Goal: Task Accomplishment & Management: Manage account settings

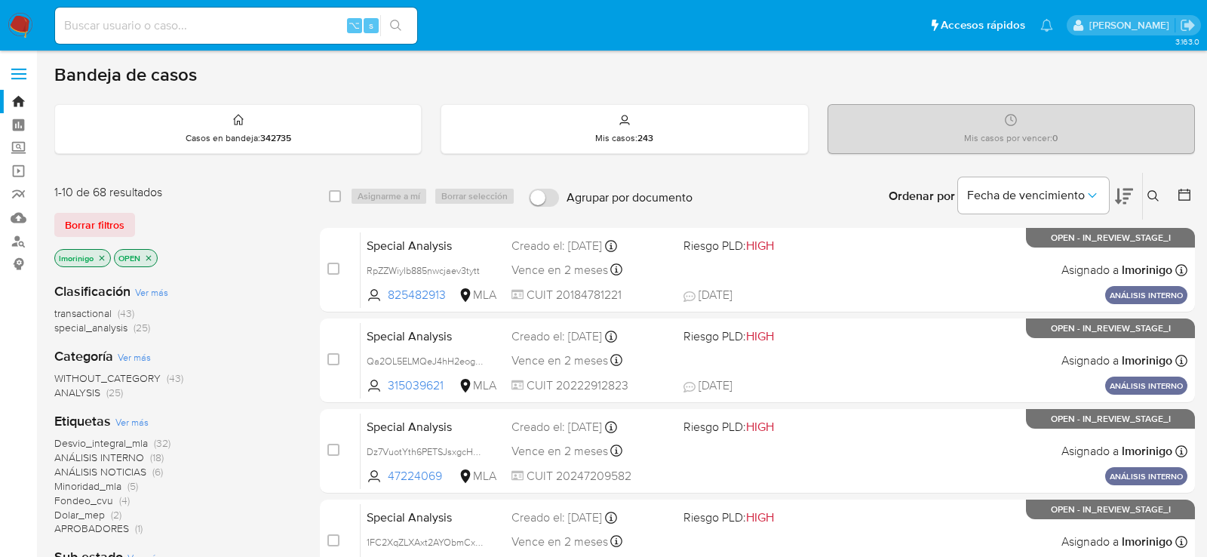
click at [150, 259] on icon "close-filter" at bounding box center [148, 258] width 9 height 9
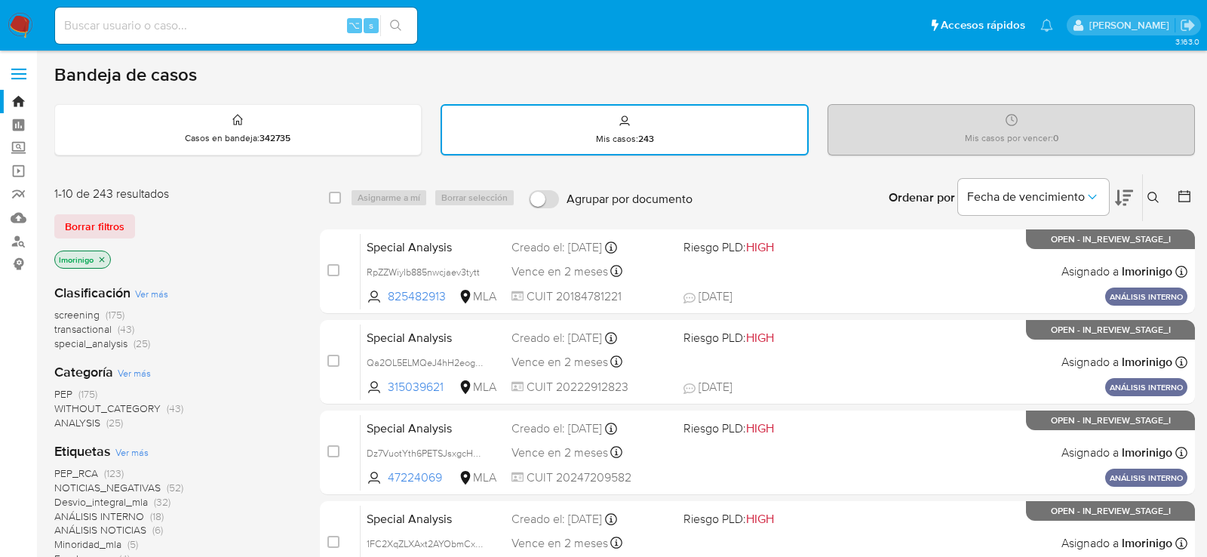
click at [104, 259] on icon "close-filter" at bounding box center [101, 259] width 9 height 9
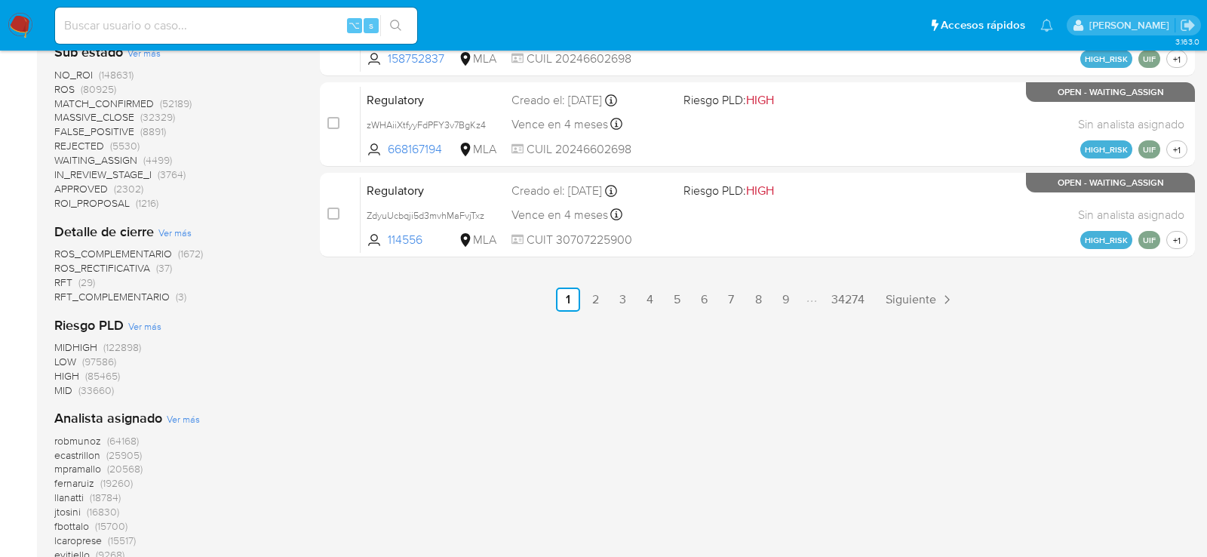
scroll to position [1008, 0]
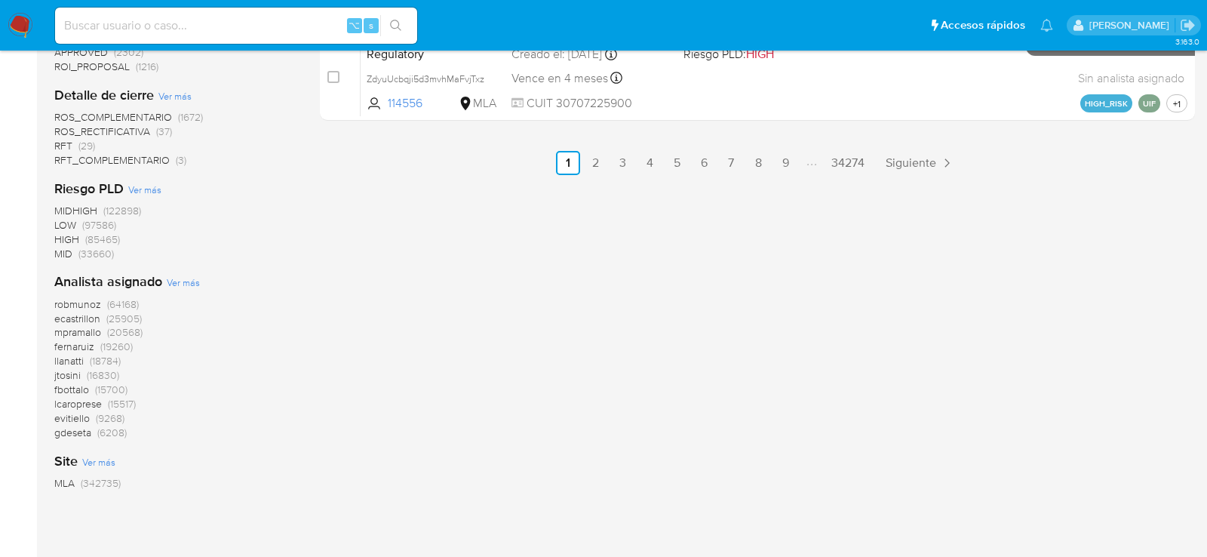
click at [189, 283] on span "Ver más" at bounding box center [183, 282] width 33 height 14
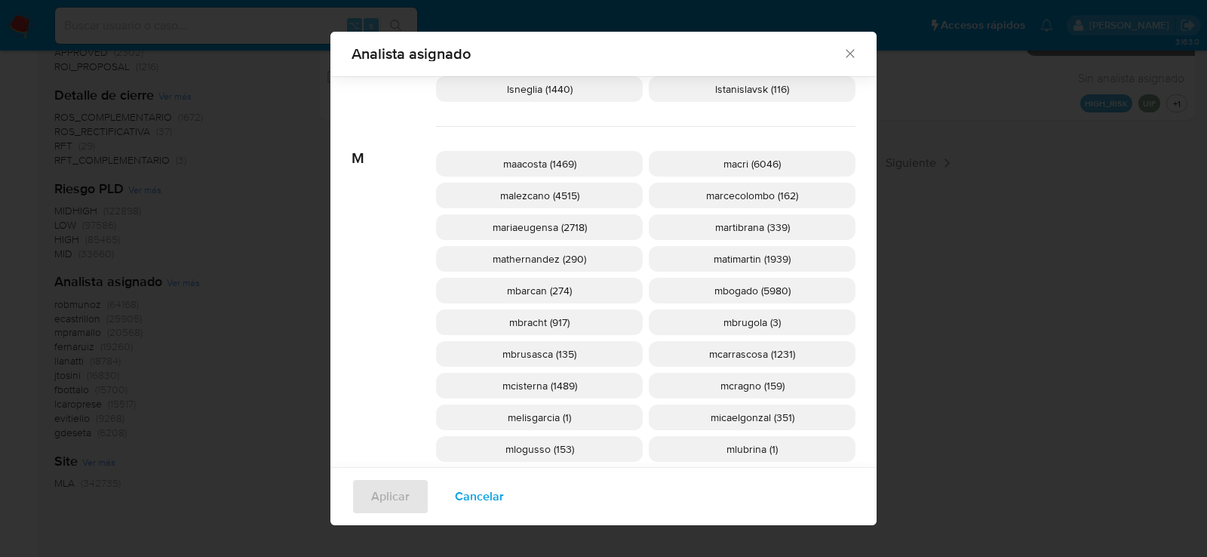
scroll to position [1378, 0]
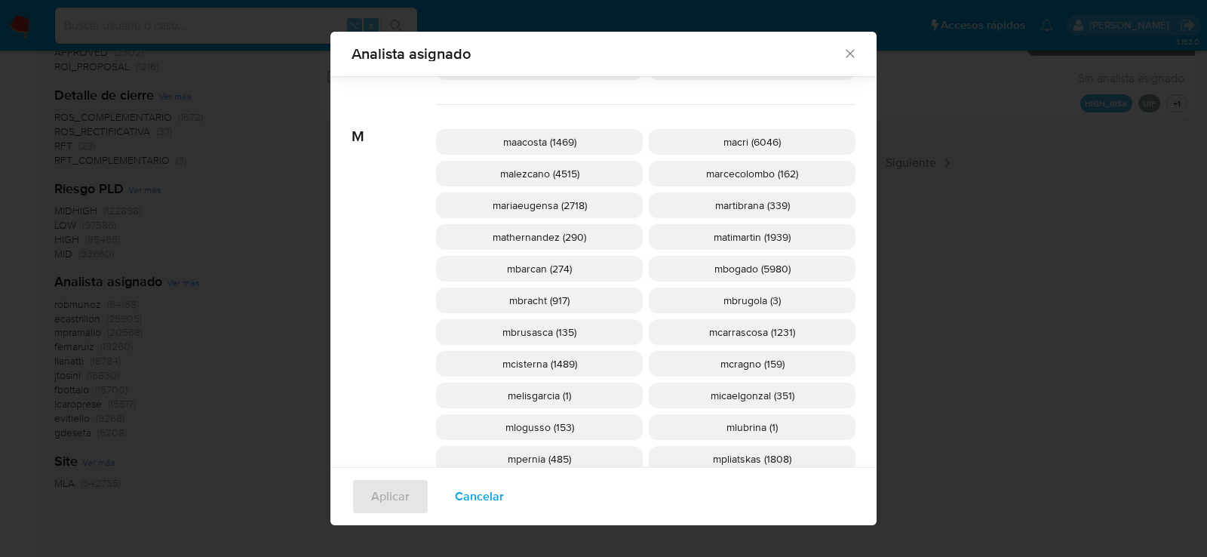
click at [531, 359] on span "mcisterna (1489)" at bounding box center [540, 363] width 75 height 15
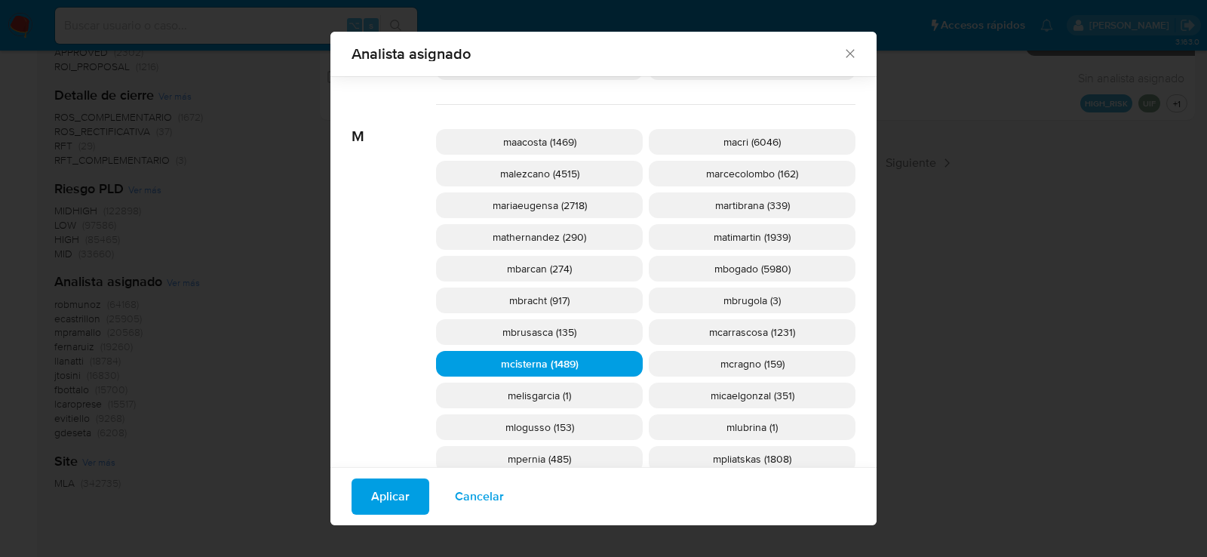
click at [384, 503] on span "Aplicar" at bounding box center [390, 496] width 38 height 33
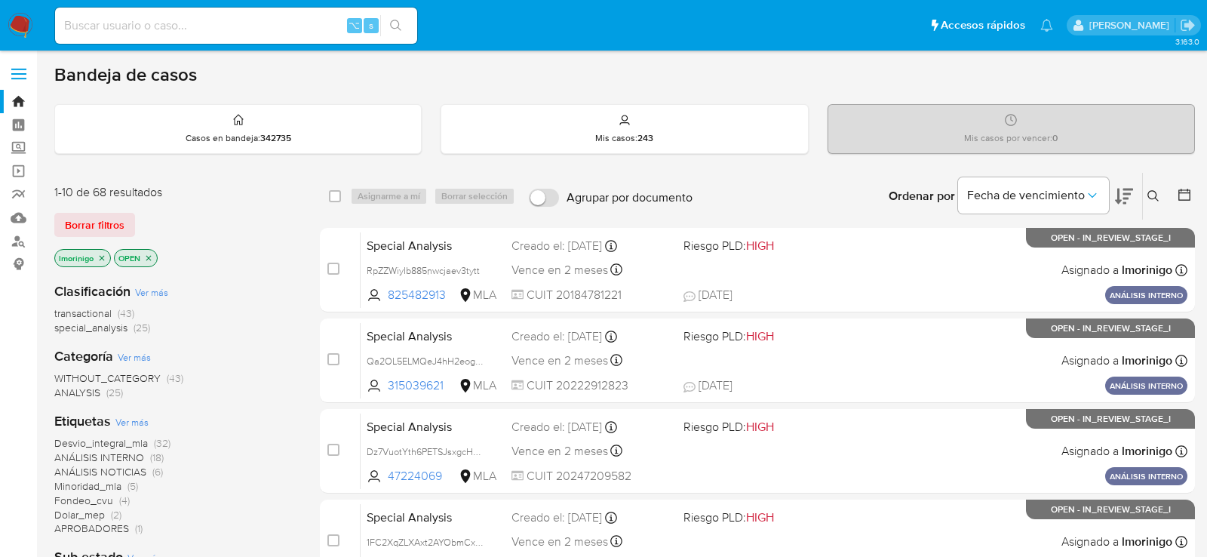
click at [144, 254] on icon "close-filter" at bounding box center [148, 258] width 9 height 9
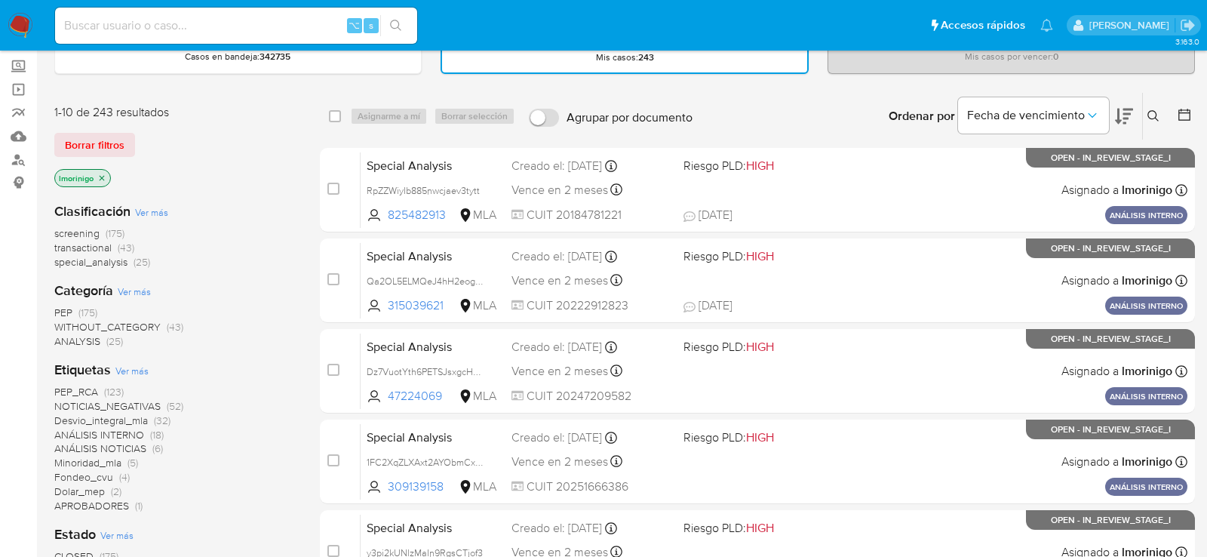
scroll to position [53, 0]
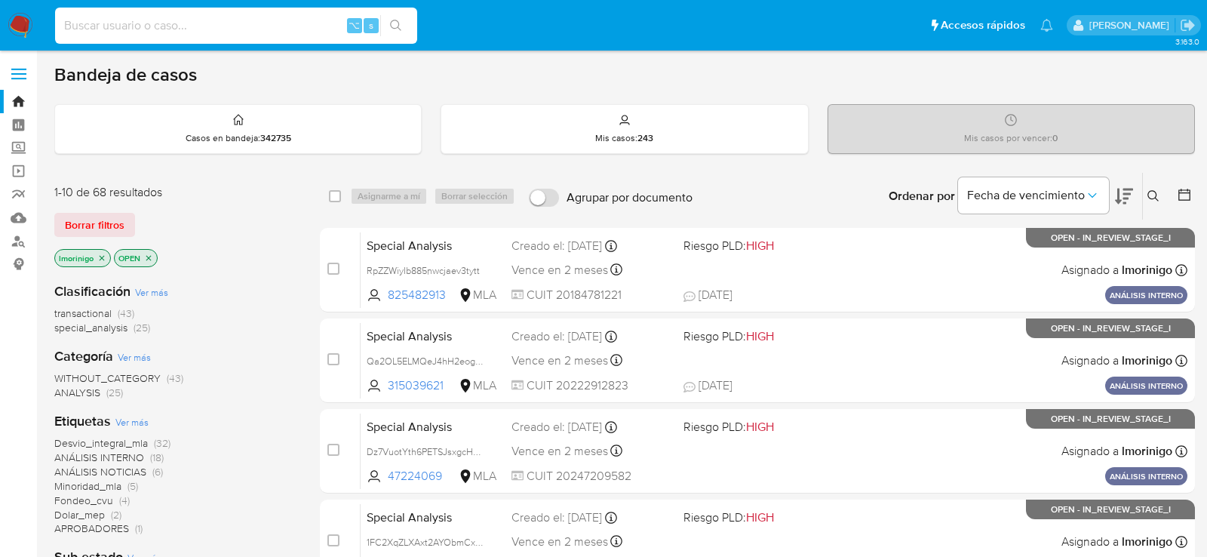
click at [215, 26] on input at bounding box center [236, 26] width 362 height 20
paste input "Kdk5p48JSc7jozkbMmexuAyC"
type input "Kdk5p48JSc7jozkbMmexuAyC"
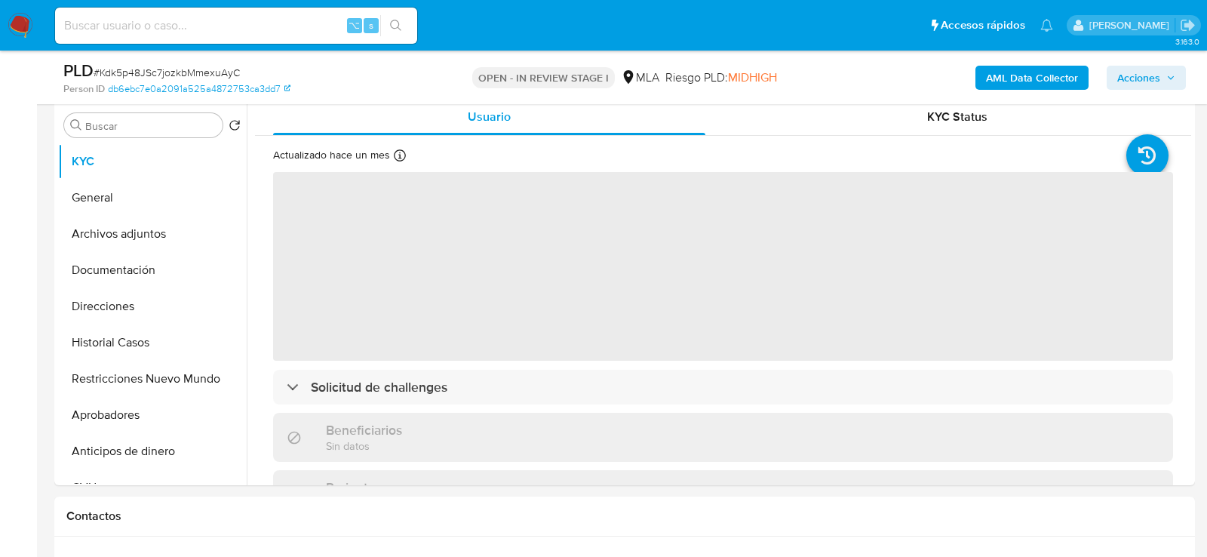
select select "10"
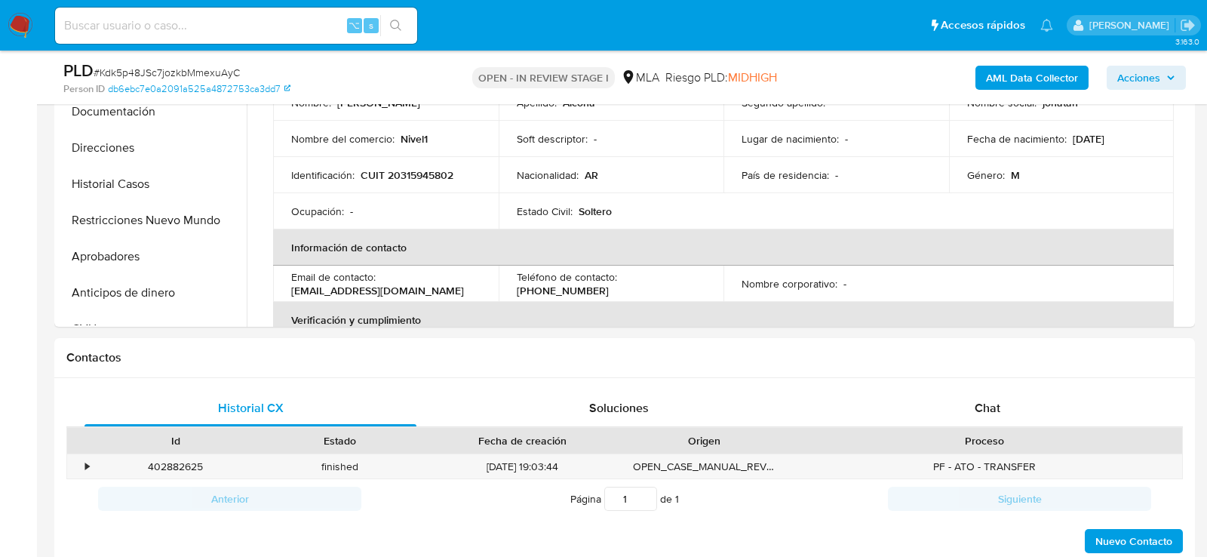
scroll to position [547, 0]
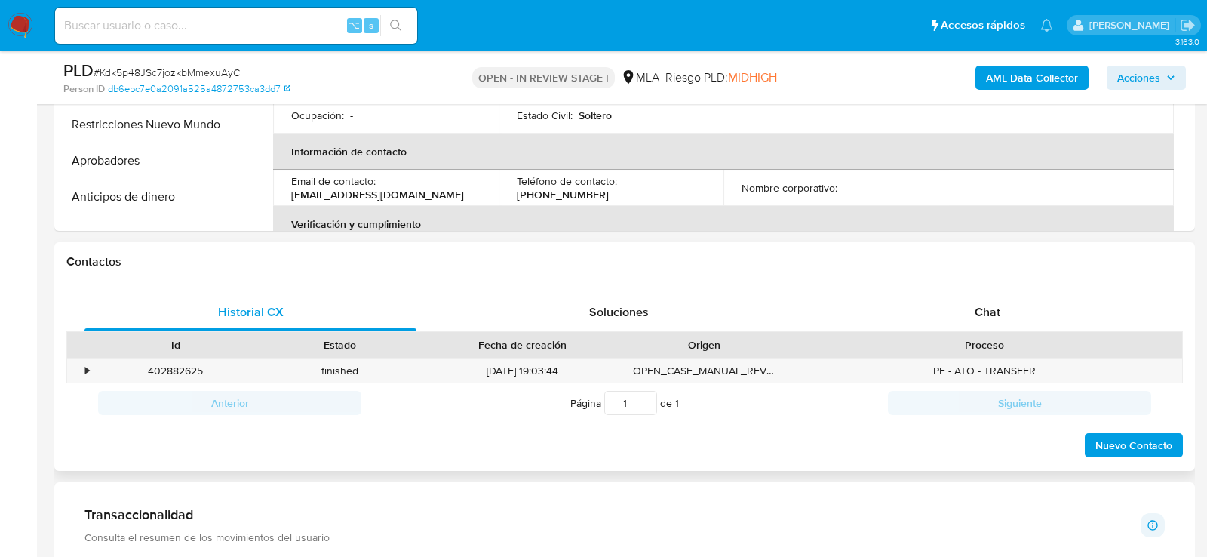
click at [942, 340] on div "Proceso" at bounding box center [985, 344] width 374 height 15
click at [942, 321] on div "Chat" at bounding box center [988, 312] width 332 height 36
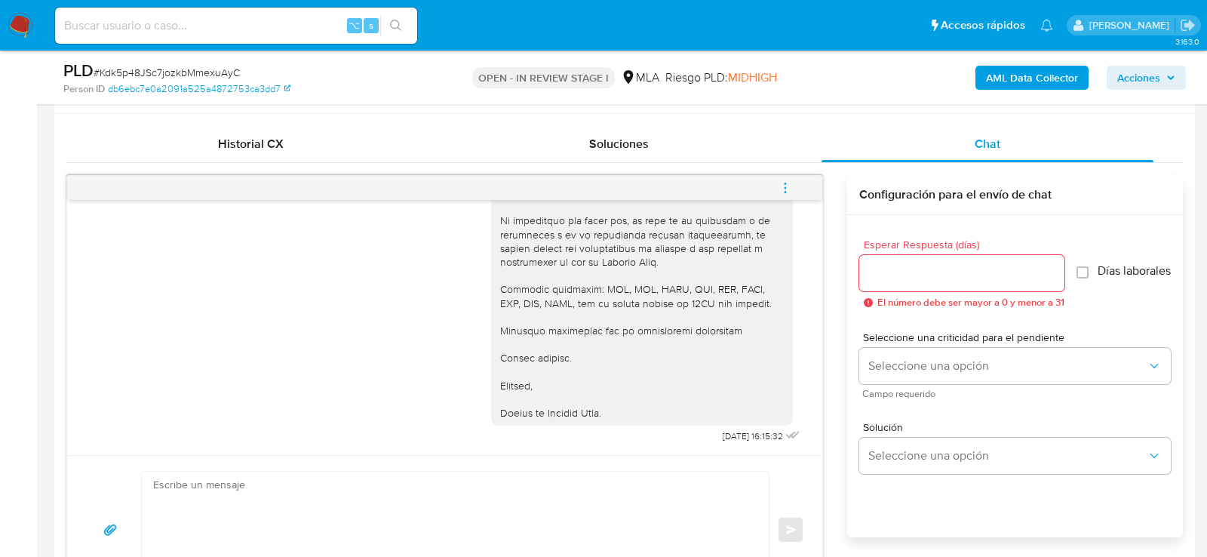
scroll to position [1853, 0]
drag, startPoint x: 752, startPoint y: 438, endPoint x: 697, endPoint y: 436, distance: 55.1
click at [697, 437] on div "Hola , En función de las operaciones registradas en tu cuenta de Mercado Pago, …" at bounding box center [647, 60] width 312 height 771
copy span "07/10/2025"
click at [789, 176] on span "menu-action" at bounding box center [786, 188] width 14 height 36
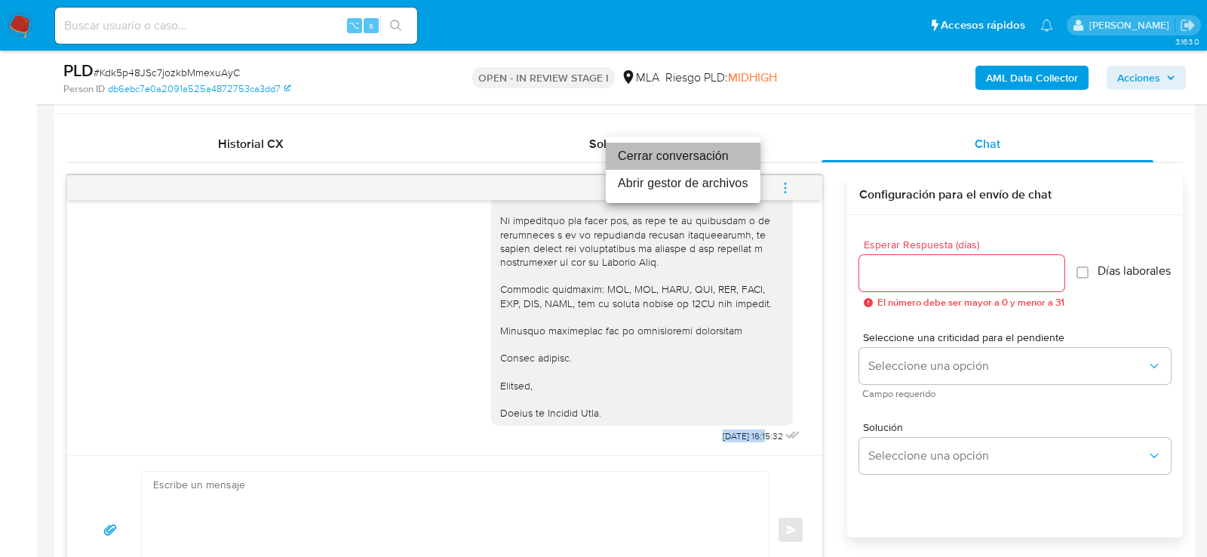
click at [694, 148] on li "Cerrar conversación" at bounding box center [683, 156] width 155 height 27
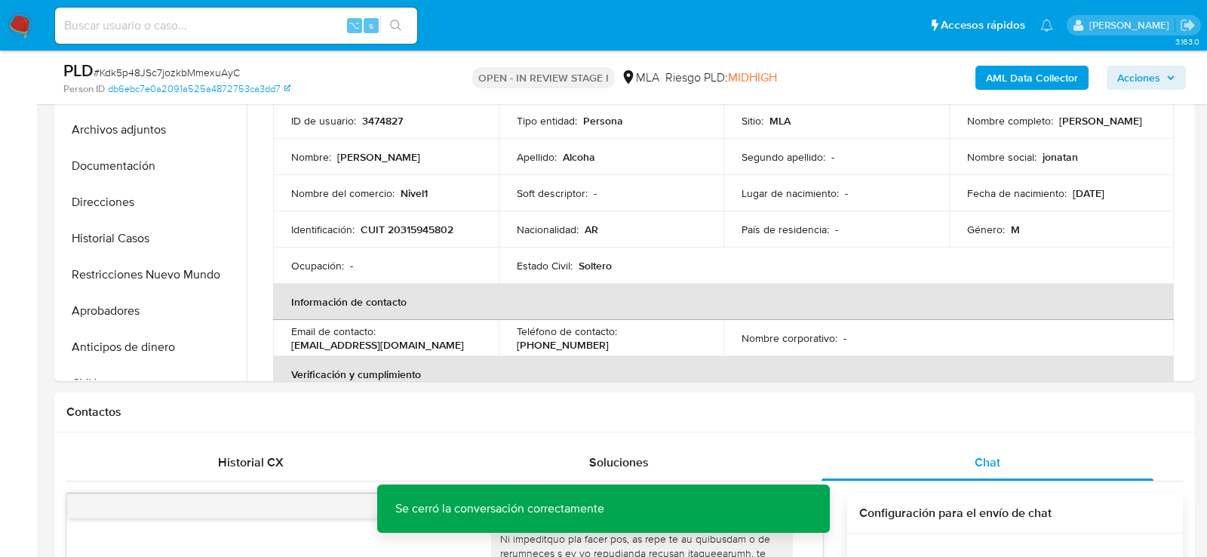
scroll to position [288, 0]
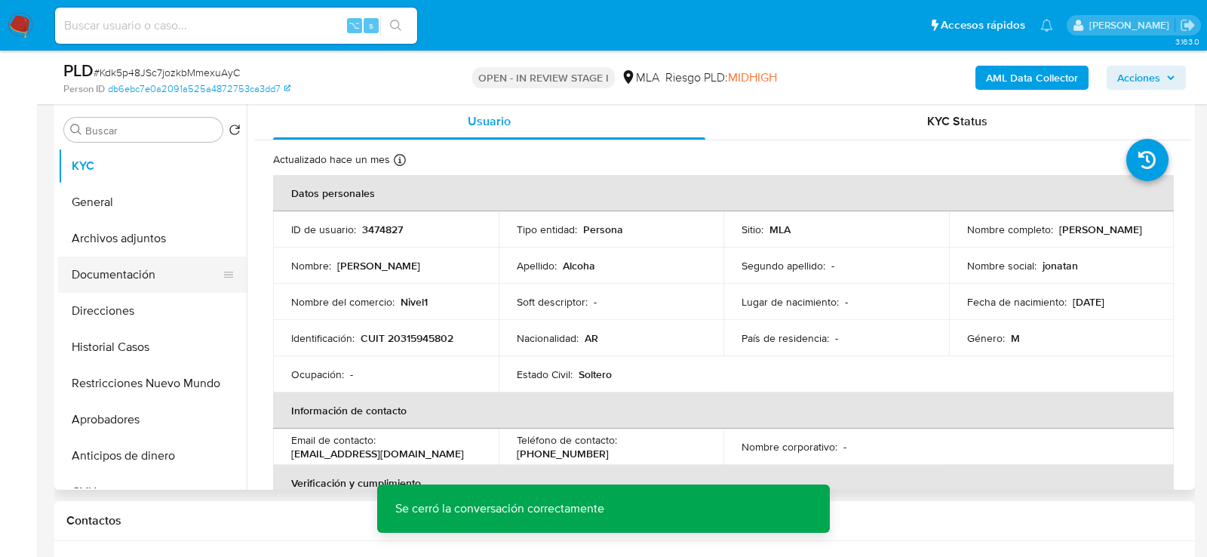
click at [134, 277] on button "Documentación" at bounding box center [146, 275] width 177 height 36
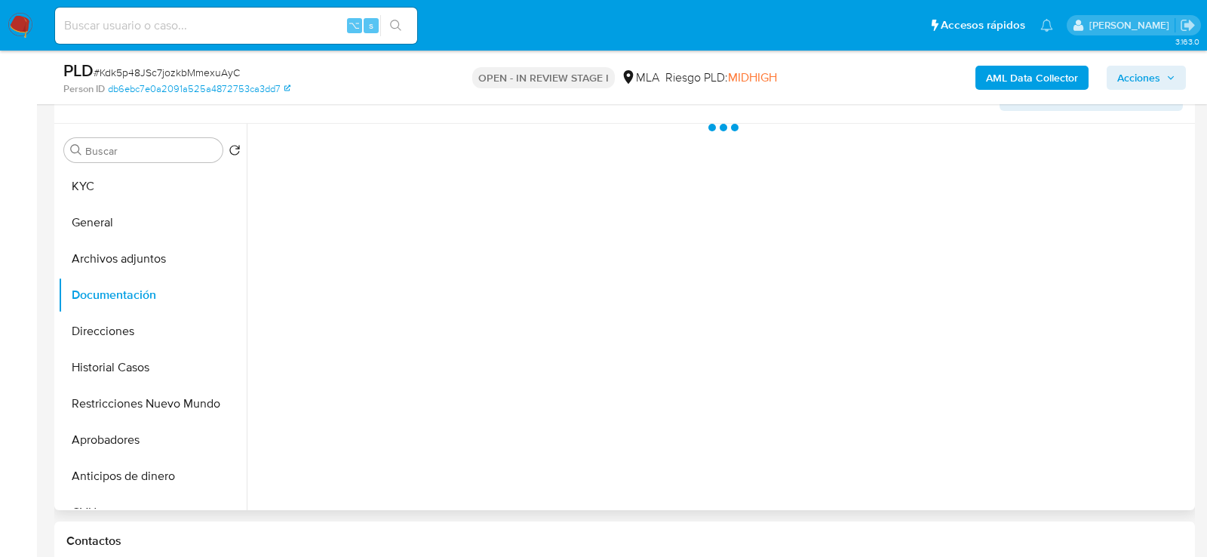
scroll to position [263, 0]
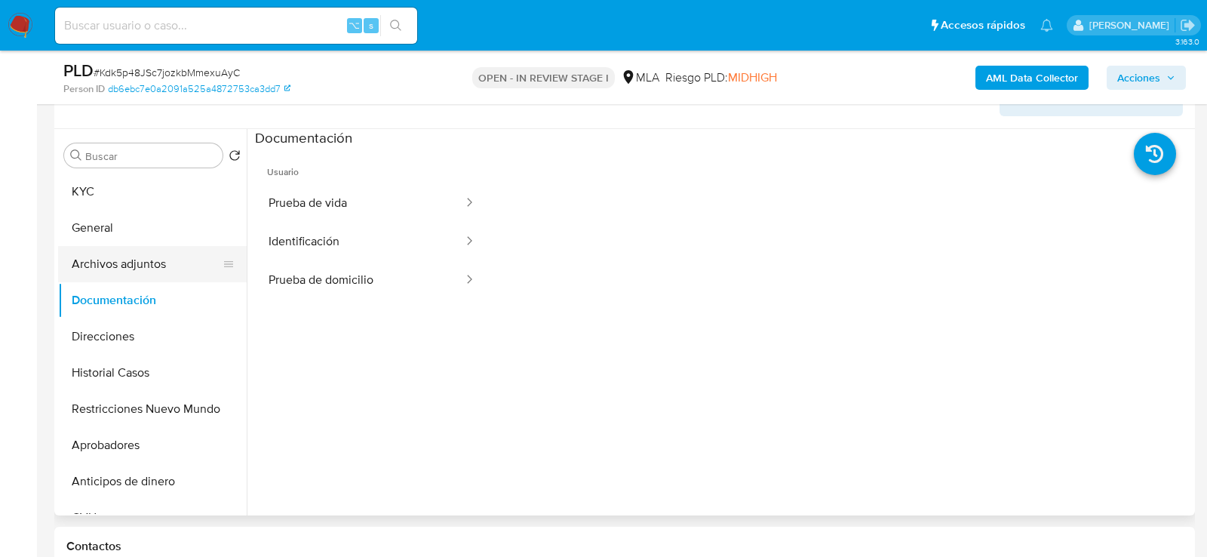
click at [135, 266] on button "Archivos adjuntos" at bounding box center [146, 264] width 177 height 36
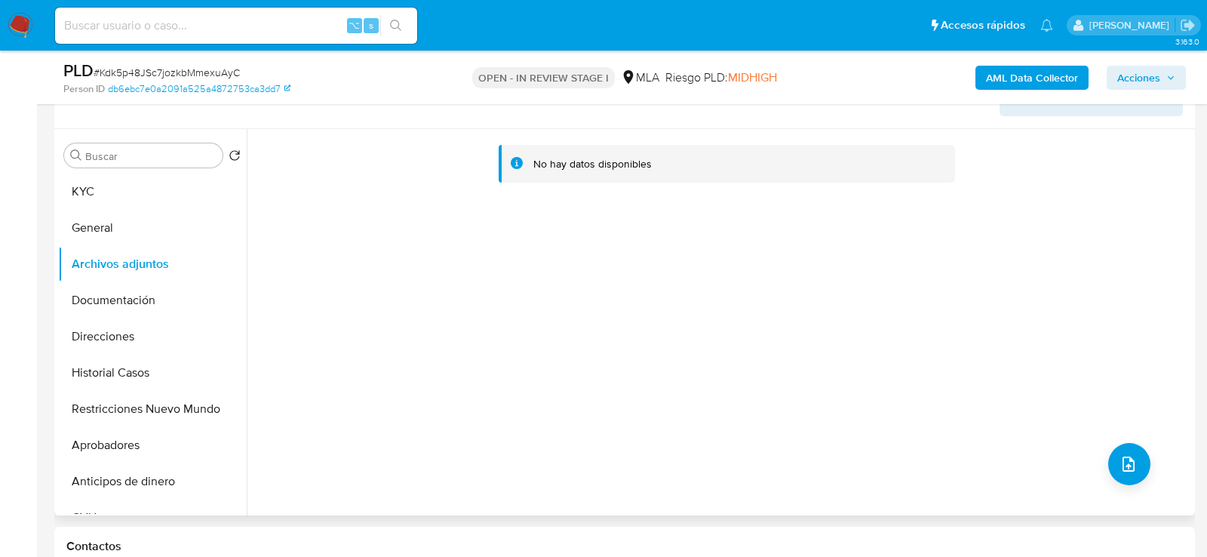
scroll to position [275, 0]
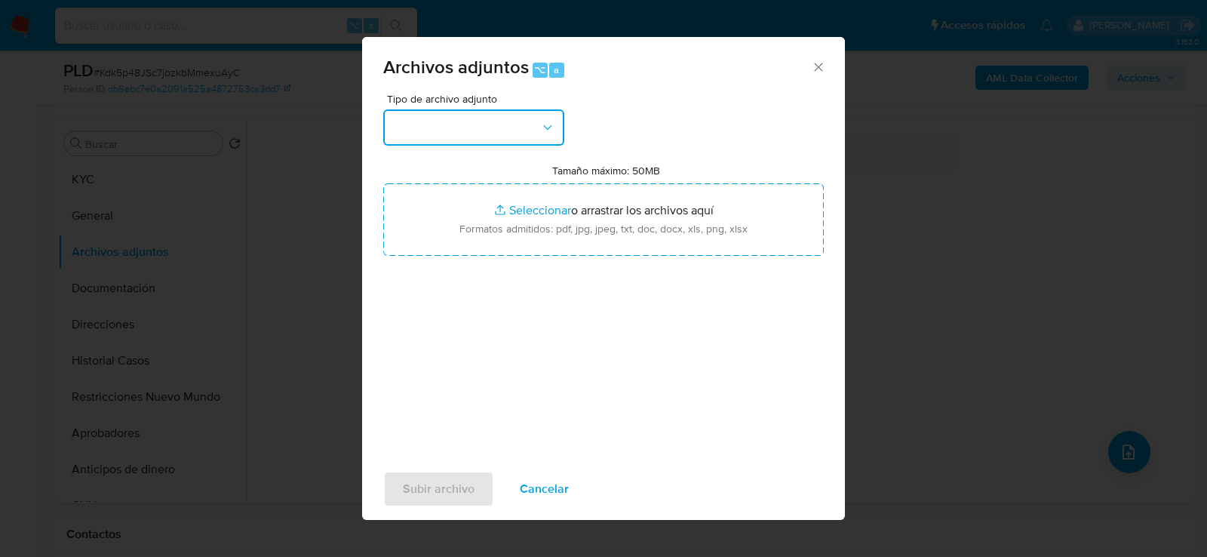
click at [524, 134] on button "button" at bounding box center [473, 127] width 181 height 36
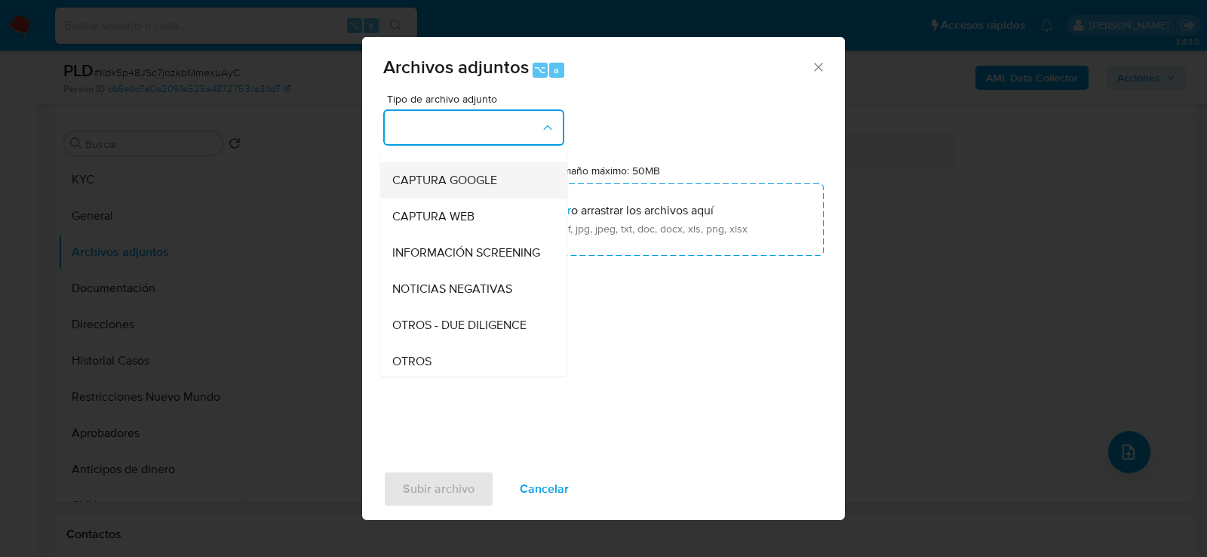
scroll to position [145, 0]
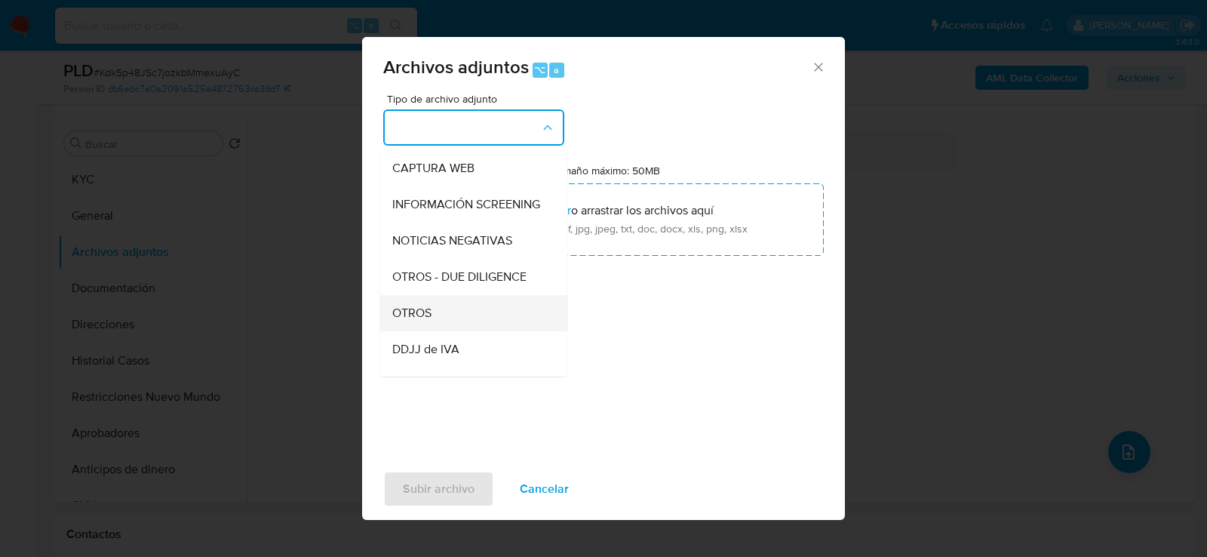
click at [463, 318] on div "OTROS" at bounding box center [469, 312] width 154 height 36
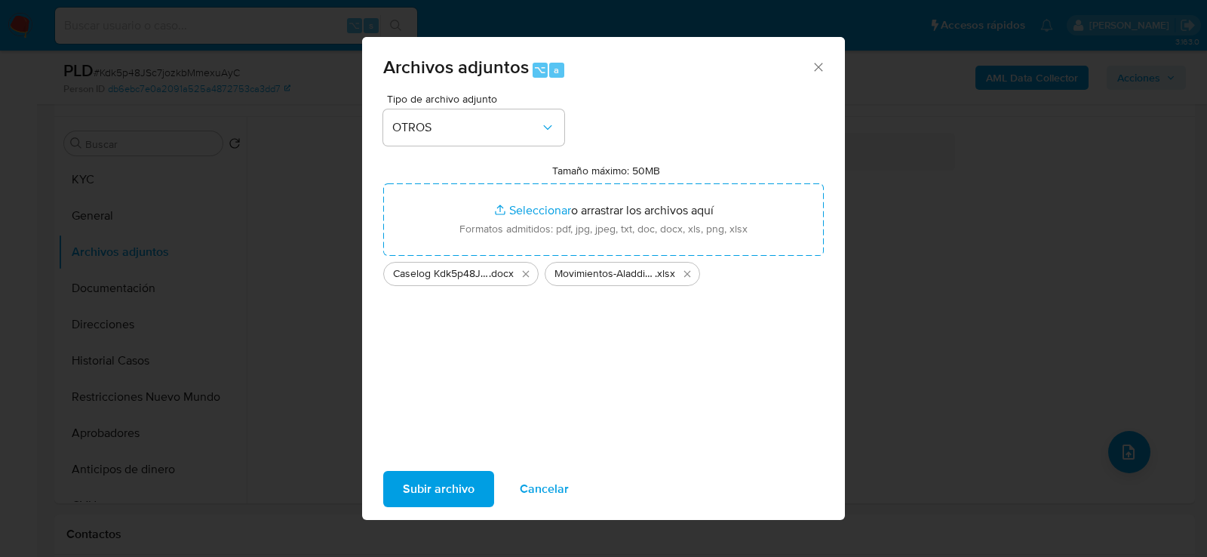
click at [454, 496] on span "Subir archivo" at bounding box center [439, 488] width 72 height 33
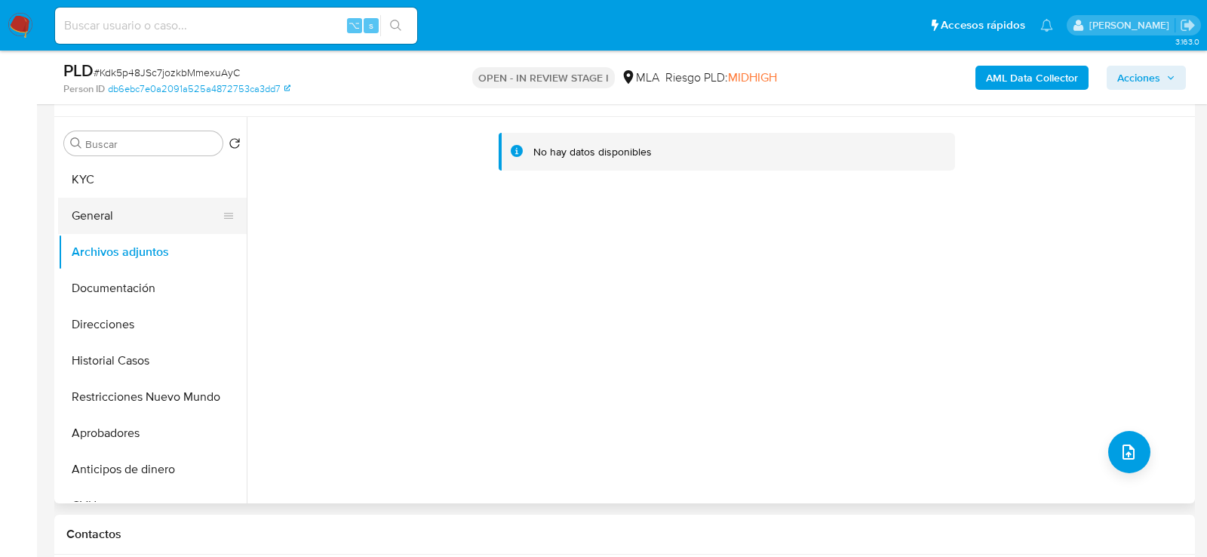
click at [100, 214] on button "General" at bounding box center [146, 216] width 177 height 36
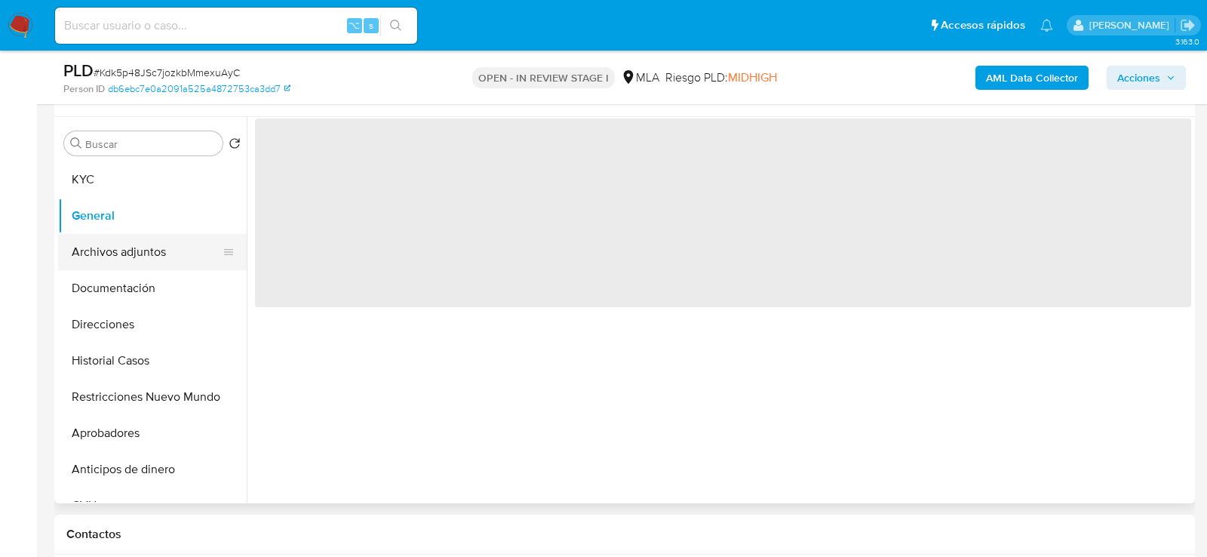
click at [112, 245] on button "Archivos adjuntos" at bounding box center [146, 252] width 177 height 36
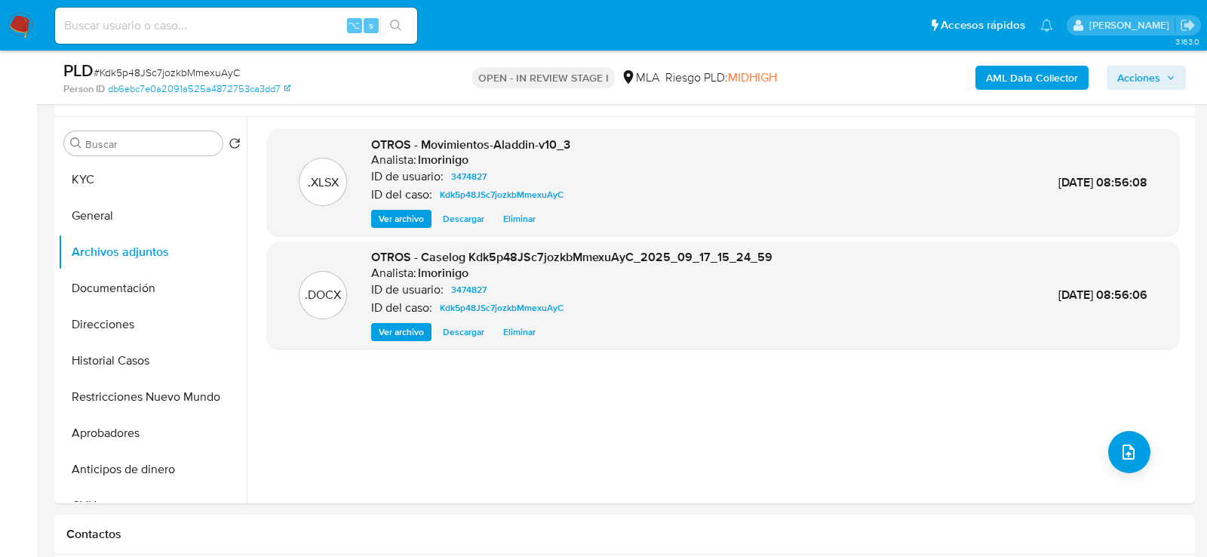
click at [1016, 80] on b "AML Data Collector" at bounding box center [1032, 78] width 92 height 24
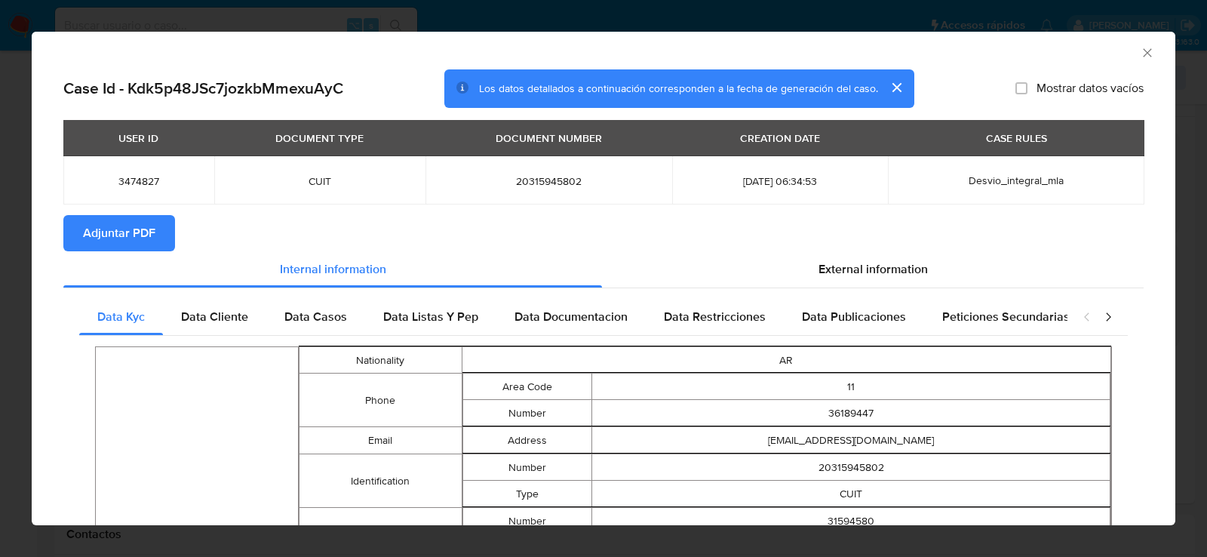
click at [137, 234] on span "Adjuntar PDF" at bounding box center [119, 233] width 72 height 33
click at [1149, 48] on icon "Cerrar ventana" at bounding box center [1147, 52] width 15 height 15
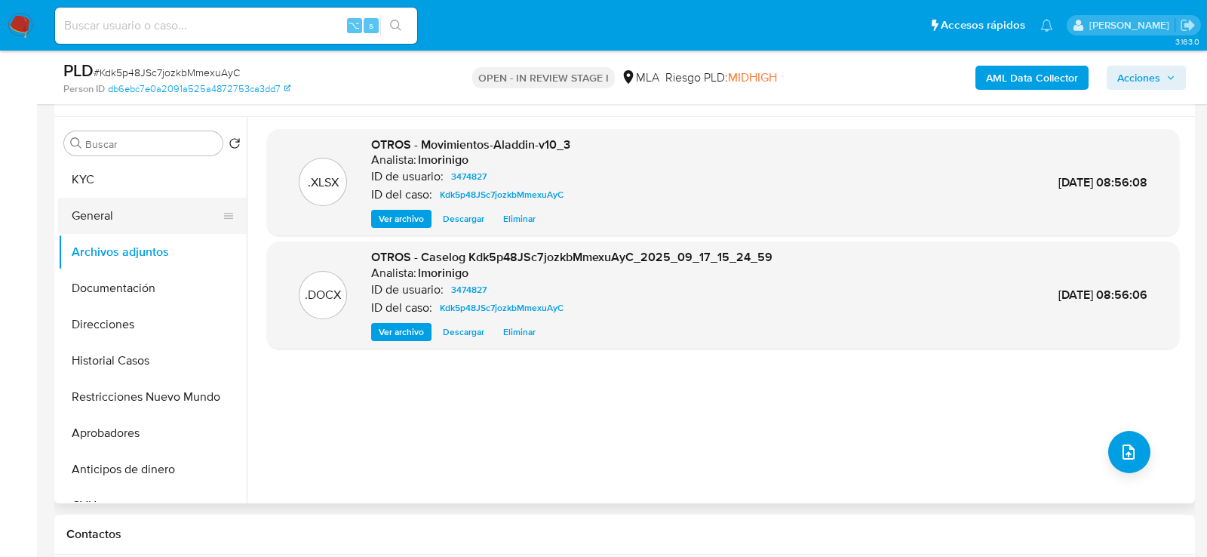
click at [125, 221] on button "General" at bounding box center [146, 216] width 177 height 36
click at [125, 238] on button "Archivos adjuntos" at bounding box center [146, 252] width 177 height 36
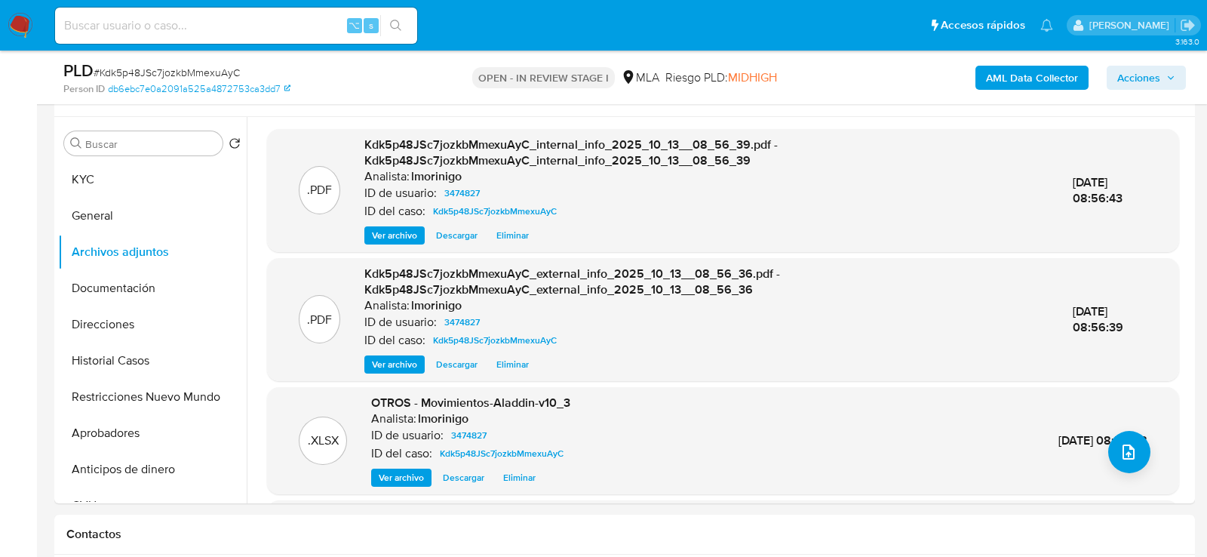
click at [1167, 78] on icon "button" at bounding box center [1171, 77] width 9 height 9
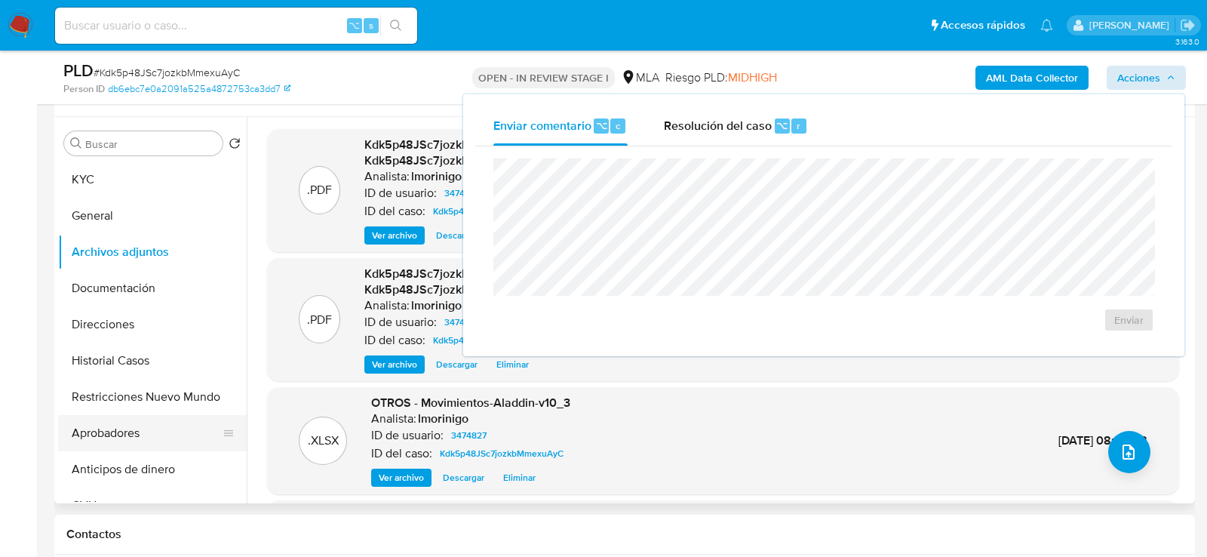
click at [97, 418] on button "Aprobadores" at bounding box center [146, 433] width 177 height 36
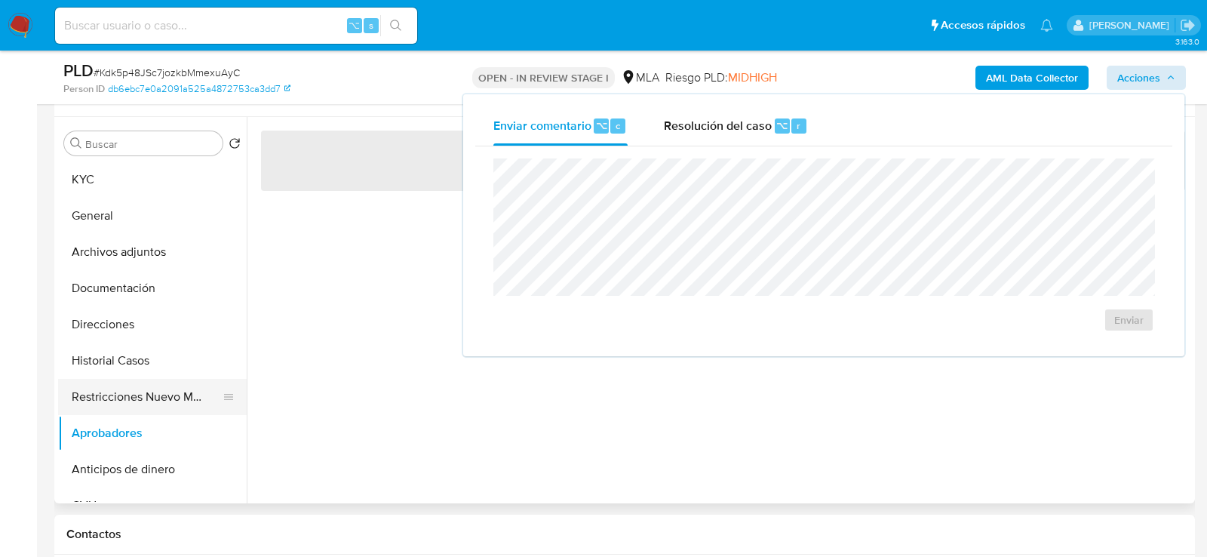
click at [91, 411] on button "Restricciones Nuevo Mundo" at bounding box center [146, 397] width 177 height 36
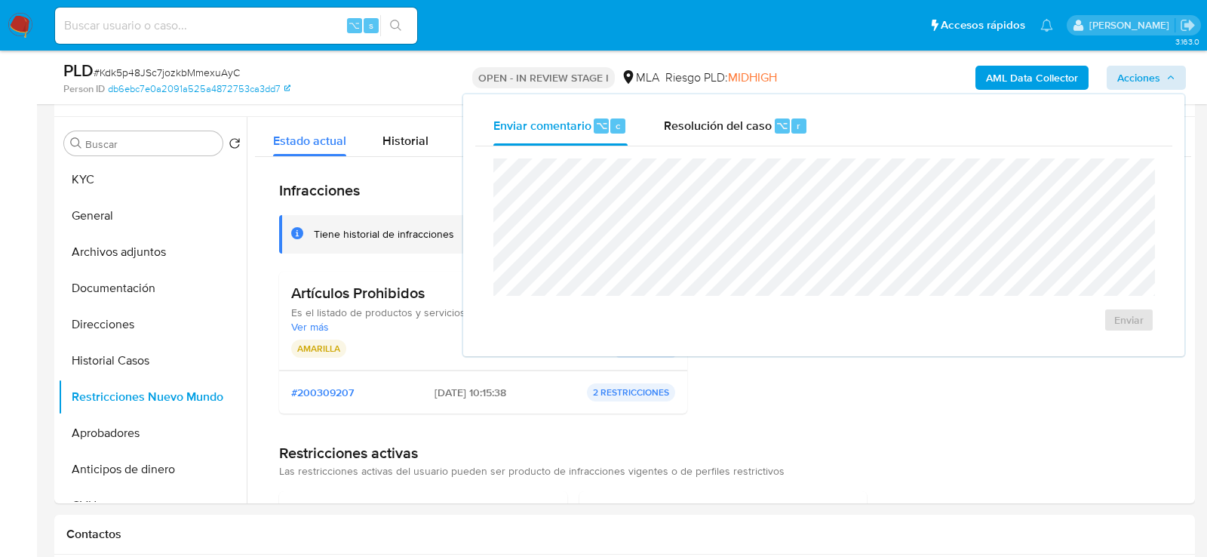
click at [1162, 84] on span "Acciones" at bounding box center [1147, 77] width 58 height 21
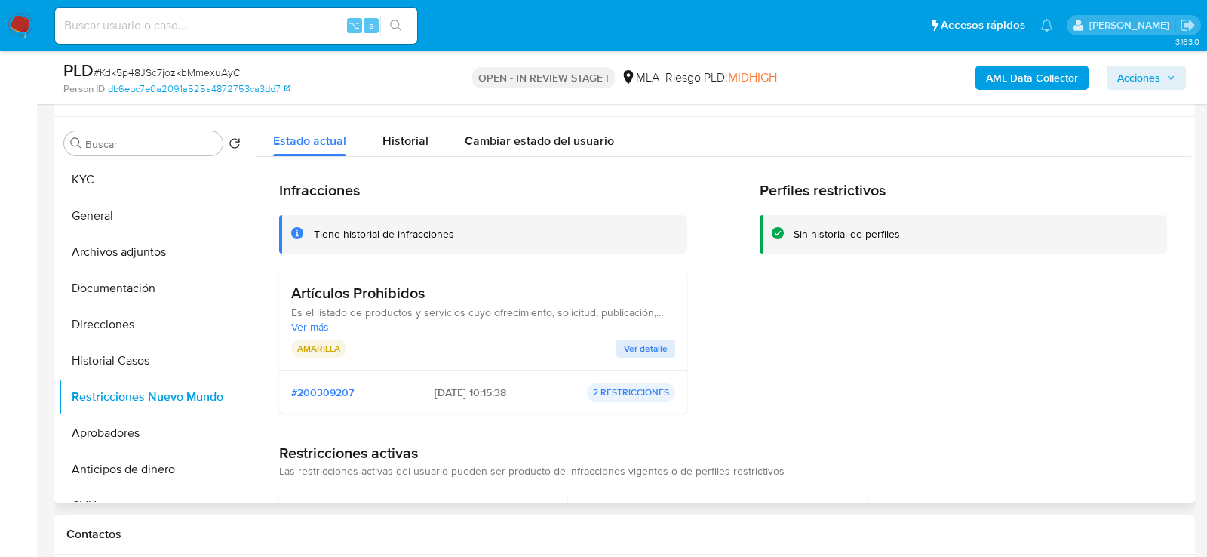
click at [309, 324] on span "Ver más" at bounding box center [483, 327] width 384 height 14
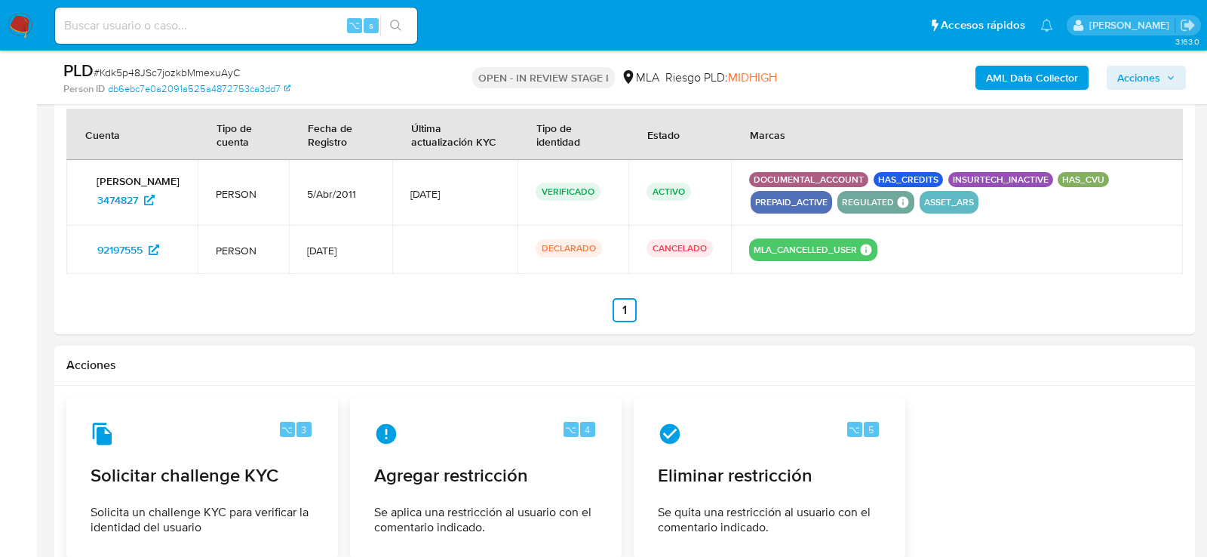
scroll to position [2149, 0]
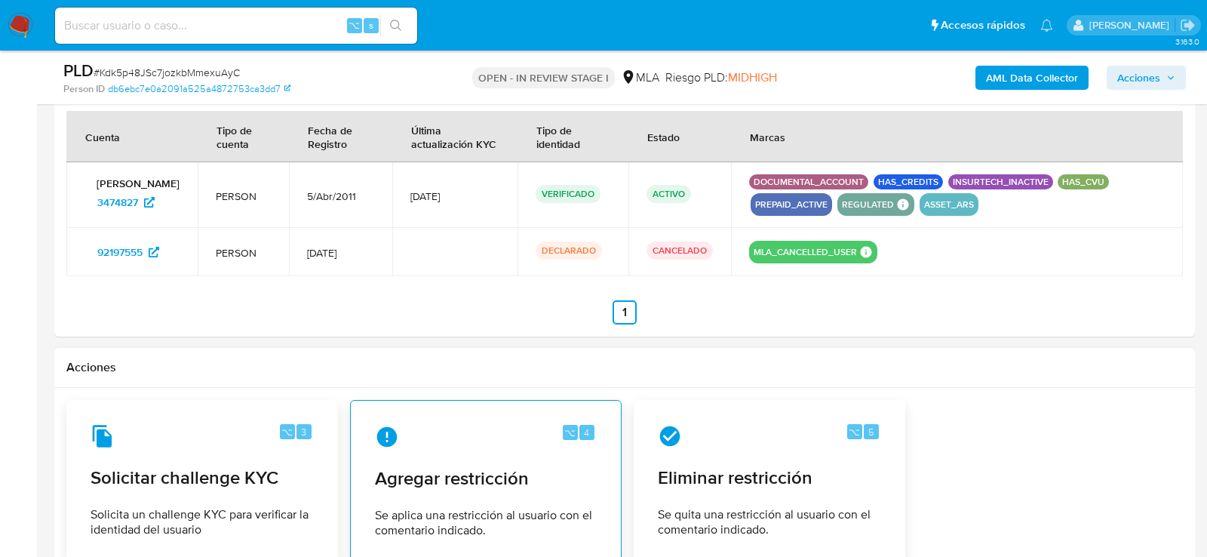
click at [428, 469] on span "Agregar restricción" at bounding box center [486, 478] width 222 height 23
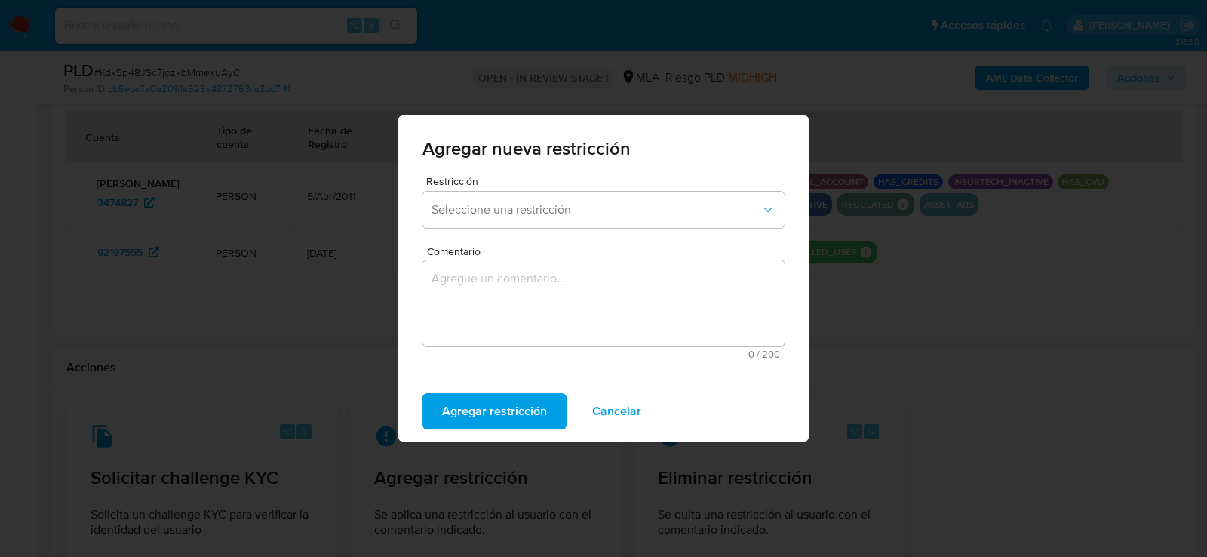
click at [552, 189] on div "Restricción Seleccione una restricción" at bounding box center [604, 205] width 362 height 58
click at [552, 201] on button "Seleccione una restricción" at bounding box center [604, 210] width 362 height 36
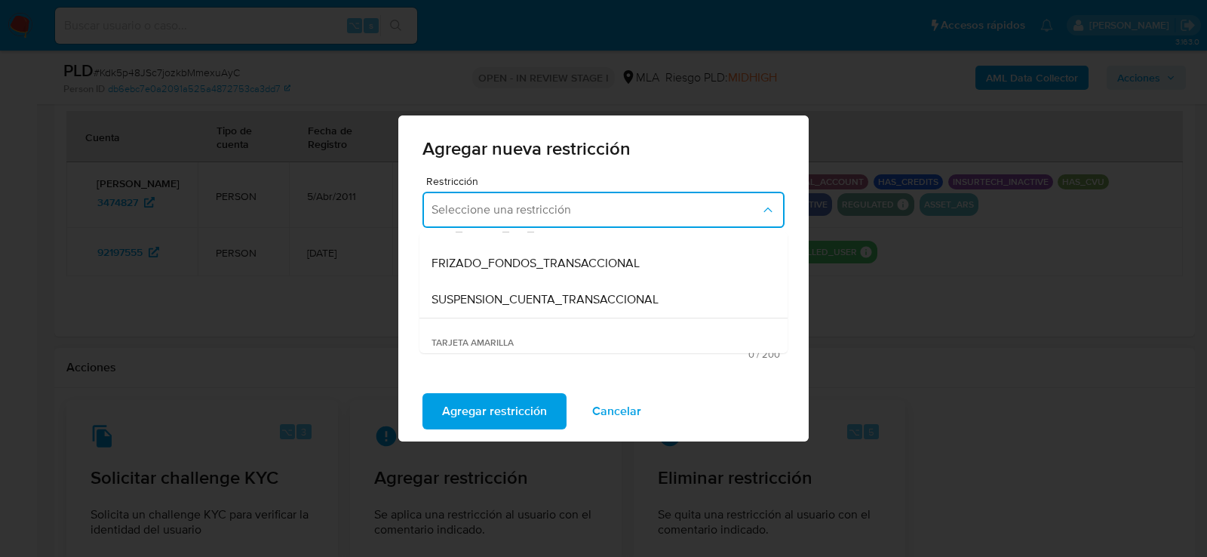
scroll to position [172, 0]
click at [517, 300] on span "SUSPENSION_CUENTA_TRANSACCIONAL" at bounding box center [545, 295] width 227 height 15
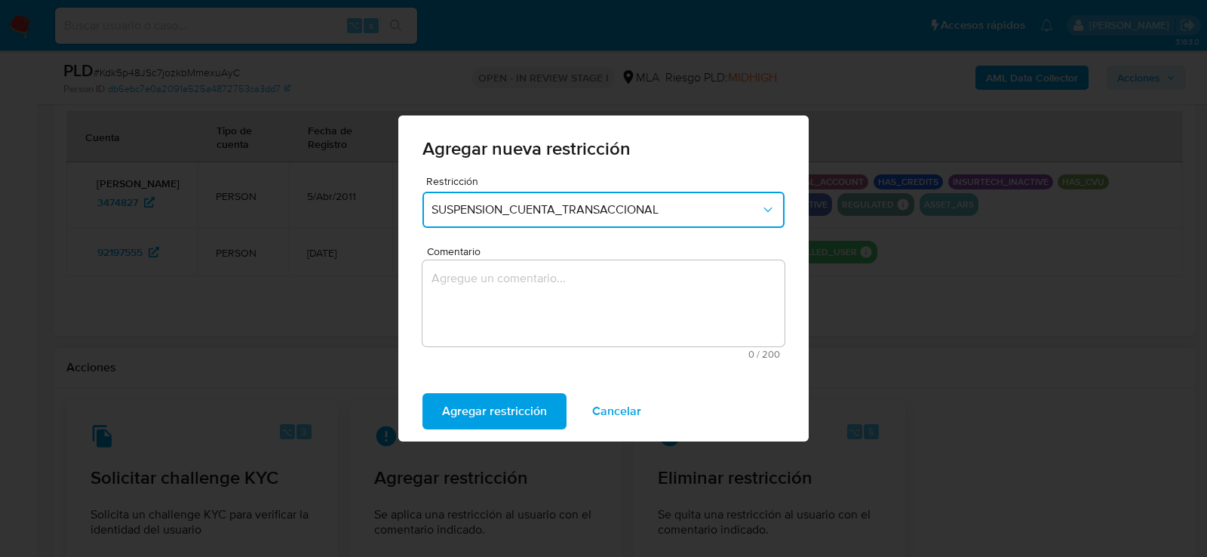
click at [517, 300] on textarea "Comentario" at bounding box center [604, 303] width 362 height 86
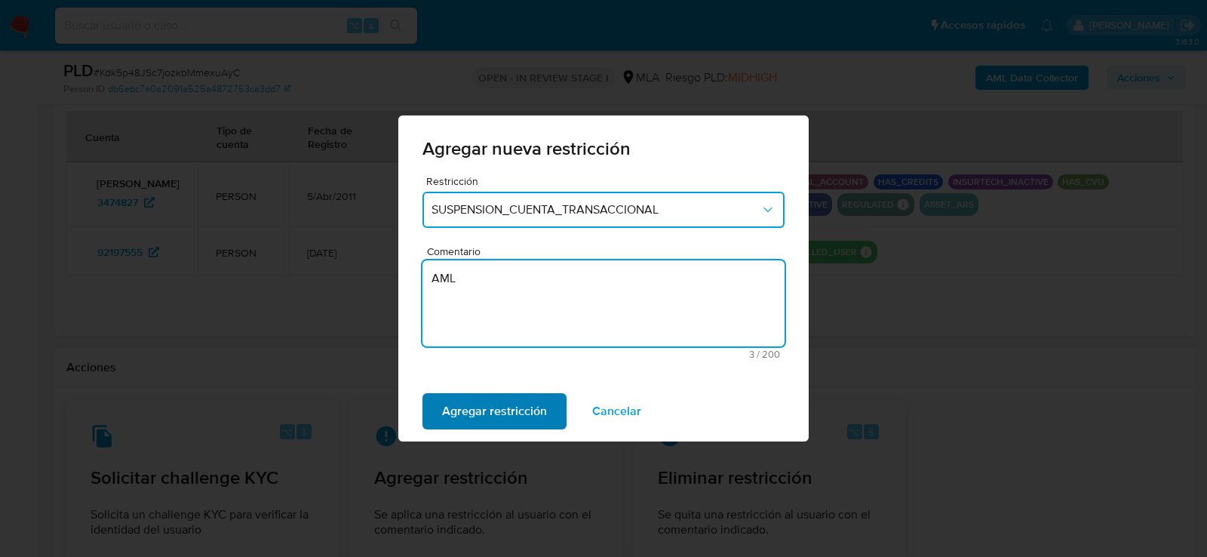
type textarea "AML"
click at [491, 404] on span "Agregar restricción" at bounding box center [494, 411] width 105 height 33
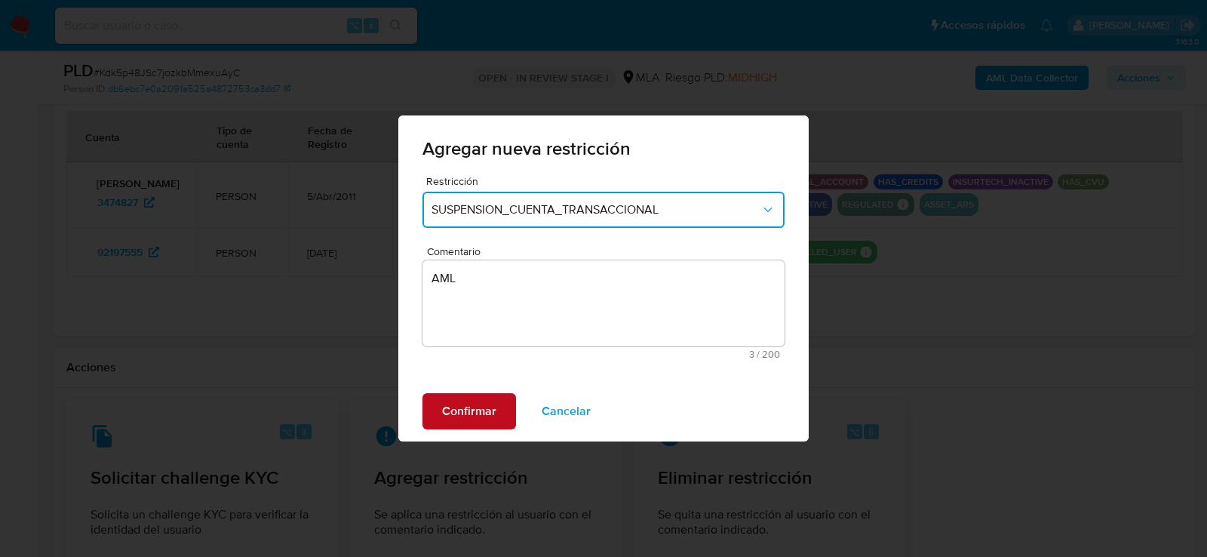
click at [491, 404] on span "Confirmar" at bounding box center [469, 411] width 54 height 33
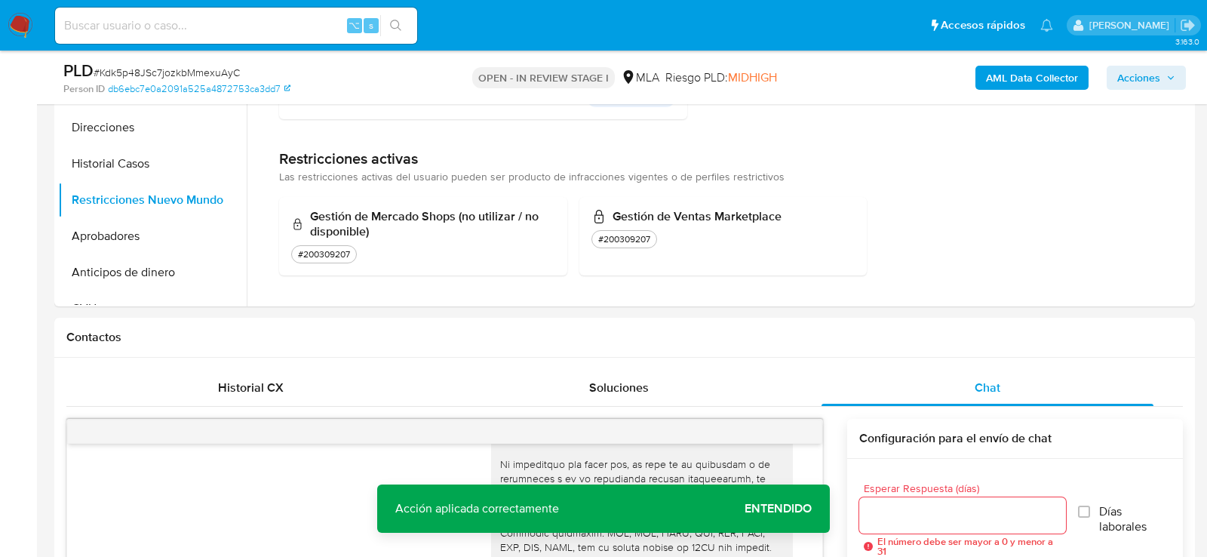
scroll to position [477, 0]
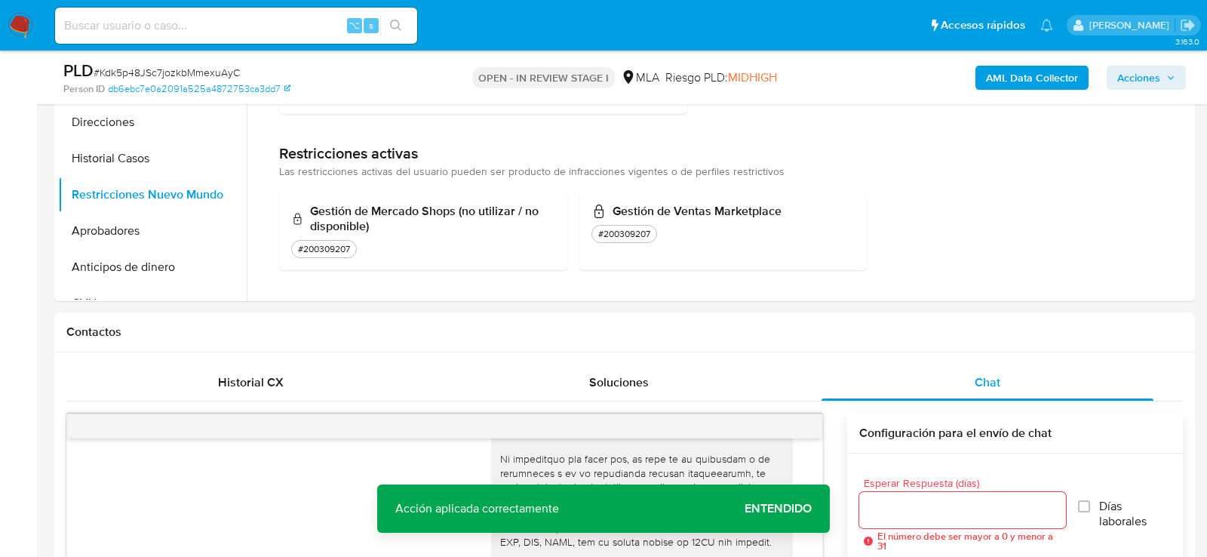
click at [1156, 78] on span "Acciones" at bounding box center [1139, 78] width 43 height 24
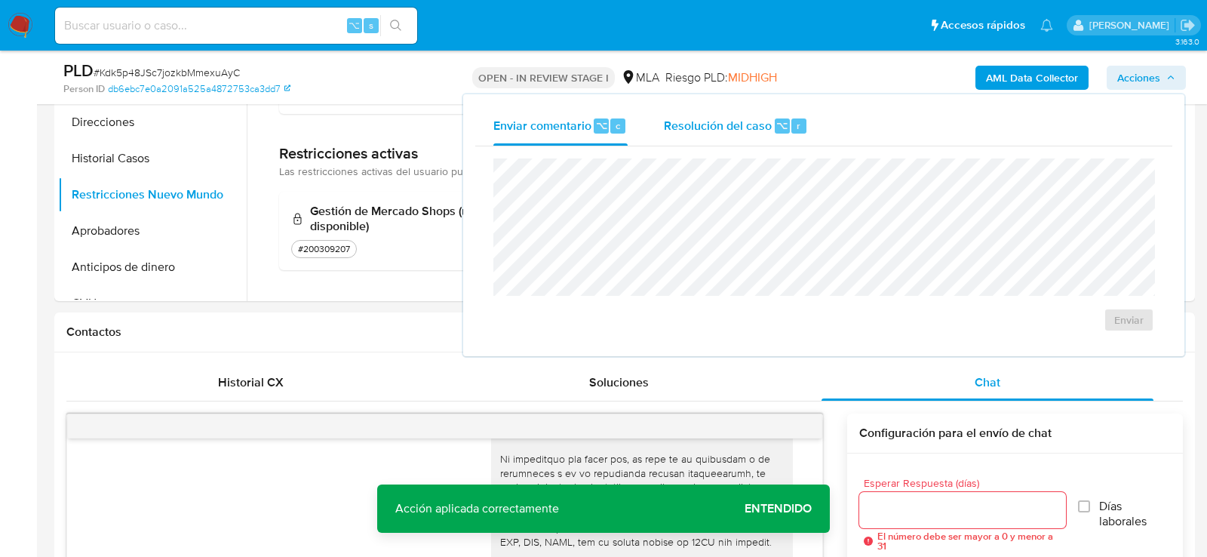
click at [756, 125] on span "Resolución del caso" at bounding box center [718, 124] width 108 height 17
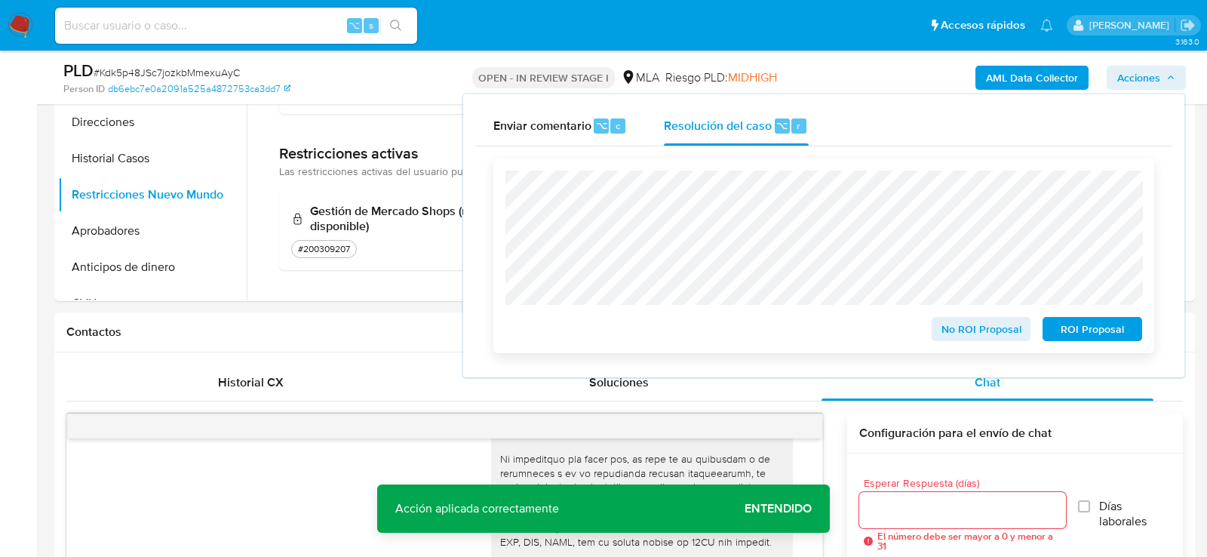
click at [1101, 335] on span "ROI Proposal" at bounding box center [1093, 328] width 78 height 21
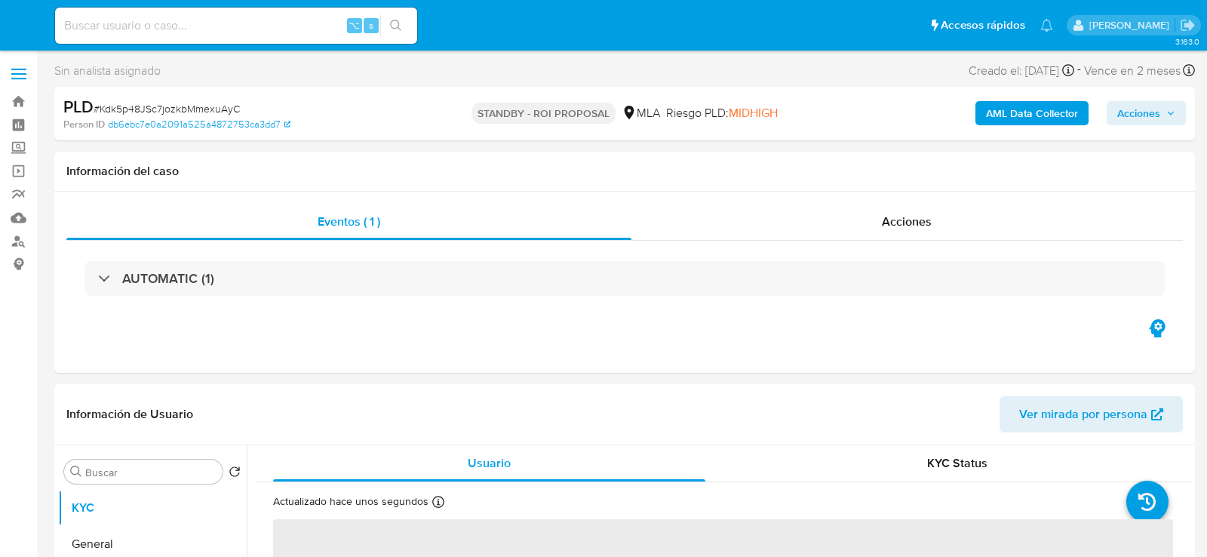
select select "10"
click at [245, 23] on input at bounding box center [236, 26] width 362 height 20
paste input "TTkbh8qxqnA7fJNlg9H0KBA4"
type input "TTkbh8qxqnA7fJNlg9H0KBA4"
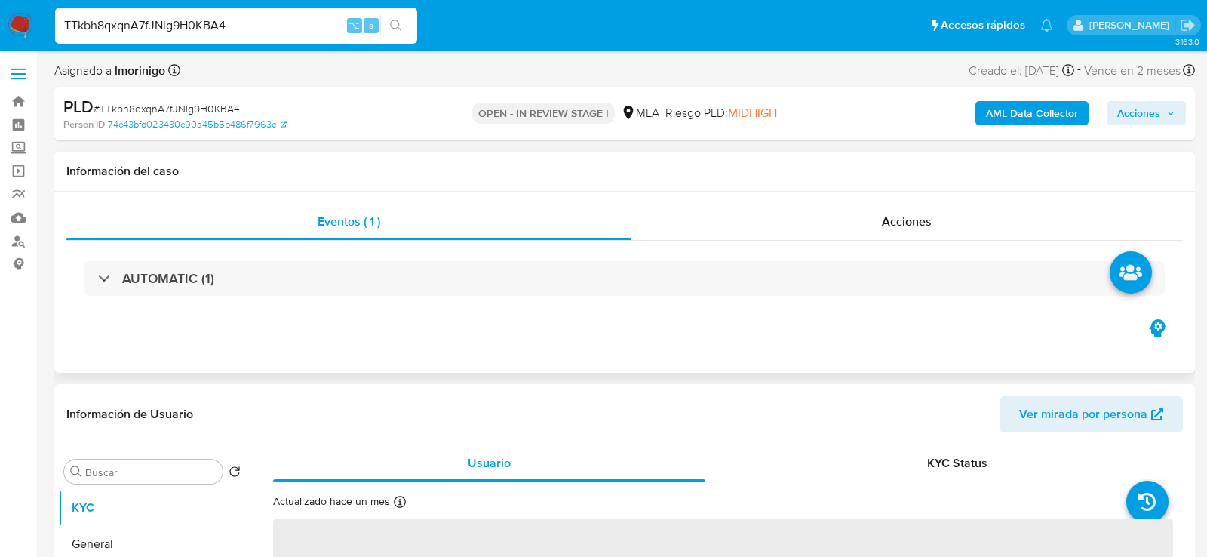
select select "10"
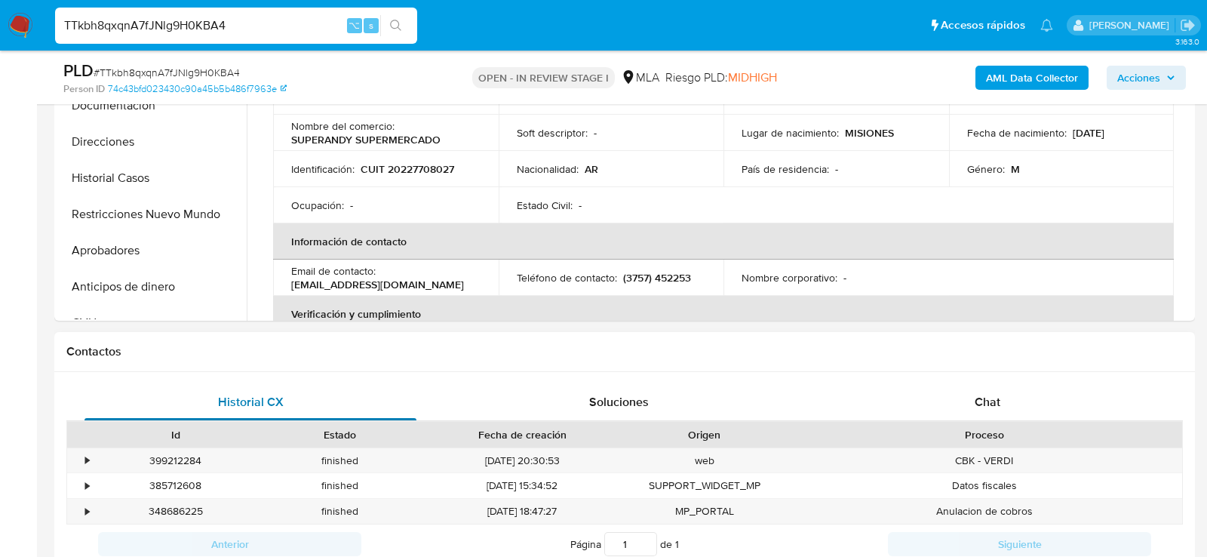
scroll to position [457, 0]
click at [970, 415] on div "Chat" at bounding box center [988, 402] width 332 height 36
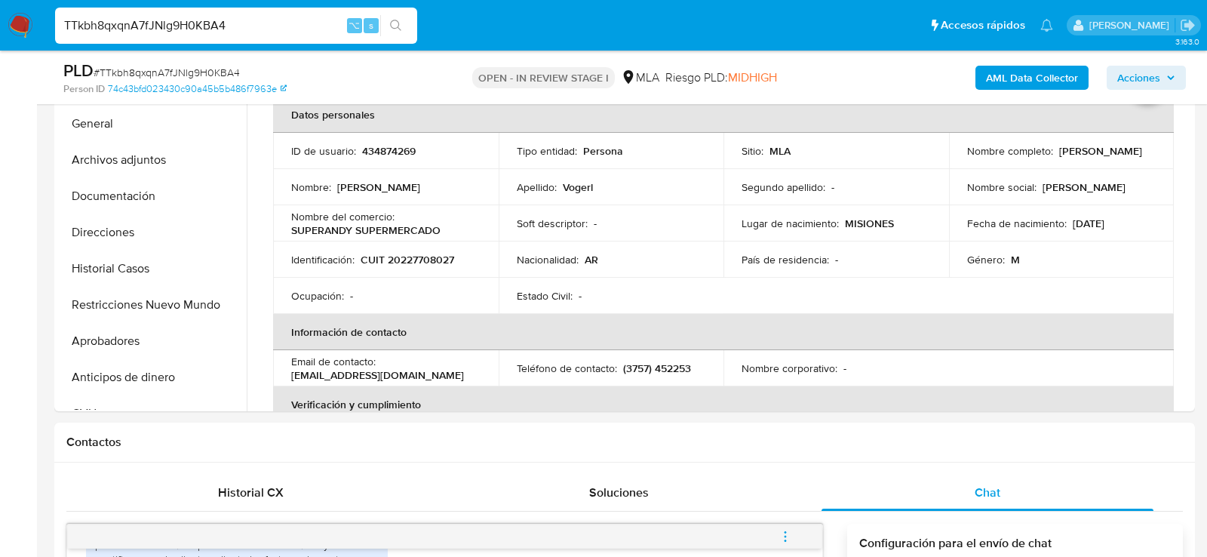
scroll to position [318, 0]
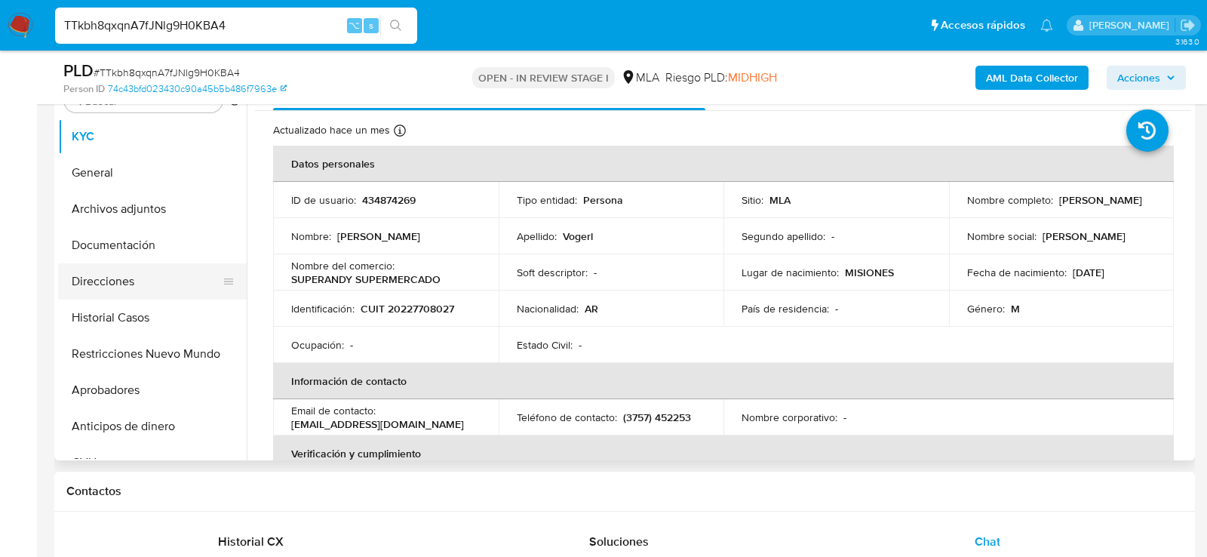
click at [121, 278] on button "Direcciones" at bounding box center [146, 281] width 177 height 36
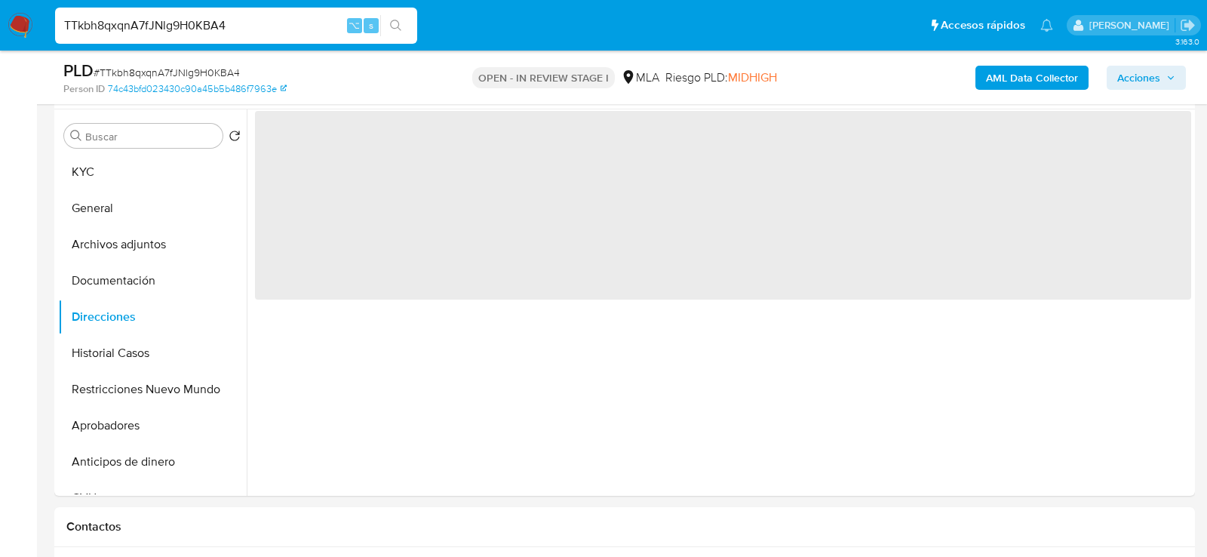
scroll to position [283, 0]
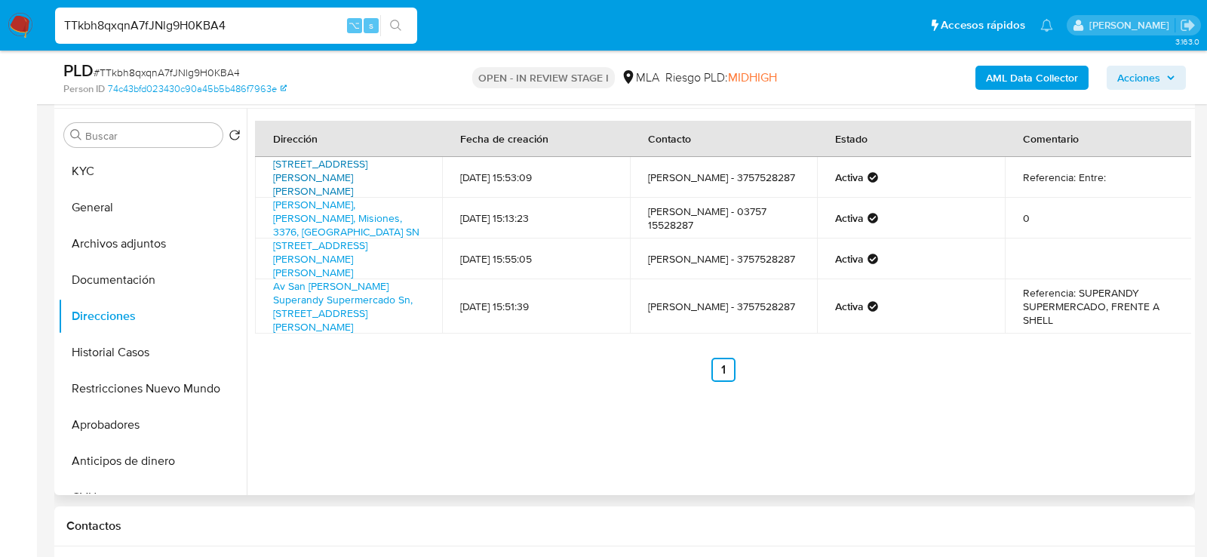
click at [361, 183] on link "Av San Martin Superandy Supermercado 1, Colonia Wanda, Misiones, 3376, Argentin…" at bounding box center [320, 177] width 94 height 42
click at [411, 237] on td "San Martin Sn, Wanda, Misiones, 3376, Argentina SN" at bounding box center [348, 218] width 187 height 41
copy td "San Martin Sn, Wanda, Misiones, 3376, Argentina SN"
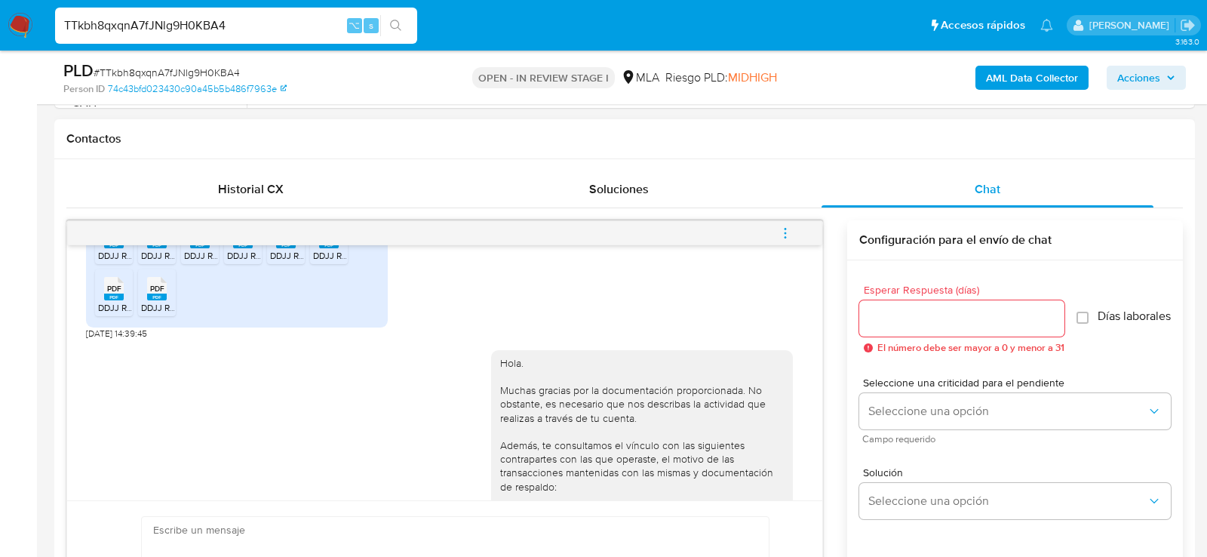
scroll to position [891, 0]
drag, startPoint x: 129, startPoint y: 359, endPoint x: 82, endPoint y: 359, distance: 47.5
click at [82, 359] on div "17/09/2025 14:25:30 Buen dia adjunto las ultimas ddjj de renta PDF PDF DDJJ REN…" at bounding box center [444, 372] width 755 height 255
copy span "17/09/2025"
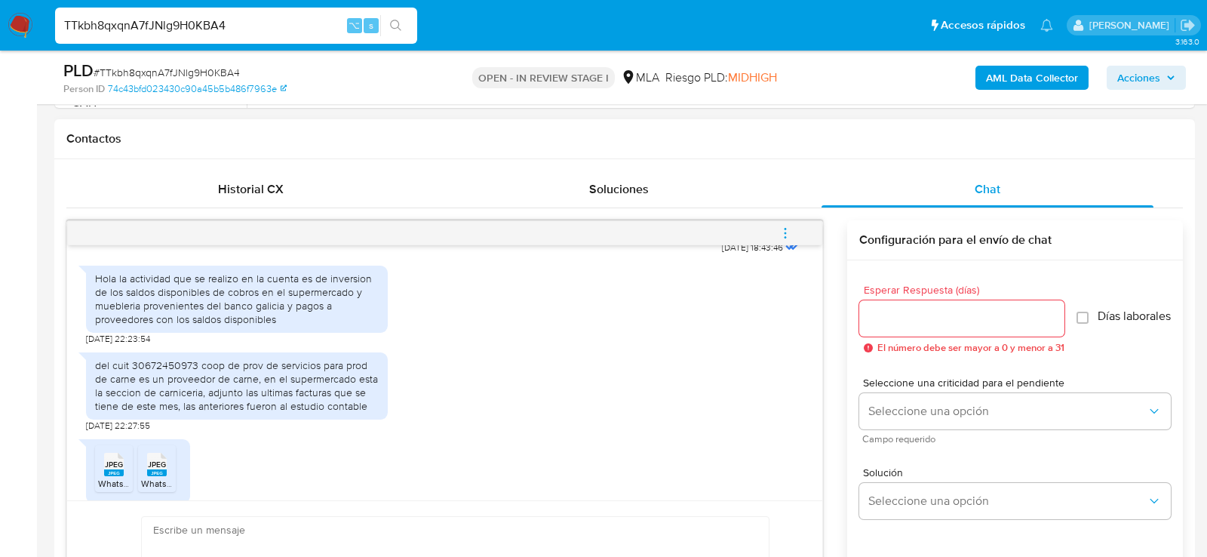
scroll to position [1423, 0]
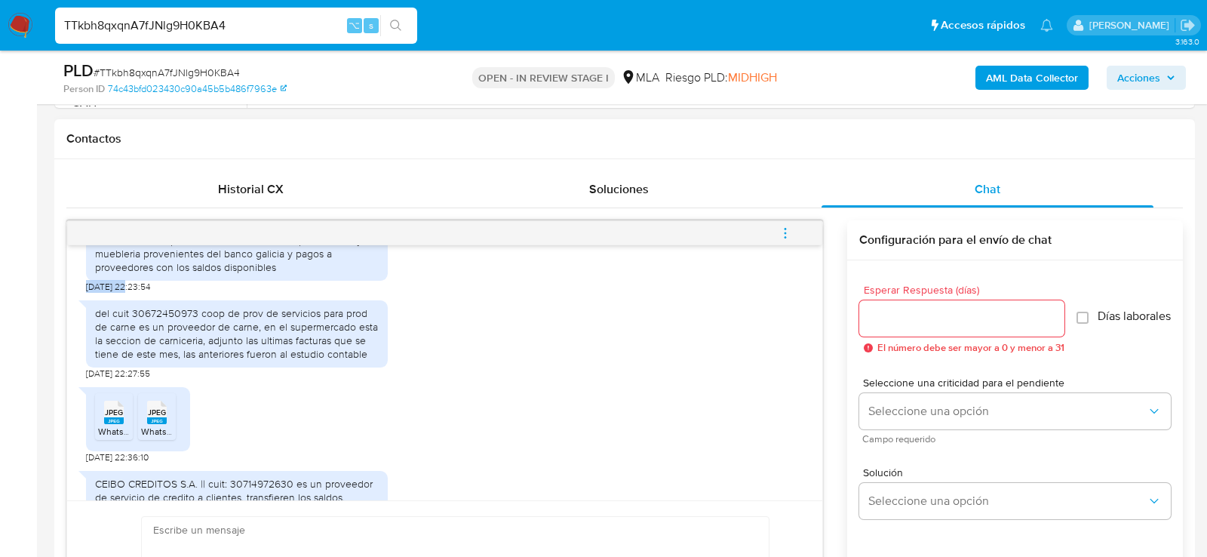
drag, startPoint x: 127, startPoint y: 324, endPoint x: 67, endPoint y: 317, distance: 60.0
click at [67, 317] on div "17/09/2025 14:25:30 Buen dia adjunto las ultimas ddjj de renta PDF PDF DDJJ REN…" at bounding box center [444, 372] width 755 height 255
click at [63, 319] on div "Historial CX Soluciones Chat Id Estado Fecha de creación Origen Proceso • 39921…" at bounding box center [624, 410] width 1141 height 503
drag, startPoint x: 131, startPoint y: 325, endPoint x: 85, endPoint y: 322, distance: 45.3
click at [86, 293] on span "07/10/2025 22:23:54" at bounding box center [118, 287] width 64 height 12
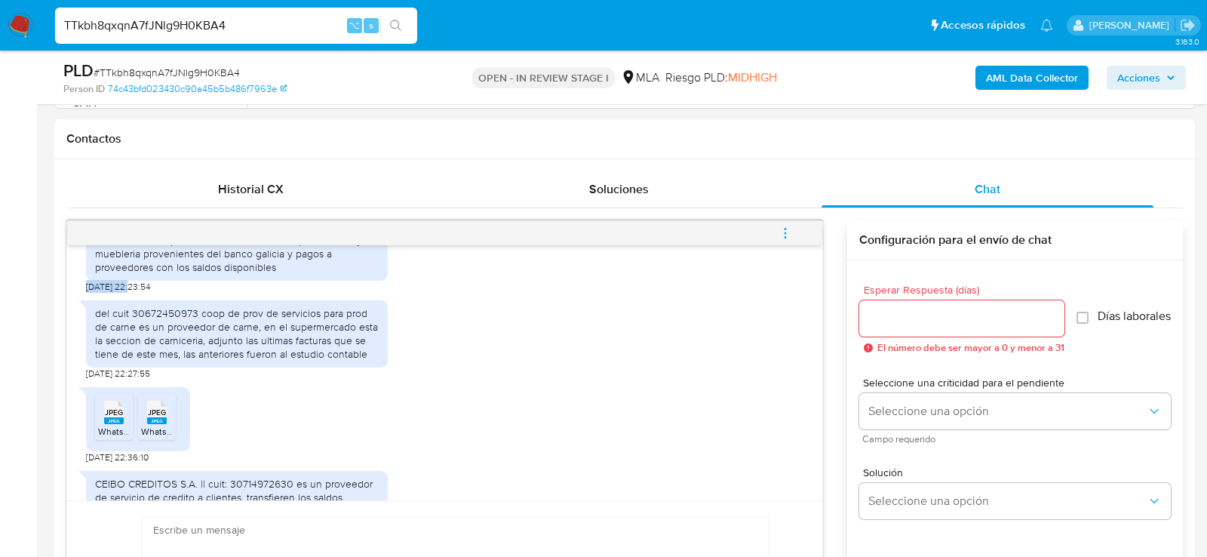
copy span "07/10/2025"
drag, startPoint x: 95, startPoint y: 264, endPoint x: 299, endPoint y: 305, distance: 207.8
click at [299, 275] on div "Hola la actividad que se realizo en la cuenta es de inversion de los saldos dis…" at bounding box center [237, 247] width 284 height 55
copy div "Hola la actividad que se realizo en la cuenta es de inversion de los saldos dis…"
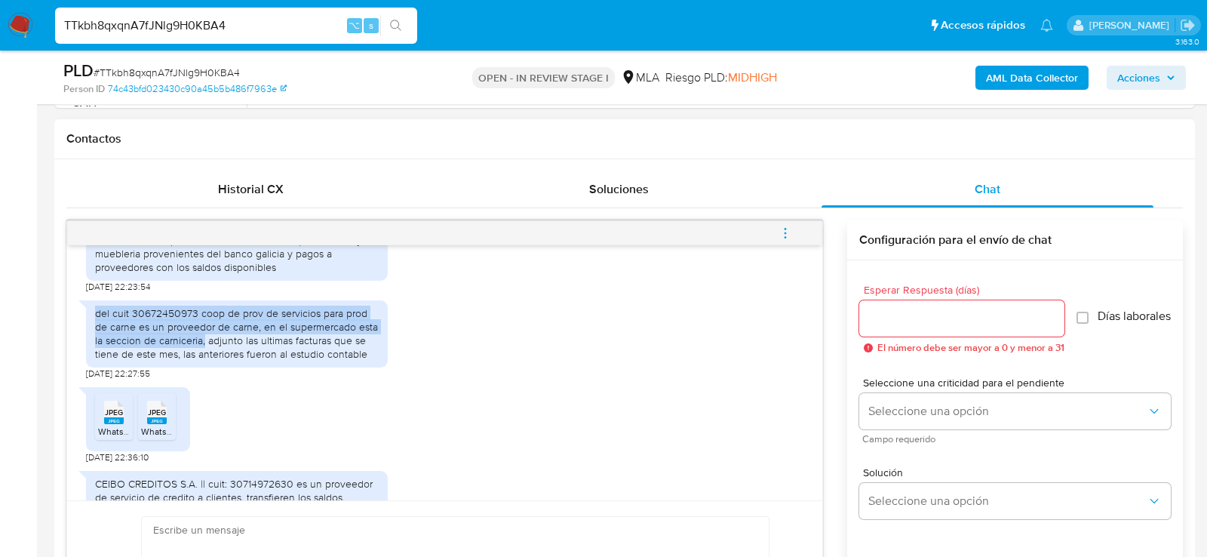
drag, startPoint x: 94, startPoint y: 351, endPoint x: 205, endPoint y: 372, distance: 112.9
click at [205, 368] on div "del cuit 30672450973 coop de prov de servicios para prod de carne es un proveed…" at bounding box center [237, 333] width 302 height 67
copy div "del cuit 30672450973 coop de prov de servicios para prod de carne es un proveed"
click at [205, 361] on div "del cuit 30672450973 coop de prov de servicios para prod de carne es un proveed…" at bounding box center [237, 333] width 284 height 55
drag, startPoint x: 205, startPoint y: 383, endPoint x: 66, endPoint y: 335, distance: 146.1
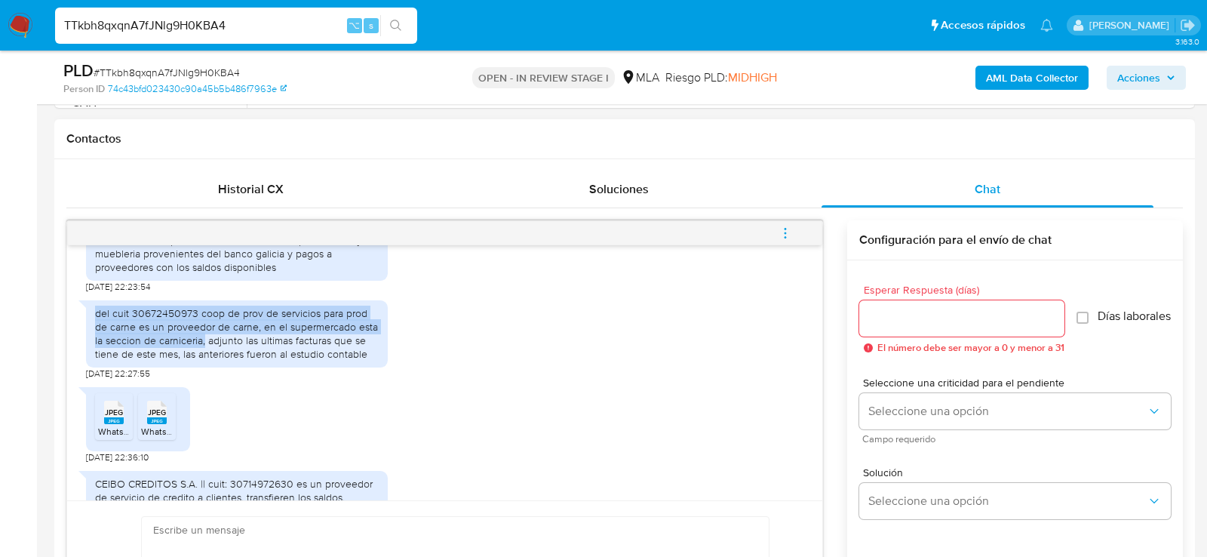
click at [67, 335] on div "17/09/2025 14:25:30 Buen dia adjunto las ultimas ddjj de renta PDF PDF DDJJ REN…" at bounding box center [444, 372] width 755 height 255
copy div "del cuit 30672450973 coop de prov de servicios para prod de carne es un proveed…"
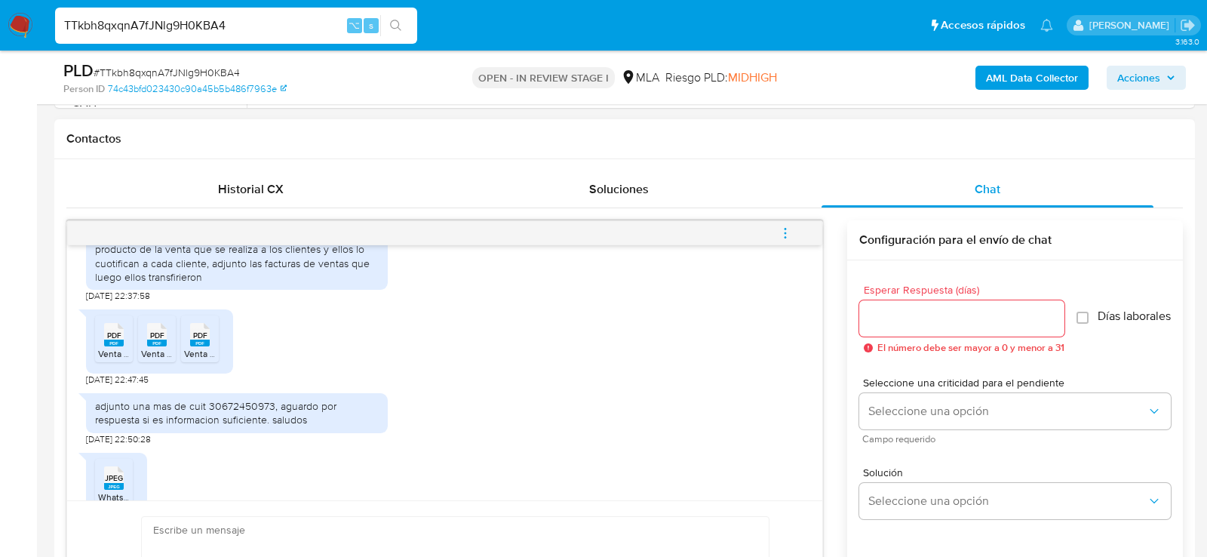
scroll to position [1675, 0]
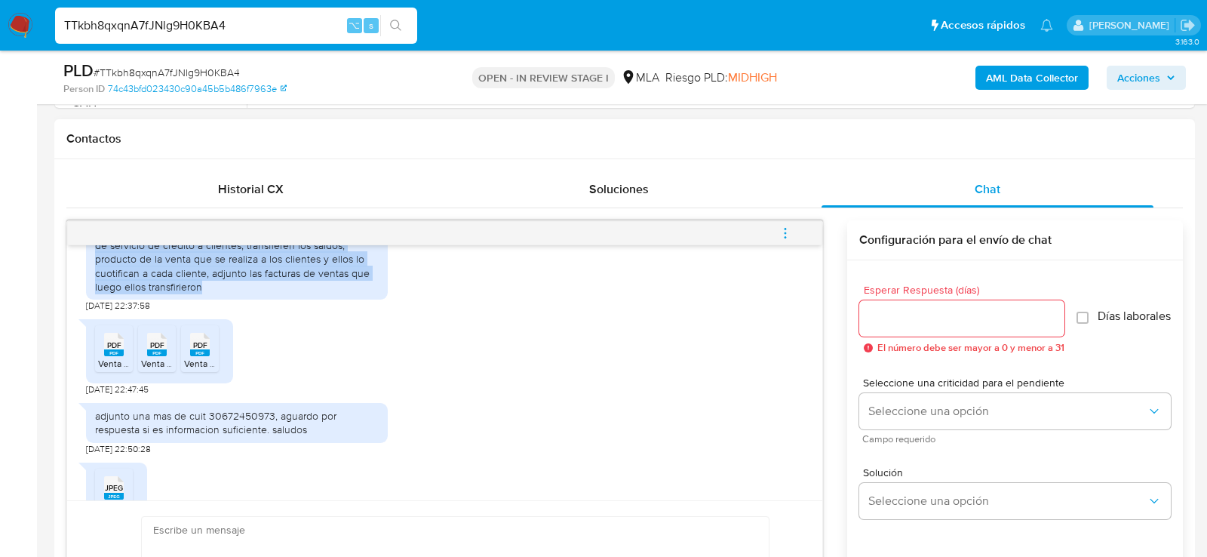
drag, startPoint x: 96, startPoint y: 272, endPoint x: 208, endPoint y: 332, distance: 126.6
click at [208, 300] on div "CEIBO CREDITOS S.A. || cuit: 30714972630 es un proveedor de servicio de credito…" at bounding box center [237, 259] width 302 height 81
copy div "CEIBO CREDITOS S.A. || cuit: 30714972630 es un proveedor de servicio de credito…"
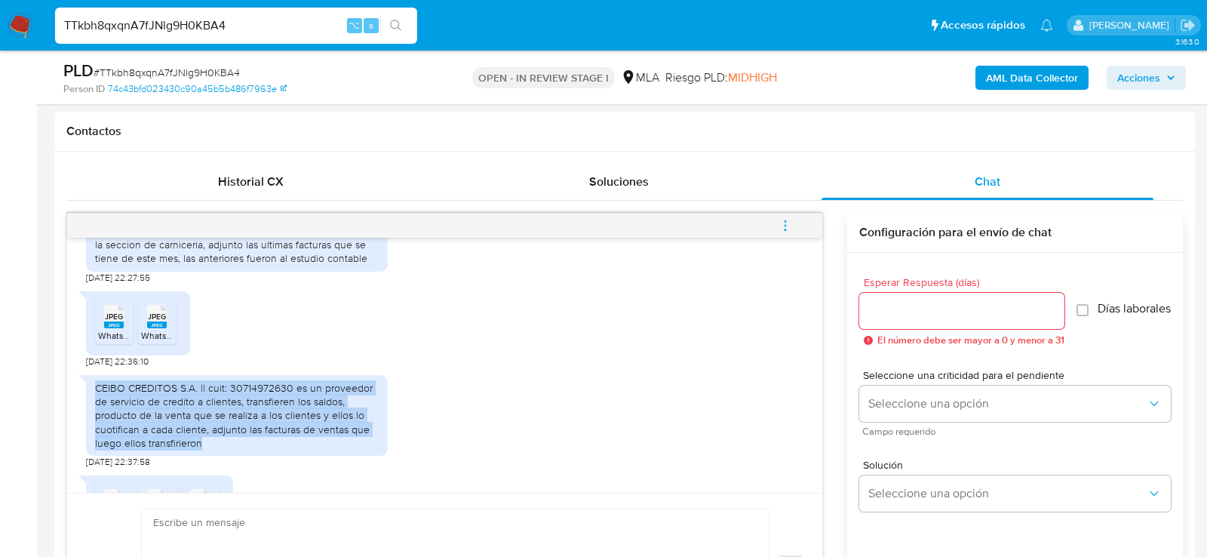
scroll to position [1558, 0]
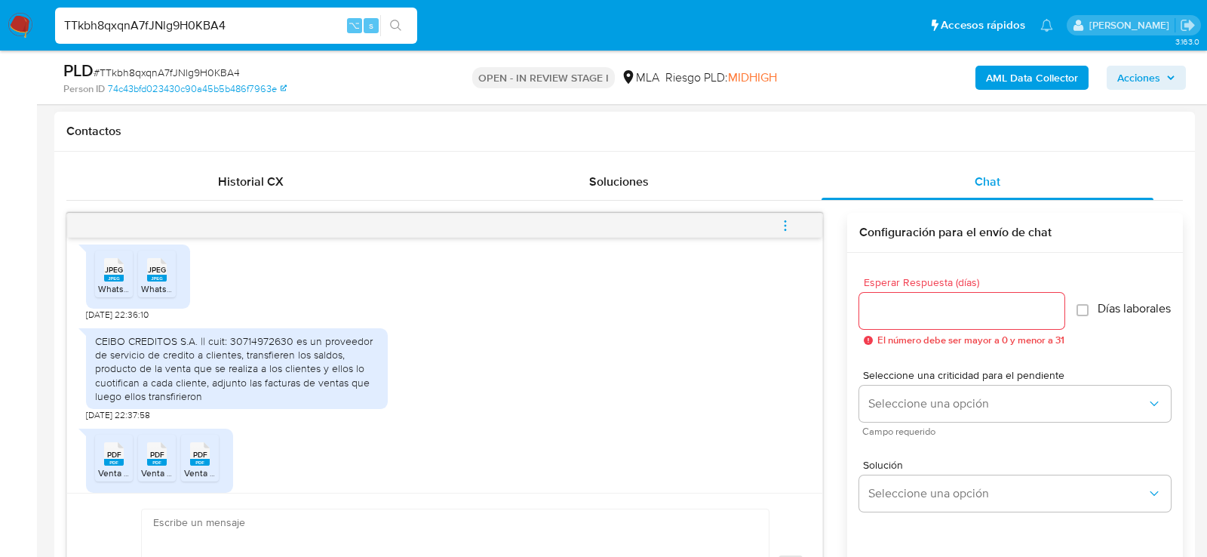
click at [111, 295] on span "WhatsApp Image 2025-10-07 at 7.34.46 PM.jpeg" at bounding box center [180, 288] width 165 height 13
click at [157, 295] on span "WhatsApp Image 2025-10-07 at 7.34.45 PM.jpeg" at bounding box center [223, 288] width 165 height 13
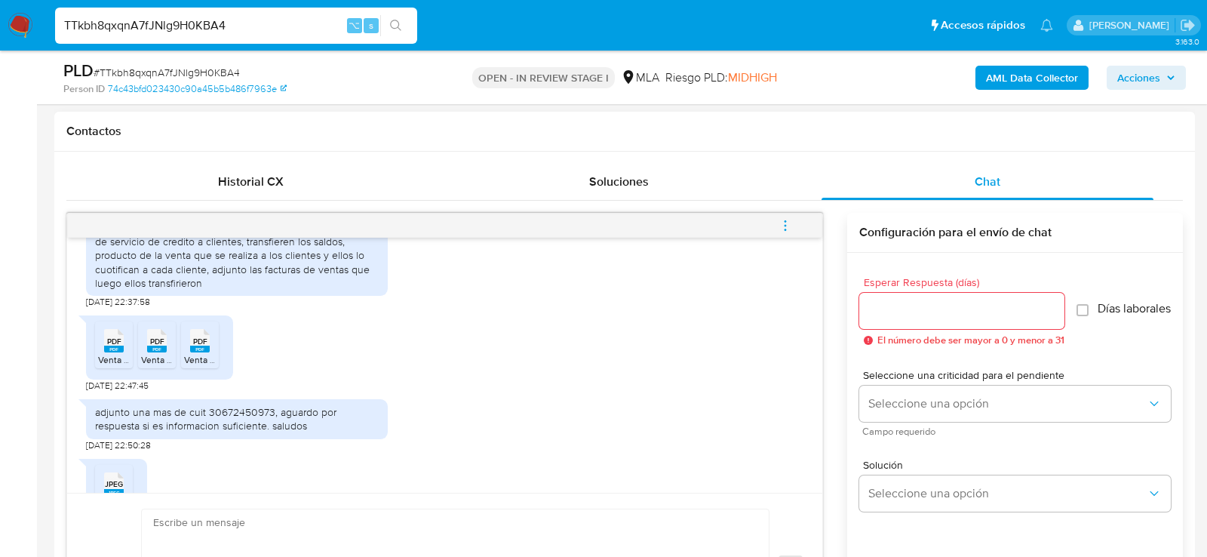
scroll to position [1741, 0]
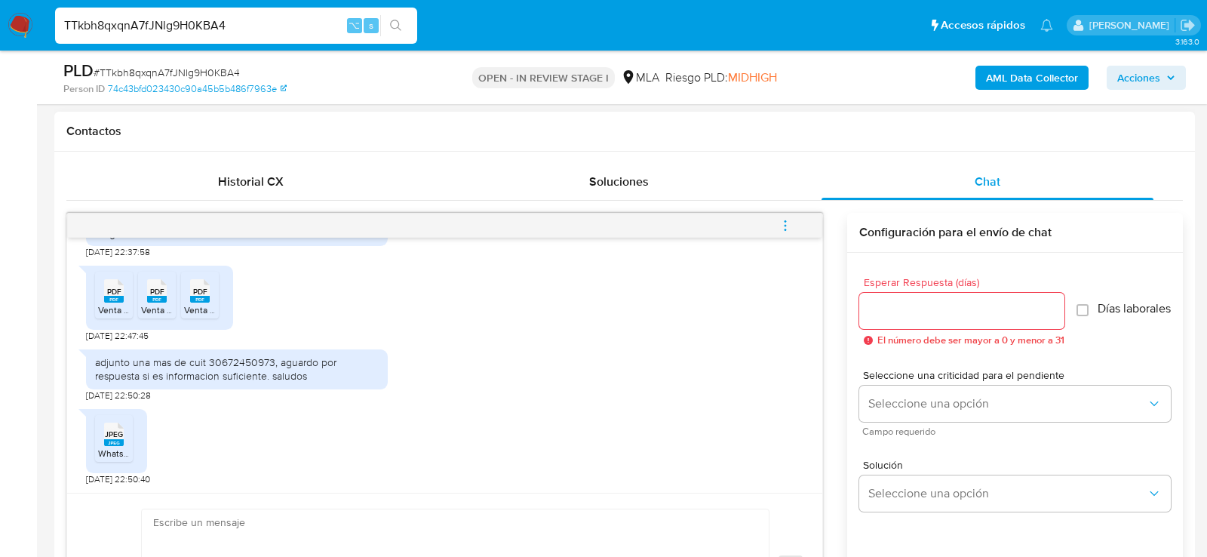
click at [109, 303] on rect at bounding box center [114, 299] width 20 height 7
click at [161, 303] on rect at bounding box center [157, 299] width 20 height 7
click at [188, 304] on div "PDF PDF" at bounding box center [200, 289] width 32 height 29
click at [103, 460] on span "WhatsApp Image 2025-10-07 at 7.49.31 PM.jpeg" at bounding box center [179, 453] width 163 height 13
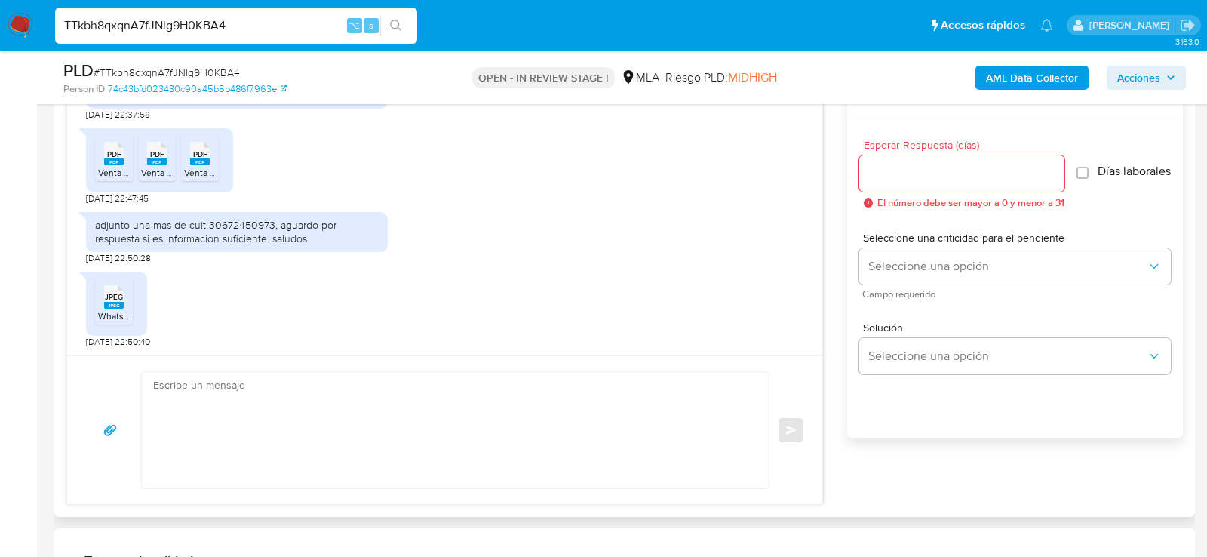
scroll to position [824, 0]
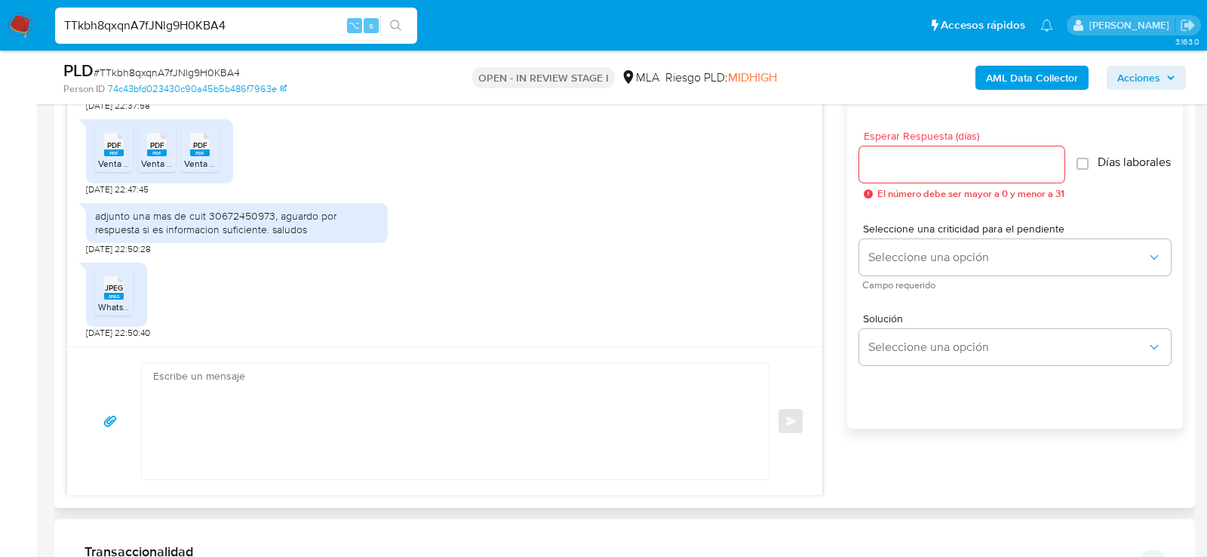
click at [437, 461] on textarea at bounding box center [451, 421] width 597 height 116
paste textarea "Hola, ¡Muchas gracias por tu respuesta! Confirmamos la recepción de la document…"
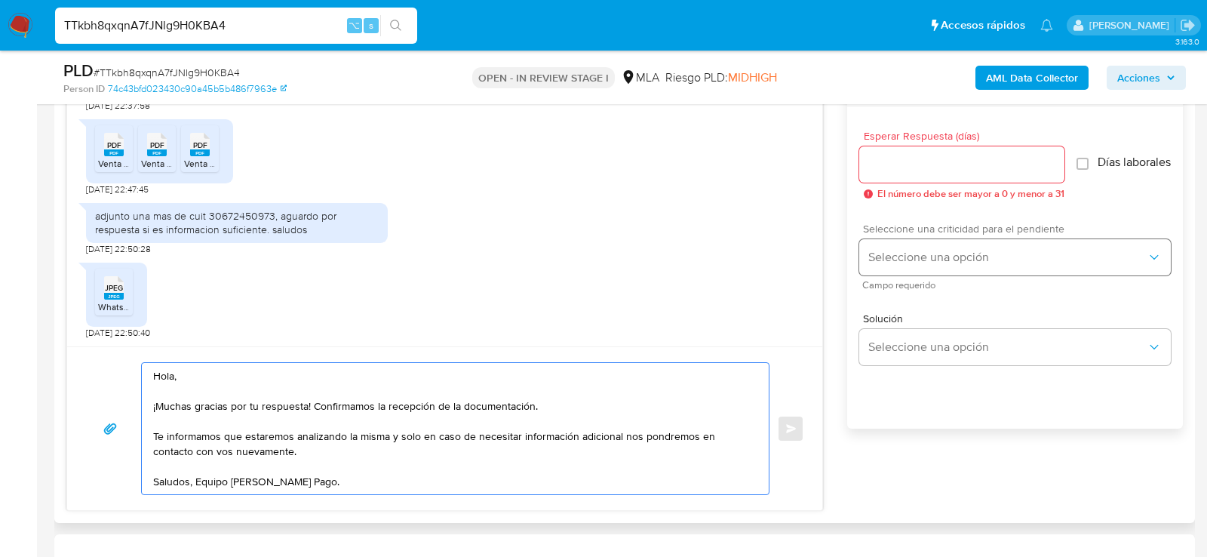
type textarea "Hola, ¡Muchas gracias por tu respuesta! Confirmamos la recepción de la document…"
click at [880, 273] on button "Seleccione una opción" at bounding box center [1016, 257] width 312 height 36
click at [882, 266] on span "LOW" at bounding box center [880, 259] width 23 height 14
click at [881, 149] on div at bounding box center [962, 164] width 205 height 36
click at [884, 158] on input "Esperar Respuesta (días)" at bounding box center [962, 165] width 205 height 20
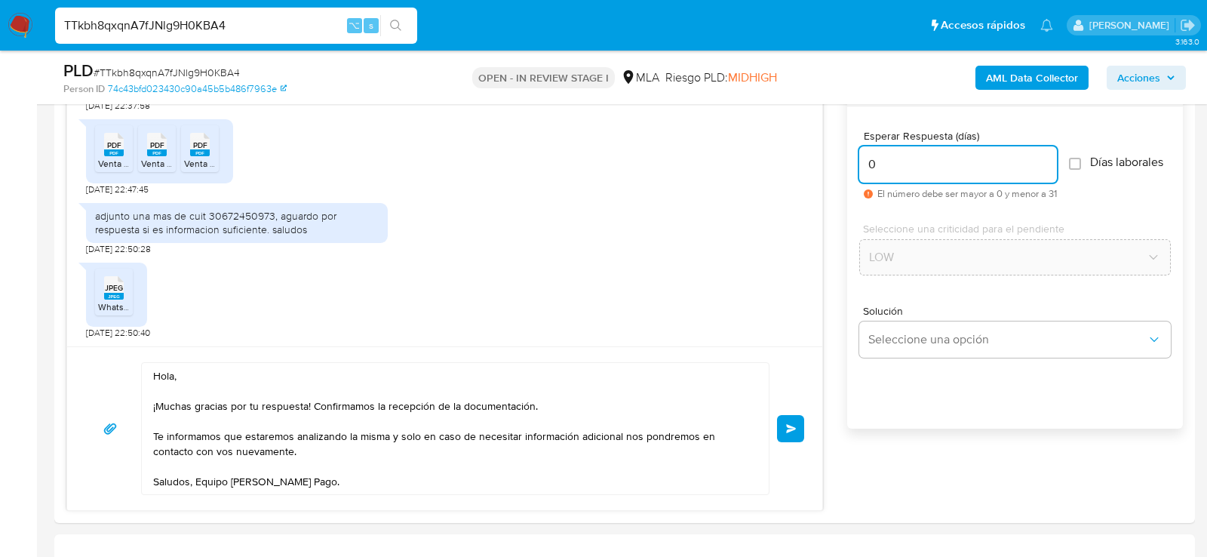
type input "0"
click at [183, 68] on span "# TTkbh8qxqnA7fJNlg9H0KBA4" at bounding box center [167, 72] width 146 height 15
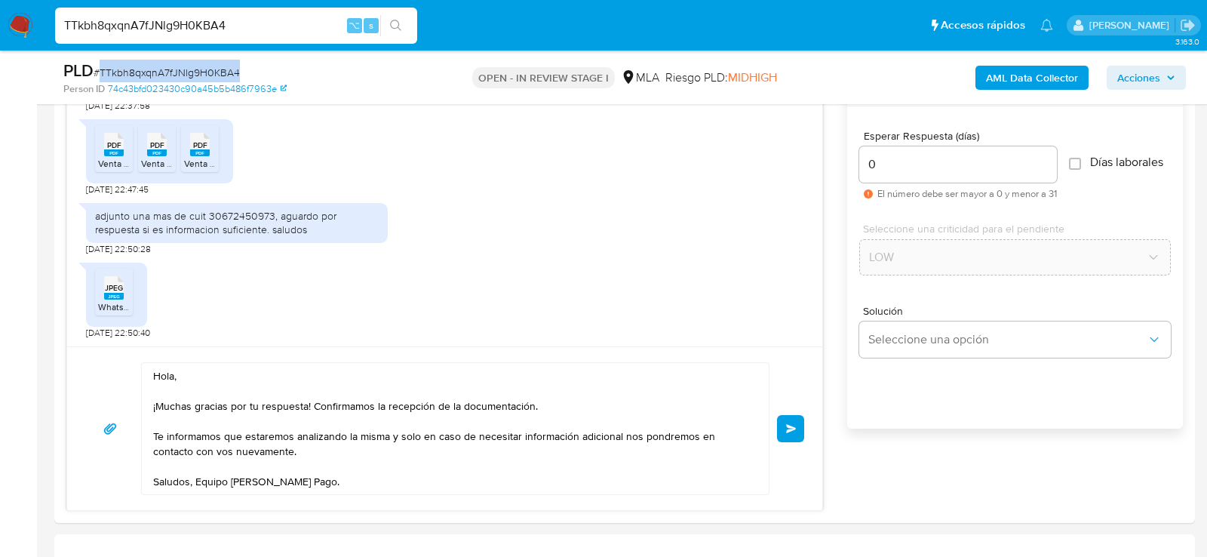
click at [183, 68] on span "# TTkbh8qxqnA7fJNlg9H0KBA4" at bounding box center [167, 72] width 146 height 15
copy span "TTkbh8qxqnA7fJNlg9H0KBA4"
click at [783, 426] on button "Enviar" at bounding box center [790, 428] width 27 height 27
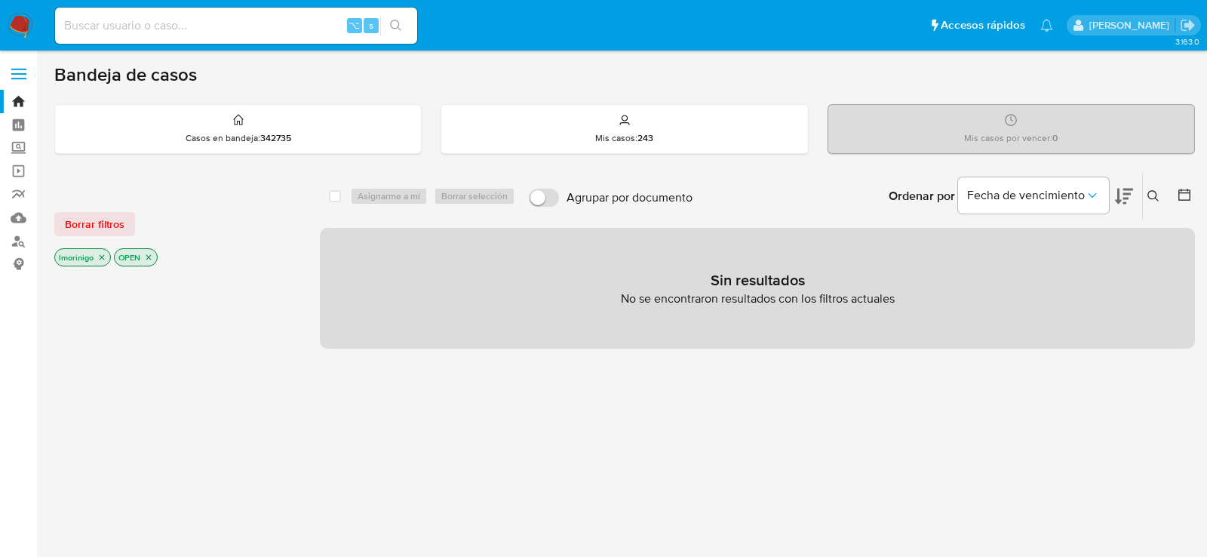
click at [1146, 198] on button at bounding box center [1155, 196] width 25 height 18
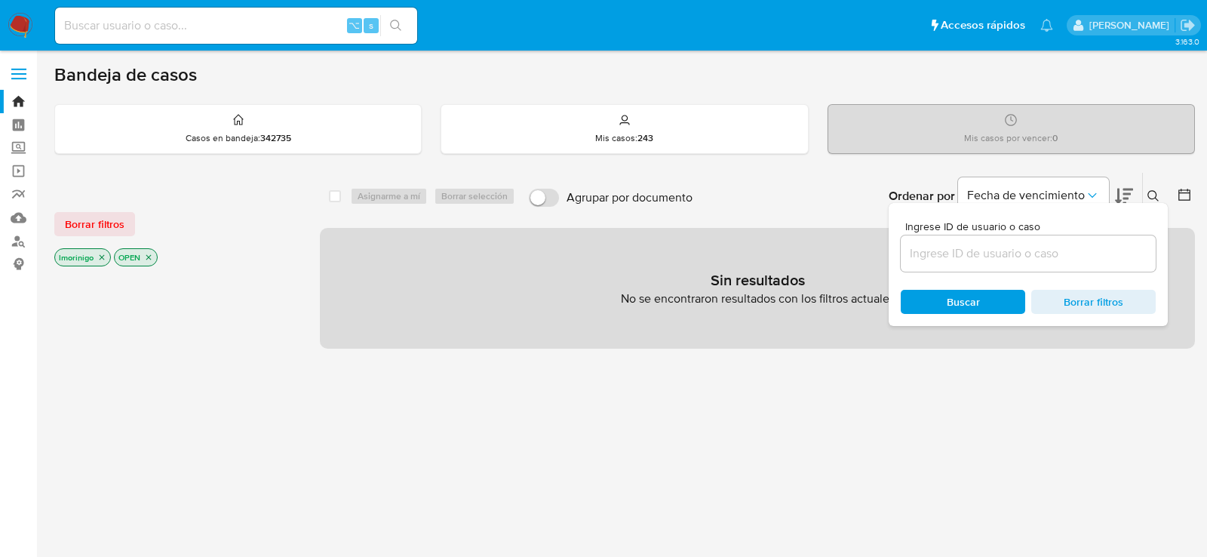
click at [999, 251] on input at bounding box center [1028, 254] width 255 height 20
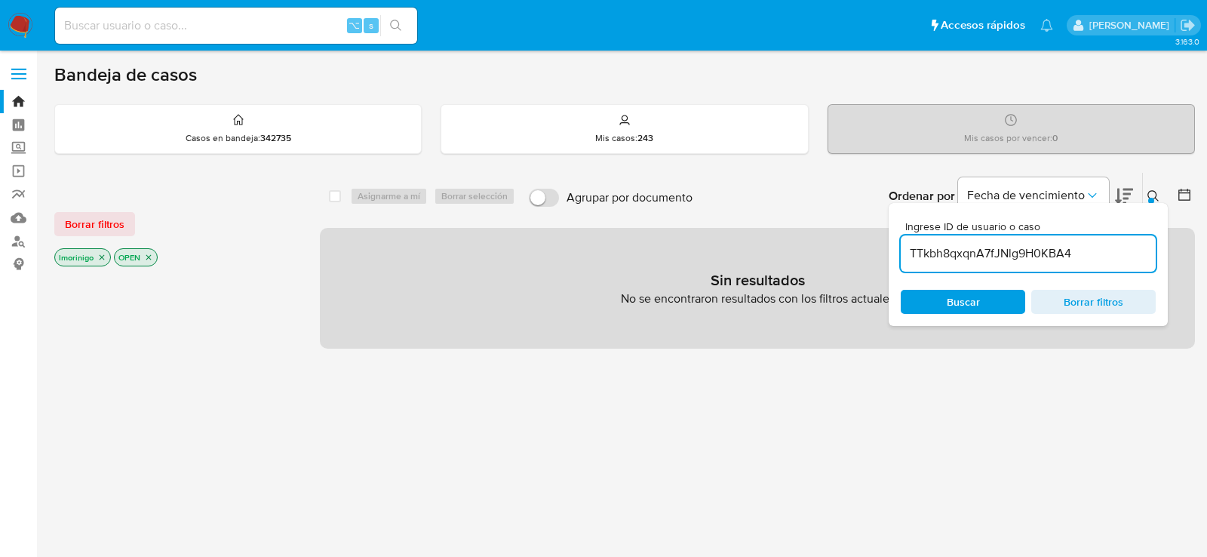
type input "TTkbh8qxqnA7fJNlg9H0KBA4"
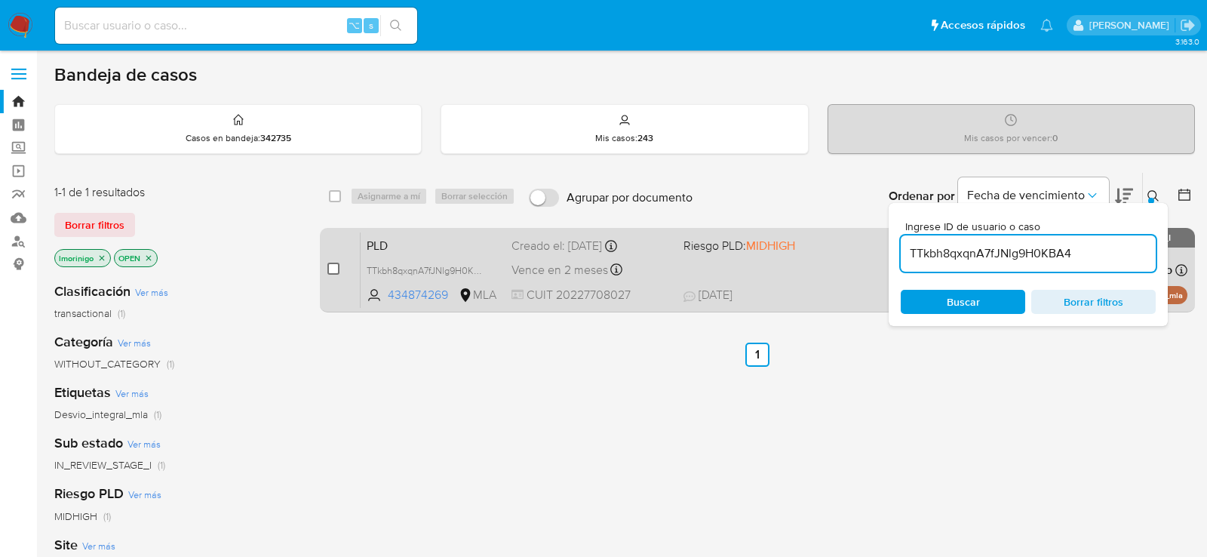
click at [332, 269] on input "checkbox" at bounding box center [334, 269] width 12 height 12
checkbox input "true"
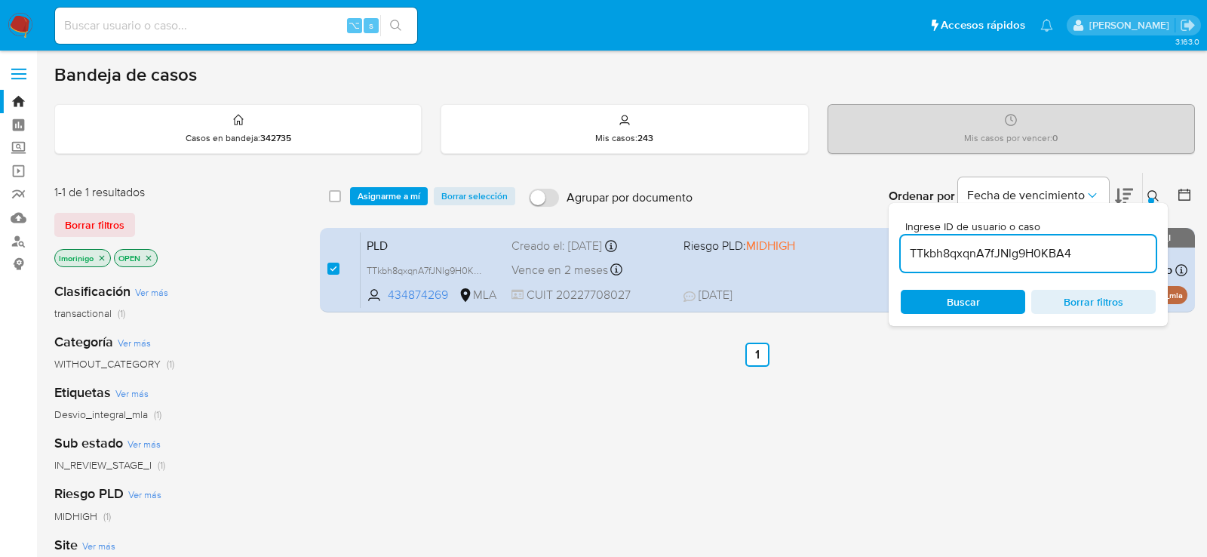
click at [383, 181] on div "select-all-cases-checkbox Asignarme a mí Borrar selección Agrupar por documento…" at bounding box center [757, 196] width 875 height 47
click at [383, 194] on span "Asignarme a mí" at bounding box center [389, 196] width 63 height 15
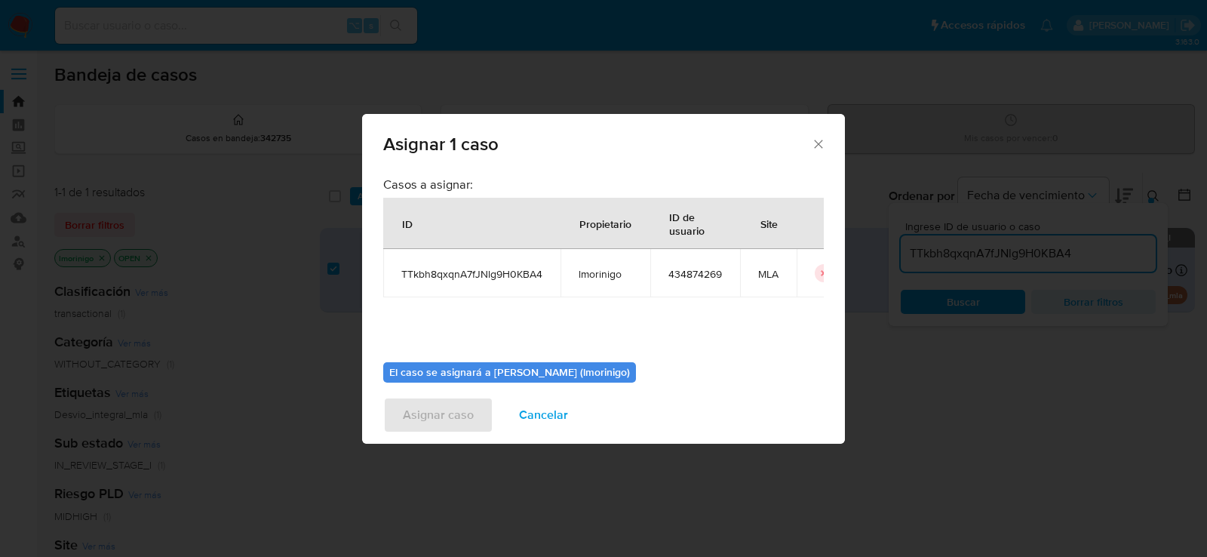
scroll to position [77, 0]
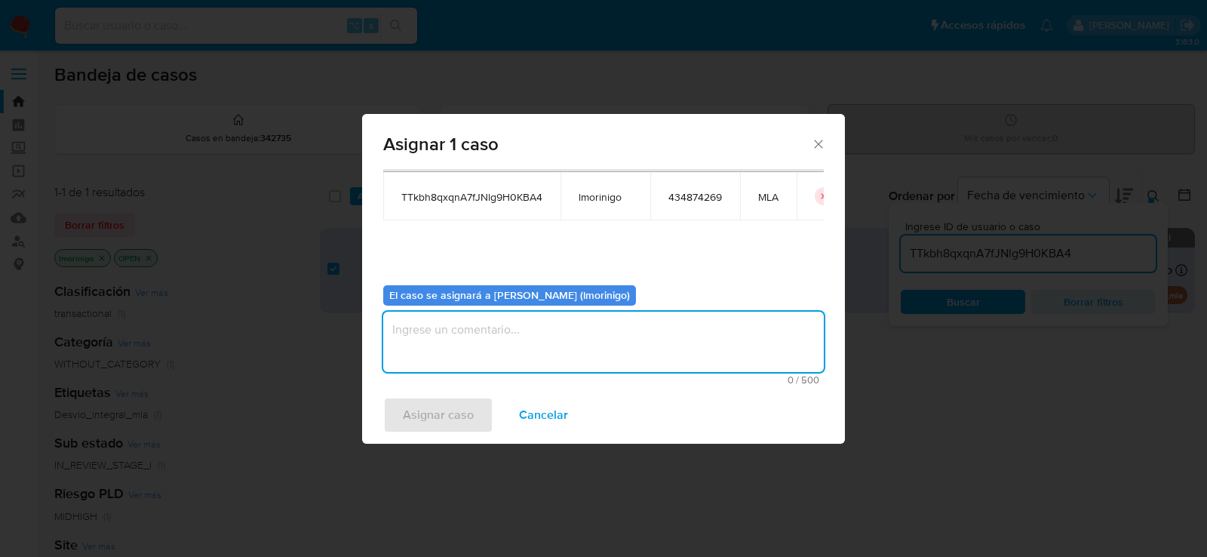
click at [522, 338] on textarea "assign-modal" at bounding box center [603, 342] width 441 height 60
click at [439, 410] on span "Asignar caso" at bounding box center [438, 414] width 71 height 33
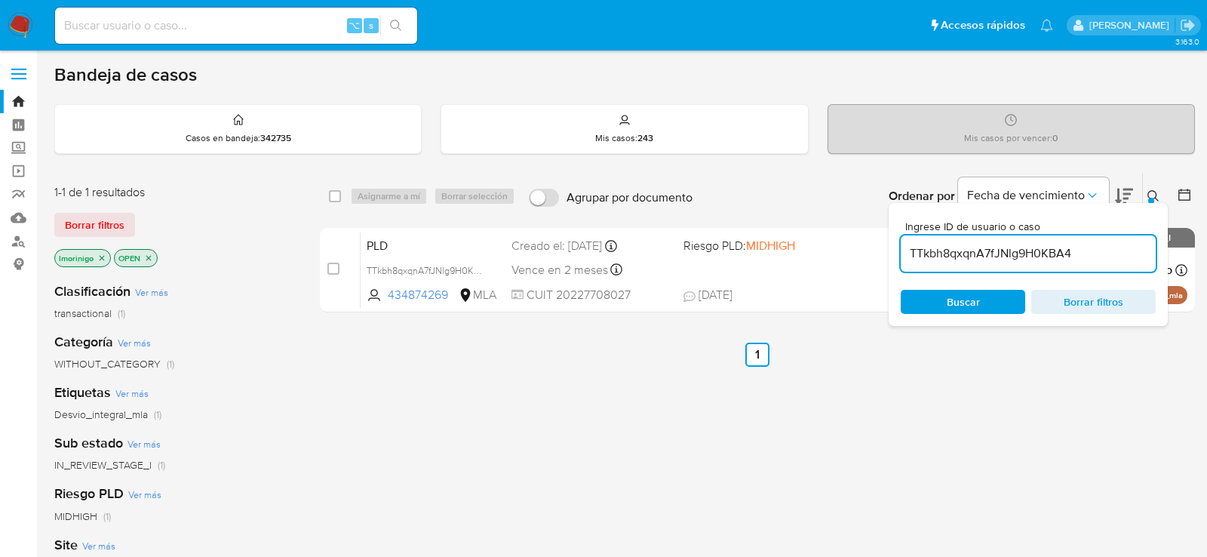
click at [958, 252] on input "TTkbh8qxqnA7fJNlg9H0KBA4" at bounding box center [1028, 254] width 255 height 20
paste input "zCxIV34wg9KX6akUkAFeWFLo"
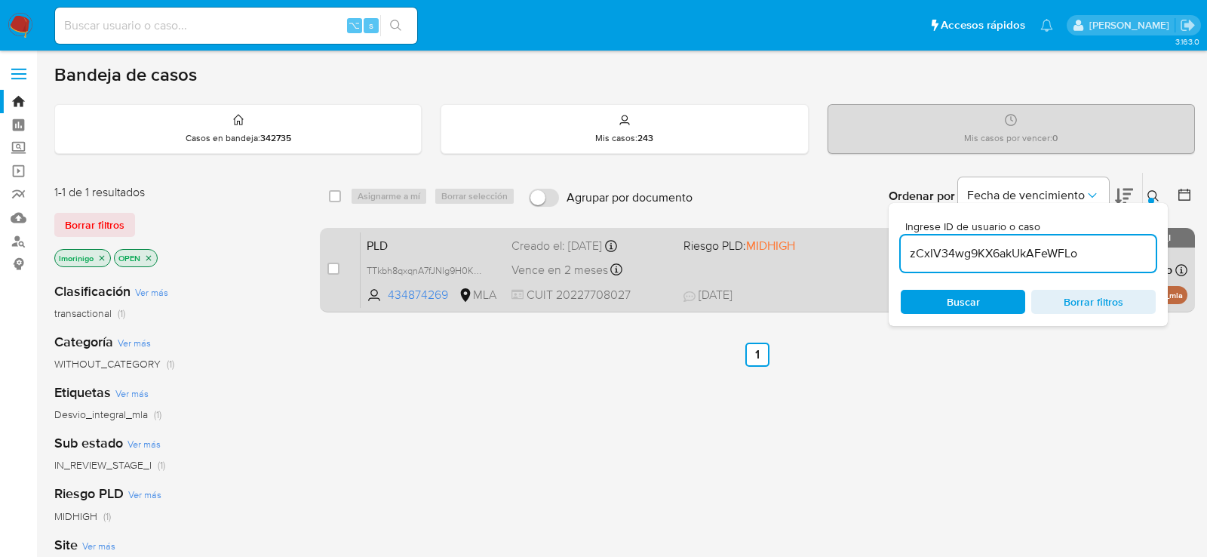
type input "zCxIV34wg9KX6akUkAFeWFLo"
click at [337, 267] on input "checkbox" at bounding box center [334, 269] width 12 height 12
checkbox input "true"
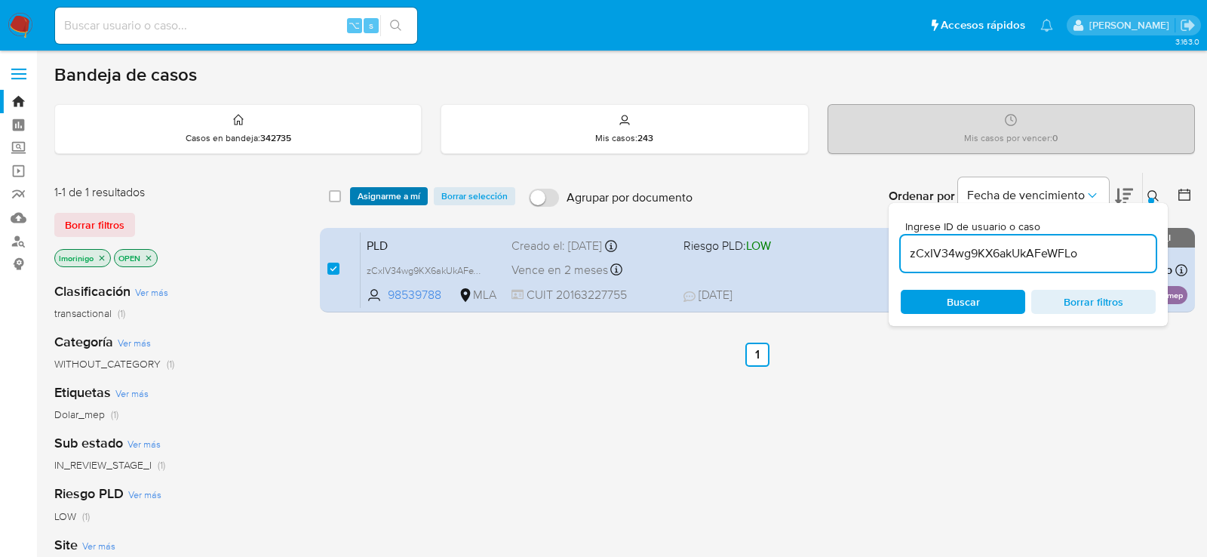
click at [390, 192] on span "Asignarme a mí" at bounding box center [389, 196] width 63 height 15
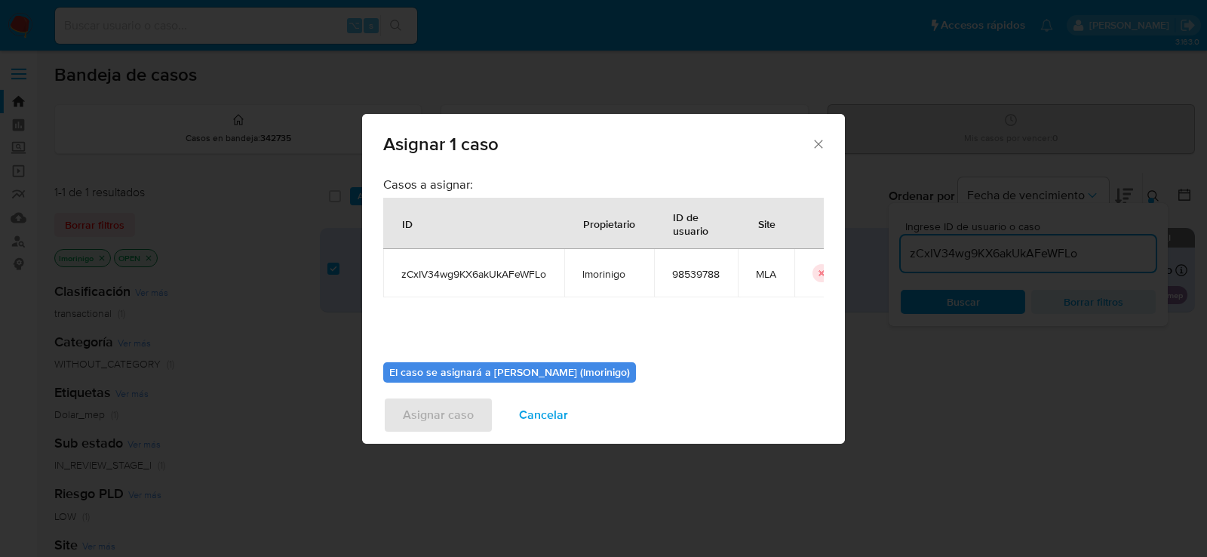
scroll to position [77, 0]
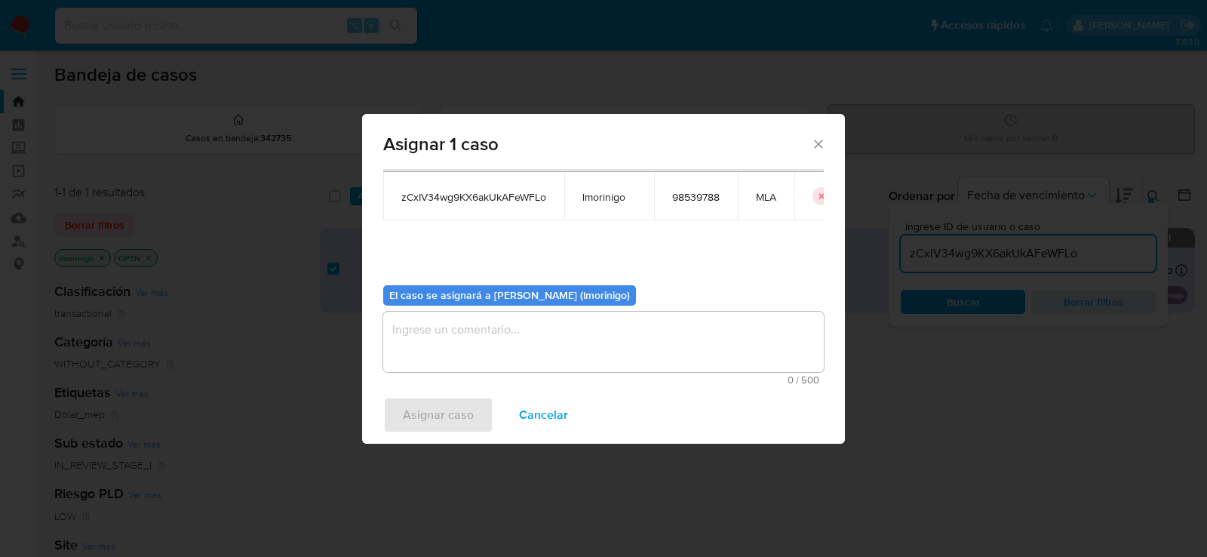
click at [445, 335] on textarea "assign-modal" at bounding box center [603, 342] width 441 height 60
click at [444, 421] on span "Asignar caso" at bounding box center [438, 414] width 71 height 33
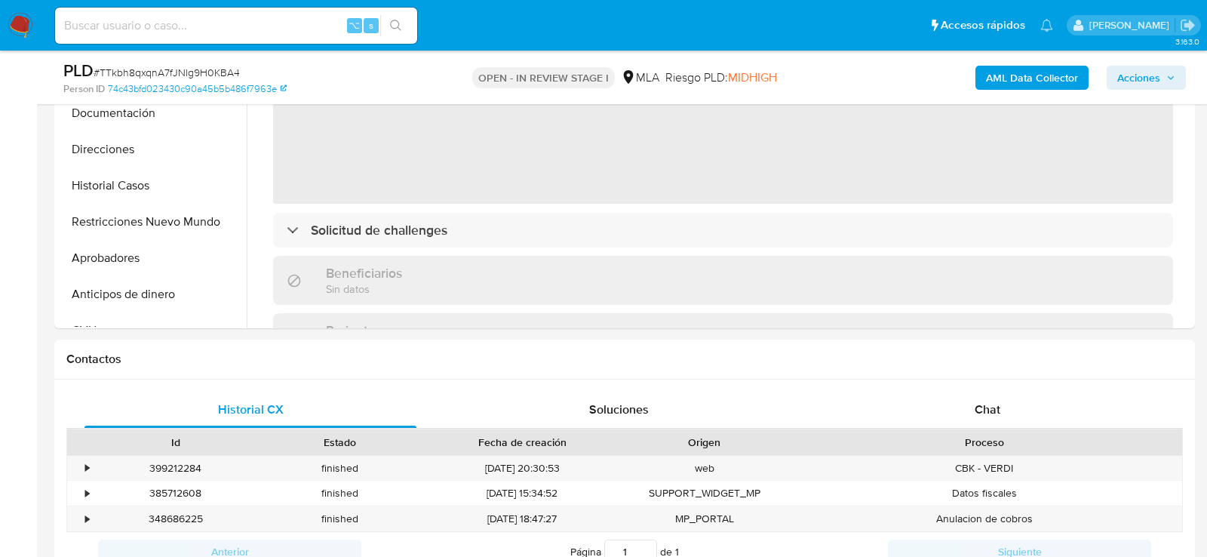
scroll to position [478, 0]
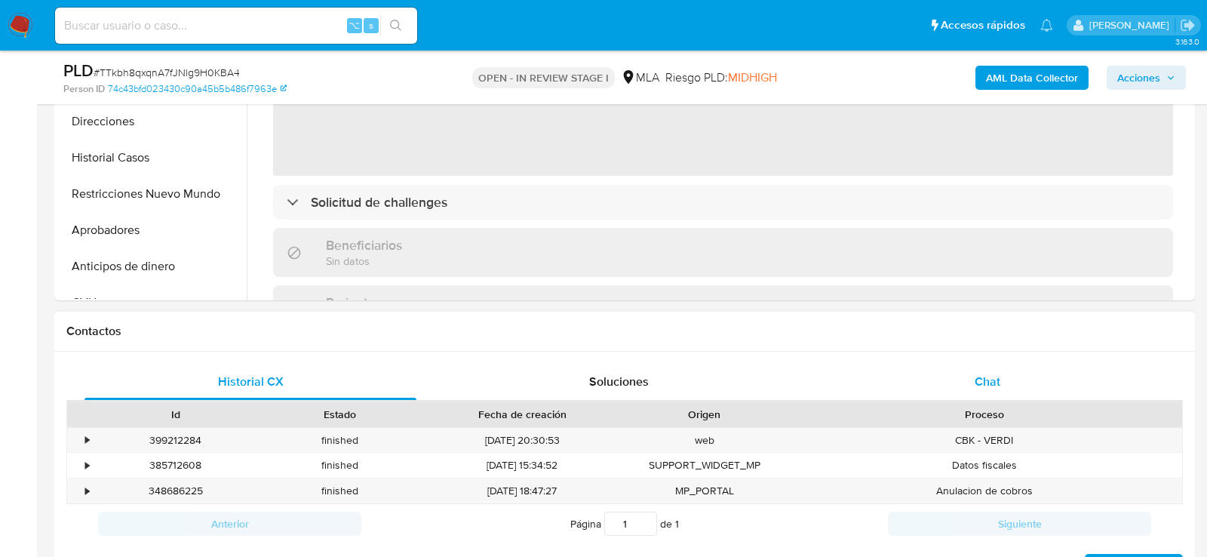
click at [962, 372] on div "Chat" at bounding box center [988, 382] width 332 height 36
select select "10"
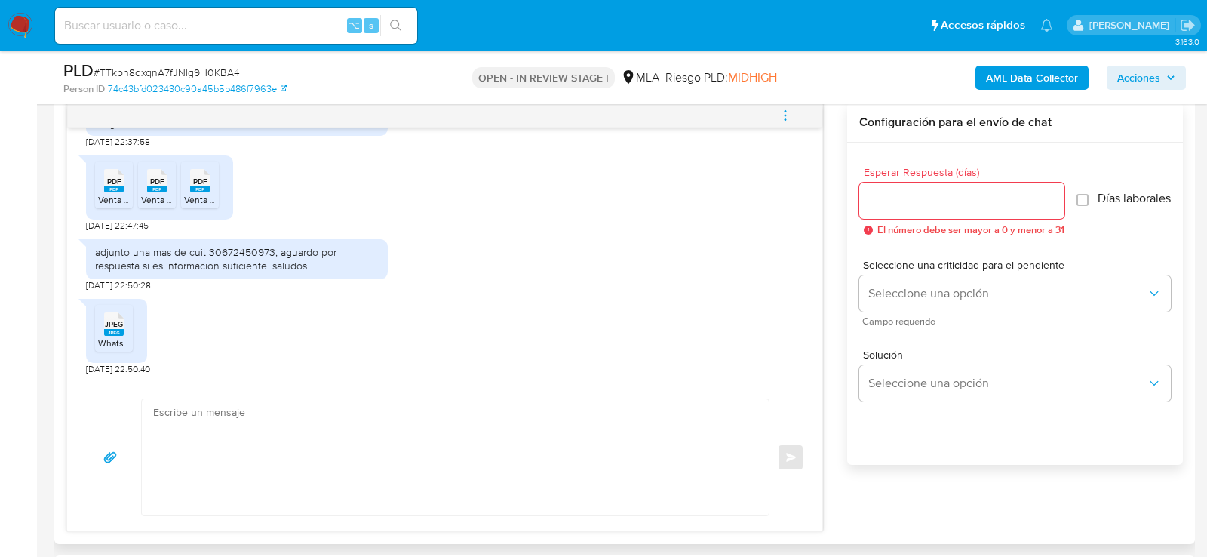
scroll to position [801, 0]
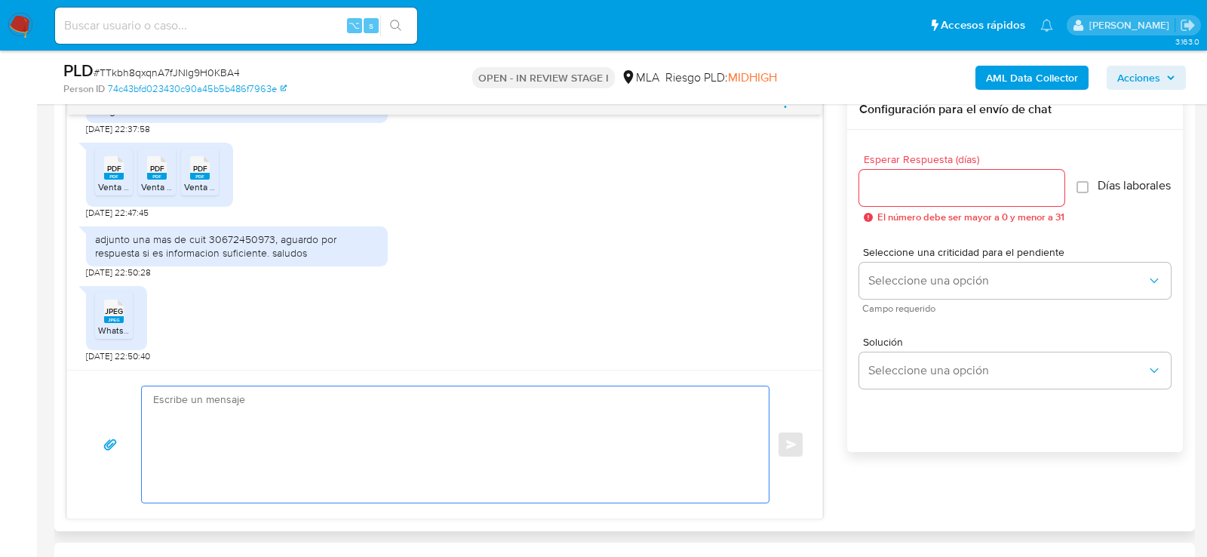
click at [463, 432] on textarea at bounding box center [451, 444] width 597 height 116
paste textarea "TTkbh8qxqnA7fJNlg9H0KBA4"
type textarea "TTkbh8qxqnA7fJNlg9H0KBA4"
paste textarea "Hola, ¡Muchas gracias por tu respuesta! Confirmamos la recepción de la document…"
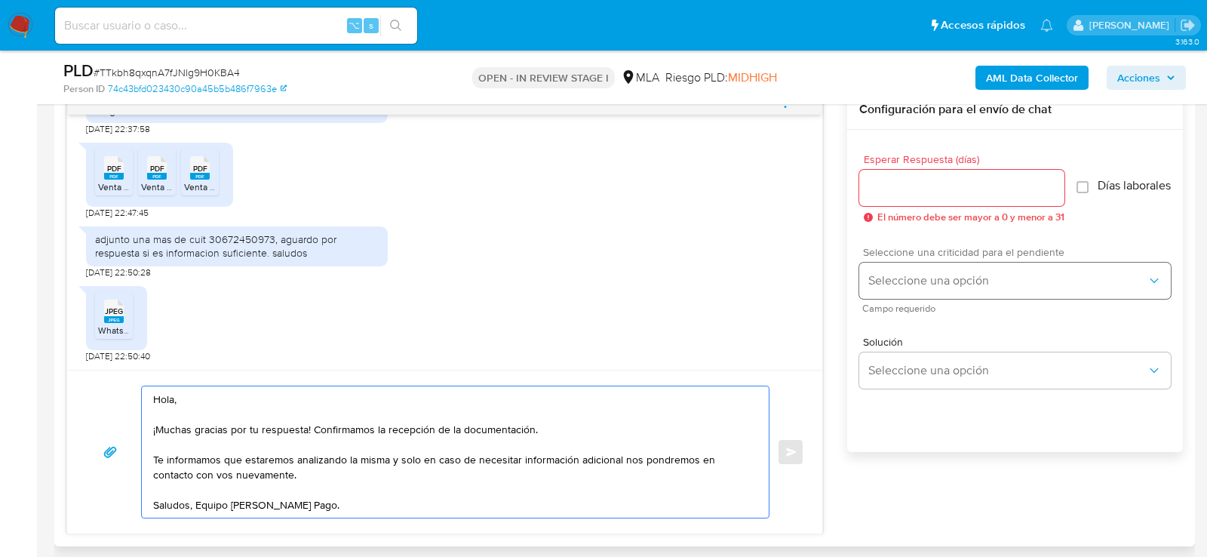
type textarea "Hola, ¡Muchas gracias por tu respuesta! Confirmamos la recepción de la document…"
click at [934, 297] on button "Seleccione una opción" at bounding box center [1016, 281] width 312 height 36
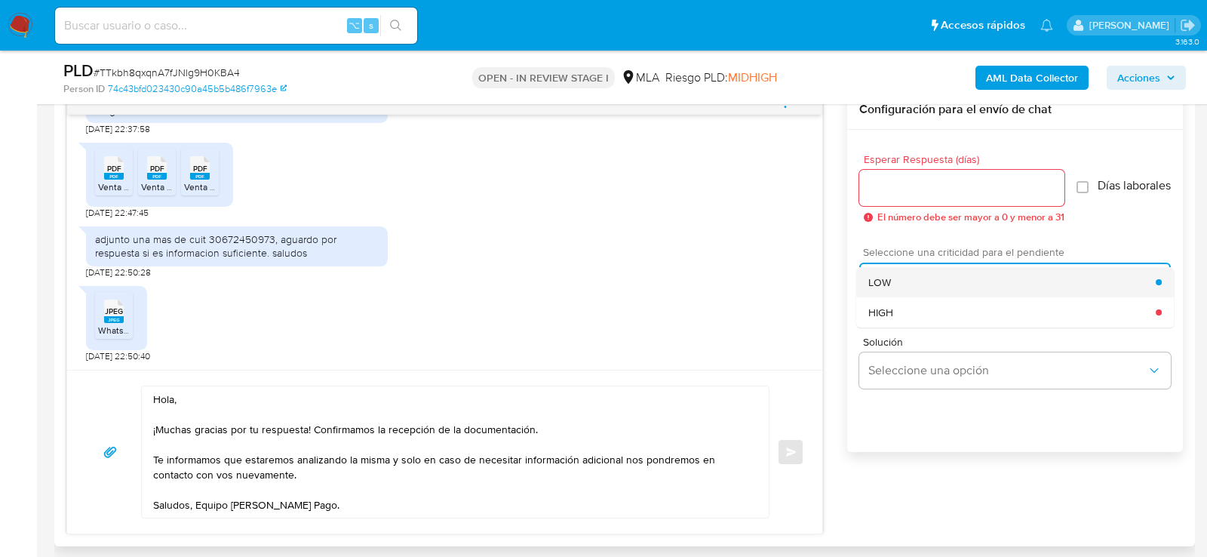
click at [893, 296] on div "LOW" at bounding box center [1013, 282] width 288 height 30
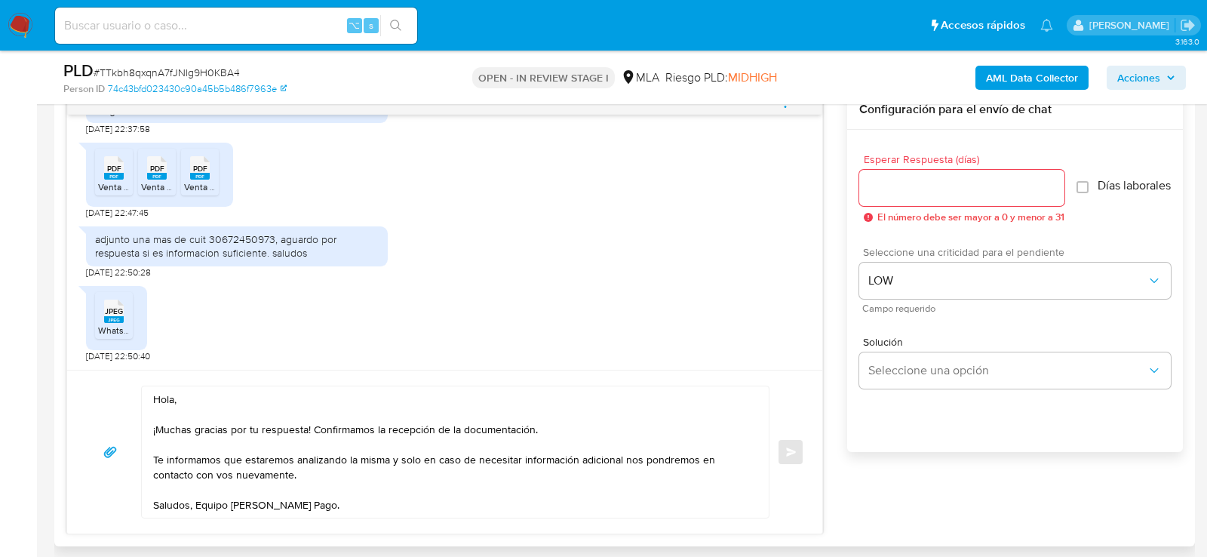
click at [881, 178] on input "Esperar Respuesta (días)" at bounding box center [962, 188] width 205 height 20
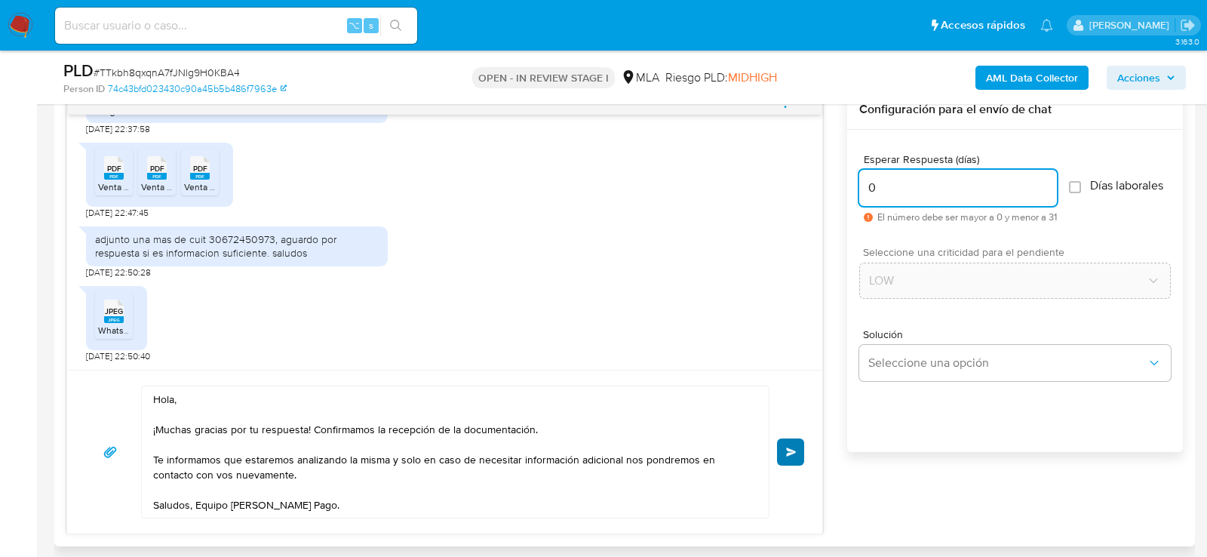
type input "0"
click at [795, 448] on span "Enviar" at bounding box center [791, 452] width 11 height 9
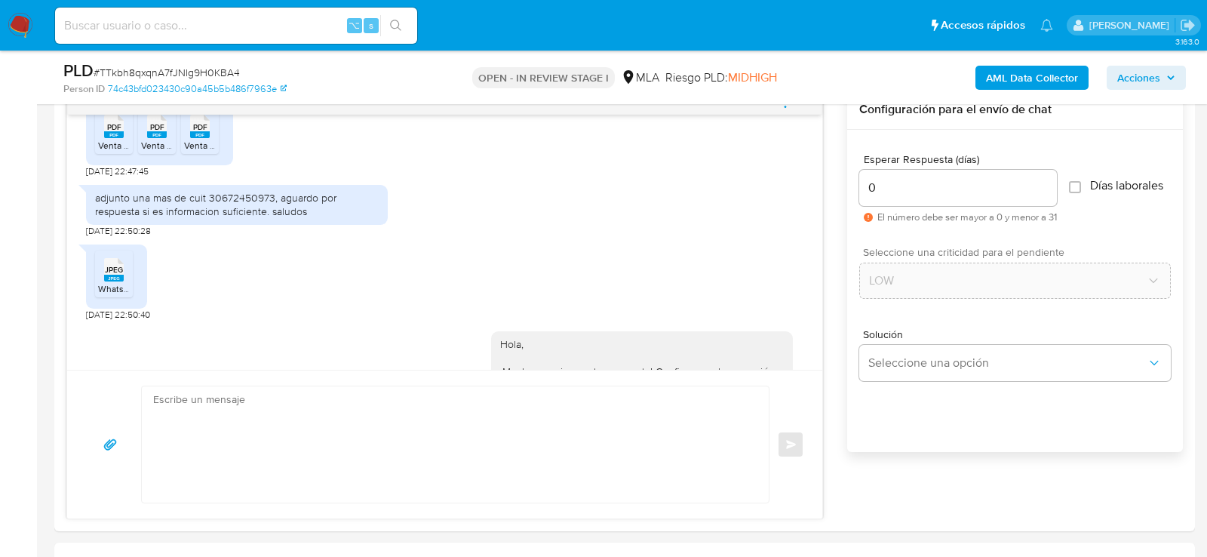
scroll to position [1944, 0]
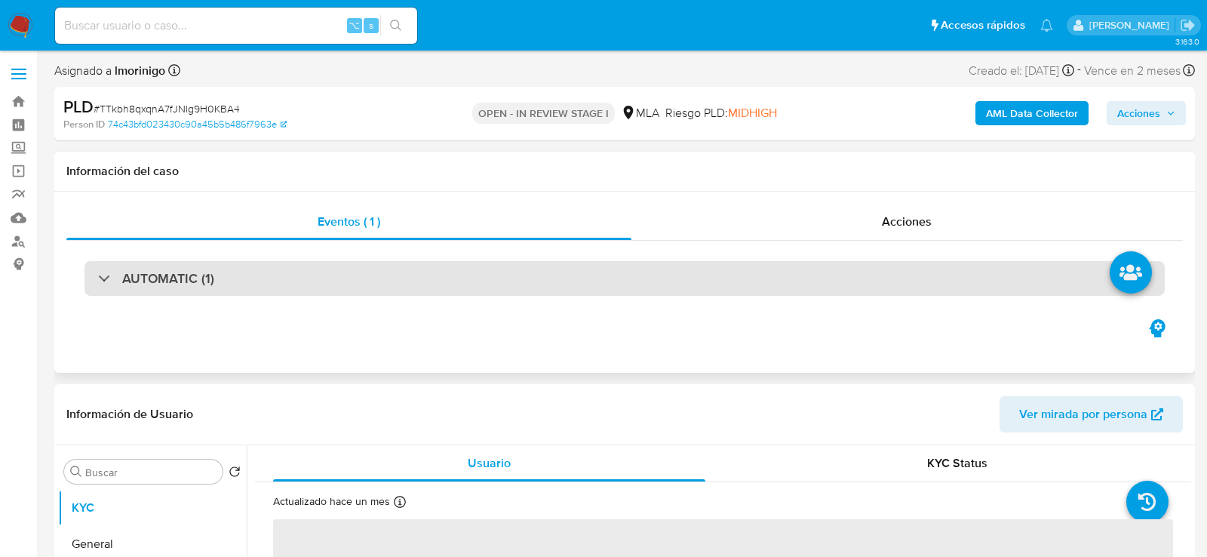
select select "10"
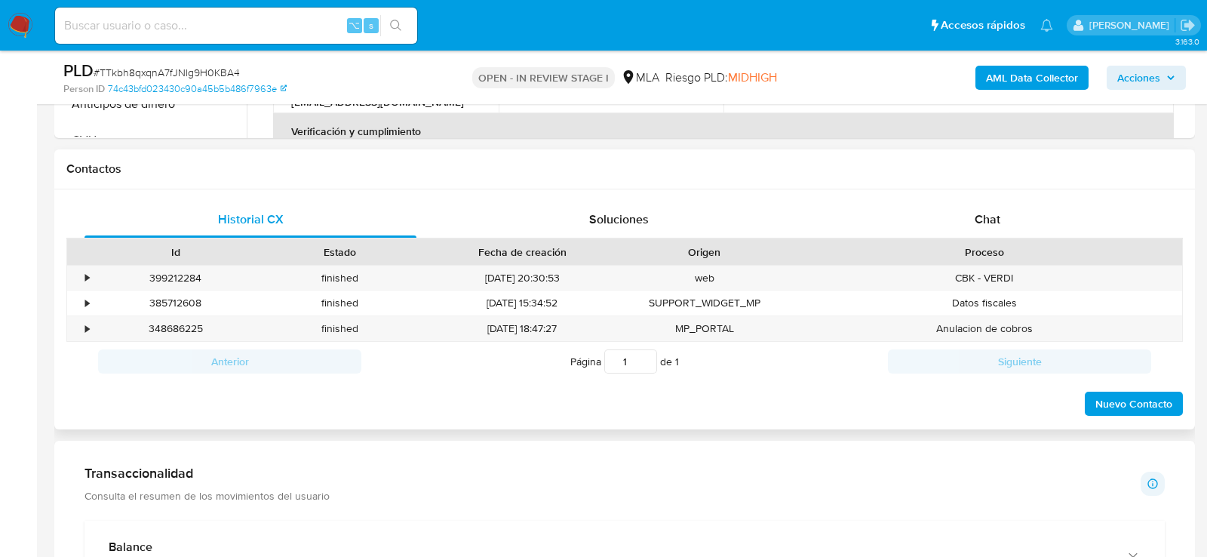
scroll to position [659, 0]
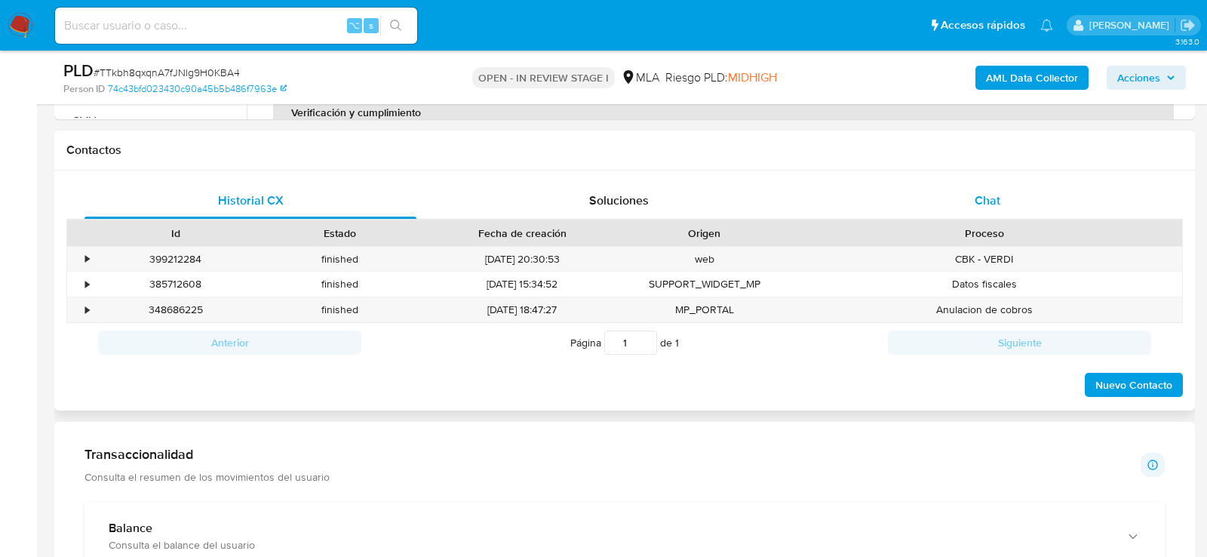
click at [998, 192] on span "Chat" at bounding box center [988, 200] width 26 height 17
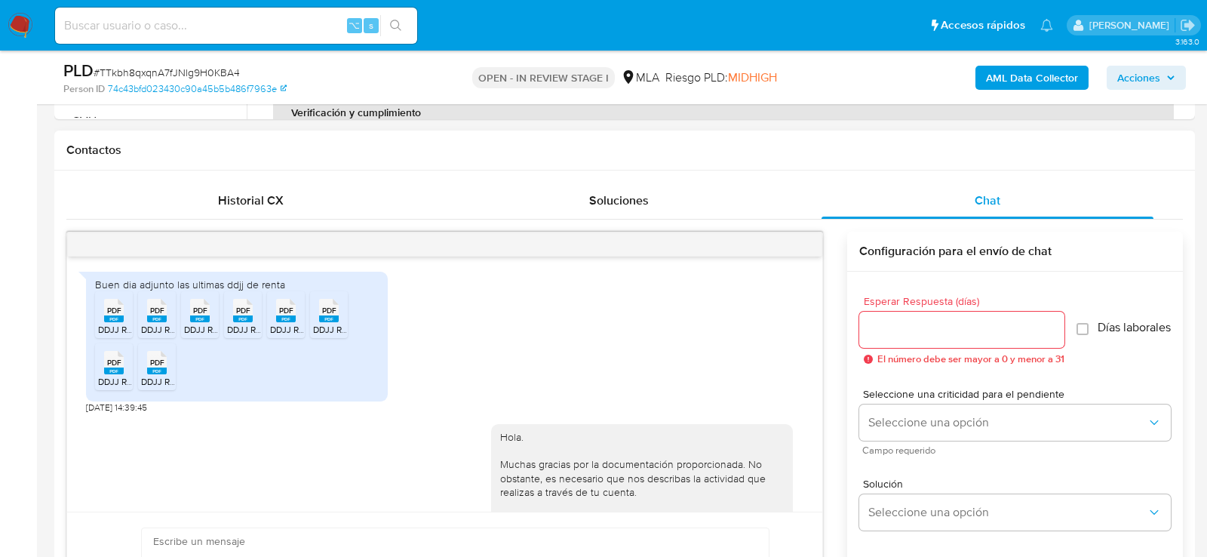
click at [801, 245] on div at bounding box center [444, 244] width 755 height 24
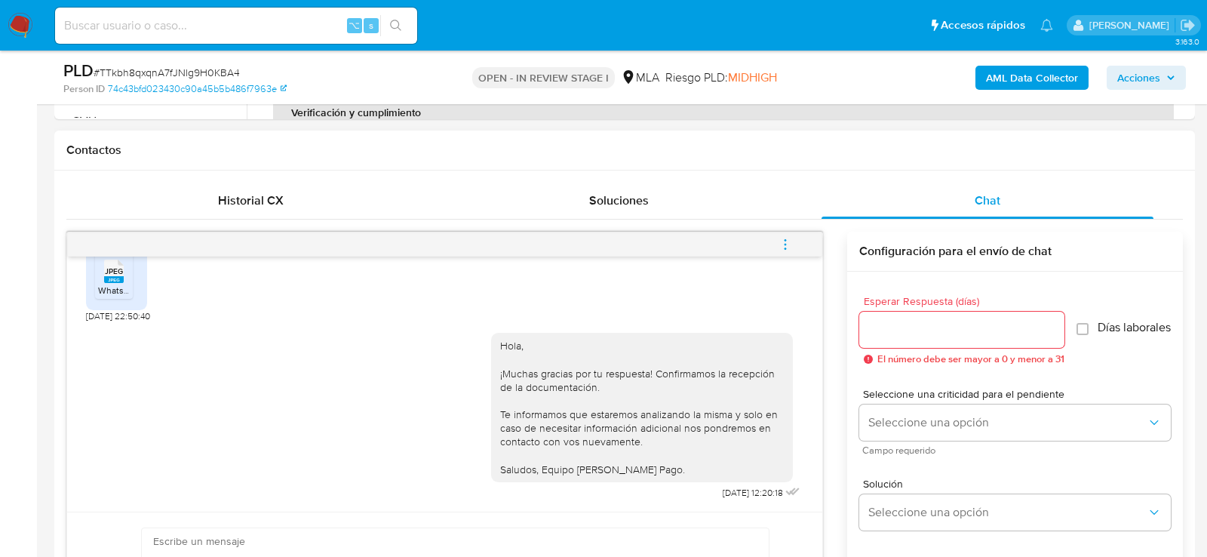
click at [786, 245] on icon "menu-action" at bounding box center [786, 245] width 14 height 14
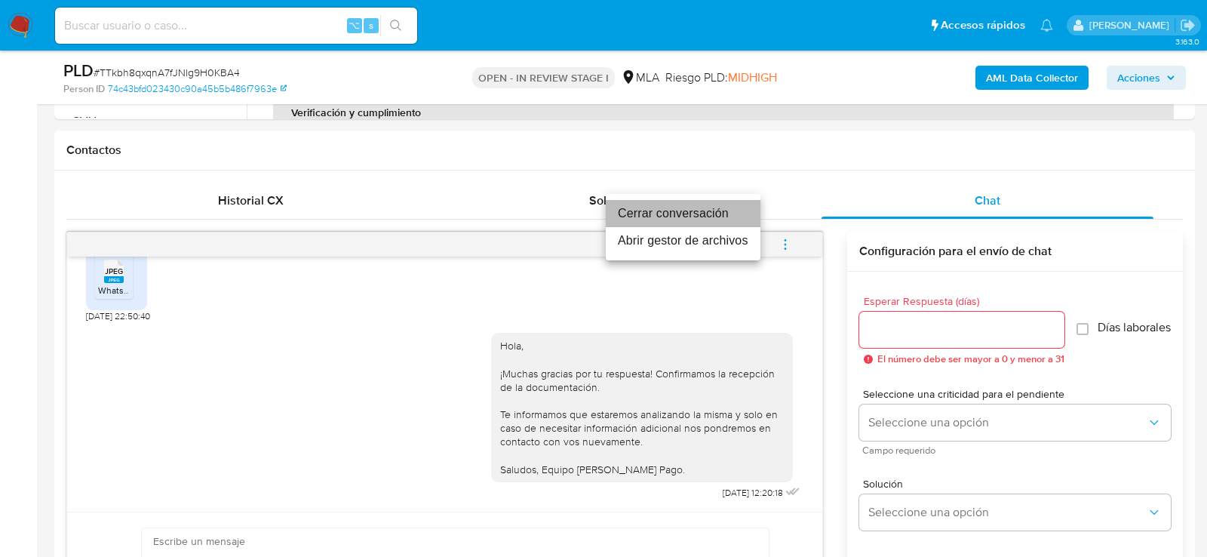
click at [734, 208] on li "Cerrar conversación" at bounding box center [683, 213] width 155 height 27
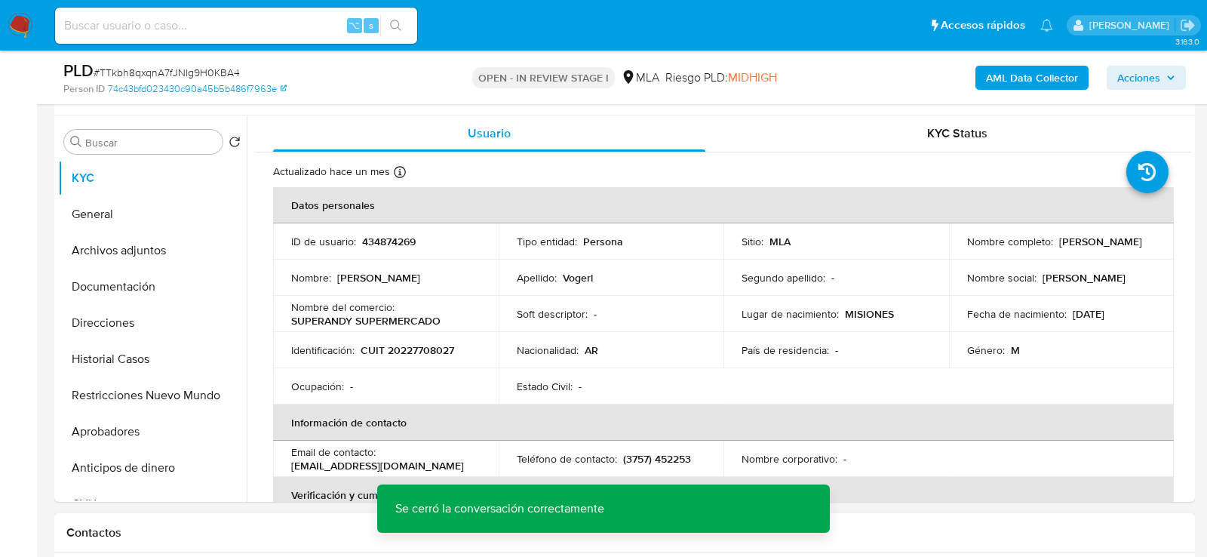
scroll to position [275, 0]
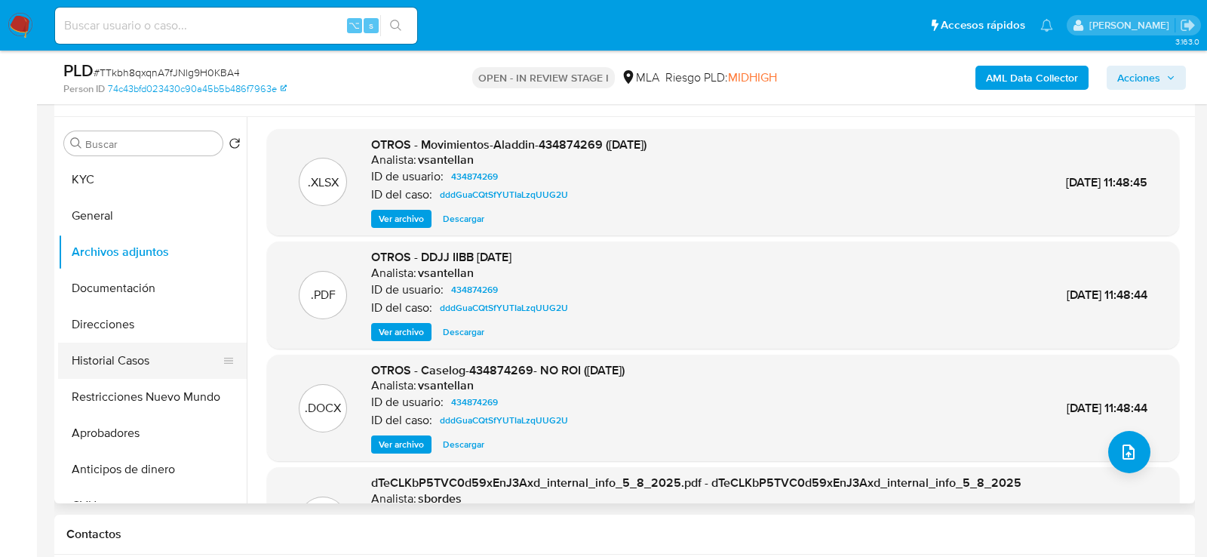
click at [109, 351] on button "Historial Casos" at bounding box center [146, 361] width 177 height 36
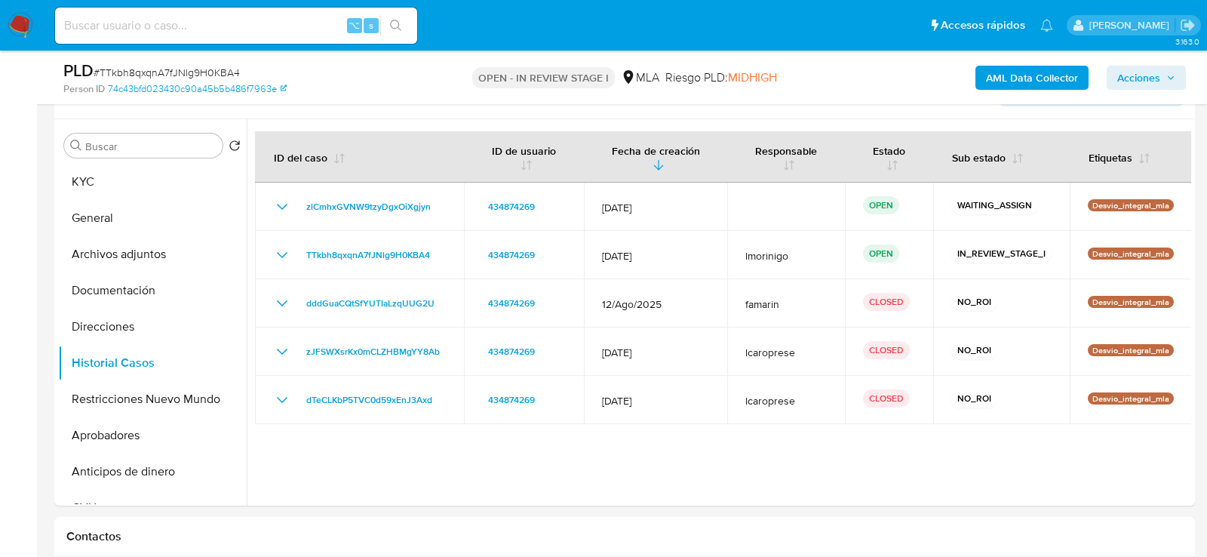
scroll to position [261, 0]
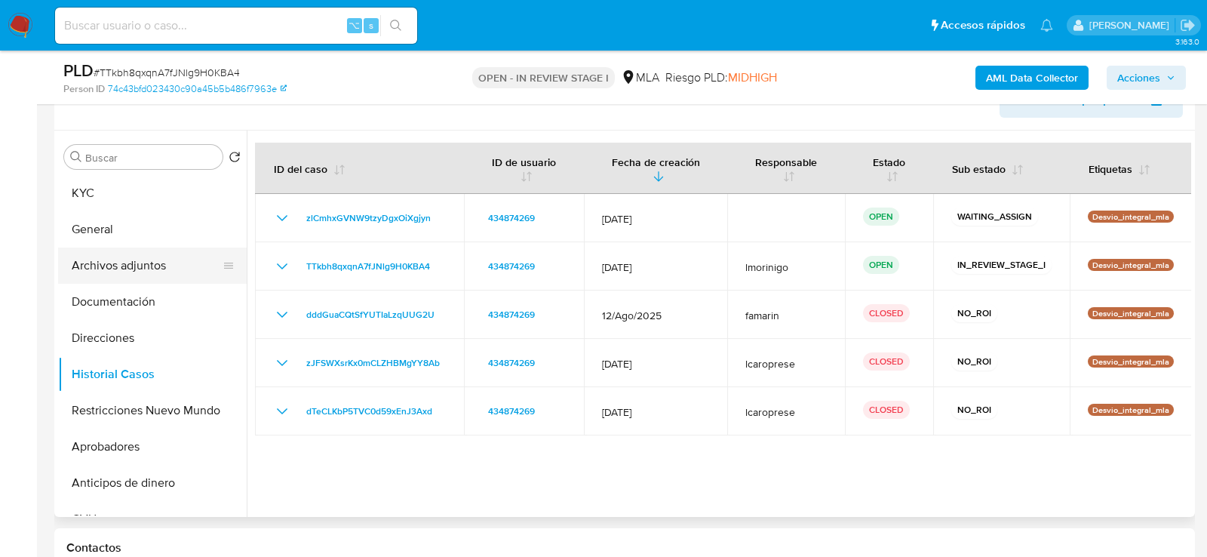
click at [143, 263] on button "Archivos adjuntos" at bounding box center [146, 266] width 177 height 36
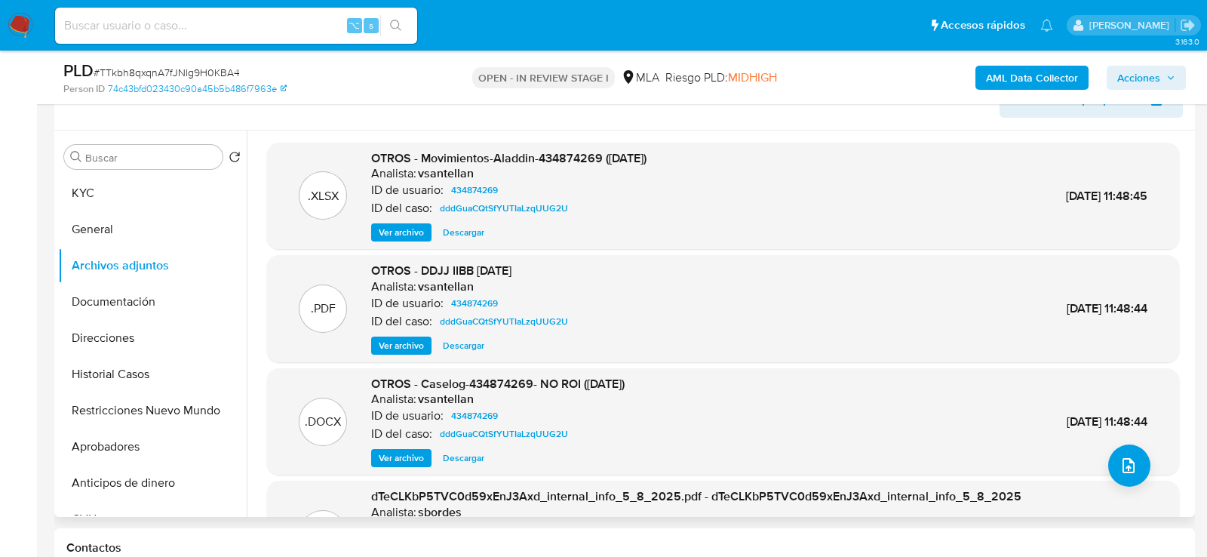
click at [404, 454] on span "Ver archivo" at bounding box center [401, 458] width 45 height 15
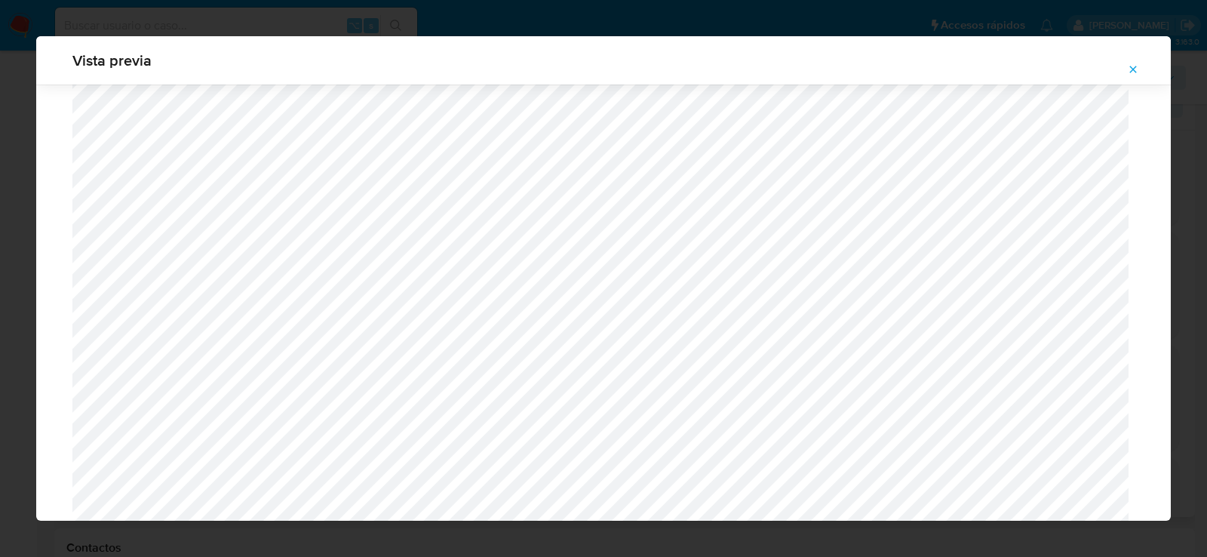
scroll to position [615, 0]
click at [1140, 76] on button "Attachment preview" at bounding box center [1133, 69] width 33 height 24
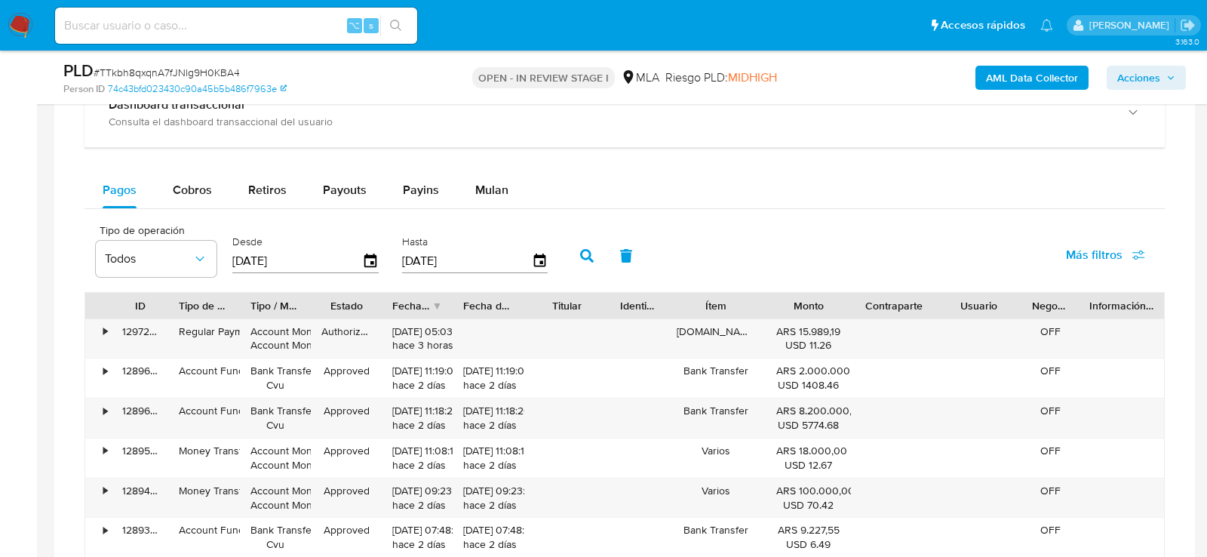
scroll to position [1419, 0]
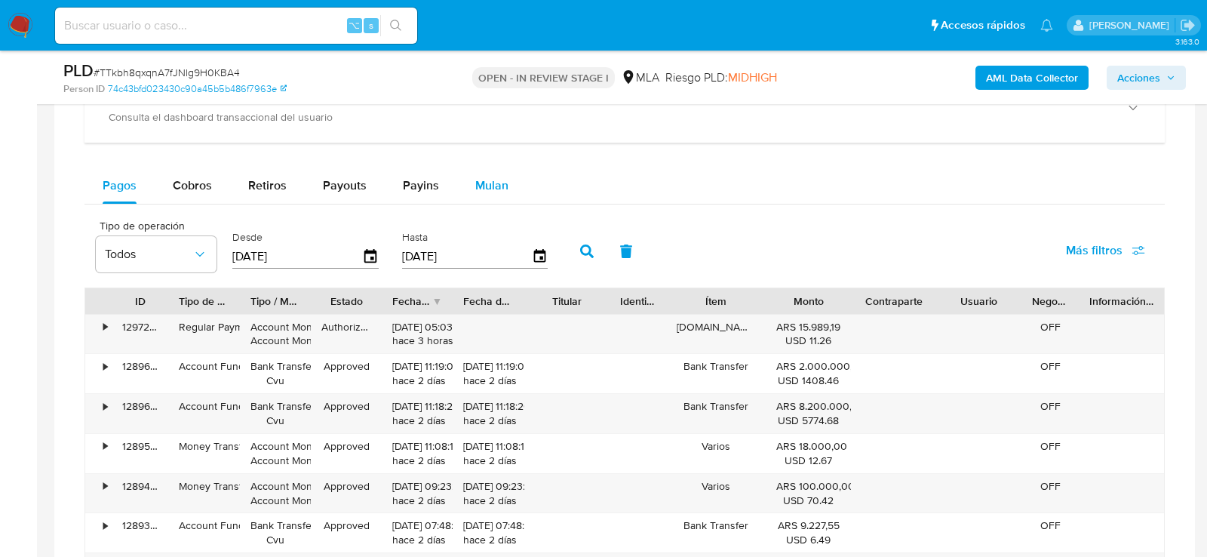
click at [497, 191] on div "Mulan" at bounding box center [491, 186] width 33 height 36
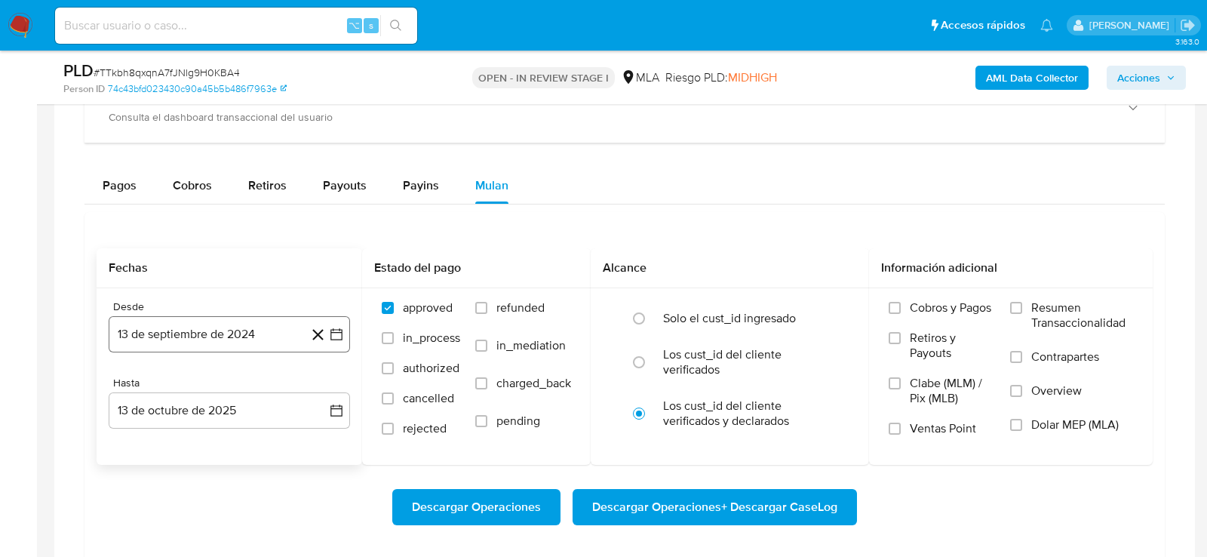
click at [198, 329] on button "13 de septiembre de 2024" at bounding box center [229, 334] width 241 height 36
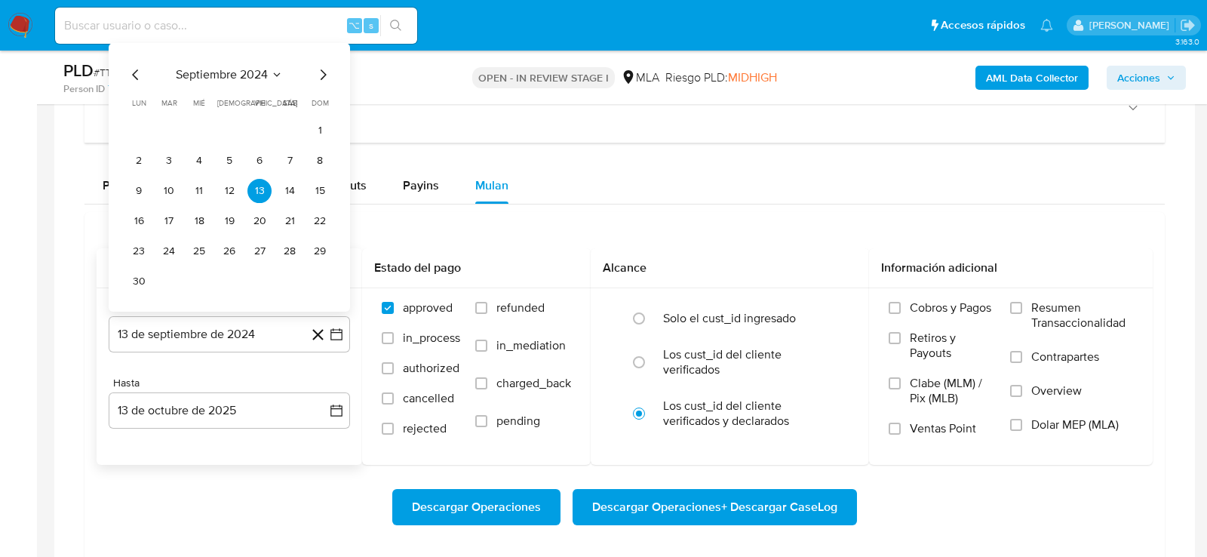
click at [130, 72] on icon "Mes anterior" at bounding box center [136, 75] width 18 height 18
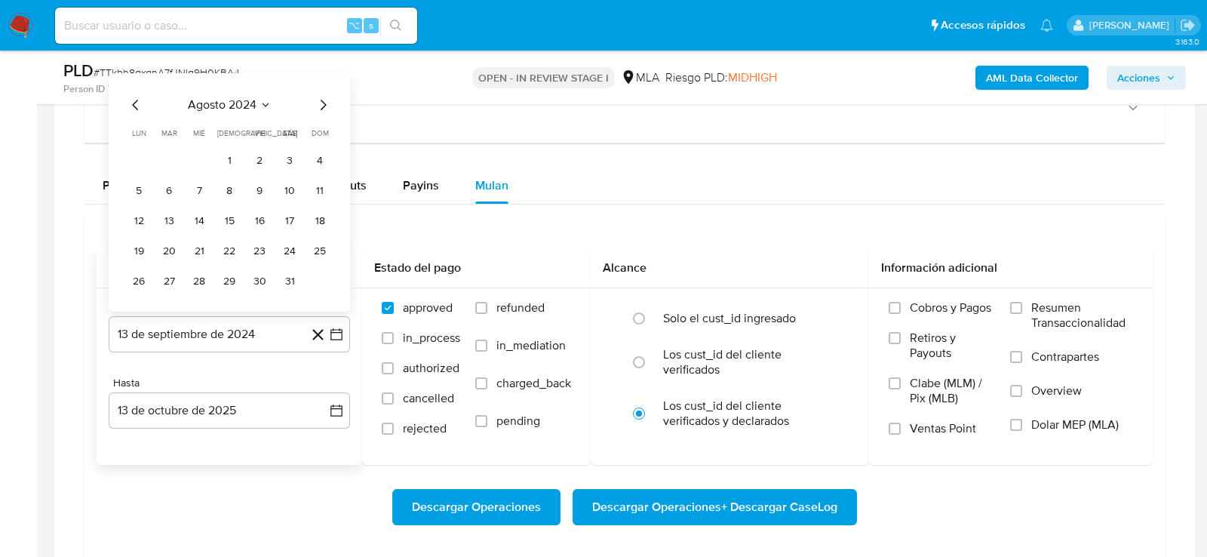
click at [250, 106] on span "agosto 2024" at bounding box center [222, 104] width 69 height 15
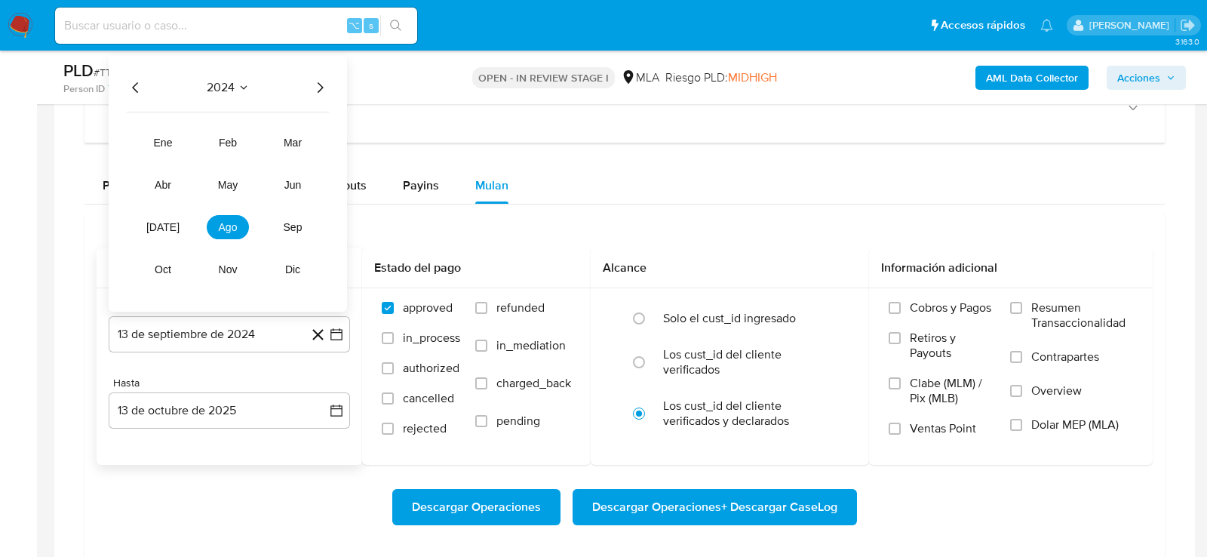
click at [320, 82] on icon "Año siguiente" at bounding box center [320, 87] width 18 height 18
click at [223, 225] on span "ago" at bounding box center [228, 227] width 19 height 12
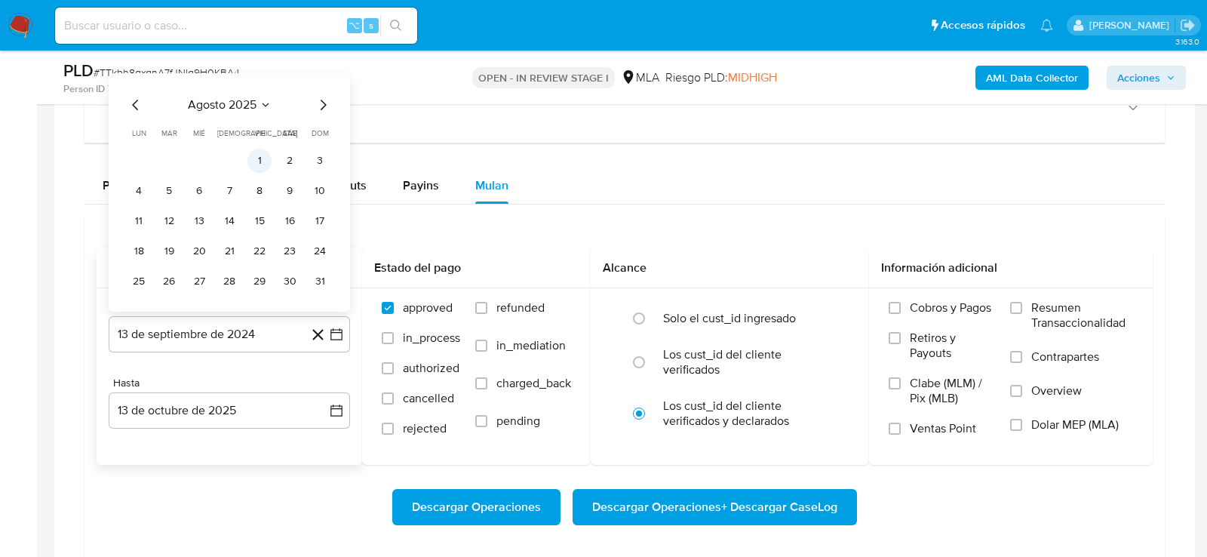
click at [259, 153] on button "1" at bounding box center [260, 161] width 24 height 24
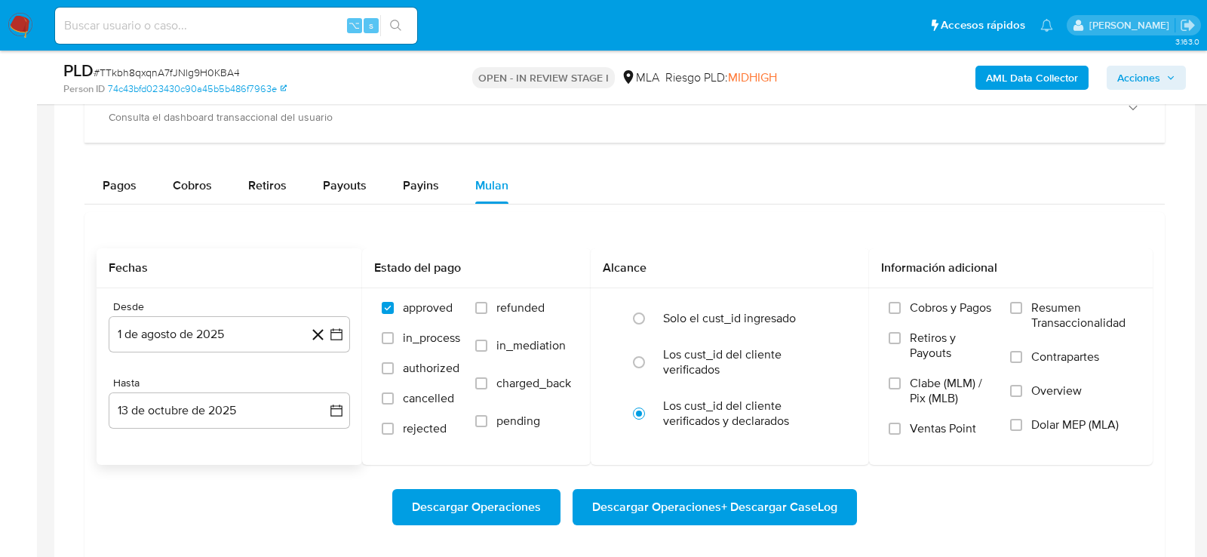
click at [214, 456] on div "Desde 1 de agosto de 2025 1-08-2025 Hasta 13 de octubre de 2025 13-10-2025" at bounding box center [230, 376] width 266 height 177
click at [207, 420] on button "13 de octubre de 2025" at bounding box center [229, 410] width 241 height 36
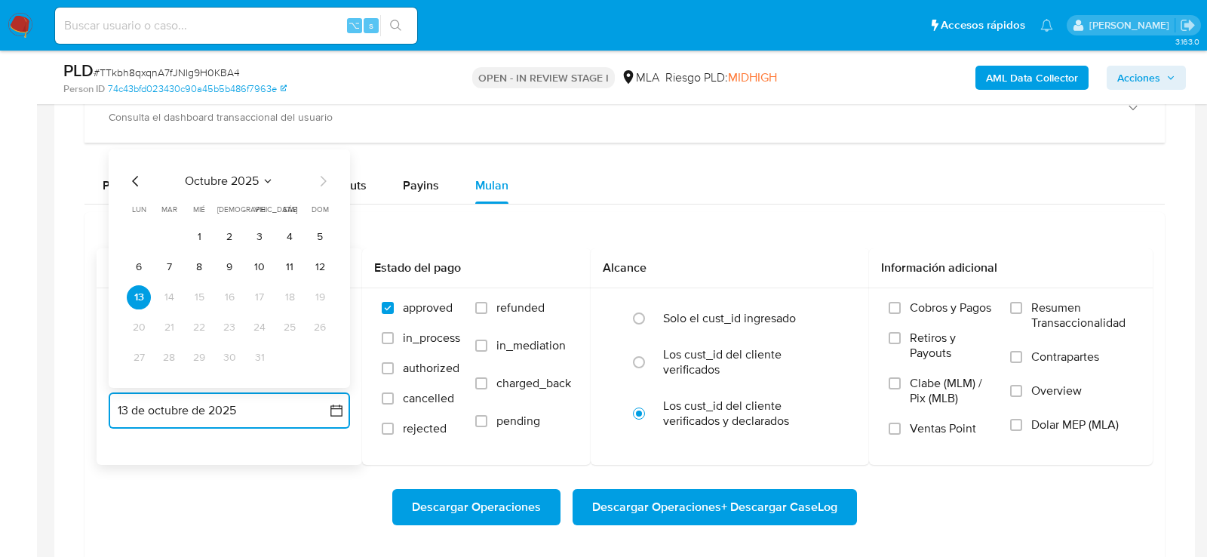
click at [131, 175] on icon "Mes anterior" at bounding box center [136, 181] width 18 height 18
click at [167, 353] on button "30" at bounding box center [169, 358] width 24 height 24
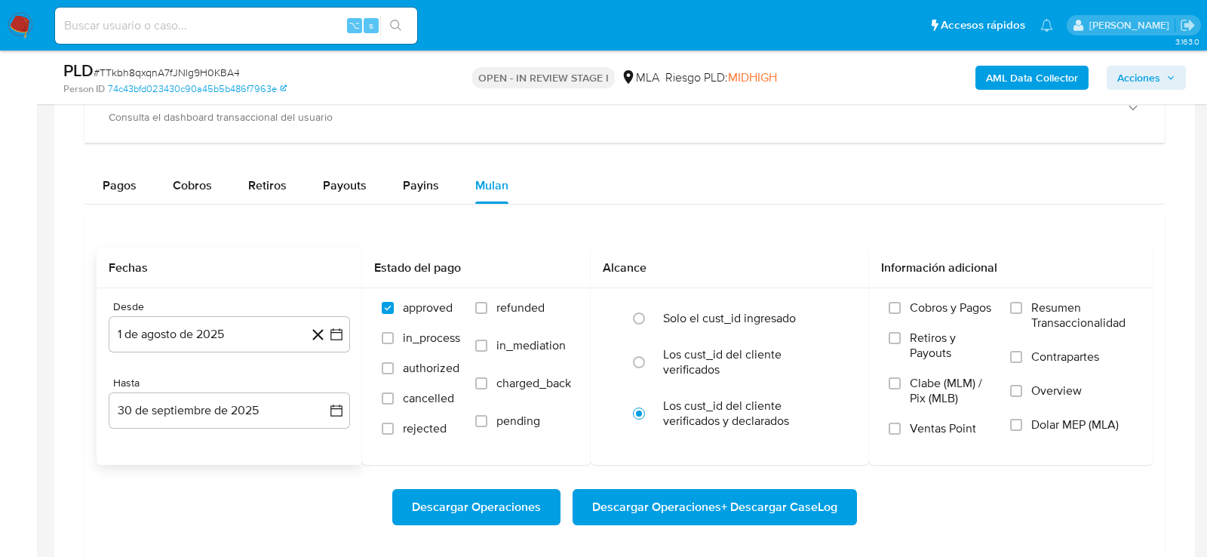
click at [183, 501] on div "Descargar Operaciones Descargar Operaciones + Descargar CaseLog" at bounding box center [625, 507] width 1057 height 36
click at [1098, 427] on span "Dolar MEP (MLA)" at bounding box center [1076, 424] width 88 height 15
click at [1023, 427] on input "Dolar MEP (MLA)" at bounding box center [1016, 425] width 12 height 12
click at [749, 511] on span "Descargar Operaciones + Descargar CaseLog" at bounding box center [714, 507] width 245 height 33
click at [183, 19] on input at bounding box center [236, 26] width 362 height 20
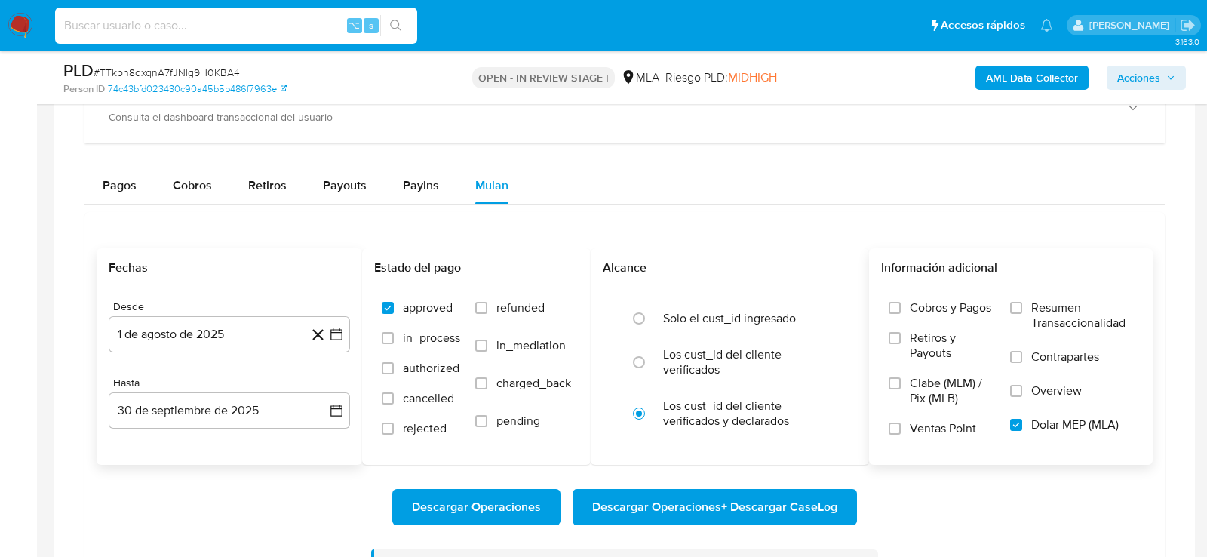
paste input "2o6uINj8ZU6YBZuCv3731Gr6"
type input "2o6uINj8ZU6YBZuCv3731Gr6"
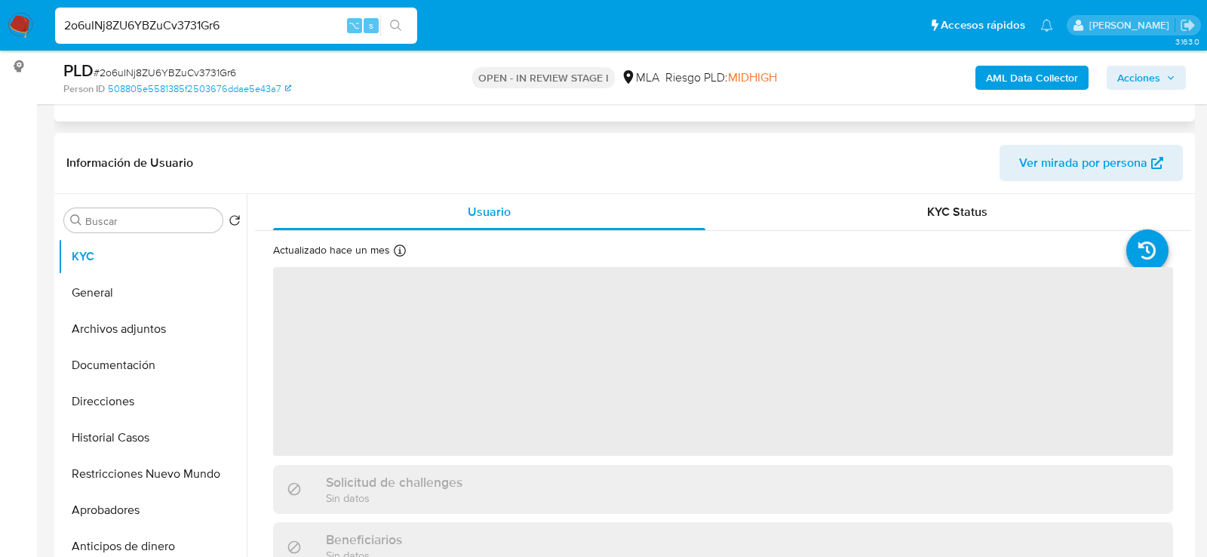
scroll to position [350, 0]
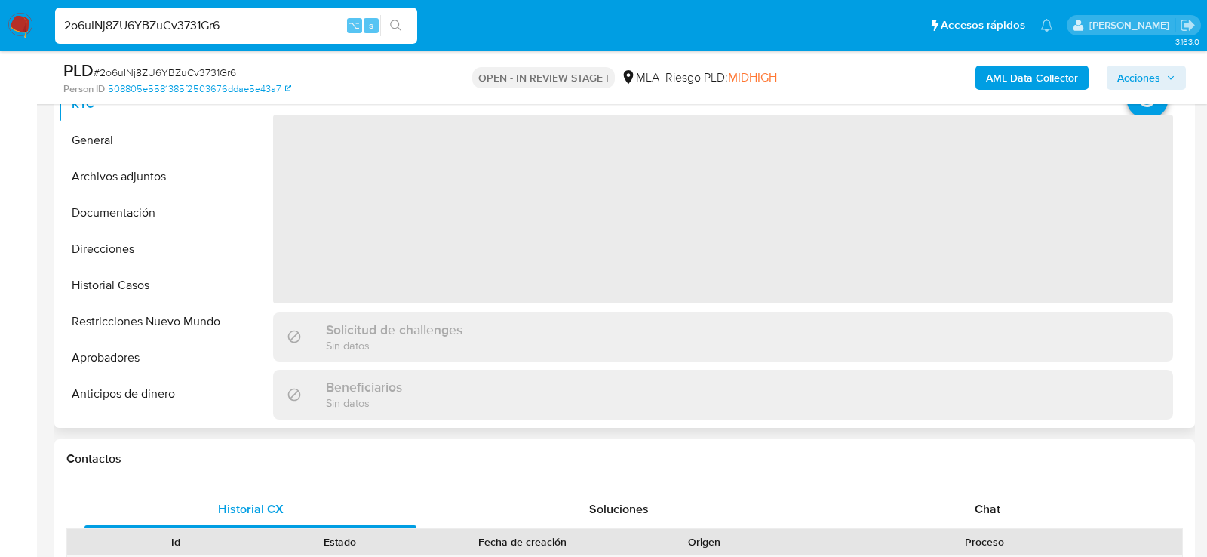
select select "10"
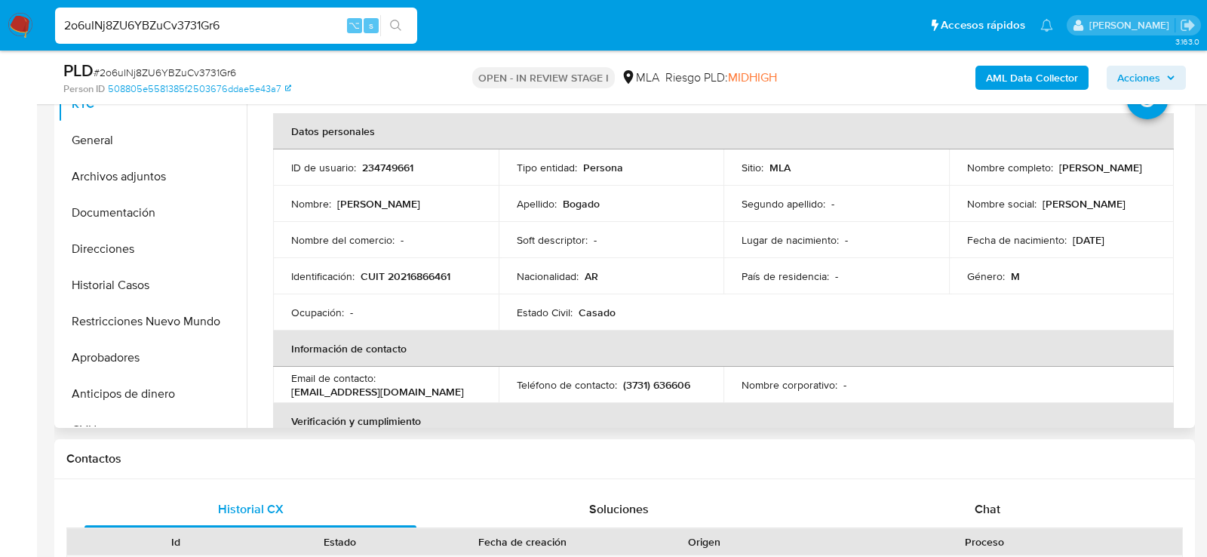
click at [217, 31] on input "2o6uINj8ZU6YBZuCv3731Gr6" at bounding box center [236, 26] width 362 height 20
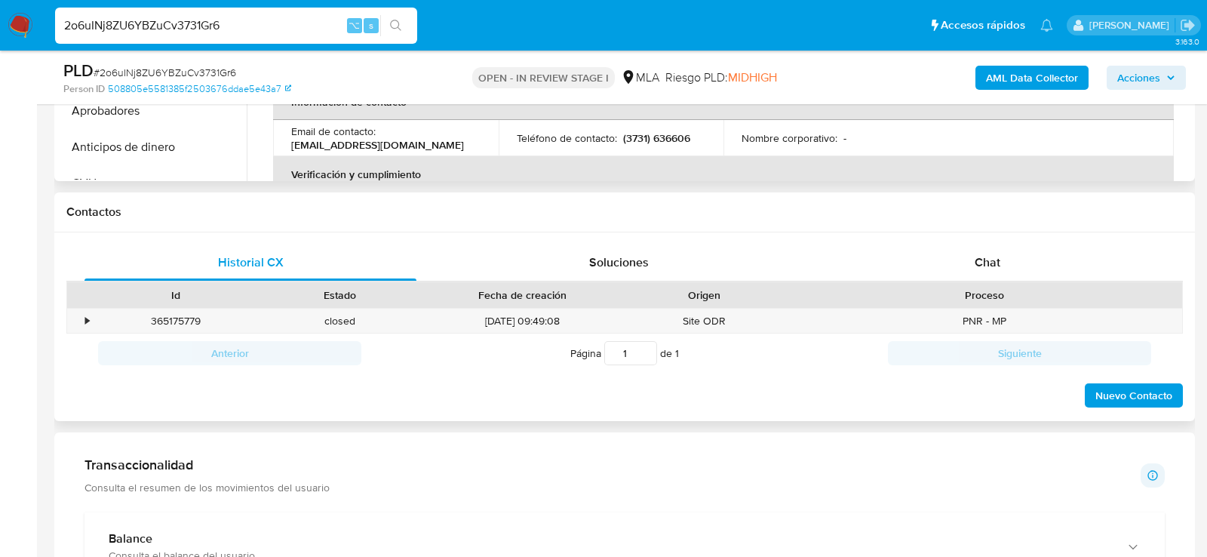
scroll to position [622, 0]
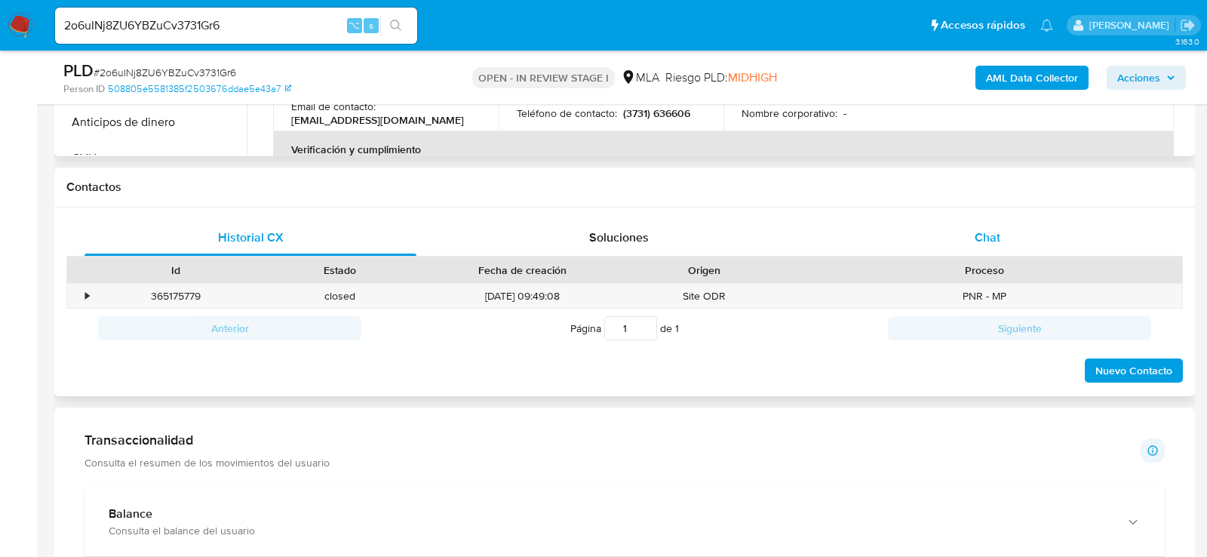
click at [1017, 238] on div "Chat" at bounding box center [988, 238] width 332 height 36
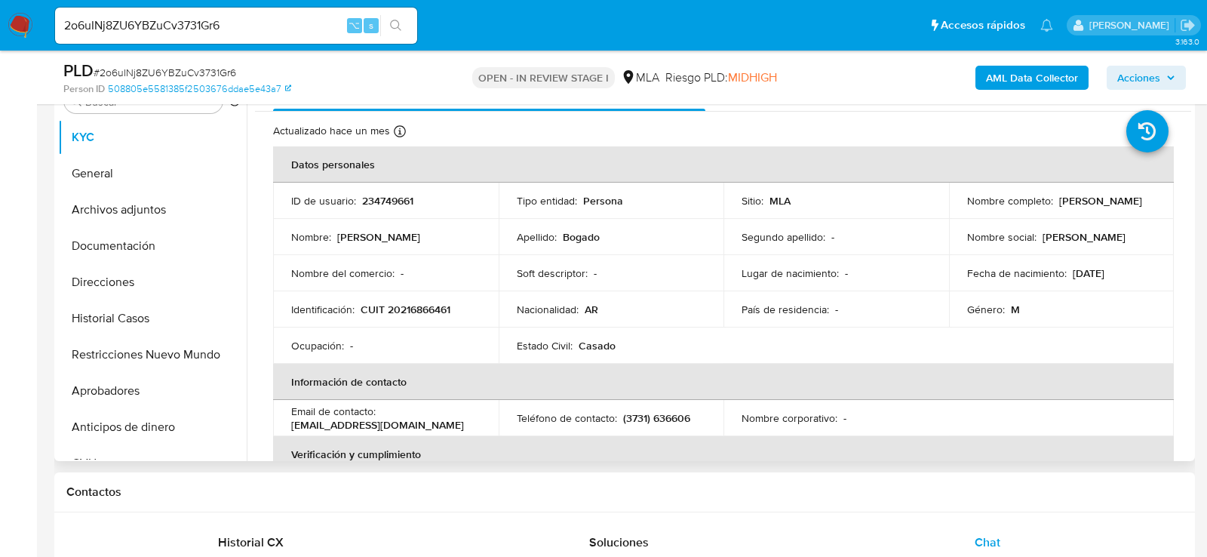
scroll to position [318, 0]
click at [131, 232] on button "Documentación" at bounding box center [146, 245] width 177 height 36
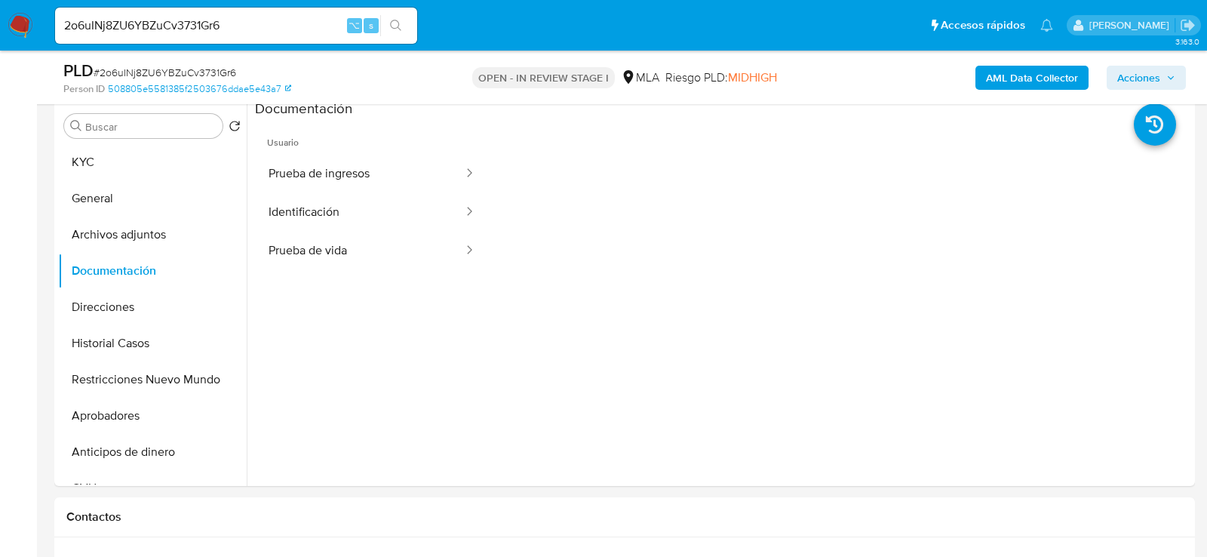
scroll to position [283, 0]
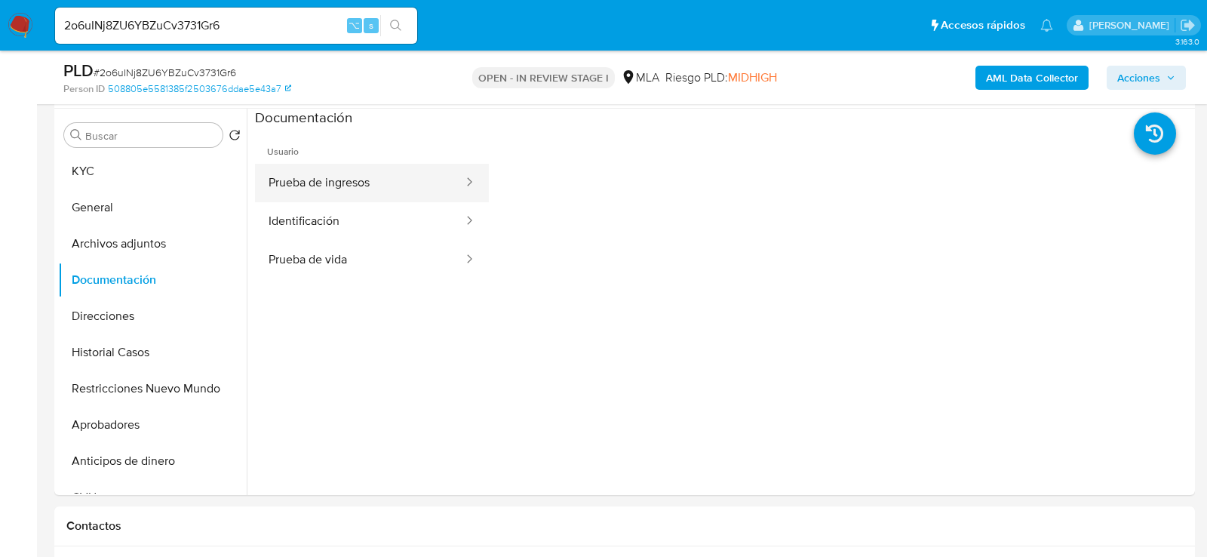
click at [295, 170] on button "Prueba de ingresos" at bounding box center [360, 183] width 210 height 38
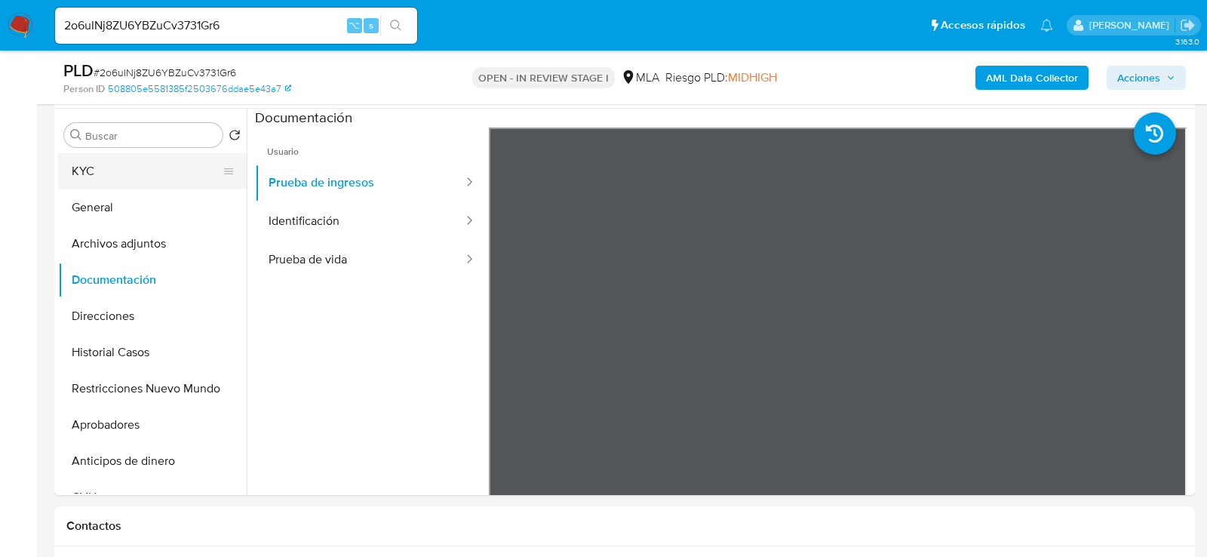
click at [119, 177] on button "KYC" at bounding box center [146, 171] width 177 height 36
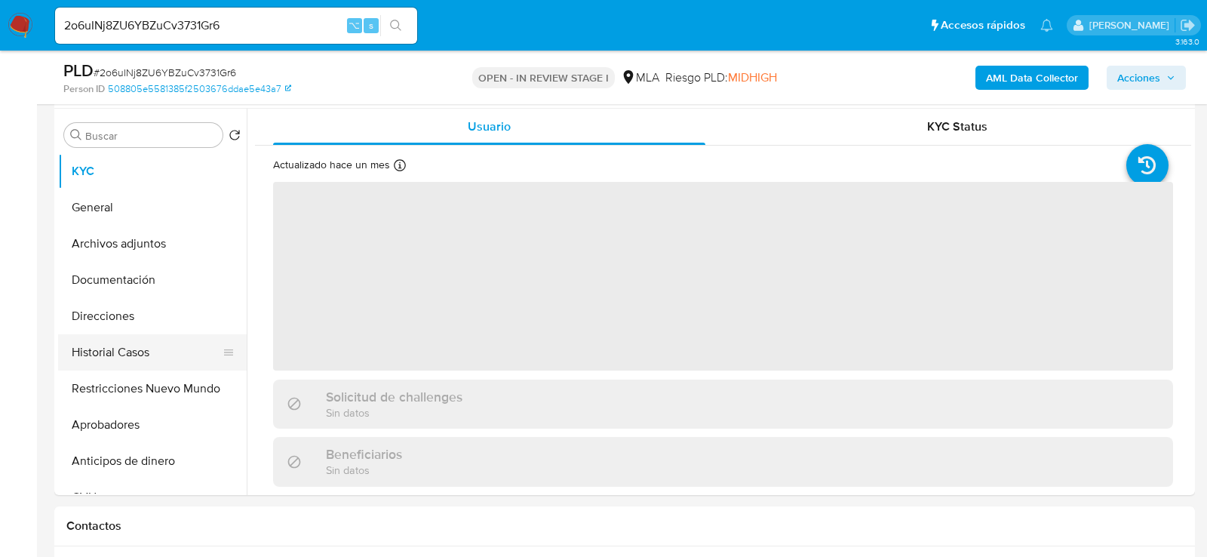
click at [136, 358] on button "Historial Casos" at bounding box center [146, 352] width 177 height 36
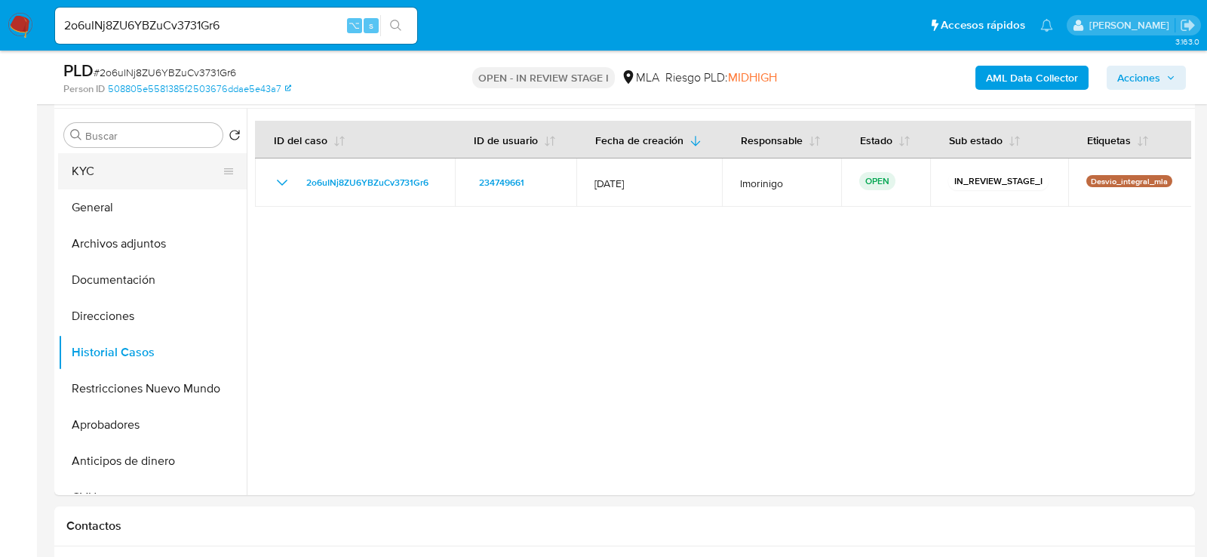
click at [140, 158] on button "KYC" at bounding box center [146, 171] width 177 height 36
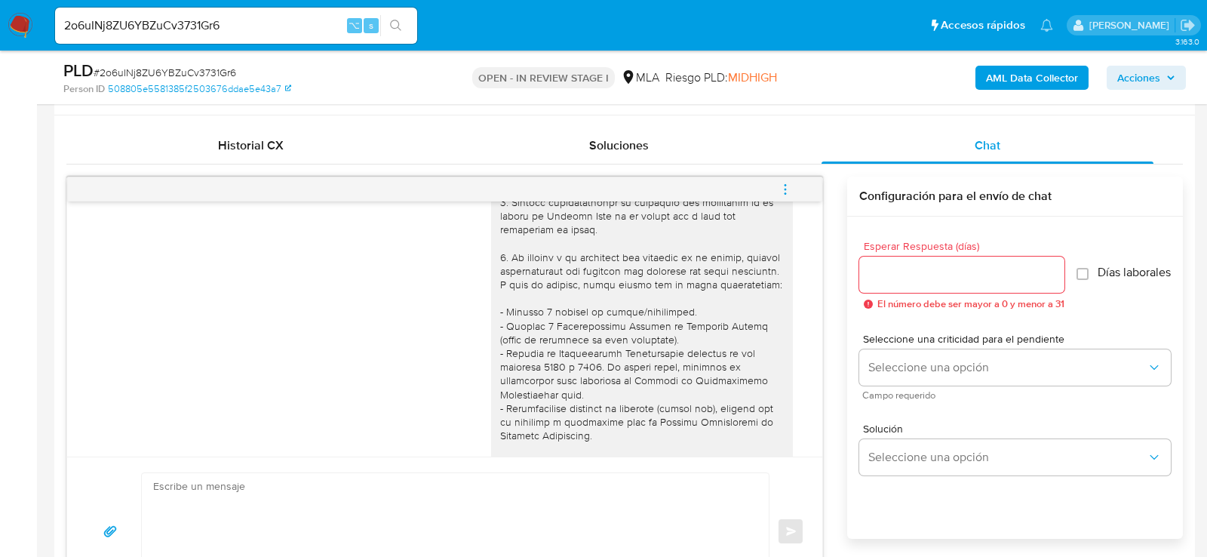
scroll to position [0, 0]
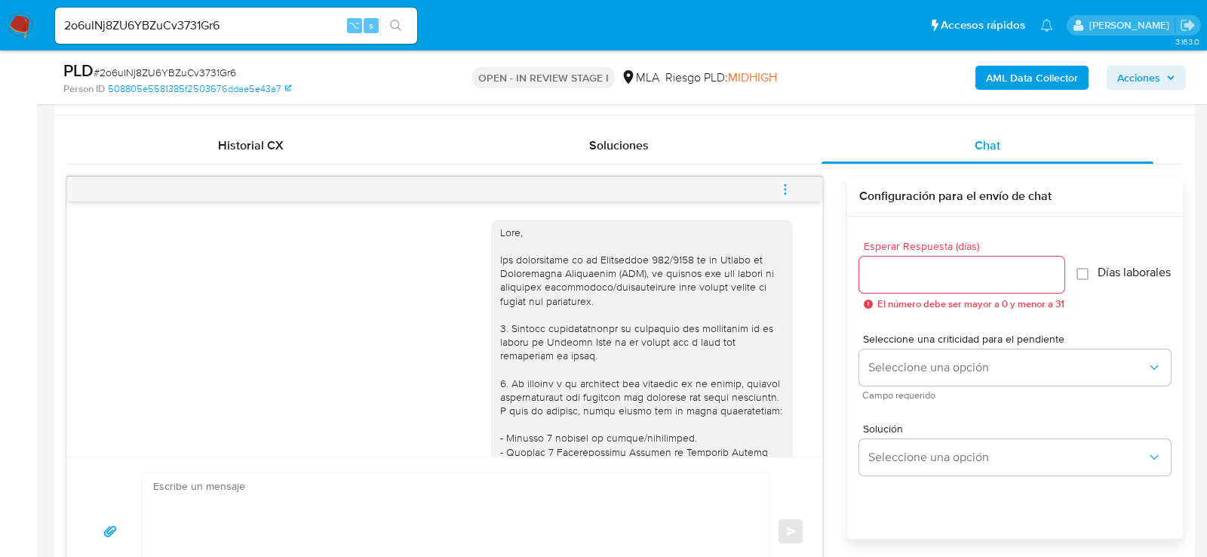
click at [798, 192] on button "menu-action" at bounding box center [786, 189] width 50 height 36
click at [598, 186] on li "Cerrar conversación" at bounding box center [575, 190] width 111 height 18
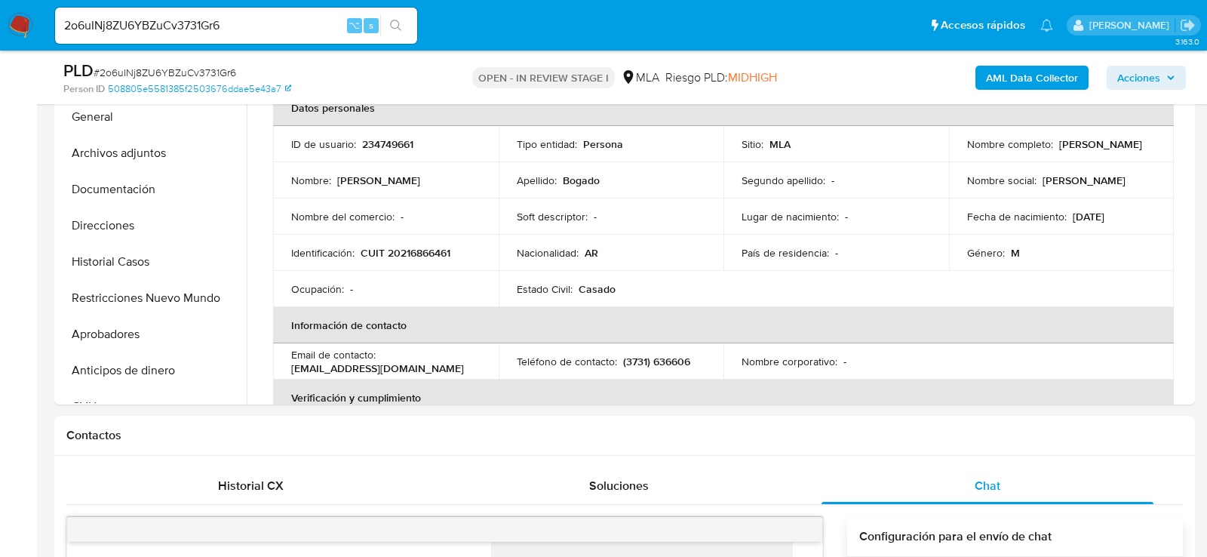
scroll to position [323, 0]
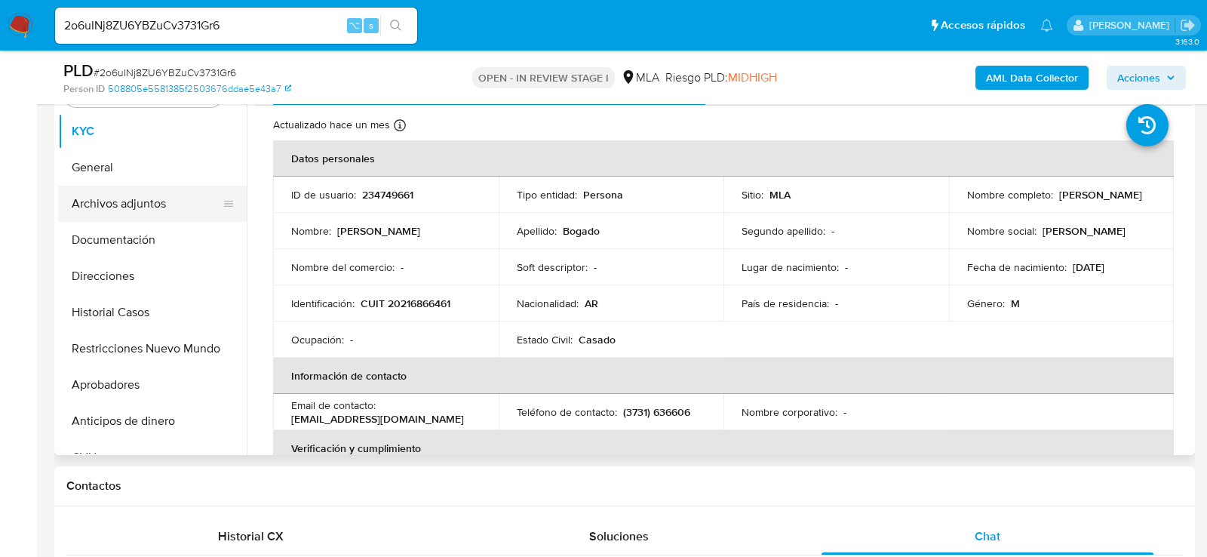
click at [142, 202] on button "Archivos adjuntos" at bounding box center [146, 204] width 177 height 36
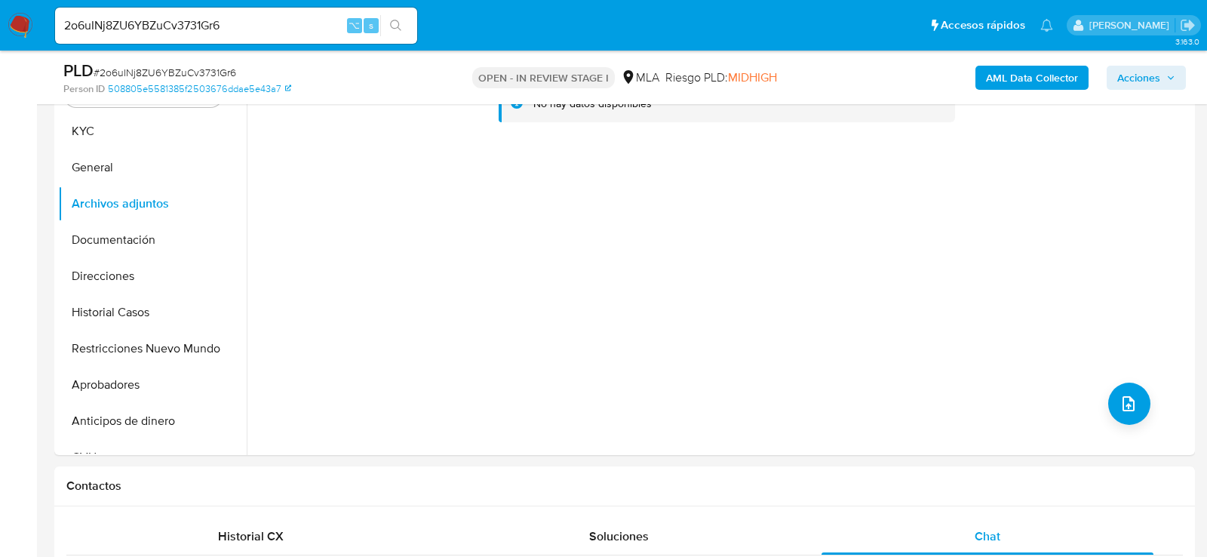
click at [1014, 81] on b "AML Data Collector" at bounding box center [1032, 78] width 92 height 24
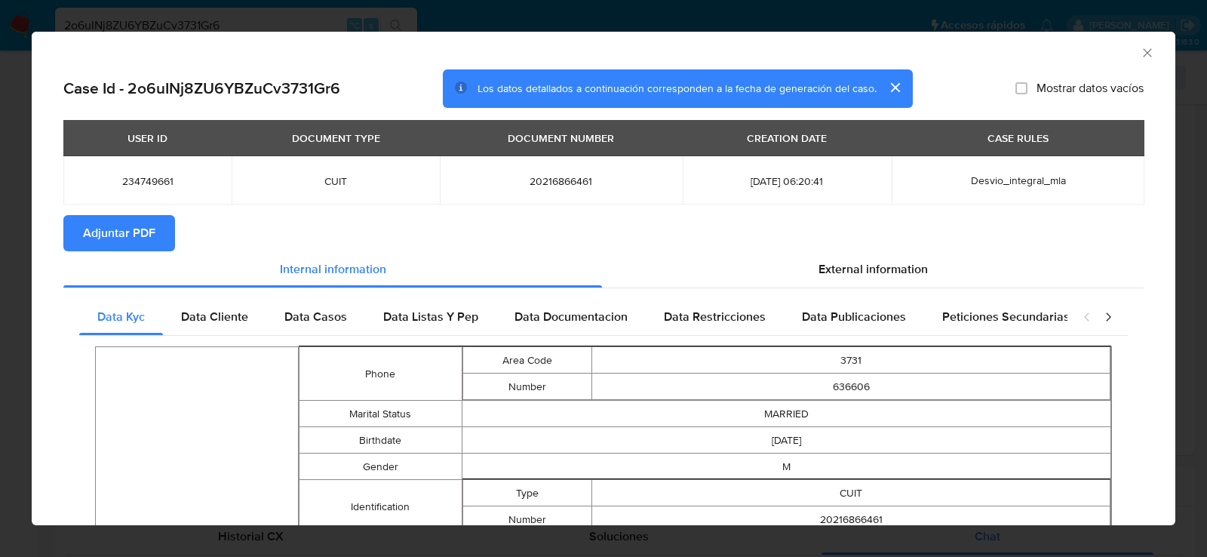
click at [159, 226] on button "Adjuntar PDF" at bounding box center [119, 233] width 112 height 36
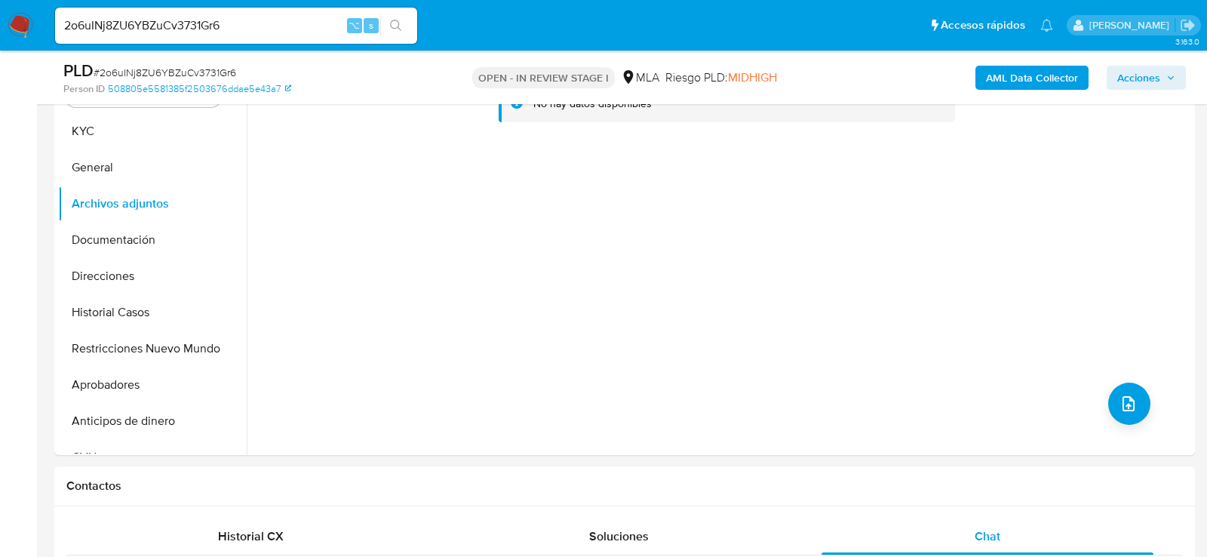
scroll to position [275, 0]
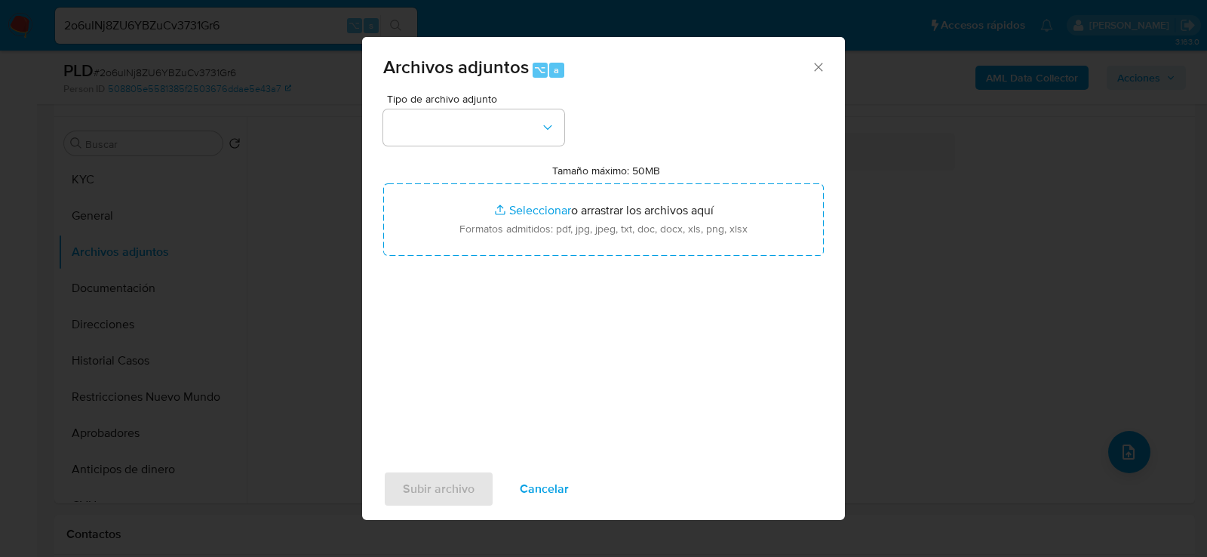
click at [497, 145] on div "Tipo de archivo adjunto Tamaño máximo: 50MB Seleccionar archivos Seleccionar o …" at bounding box center [603, 272] width 441 height 356
click at [497, 143] on button "button" at bounding box center [473, 127] width 181 height 36
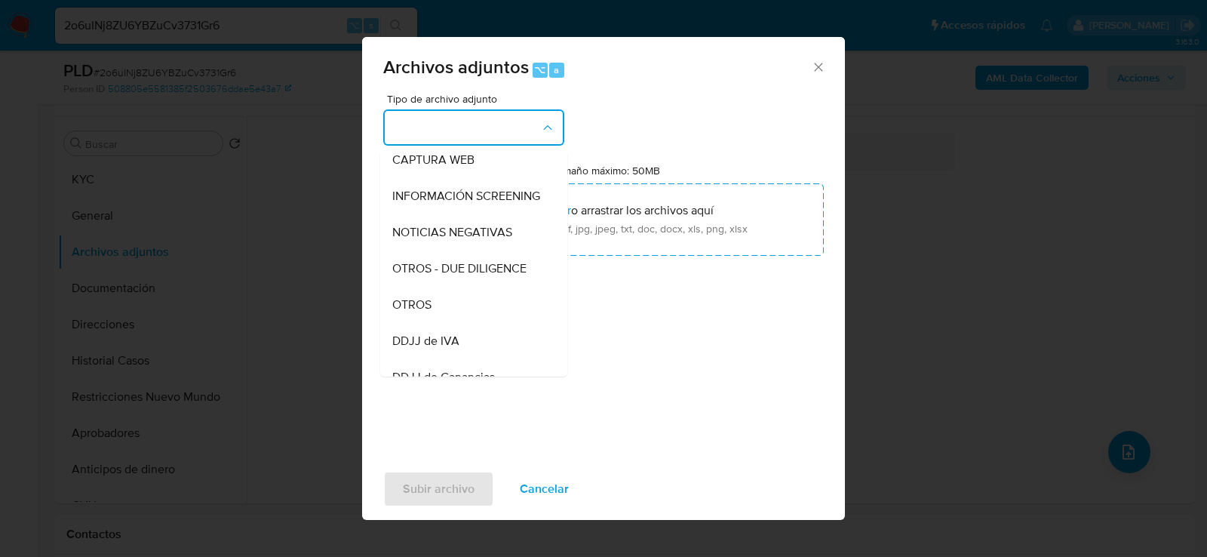
scroll to position [217, 0]
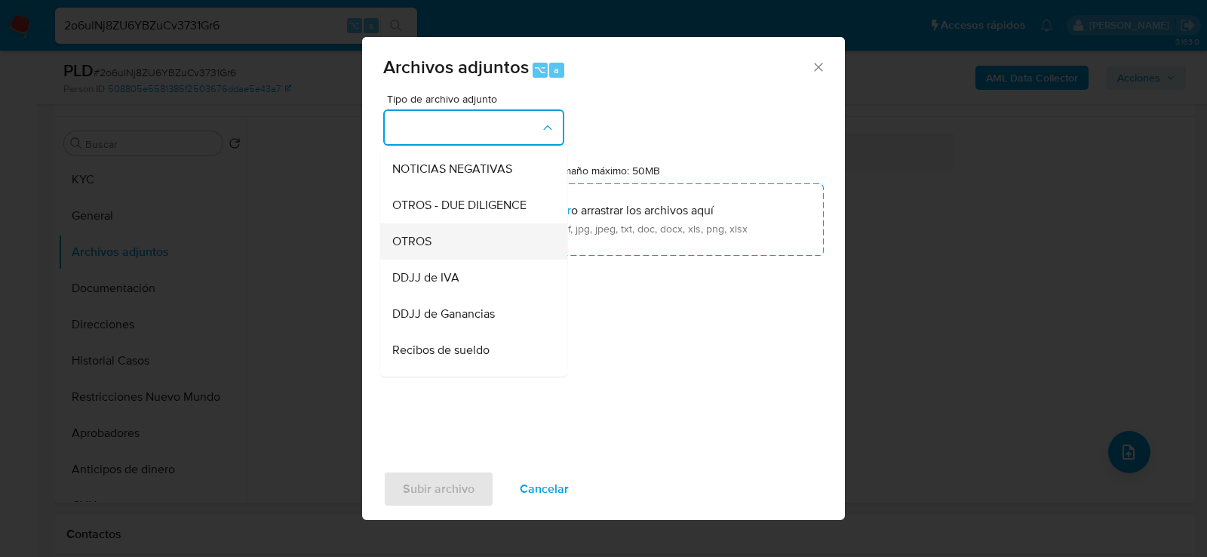
click at [473, 245] on div "OTROS" at bounding box center [469, 241] width 154 height 36
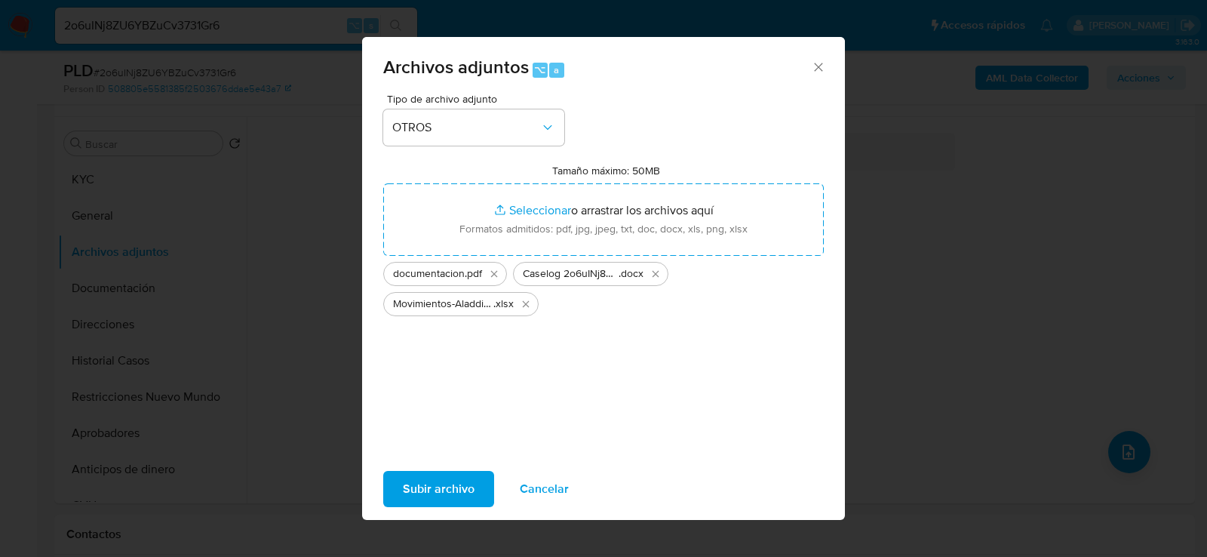
click at [448, 472] on span "Subir archivo" at bounding box center [439, 488] width 72 height 33
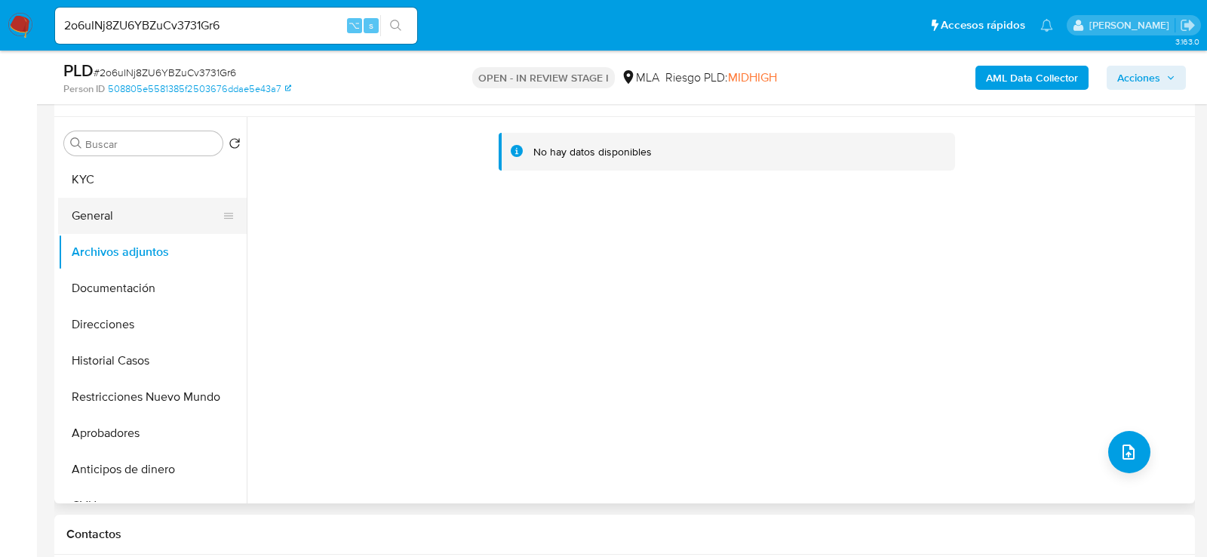
click at [85, 212] on button "General" at bounding box center [146, 216] width 177 height 36
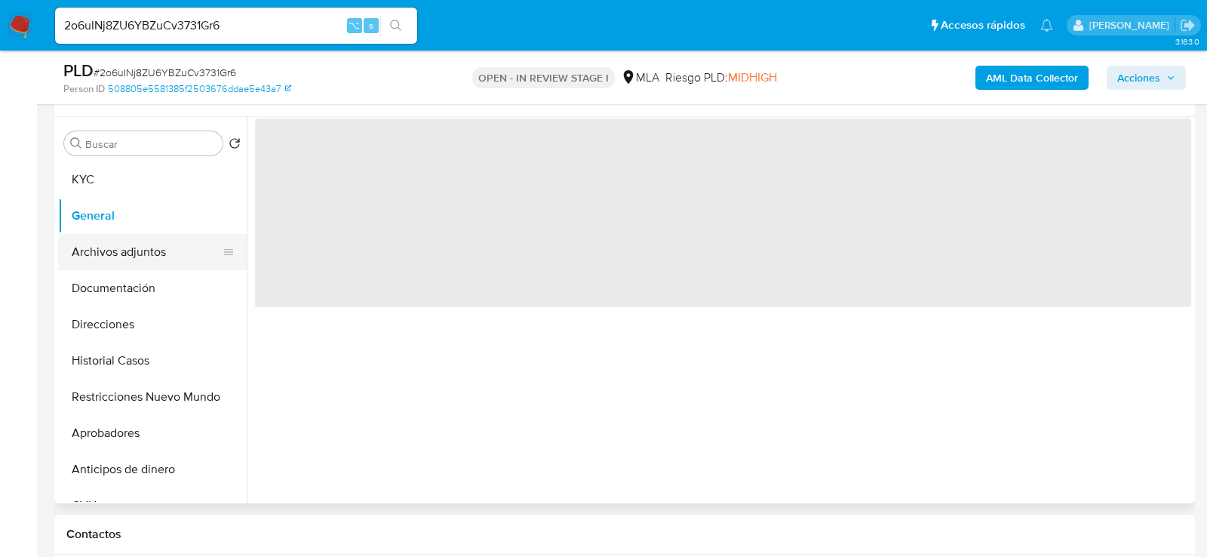
click at [85, 244] on button "Archivos adjuntos" at bounding box center [146, 252] width 177 height 36
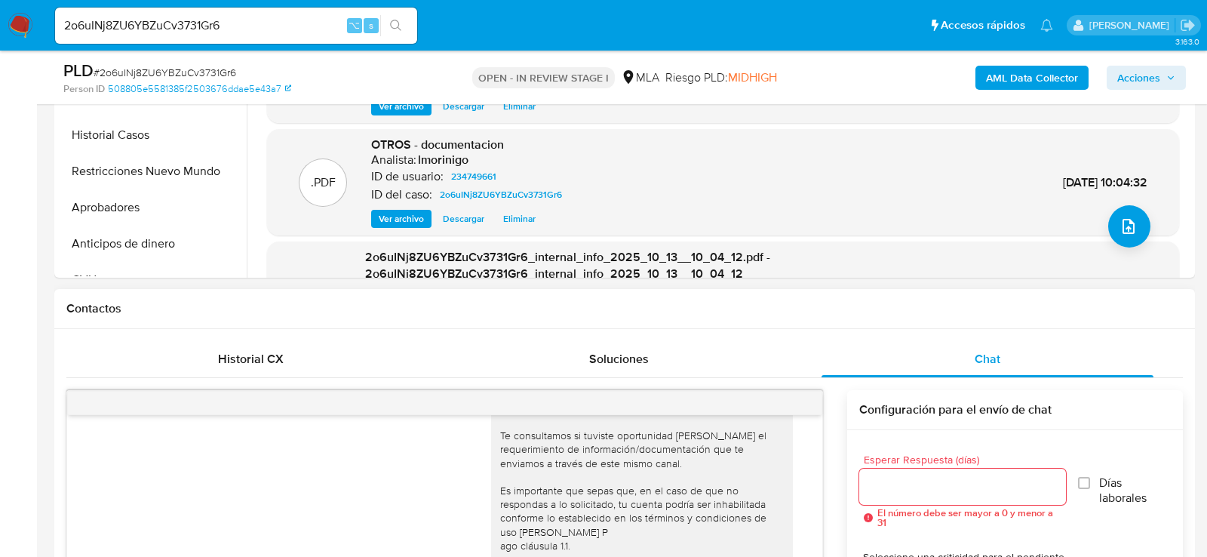
scroll to position [523, 0]
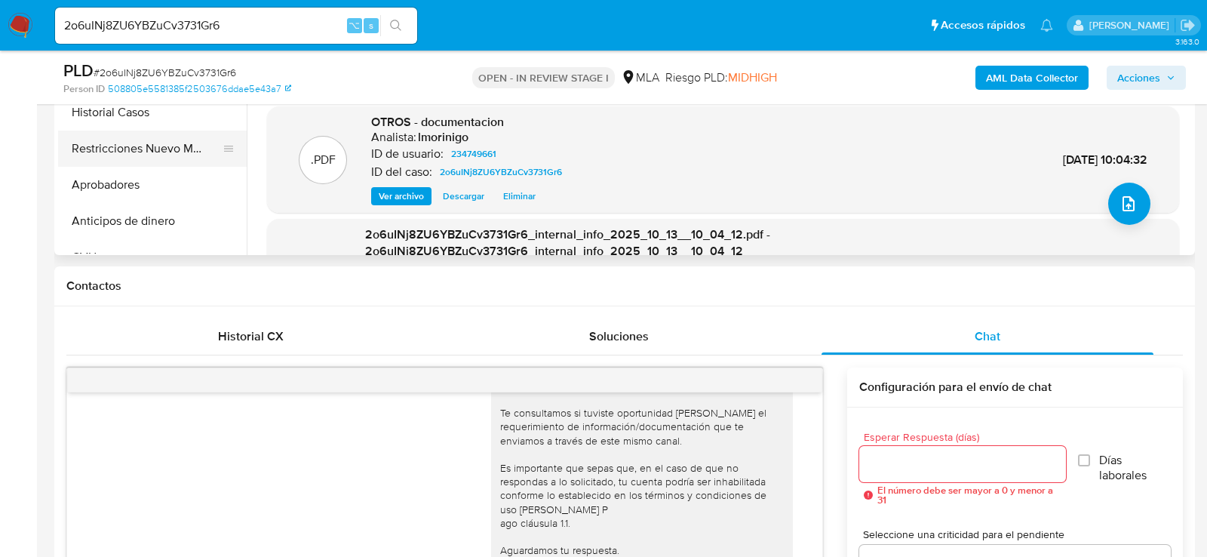
click at [136, 132] on button "Restricciones Nuevo Mundo" at bounding box center [146, 149] width 177 height 36
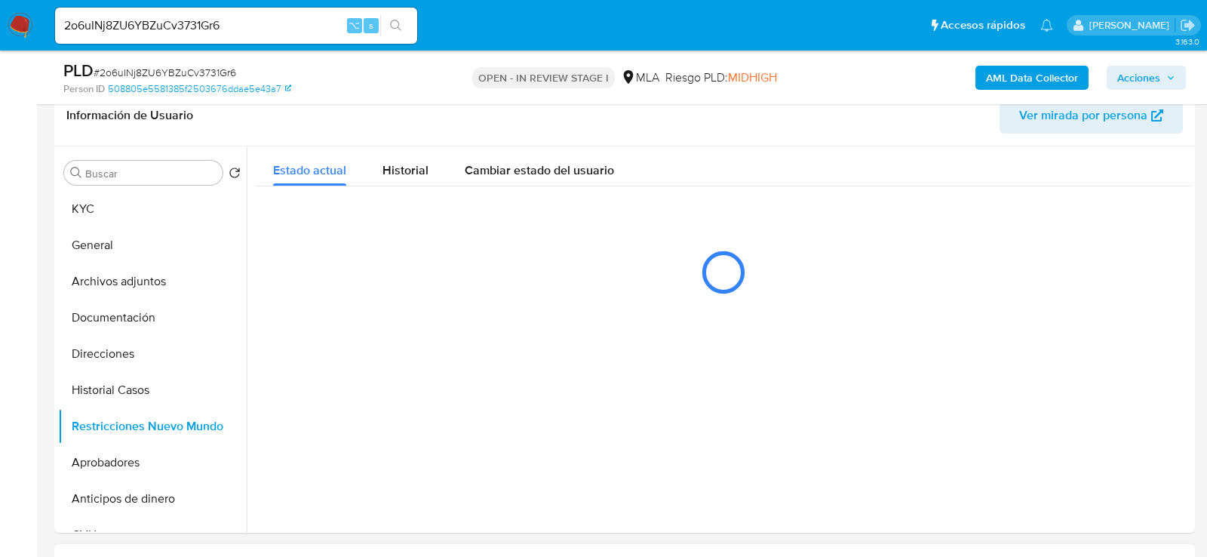
scroll to position [243, 0]
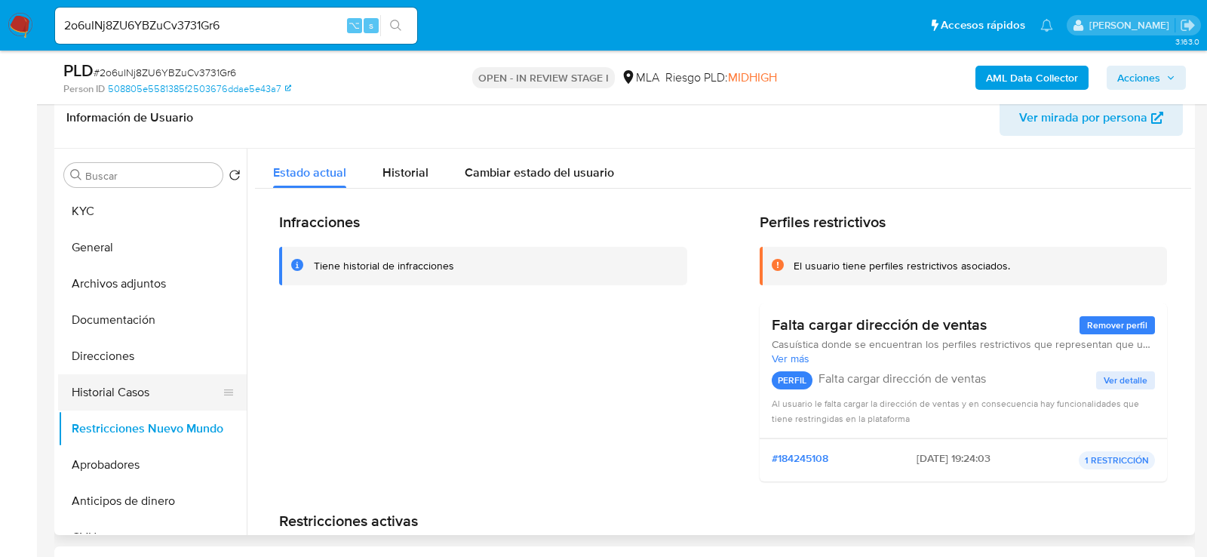
click at [112, 389] on button "Historial Casos" at bounding box center [146, 392] width 177 height 36
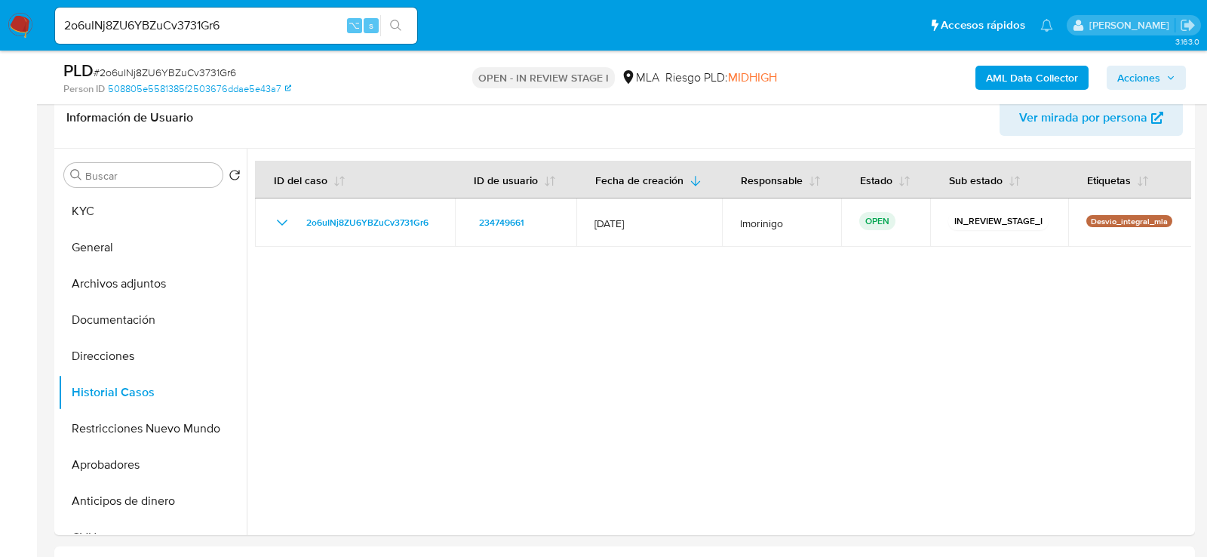
click at [1151, 75] on span "Acciones" at bounding box center [1139, 78] width 43 height 24
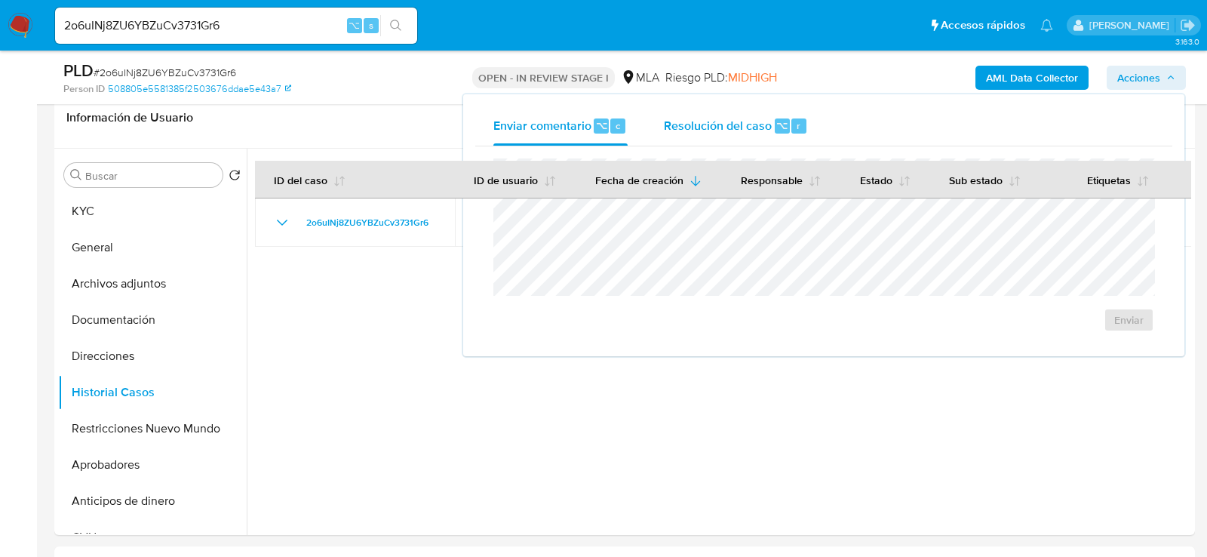
click at [724, 115] on div "Resolución del caso ⌥ r" at bounding box center [736, 125] width 144 height 39
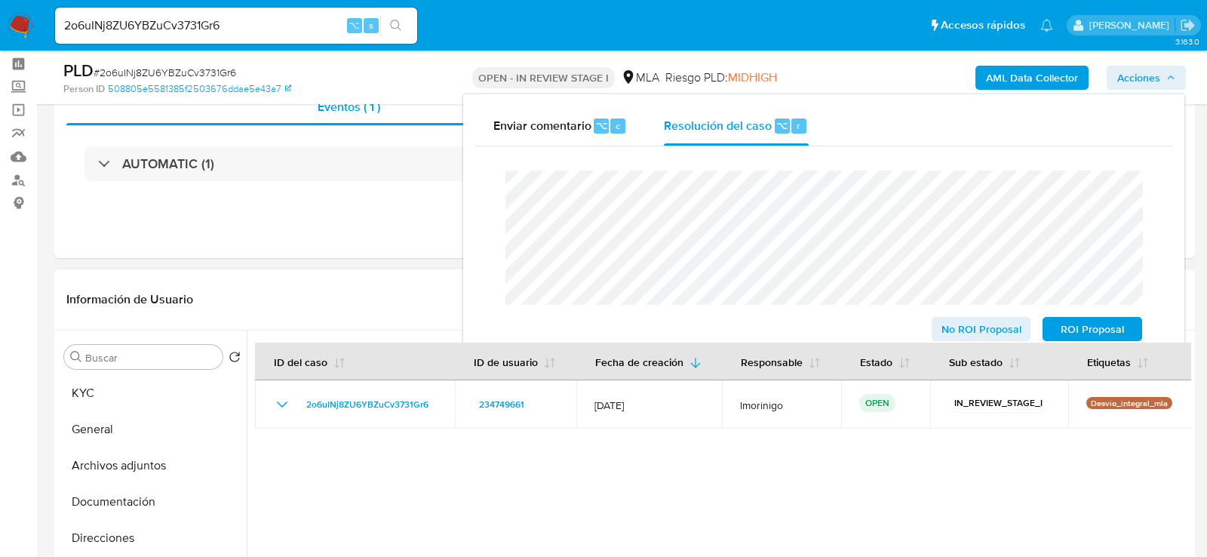
scroll to position [0, 0]
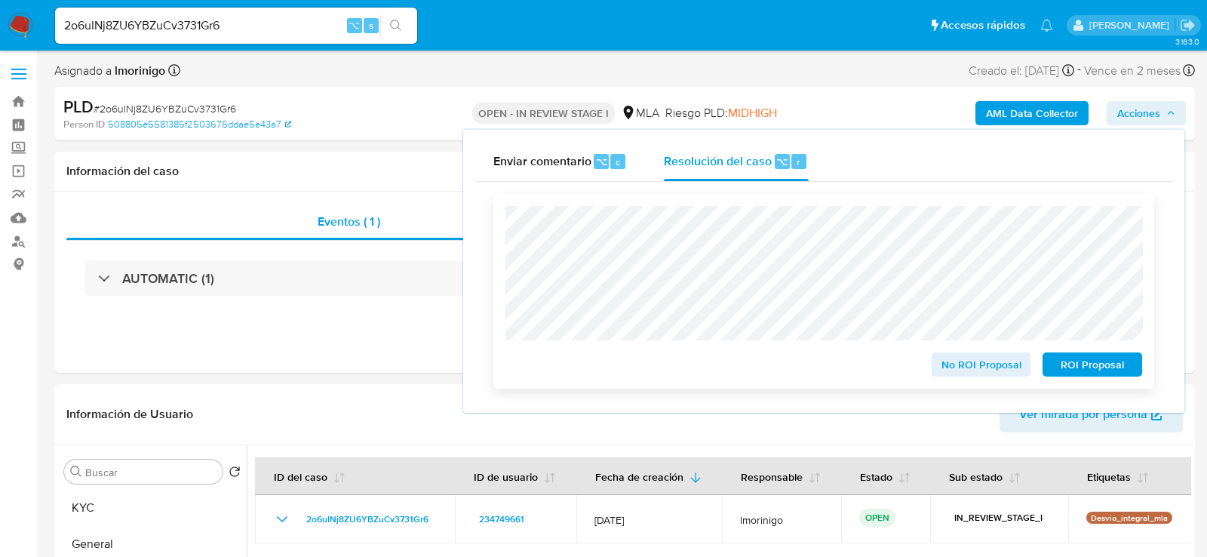
click at [986, 375] on span "No ROI Proposal" at bounding box center [982, 364] width 78 height 21
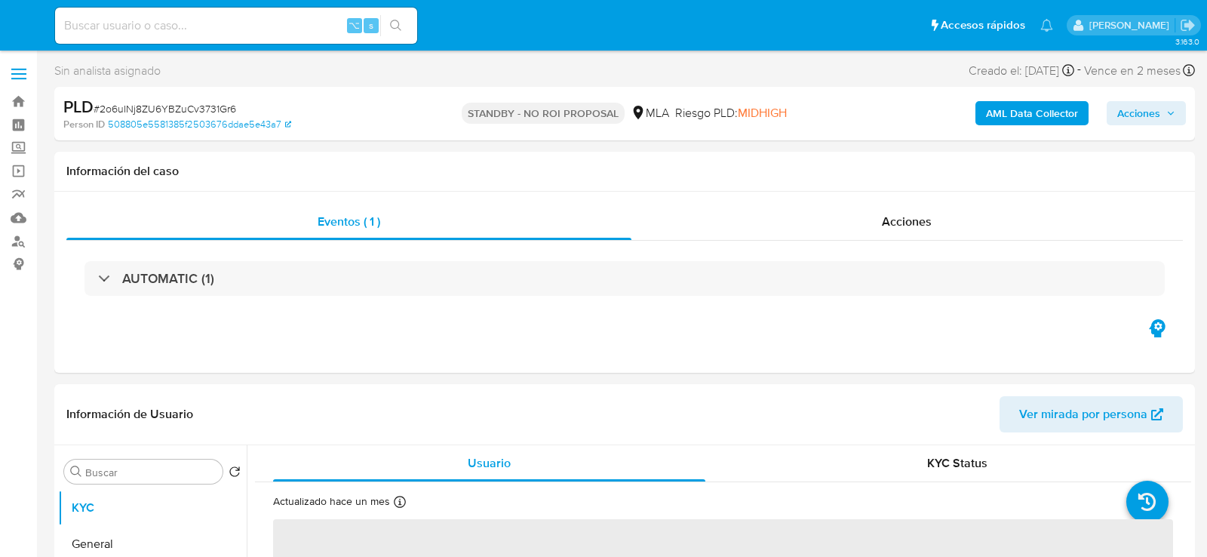
select select "10"
click at [314, 29] on input at bounding box center [236, 26] width 362 height 20
paste input "5LAZnjD2MMZFZRCWTtZ9uqgo"
type input "5LAZnjD2MMZFZRCWTtZ9uqgo"
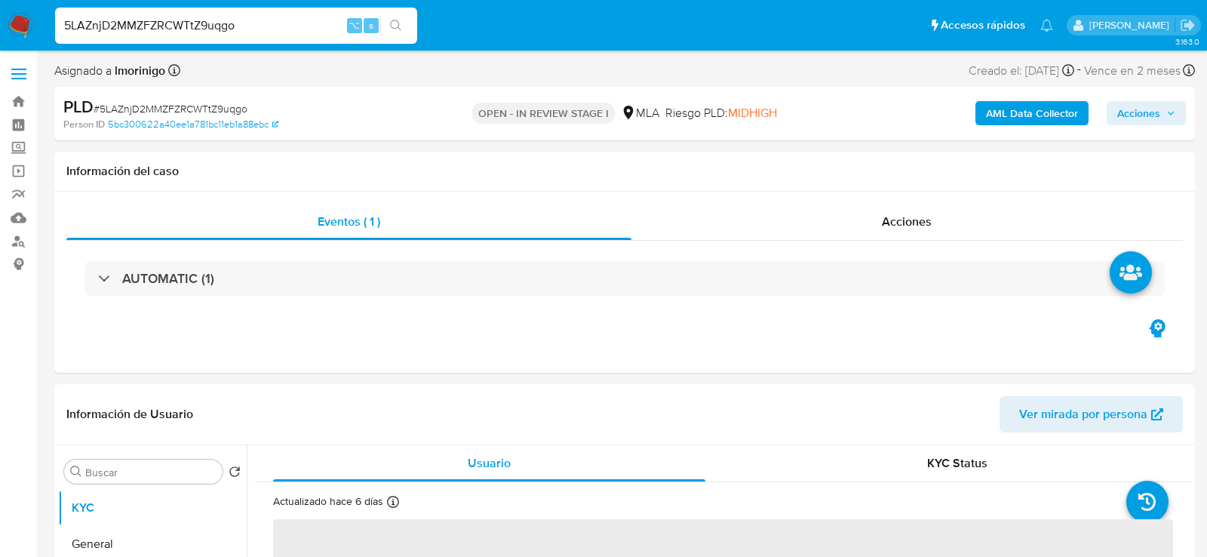
select select "10"
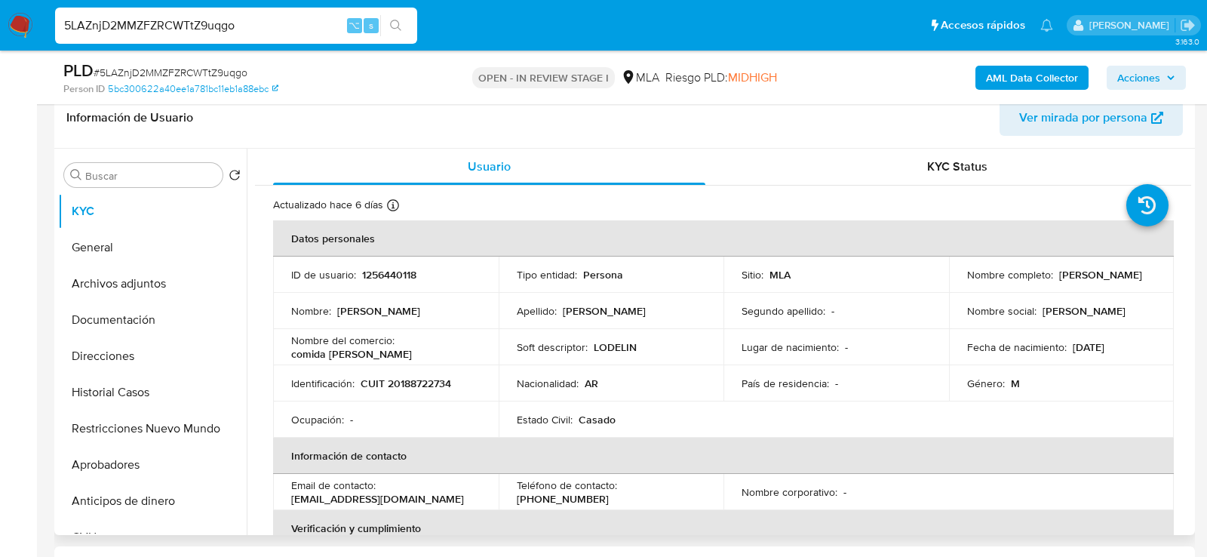
scroll to position [239, 0]
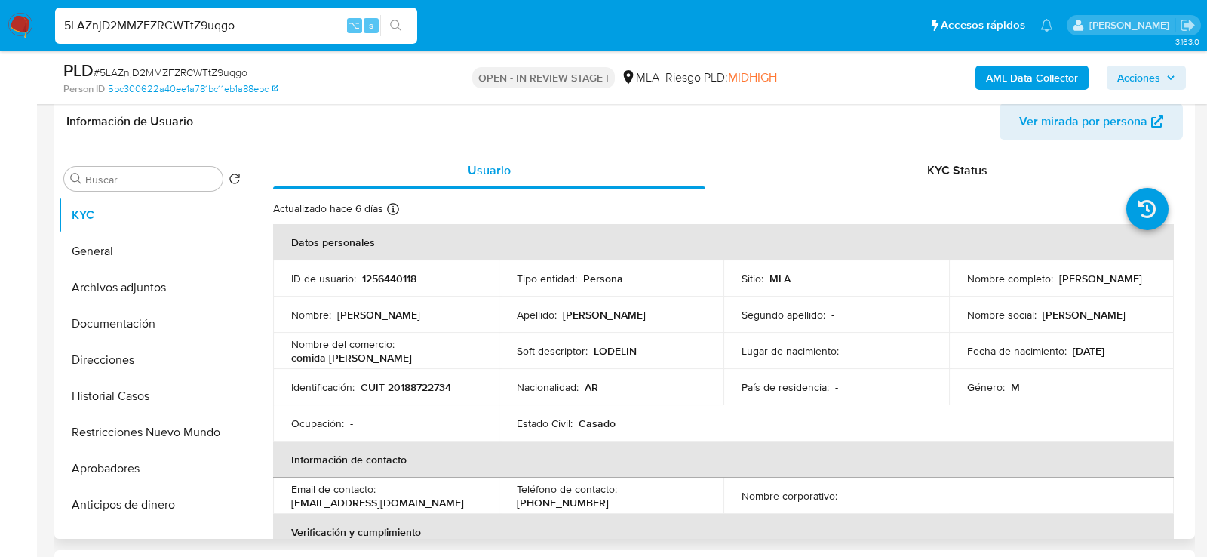
click at [426, 389] on p "CUIT 20188722734" at bounding box center [406, 387] width 91 height 14
copy p "20188722734"
click at [88, 291] on button "Archivos adjuntos" at bounding box center [146, 287] width 177 height 36
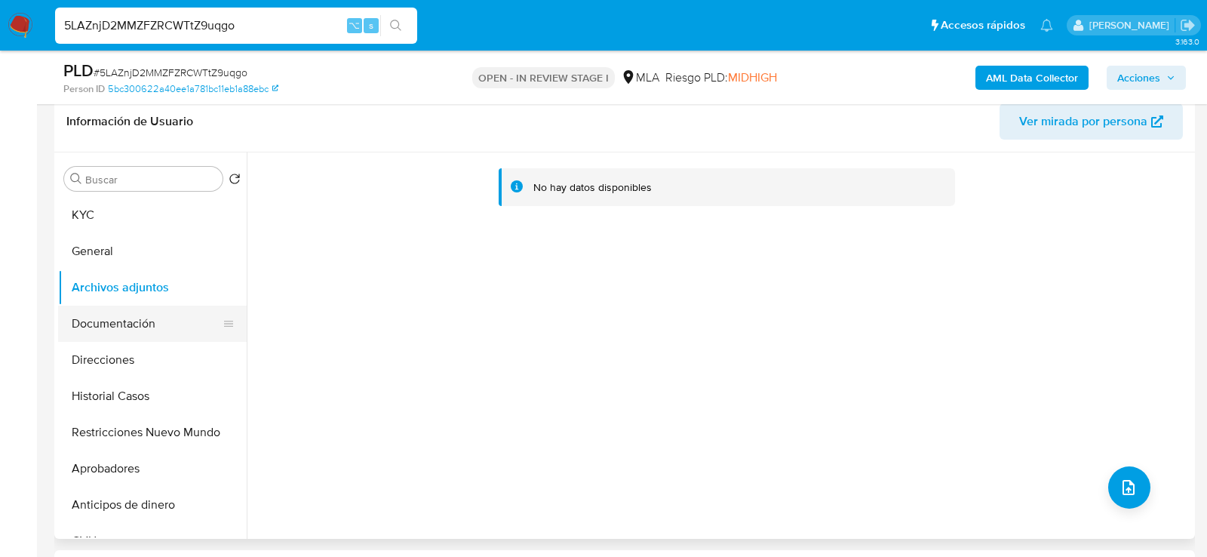
click at [113, 318] on button "Documentación" at bounding box center [146, 324] width 177 height 36
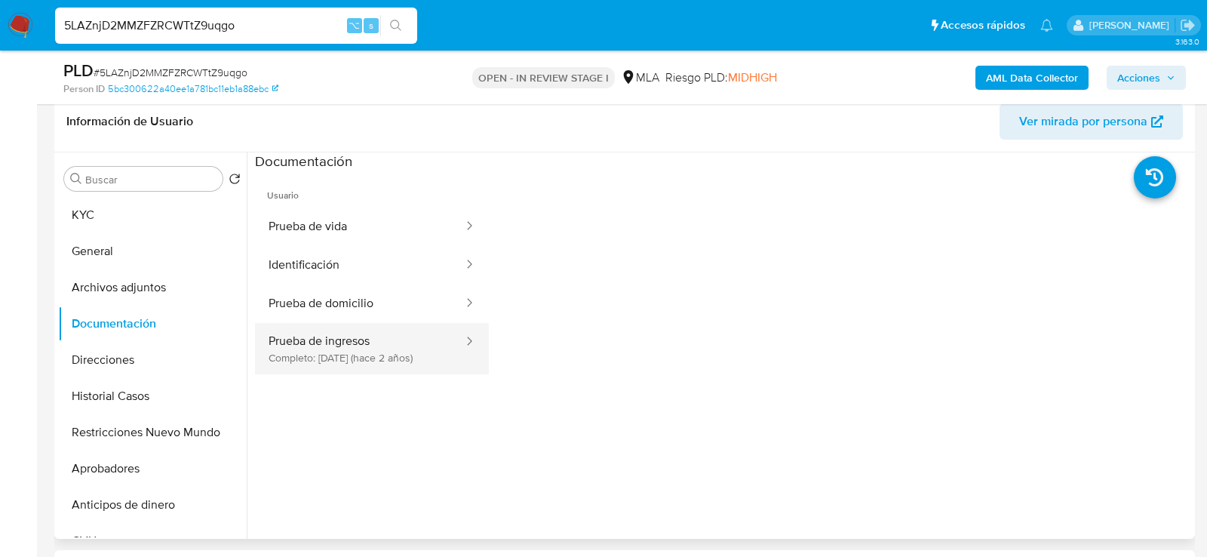
click at [356, 357] on button "Prueba de ingresos Completo: [DATE] (hace 2 años)" at bounding box center [360, 348] width 210 height 51
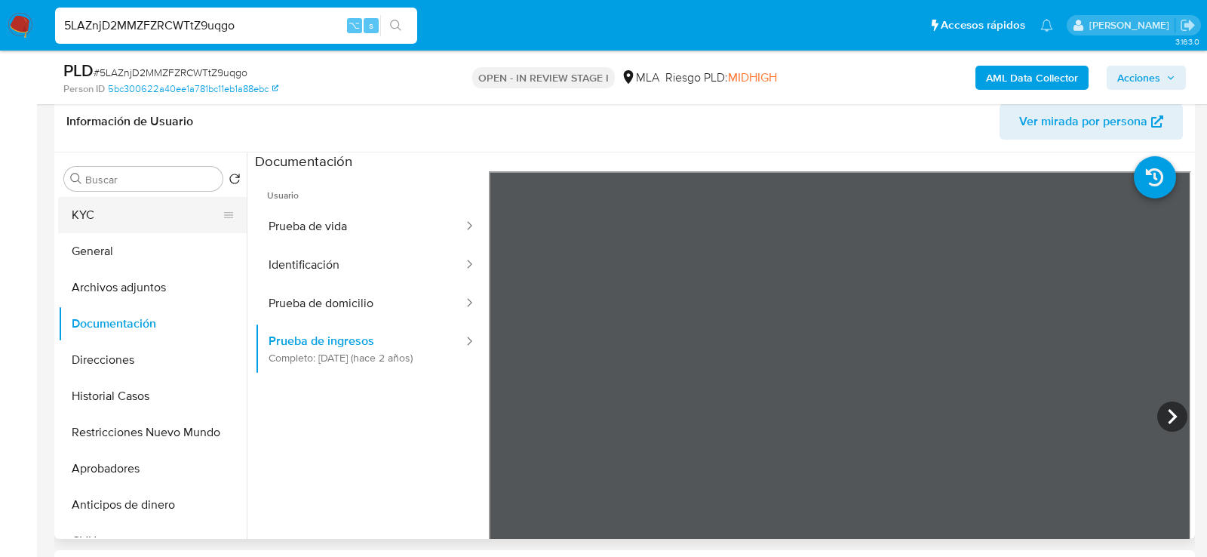
click at [106, 199] on button "KYC" at bounding box center [146, 215] width 177 height 36
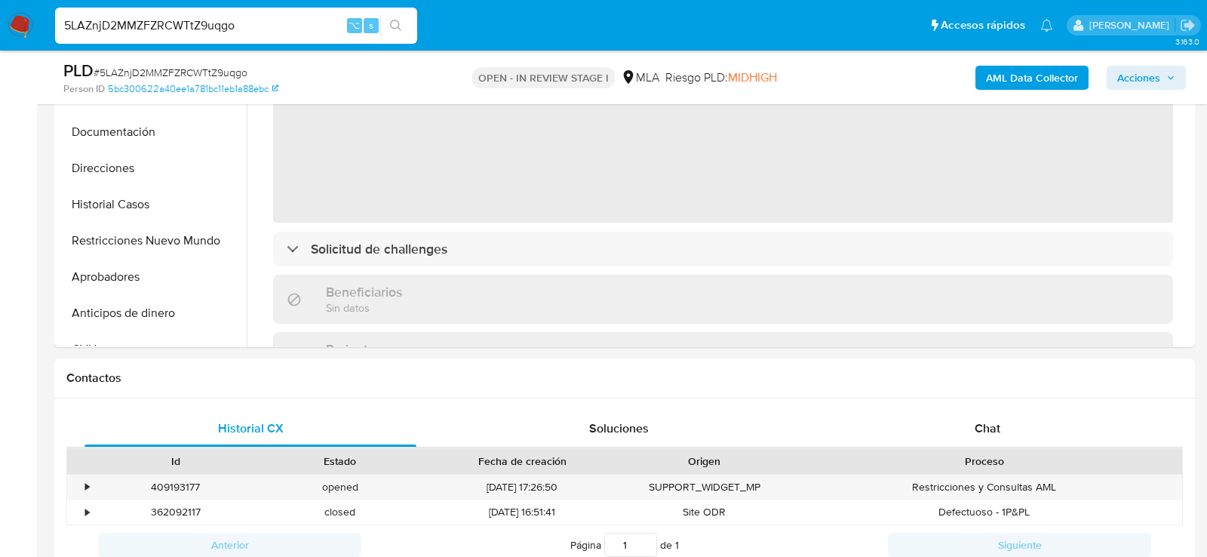
scroll to position [583, 0]
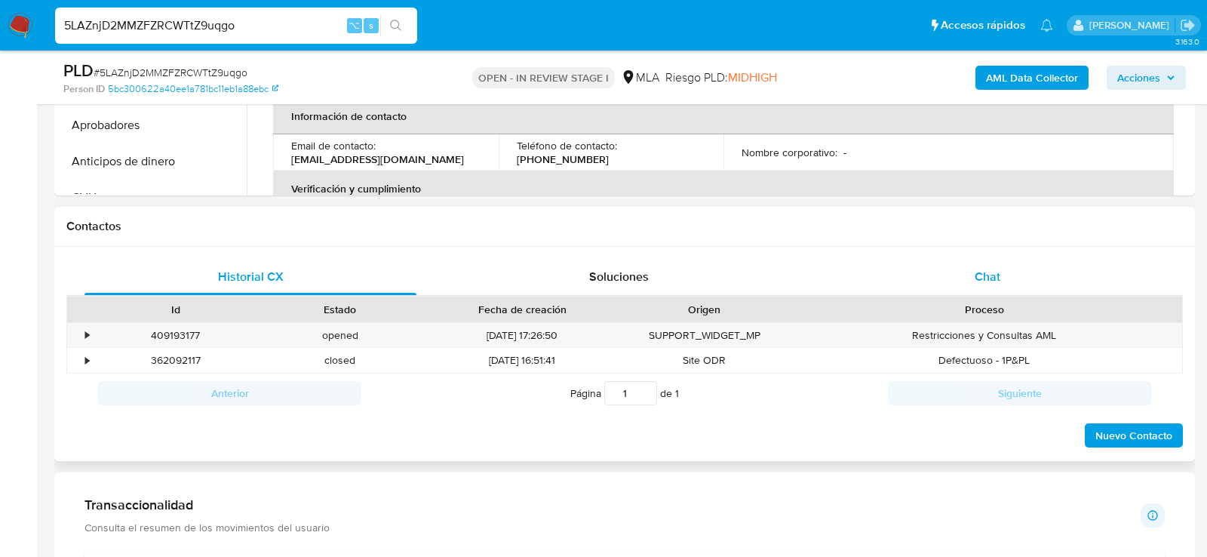
click at [973, 280] on div "Chat" at bounding box center [988, 277] width 332 height 36
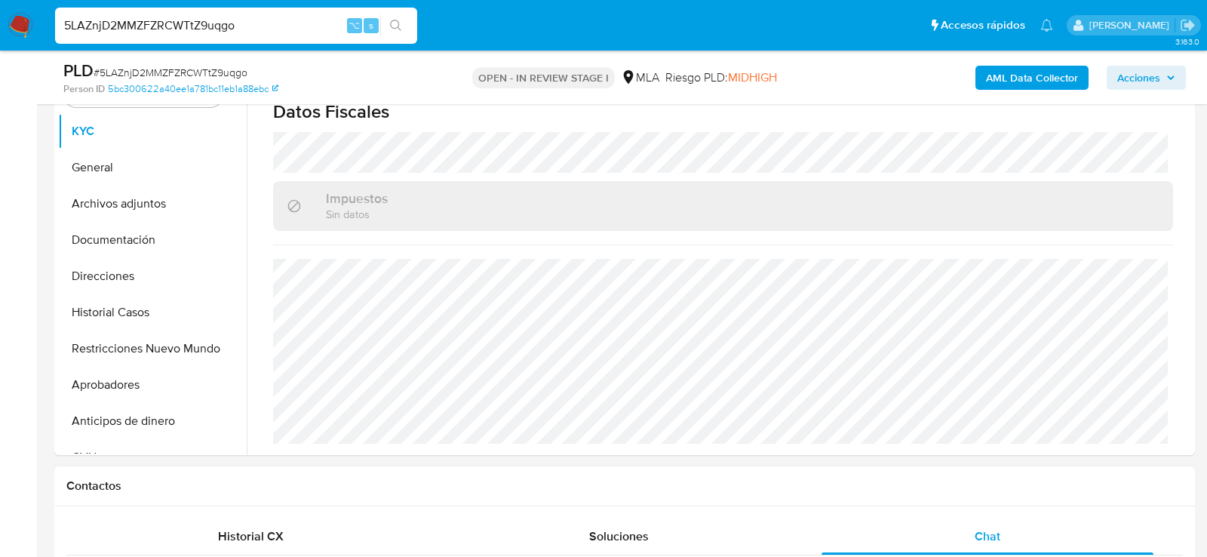
scroll to position [0, 0]
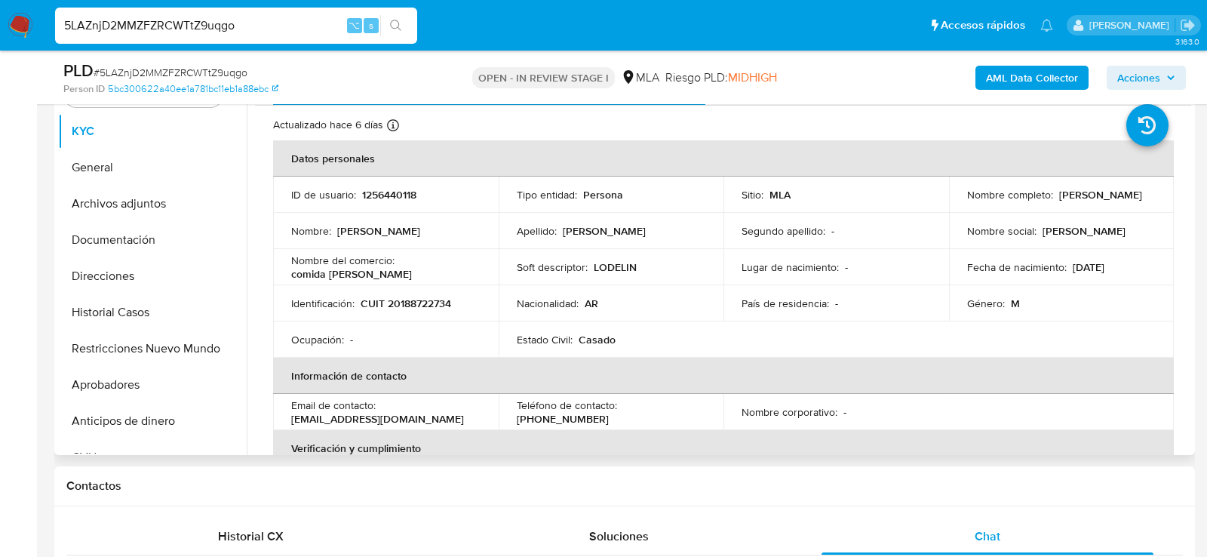
click at [408, 301] on p "CUIT 20188722734" at bounding box center [406, 304] width 91 height 14
copy p "20188722734"
click at [109, 271] on button "Direcciones" at bounding box center [146, 276] width 177 height 36
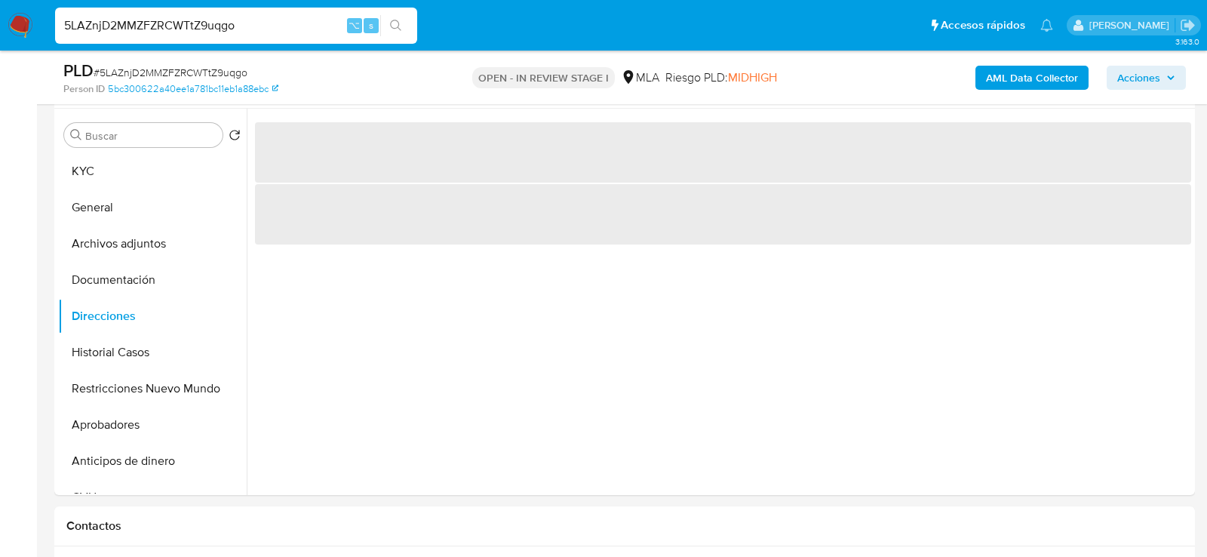
scroll to position [265, 0]
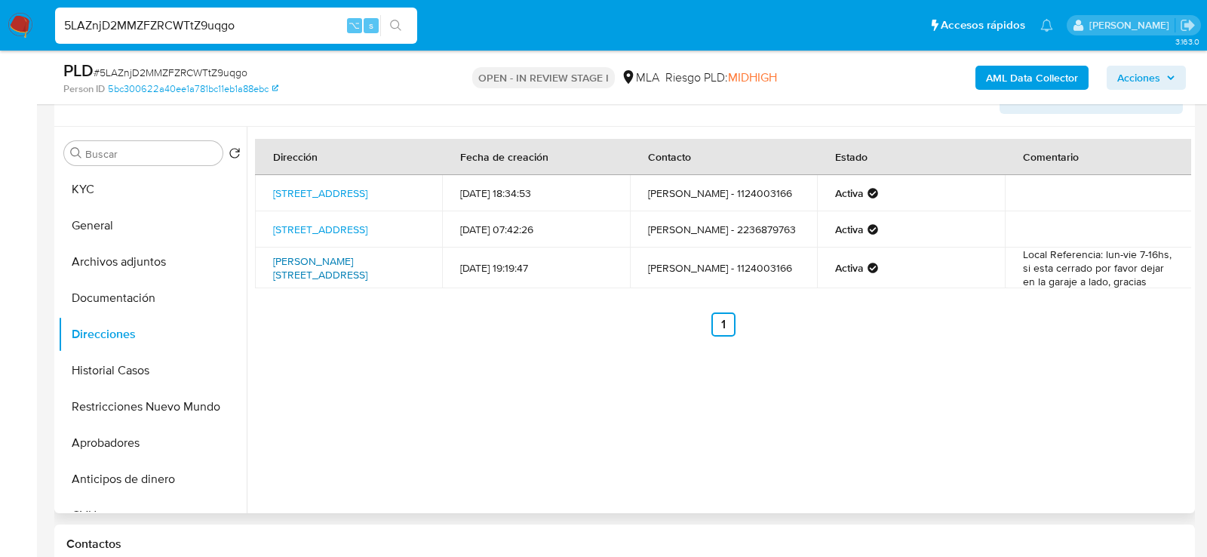
click at [314, 278] on link "[PERSON_NAME][STREET_ADDRESS]" at bounding box center [320, 268] width 94 height 29
click at [420, 245] on td "[STREET_ADDRESS]" at bounding box center [348, 229] width 187 height 36
click at [420, 205] on td "[STREET_ADDRESS]" at bounding box center [348, 193] width 187 height 36
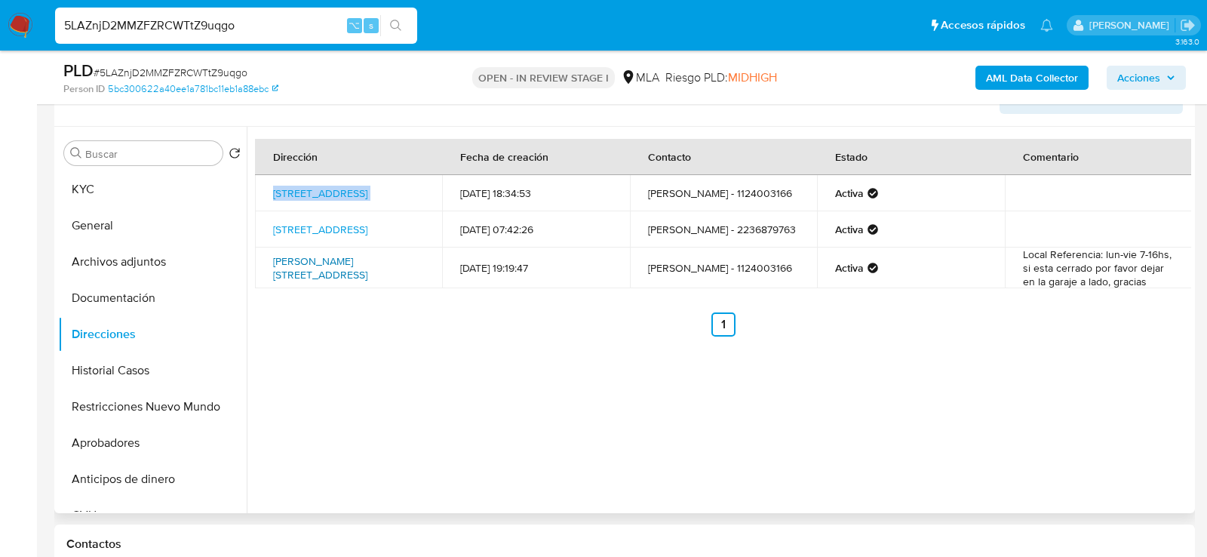
click at [368, 282] on link "[PERSON_NAME][STREET_ADDRESS]" at bounding box center [320, 268] width 94 height 29
click at [405, 286] on td "[PERSON_NAME][STREET_ADDRESS]" at bounding box center [348, 268] width 187 height 41
copy td "[PERSON_NAME][STREET_ADDRESS]"
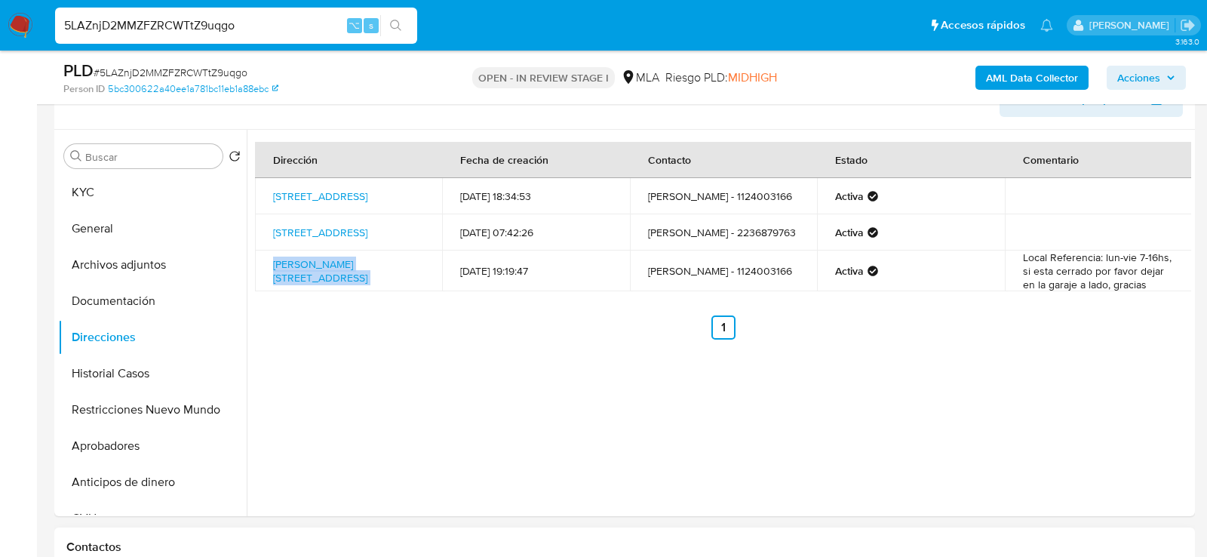
scroll to position [260, 0]
click at [118, 423] on button "Restricciones Nuevo Mundo" at bounding box center [146, 411] width 177 height 36
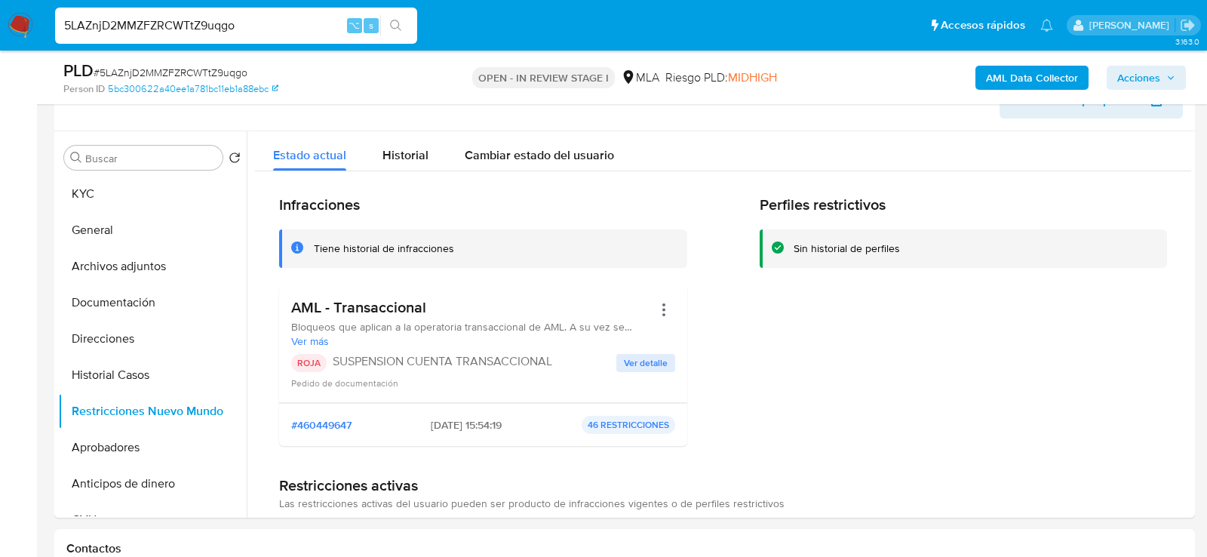
click at [1008, 74] on b "AML Data Collector" at bounding box center [1032, 78] width 92 height 24
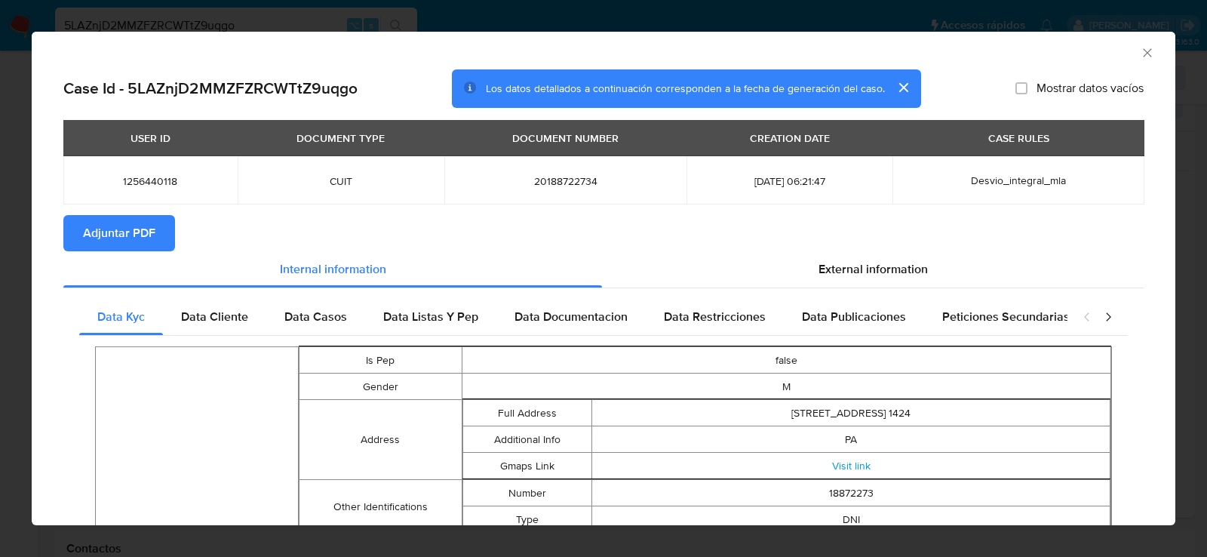
click at [153, 239] on span "Adjuntar PDF" at bounding box center [119, 233] width 72 height 33
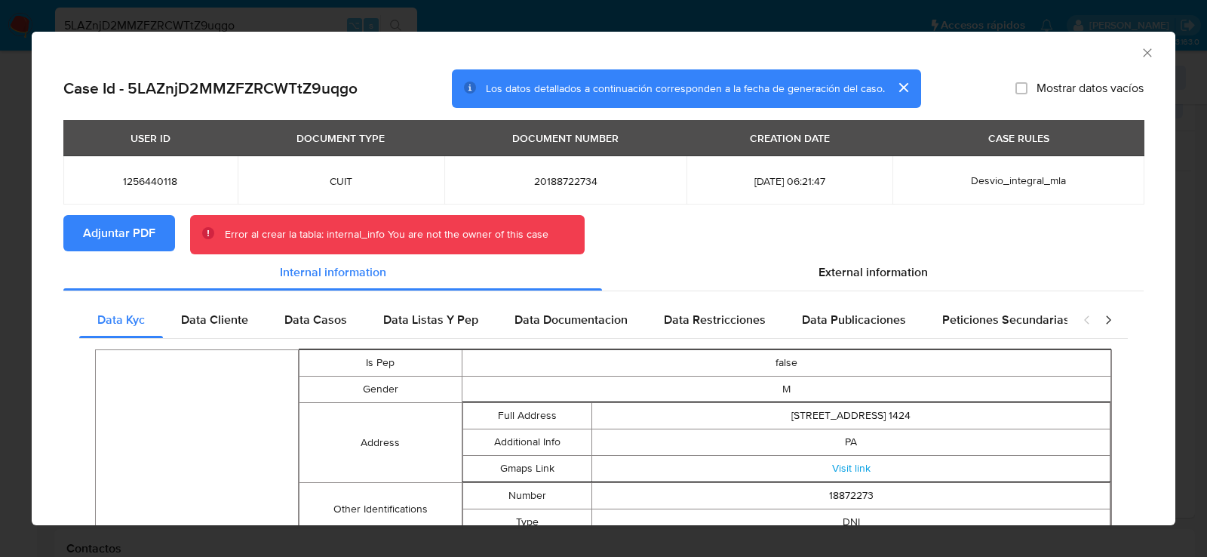
click at [1152, 48] on icon "Cerrar ventana" at bounding box center [1147, 52] width 15 height 15
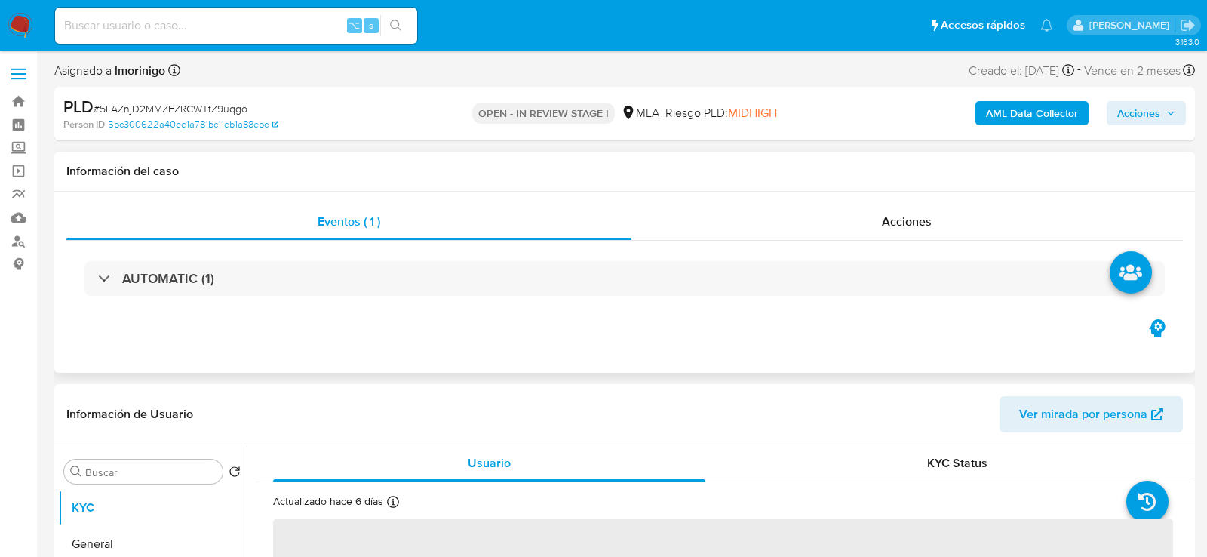
click at [884, 248] on div "AUTOMATIC (1)" at bounding box center [624, 278] width 1117 height 75
click at [884, 235] on div "Acciones" at bounding box center [908, 222] width 552 height 36
select select "10"
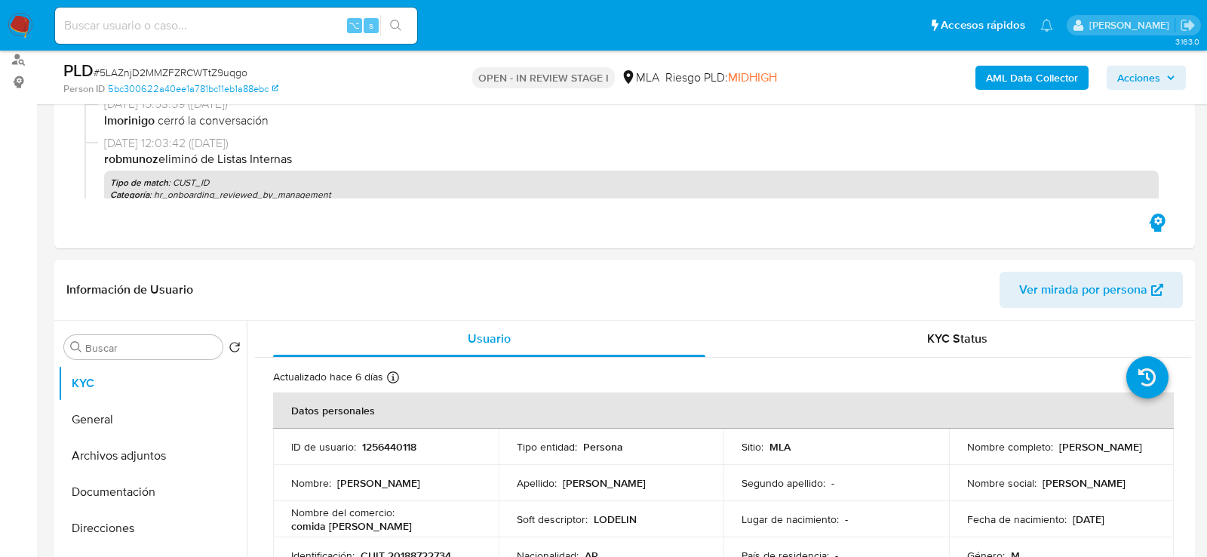
scroll to position [181, 0]
click at [1017, 77] on b "AML Data Collector" at bounding box center [1032, 78] width 92 height 24
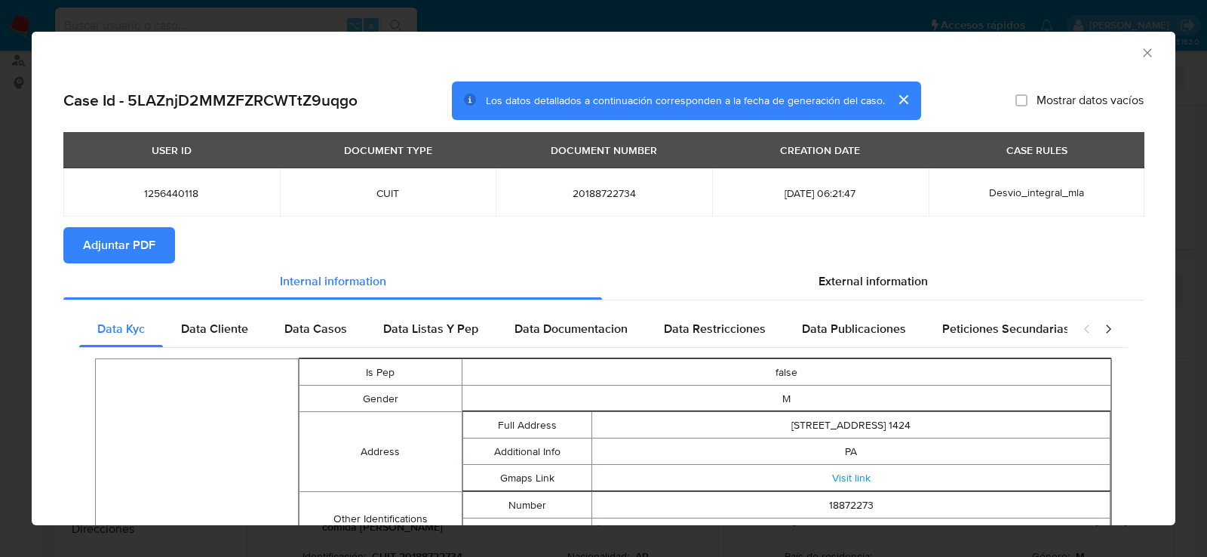
click at [147, 251] on span "Adjuntar PDF" at bounding box center [119, 245] width 72 height 33
click at [8, 300] on div "AML Data Collector Case Id - 5LAZnjD2MMZFZRCWTtZ9uqgo Los datos detallados a co…" at bounding box center [603, 278] width 1207 height 557
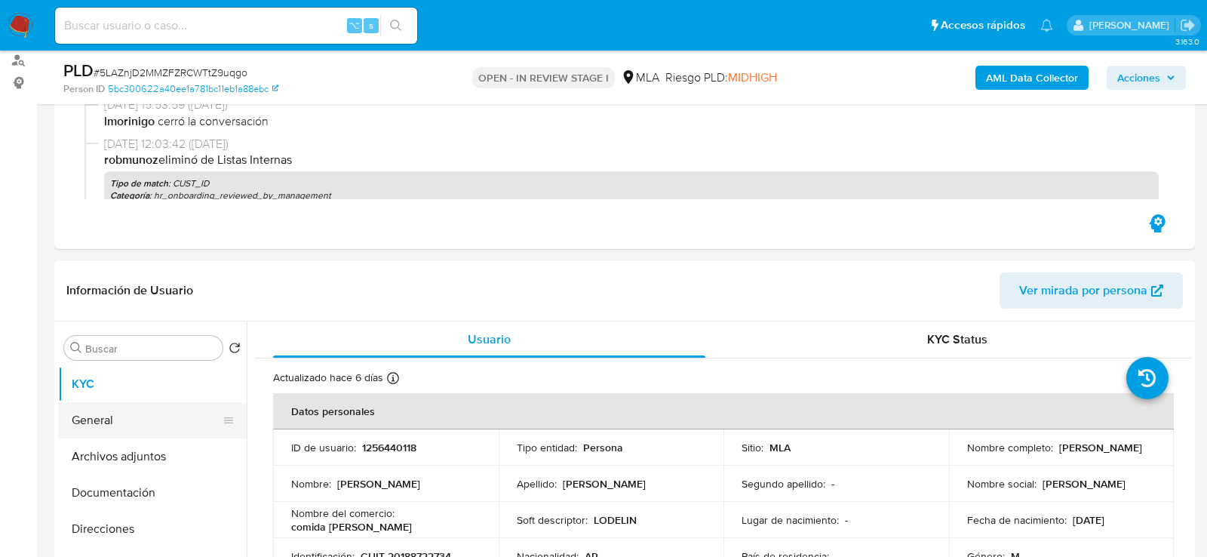
click at [106, 424] on button "General" at bounding box center [146, 420] width 177 height 36
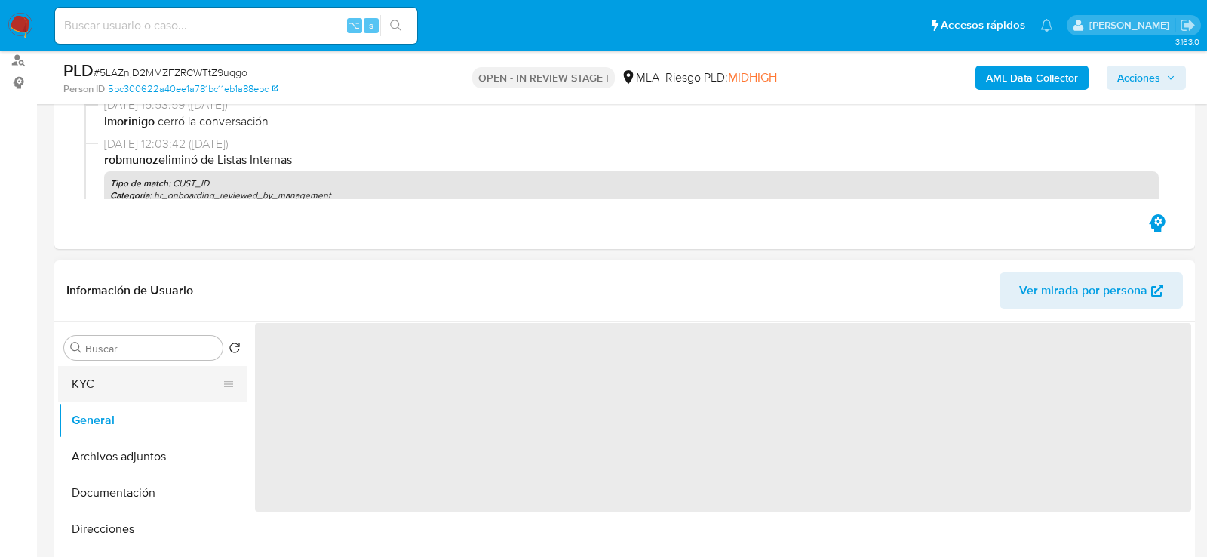
click at [104, 379] on button "KYC" at bounding box center [146, 384] width 177 height 36
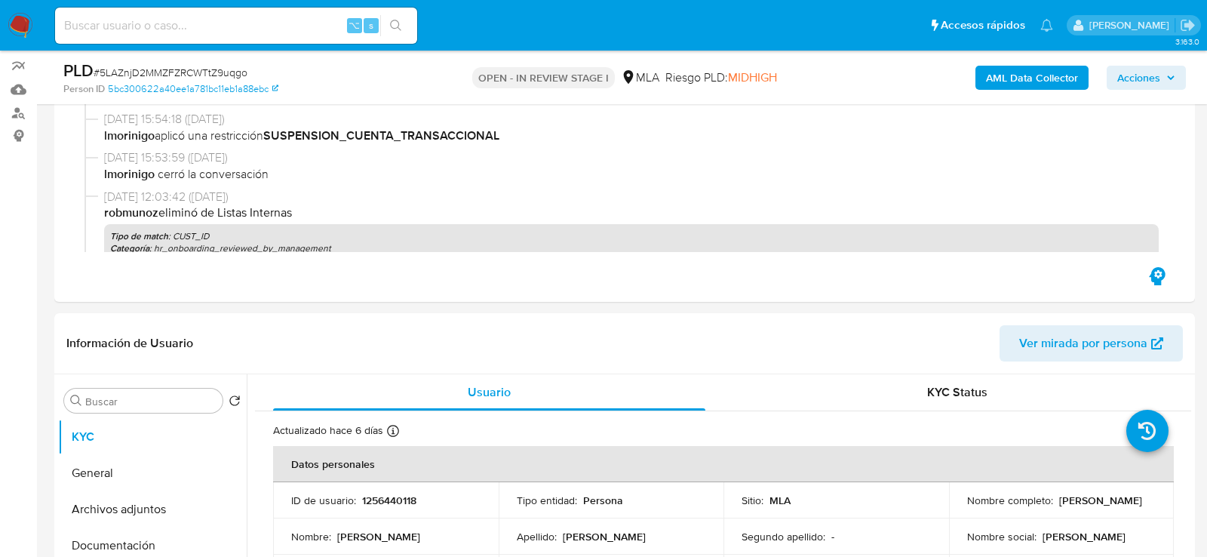
scroll to position [330, 0]
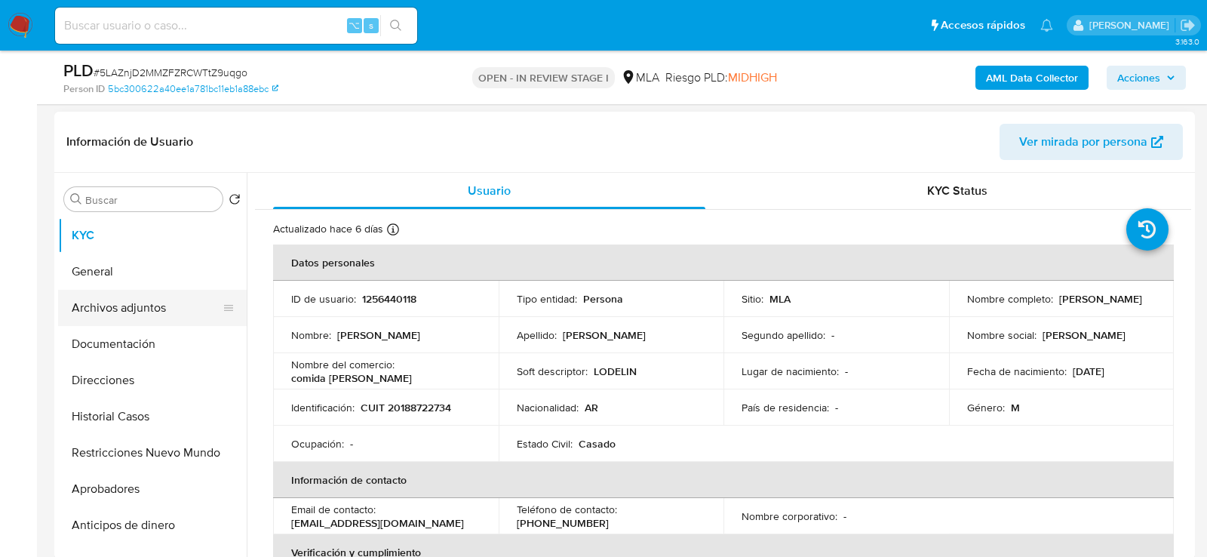
click at [101, 309] on button "Archivos adjuntos" at bounding box center [146, 308] width 177 height 36
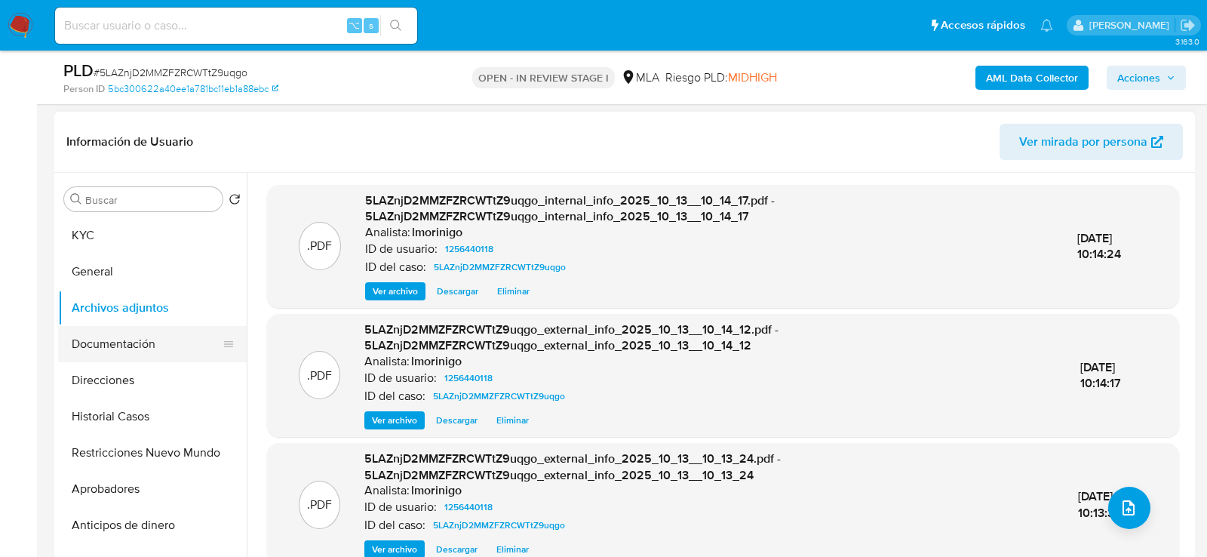
click at [106, 339] on button "Documentación" at bounding box center [146, 344] width 177 height 36
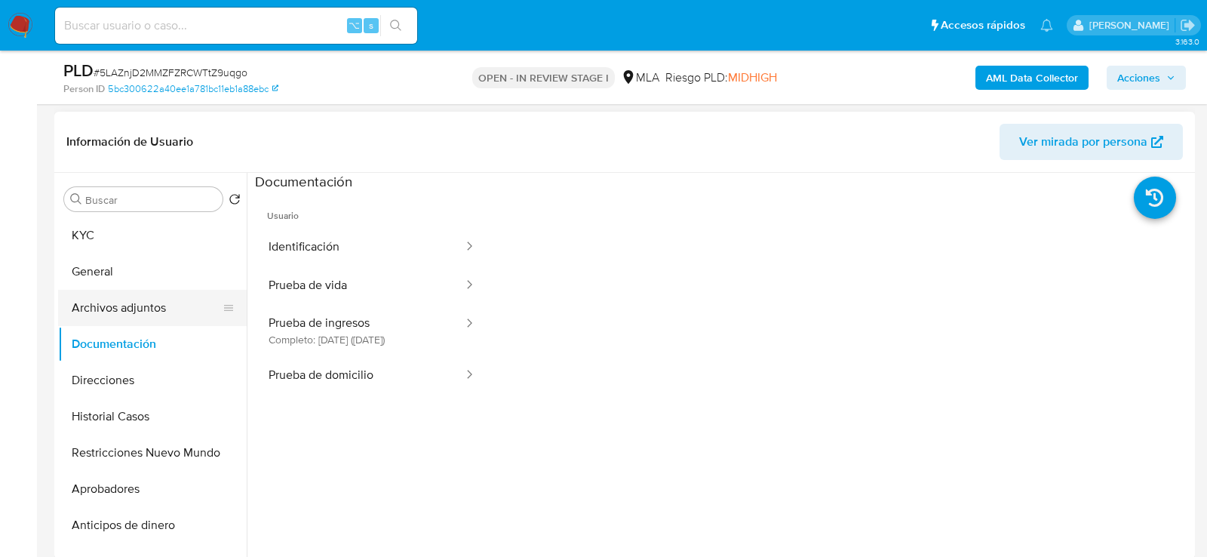
click at [103, 306] on button "Archivos adjuntos" at bounding box center [146, 308] width 177 height 36
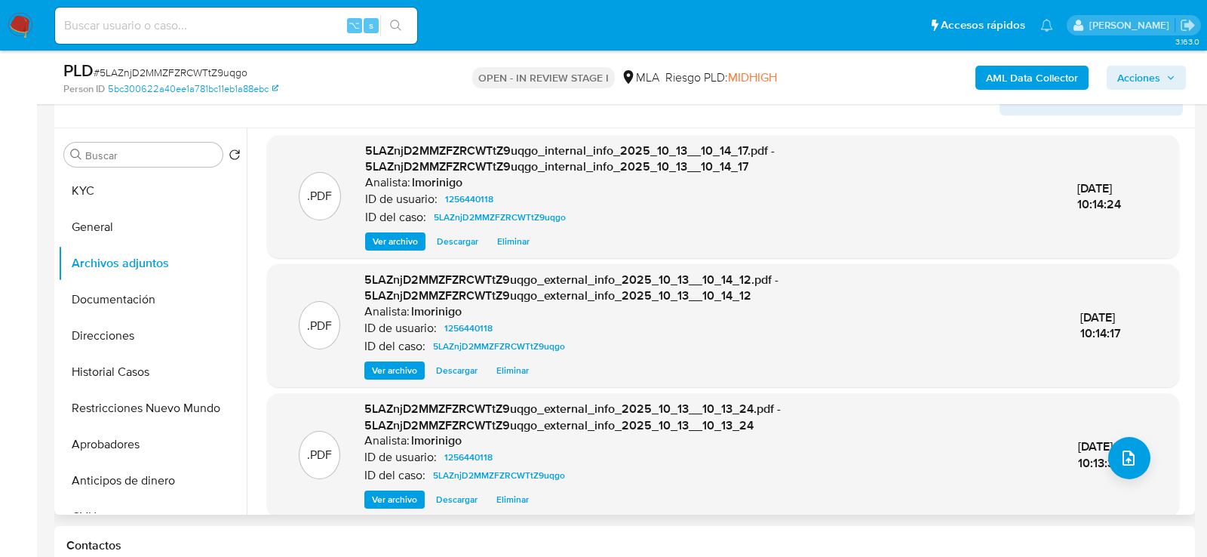
scroll to position [11, 0]
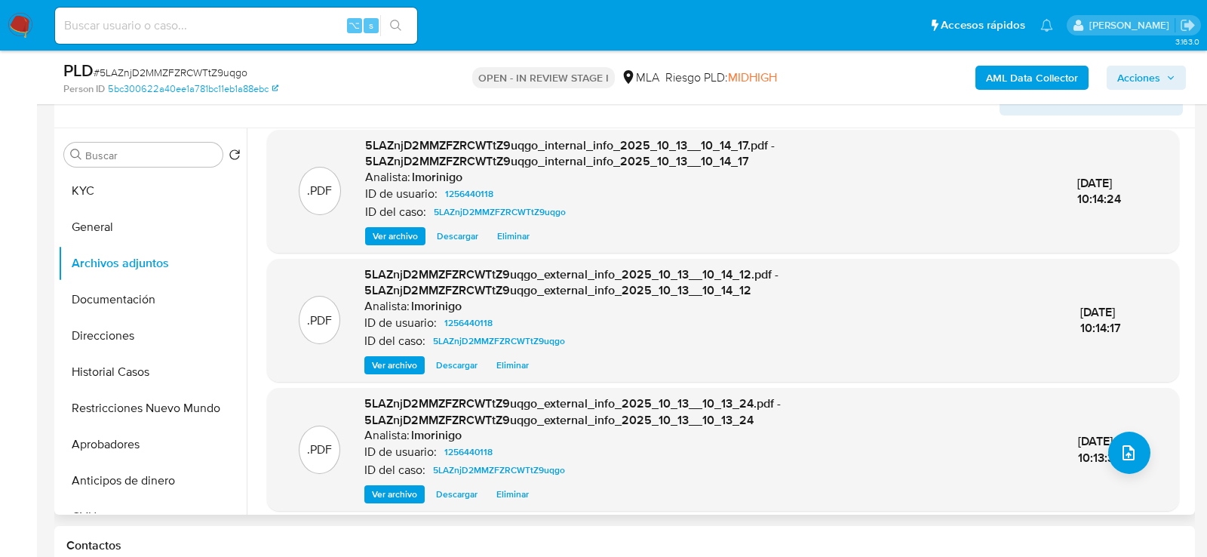
click at [515, 489] on span "Eliminar" at bounding box center [513, 494] width 32 height 15
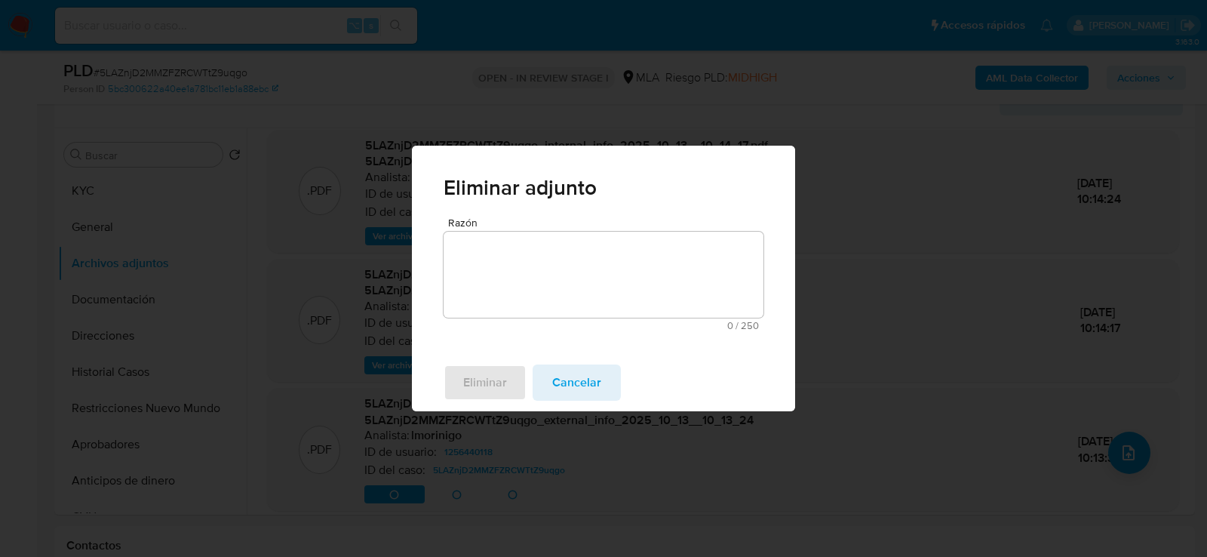
click at [527, 281] on textarea "Razón" at bounding box center [604, 275] width 320 height 86
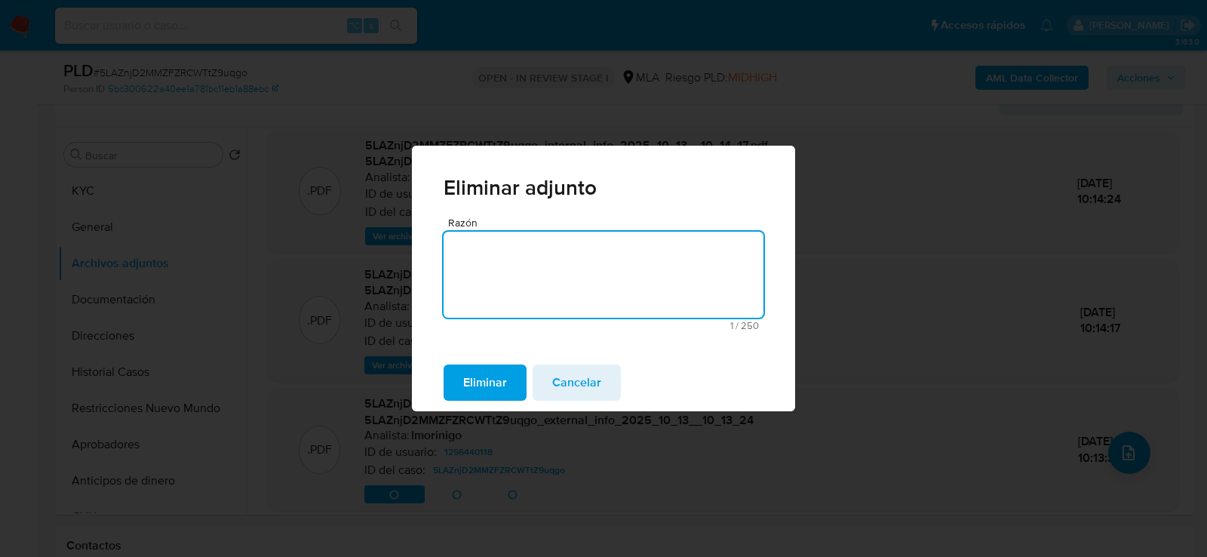
click at [505, 371] on span "Eliminar" at bounding box center [485, 382] width 44 height 33
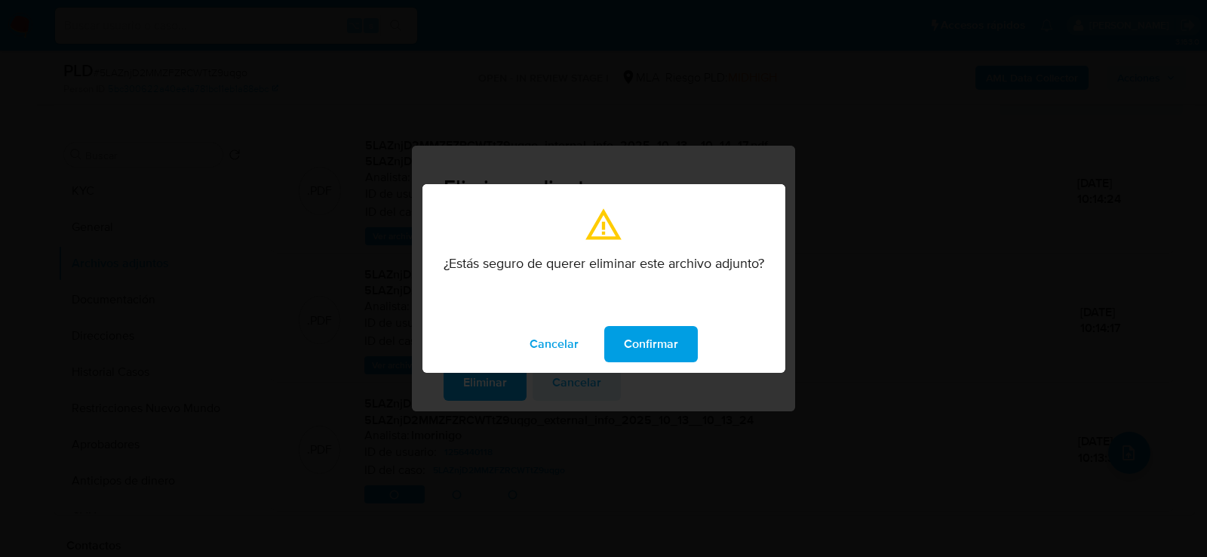
click at [635, 334] on span "Confirmar" at bounding box center [651, 344] width 54 height 33
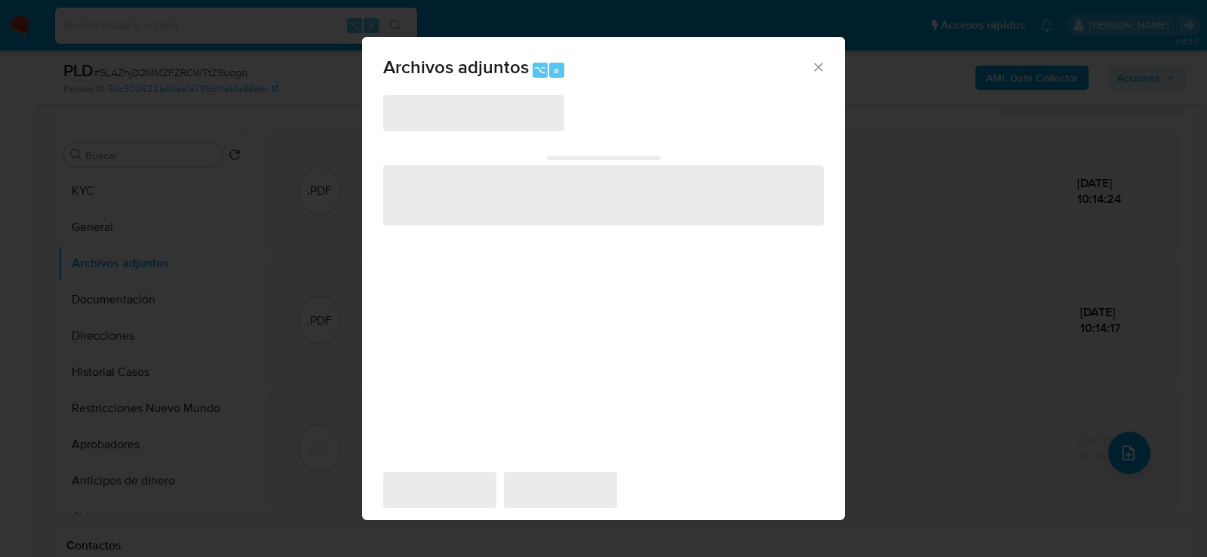
scroll to position [386, 0]
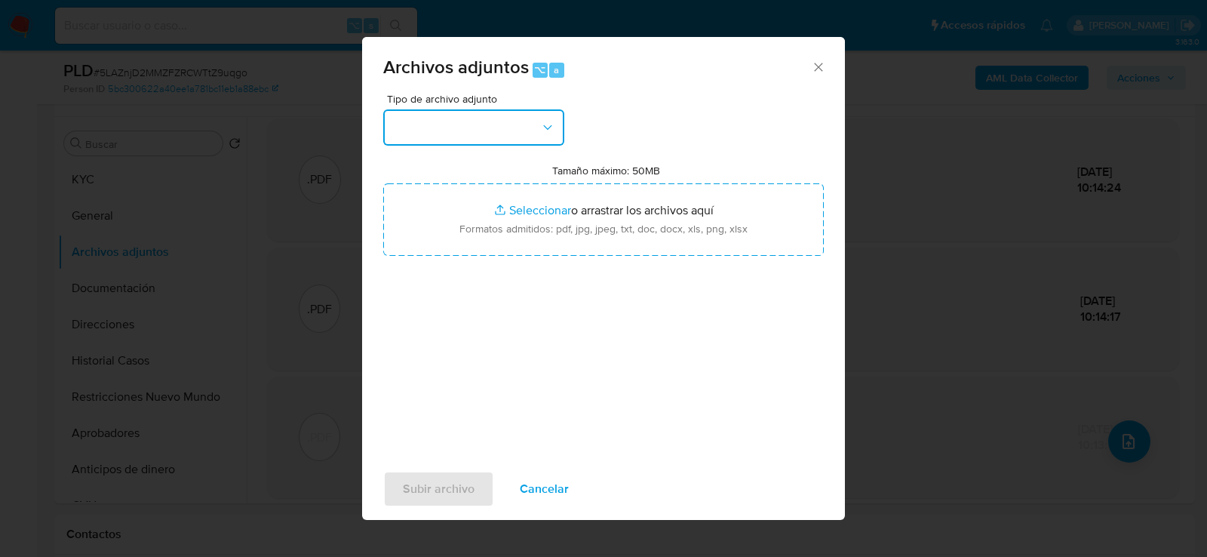
click at [463, 128] on button "button" at bounding box center [473, 127] width 181 height 36
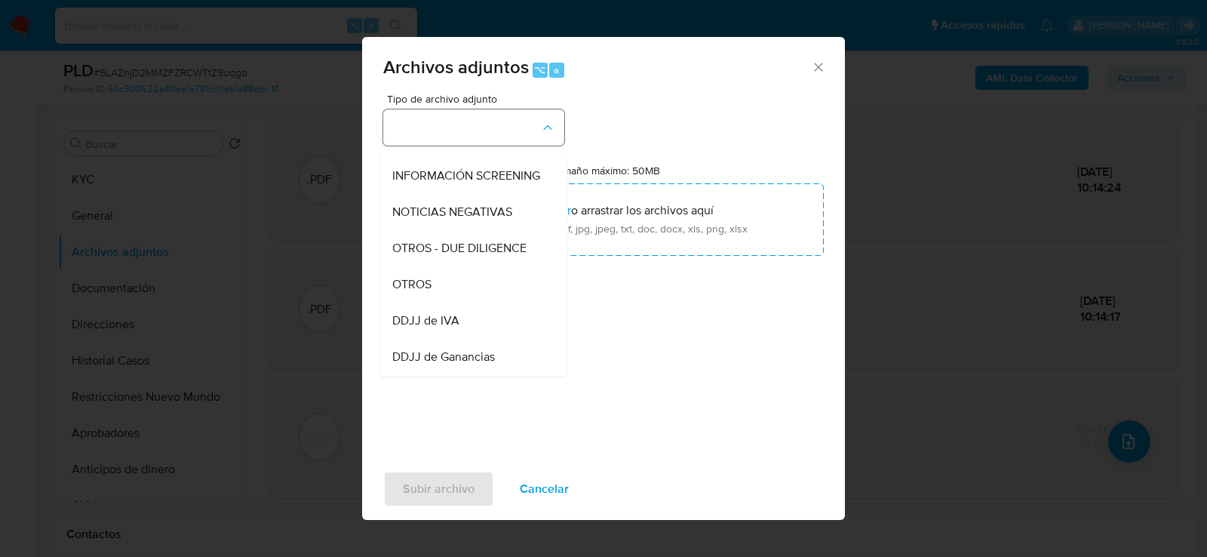
scroll to position [217, 0]
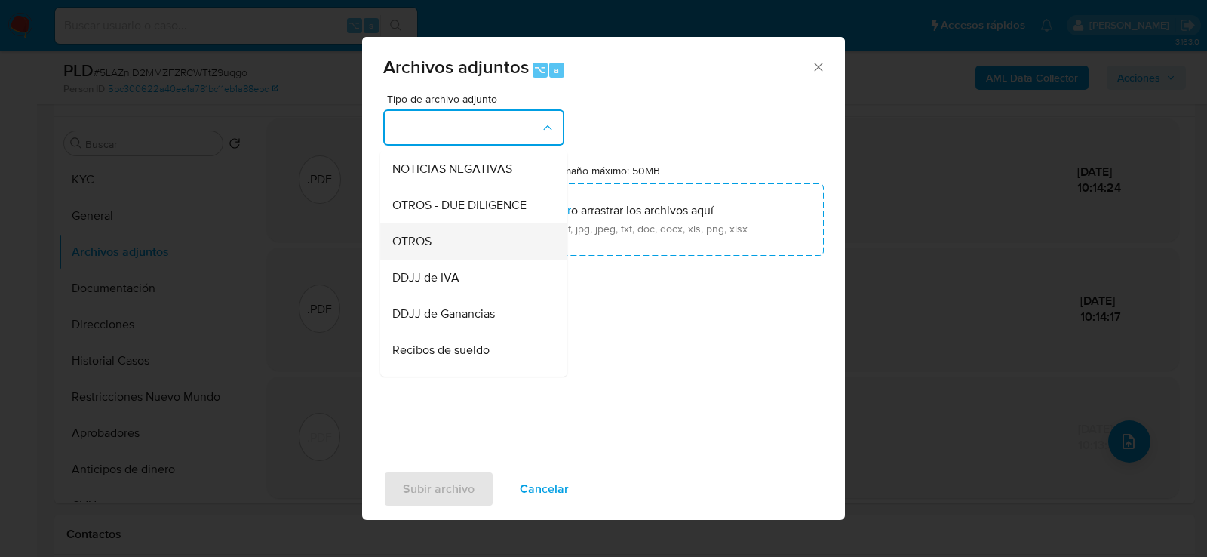
click at [454, 253] on div "OTROS" at bounding box center [469, 241] width 154 height 36
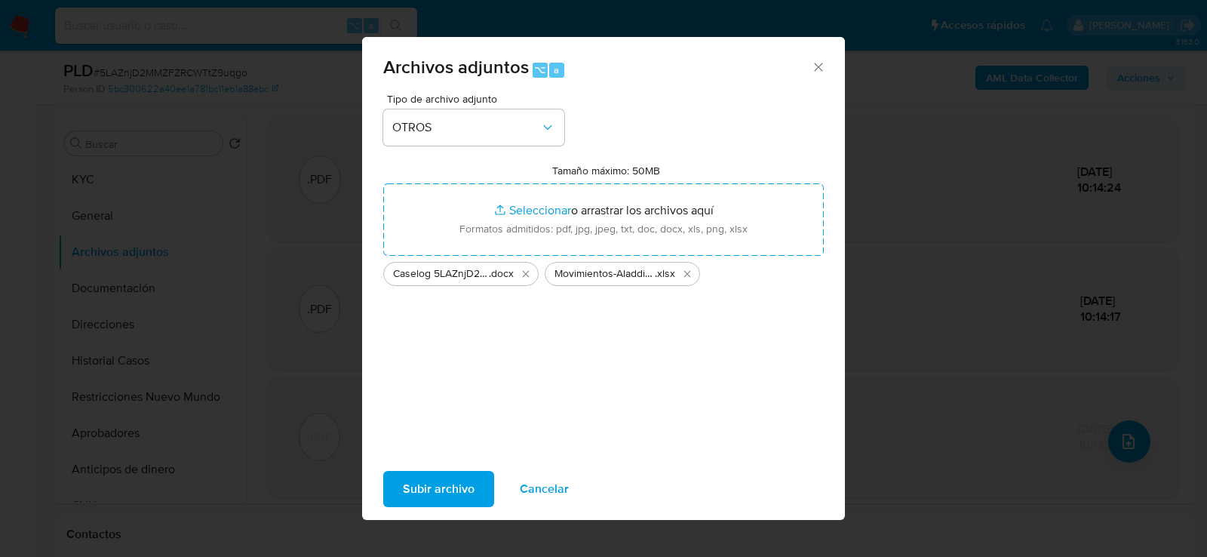
click at [438, 489] on span "Subir archivo" at bounding box center [439, 488] width 72 height 33
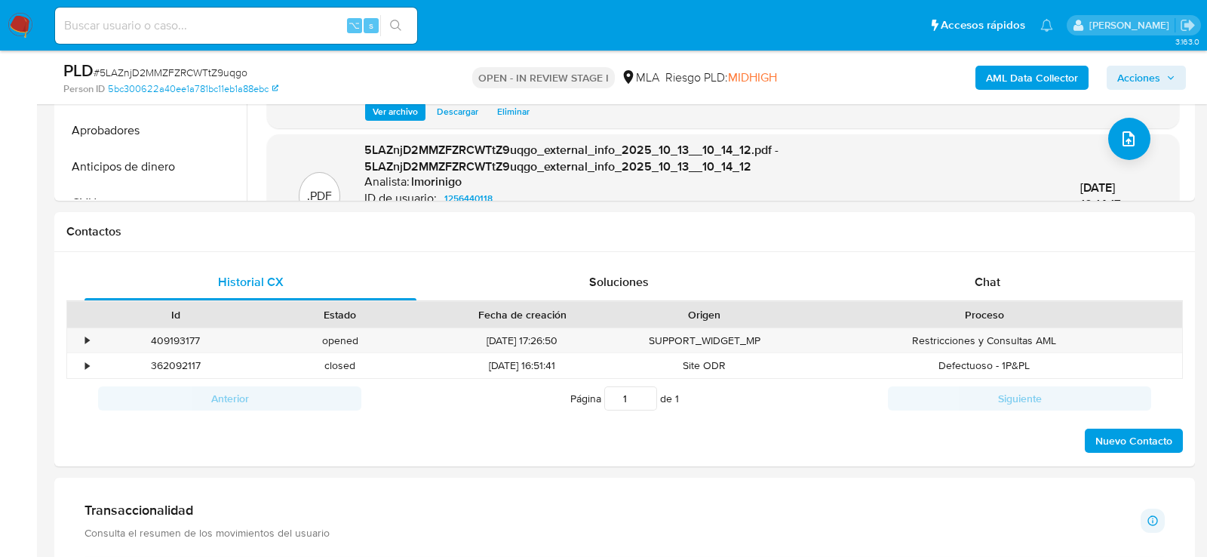
scroll to position [714, 0]
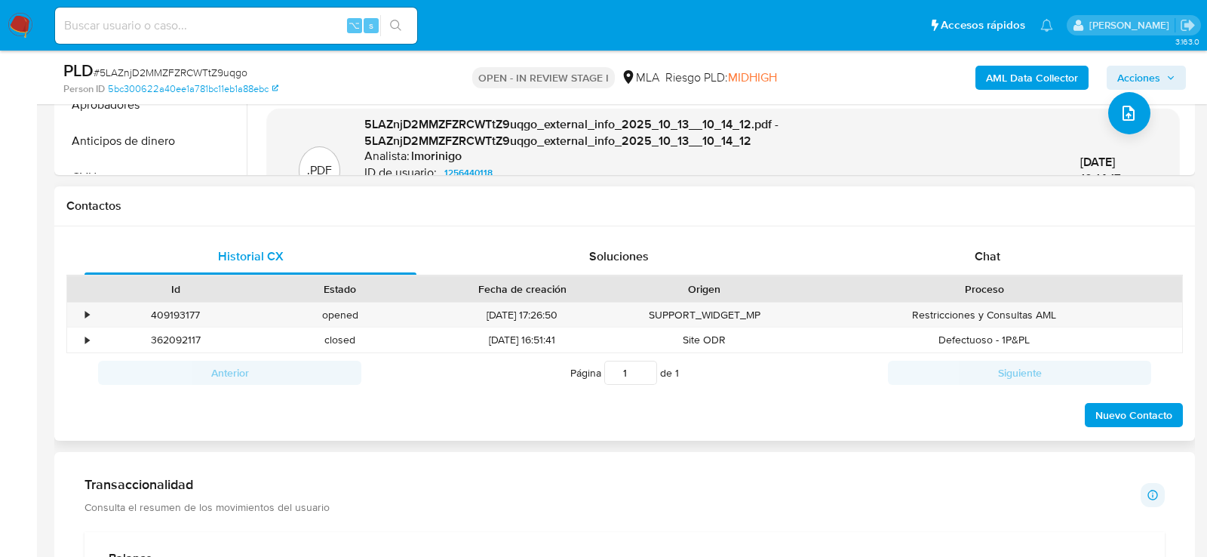
click at [1027, 276] on div "Proceso" at bounding box center [984, 289] width 395 height 26
click at [1010, 262] on div "Chat" at bounding box center [988, 256] width 332 height 36
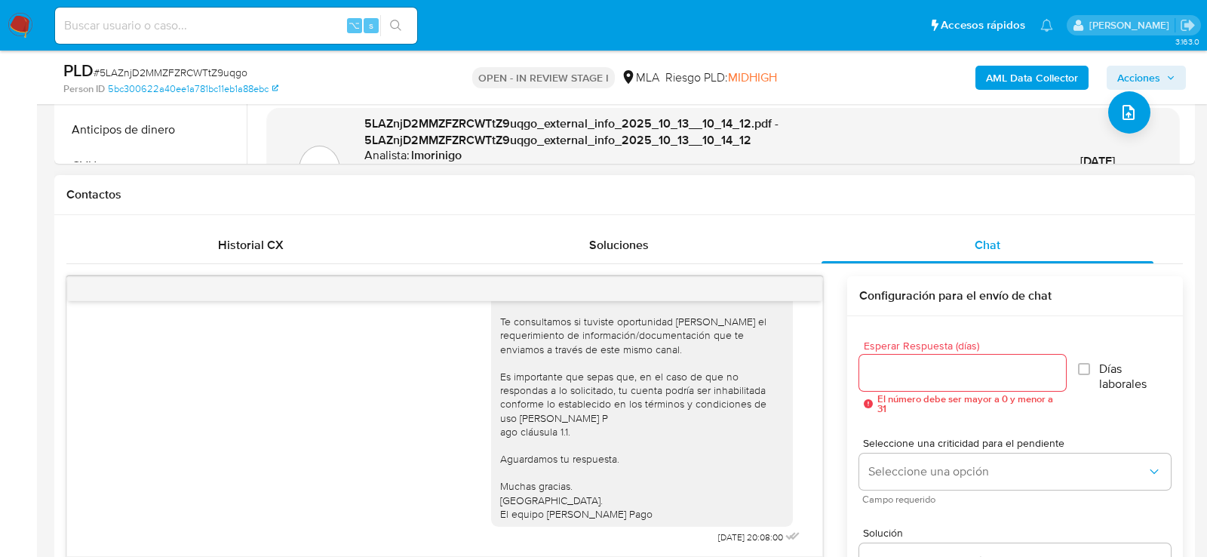
scroll to position [412, 0]
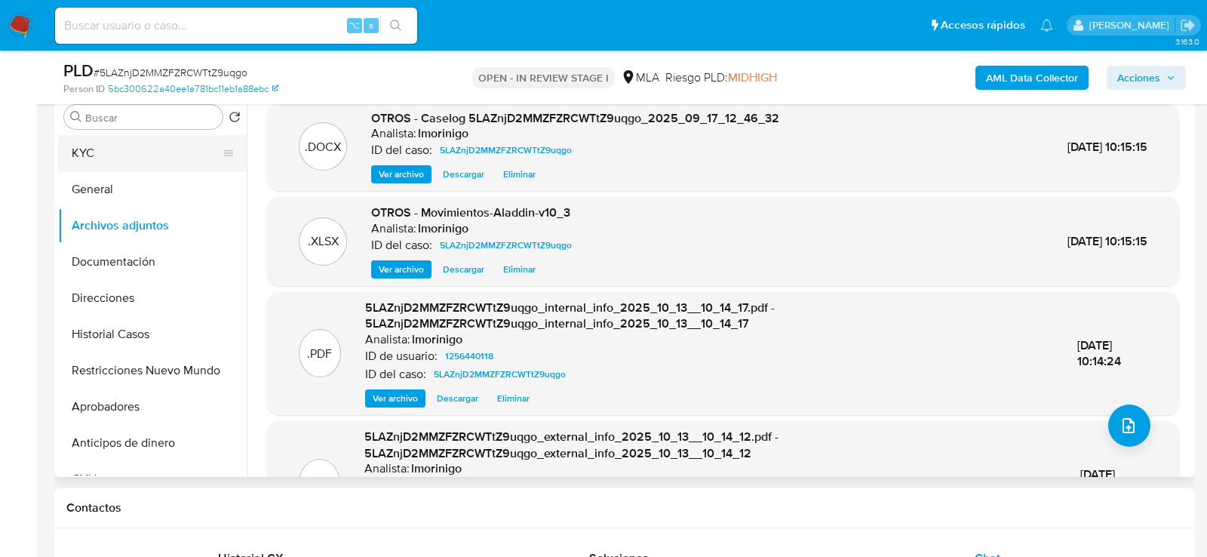
click at [137, 158] on button "KYC" at bounding box center [146, 153] width 177 height 36
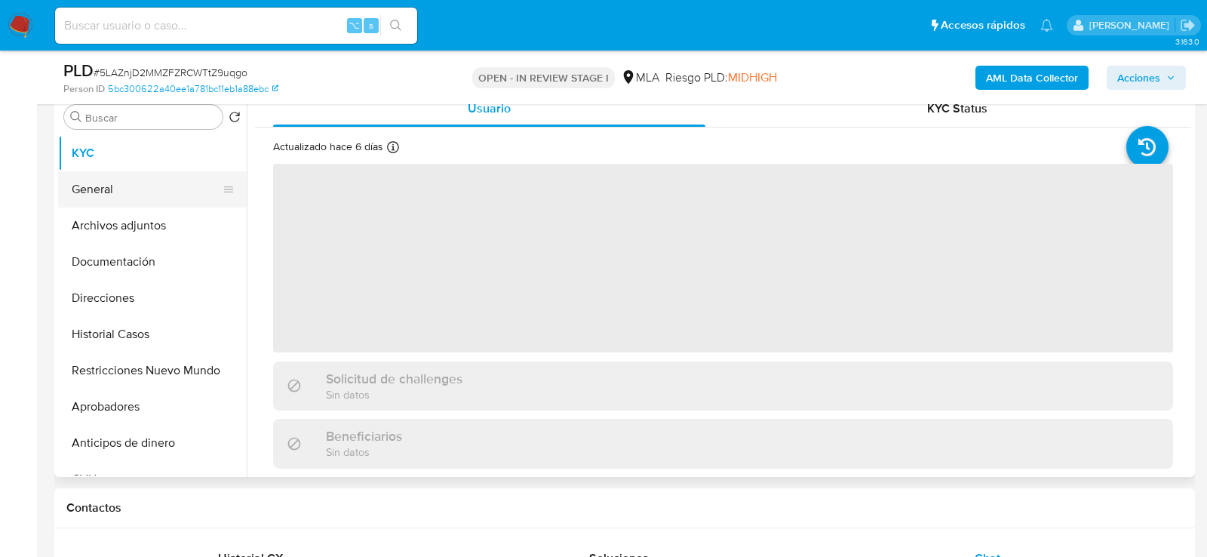
click at [139, 183] on button "General" at bounding box center [146, 189] width 177 height 36
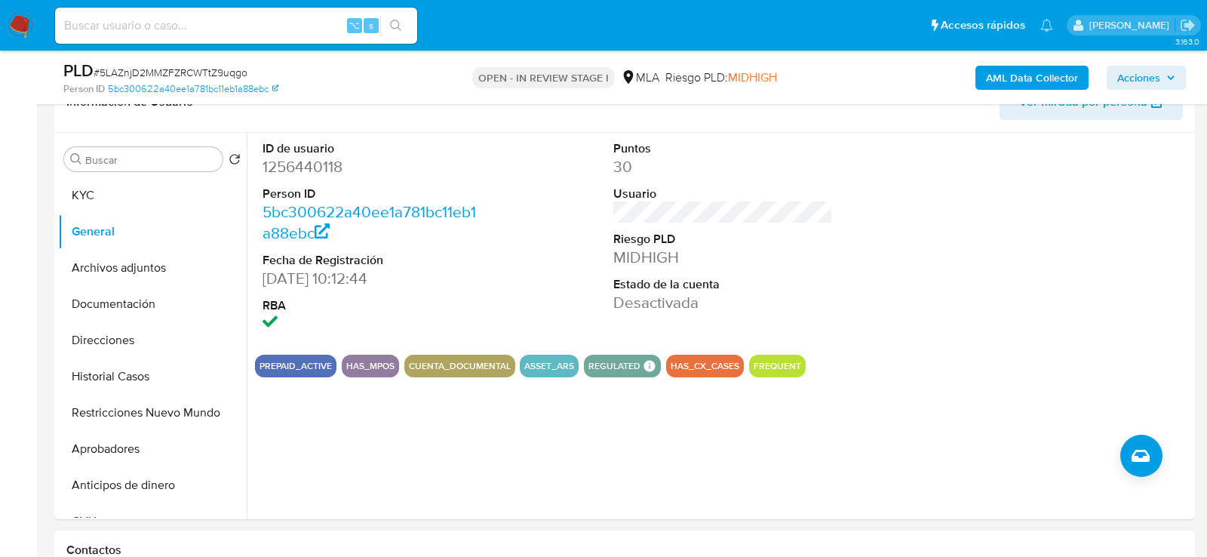
scroll to position [353, 0]
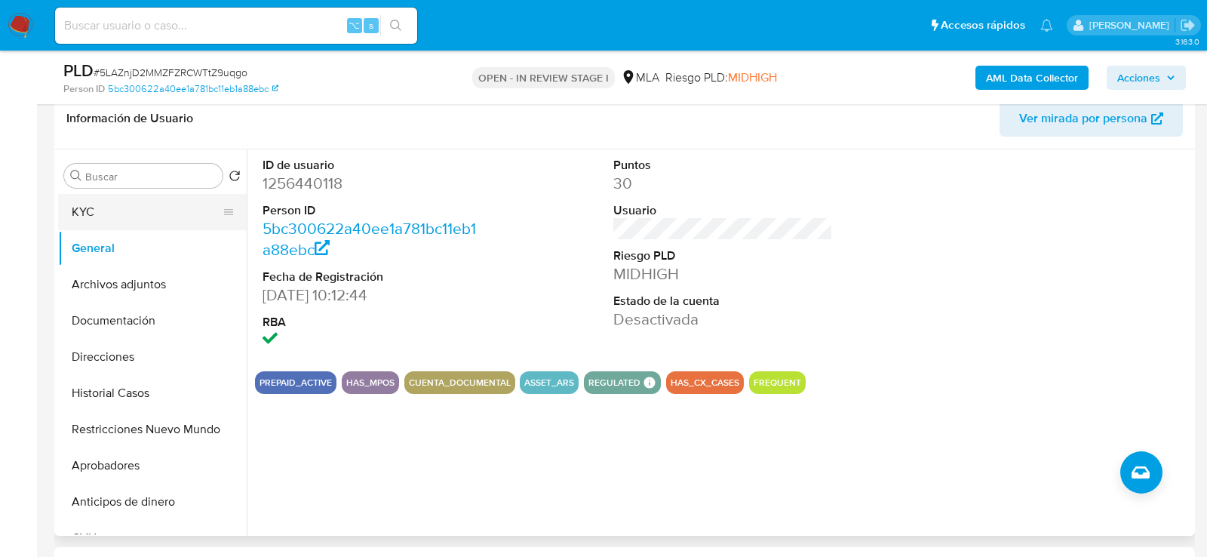
click at [102, 205] on button "KYC" at bounding box center [146, 212] width 177 height 36
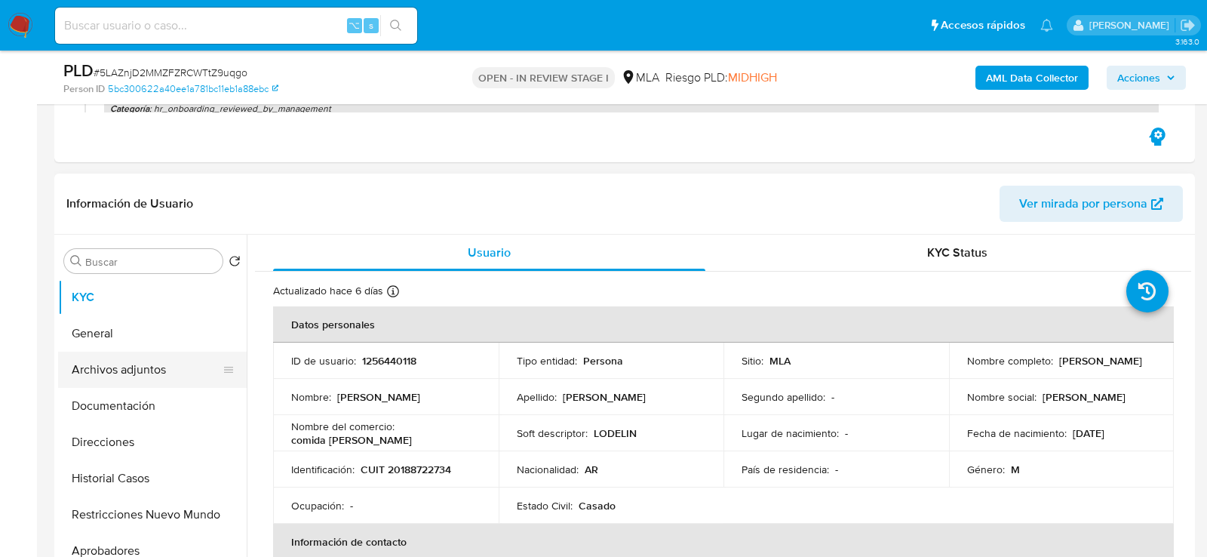
scroll to position [266, 0]
click at [136, 333] on button "General" at bounding box center [146, 335] width 177 height 36
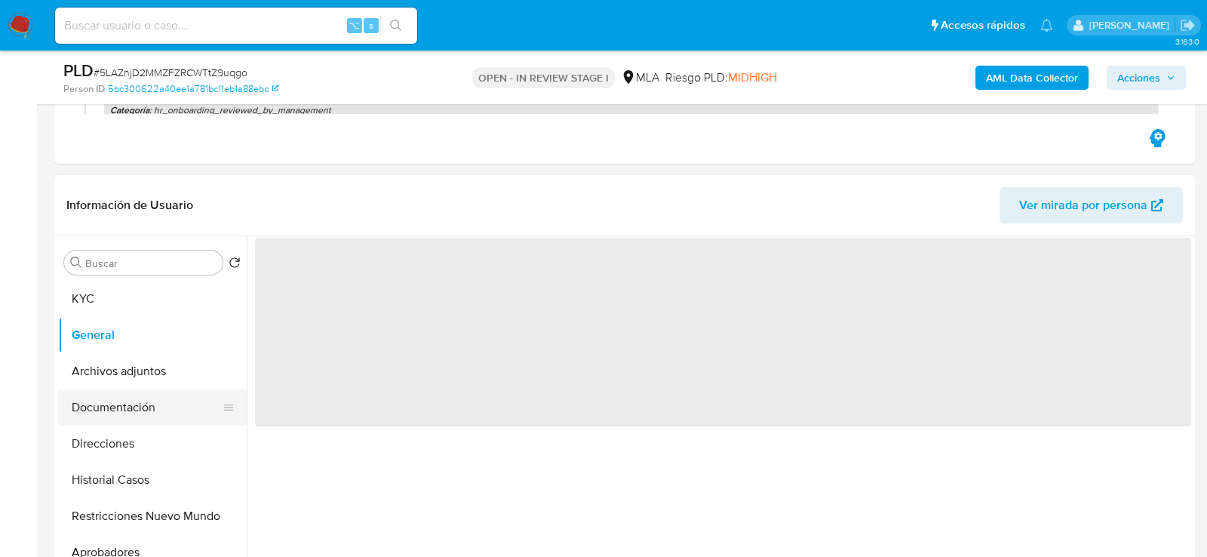
click at [136, 401] on button "Documentación" at bounding box center [146, 407] width 177 height 36
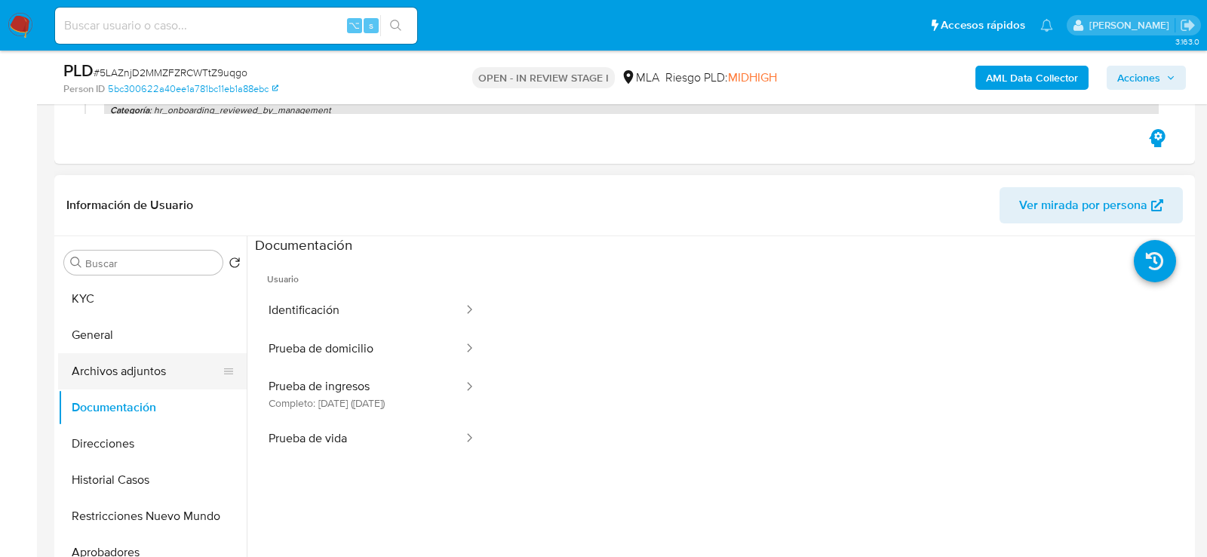
click at [134, 374] on button "Archivos adjuntos" at bounding box center [146, 371] width 177 height 36
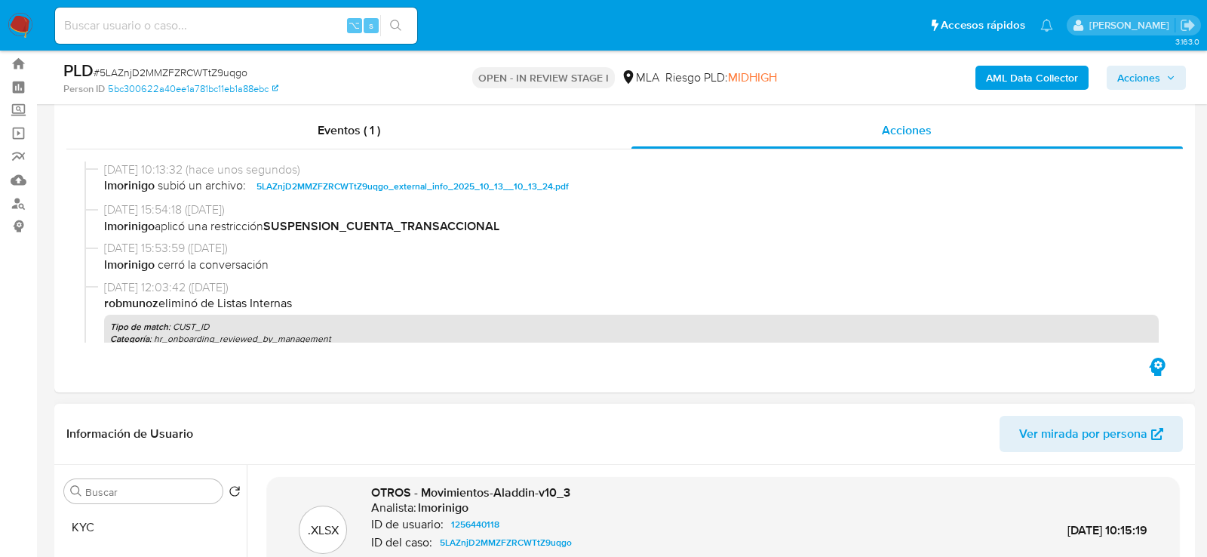
scroll to position [0, 0]
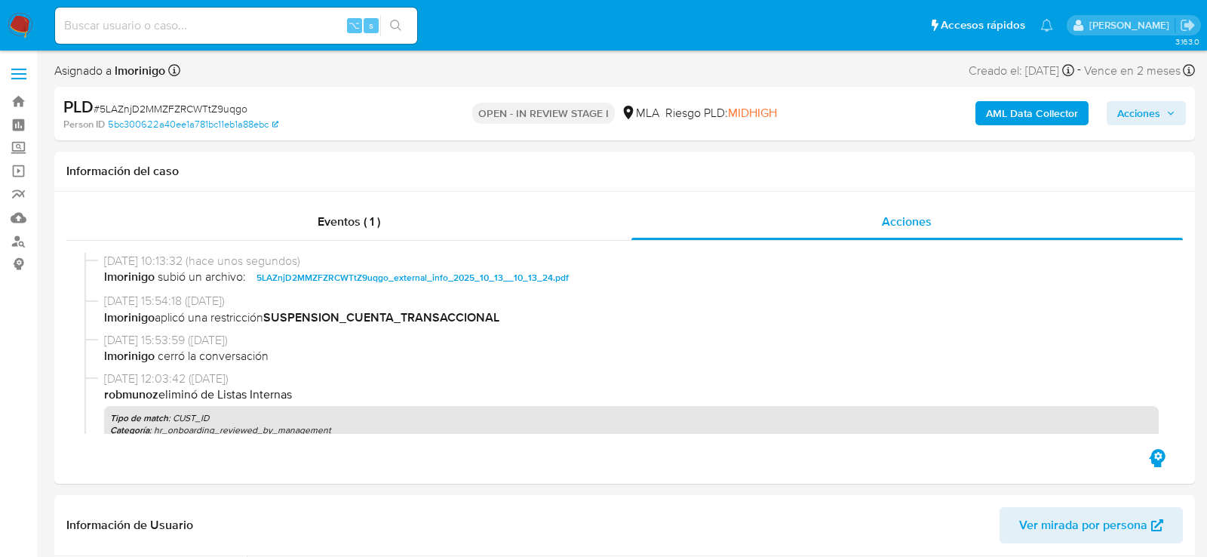
click at [1164, 100] on div "AML Data Collector Acciones" at bounding box center [1001, 113] width 371 height 35
click at [1156, 121] on span "Acciones" at bounding box center [1139, 113] width 43 height 24
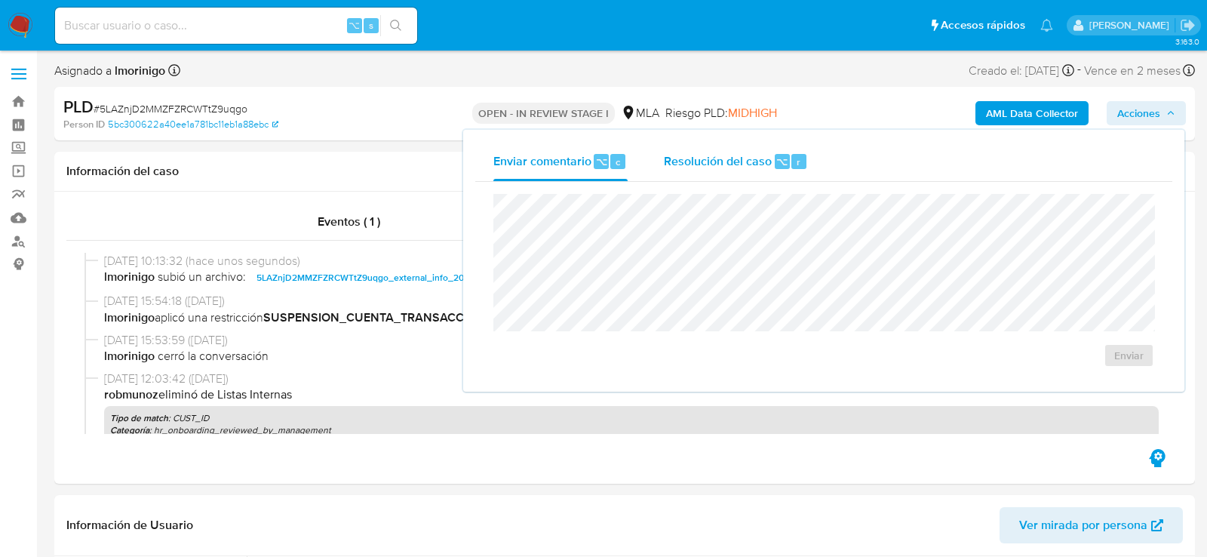
click at [783, 155] on span "⌥" at bounding box center [782, 162] width 11 height 14
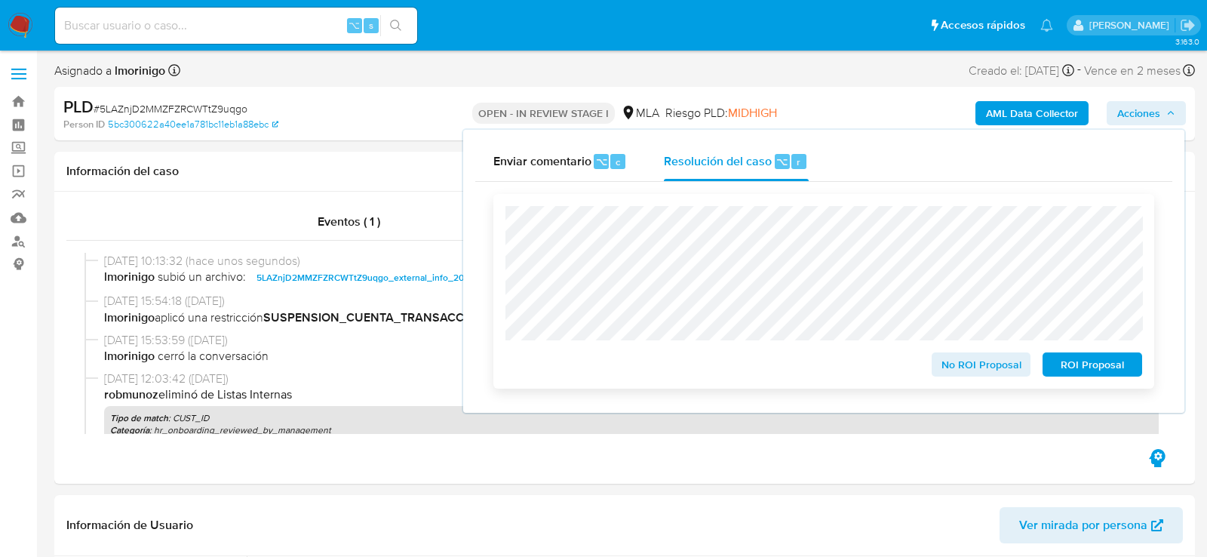
click at [1099, 365] on span "ROI Proposal" at bounding box center [1093, 364] width 78 height 21
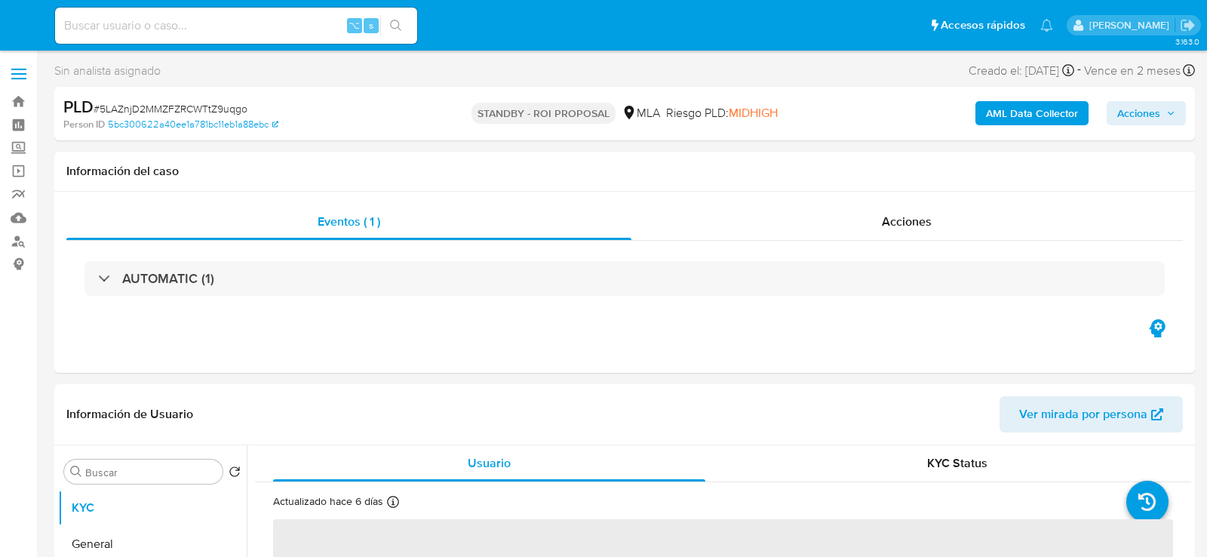
select select "10"
click at [291, 36] on div "⌥ s" at bounding box center [236, 26] width 362 height 36
click at [290, 26] on input at bounding box center [236, 26] width 362 height 20
paste input "zCxIV34wg9KX6akUkAFeWFLo"
type input "zCxIV34wg9KX6akUkAFeWFLo"
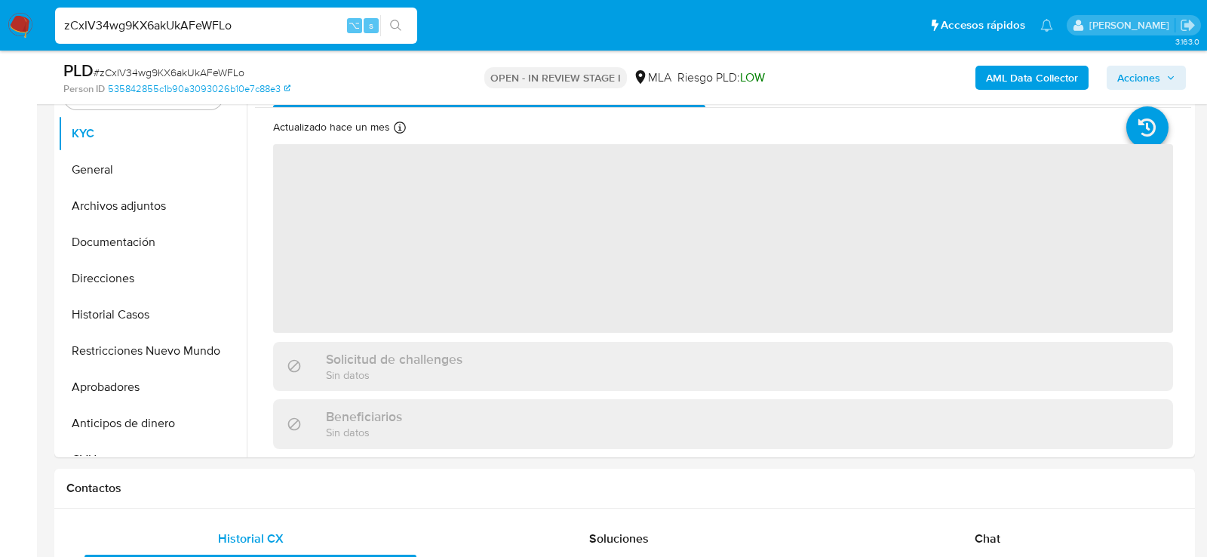
scroll to position [334, 0]
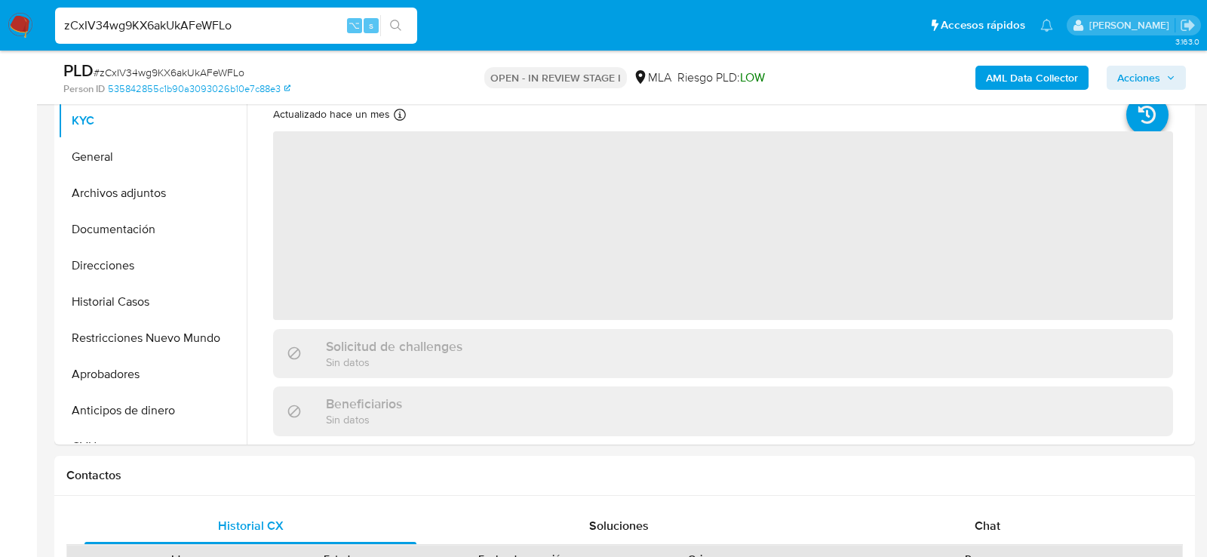
select select "10"
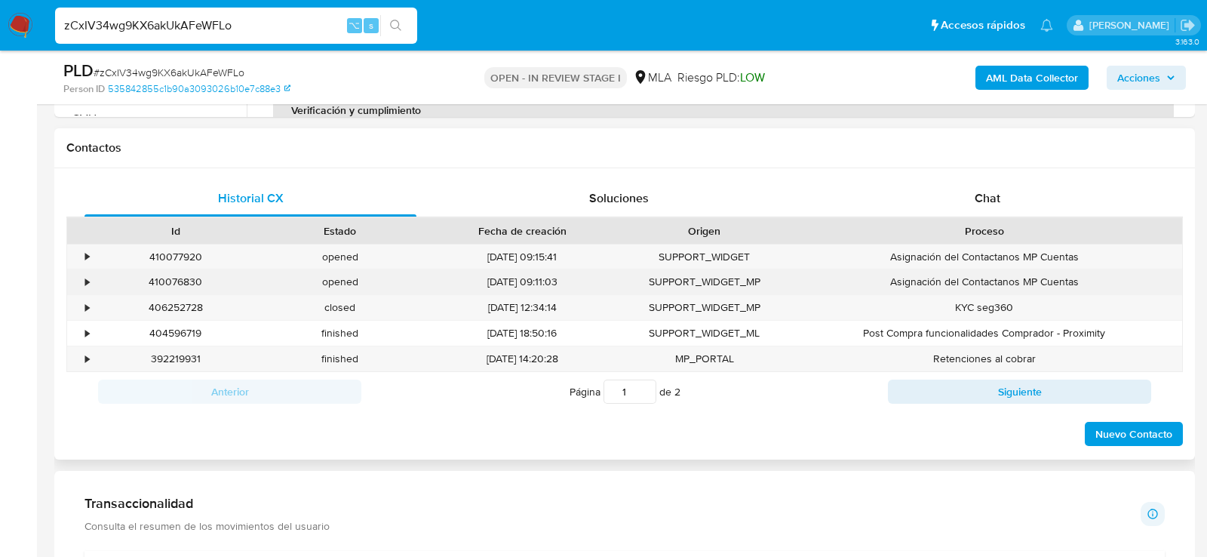
scroll to position [666, 0]
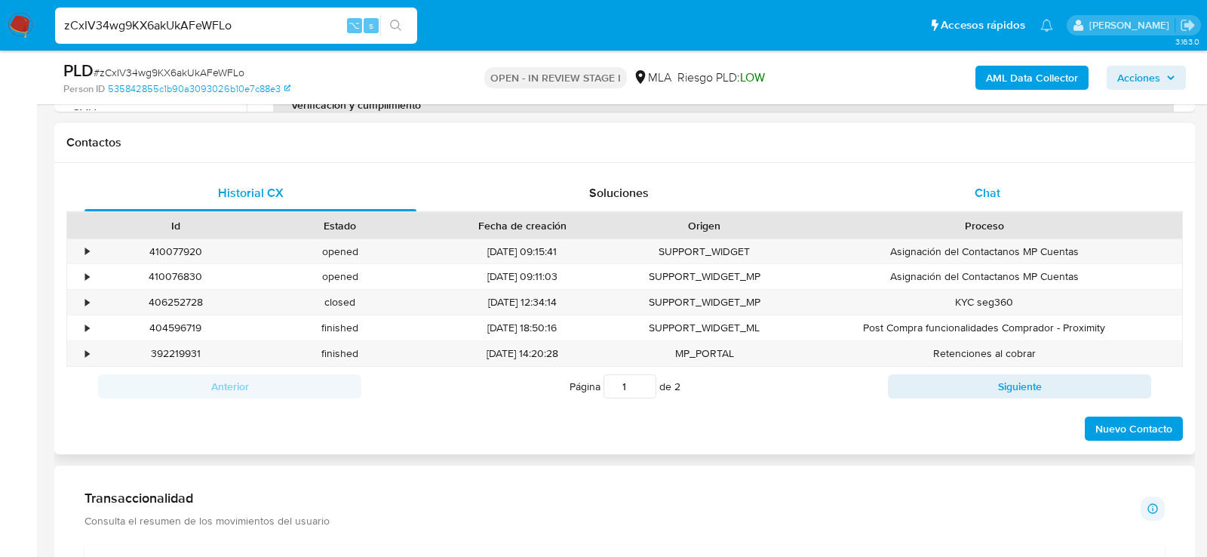
click at [1037, 191] on div "Chat" at bounding box center [988, 193] width 332 height 36
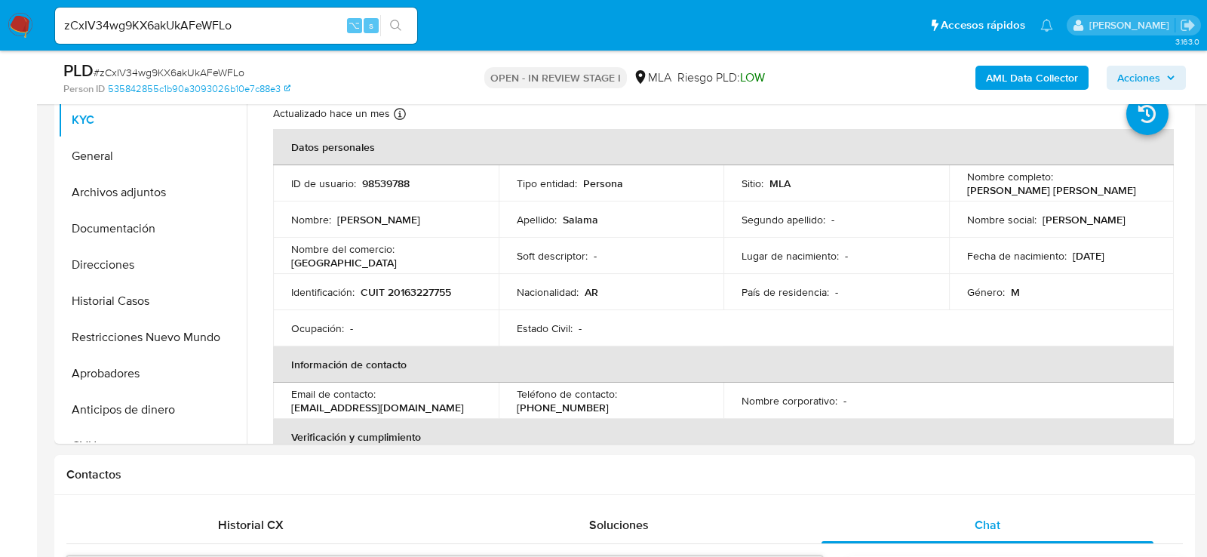
scroll to position [337, 0]
click at [93, 195] on button "Archivos adjuntos" at bounding box center [146, 190] width 177 height 36
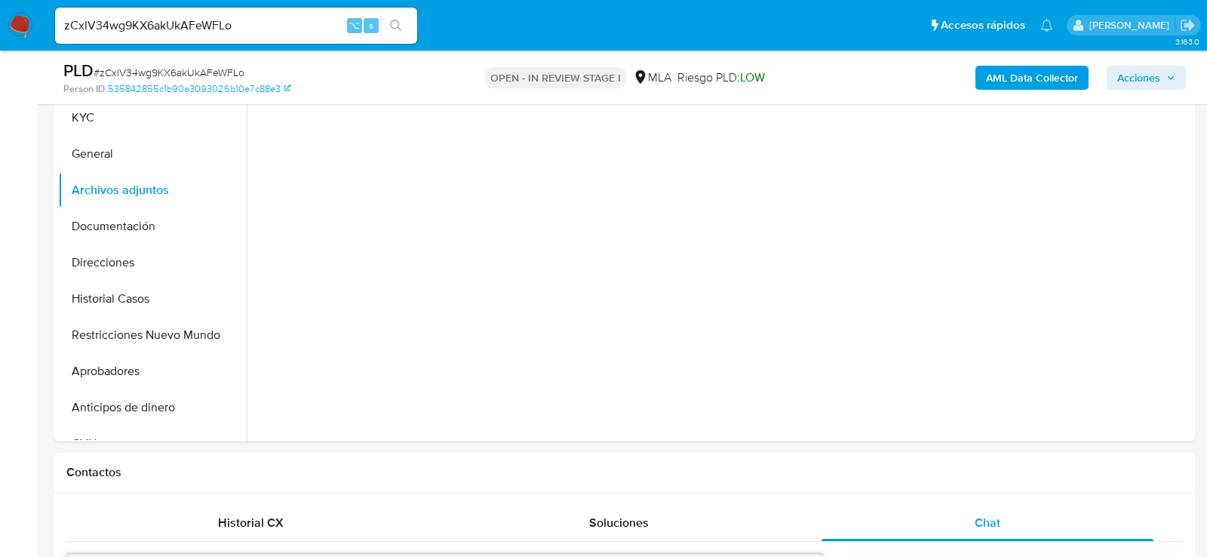
scroll to position [306, 0]
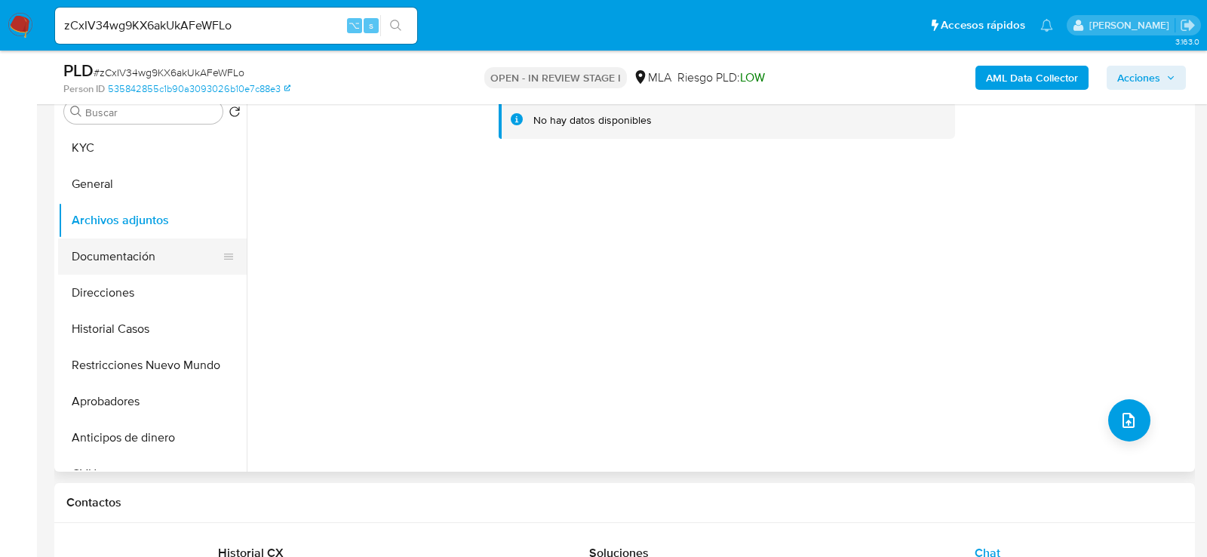
click at [82, 238] on button "Documentación" at bounding box center [146, 256] width 177 height 36
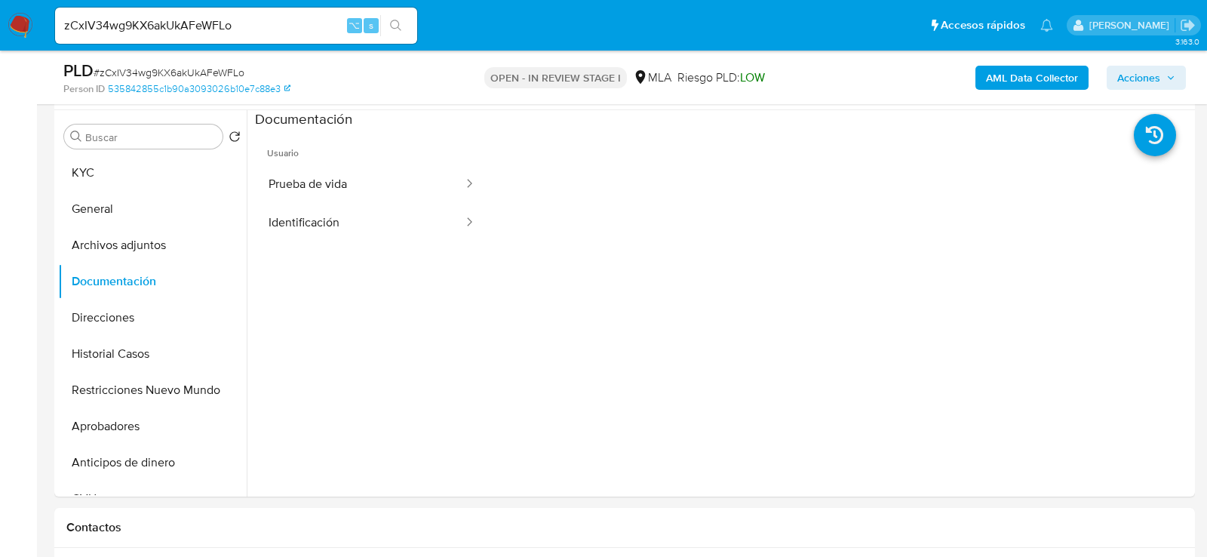
scroll to position [280, 0]
click at [389, 198] on button "Prueba de vida" at bounding box center [360, 186] width 210 height 38
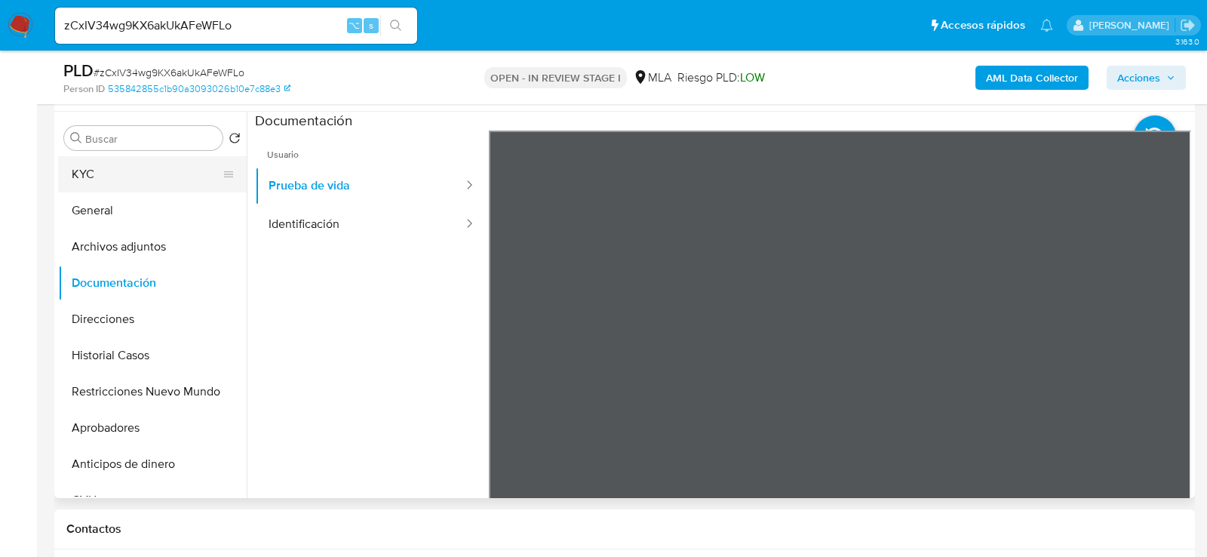
click at [145, 168] on button "KYC" at bounding box center [146, 174] width 177 height 36
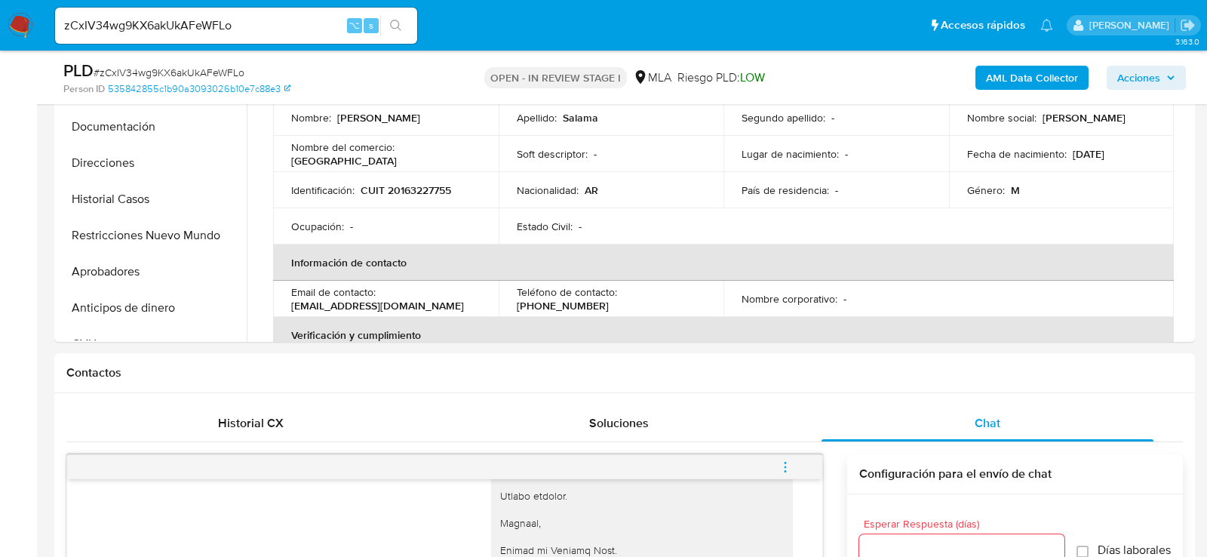
scroll to position [318, 0]
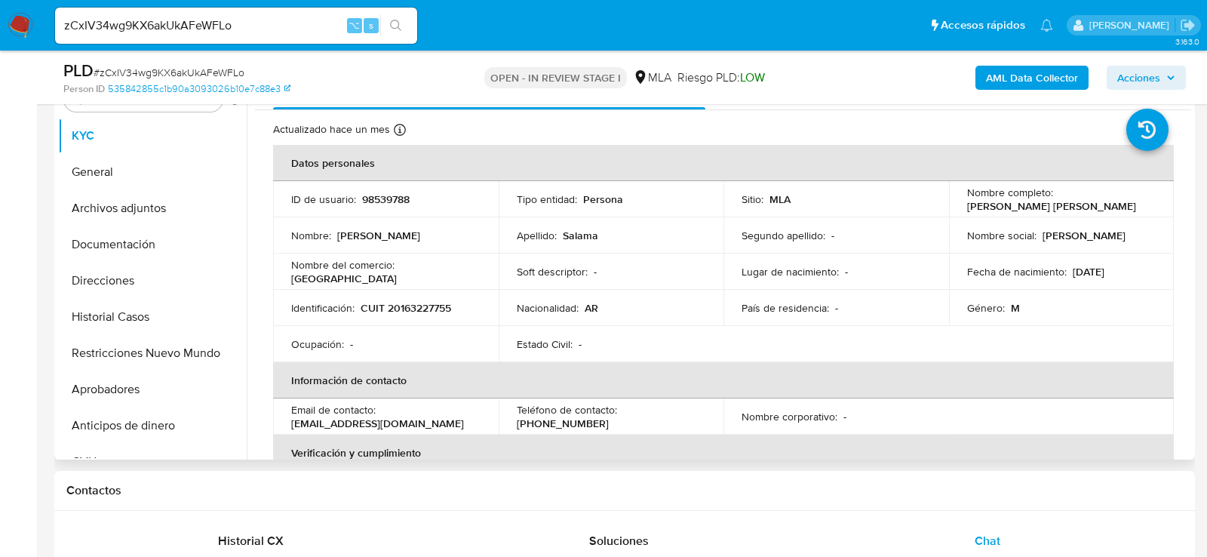
click at [395, 301] on p "CUIT 20163227755" at bounding box center [406, 308] width 91 height 14
copy p "20163227755"
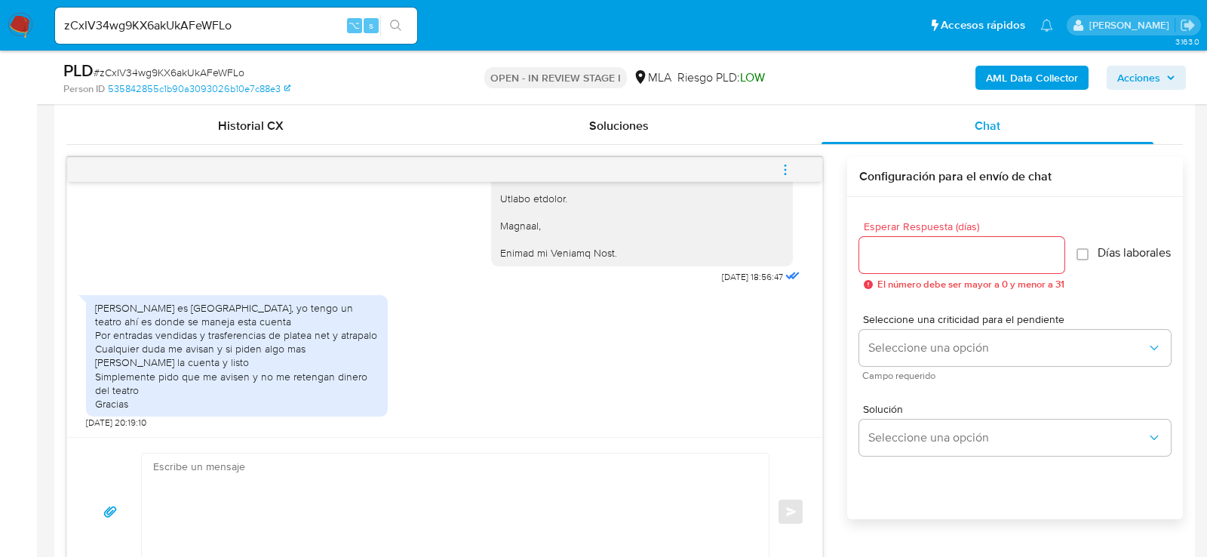
scroll to position [1641, 0]
drag, startPoint x: 750, startPoint y: 260, endPoint x: 702, endPoint y: 260, distance: 48.3
copy span "07/10/2025"
click at [96, 308] on div "Hola Rosepa es paseo la plaza, yo tengo un teatro ahí es donde se maneja esta c…" at bounding box center [237, 356] width 284 height 110
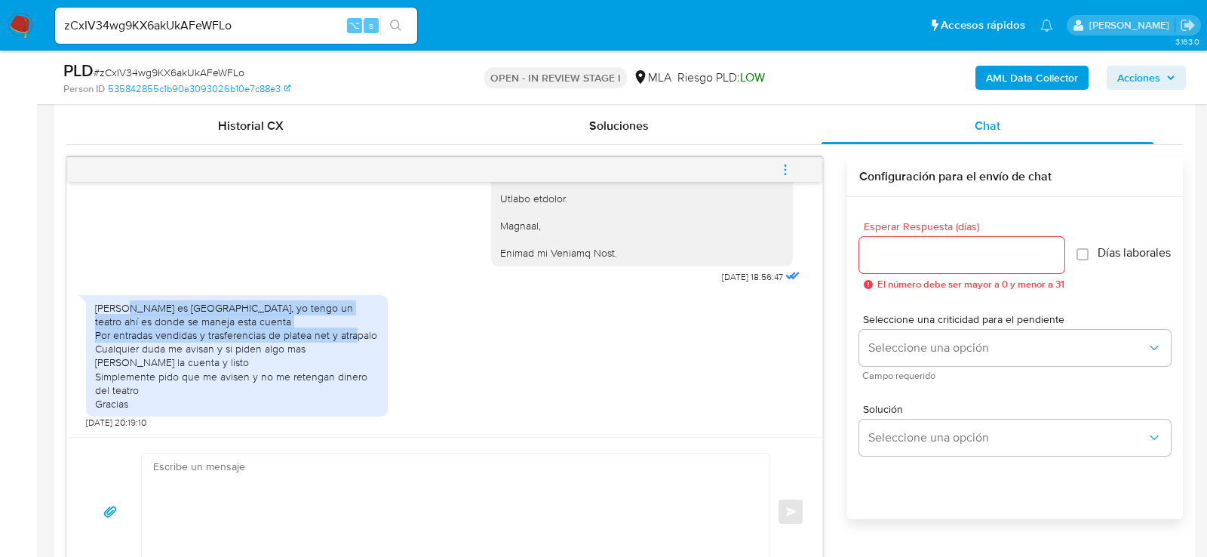
copy div "Rosepa es paseo la plaza, yo tengo un teatro ahí es donde se maneja esta cuenta…"
drag, startPoint x: 95, startPoint y: 309, endPoint x: 377, endPoint y: 332, distance: 282.5
click at [377, 332] on div "Hola Rosepa es paseo la plaza, yo tengo un teatro ahí es donde se maneja esta c…" at bounding box center [237, 356] width 284 height 110
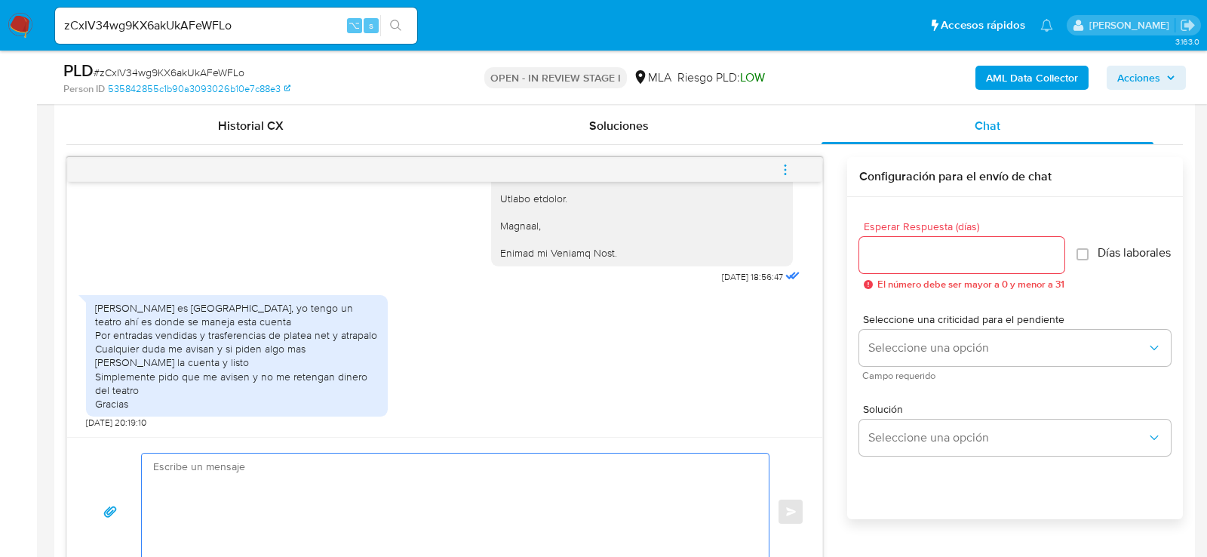
click at [379, 480] on textarea at bounding box center [451, 512] width 597 height 116
paste textarea "Hola XXX, Muchas gracias por tu respuesta. Analizamos tu caso y verificamos que…"
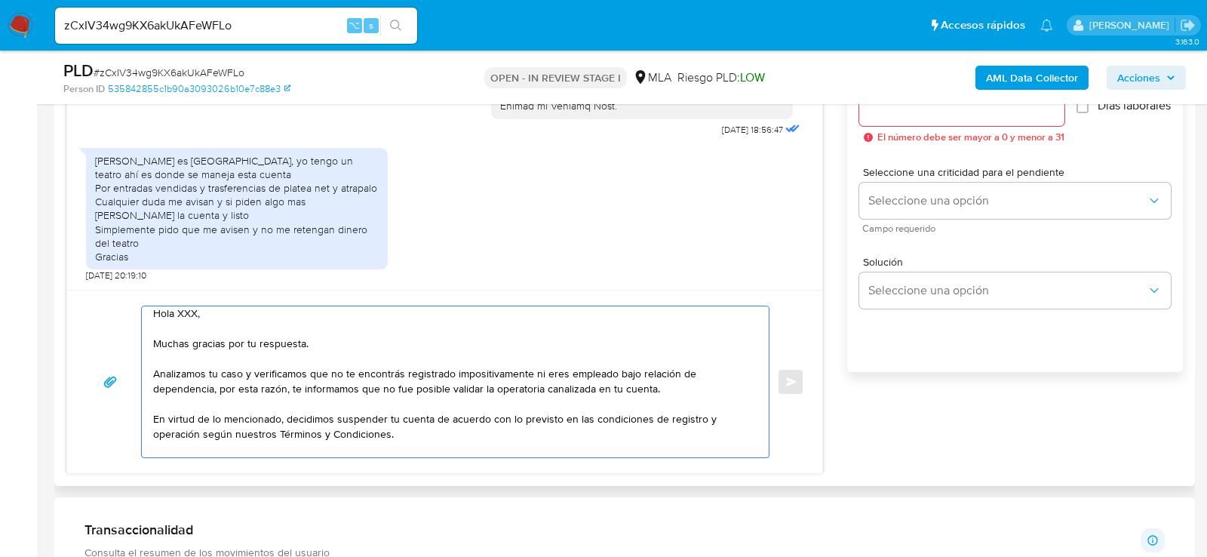
scroll to position [4, 0]
click at [186, 309] on textarea "Hola XXX, Muchas gracias por tu respuesta. Analizamos tu caso y verificamos que…" at bounding box center [451, 381] width 597 height 151
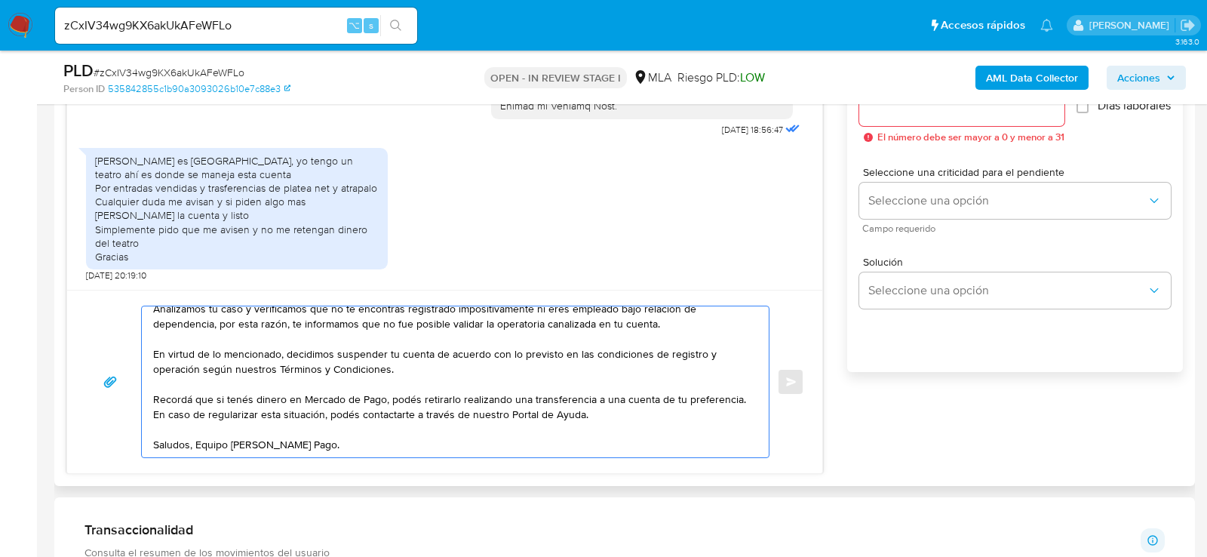
scroll to position [85, 0]
type textarea "Hola, Muchas gracias por tu respuesta. Analizamos tu caso y verificamos que no …"
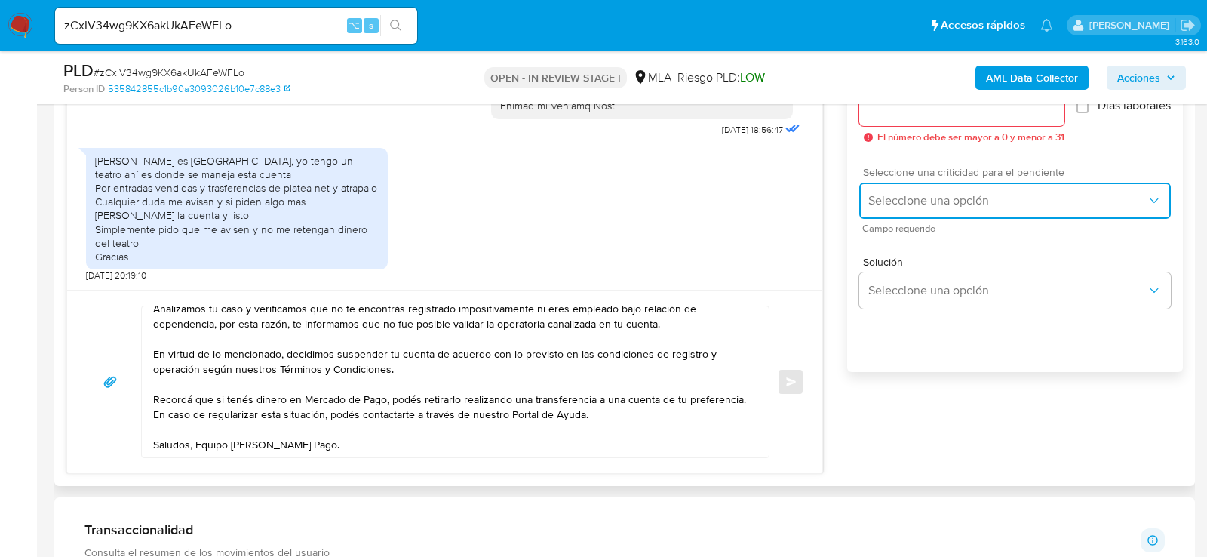
click at [939, 217] on button "Seleccione una opción" at bounding box center [1016, 201] width 312 height 36
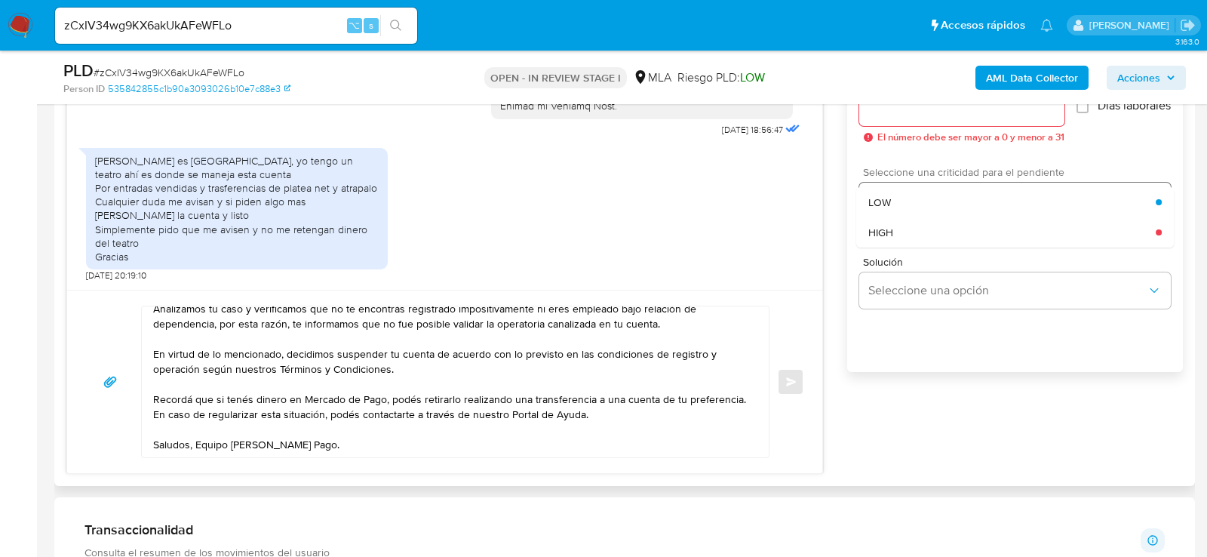
click at [939, 238] on div "HIGH" at bounding box center [1013, 232] width 288 height 30
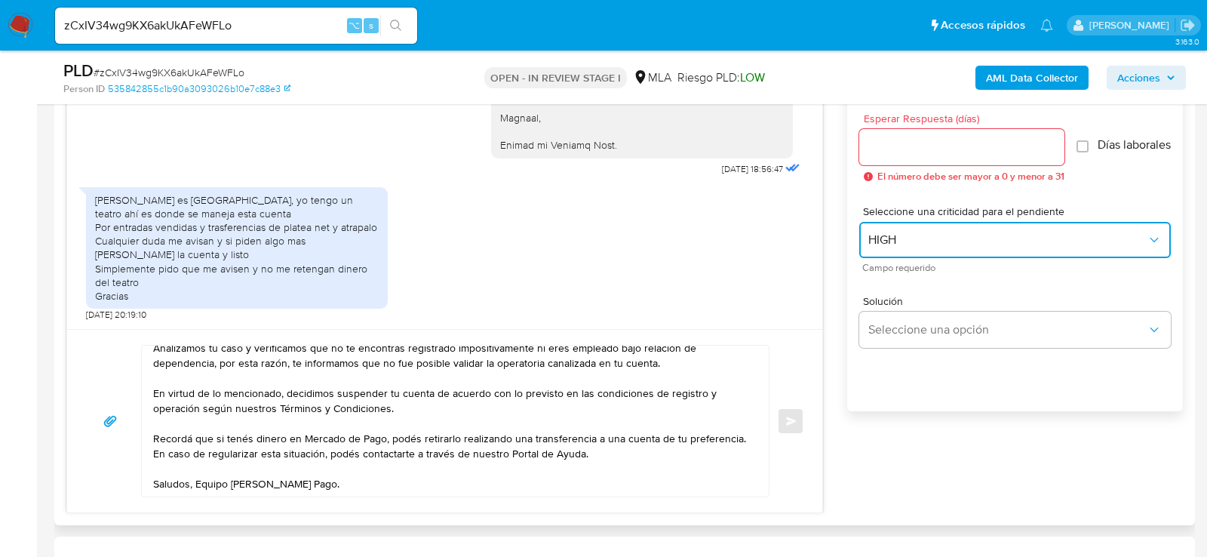
scroll to position [841, 0]
click at [890, 148] on input "Esperar Respuesta (días)" at bounding box center [962, 148] width 205 height 20
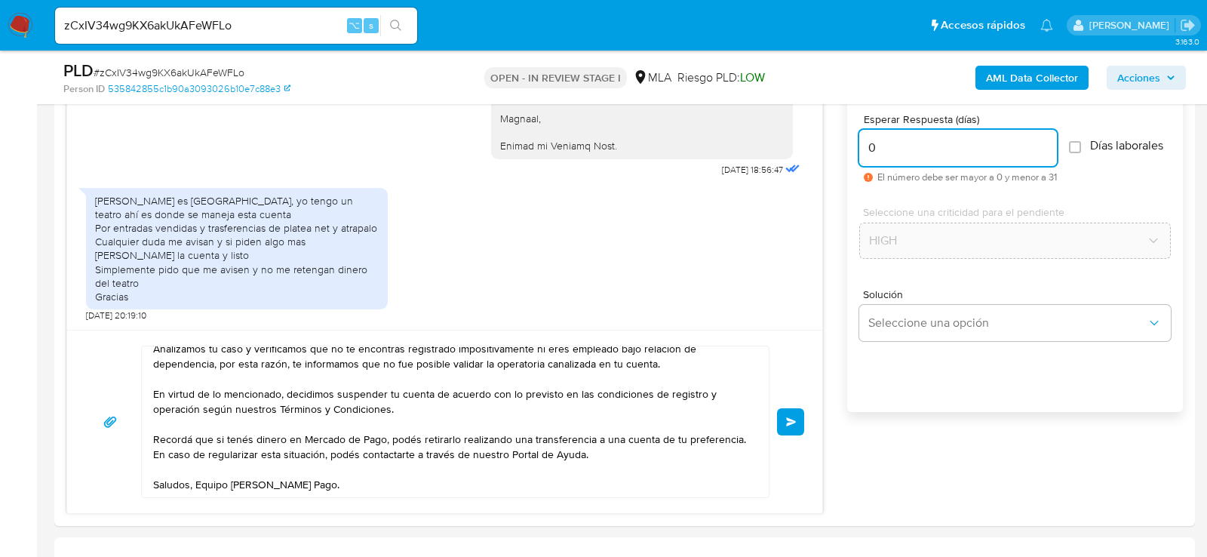
type input "0"
click at [217, 72] on span "# zCxIV34wg9KX6akUkAFeWFLo" at bounding box center [169, 72] width 151 height 15
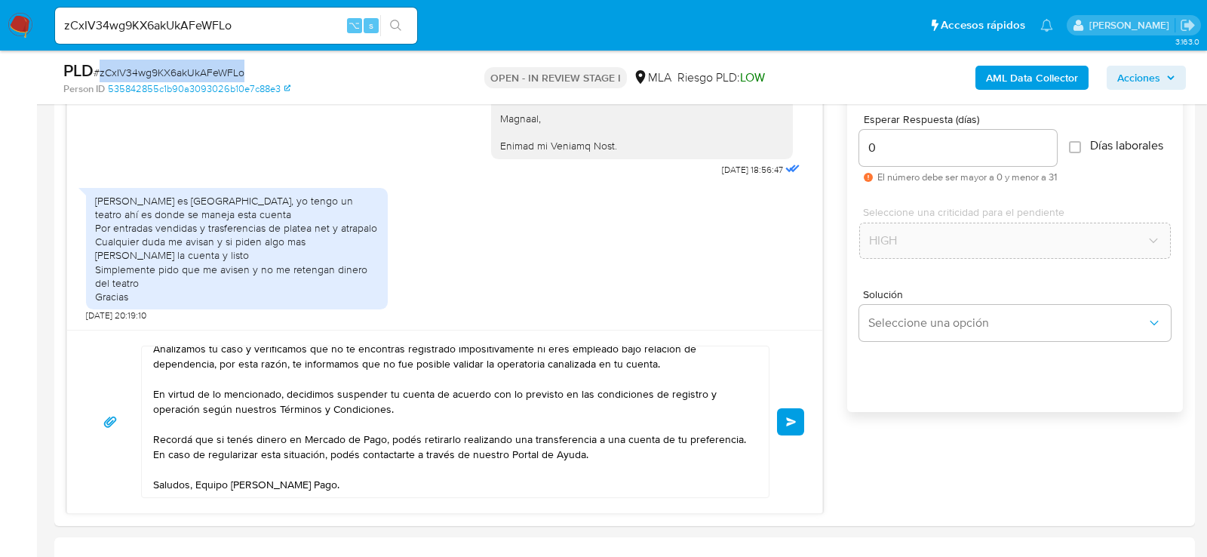
click at [217, 72] on span "# zCxIV34wg9KX6akUkAFeWFLo" at bounding box center [169, 72] width 151 height 15
copy span "zCxIV34wg9KX6akUkAFeWFLo"
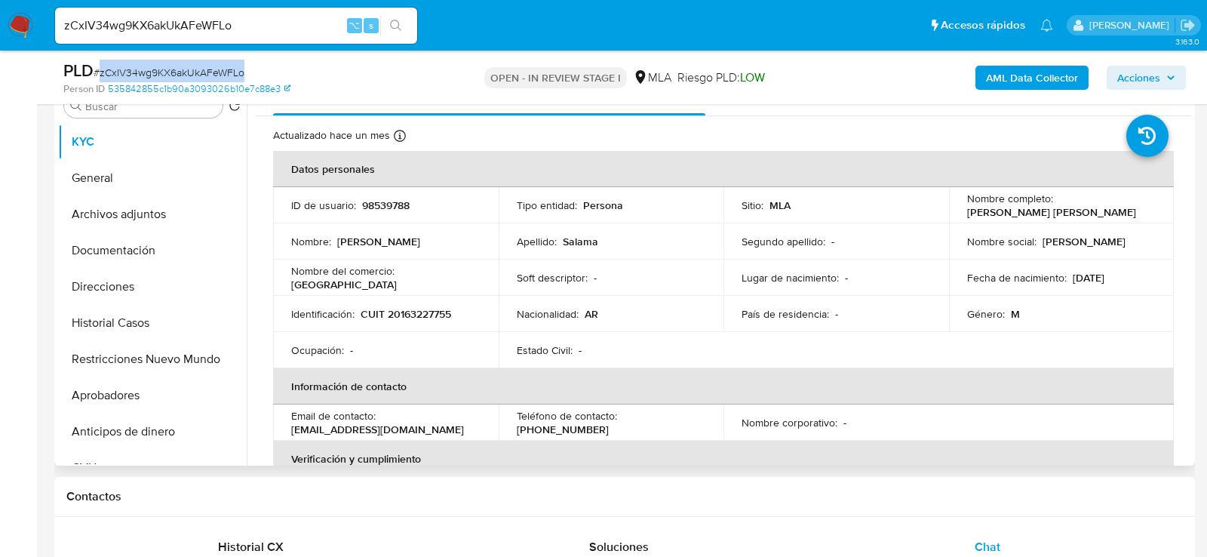
scroll to position [305, 0]
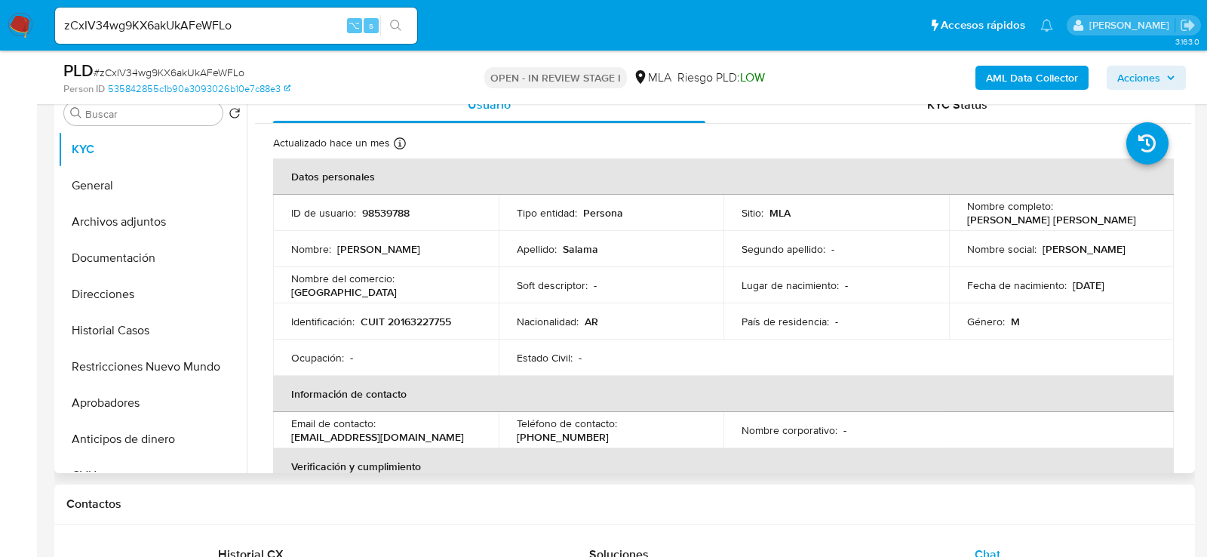
click at [394, 207] on p "98539788" at bounding box center [386, 213] width 48 height 14
copy p "98539788"
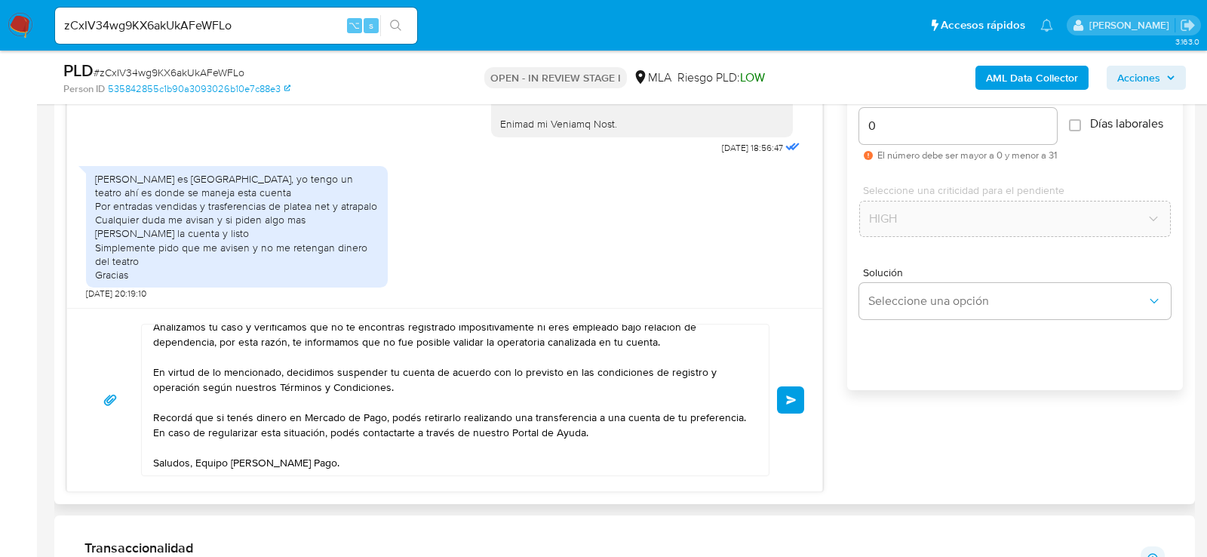
scroll to position [897, 0]
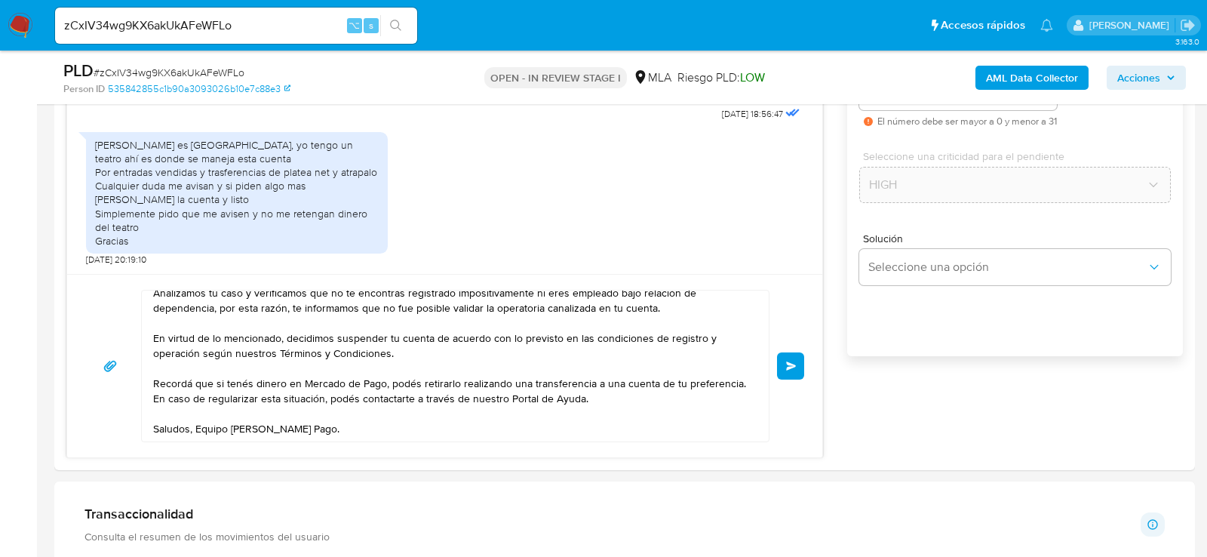
drag, startPoint x: 802, startPoint y: 361, endPoint x: 684, endPoint y: 506, distance: 187.2
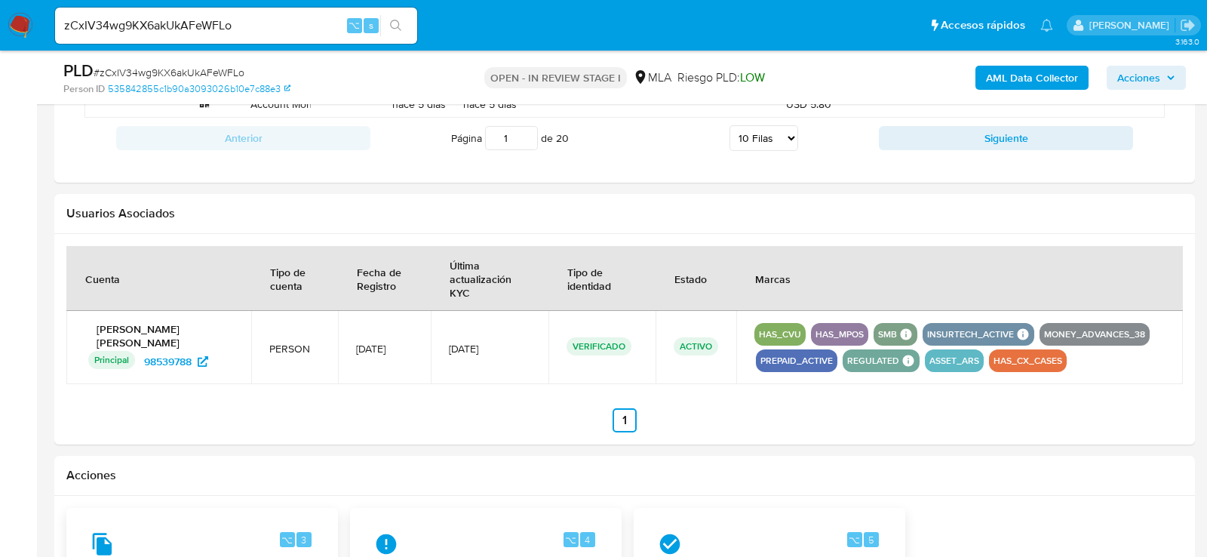
scroll to position [2121, 0]
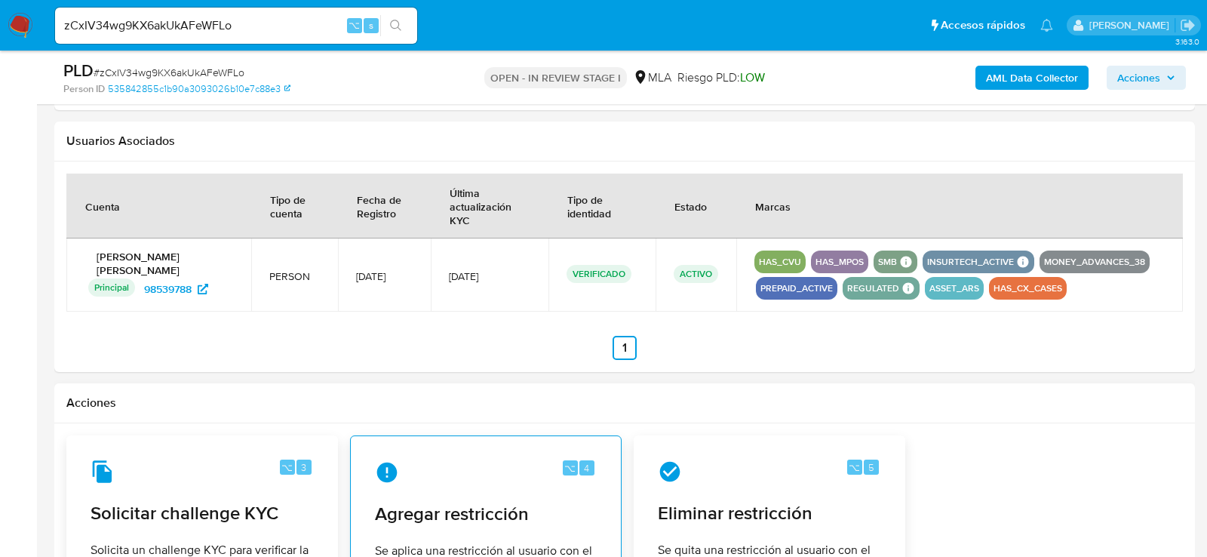
click at [490, 466] on div "⌥ 4" at bounding box center [486, 472] width 222 height 24
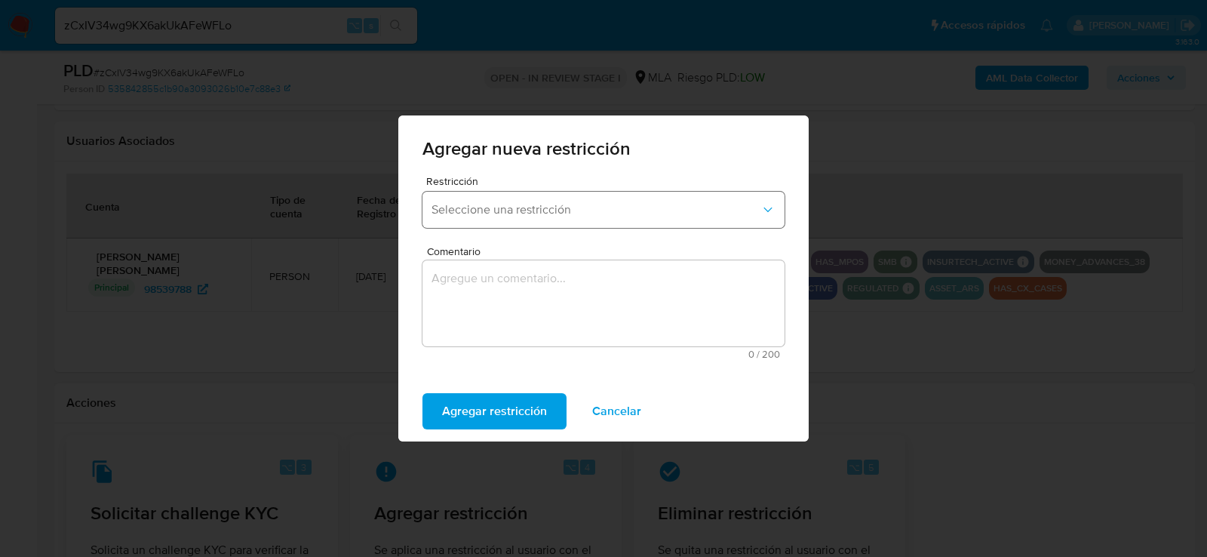
click at [517, 208] on span "Seleccione una restricción" at bounding box center [596, 209] width 329 height 15
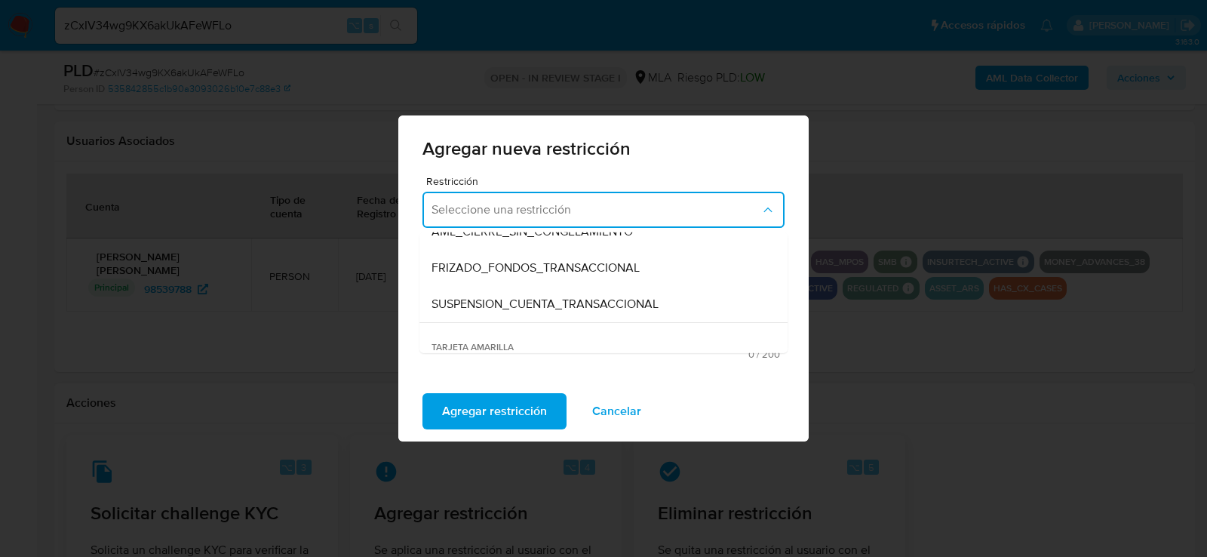
scroll to position [186, 0]
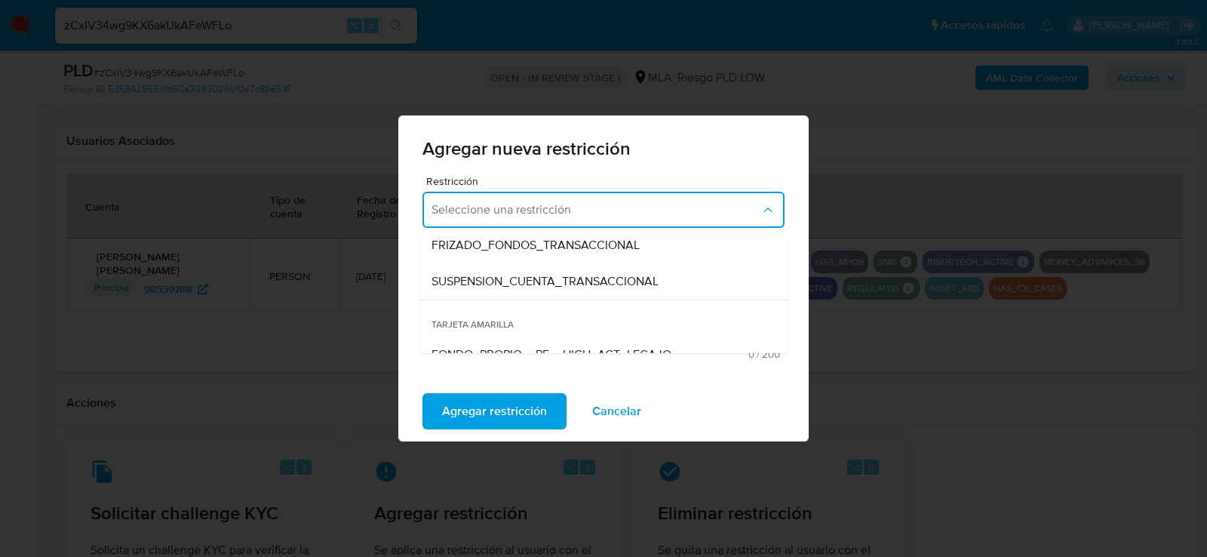
click at [503, 285] on span "SUSPENSION_CUENTA_TRANSACCIONAL" at bounding box center [545, 281] width 227 height 15
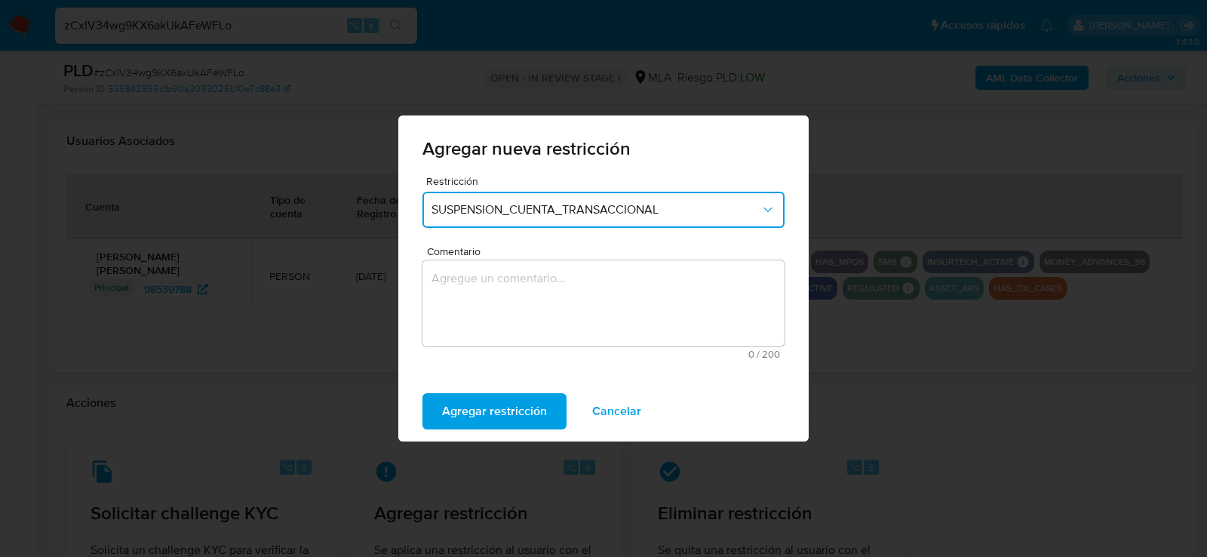
click at [503, 285] on textarea "Comentario" at bounding box center [604, 303] width 362 height 86
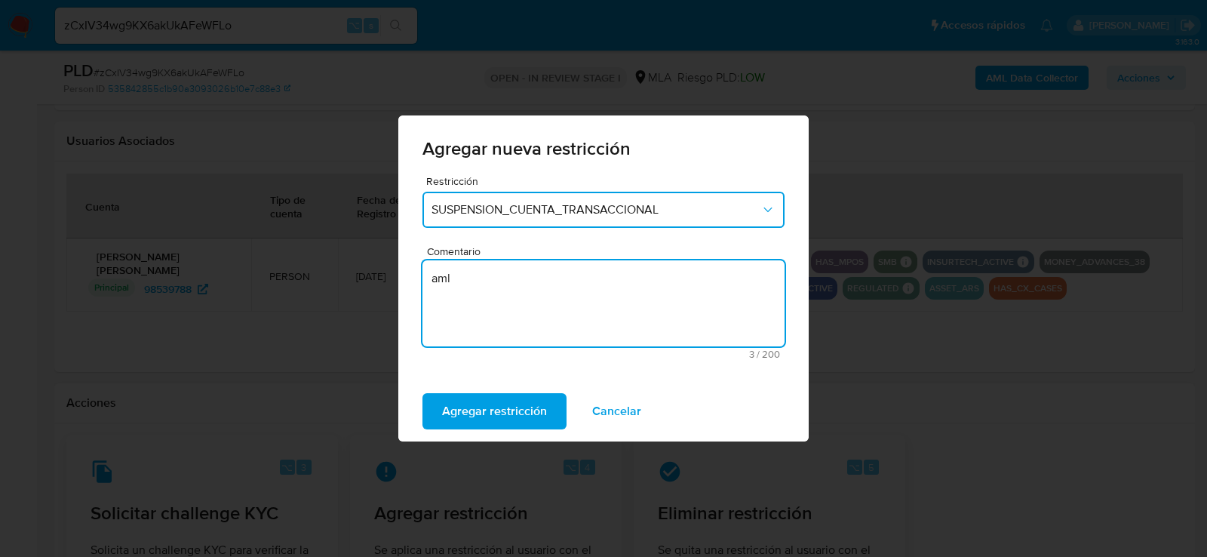
type textarea "aml"
click at [441, 383] on div "Agregar restricción Cancelar" at bounding box center [603, 411] width 411 height 60
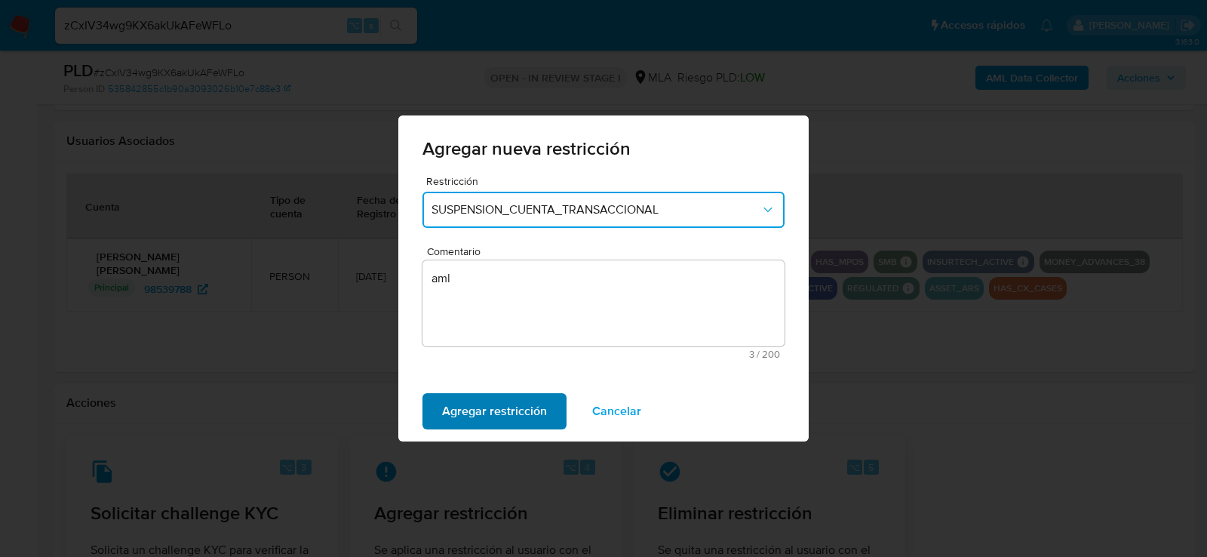
click at [442, 397] on span "Agregar restricción" at bounding box center [494, 411] width 105 height 33
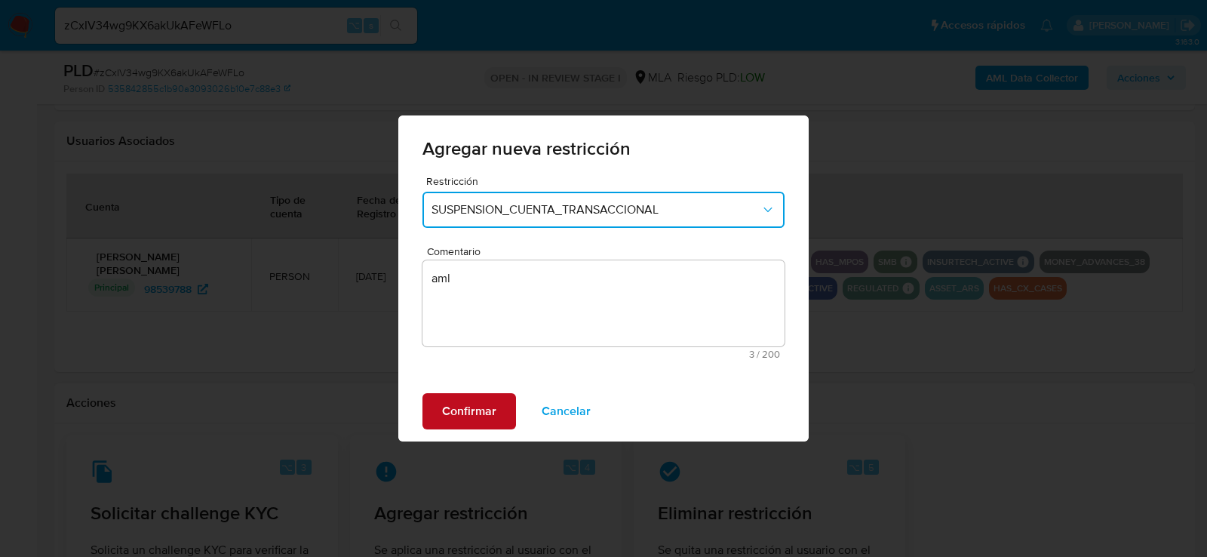
click at [451, 411] on span "Confirmar" at bounding box center [469, 411] width 54 height 33
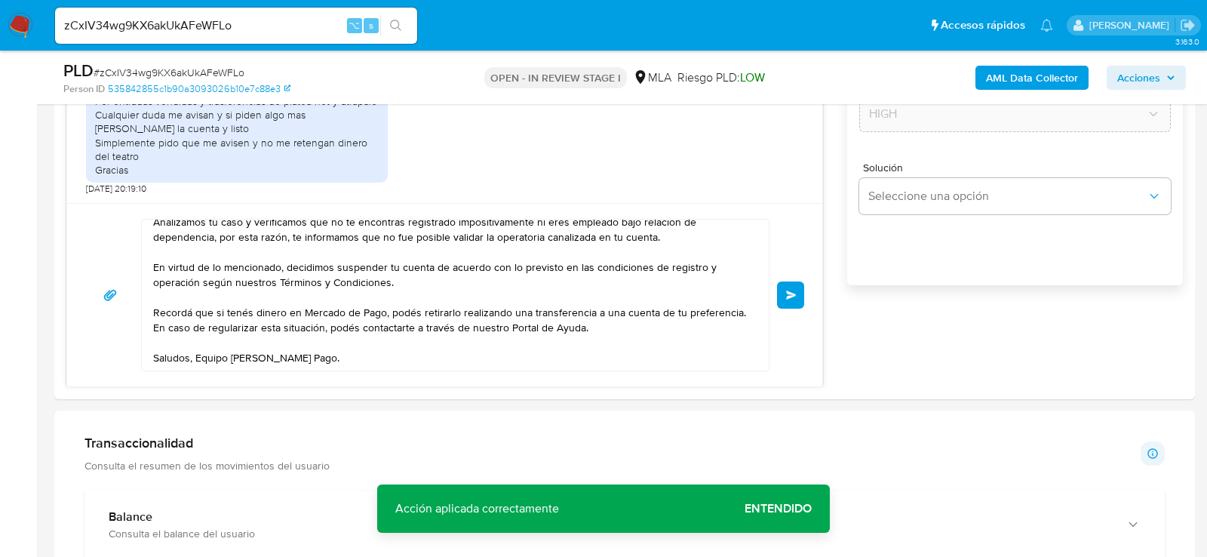
scroll to position [29, 0]
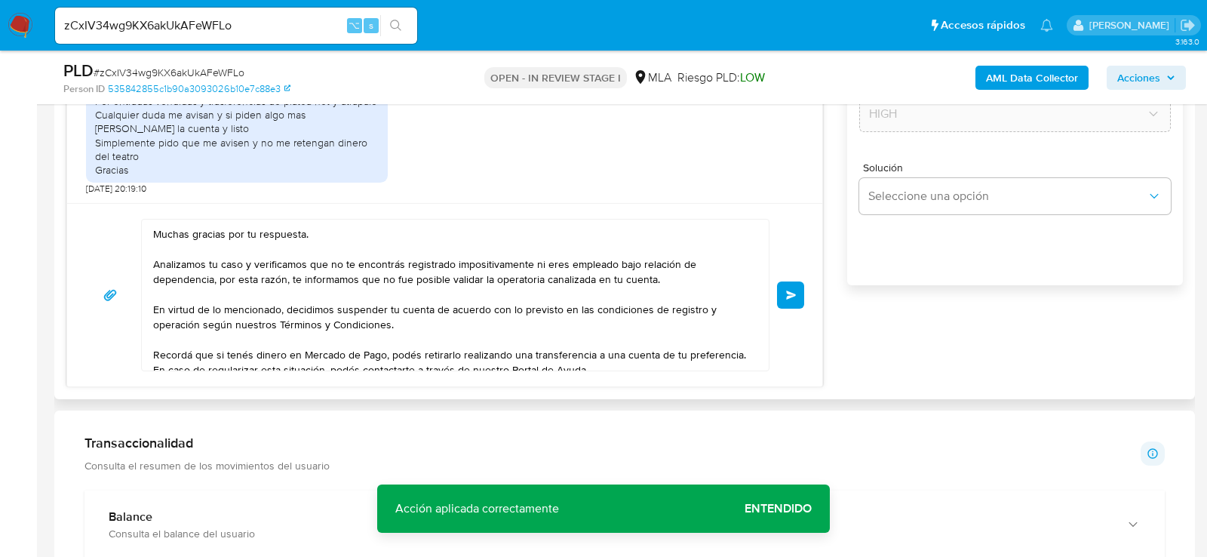
click at [799, 294] on button "Enviar" at bounding box center [790, 294] width 27 height 27
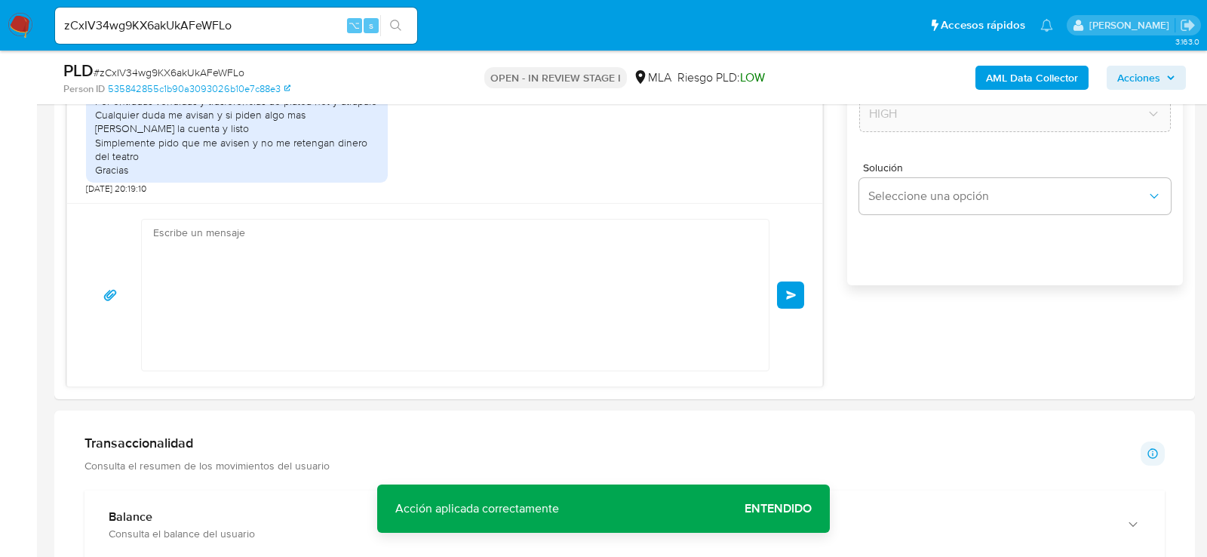
scroll to position [1946, 0]
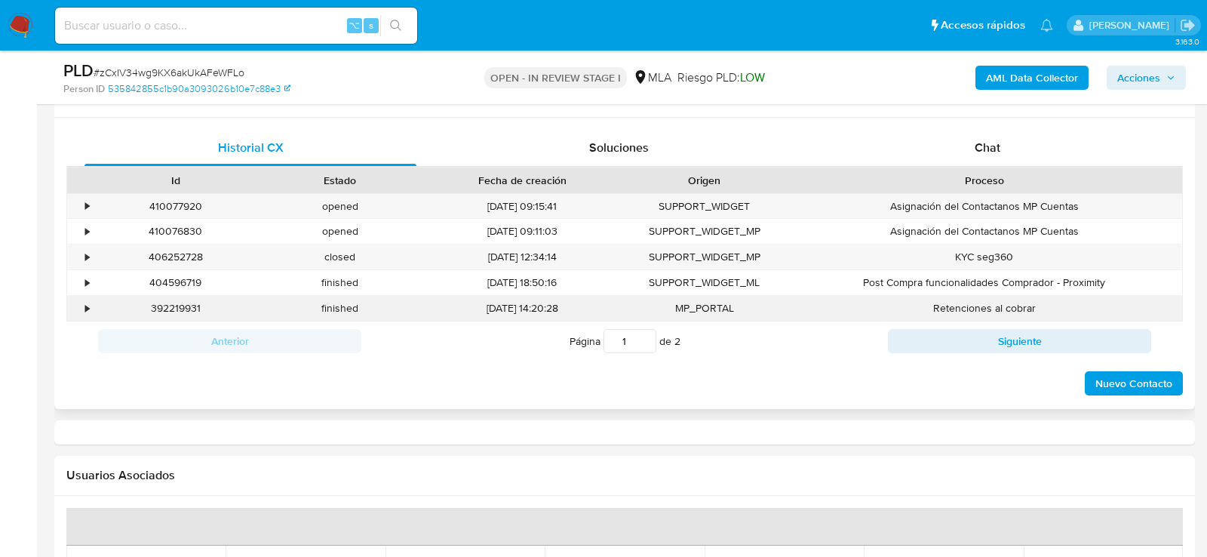
scroll to position [745, 0]
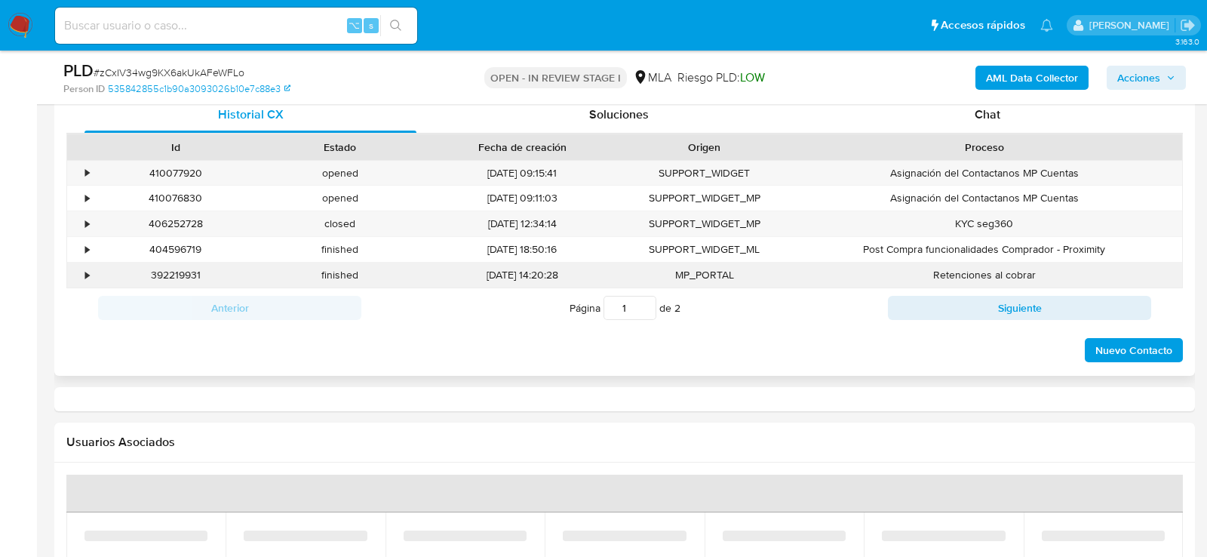
select select "10"
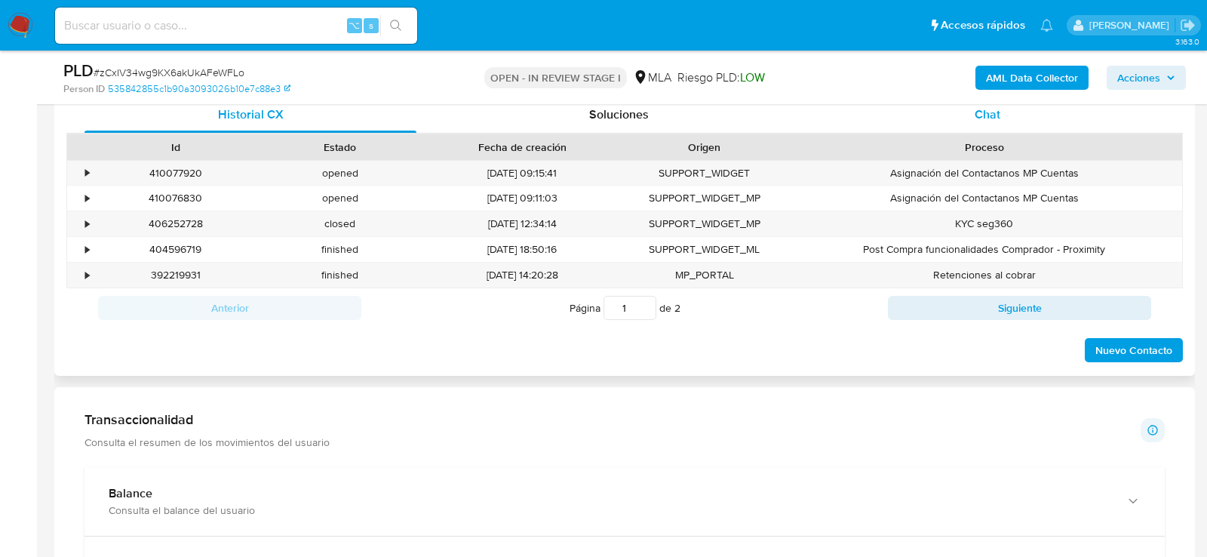
click at [1030, 125] on div "Chat" at bounding box center [988, 115] width 332 height 36
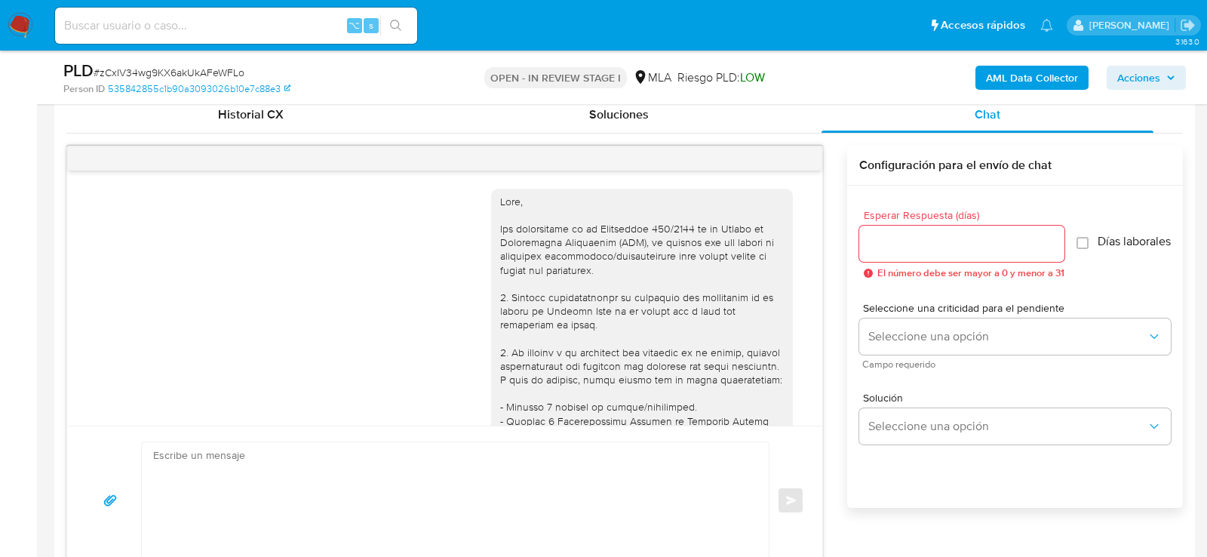
scroll to position [1946, 0]
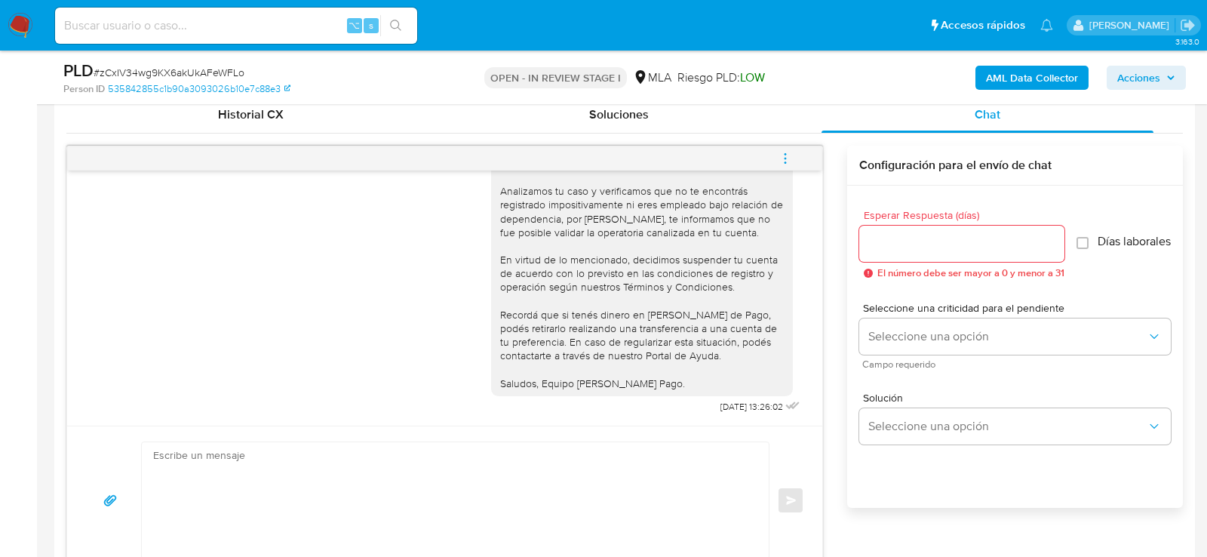
click at [796, 151] on button "menu-action" at bounding box center [786, 158] width 50 height 36
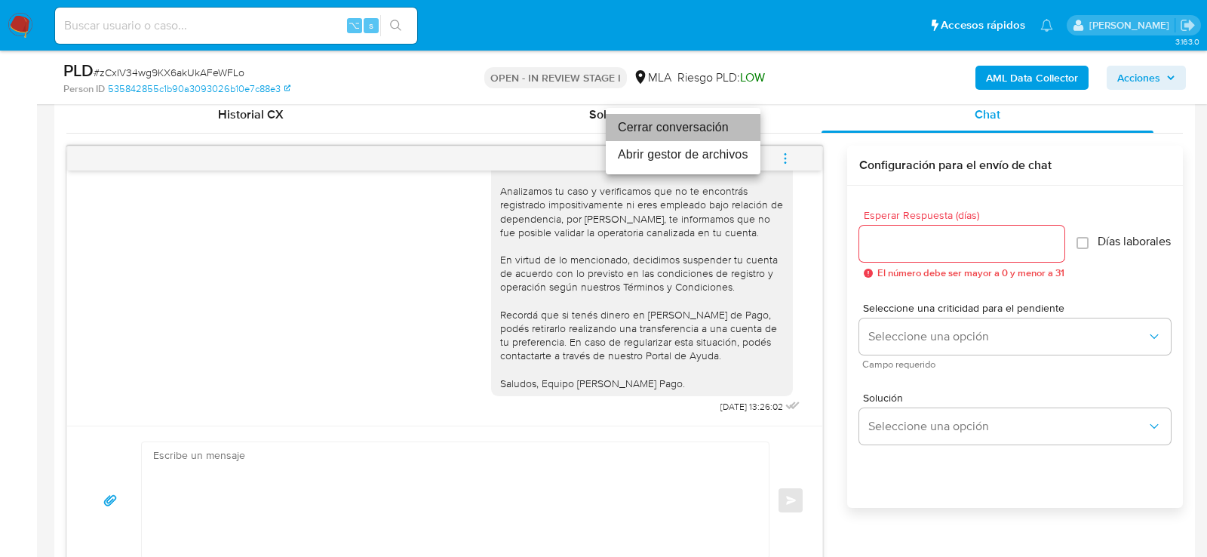
click at [706, 130] on li "Cerrar conversación" at bounding box center [683, 127] width 155 height 27
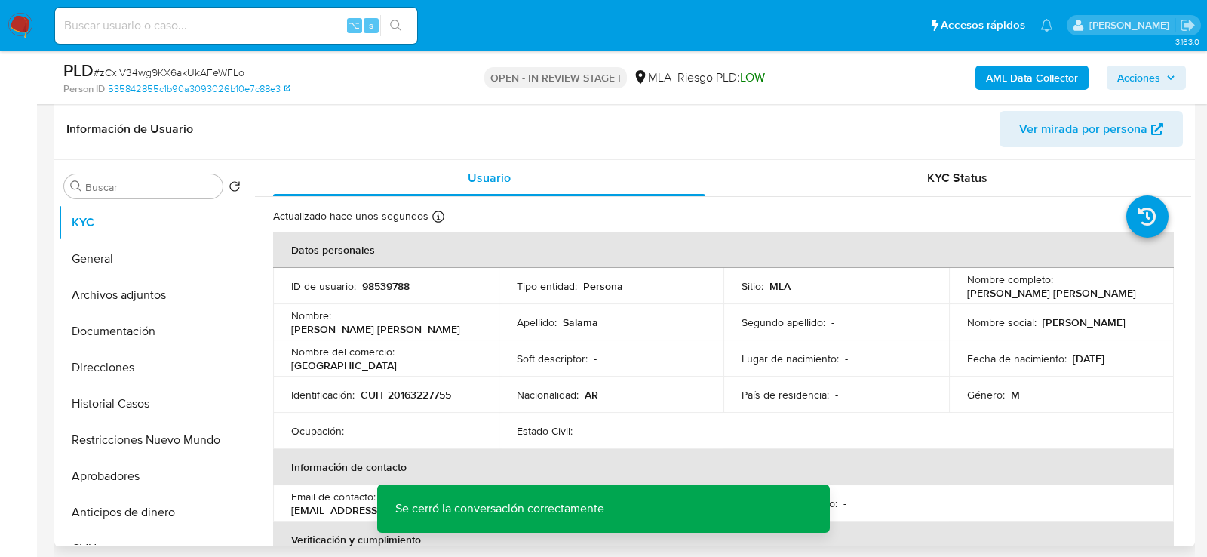
scroll to position [231, 0]
click at [123, 264] on button "General" at bounding box center [146, 259] width 177 height 36
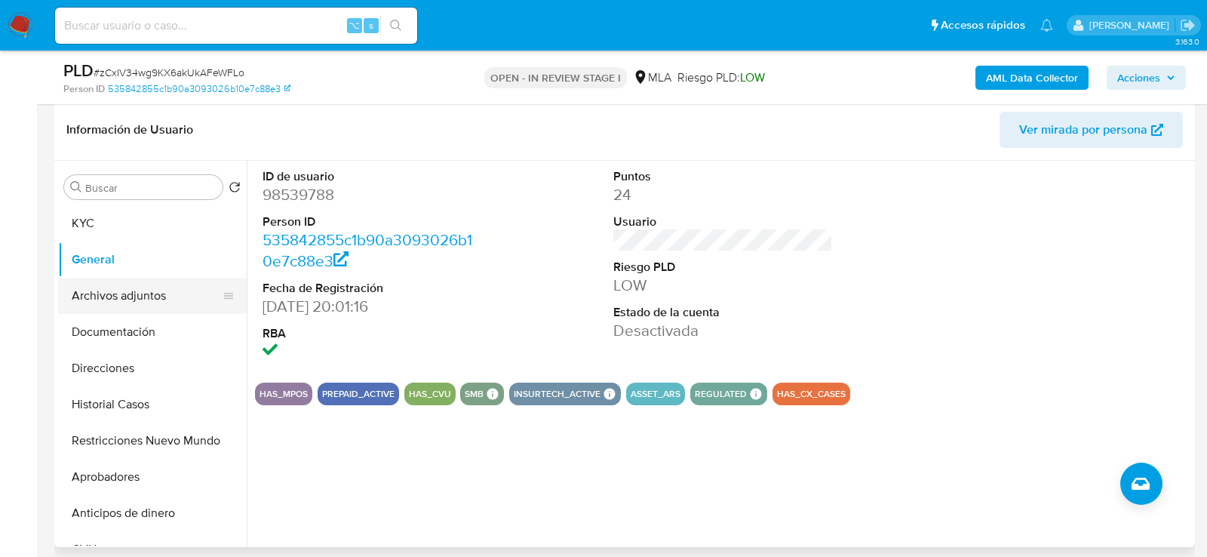
click at [117, 295] on button "Archivos adjuntos" at bounding box center [146, 296] width 177 height 36
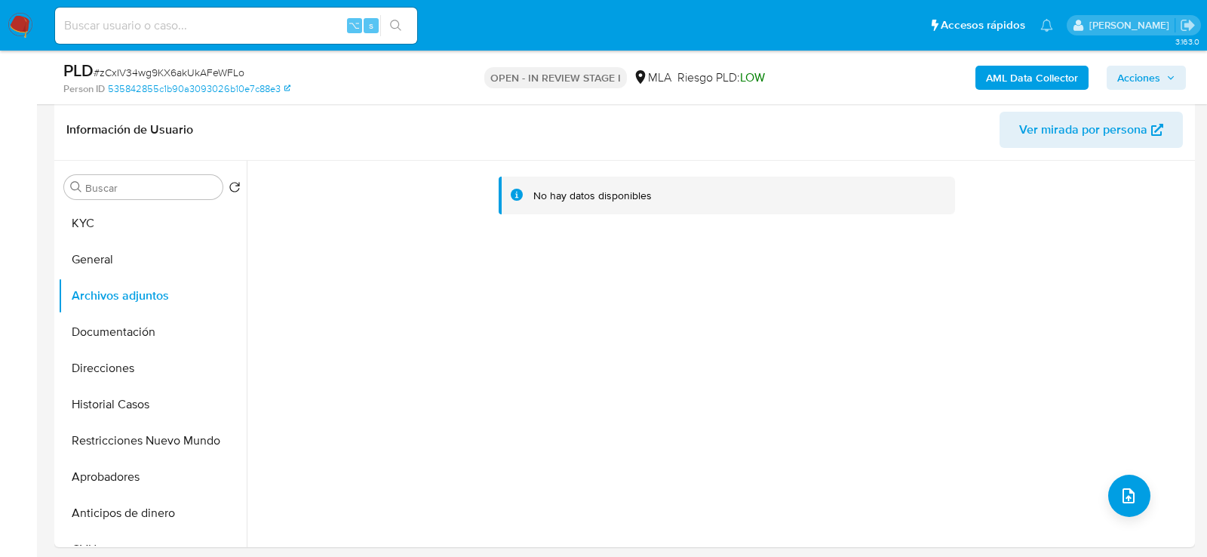
click at [1035, 72] on b "AML Data Collector" at bounding box center [1032, 78] width 92 height 24
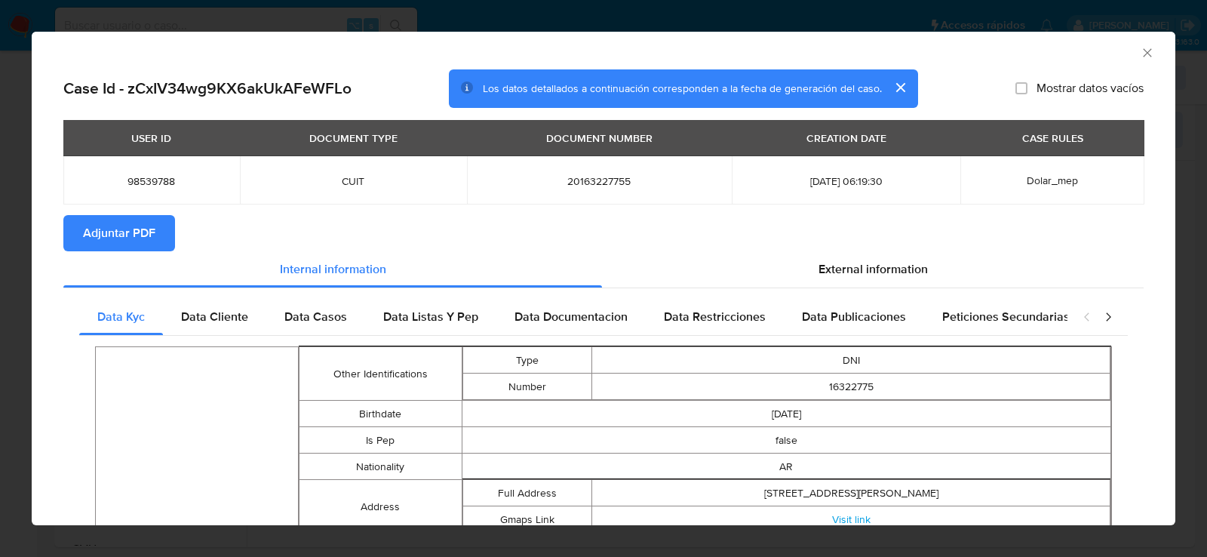
click at [151, 241] on span "Adjuntar PDF" at bounding box center [119, 233] width 72 height 33
click at [1152, 51] on icon "Cerrar ventana" at bounding box center [1147, 52] width 15 height 15
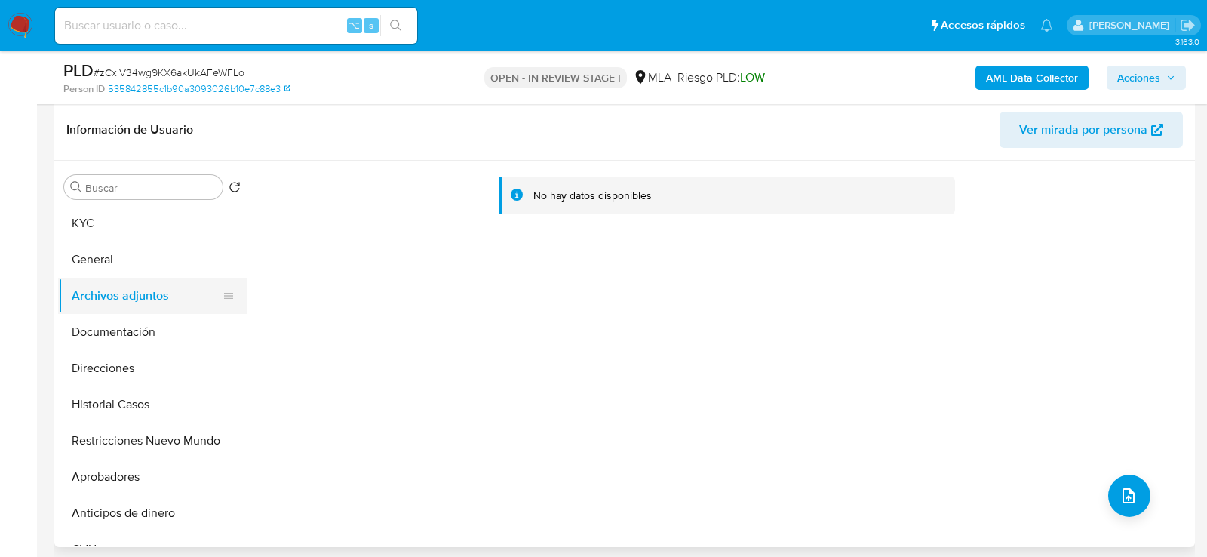
drag, startPoint x: 167, startPoint y: 260, endPoint x: 167, endPoint y: 275, distance: 15.1
click at [167, 260] on button "General" at bounding box center [152, 259] width 189 height 36
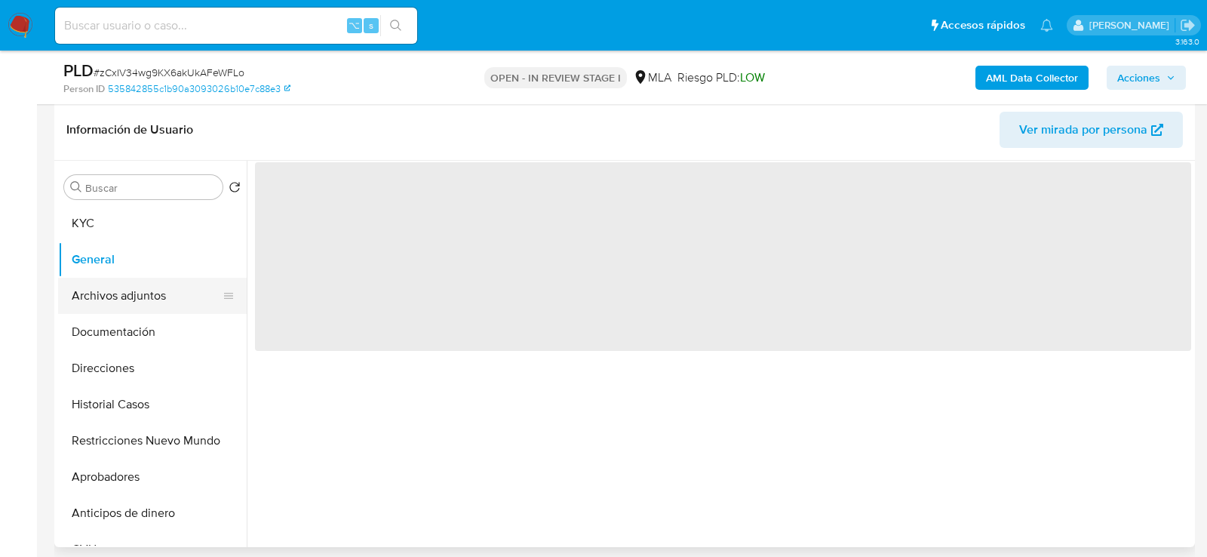
click at [167, 286] on button "Archivos adjuntos" at bounding box center [146, 296] width 177 height 36
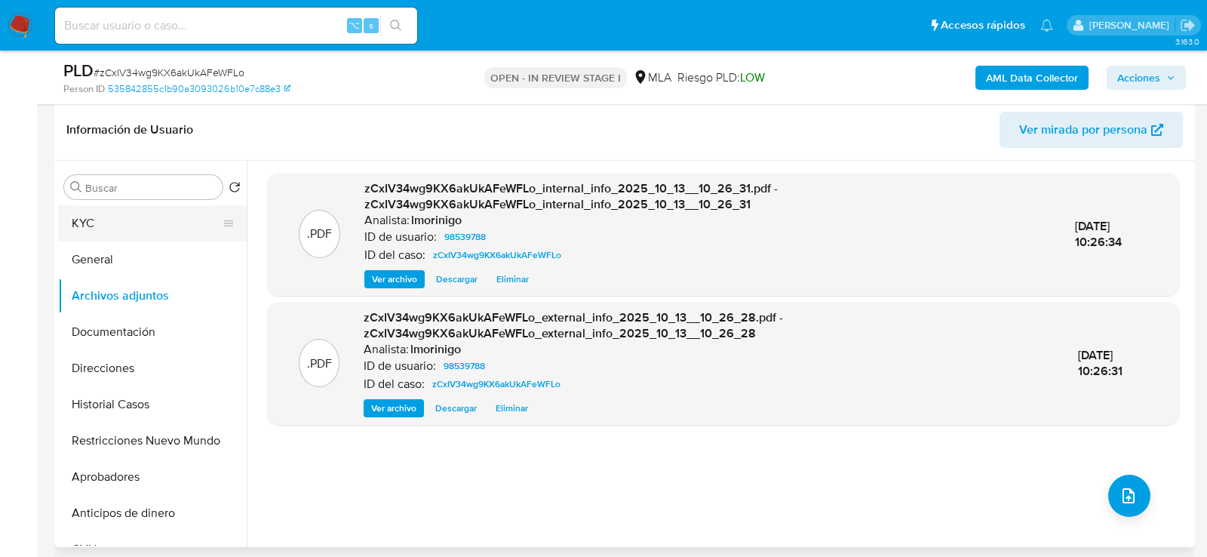
click at [108, 232] on button "KYC" at bounding box center [146, 223] width 177 height 36
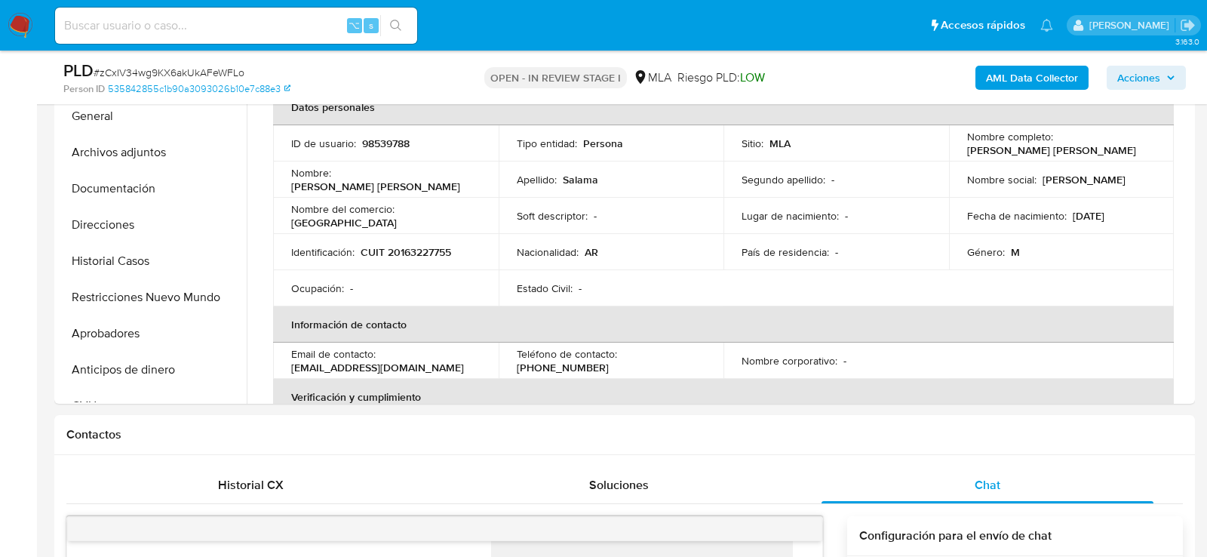
scroll to position [373, 0]
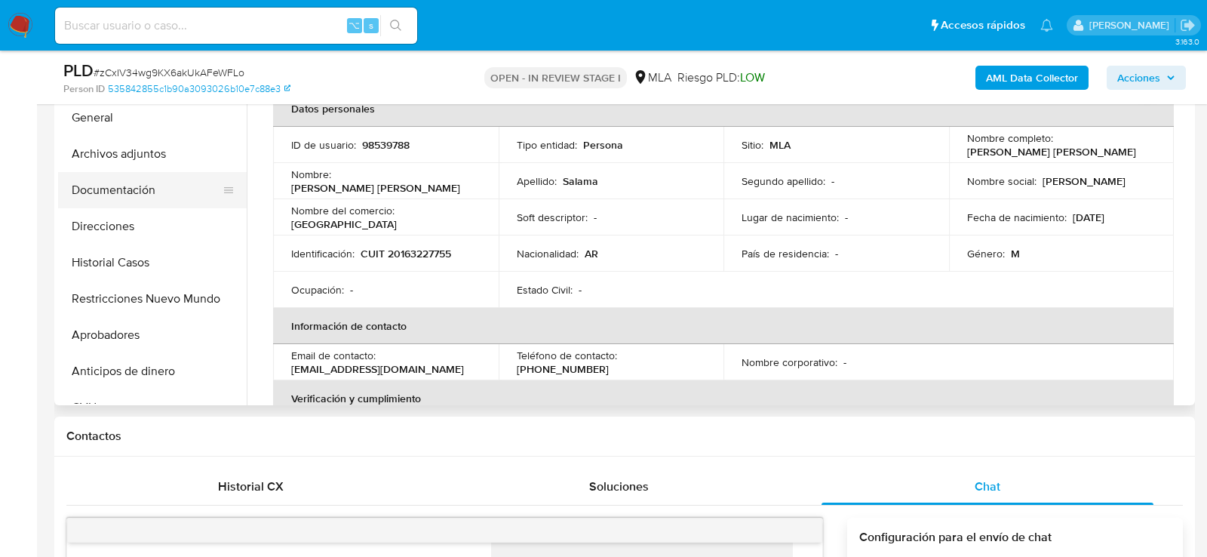
click at [94, 192] on button "Documentación" at bounding box center [146, 190] width 177 height 36
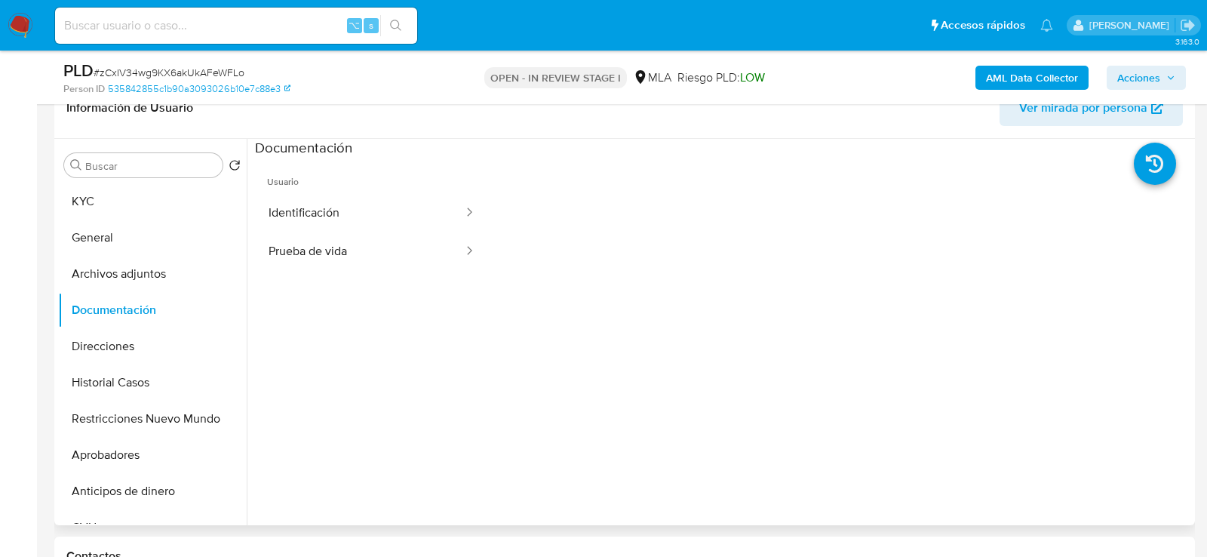
scroll to position [250, 0]
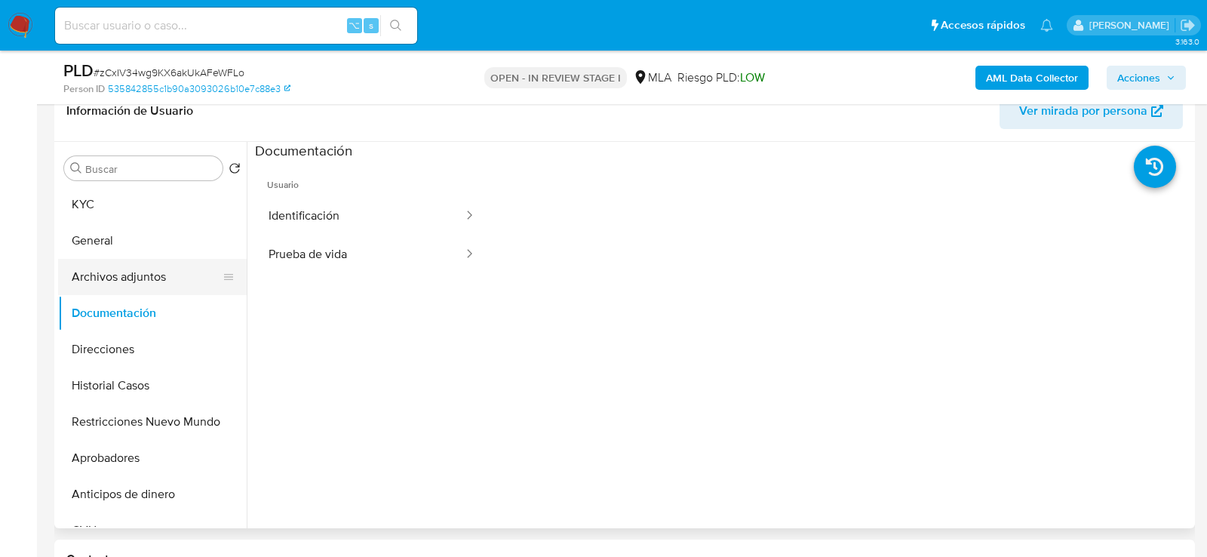
click at [108, 264] on button "Archivos adjuntos" at bounding box center [146, 277] width 177 height 36
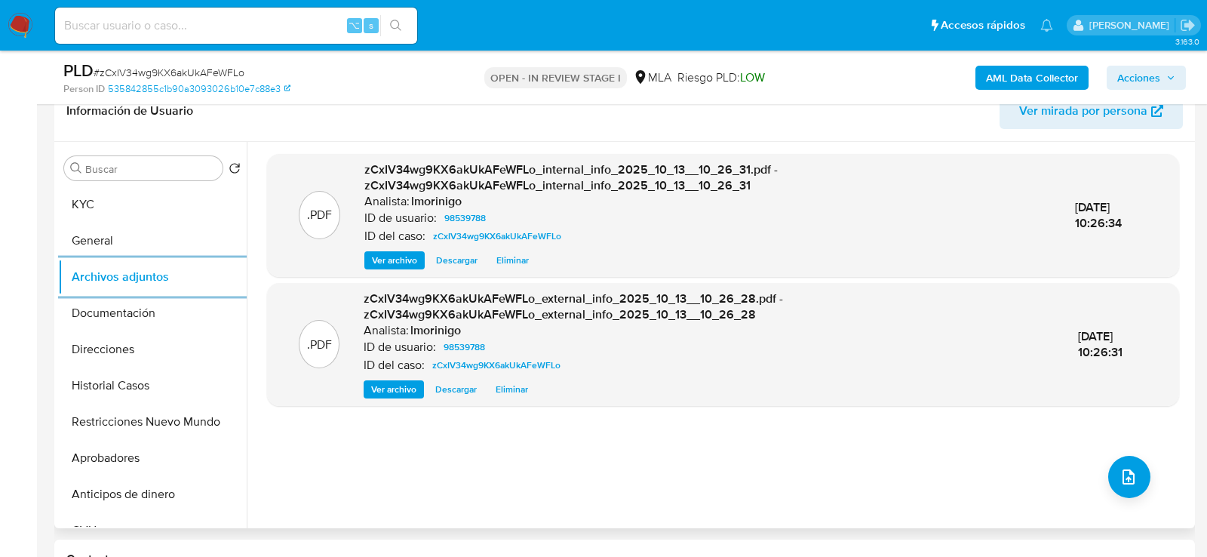
scroll to position [275, 0]
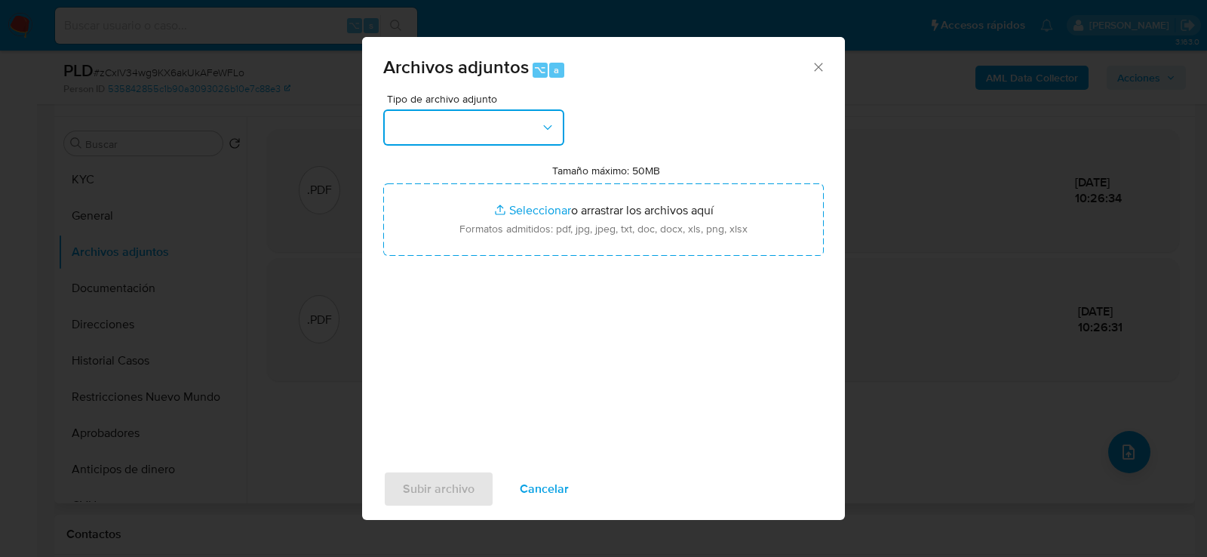
click at [548, 118] on button "button" at bounding box center [473, 127] width 181 height 36
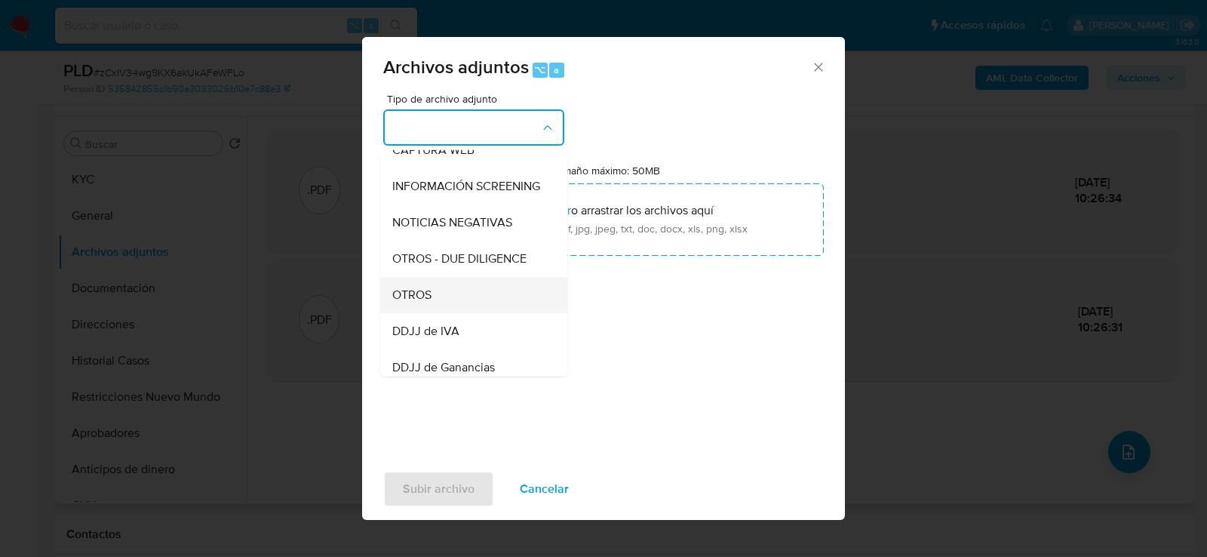
scroll to position [162, 0]
click at [521, 280] on div "OTROS" at bounding box center [469, 295] width 154 height 36
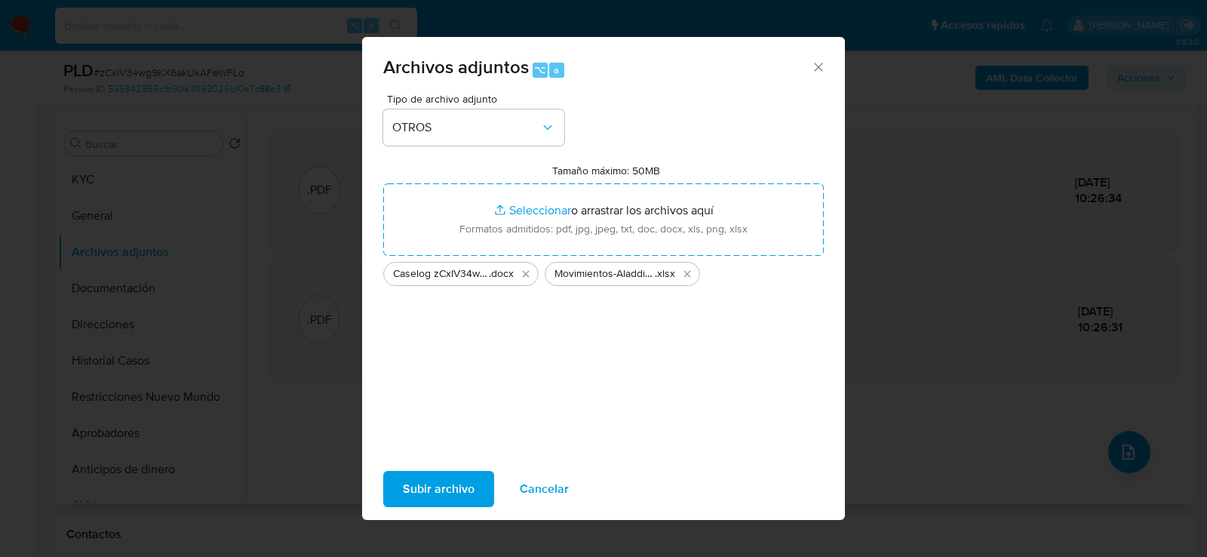
click at [429, 495] on span "Subir archivo" at bounding box center [439, 488] width 72 height 33
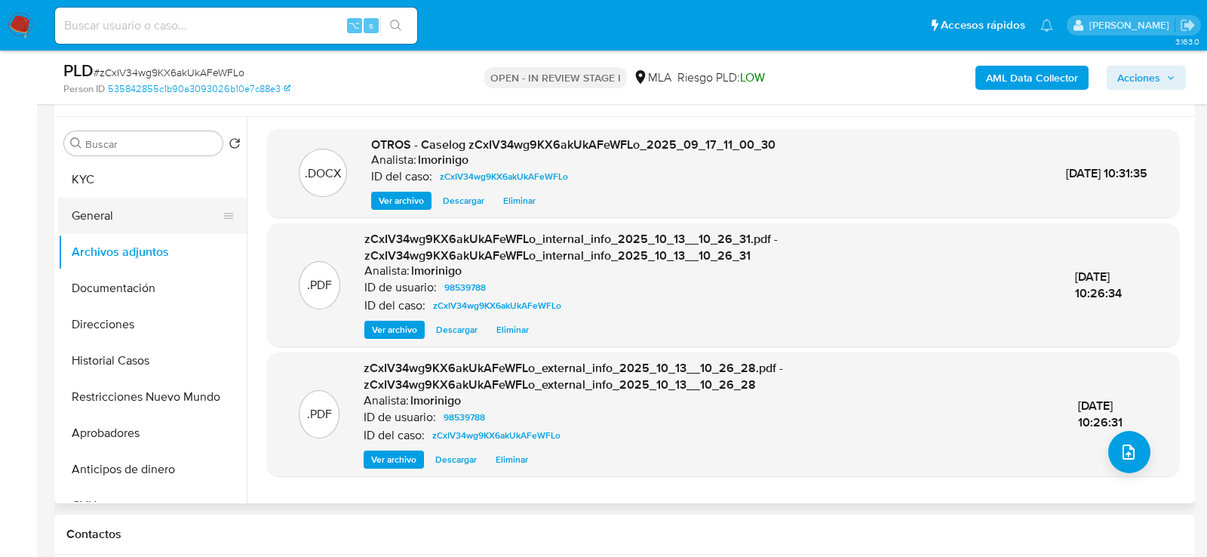
click at [101, 212] on button "General" at bounding box center [146, 216] width 177 height 36
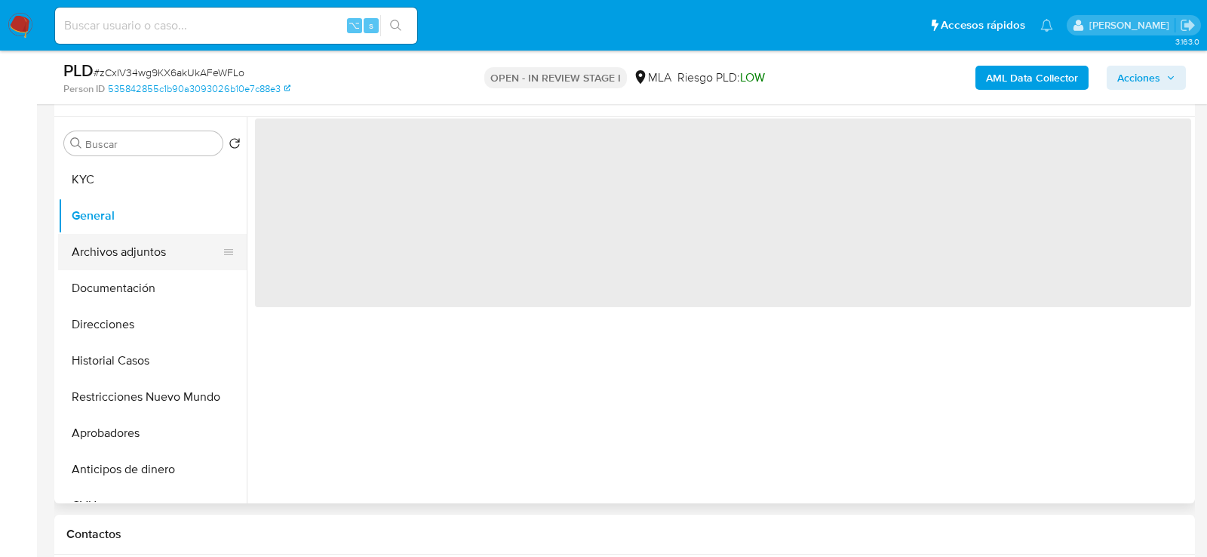
click at [102, 249] on button "Archivos adjuntos" at bounding box center [146, 252] width 177 height 36
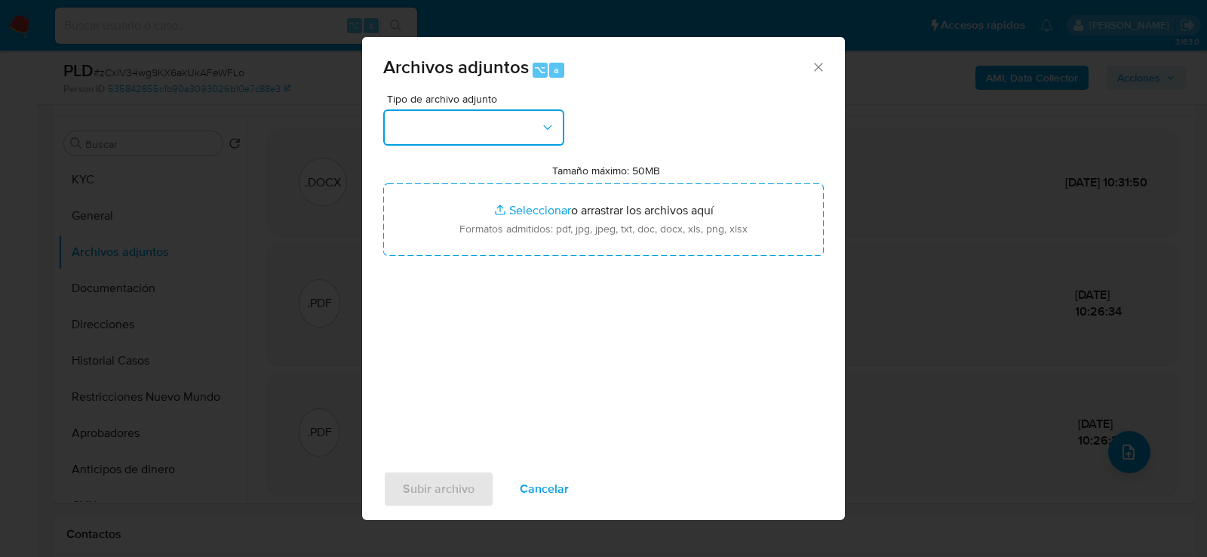
click at [530, 128] on button "button" at bounding box center [473, 127] width 181 height 36
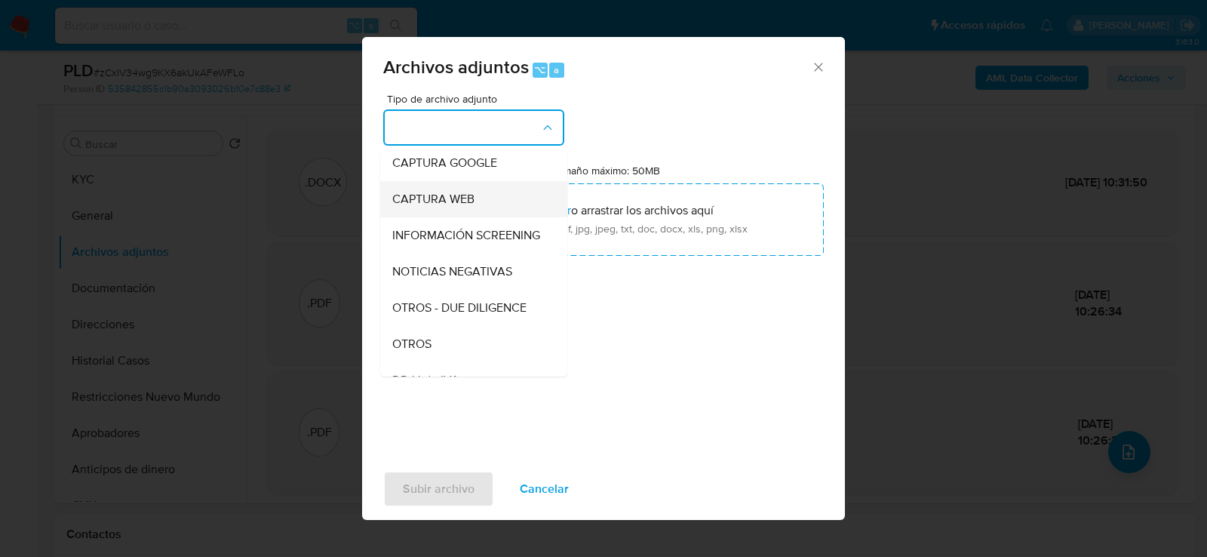
scroll to position [125, 0]
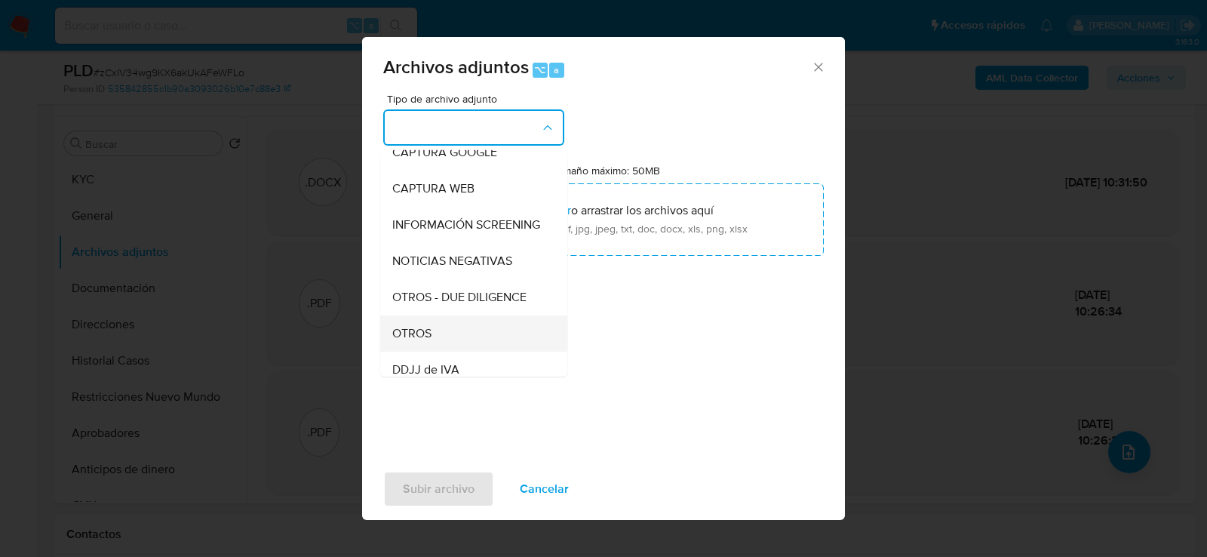
click at [426, 320] on div "OTROS" at bounding box center [469, 333] width 154 height 36
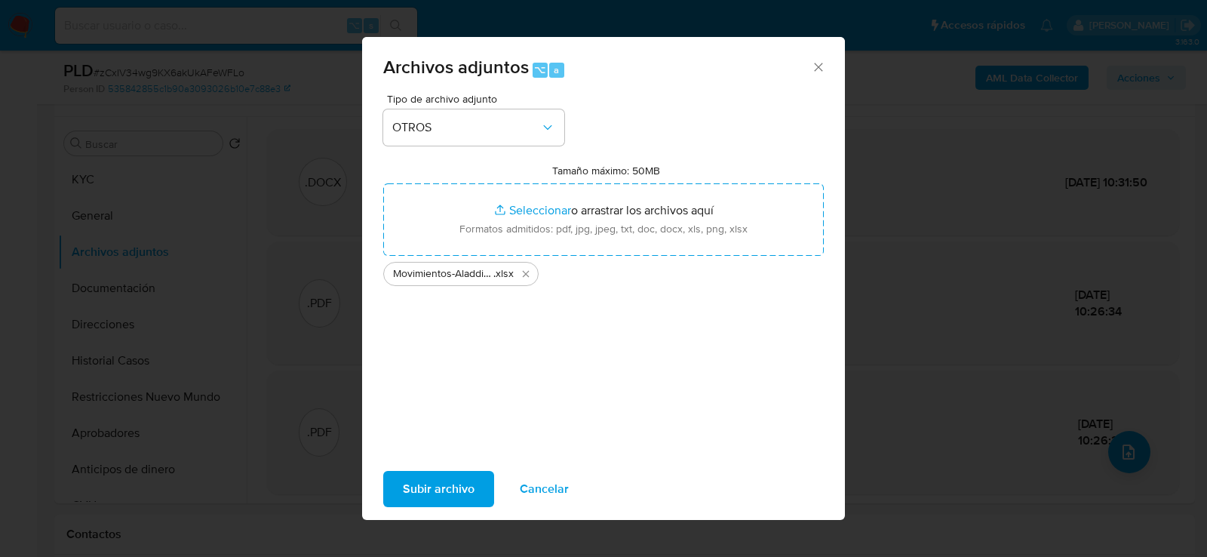
click at [423, 489] on span "Subir archivo" at bounding box center [439, 488] width 72 height 33
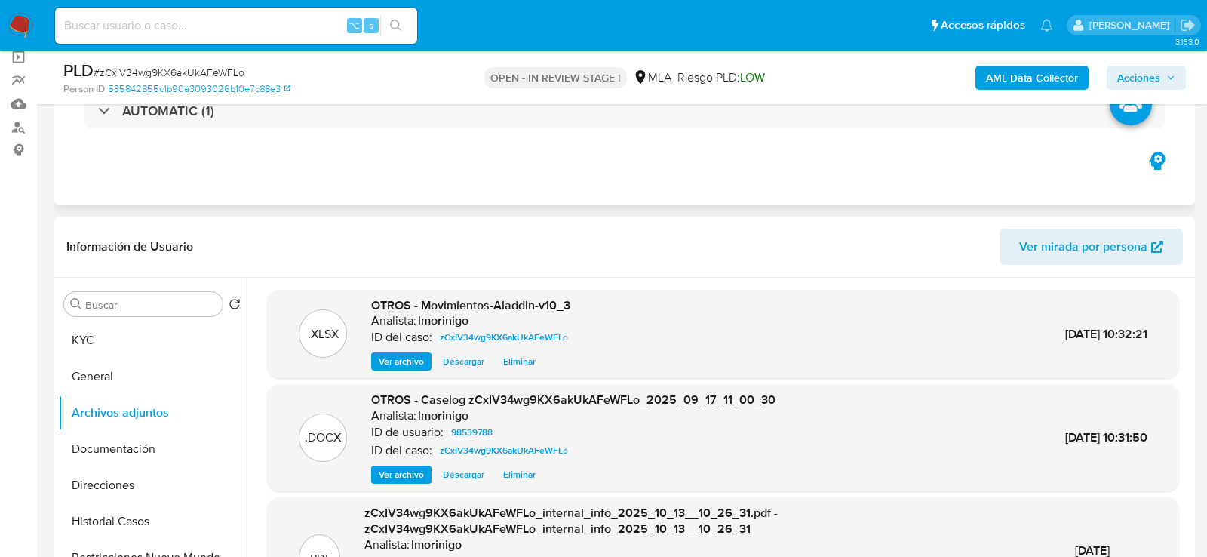
scroll to position [57, 0]
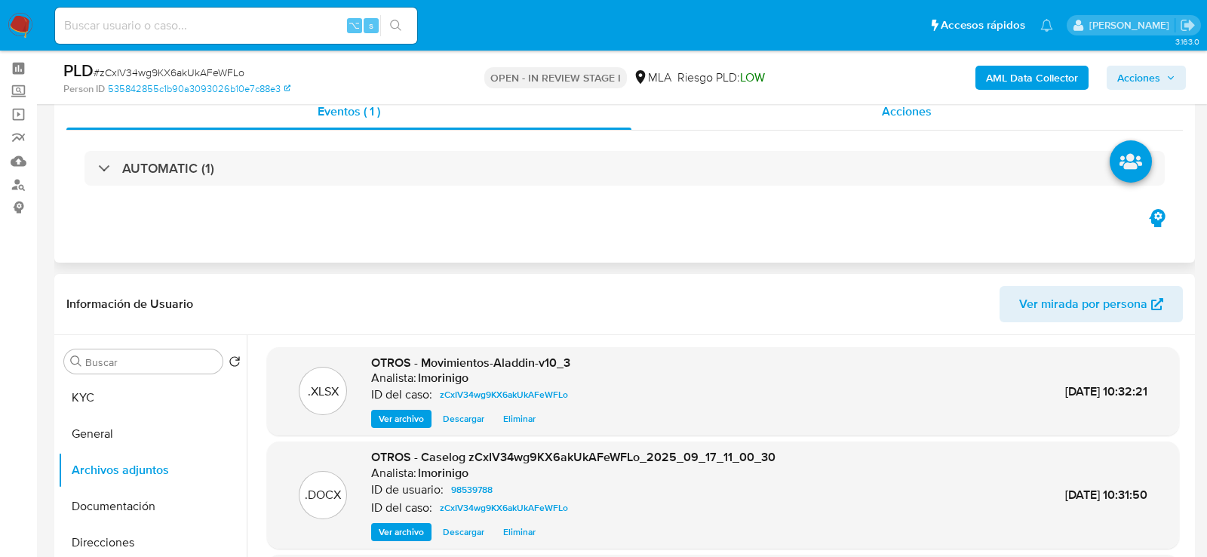
click at [845, 118] on div "Acciones" at bounding box center [908, 112] width 552 height 36
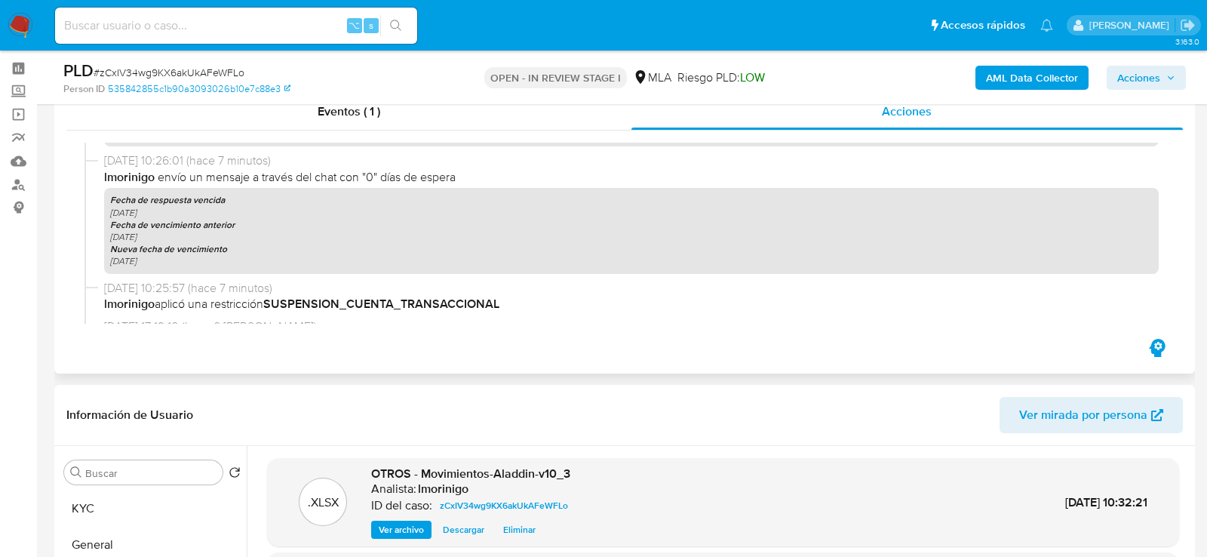
scroll to position [605, 0]
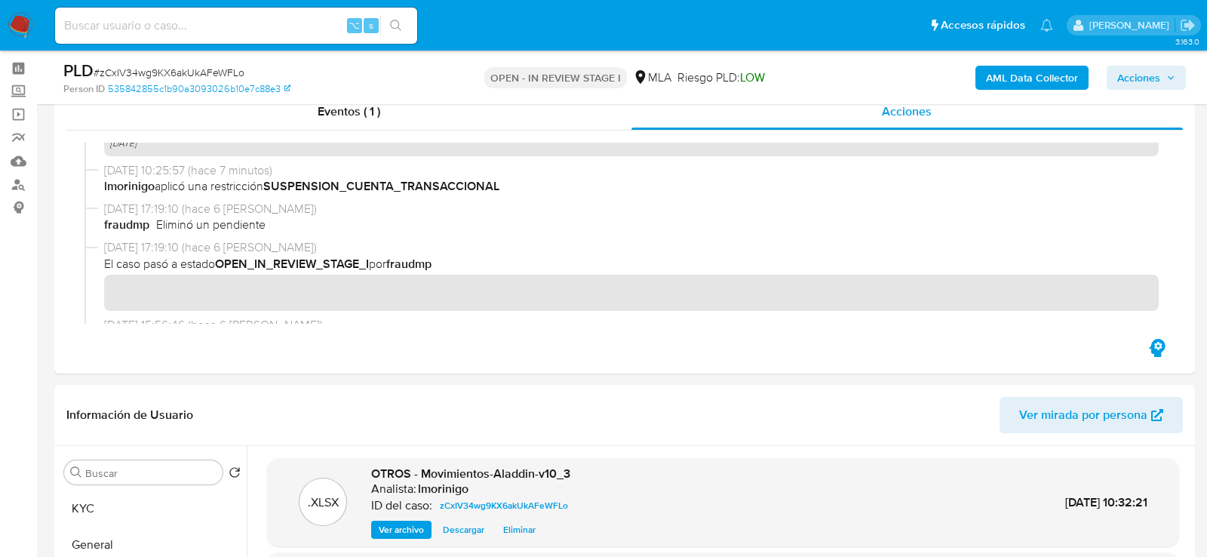
click at [1173, 76] on icon "button" at bounding box center [1171, 77] width 6 height 4
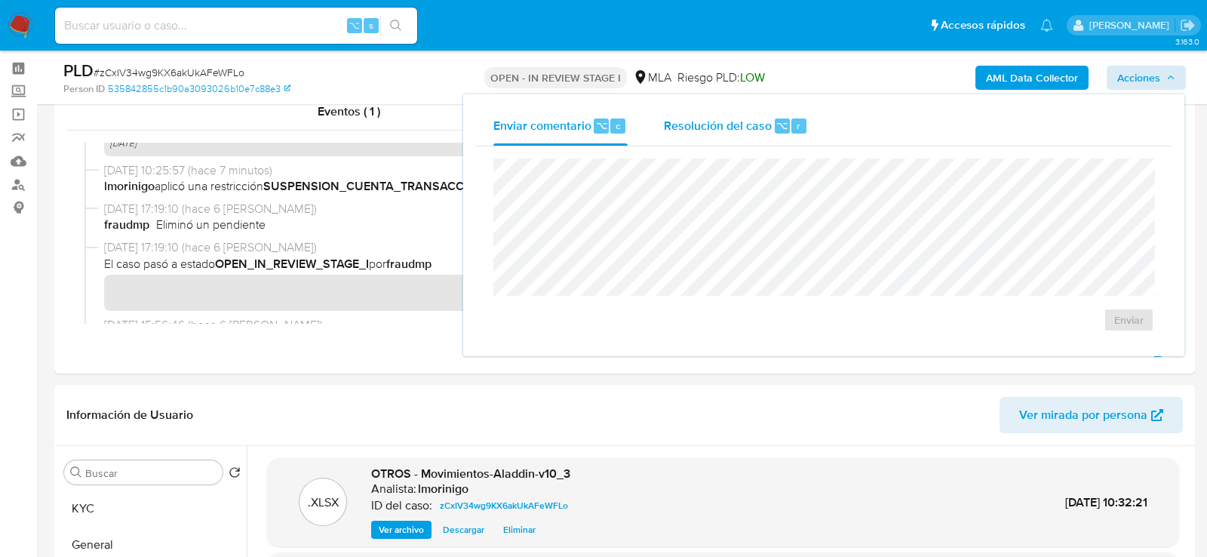
click at [701, 137] on div "Resolución del caso ⌥ r" at bounding box center [736, 125] width 144 height 39
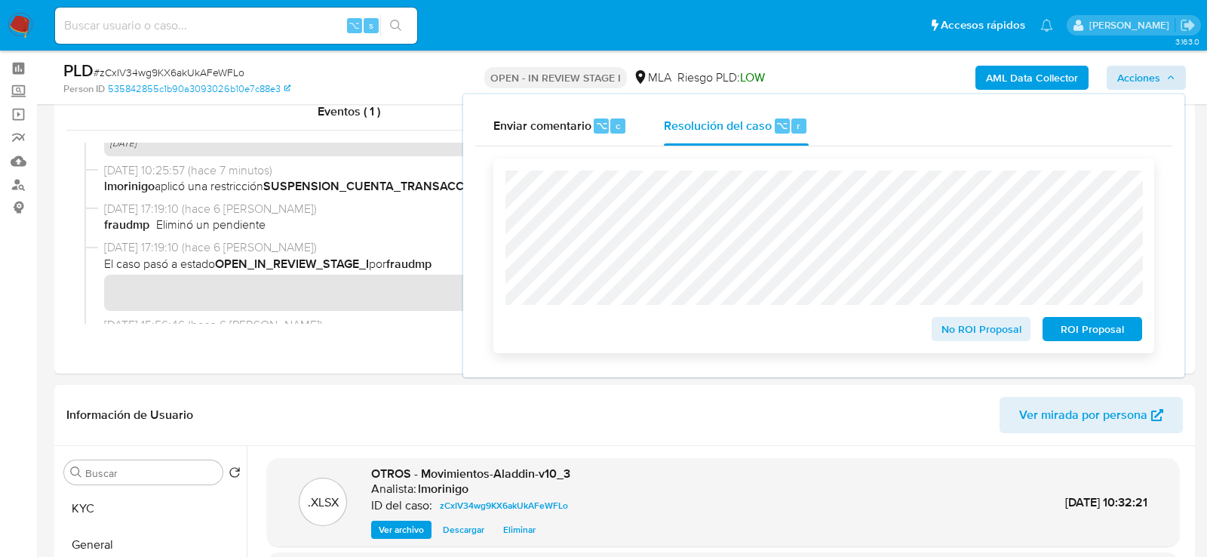
click at [1133, 340] on button "ROI Proposal" at bounding box center [1093, 329] width 100 height 24
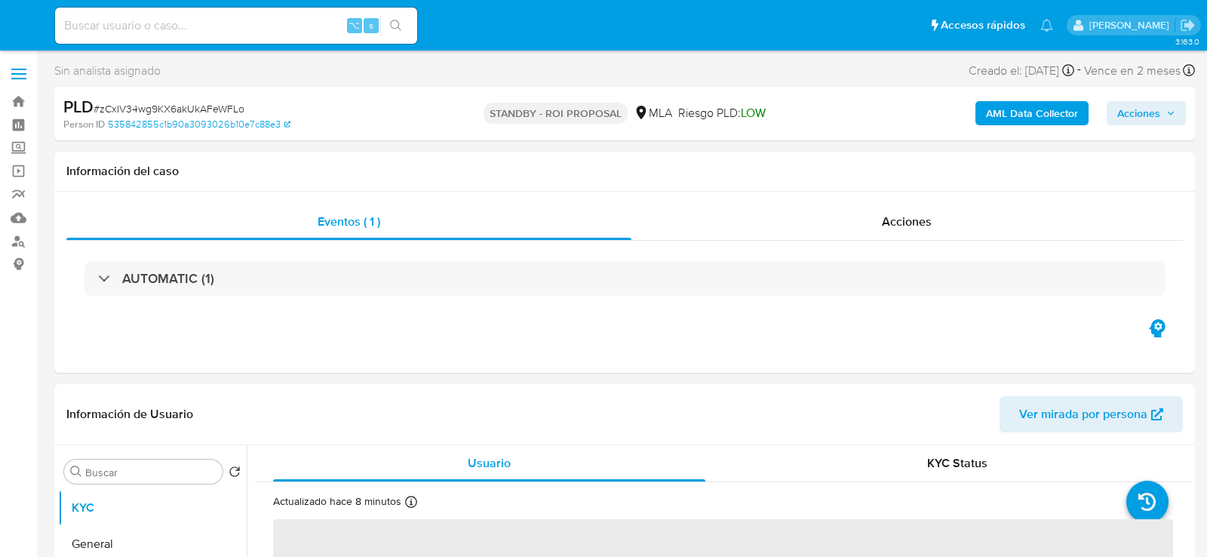
select select "10"
click at [194, 14] on div "⌥ s" at bounding box center [236, 26] width 362 height 36
click at [193, 27] on input at bounding box center [236, 26] width 362 height 20
paste input "61owM8AIVy0hNN5m9u58wWvU"
type input "61owM8AIVy0hNN5m9u58wWvU"
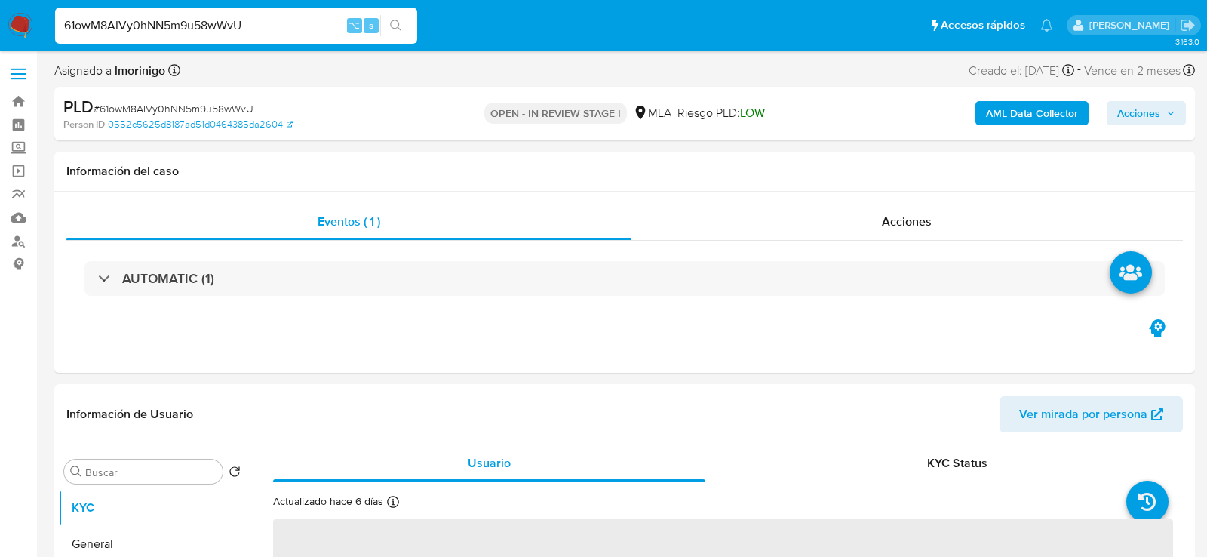
select select "10"
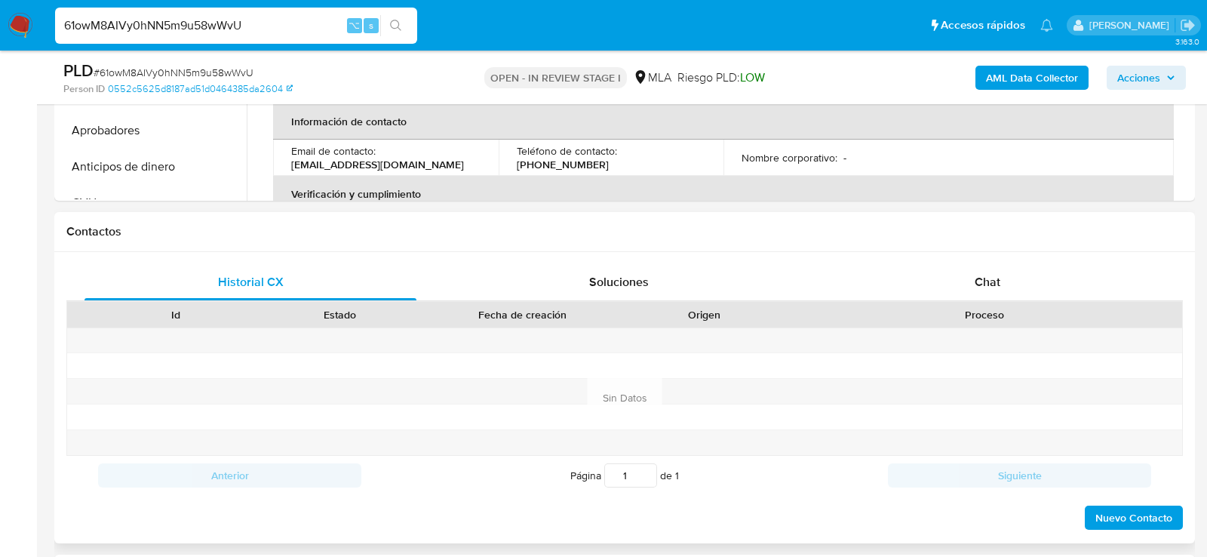
scroll to position [606, 0]
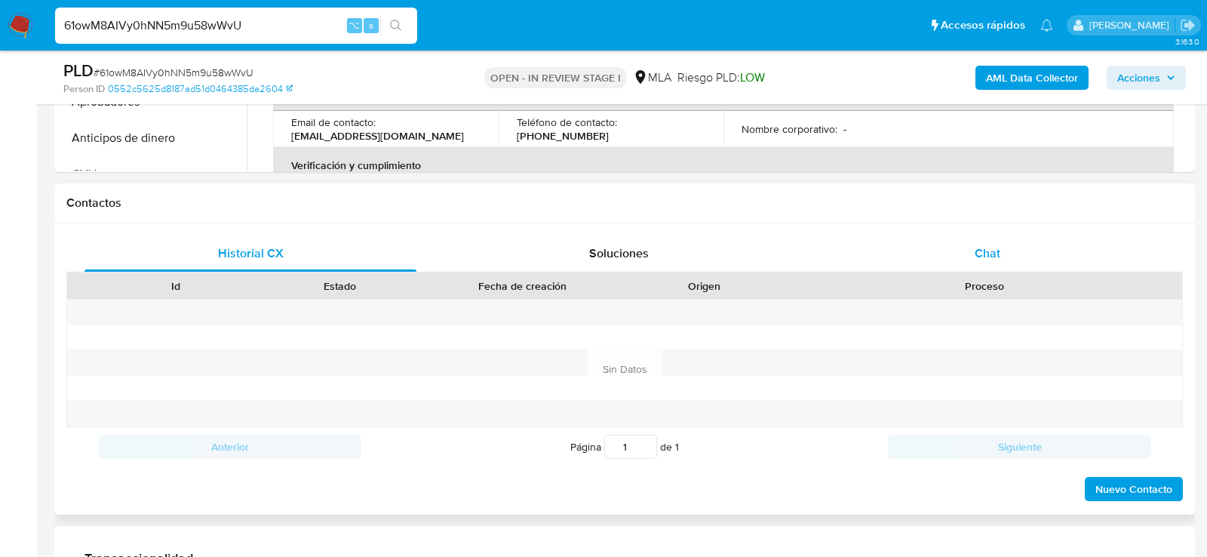
click at [1007, 263] on div "Chat" at bounding box center [988, 253] width 332 height 36
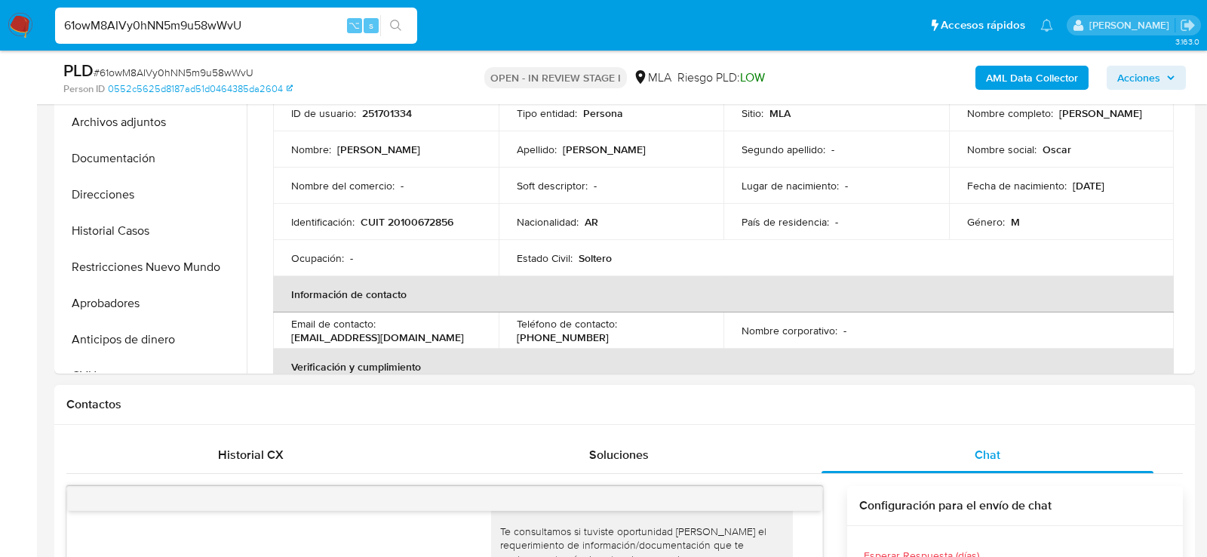
scroll to position [364, 0]
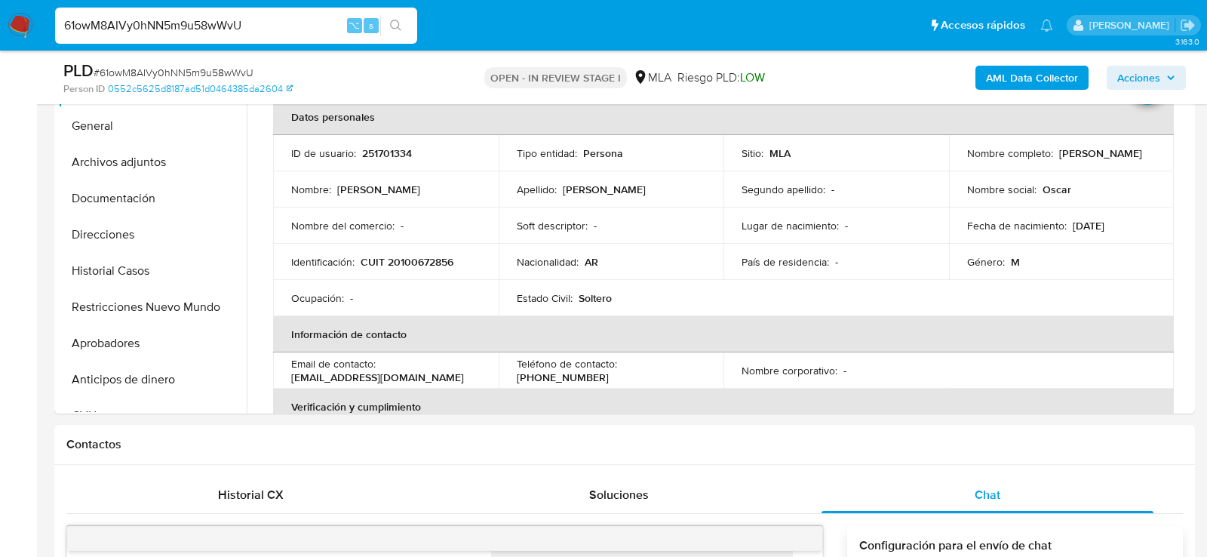
drag, startPoint x: 112, startPoint y: 265, endPoint x: 14, endPoint y: 306, distance: 106.5
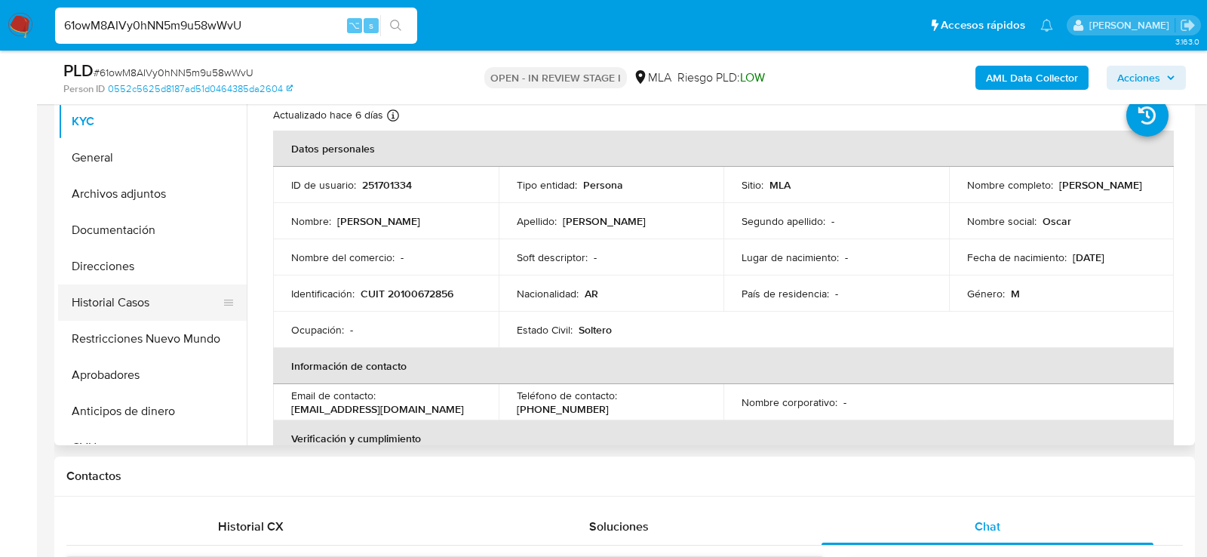
scroll to position [329, 0]
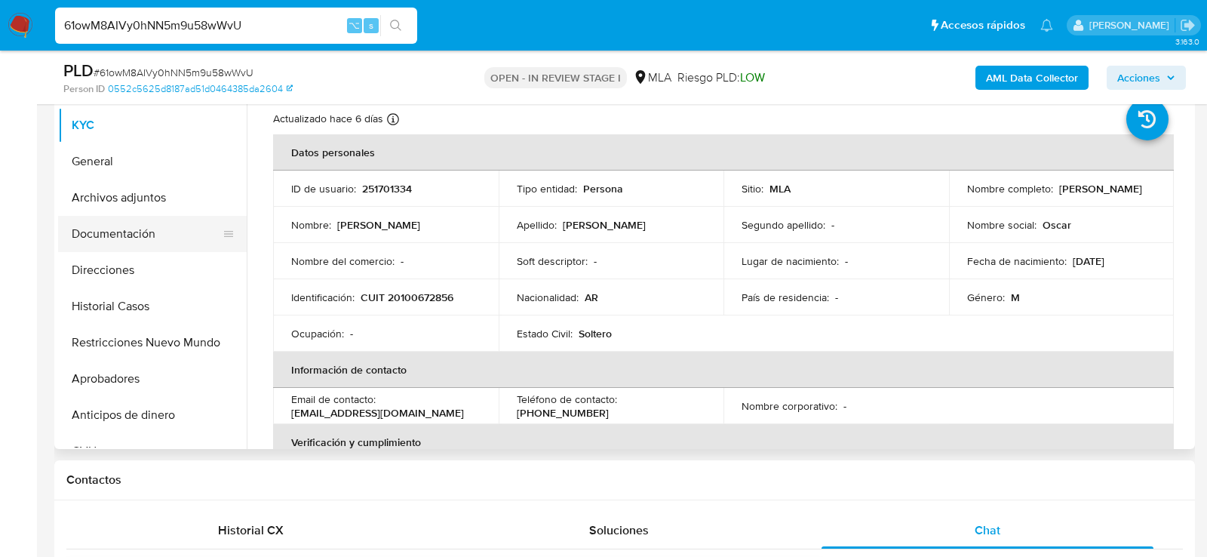
click at [121, 228] on button "Documentación" at bounding box center [146, 234] width 177 height 36
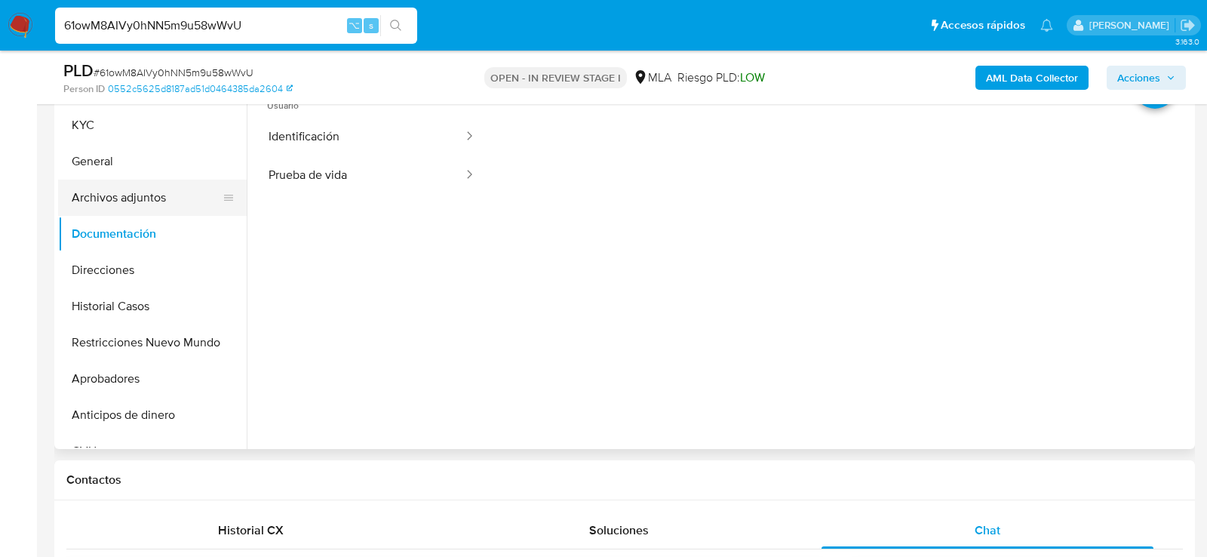
click at [121, 199] on button "Archivos adjuntos" at bounding box center [146, 198] width 177 height 36
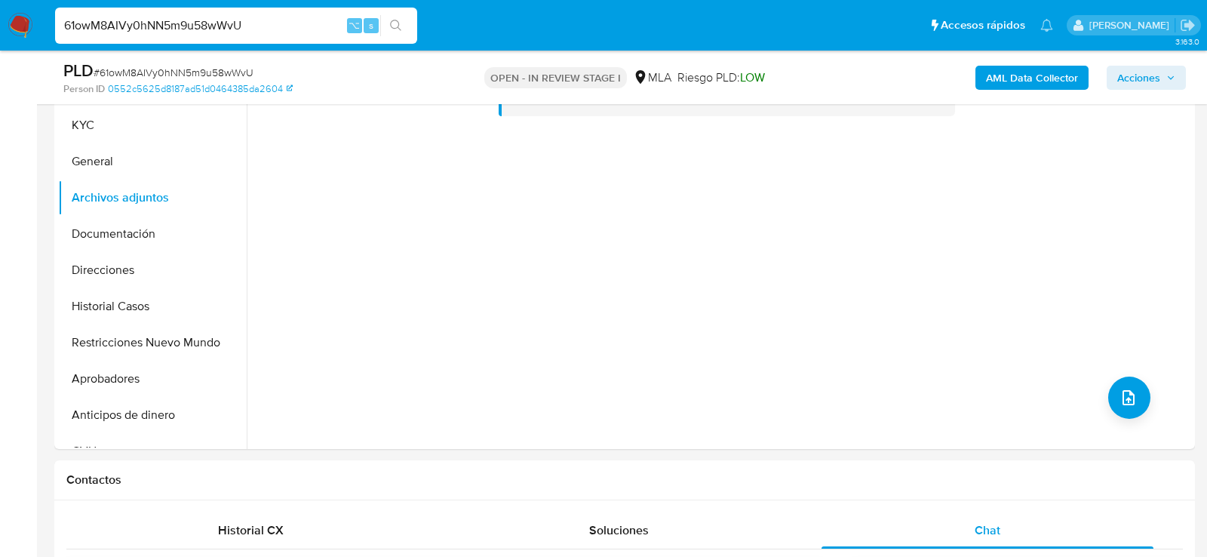
click at [1001, 82] on b "AML Data Collector" at bounding box center [1032, 78] width 92 height 24
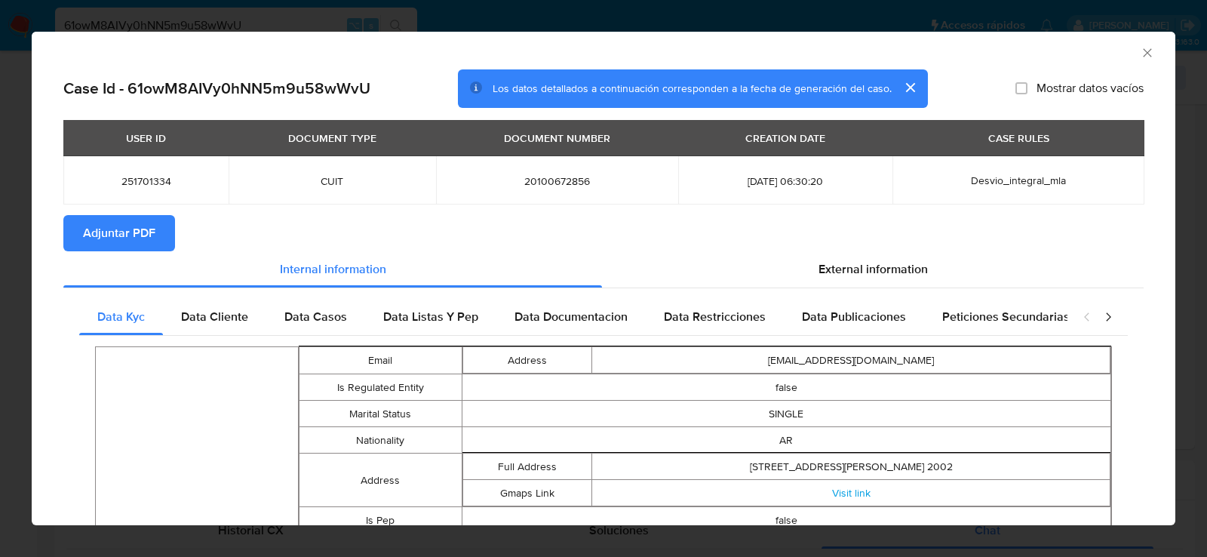
click at [121, 242] on span "Adjuntar PDF" at bounding box center [119, 233] width 72 height 33
click at [22, 279] on div "AML Data Collector Case Id - 61owM8AIVy0hNN5m9u58wWvU Los datos detallados a co…" at bounding box center [603, 278] width 1207 height 557
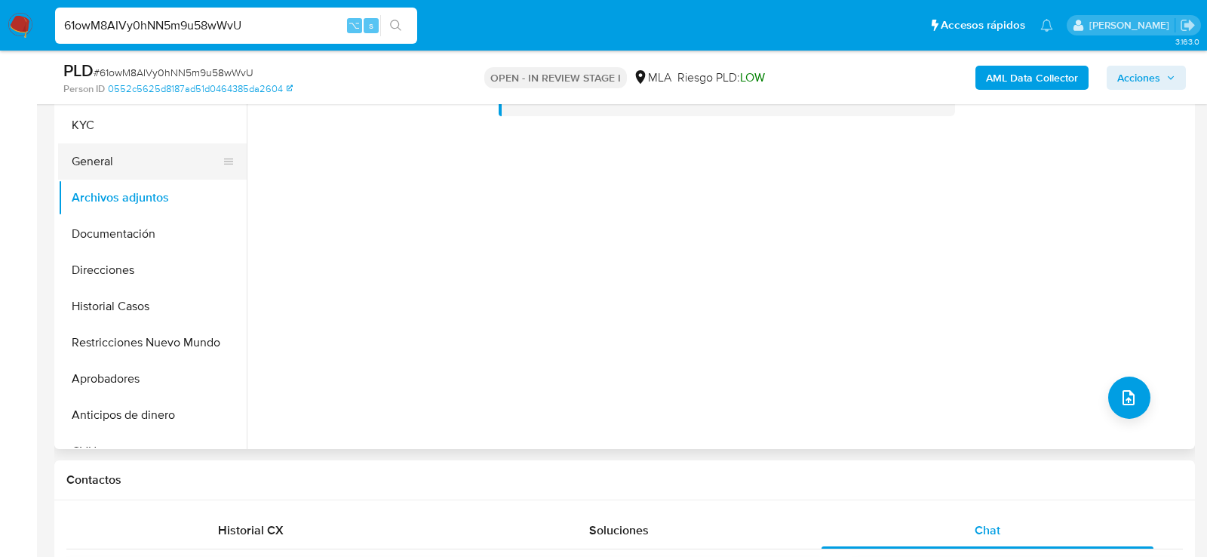
click at [113, 171] on button "General" at bounding box center [146, 161] width 177 height 36
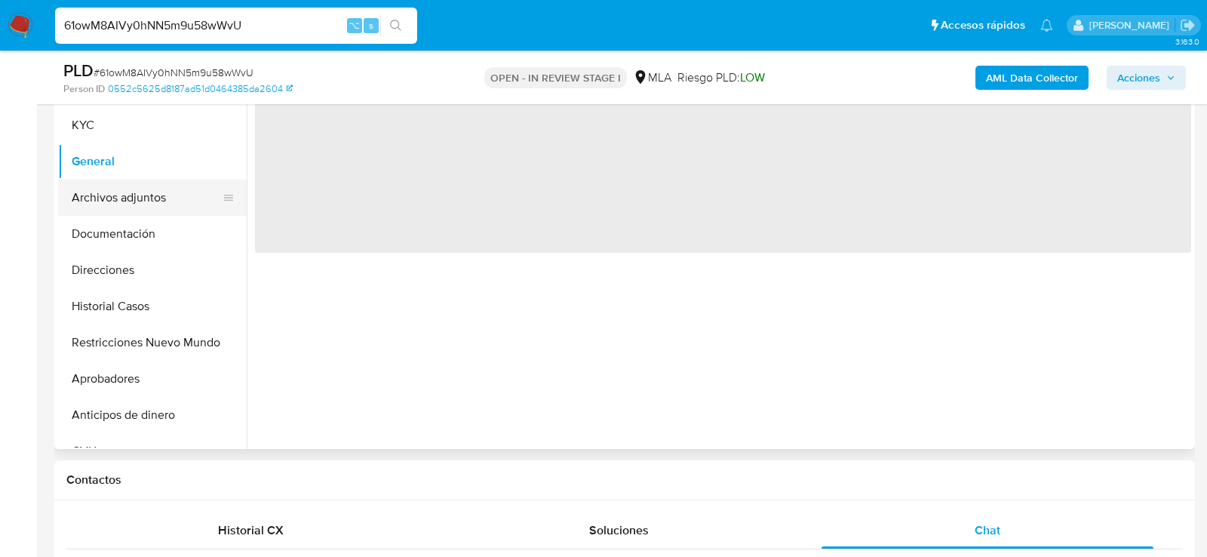
click at [115, 199] on button "Archivos adjuntos" at bounding box center [146, 198] width 177 height 36
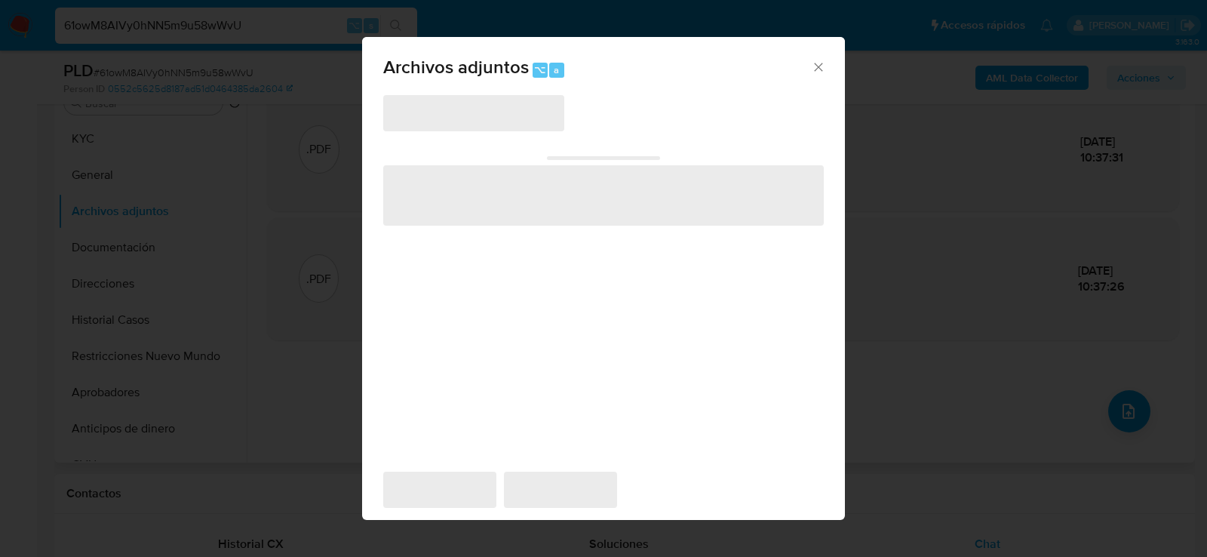
scroll to position [275, 0]
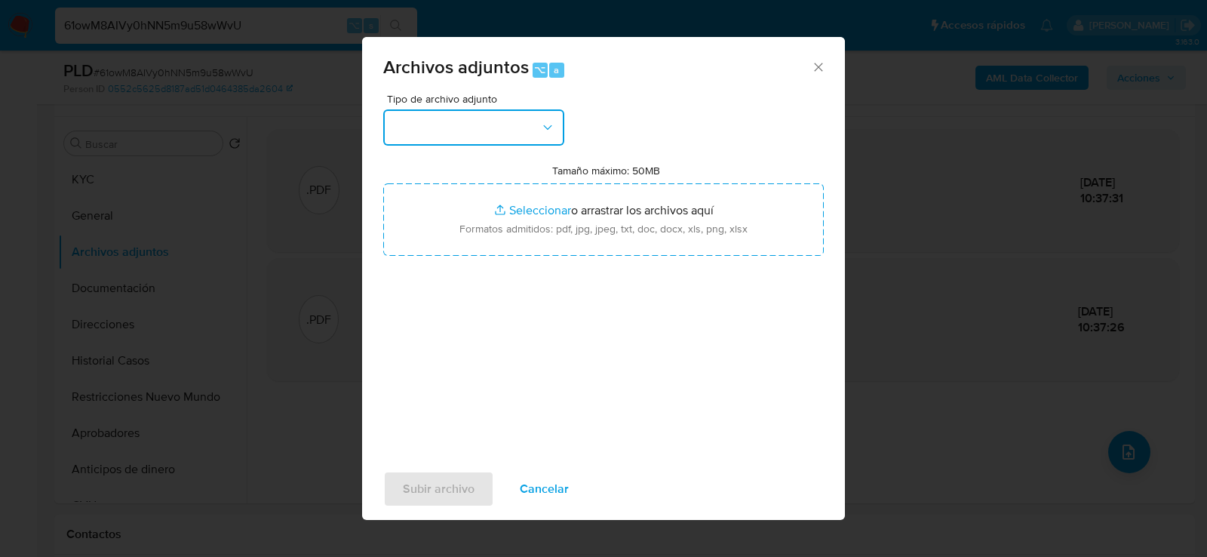
click at [525, 134] on button "button" at bounding box center [473, 127] width 181 height 36
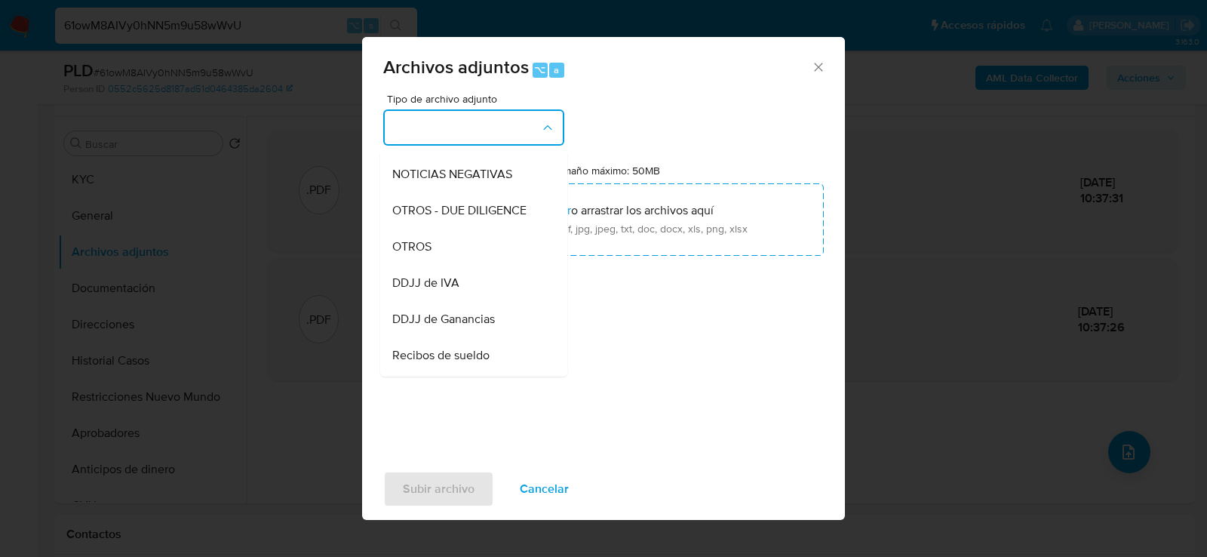
scroll to position [217, 0]
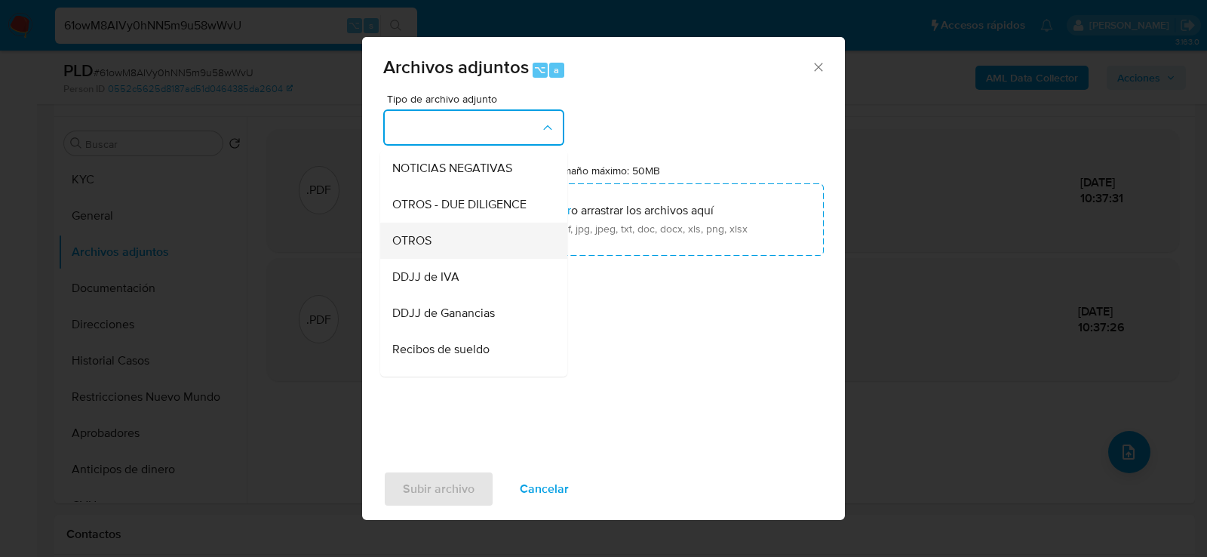
click at [441, 228] on div "OTROS" at bounding box center [469, 240] width 154 height 36
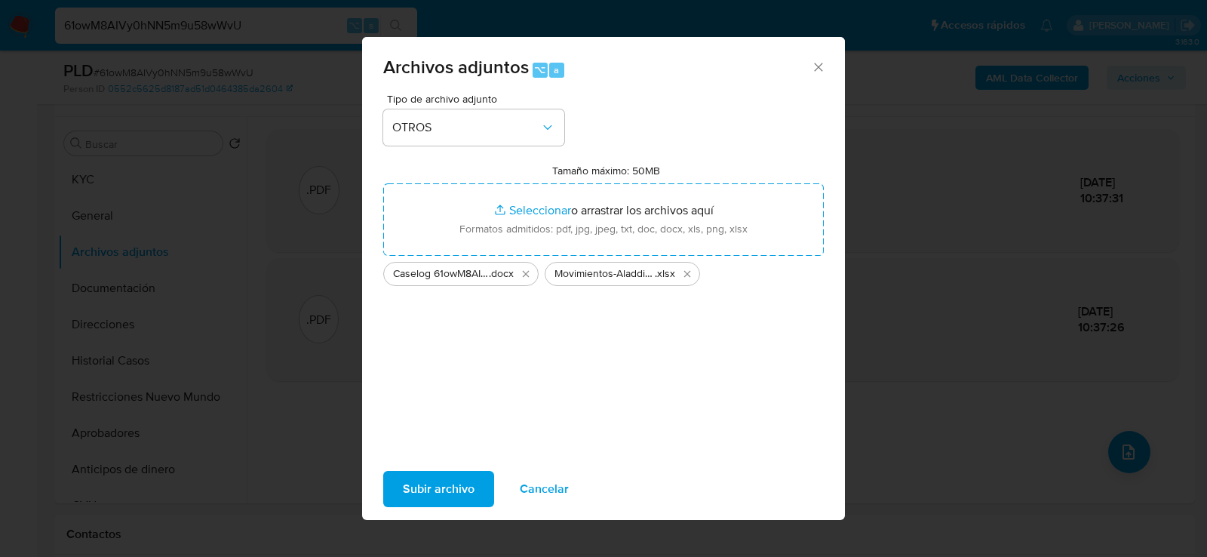
click at [467, 481] on span "Subir archivo" at bounding box center [439, 488] width 72 height 33
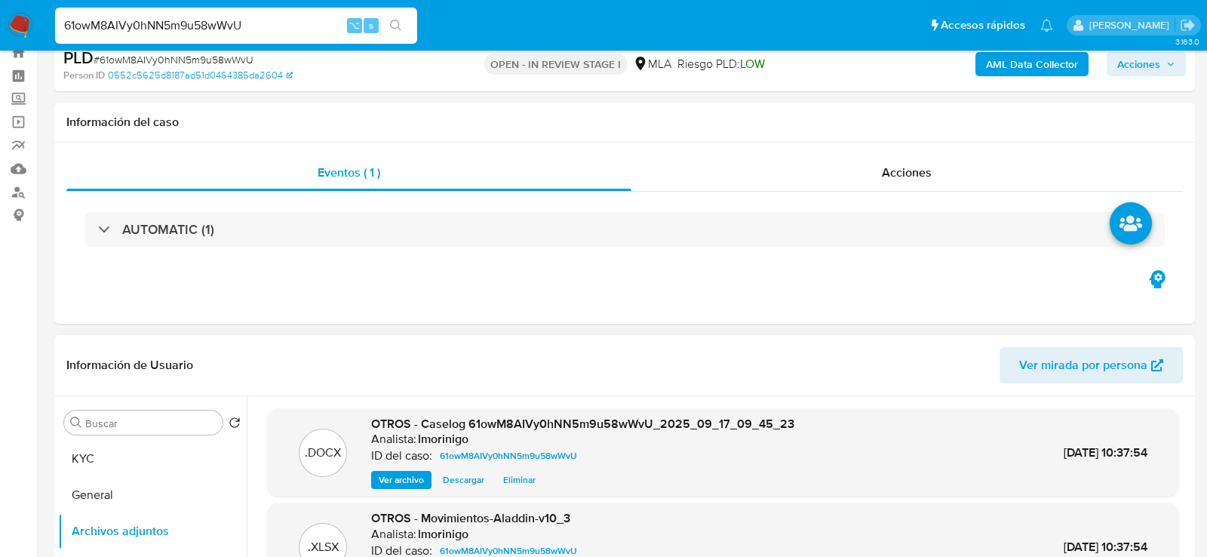
scroll to position [0, 0]
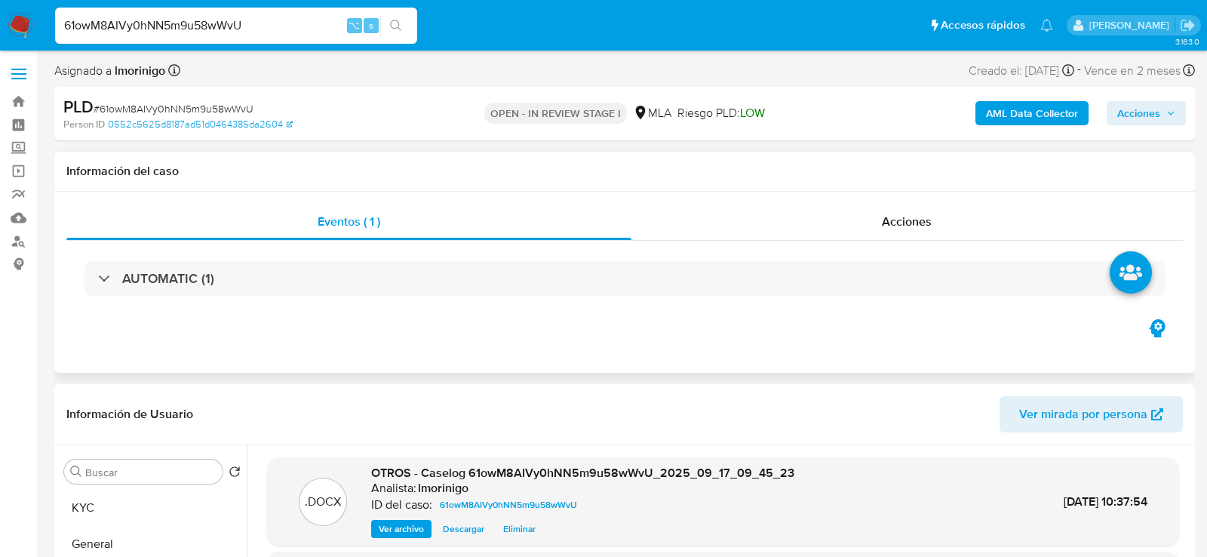
click at [940, 198] on div "Eventos ( 1 ) Acciones AUTOMATIC (1)" at bounding box center [624, 282] width 1141 height 181
click at [910, 224] on span "Acciones" at bounding box center [907, 221] width 50 height 17
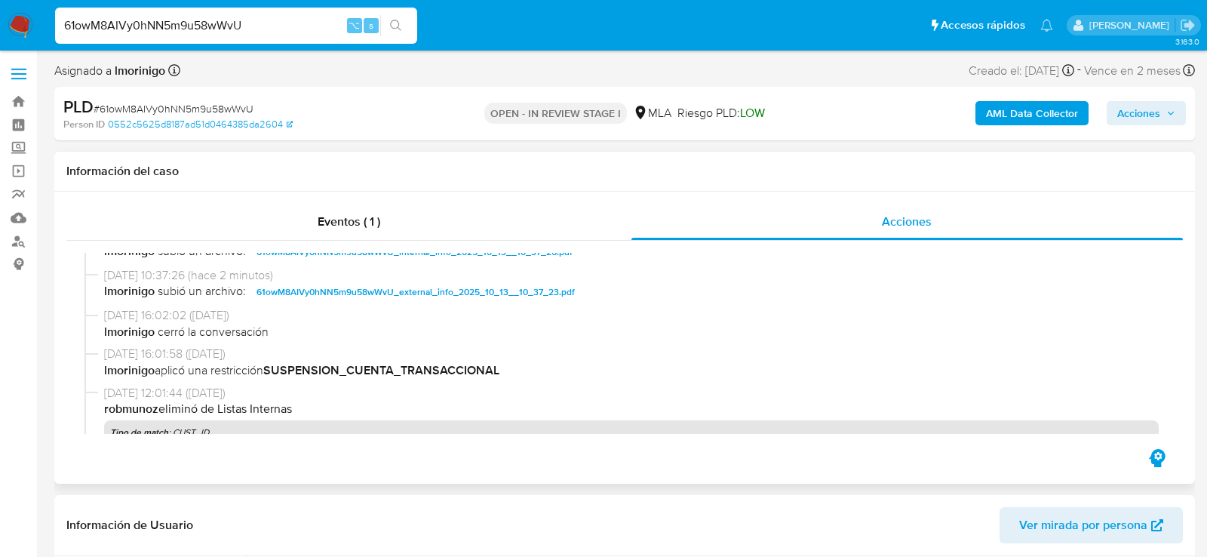
scroll to position [110, 0]
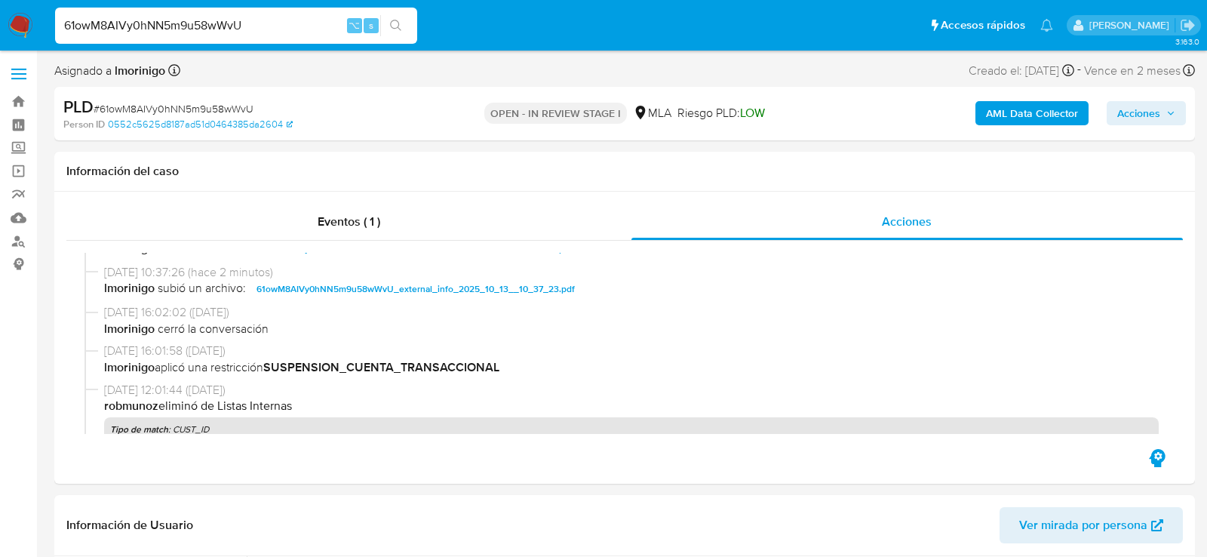
click at [1126, 105] on span "Acciones" at bounding box center [1139, 113] width 43 height 24
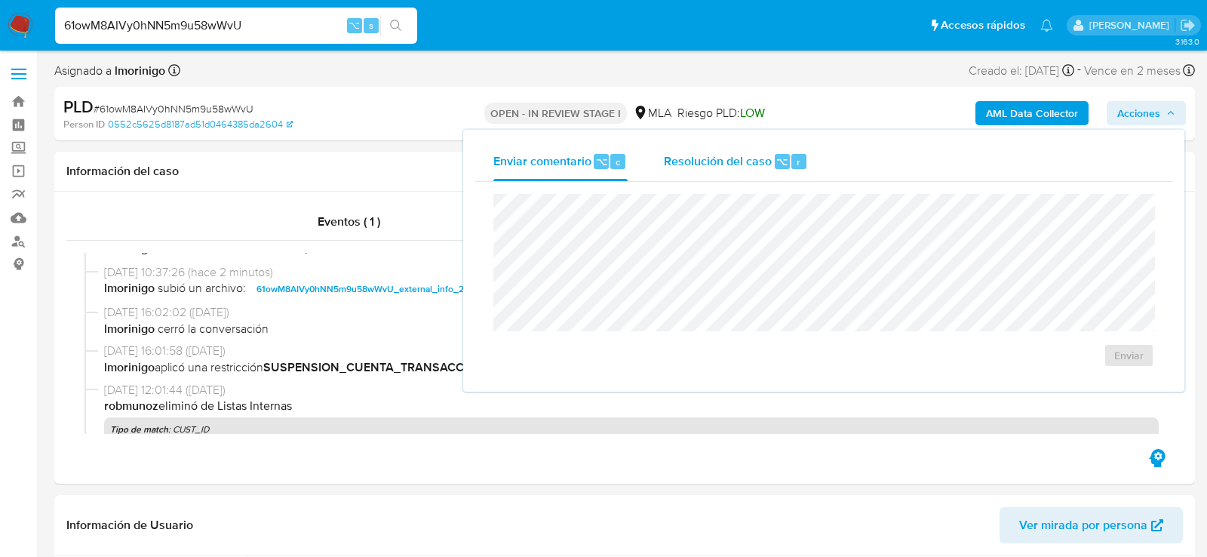
click at [778, 143] on div "Resolución del caso ⌥ r" at bounding box center [736, 161] width 144 height 39
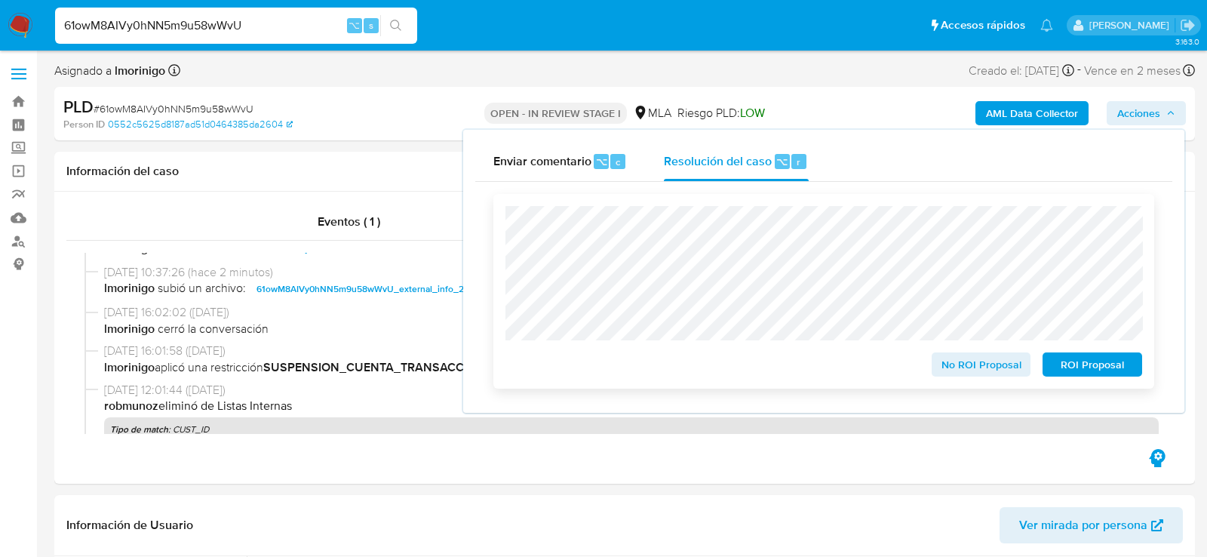
click at [1086, 360] on span "ROI Proposal" at bounding box center [1093, 364] width 78 height 21
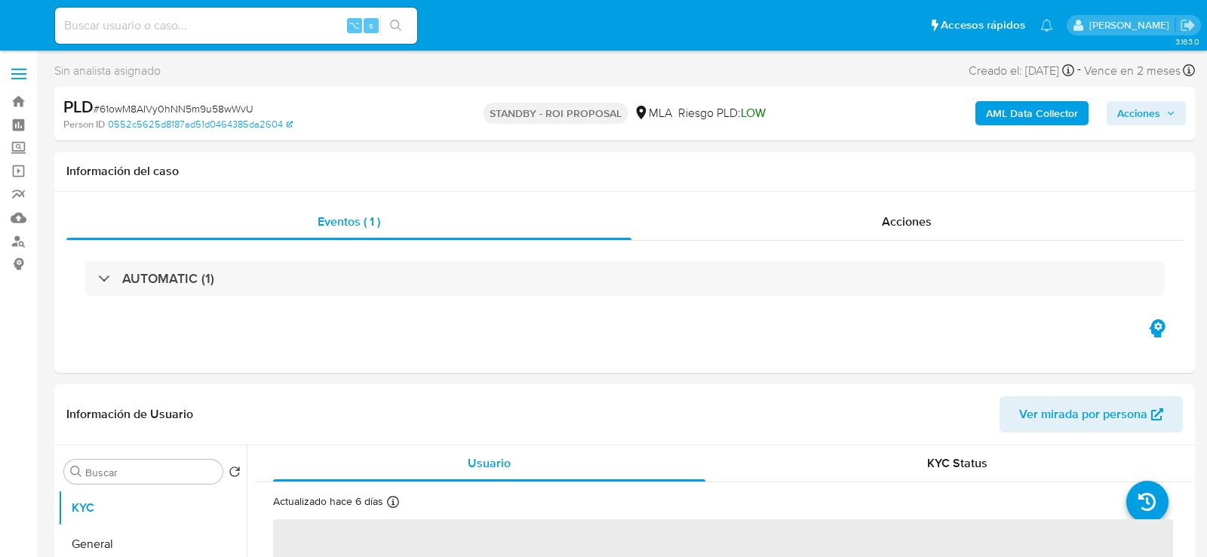
select select "10"
click at [186, 33] on input at bounding box center [236, 26] width 362 height 20
paste input "FywAynq37wEtVrhhRjnV30jG"
type input "FywAynq37wEtVrhhRjnV30jG"
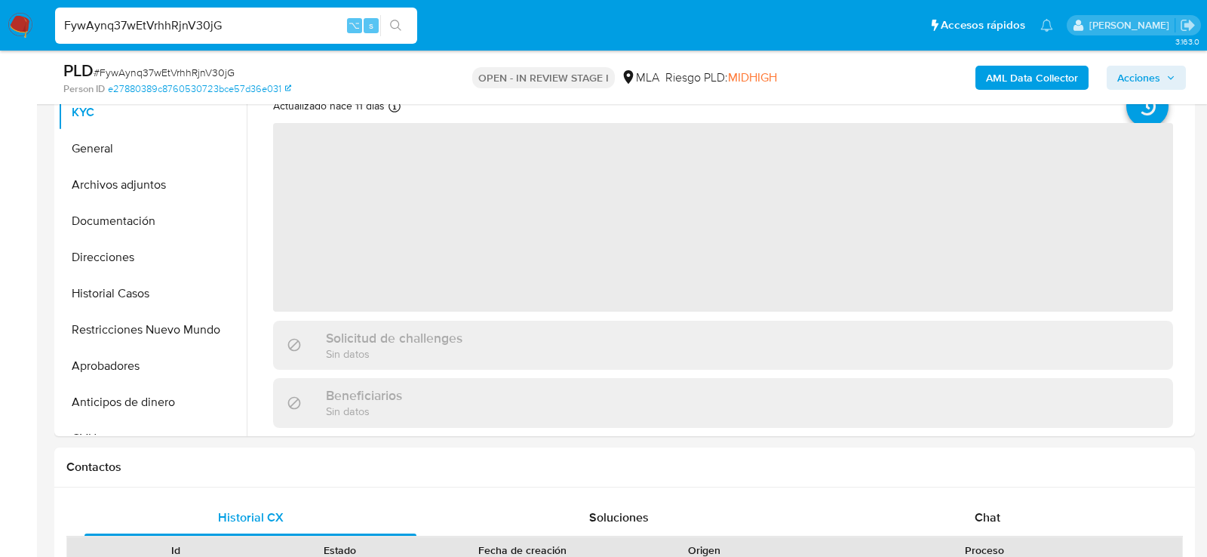
scroll to position [479, 0]
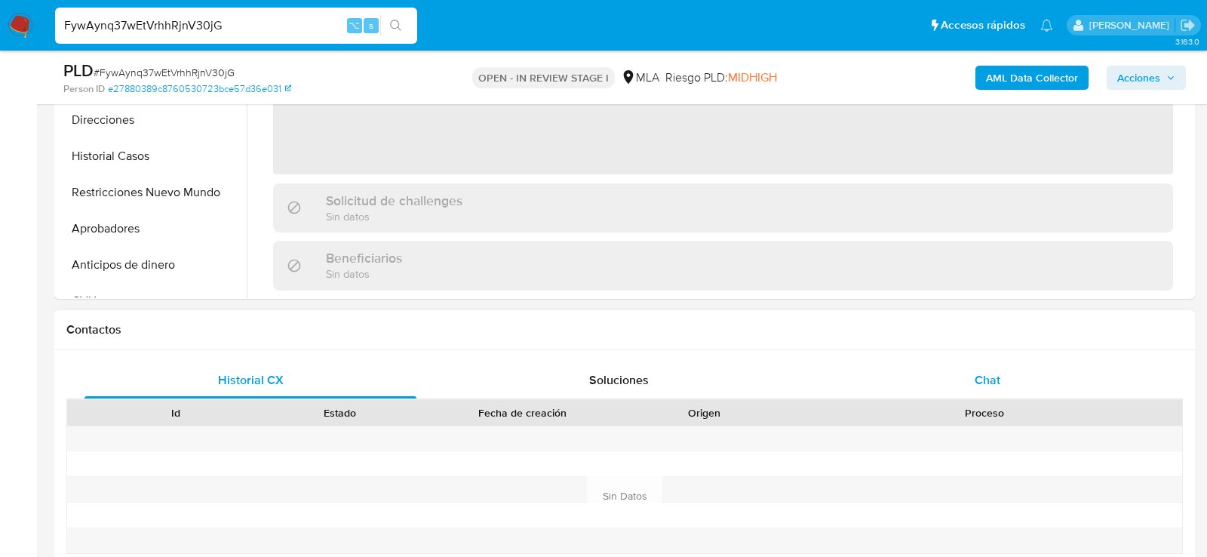
select select "10"
click at [1042, 362] on div "Chat" at bounding box center [988, 380] width 332 height 36
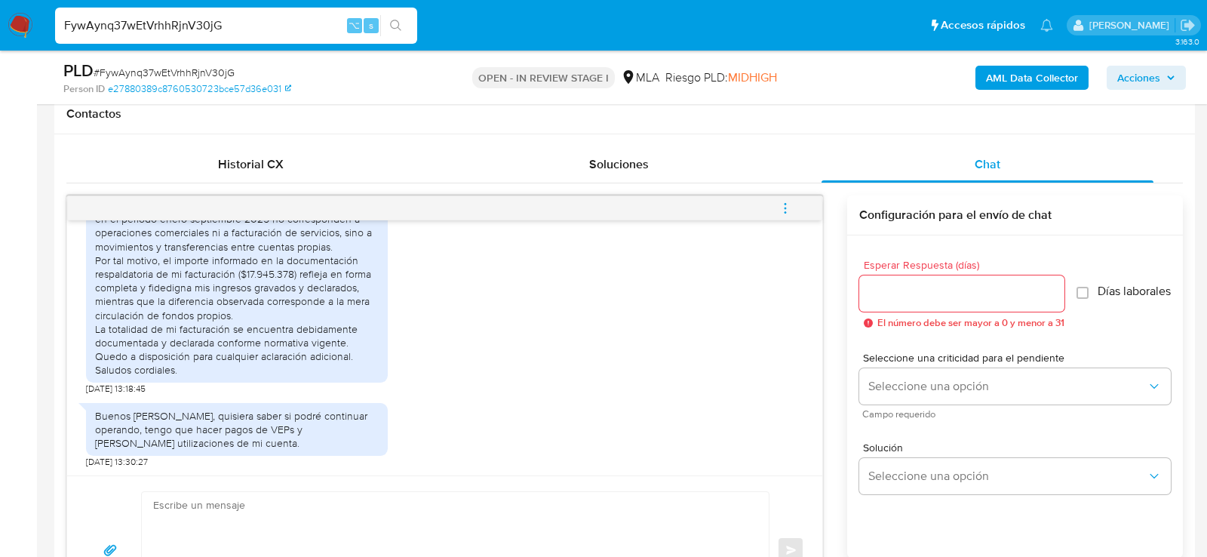
scroll to position [853, 0]
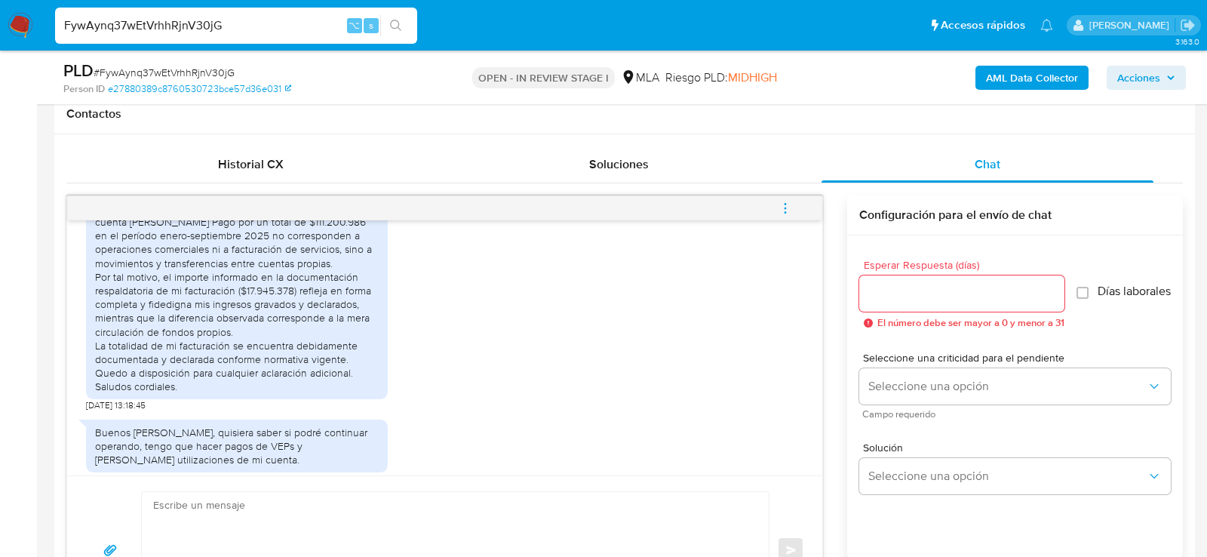
click at [229, 39] on div "FywAynq37wEtVrhhRjnV30jG ⌥ s" at bounding box center [236, 26] width 362 height 36
click at [223, 26] on input "FywAynq37wEtVrhhRjnV30jG" at bounding box center [236, 26] width 362 height 20
paste input "iIuJrp8luEXt5cRmCglyTzP4"
type input "iIuJrp8luEXt5cRmCglyTzP4"
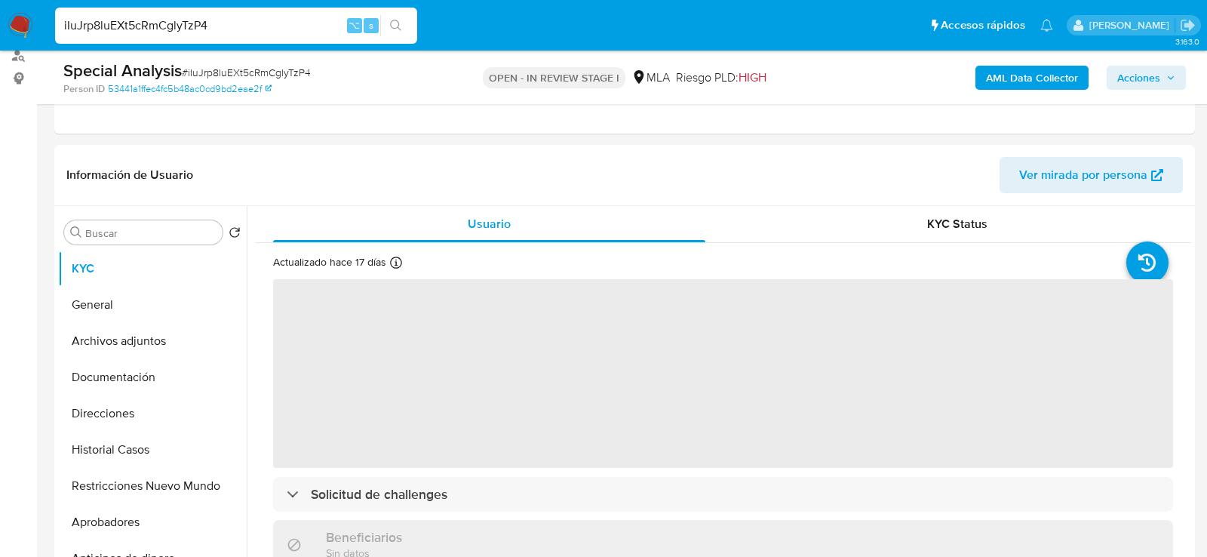
scroll to position [320, 0]
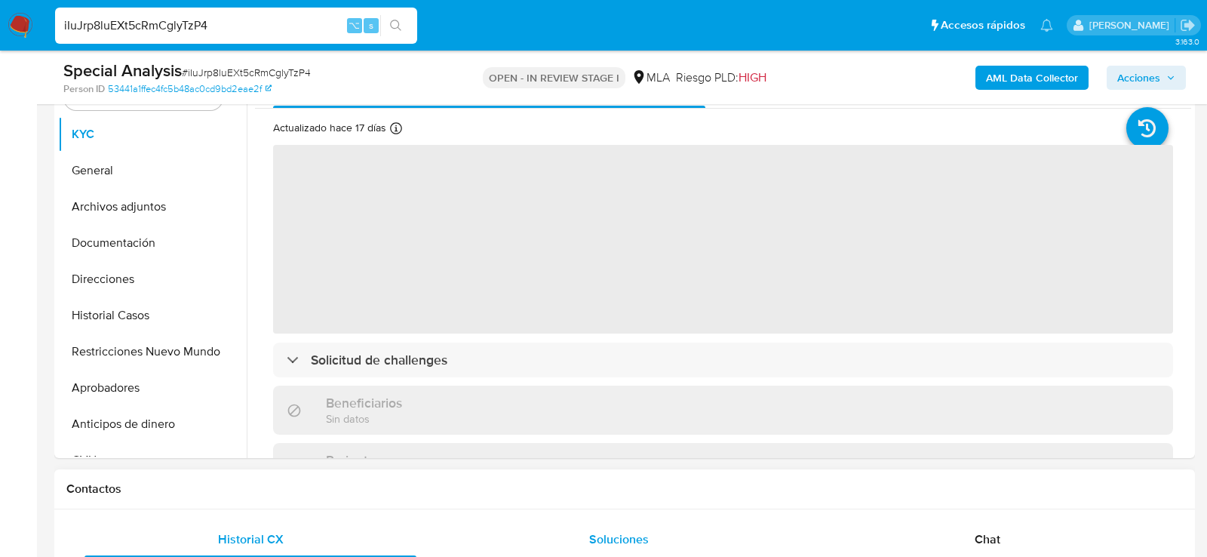
select select "10"
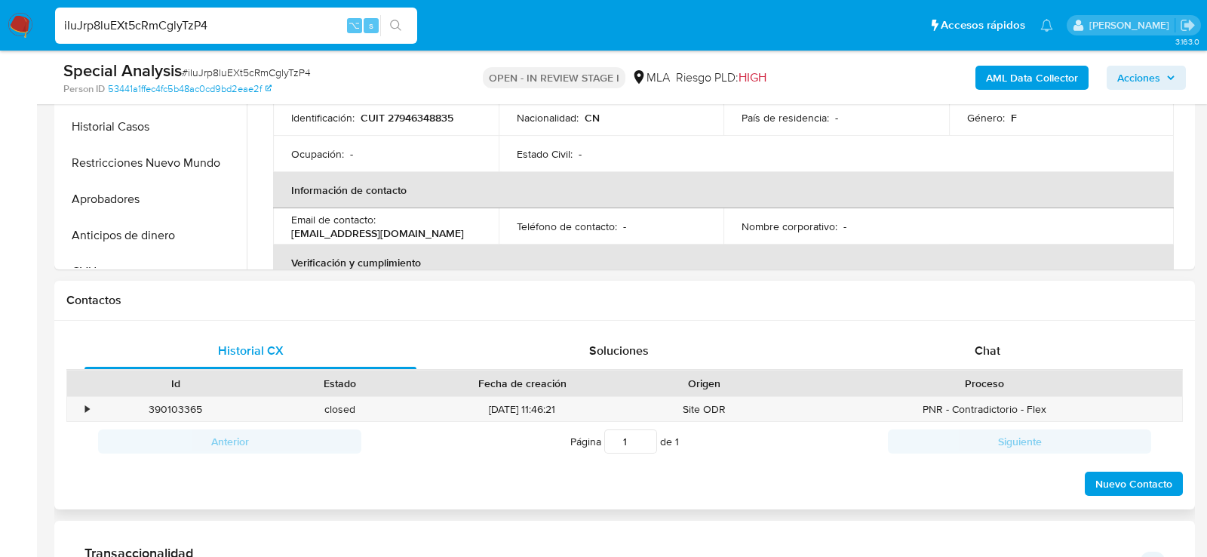
scroll to position [514, 0]
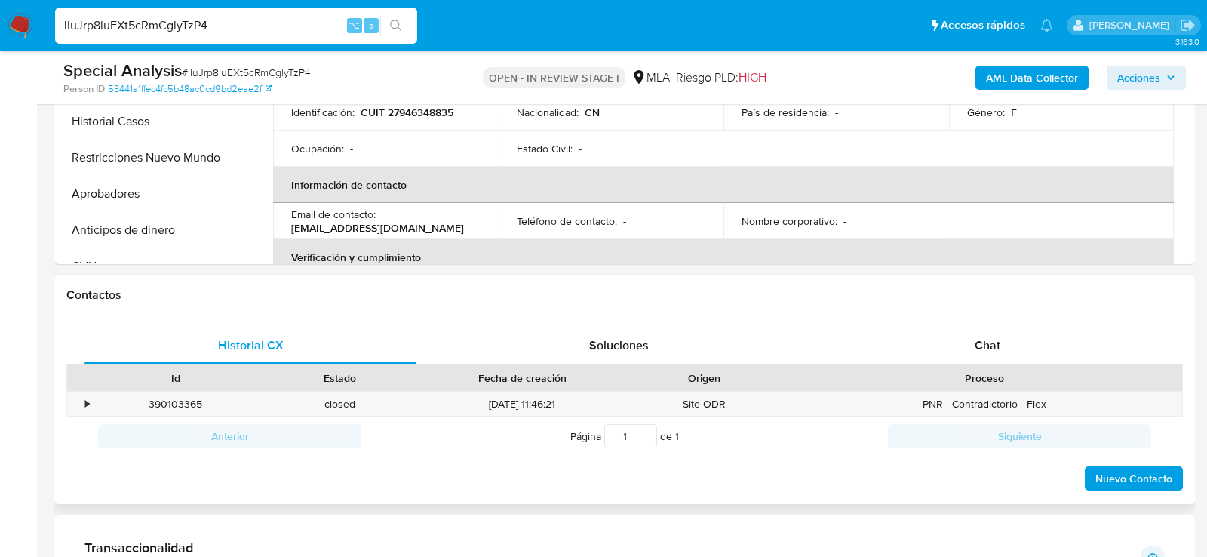
click at [1004, 371] on div "Proceso" at bounding box center [985, 378] width 374 height 15
click at [1001, 346] on div "Chat" at bounding box center [988, 346] width 332 height 36
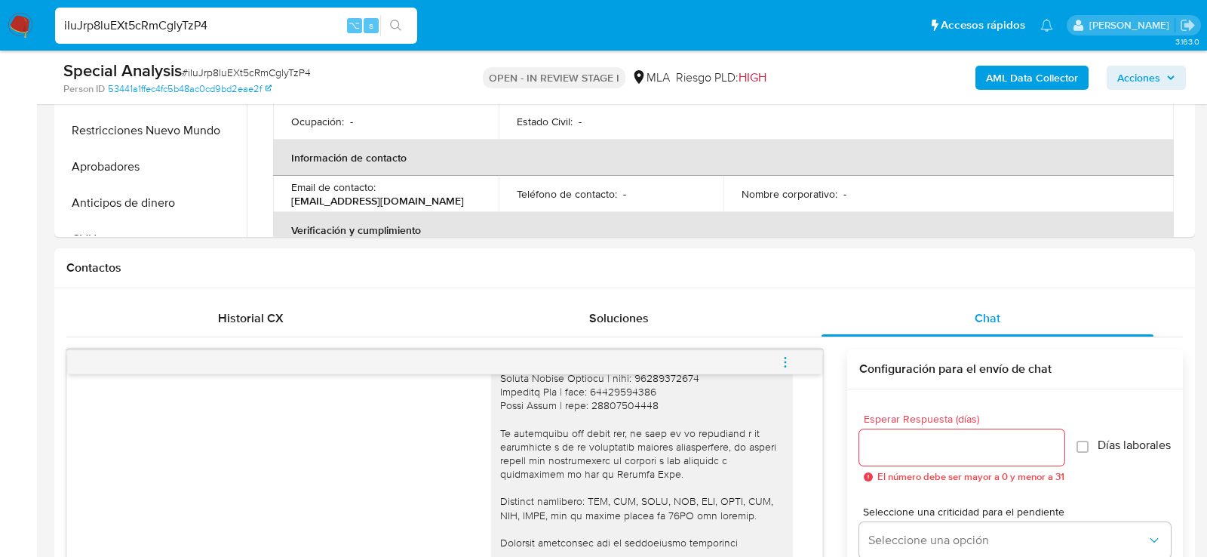
scroll to position [278, 0]
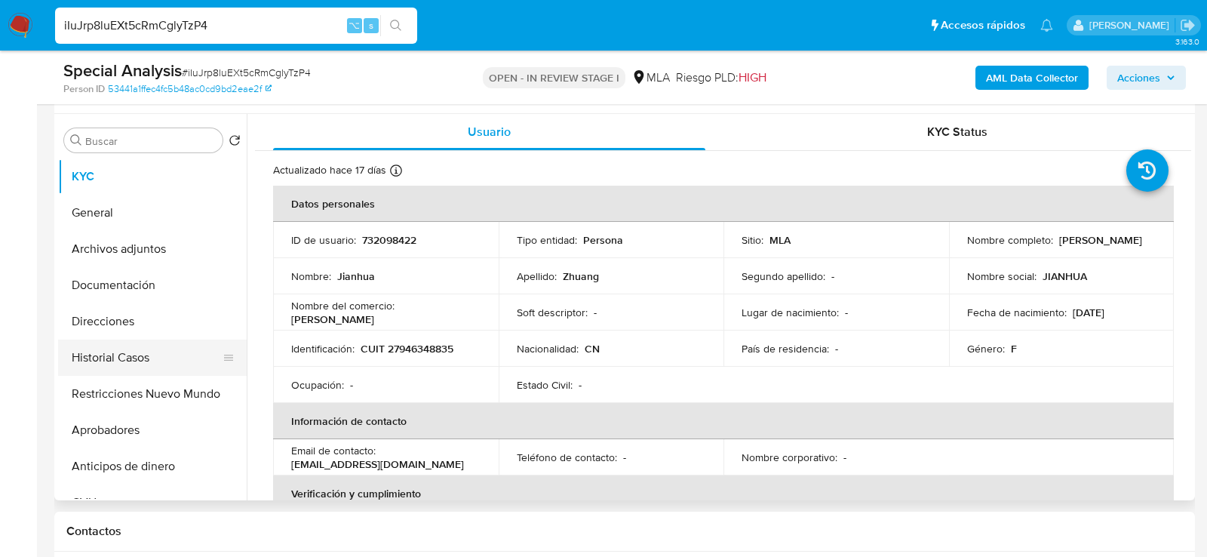
click at [113, 340] on button "Historial Casos" at bounding box center [146, 358] width 177 height 36
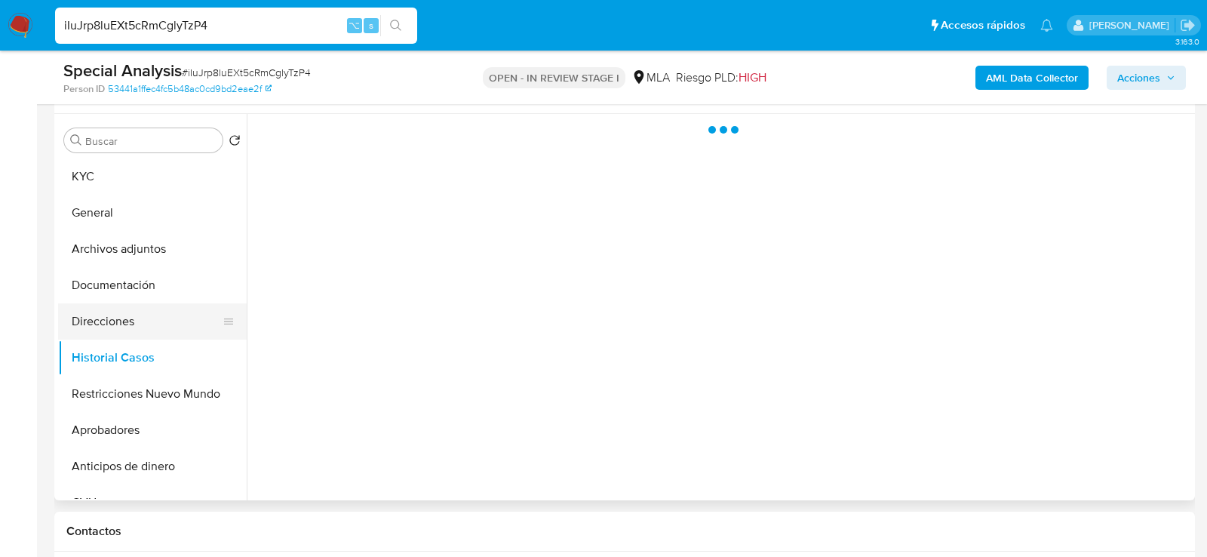
click at [102, 324] on button "Direcciones" at bounding box center [146, 321] width 177 height 36
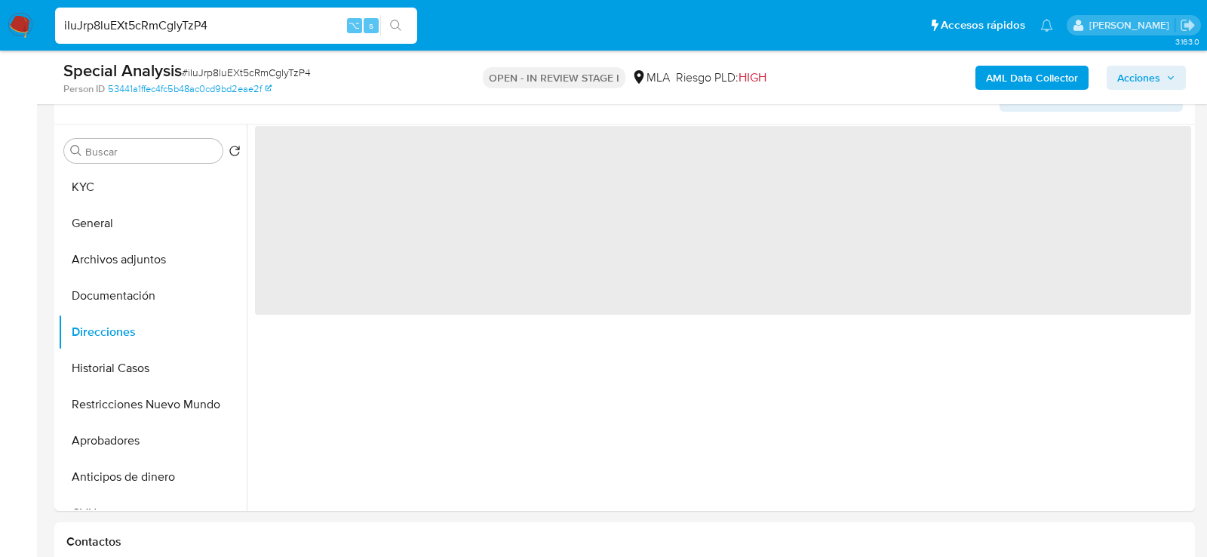
scroll to position [262, 0]
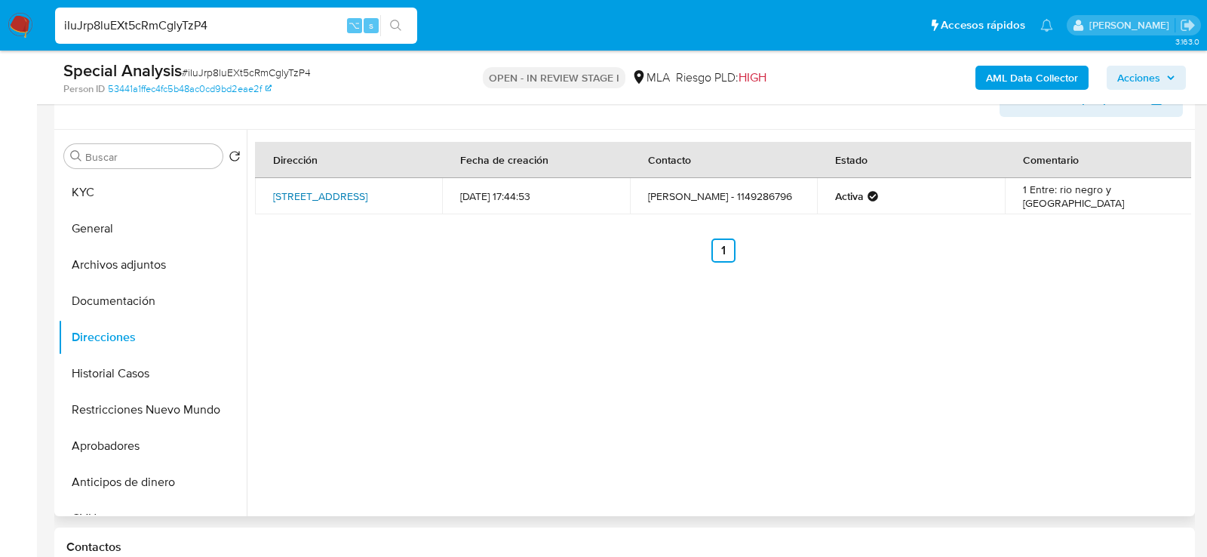
click at [368, 193] on link "Calle Progreso 328, La Union, Buenos Aires, 1803, Argentina 328" at bounding box center [320, 196] width 94 height 15
click at [325, 210] on td "Calle Progreso 328, La Union, Buenos Aires, 1803, Argentina 328" at bounding box center [348, 196] width 187 height 36
copy td "Calle Progreso 328, La Union, Buenos Aires, 1803, Argentina 328"
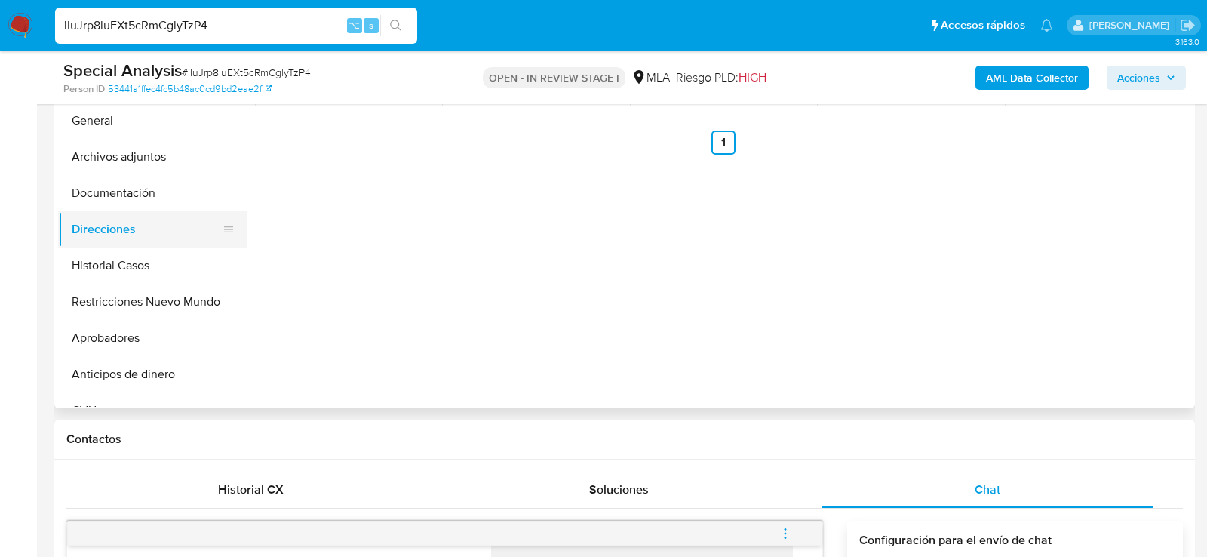
scroll to position [352, 0]
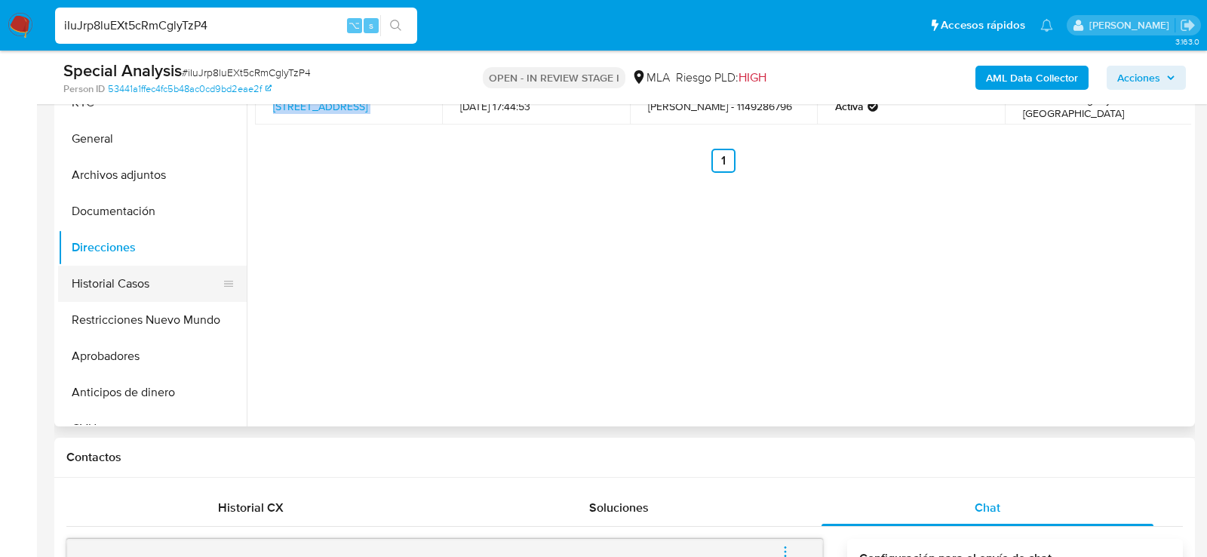
click at [106, 281] on button "Historial Casos" at bounding box center [146, 284] width 177 height 36
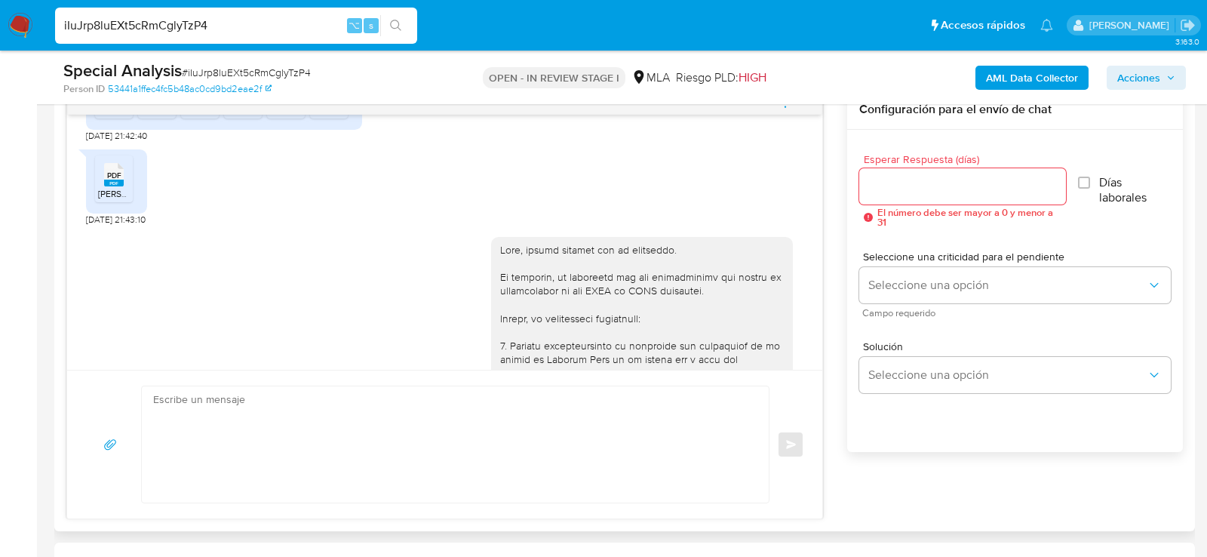
scroll to position [1207, 0]
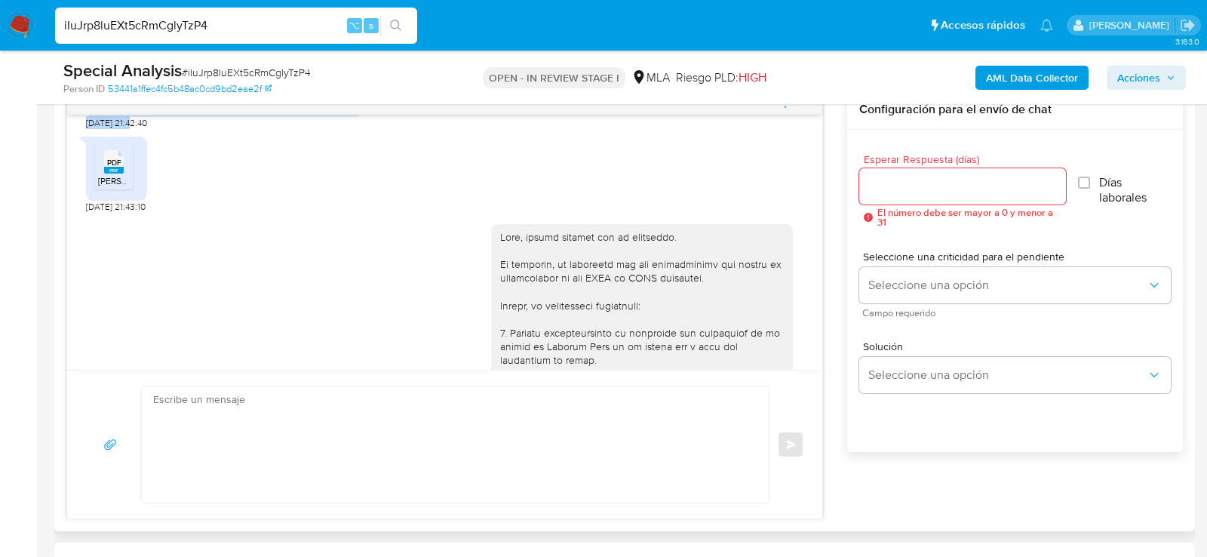
drag, startPoint x: 136, startPoint y: 159, endPoint x: 80, endPoint y: 158, distance: 55.8
click at [80, 159] on div "17/09/2025 14:50:40 Hola, Esperamos que te encuentres muy bien. Te consultamos …" at bounding box center [444, 242] width 755 height 255
copy span "22/09/2025"
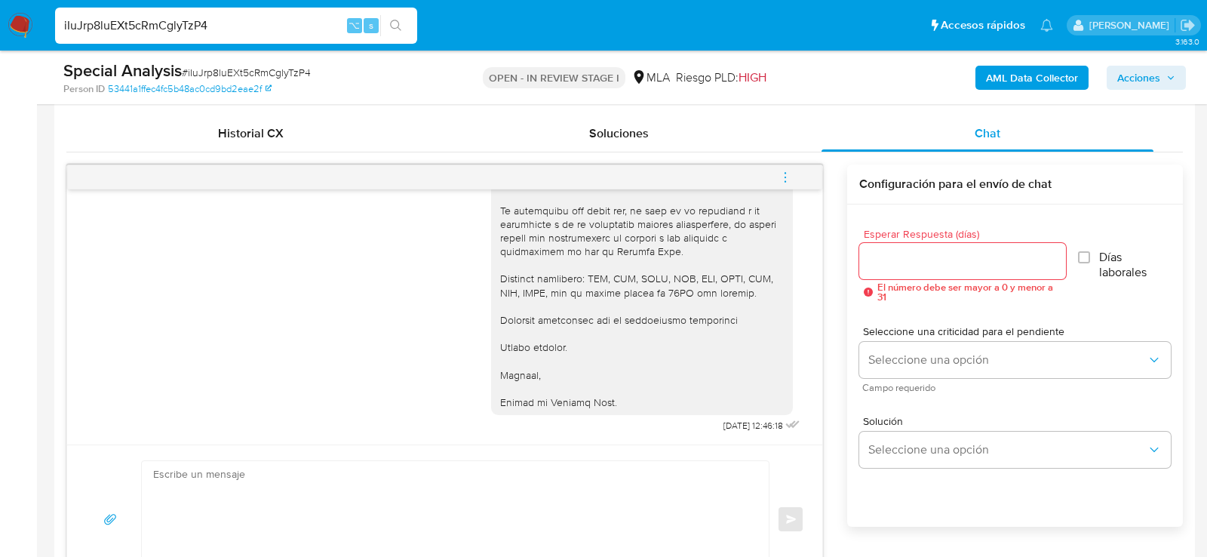
scroll to position [703, 0]
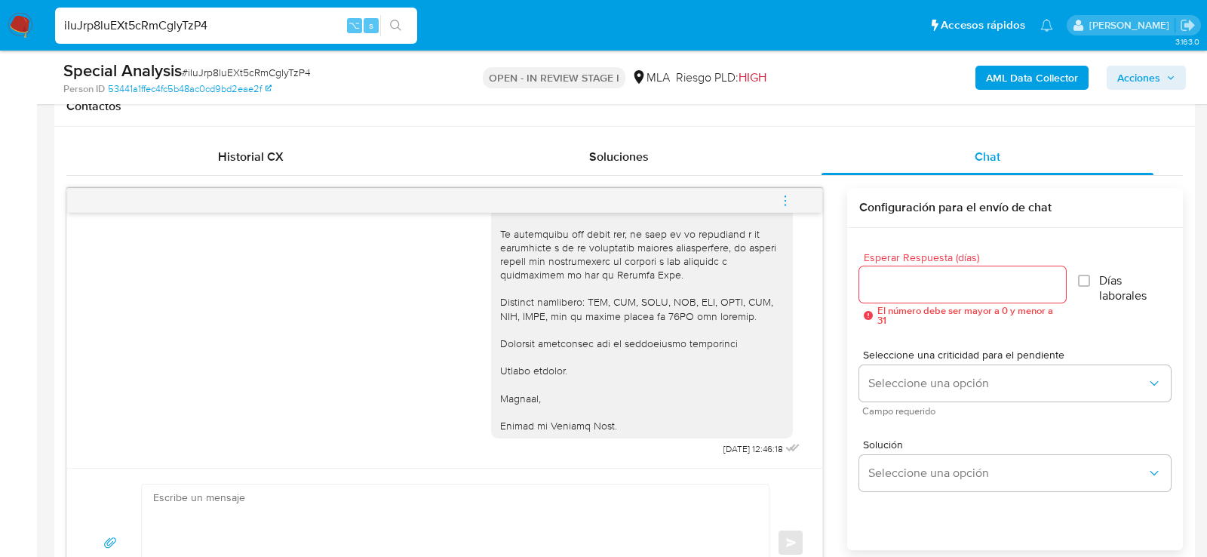
click at [802, 192] on button "menu-action" at bounding box center [786, 201] width 50 height 36
click at [581, 192] on li "Cerrar conversación" at bounding box center [575, 201] width 111 height 18
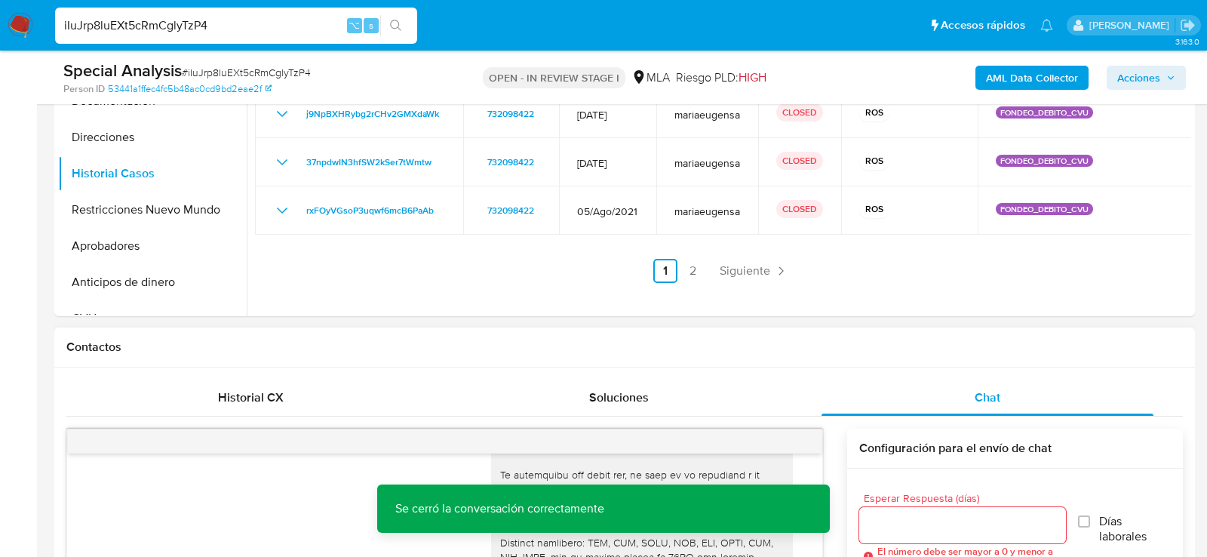
scroll to position [303, 0]
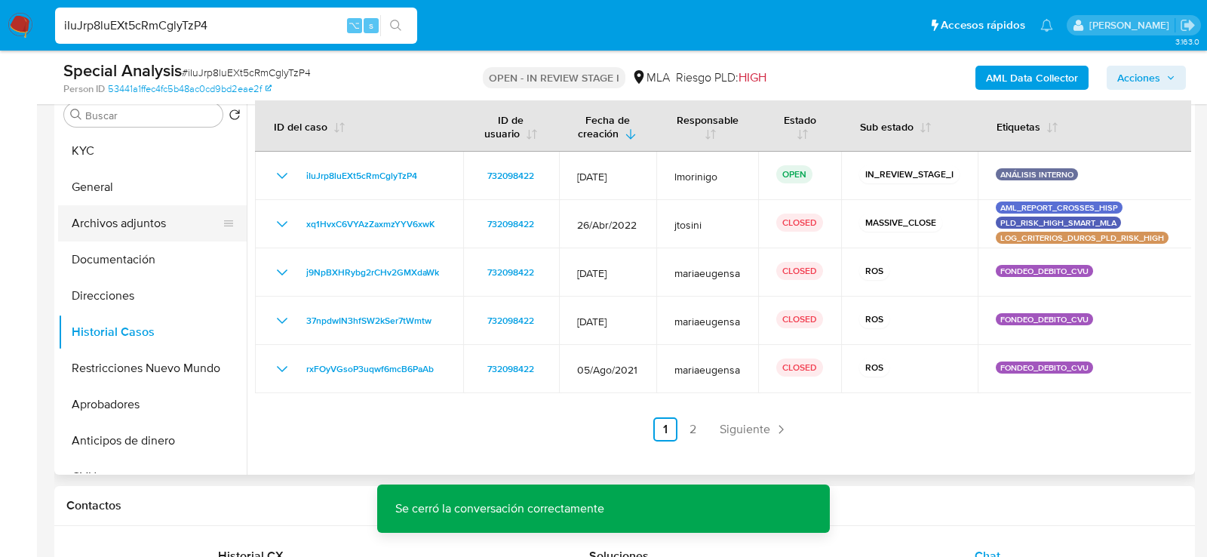
click at [80, 214] on button "Archivos adjuntos" at bounding box center [146, 223] width 177 height 36
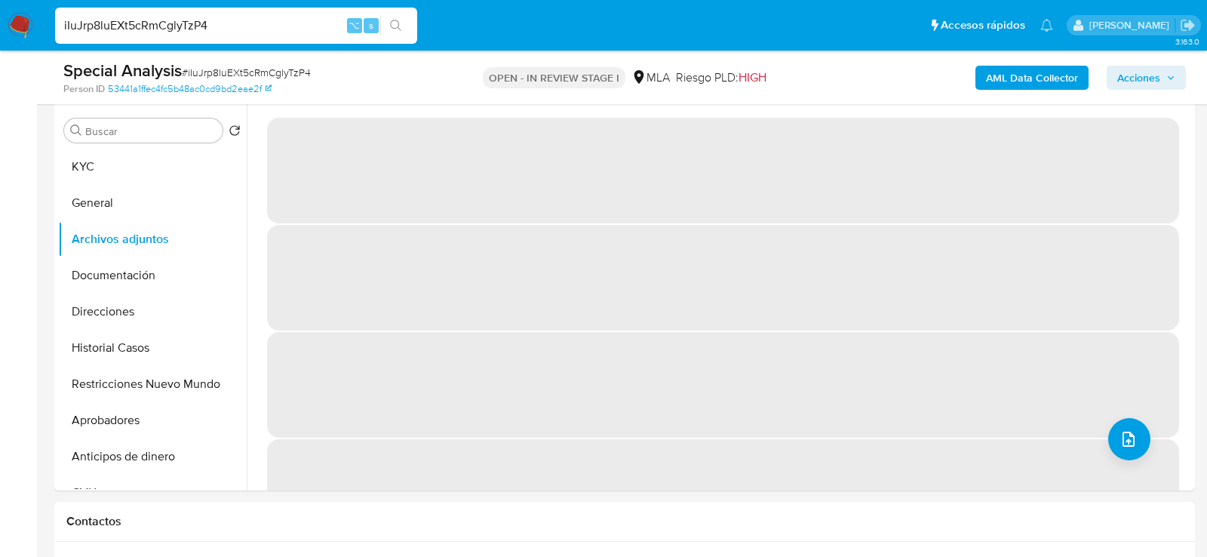
scroll to position [276, 0]
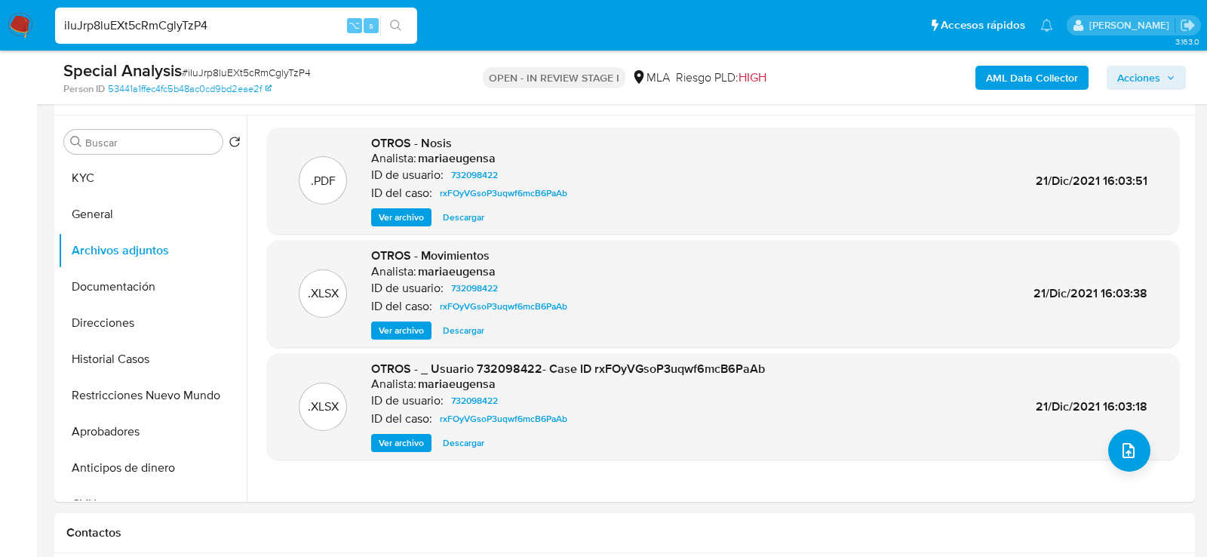
click at [1026, 75] on b "AML Data Collector" at bounding box center [1032, 78] width 92 height 24
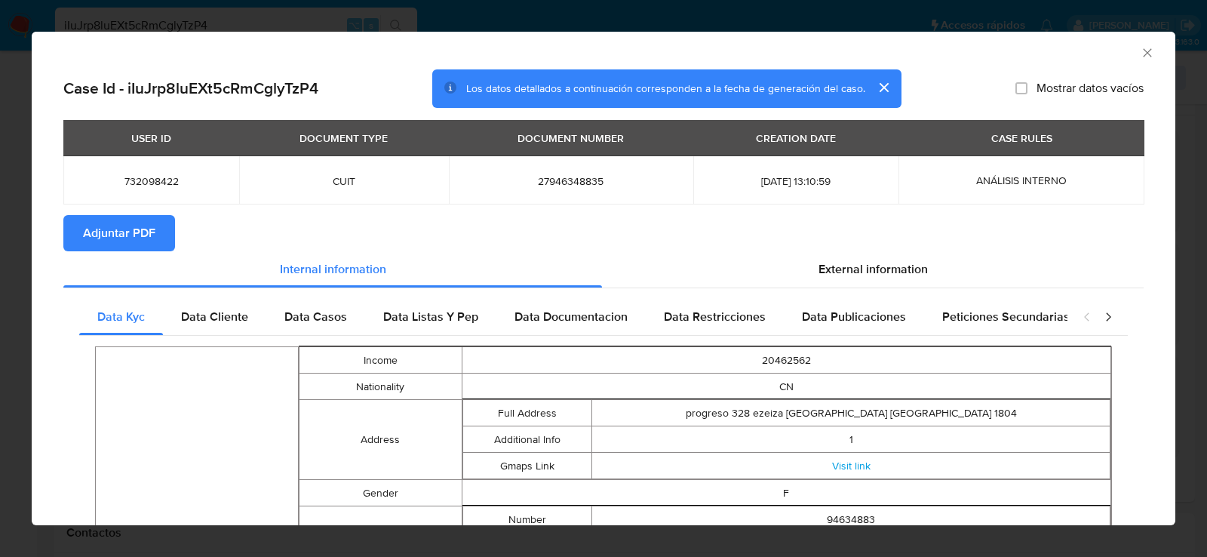
click at [106, 231] on span "Adjuntar PDF" at bounding box center [119, 233] width 72 height 33
click at [1153, 49] on icon "Cerrar ventana" at bounding box center [1147, 52] width 15 height 15
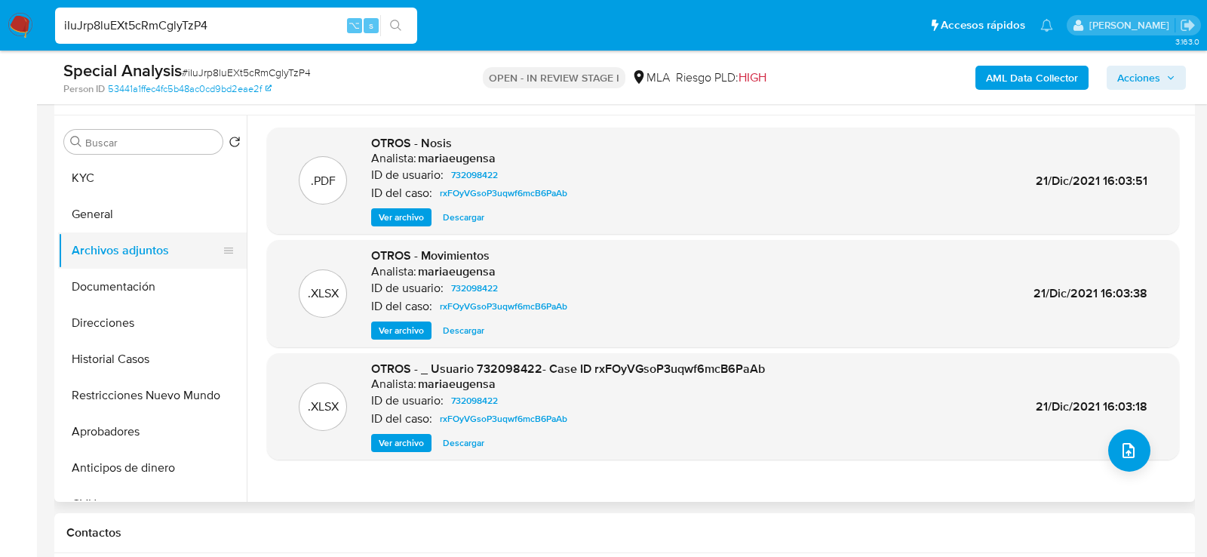
click at [103, 245] on button "Archivos adjuntos" at bounding box center [146, 250] width 177 height 36
click at [103, 221] on button "General" at bounding box center [146, 214] width 177 height 36
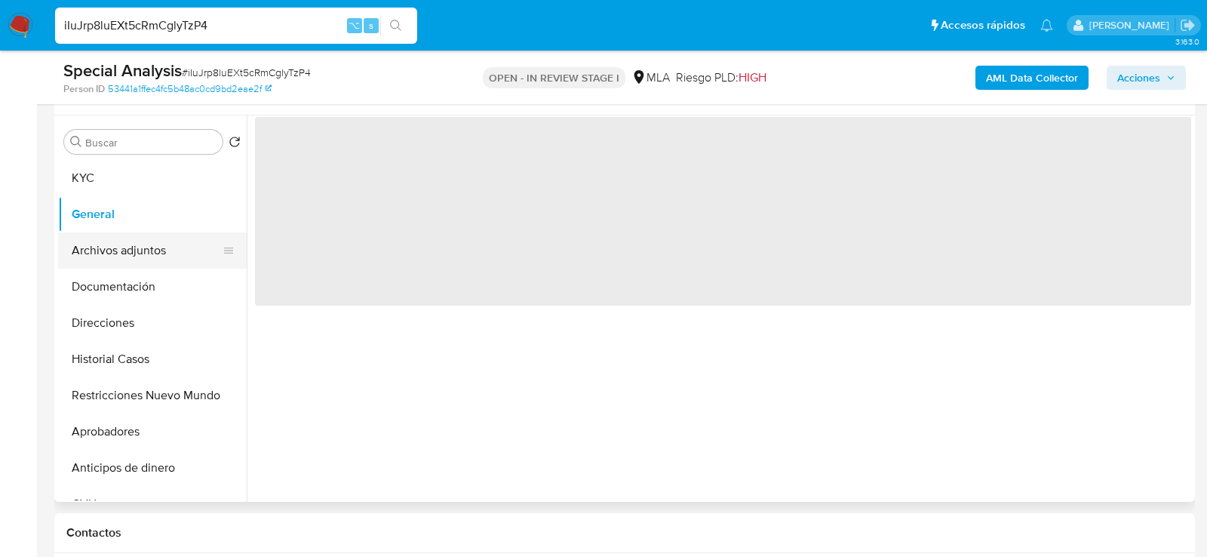
click at [103, 252] on button "Archivos adjuntos" at bounding box center [146, 250] width 177 height 36
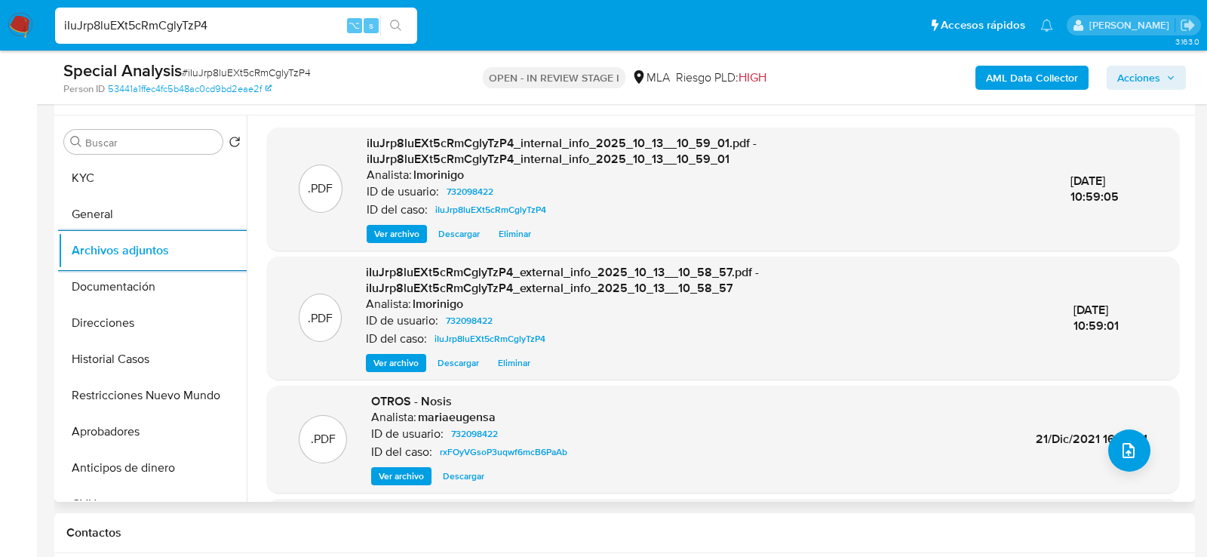
scroll to position [275, 0]
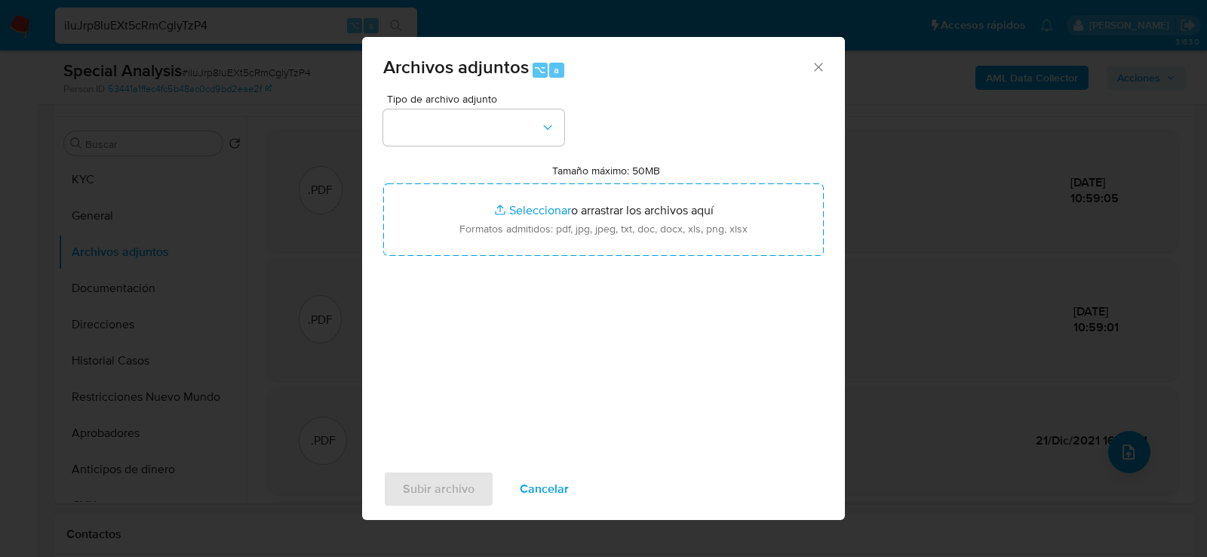
click at [488, 99] on span "Tipo de archivo adjunto" at bounding box center [477, 99] width 181 height 11
click at [488, 110] on button "button" at bounding box center [473, 127] width 181 height 36
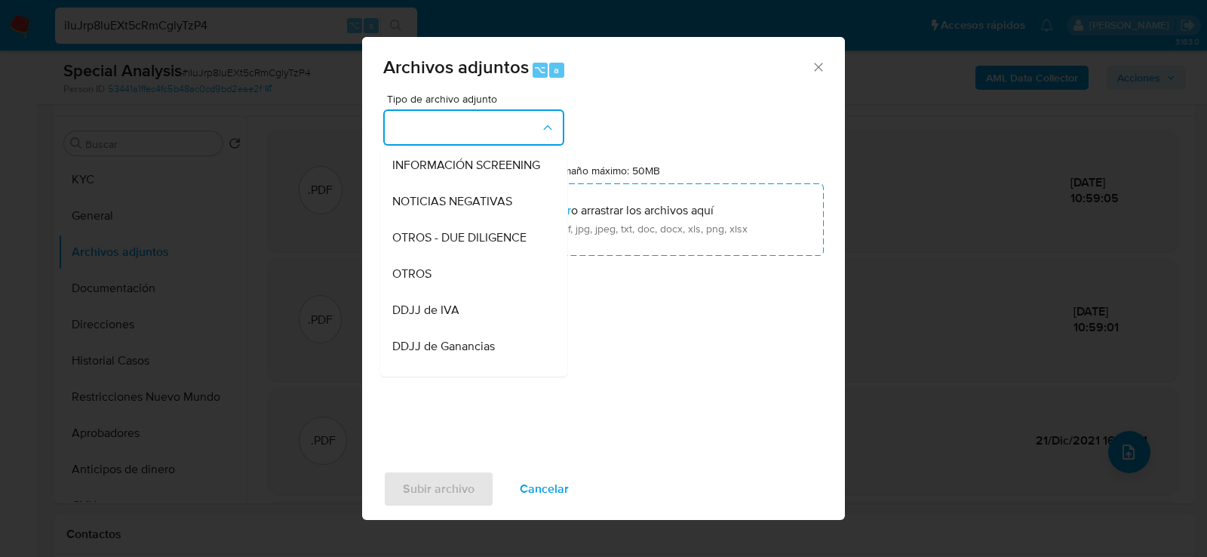
scroll to position [185, 0]
click at [457, 275] on div "OTROS" at bounding box center [469, 272] width 154 height 36
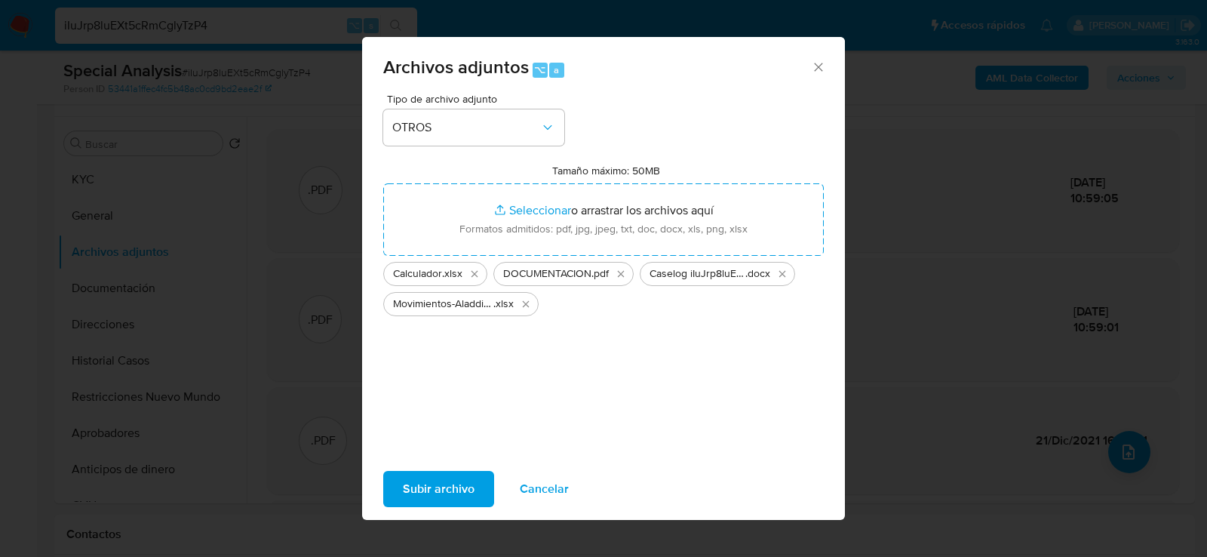
click at [445, 503] on span "Subir archivo" at bounding box center [439, 488] width 72 height 33
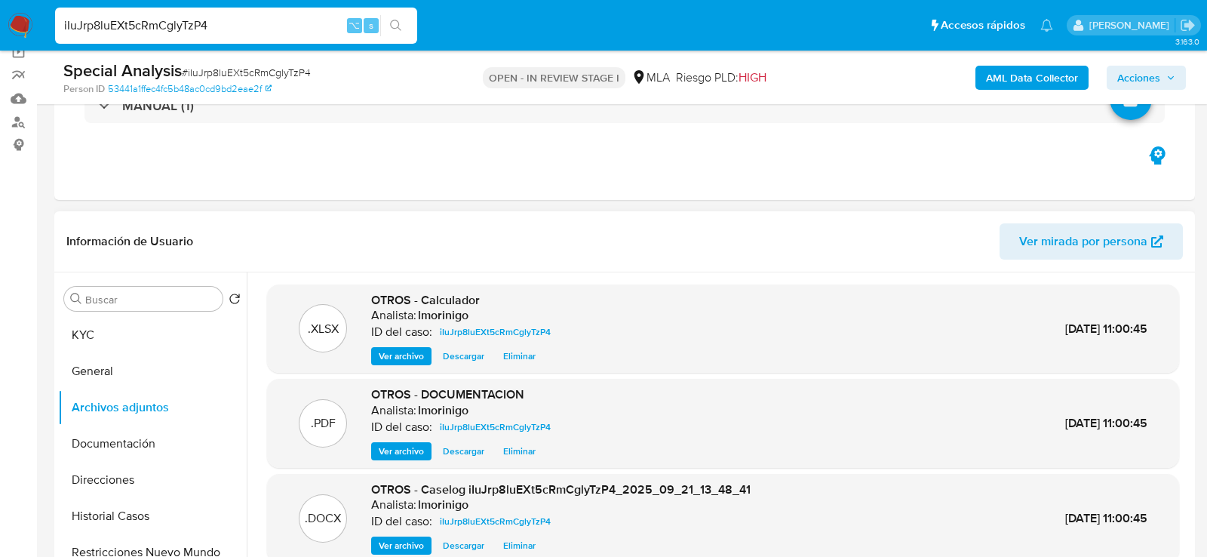
scroll to position [0, 0]
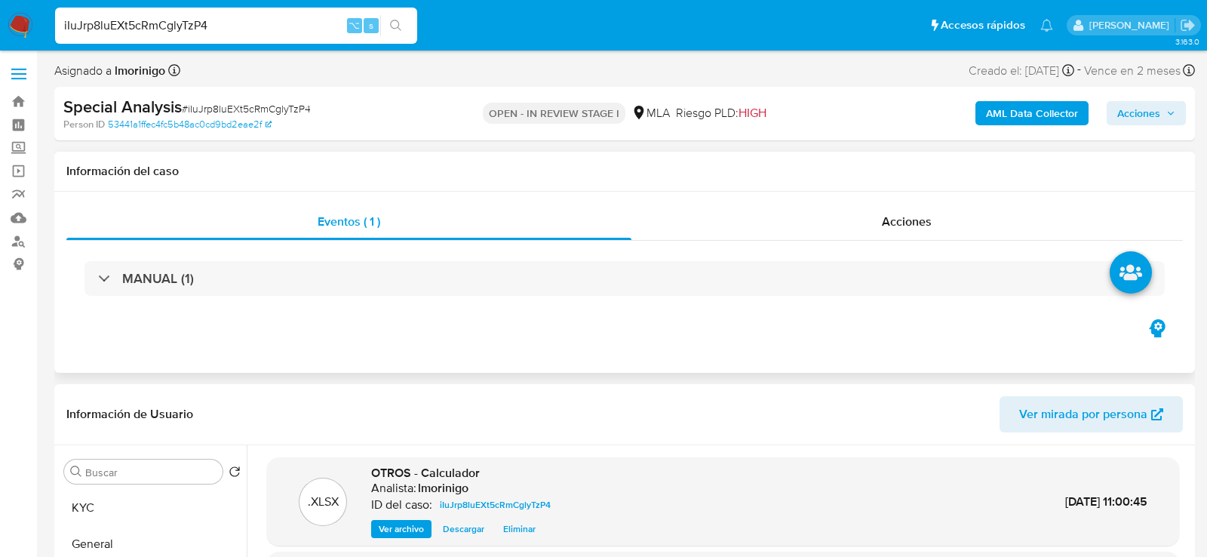
click at [841, 246] on div "MANUAL (1)" at bounding box center [624, 278] width 1117 height 75
click at [851, 223] on div "Acciones" at bounding box center [908, 222] width 552 height 36
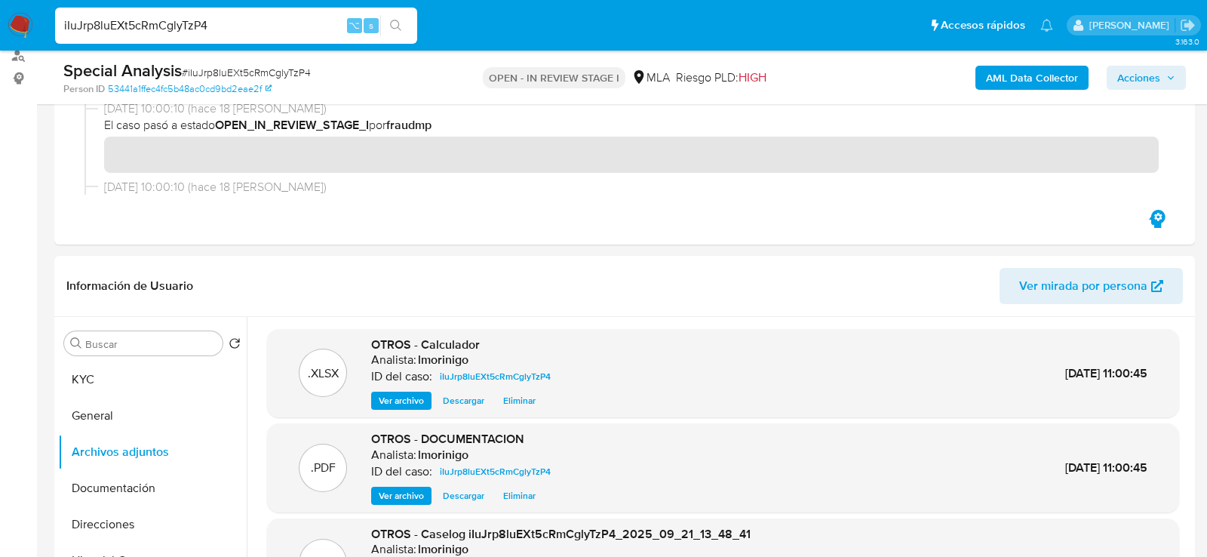
scroll to position [270, 0]
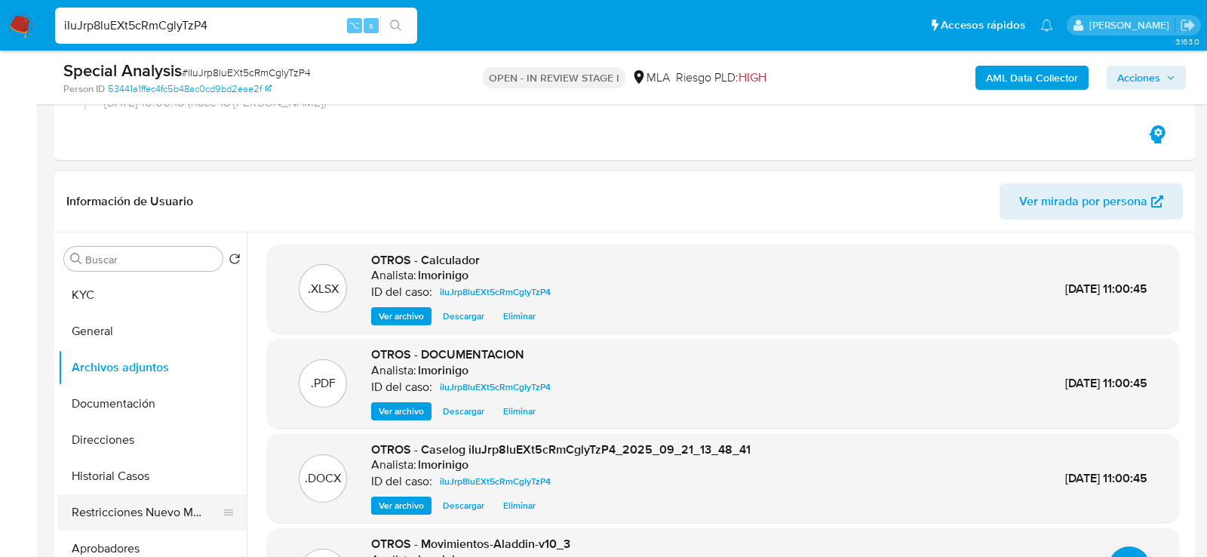
click at [91, 516] on button "Restricciones Nuevo Mundo" at bounding box center [146, 512] width 177 height 36
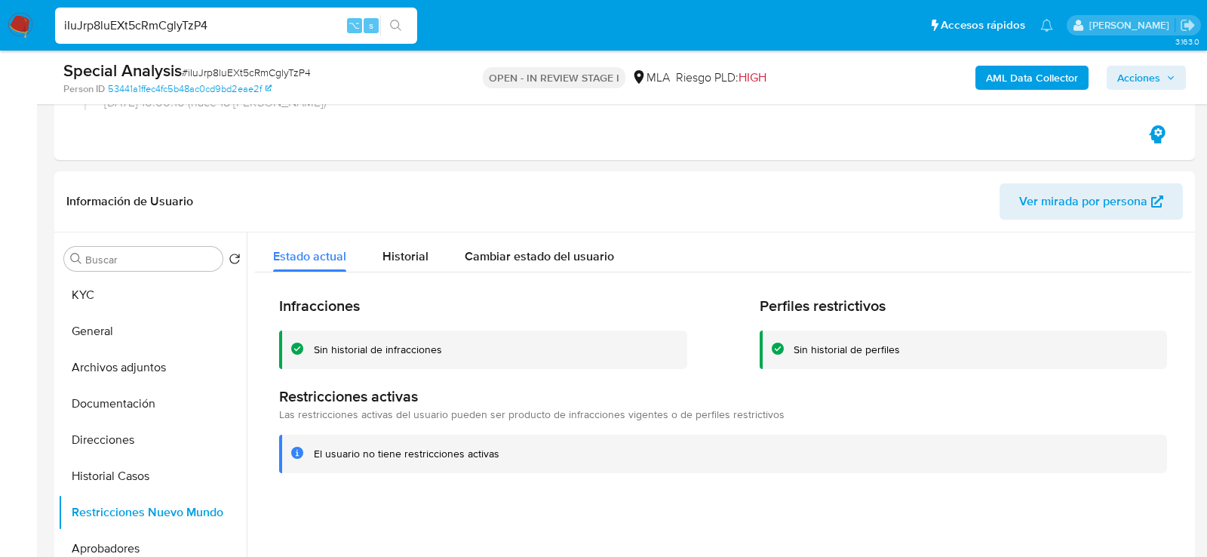
click at [1171, 72] on span "Acciones" at bounding box center [1147, 77] width 58 height 21
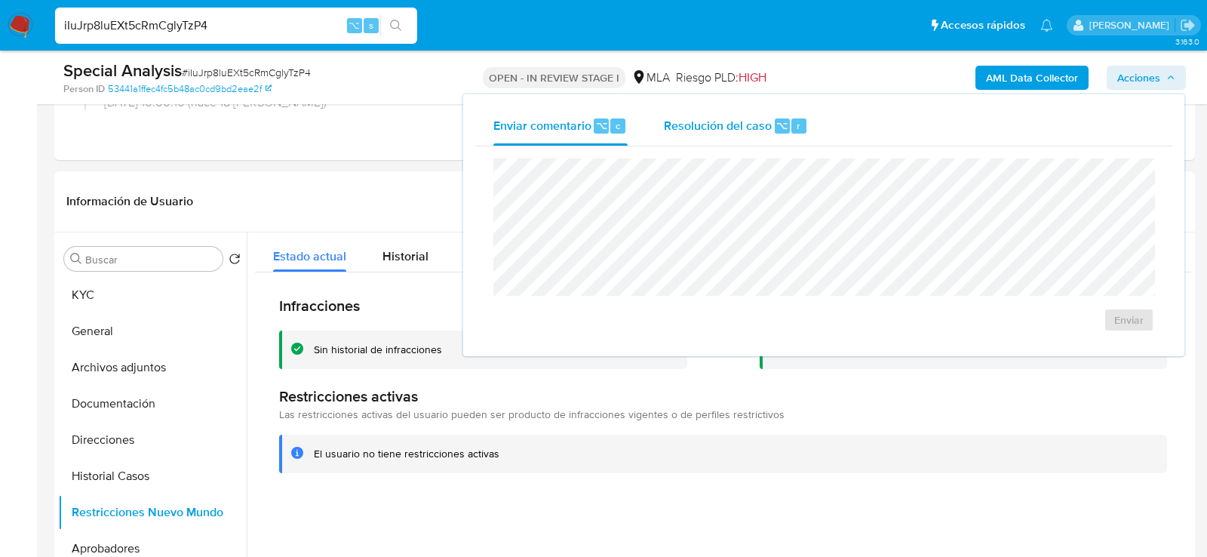
click at [762, 117] on span "Resolución del caso" at bounding box center [718, 124] width 108 height 17
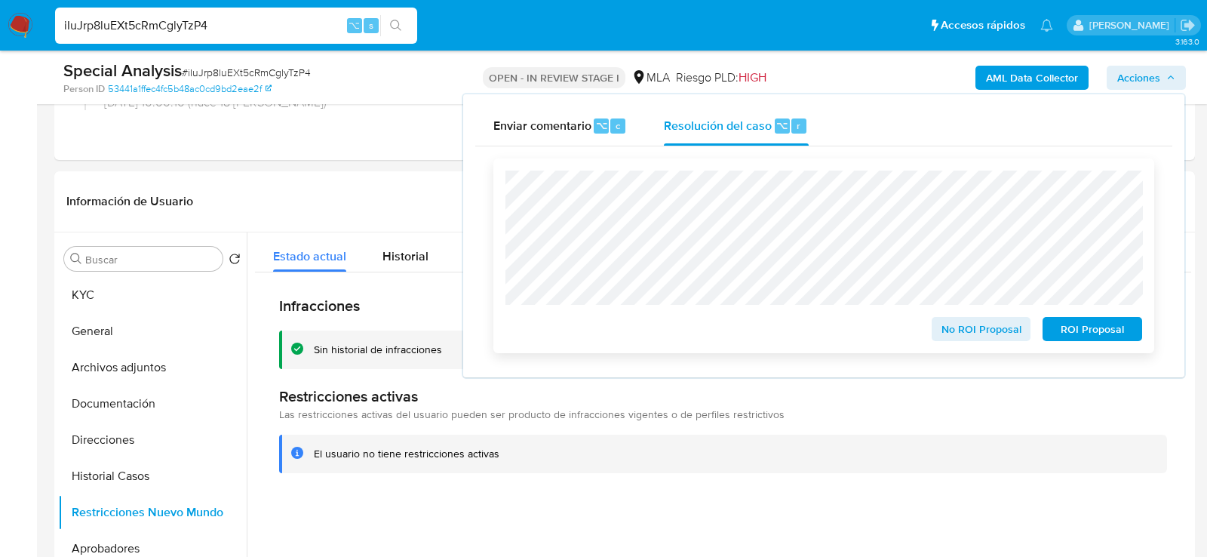
click at [998, 331] on span "No ROI Proposal" at bounding box center [982, 328] width 78 height 21
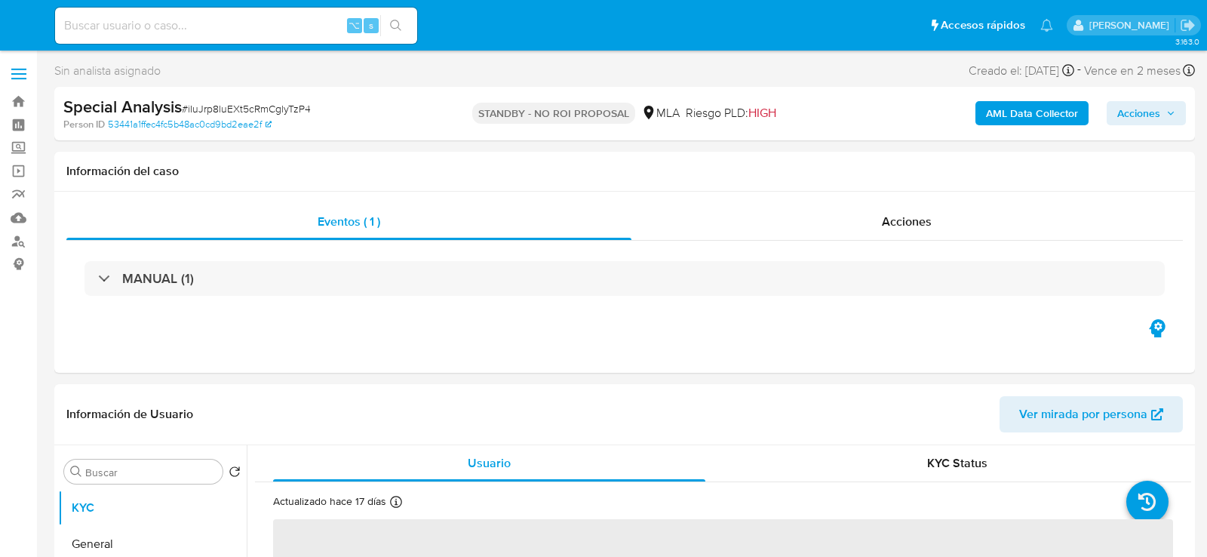
select select "10"
click at [230, 18] on input at bounding box center [236, 26] width 362 height 20
paste input "1rx8NILUgIwVOadteMH97Ayf"
type input "1rx8NILUgIwVOadteMH97Ayf"
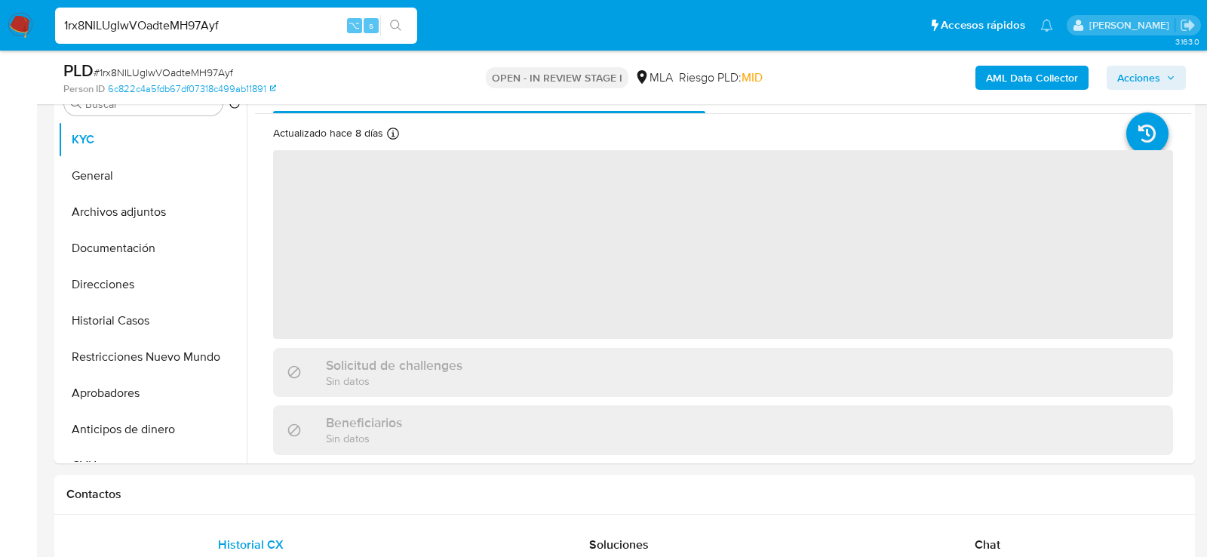
scroll to position [327, 0]
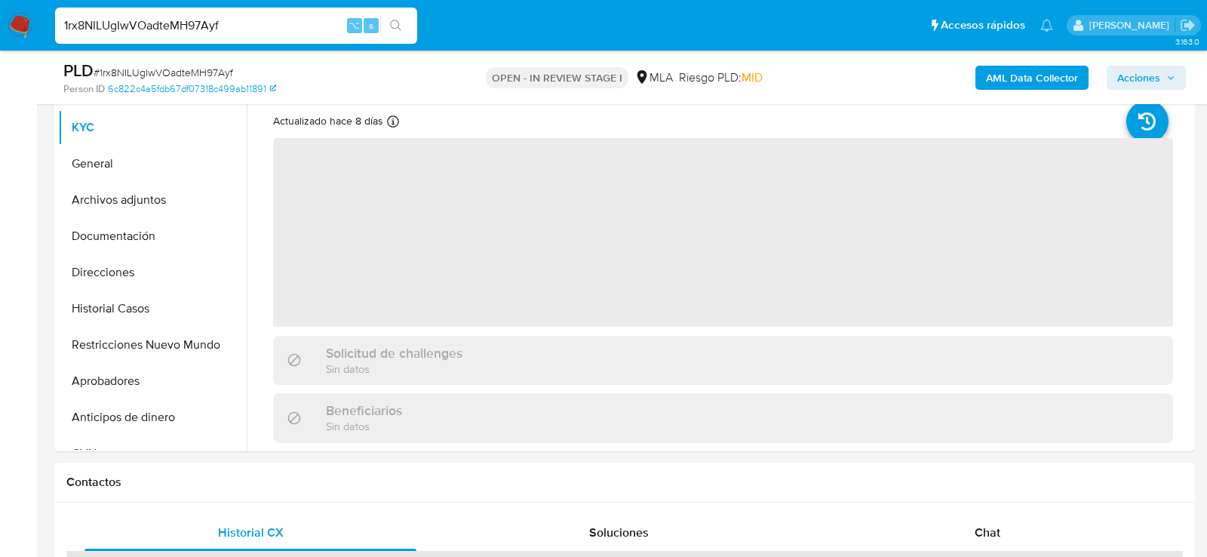
select select "10"
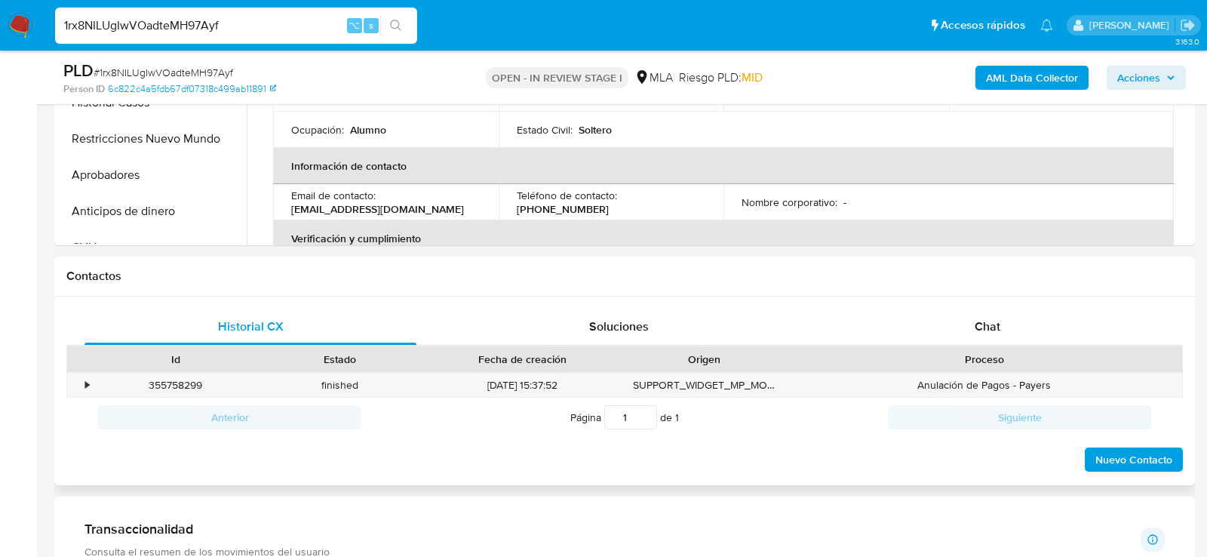
scroll to position [561, 0]
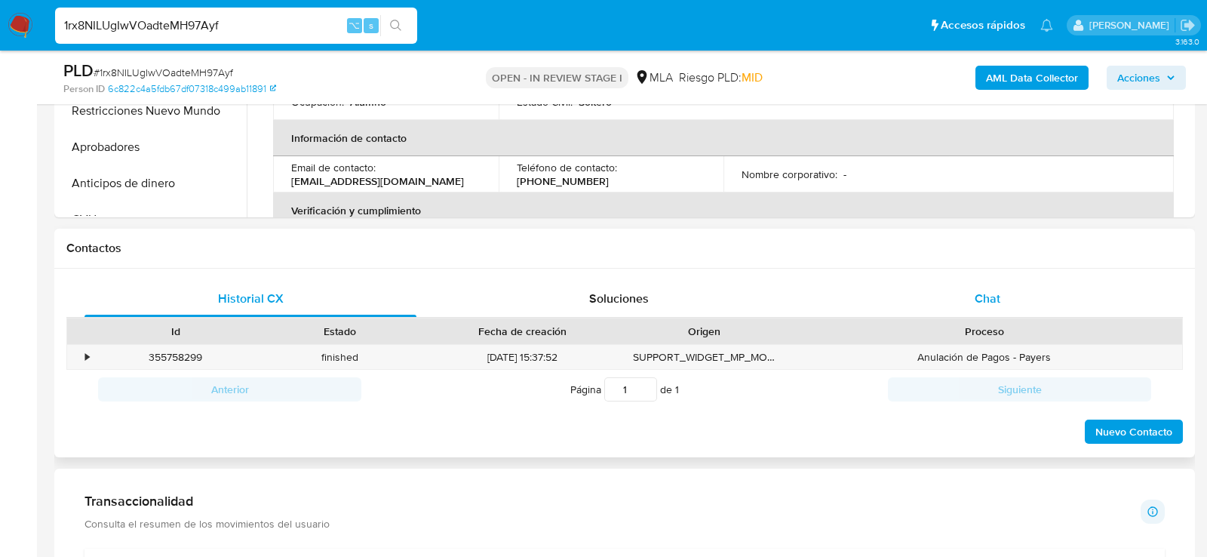
click at [1004, 311] on div "Chat" at bounding box center [988, 299] width 332 height 36
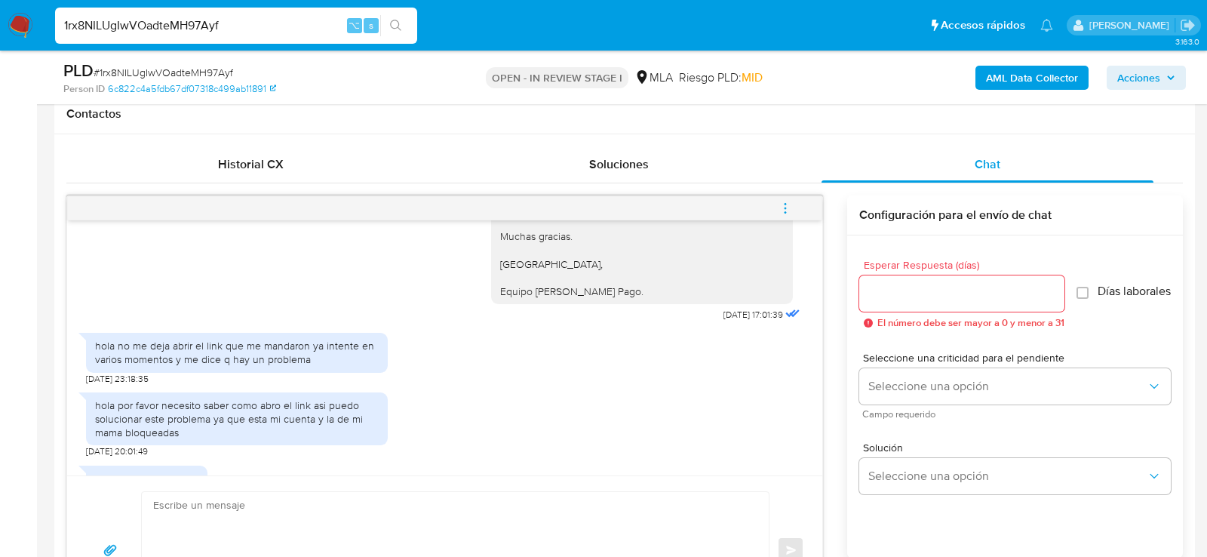
scroll to position [1232, 0]
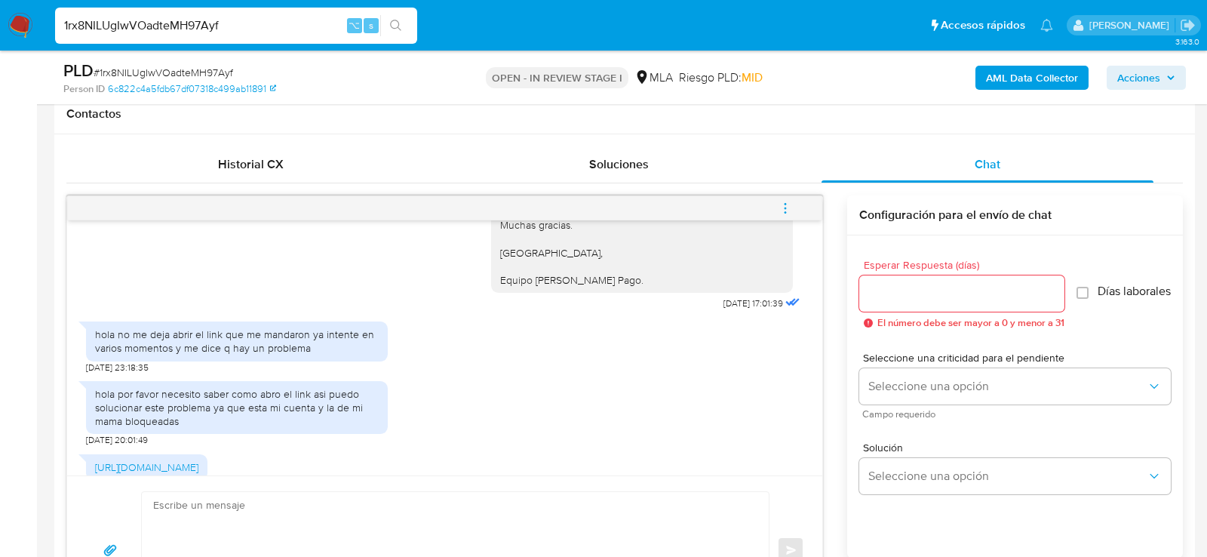
click at [229, 355] on div "hola no me deja abrir el link que me mandaron ya intente en varios momentos y m…" at bounding box center [237, 341] width 284 height 27
click at [262, 355] on div "hola no me deja abrir el link que me mandaron ya intente en varios momentos y m…" at bounding box center [237, 341] width 284 height 27
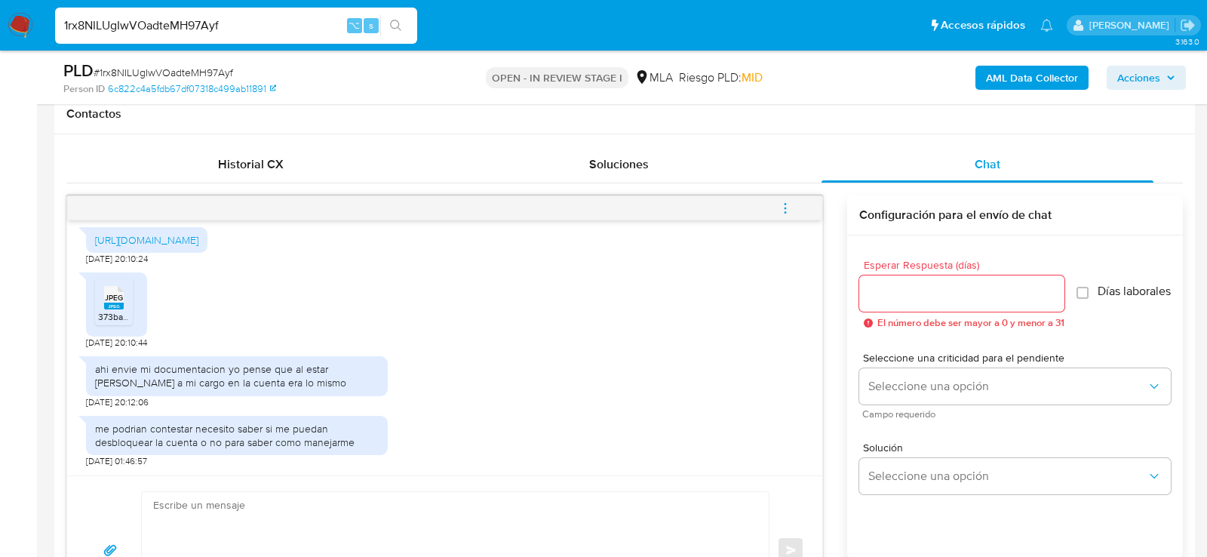
scroll to position [1469, 0]
click at [117, 309] on rect at bounding box center [114, 306] width 20 height 7
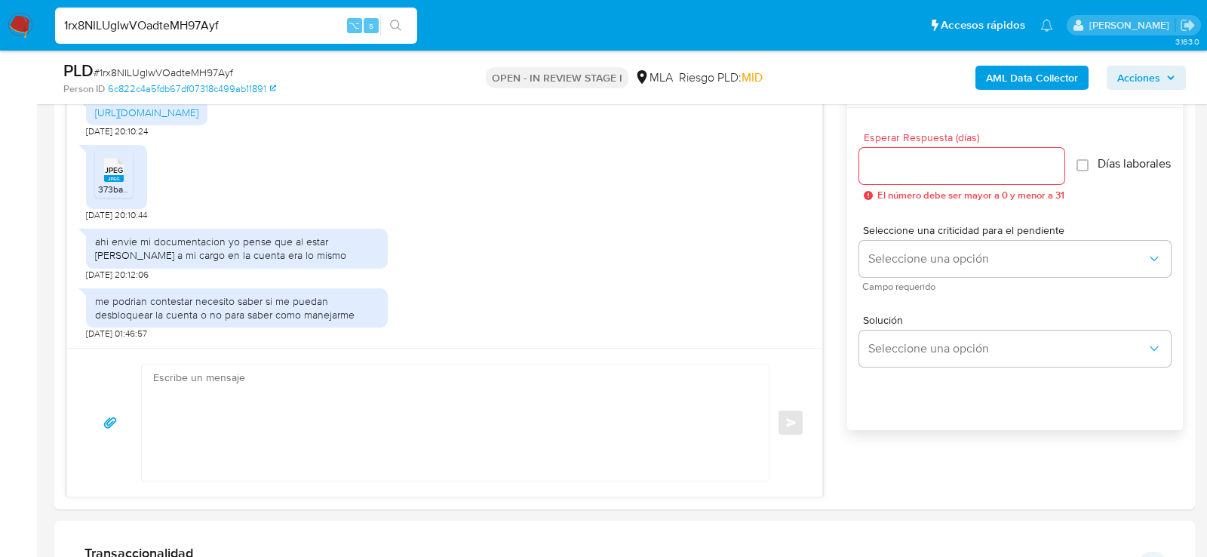
scroll to position [823, 0]
click at [226, 414] on textarea at bounding box center [451, 422] width 597 height 116
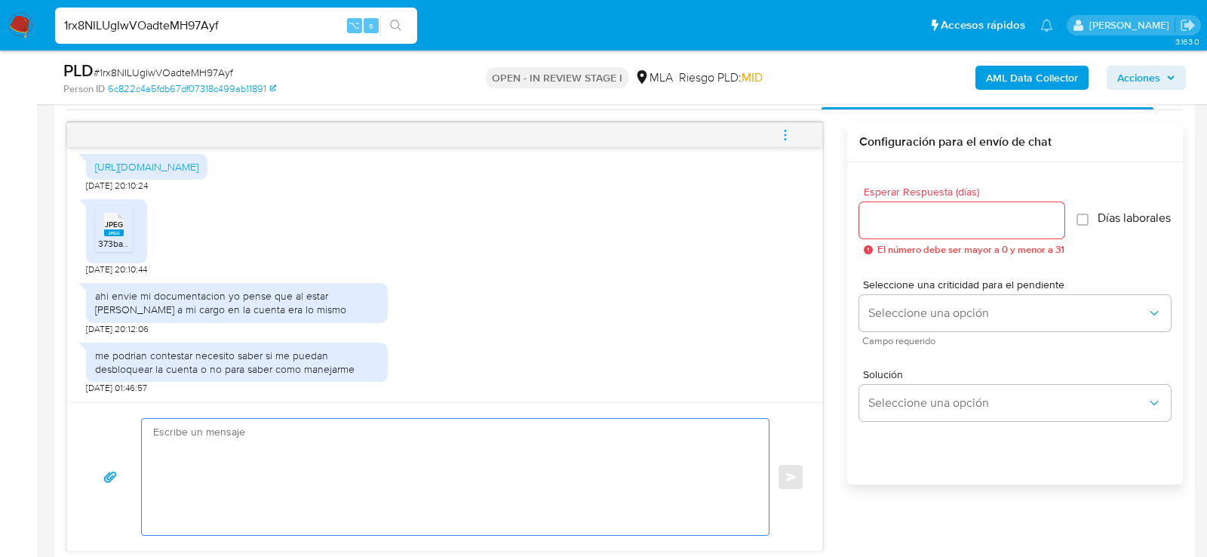
scroll to position [775, 0]
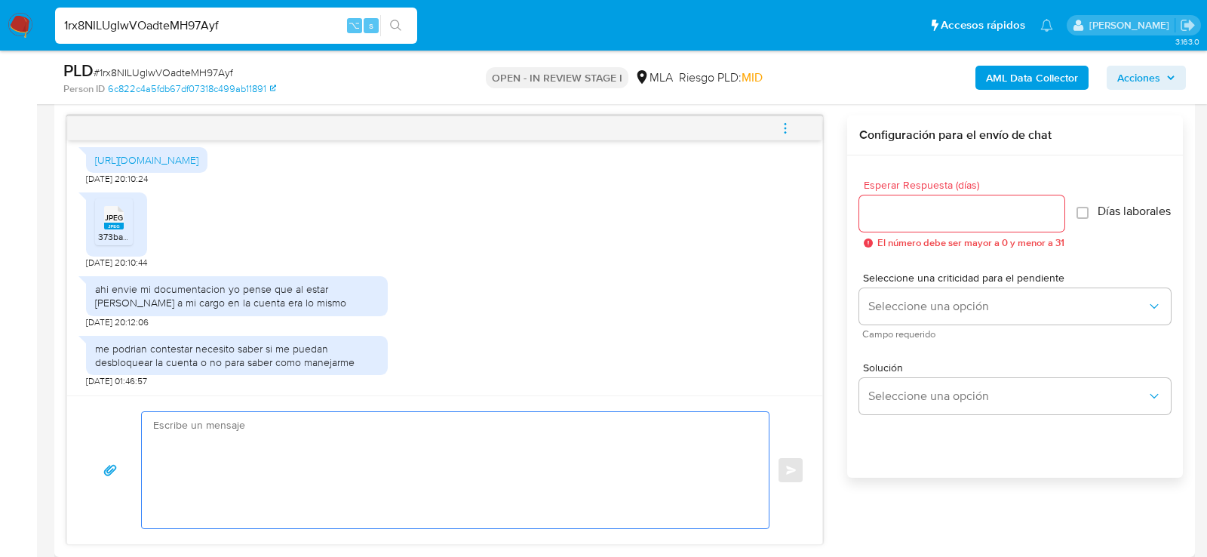
paste textarea "Hola XXX, ¡Gracias por tu respuesta! Queremos informarte que el uso de la cuent…"
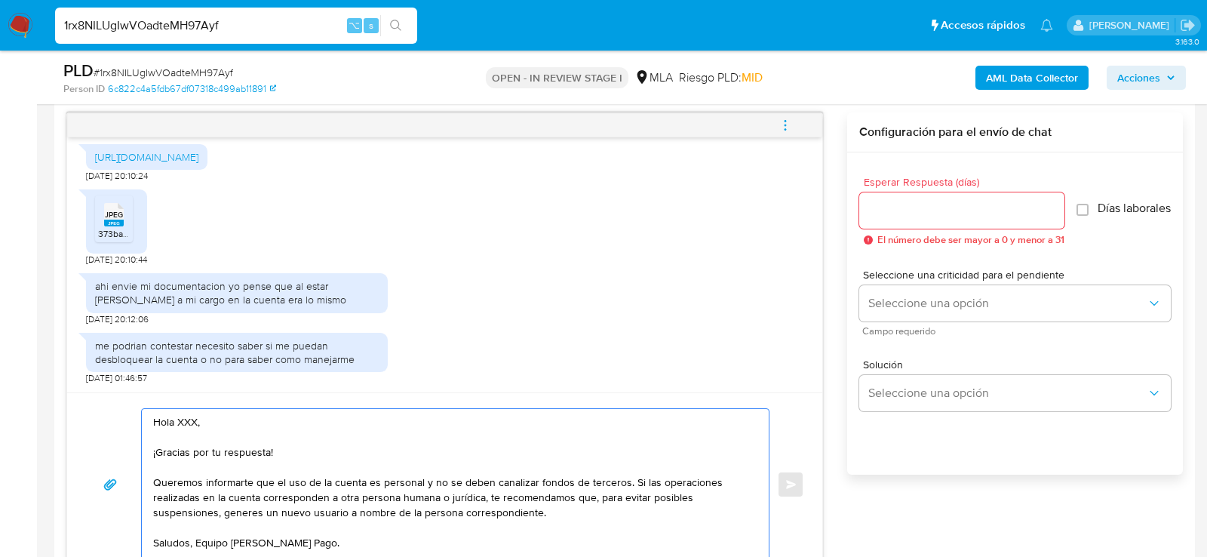
scroll to position [0, 0]
click at [177, 427] on textarea "Hola XXX, ¡Gracias por tu respuesta! Queremos informarte que el uso de la cuent…" at bounding box center [451, 484] width 597 height 151
click at [181, 424] on textarea "Hola XXX, ¡Gracias por tu respuesta! Queremos informarte que el uso de la cuent…" at bounding box center [451, 484] width 597 height 151
click at [627, 478] on textarea "Hola, ¡Gracias por tu respuesta! Queremos informarte que el uso de la cuenta es…" at bounding box center [451, 484] width 597 height 151
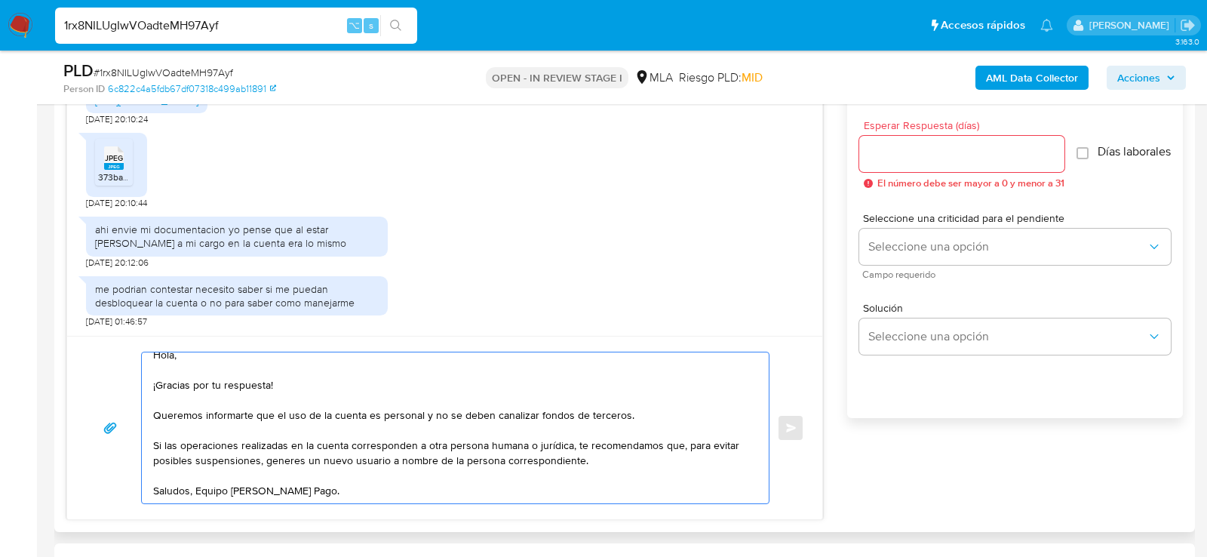
scroll to position [840, 0]
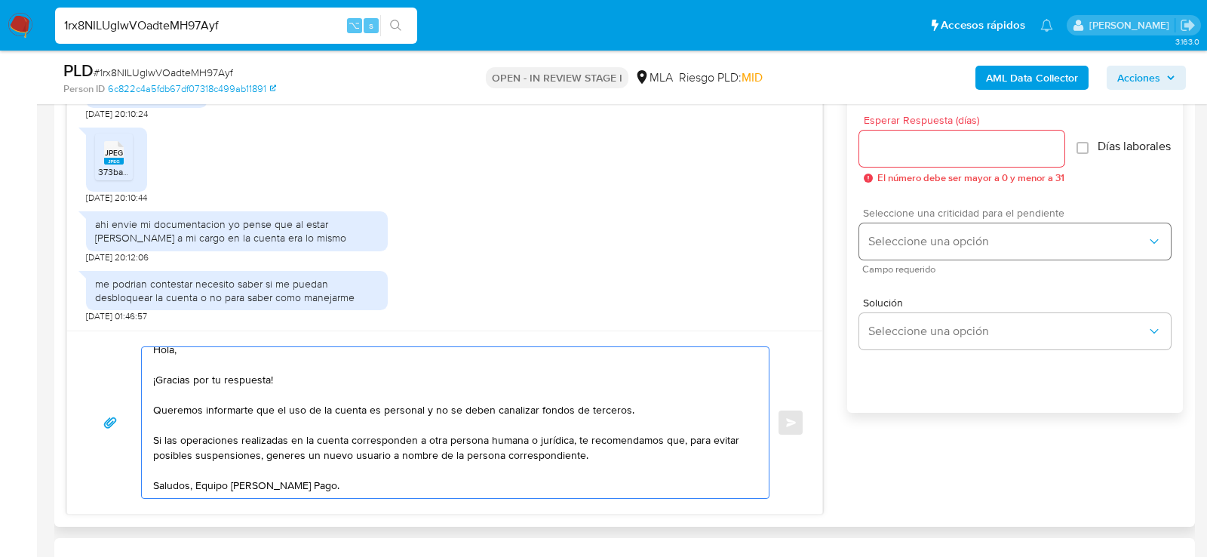
type textarea "Hola, ¡Gracias por tu respuesta! Queremos informarte que el uso de la cuenta es…"
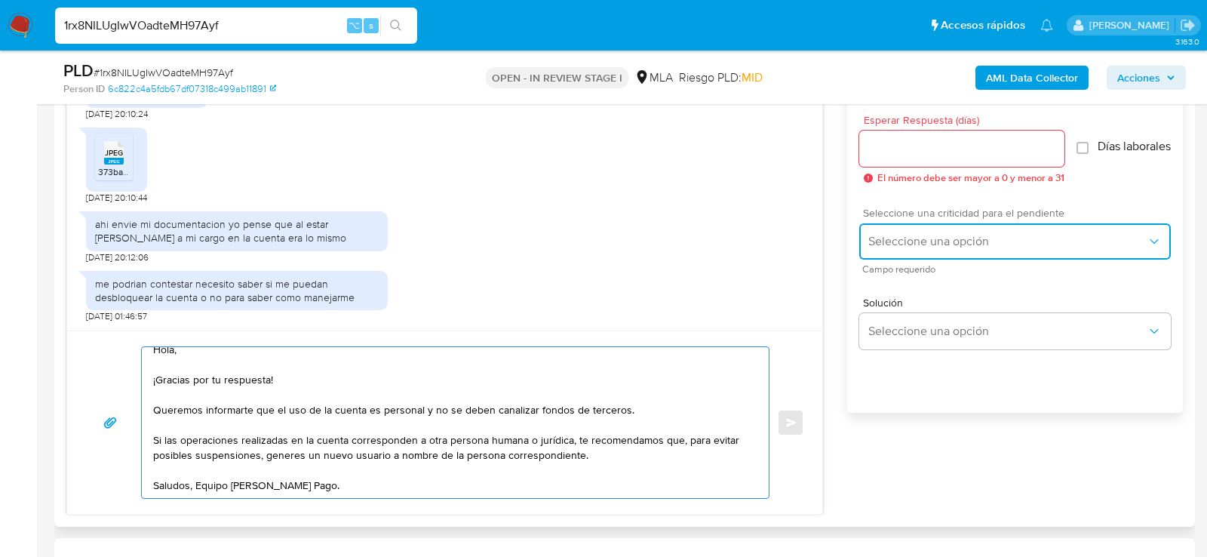
click at [903, 260] on button "Seleccione una opción" at bounding box center [1016, 241] width 312 height 36
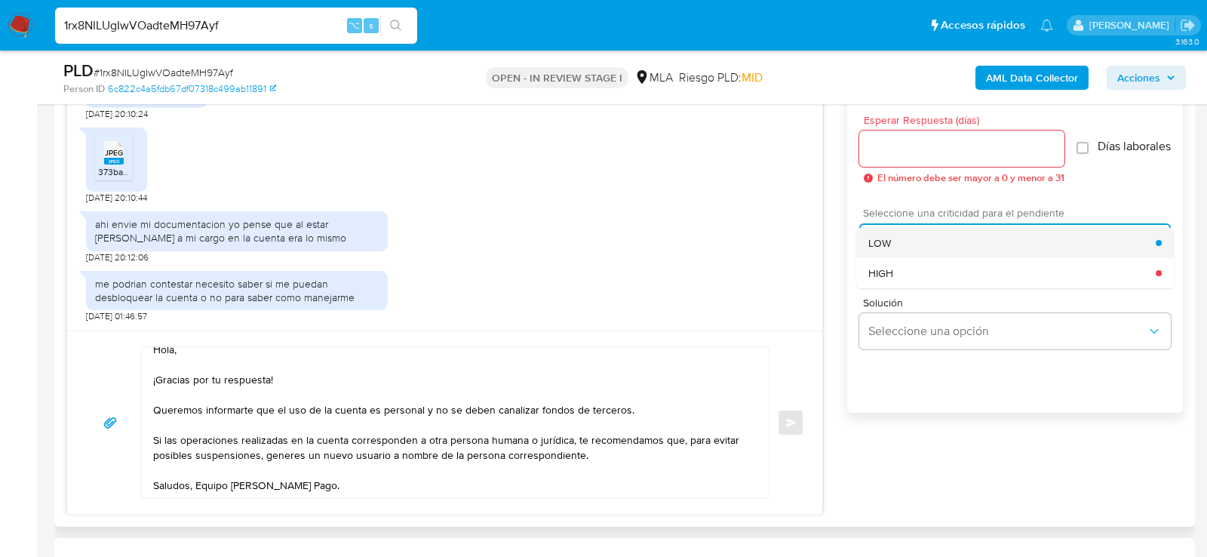
click at [873, 258] on div "LOW" at bounding box center [1013, 243] width 288 height 30
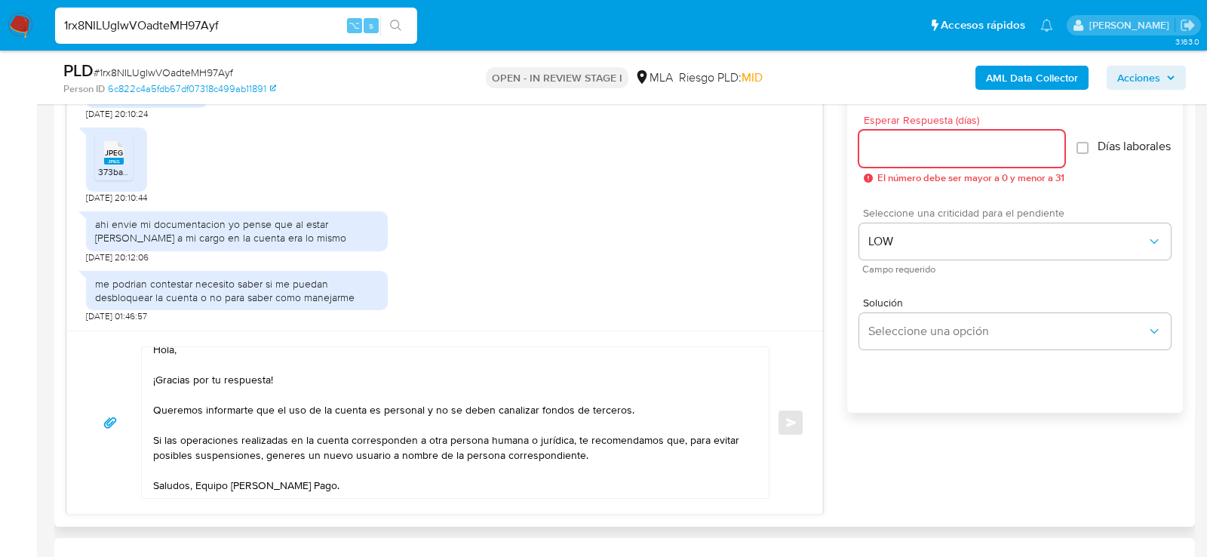
click at [887, 149] on input "Esperar Respuesta (días)" at bounding box center [962, 149] width 205 height 20
click at [131, 151] on li "JPEG JPEG 373babfb-c9e5-4f5a-b556-d1e05d27a4bc.jpeg" at bounding box center [114, 157] width 38 height 47
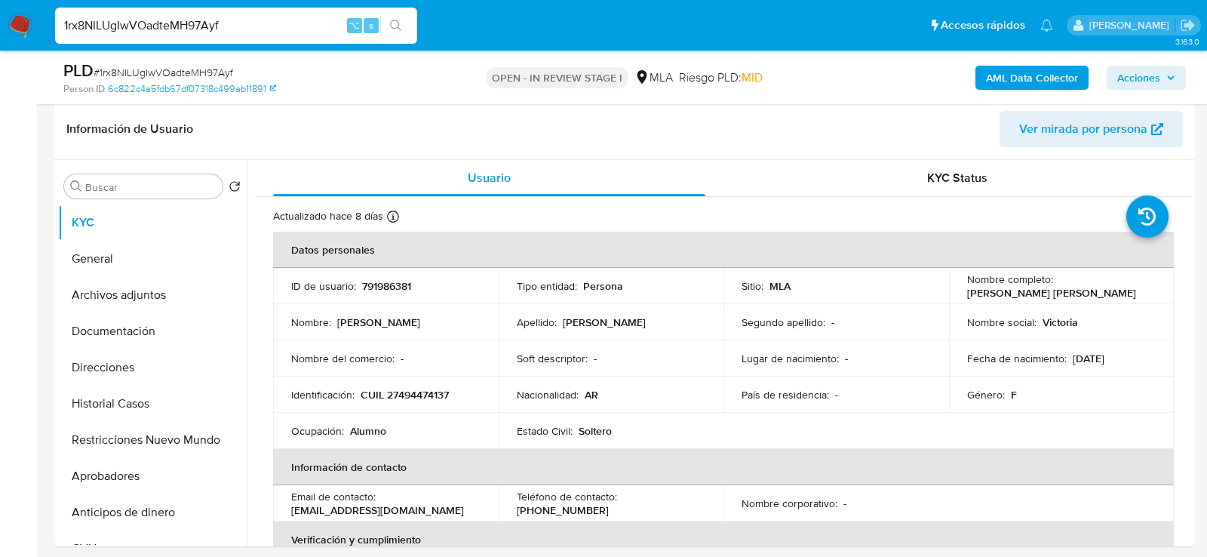
scroll to position [193, 0]
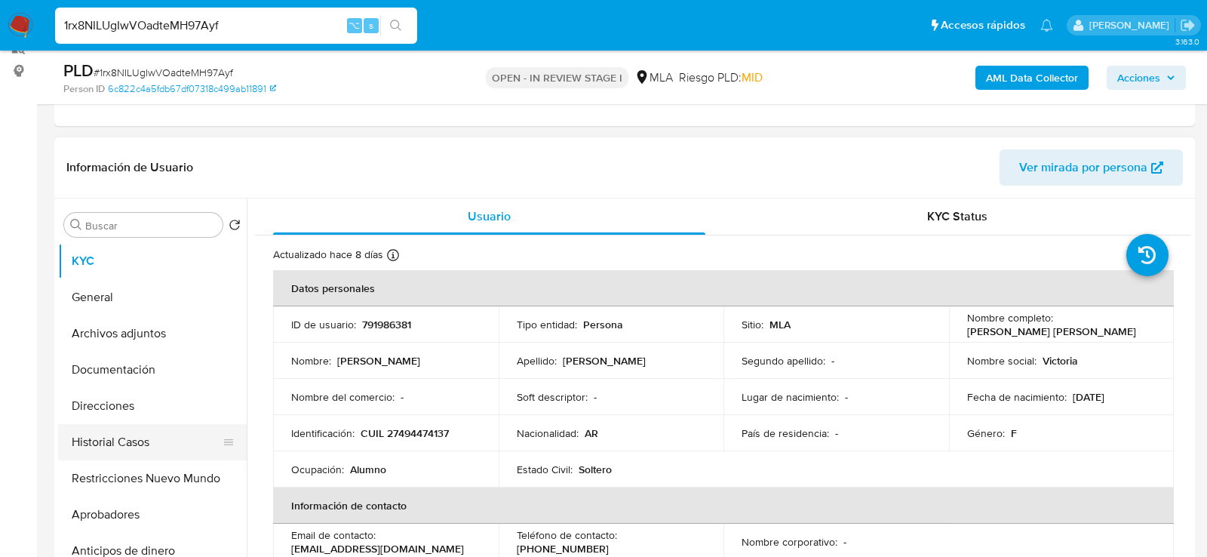
click at [106, 438] on button "Historial Casos" at bounding box center [146, 442] width 177 height 36
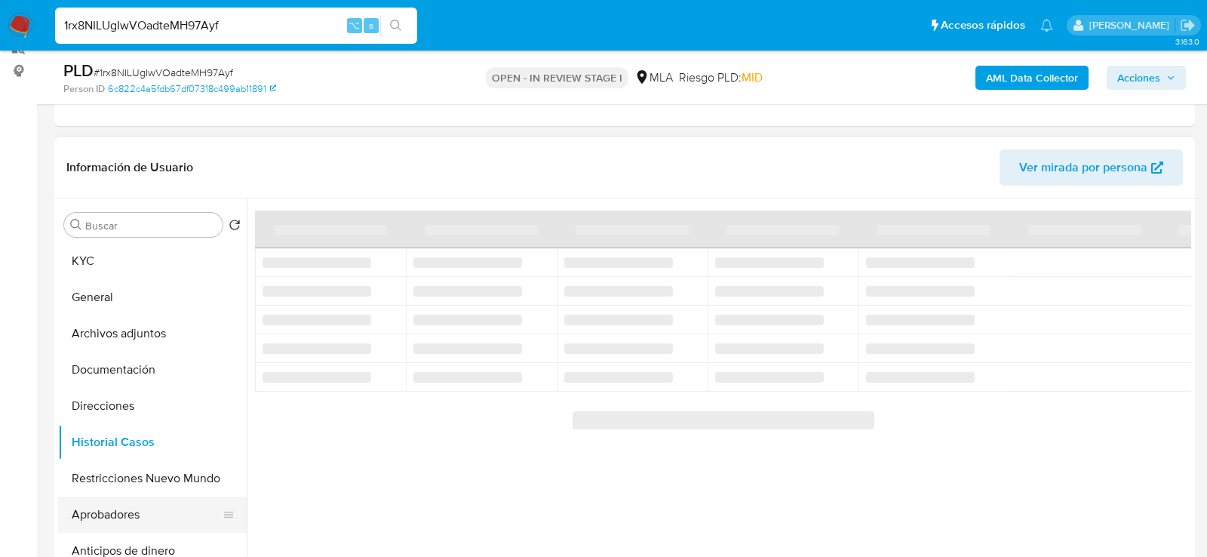
click at [134, 516] on button "Aprobadores" at bounding box center [146, 515] width 177 height 36
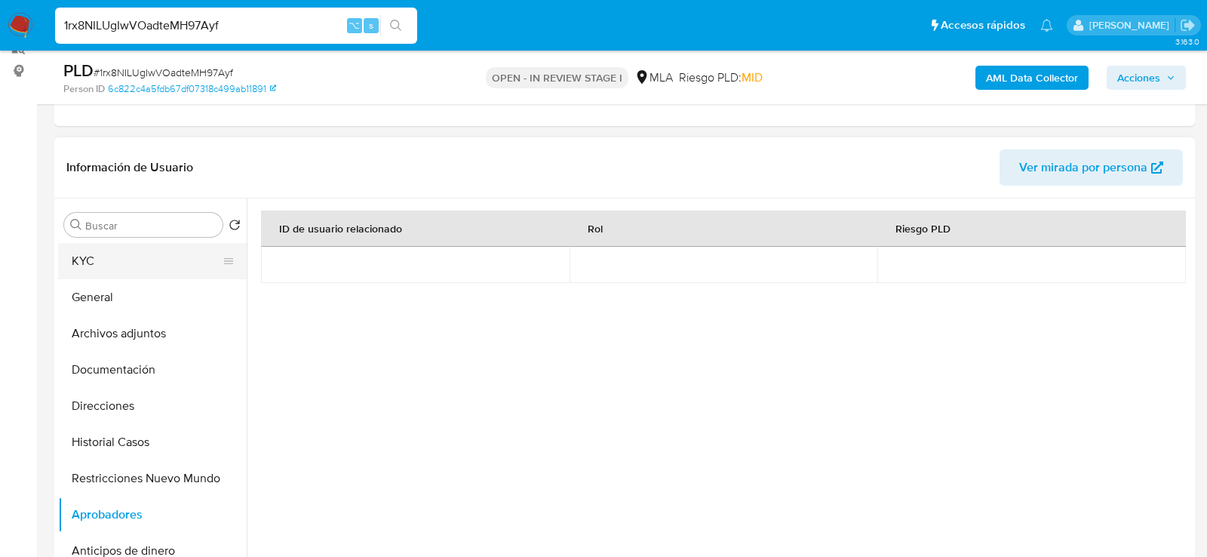
click at [88, 272] on button "KYC" at bounding box center [146, 261] width 177 height 36
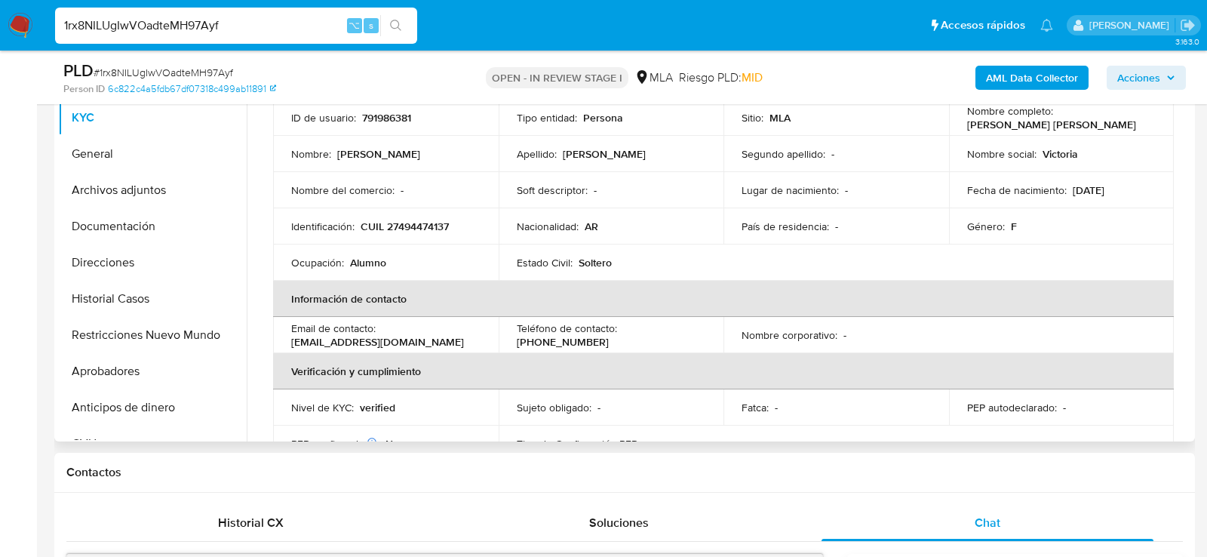
scroll to position [31, 0]
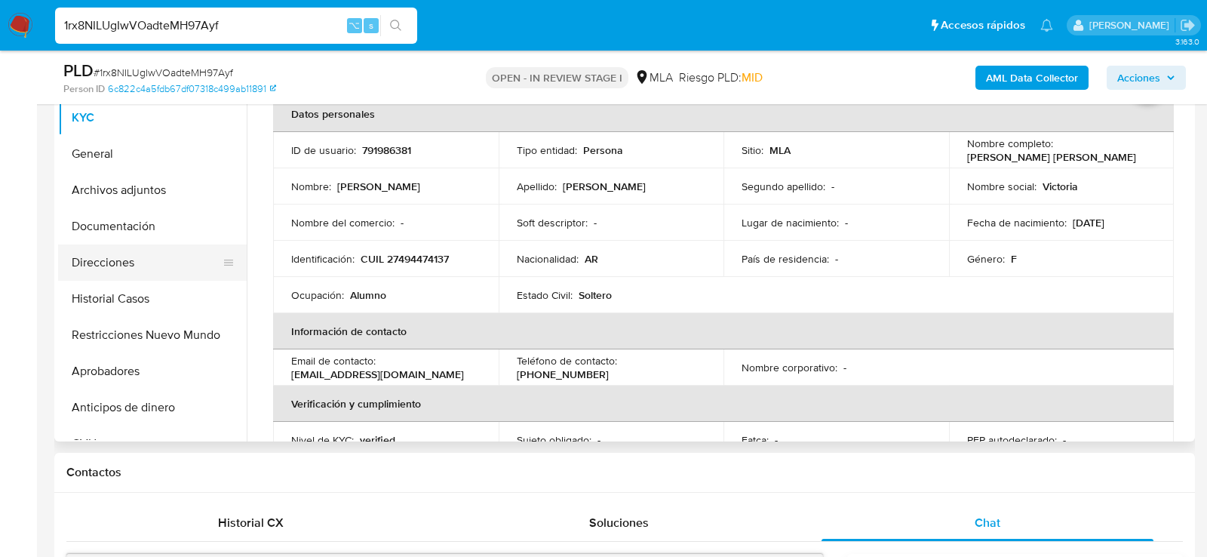
click at [106, 261] on button "Direcciones" at bounding box center [146, 263] width 177 height 36
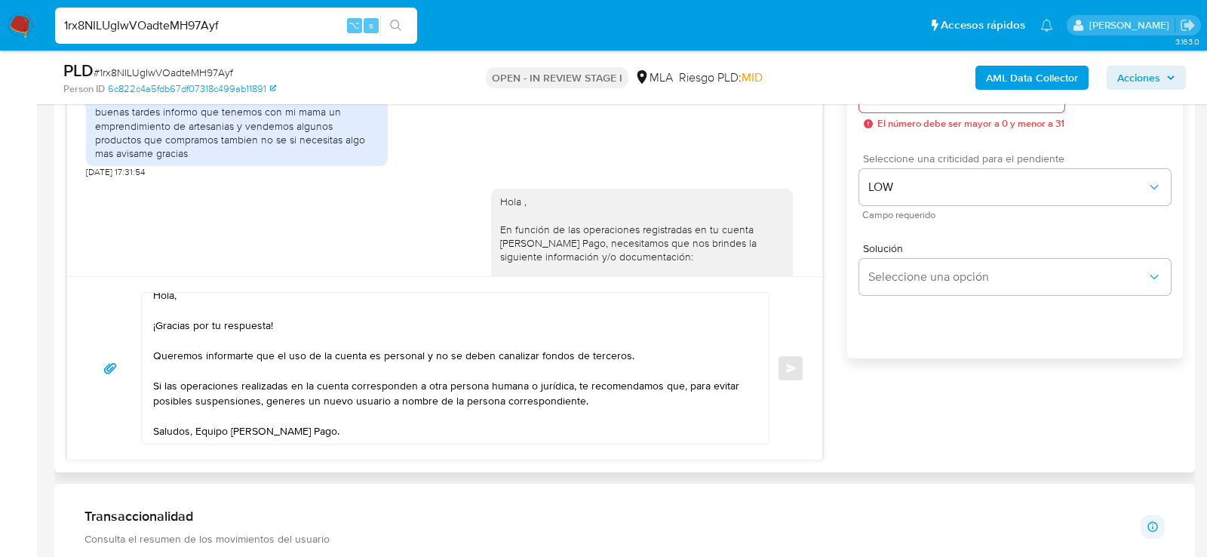
scroll to position [914, 0]
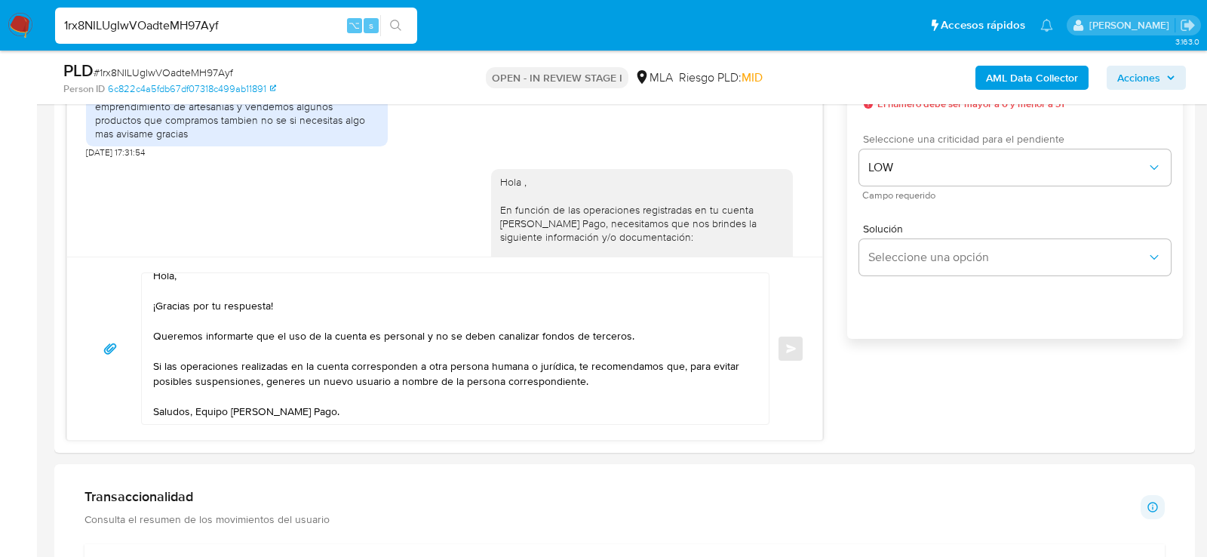
click at [208, 72] on span "# 1rx8NILUgIwVOadteMH97Ayf" at bounding box center [164, 72] width 140 height 15
copy span "1rx8NILUgIwVOadteMH97Ayf"
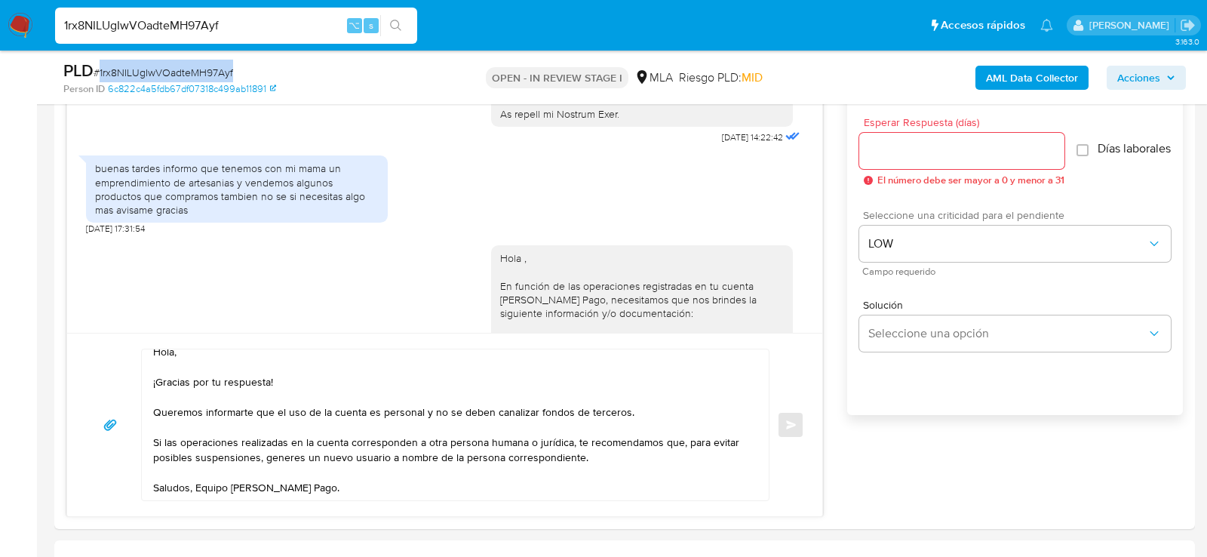
scroll to position [841, 0]
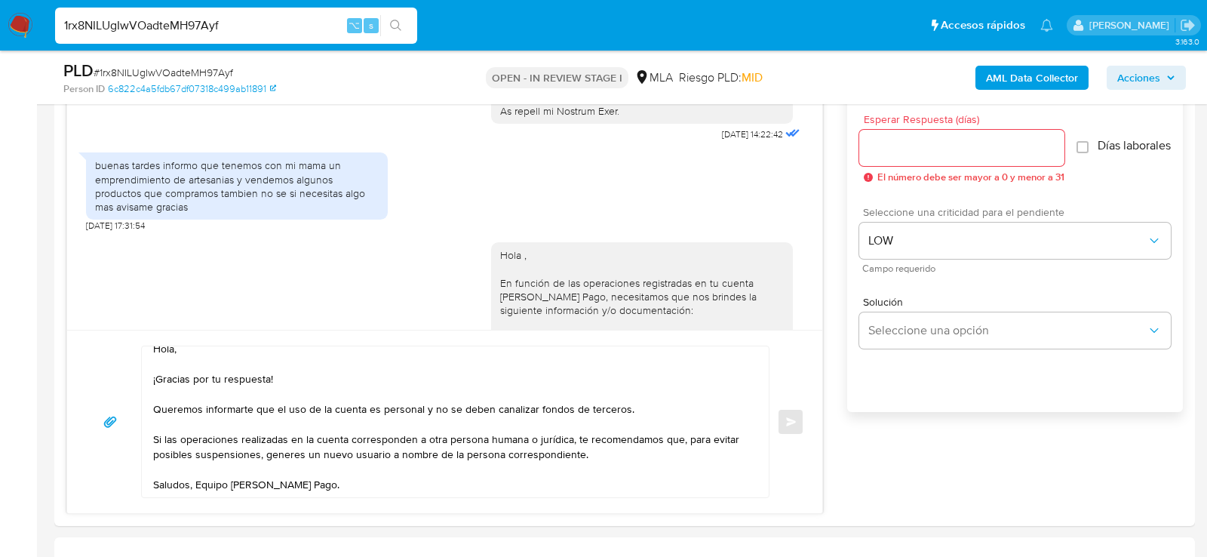
click at [908, 146] on input "Esperar Respuesta (días)" at bounding box center [962, 148] width 205 height 20
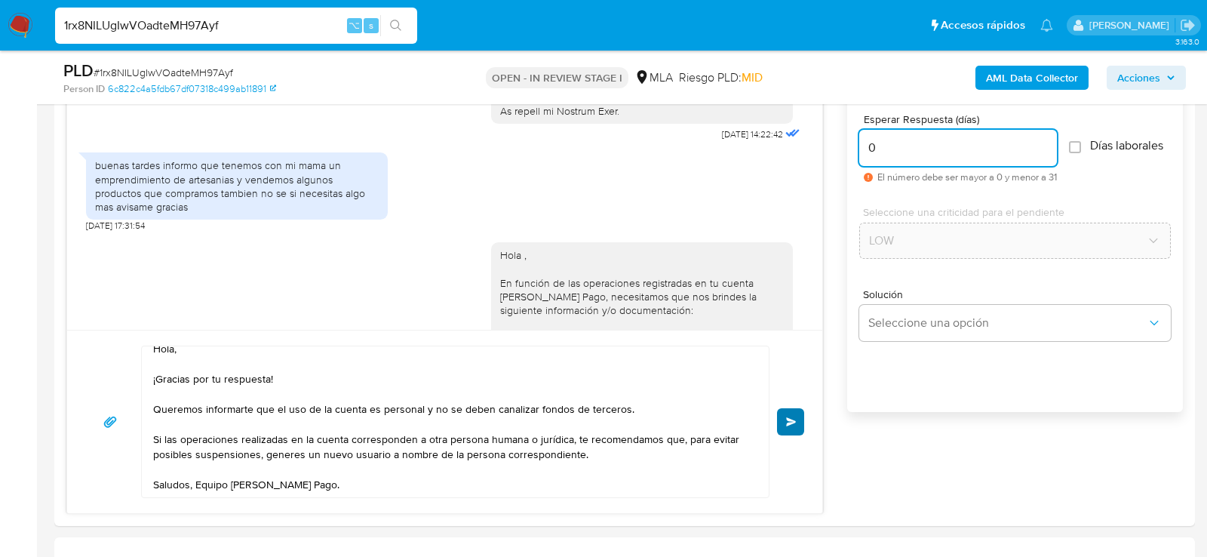
type input "0"
click at [801, 410] on button "Enviar" at bounding box center [790, 421] width 27 height 27
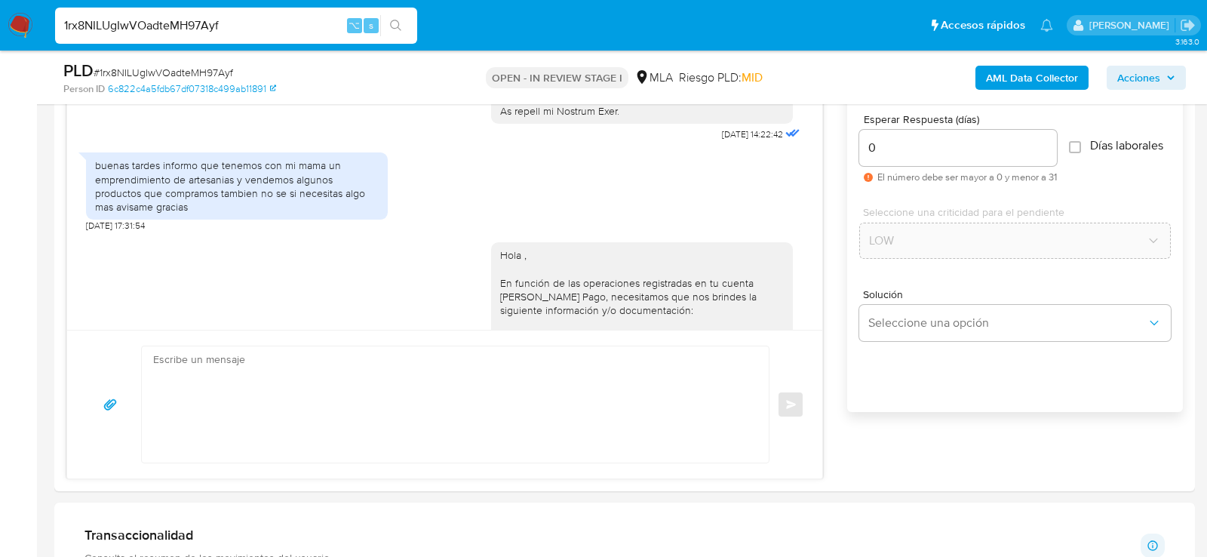
scroll to position [2411, 0]
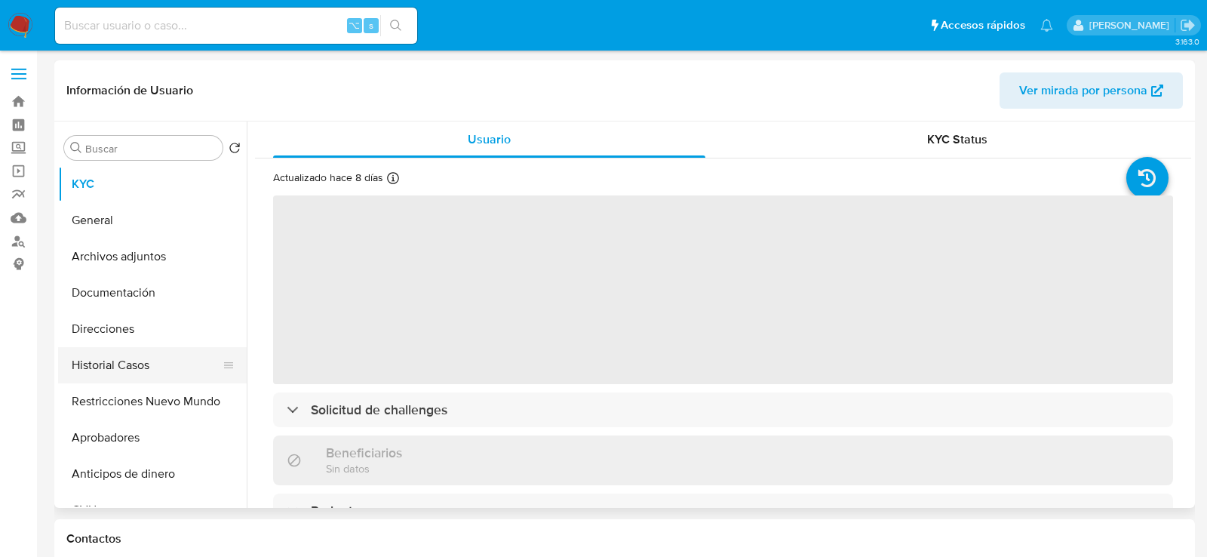
click at [113, 362] on button "Historial Casos" at bounding box center [146, 365] width 177 height 36
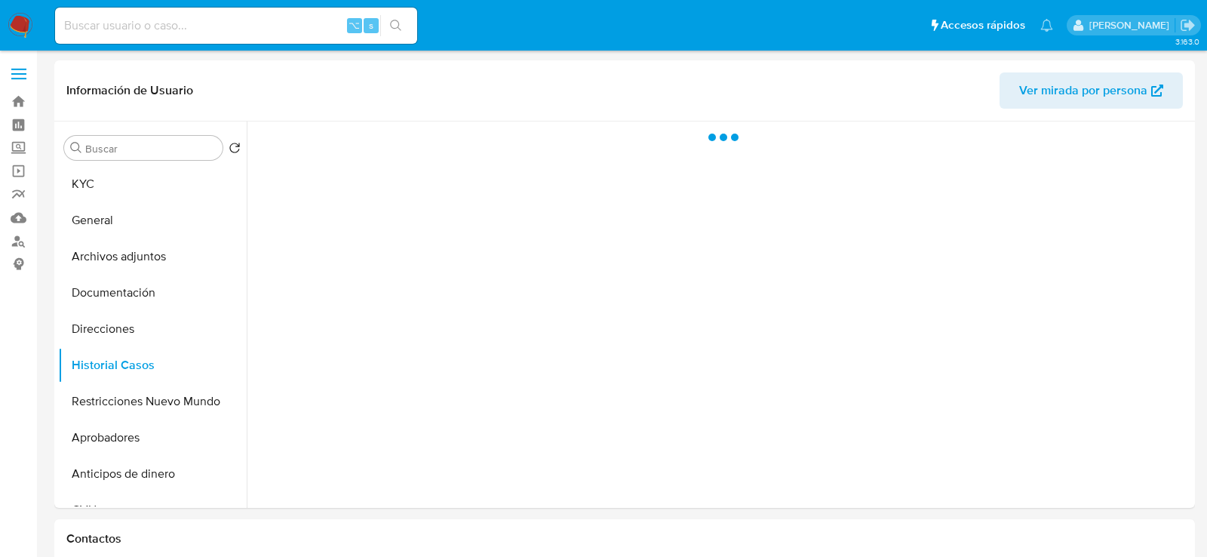
select select "10"
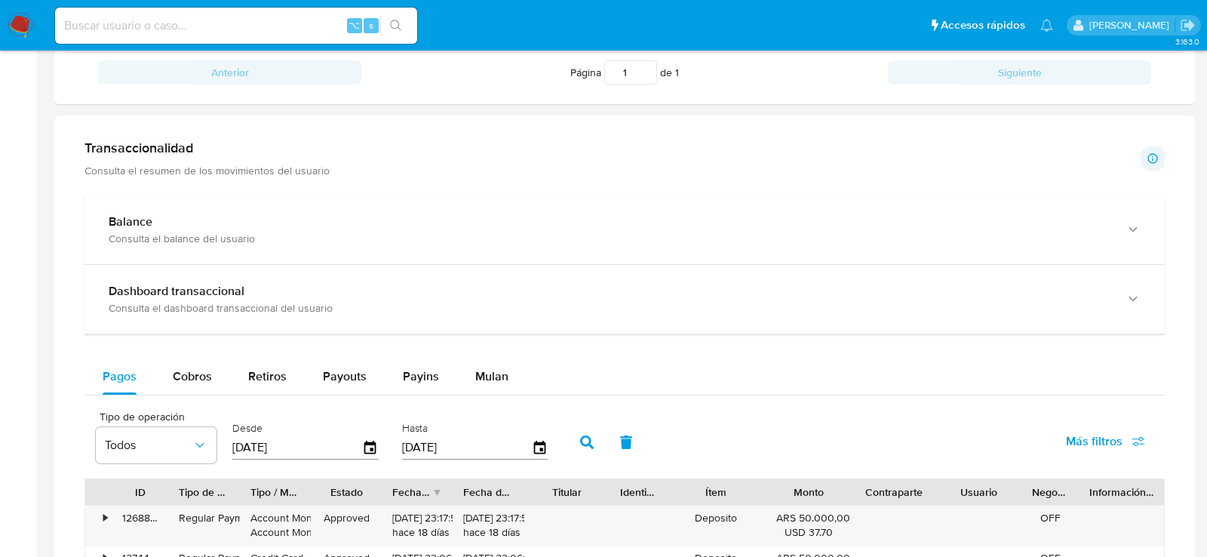
scroll to position [632, 0]
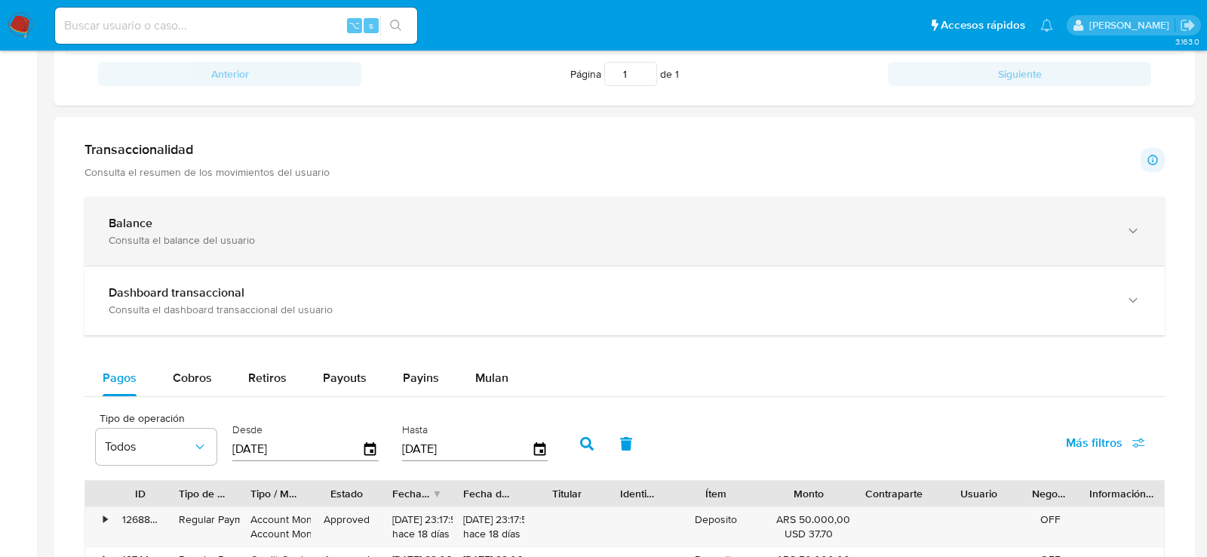
click at [162, 222] on div "Balance" at bounding box center [610, 223] width 1002 height 15
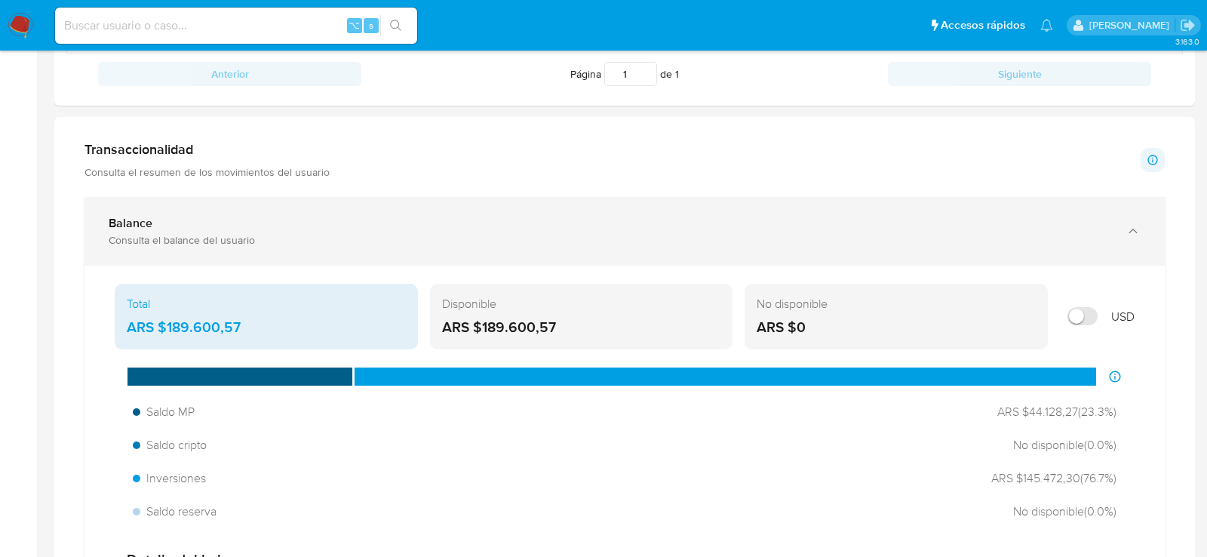
click at [140, 228] on b "Balance" at bounding box center [131, 222] width 44 height 17
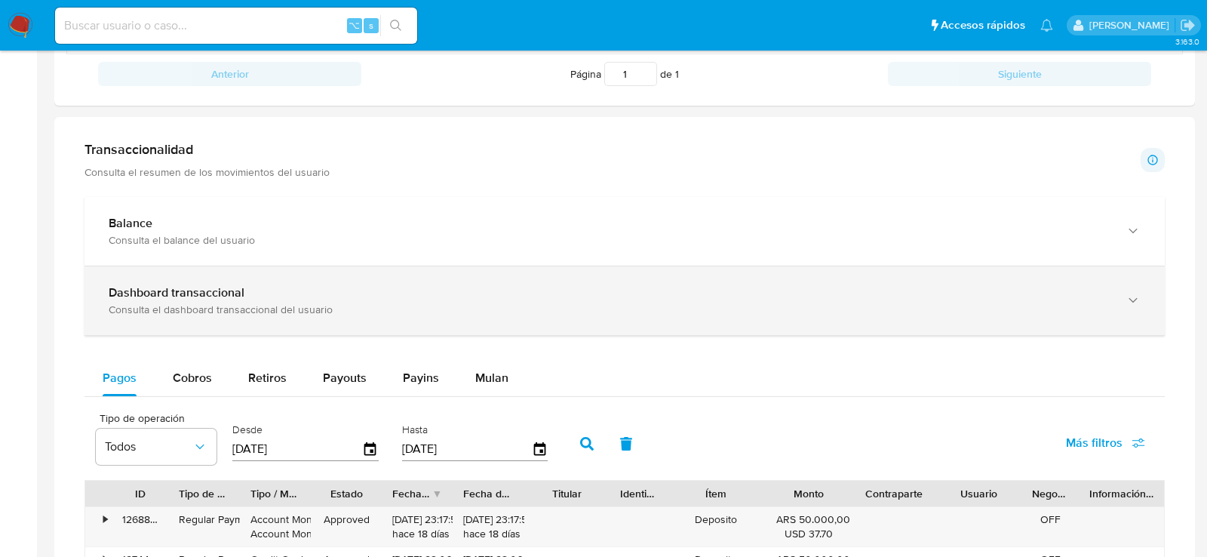
click at [158, 312] on div "Consulta el dashboard transaccional del usuario" at bounding box center [610, 310] width 1002 height 14
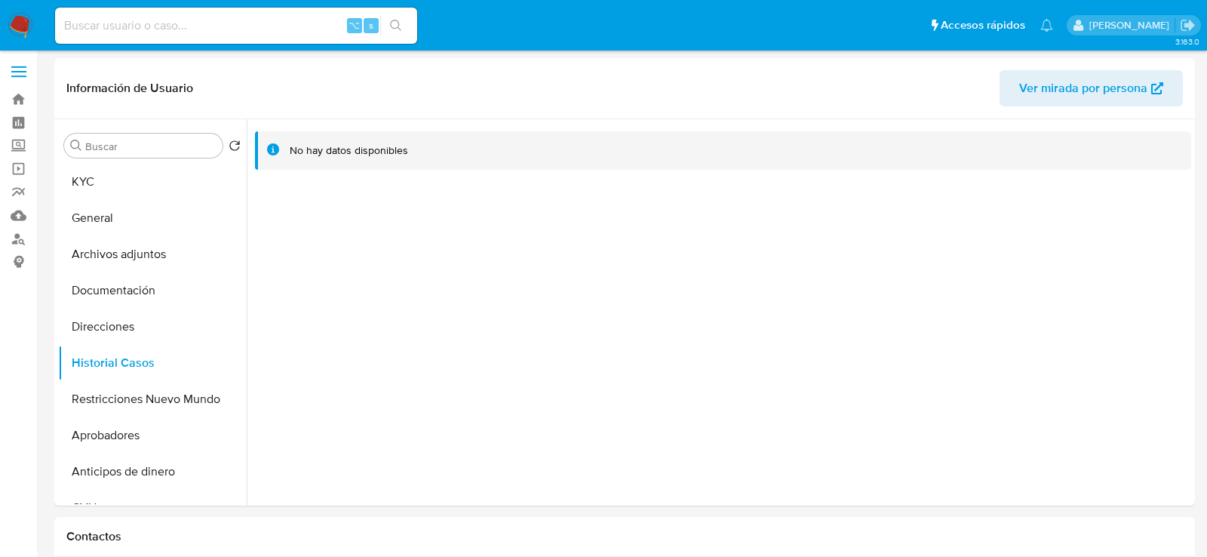
scroll to position [1, 0]
click at [103, 182] on button "KYC" at bounding box center [146, 183] width 177 height 36
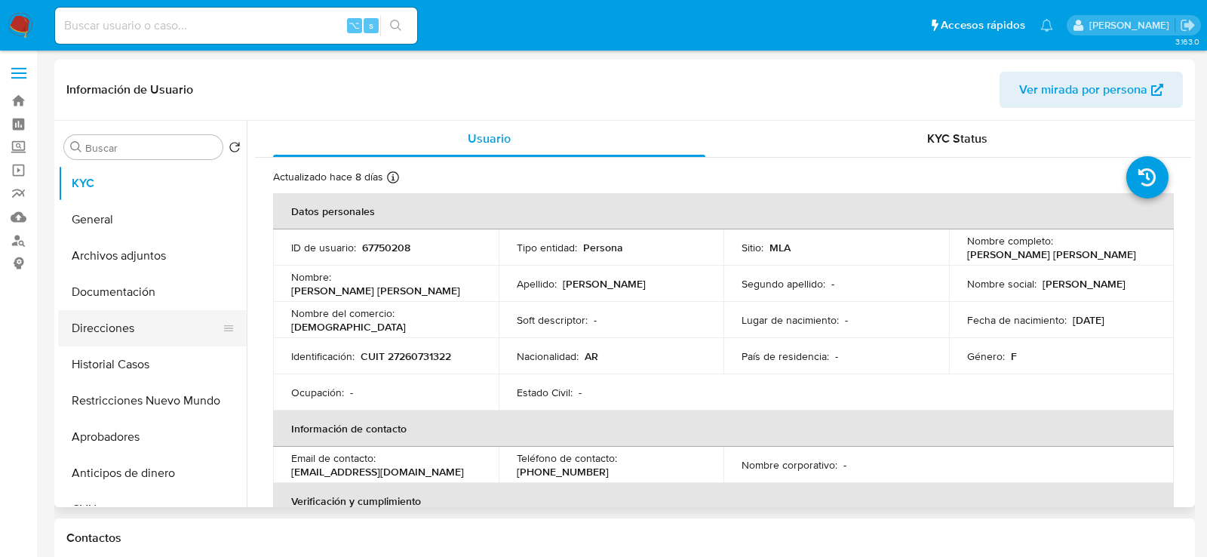
click at [119, 334] on button "Direcciones" at bounding box center [146, 328] width 177 height 36
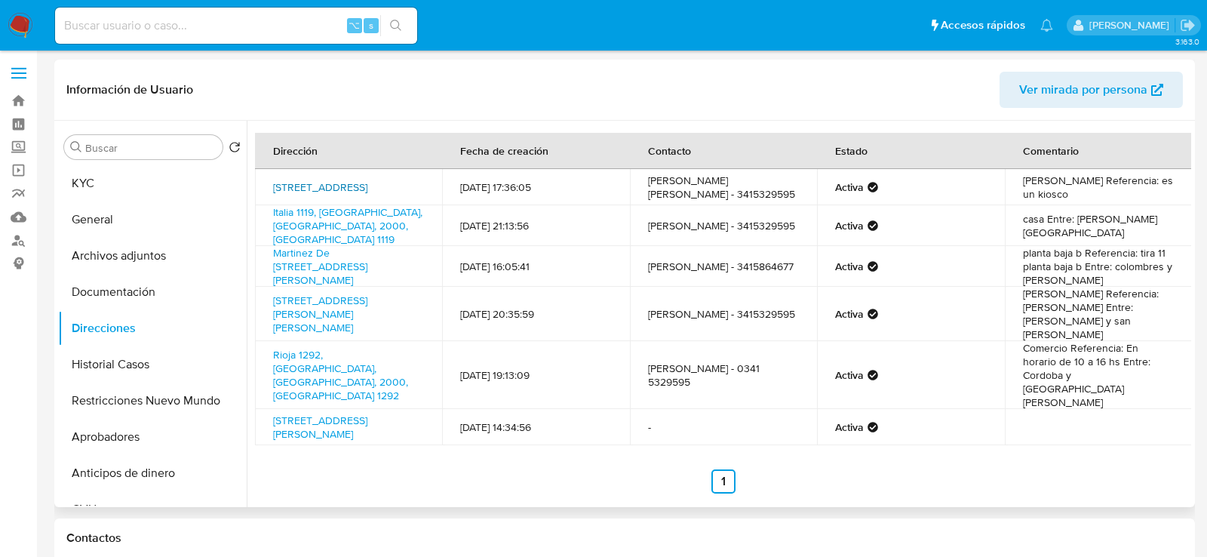
click at [328, 186] on link "Dorrego 1535, Rosario, Santa Fe, 2000, Argentina 1535" at bounding box center [320, 187] width 94 height 15
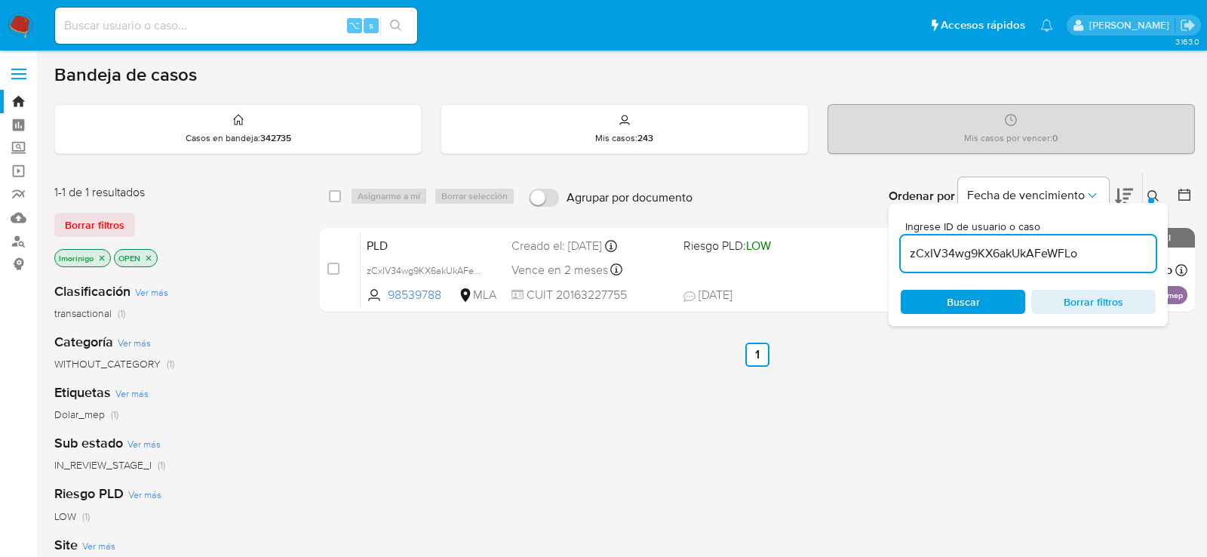
click at [941, 244] on input "zCxIV34wg9KX6akUkAFeWFLo" at bounding box center [1028, 254] width 255 height 20
paste input "1rx8NILUgIwVOadteMH97Ayf"
type input "1rx8NILUgIwVOadteMH97Ayf"
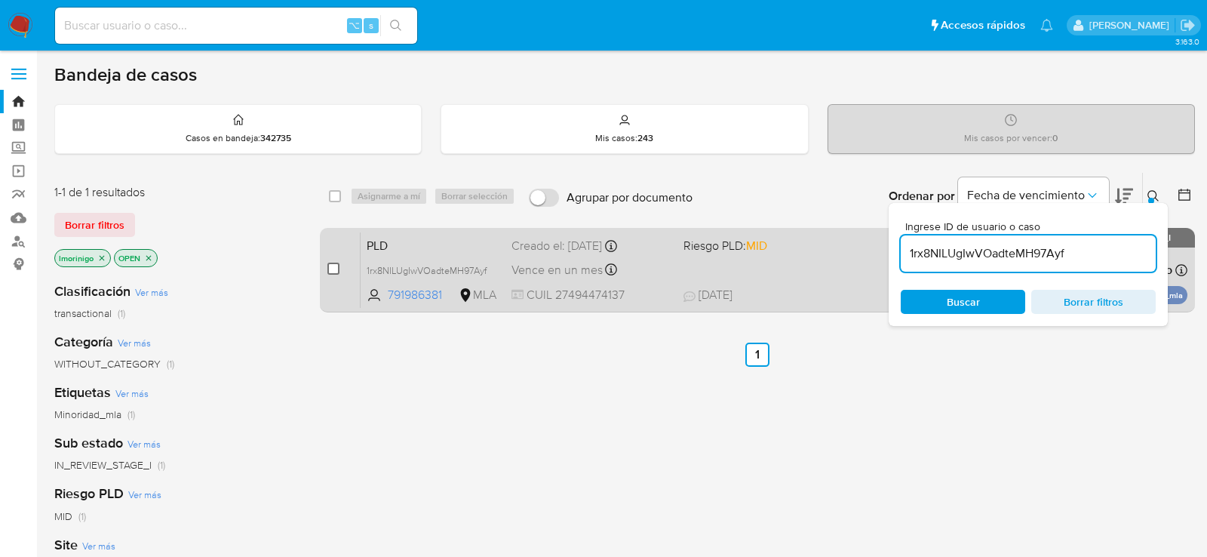
click at [334, 269] on input "checkbox" at bounding box center [334, 269] width 12 height 12
checkbox input "true"
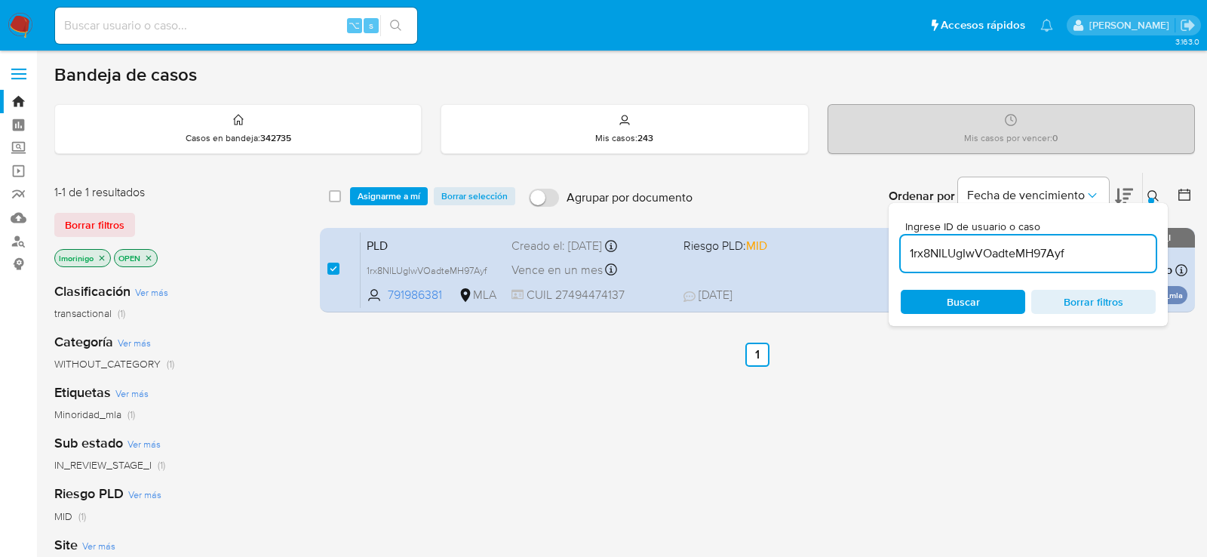
click at [376, 205] on div "select-all-cases-checkbox Asignarme a mí Borrar selección Agrupar por documento…" at bounding box center [757, 196] width 875 height 47
click at [376, 196] on span "Asignarme a mí" at bounding box center [389, 196] width 63 height 15
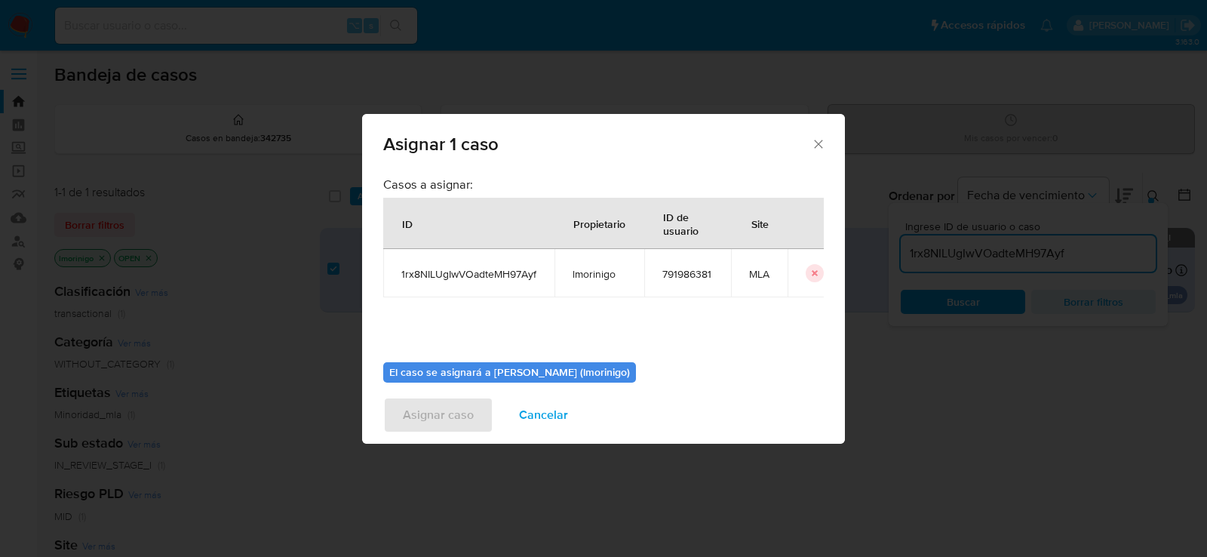
scroll to position [77, 0]
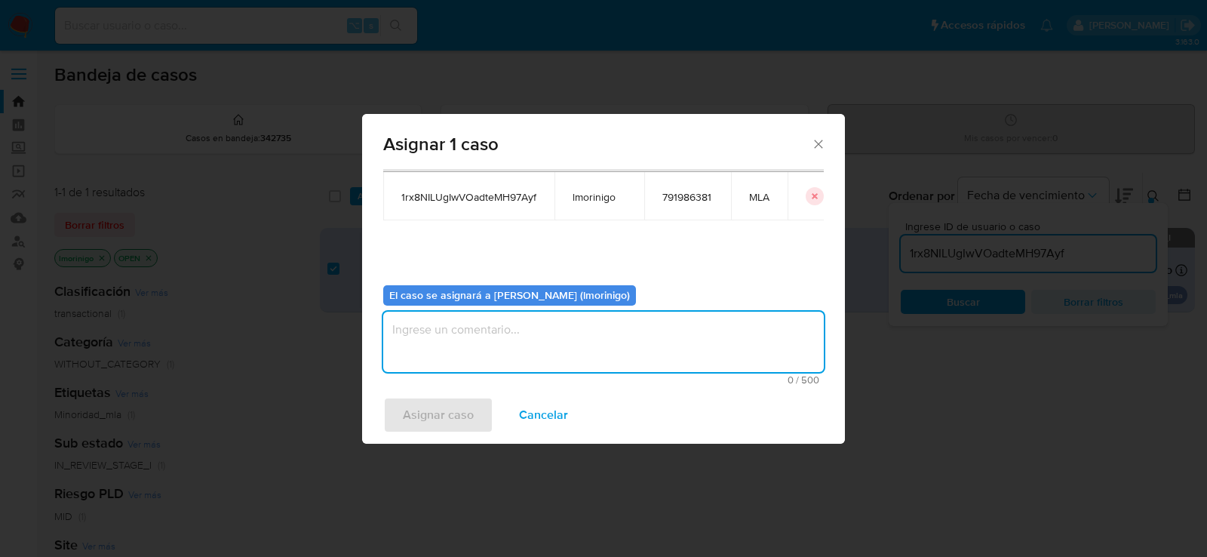
click at [464, 320] on textarea "assign-modal" at bounding box center [603, 342] width 441 height 60
click at [469, 408] on span "Asignar caso" at bounding box center [438, 414] width 71 height 33
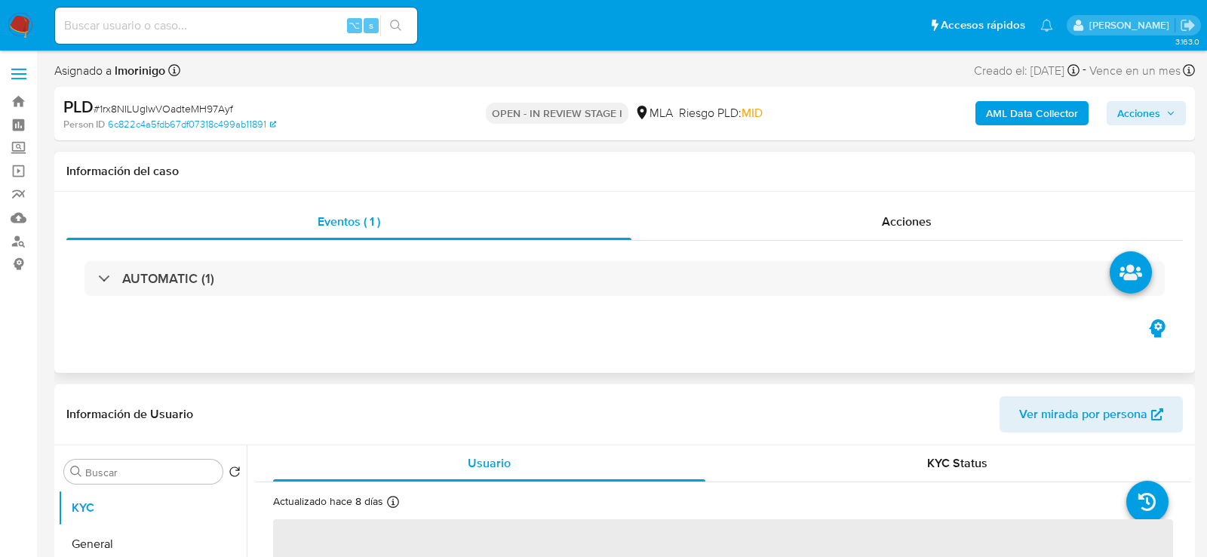
select select "10"
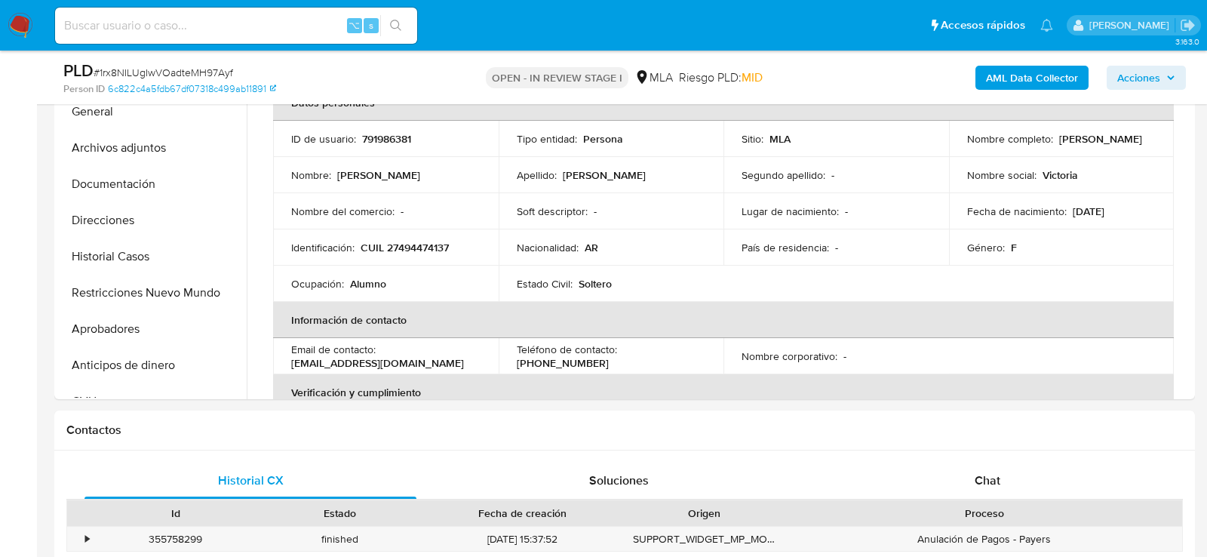
scroll to position [616, 0]
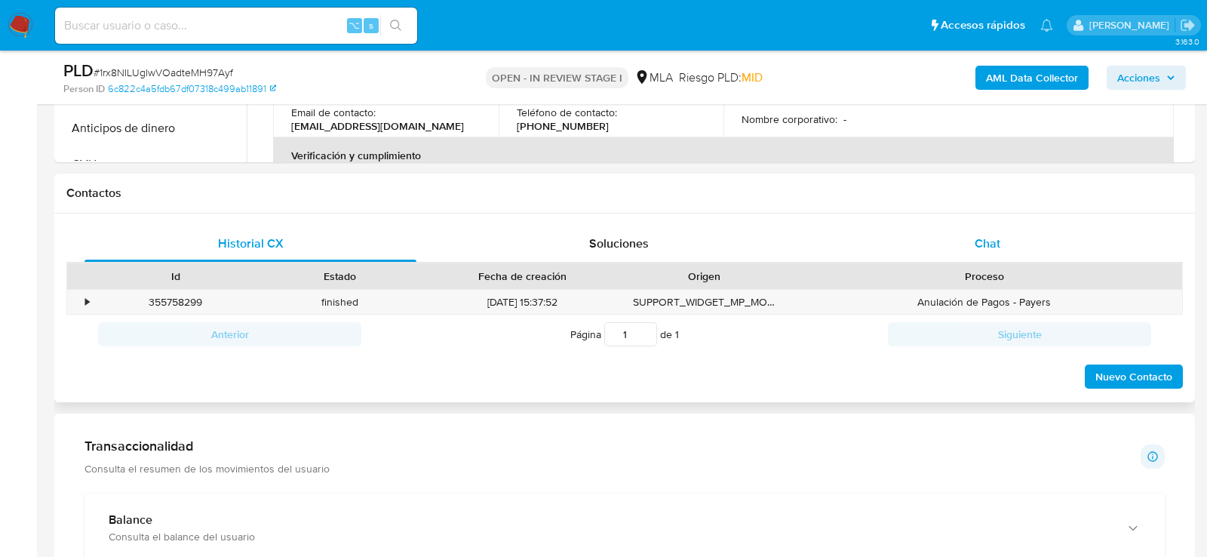
click at [1019, 245] on div "Chat" at bounding box center [988, 244] width 332 height 36
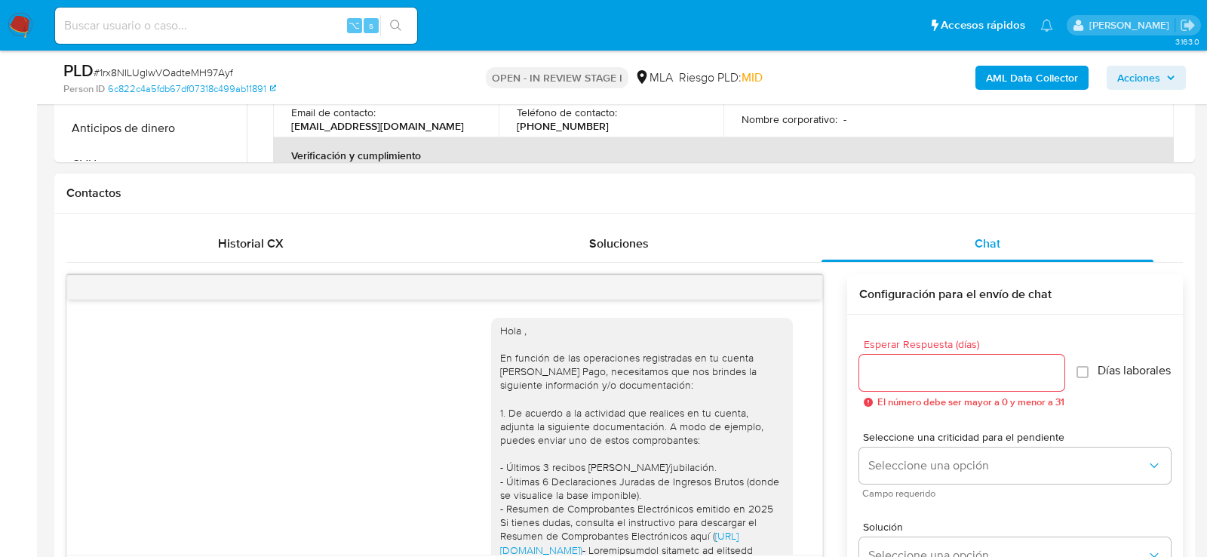
scroll to position [1635, 0]
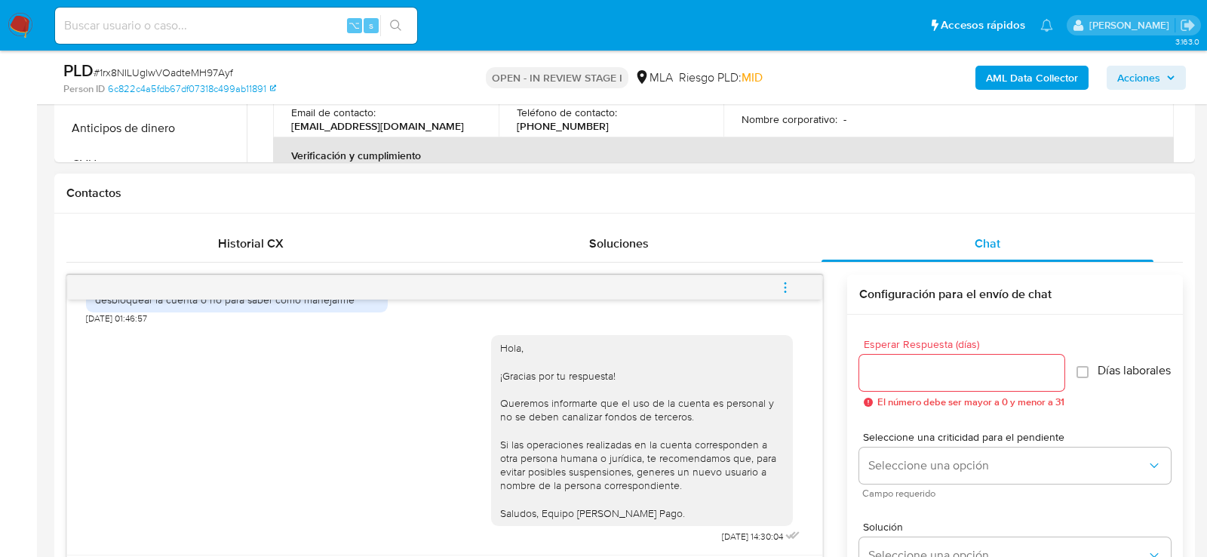
click at [795, 289] on button "menu-action" at bounding box center [786, 287] width 50 height 36
click at [730, 263] on li "Cerrar conversación" at bounding box center [683, 256] width 155 height 27
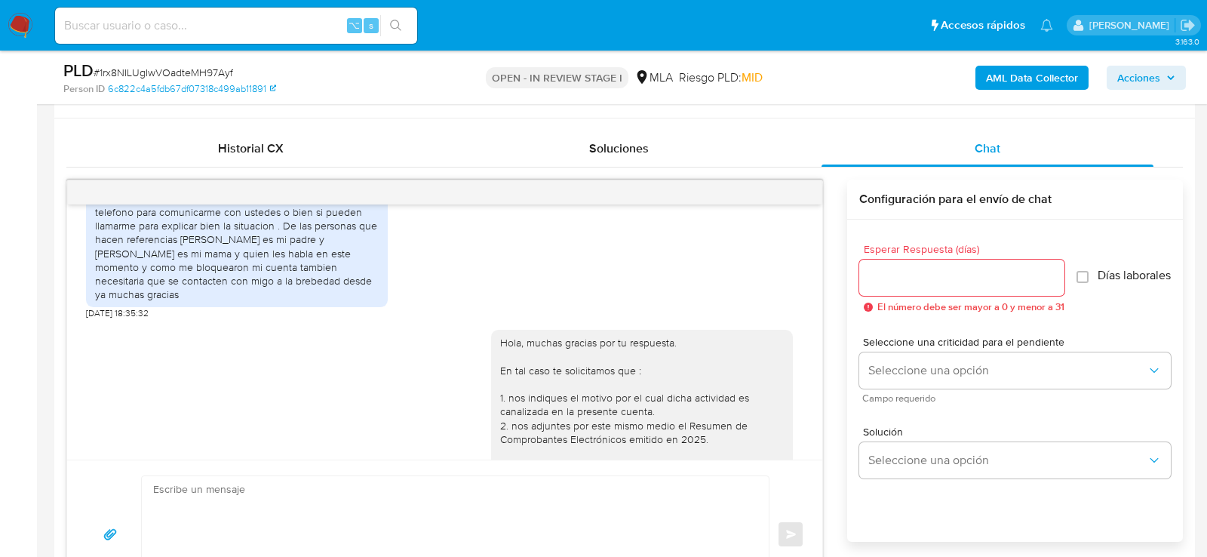
scroll to position [709, 0]
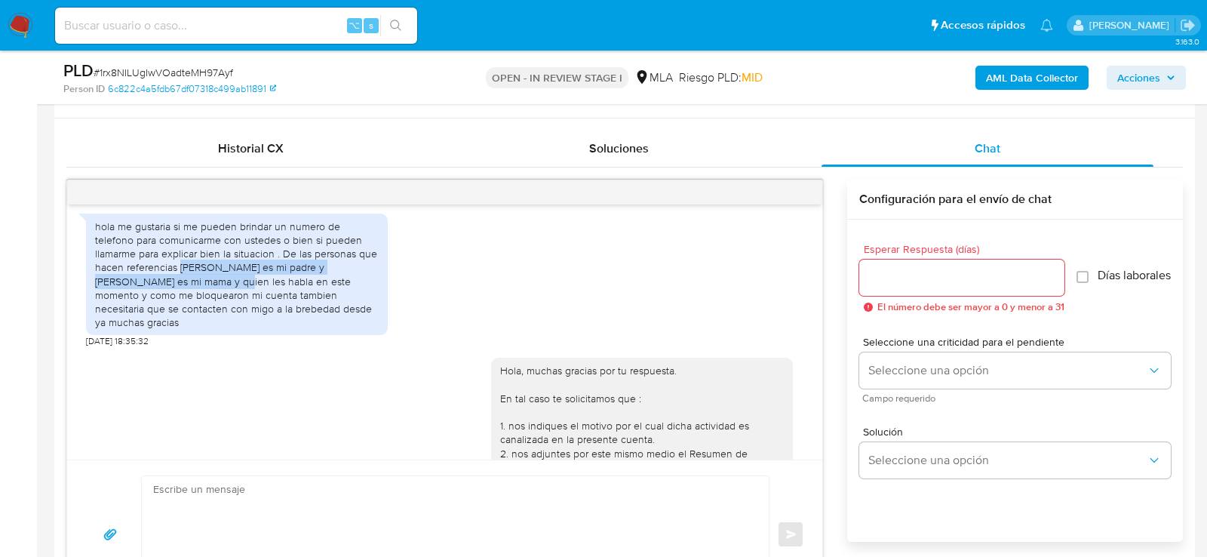
drag, startPoint x: 147, startPoint y: 281, endPoint x: 137, endPoint y: 293, distance: 15.6
click at [137, 293] on div "hola me gustaria si me pueden brindar un numero de telefono para comunicarme co…" at bounding box center [237, 275] width 284 height 110
copy div "Dante Rossi es mi padre y María soledad Torio es mi mama"
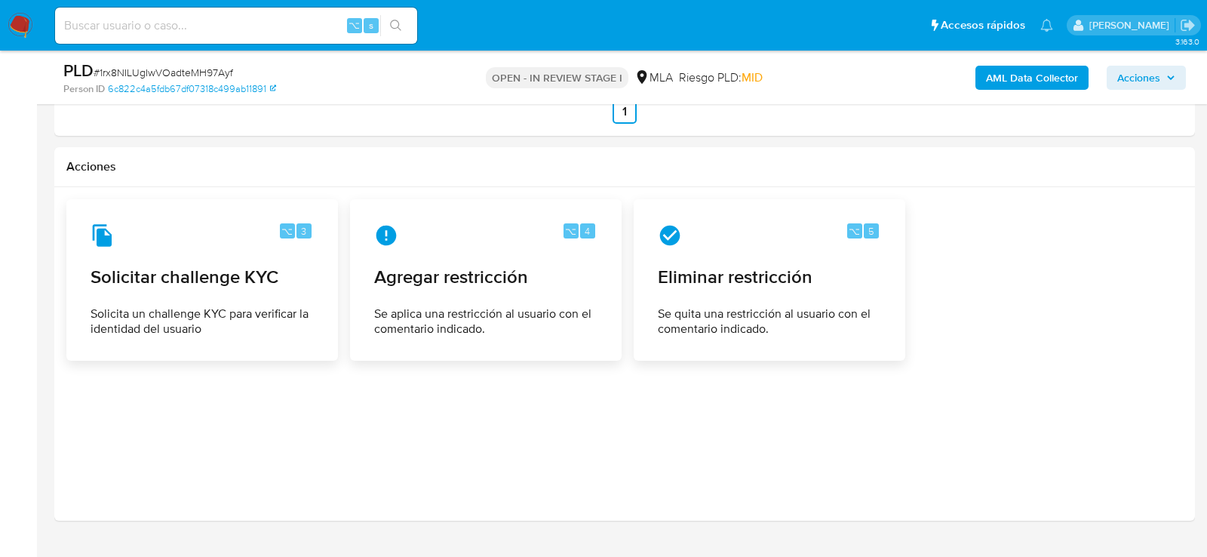
scroll to position [2299, 0]
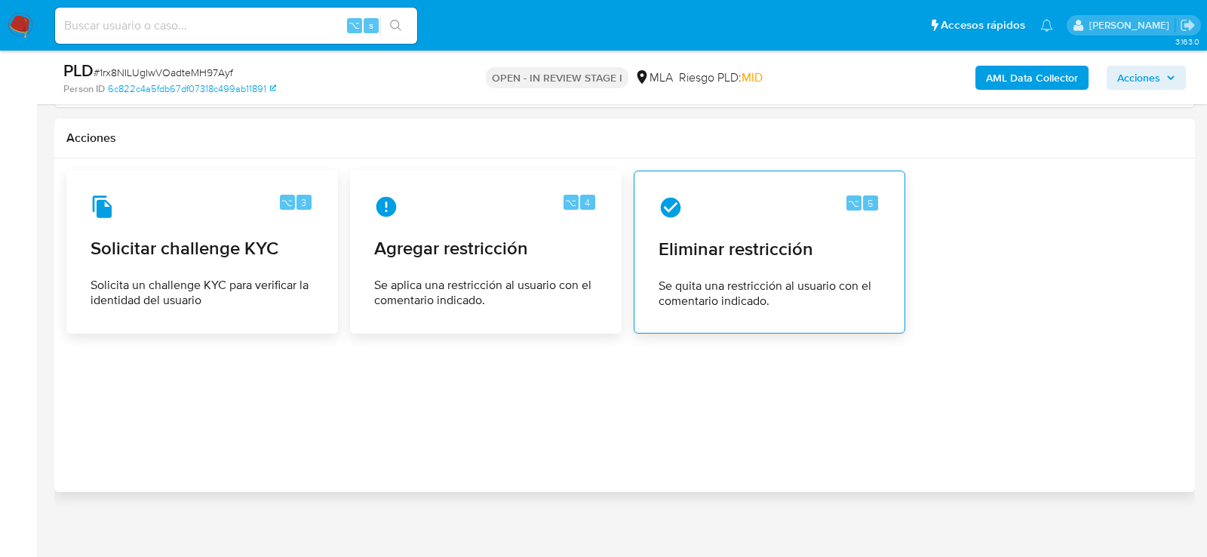
click at [715, 254] on div "⌥ 5 Eliminar restricción Se quita una restricción al usuario con el comentario …" at bounding box center [770, 251] width 246 height 137
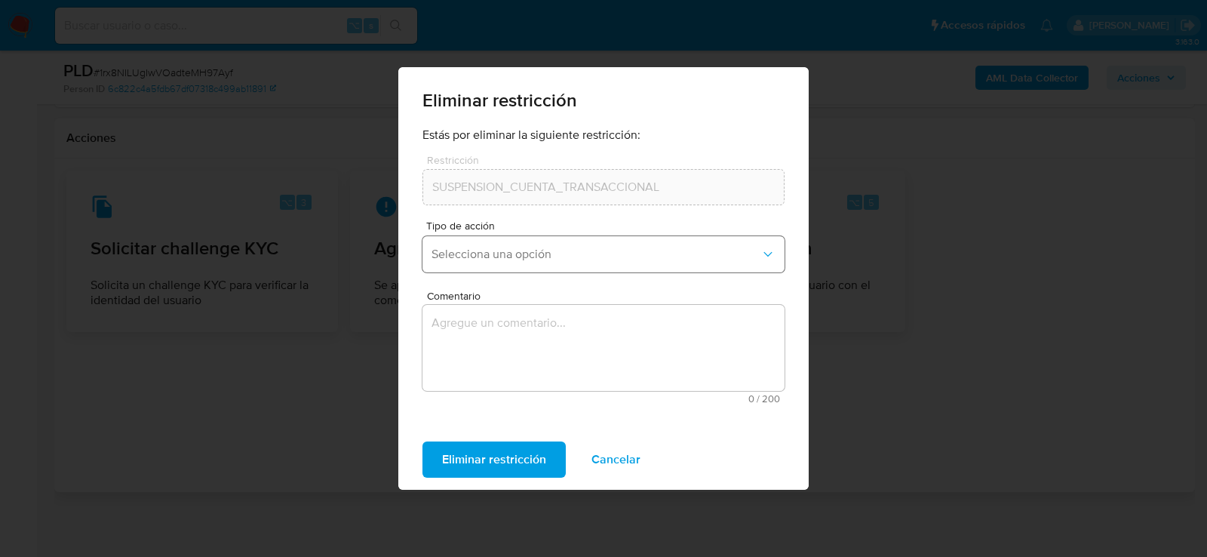
click at [481, 272] on button "Selecciona una opción" at bounding box center [604, 254] width 362 height 36
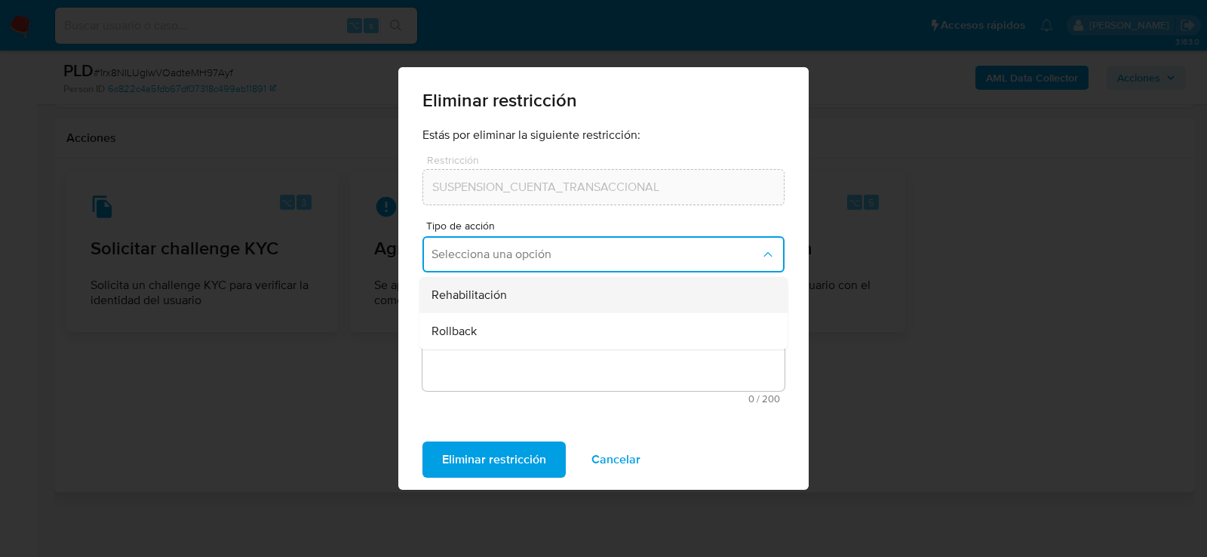
click at [481, 294] on span "Rehabilitación" at bounding box center [469, 295] width 75 height 15
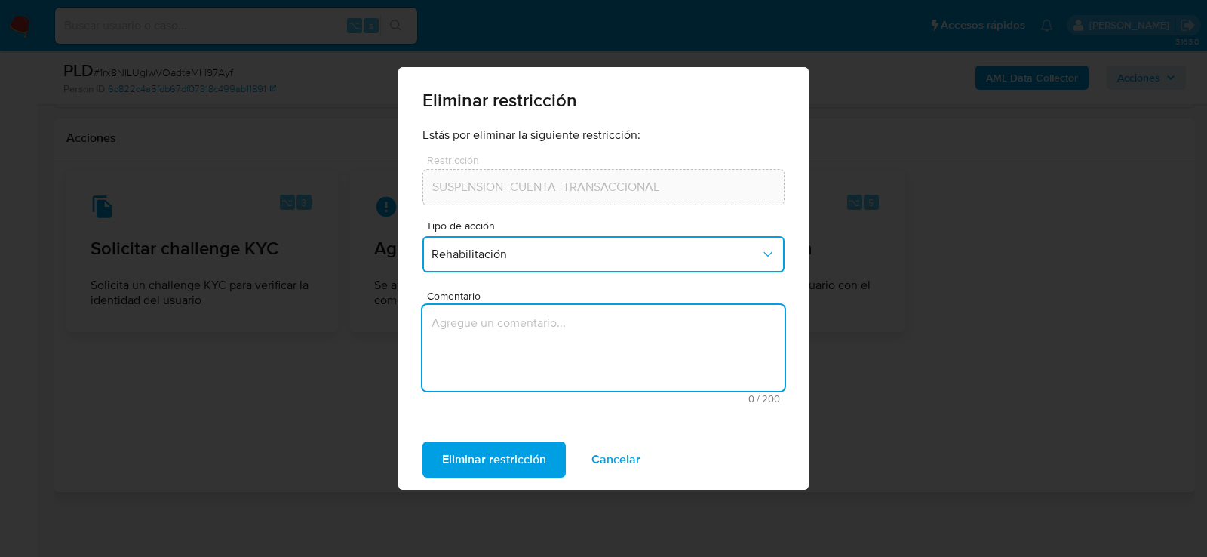
click at [481, 308] on textarea "Comentario" at bounding box center [604, 348] width 362 height 86
type textarea "aml"
click at [467, 455] on span "Eliminar restricción" at bounding box center [494, 459] width 104 height 33
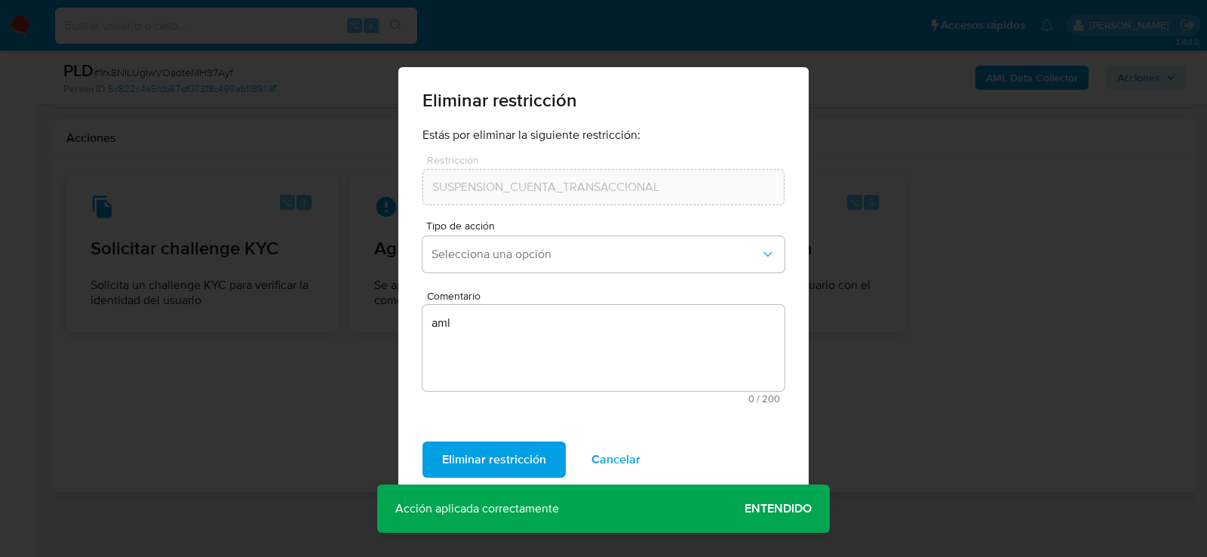
click at [598, 448] on span "Cancelar" at bounding box center [616, 459] width 49 height 33
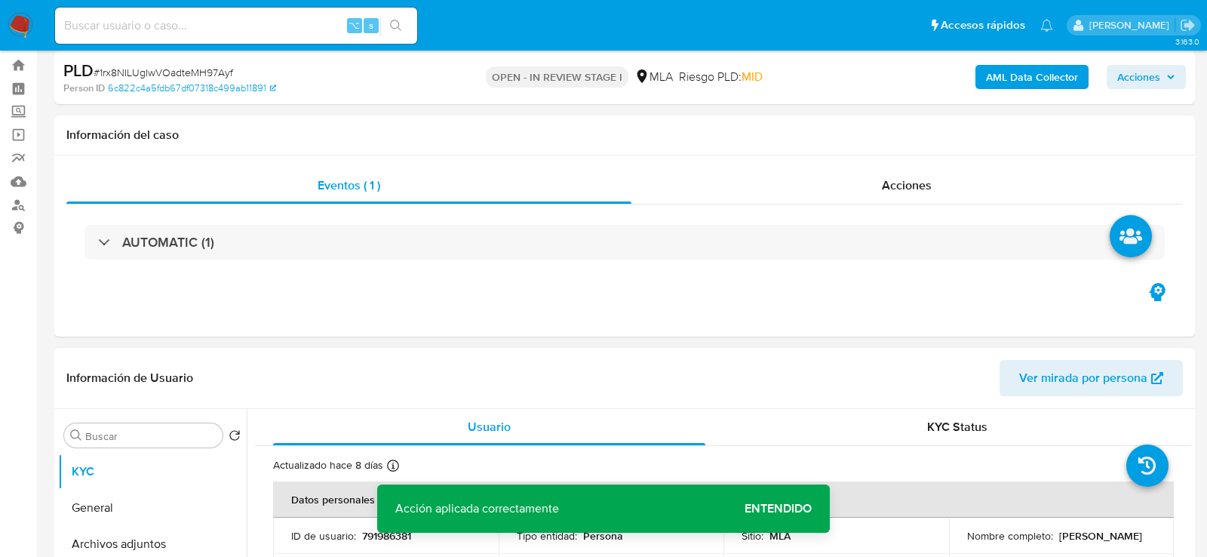
scroll to position [0, 0]
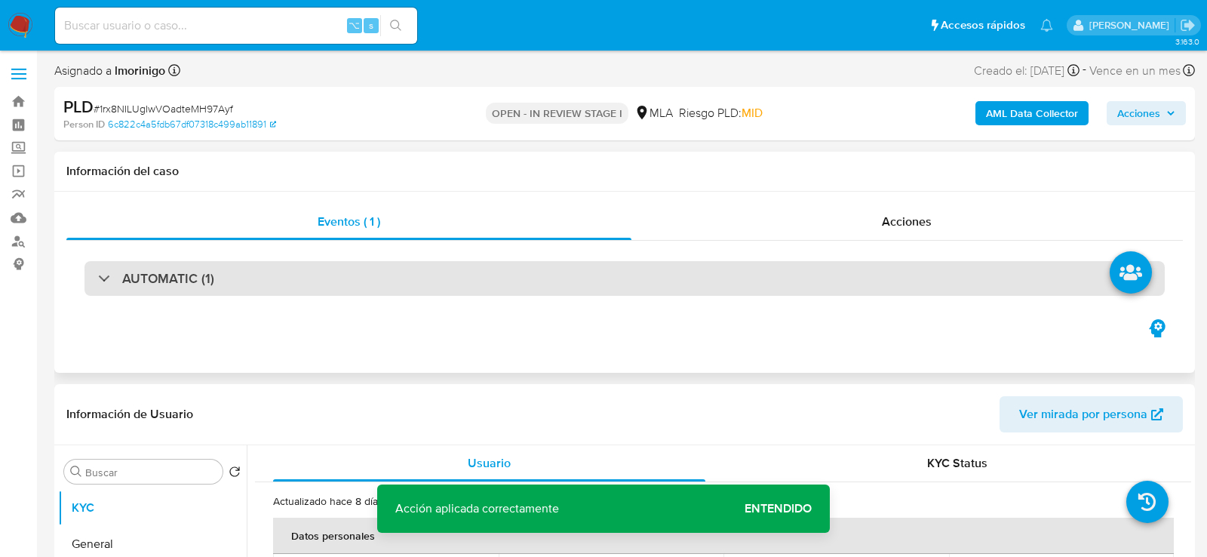
click at [749, 297] on div "AUTOMATIC (1)" at bounding box center [624, 278] width 1117 height 75
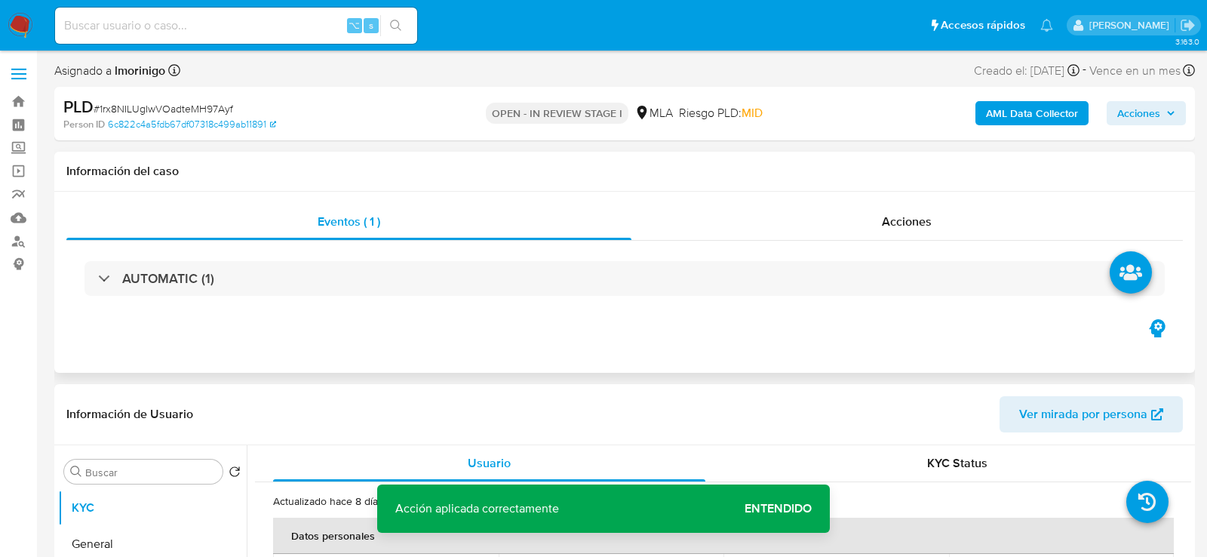
click at [804, 244] on div "AUTOMATIC (1)" at bounding box center [624, 278] width 1117 height 75
click at [807, 229] on div "Acciones" at bounding box center [908, 222] width 552 height 36
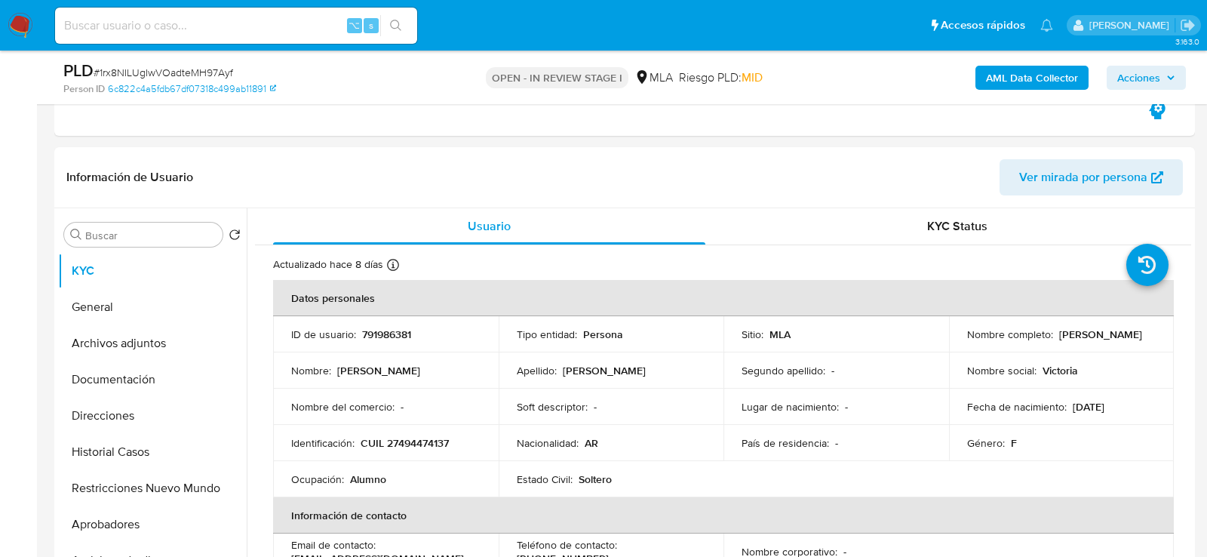
scroll to position [322, 0]
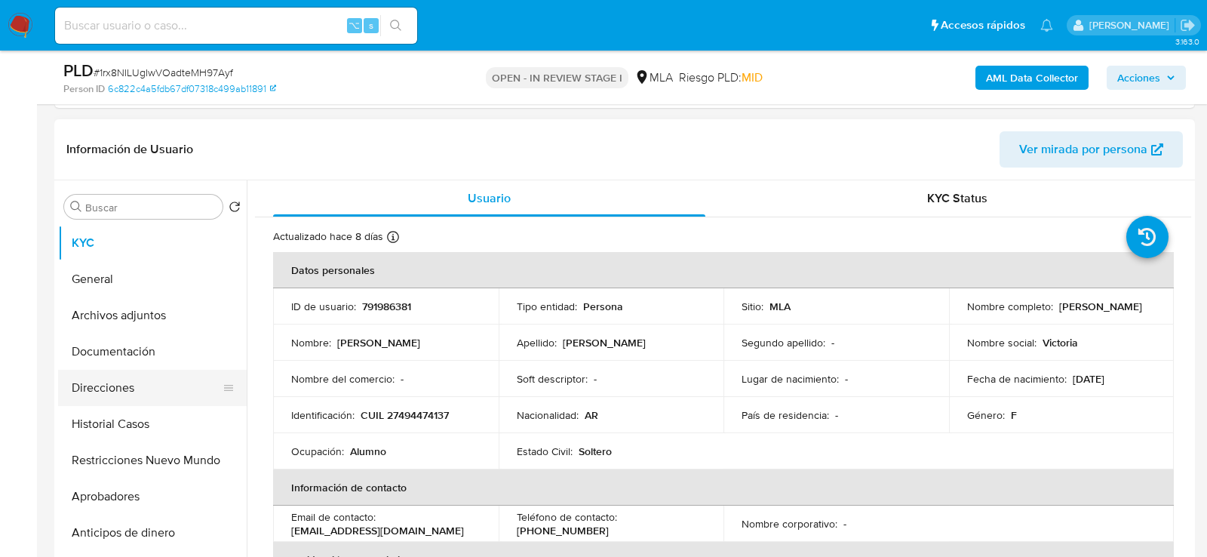
click at [94, 388] on button "Direcciones" at bounding box center [146, 388] width 177 height 36
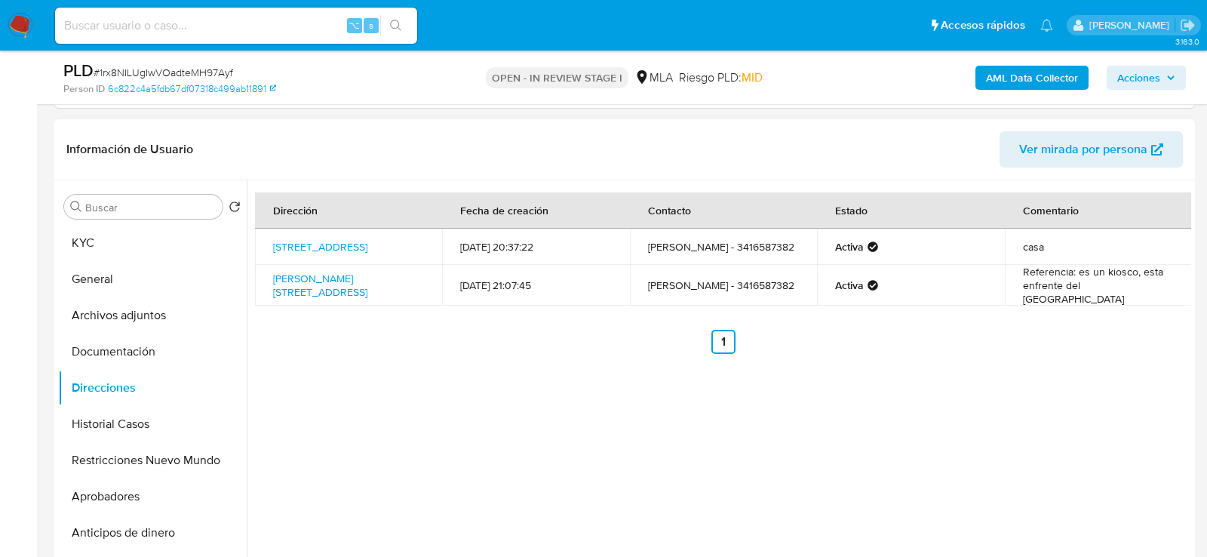
click at [433, 296] on td "Dorrego 1535, Rosario, Santa Fe, 2000, Argentina 1535" at bounding box center [348, 285] width 187 height 41
copy td "Dorrego 1535, Rosario, Santa Fe, 2000, Argentina 1535"
click at [110, 245] on button "KYC" at bounding box center [146, 243] width 177 height 36
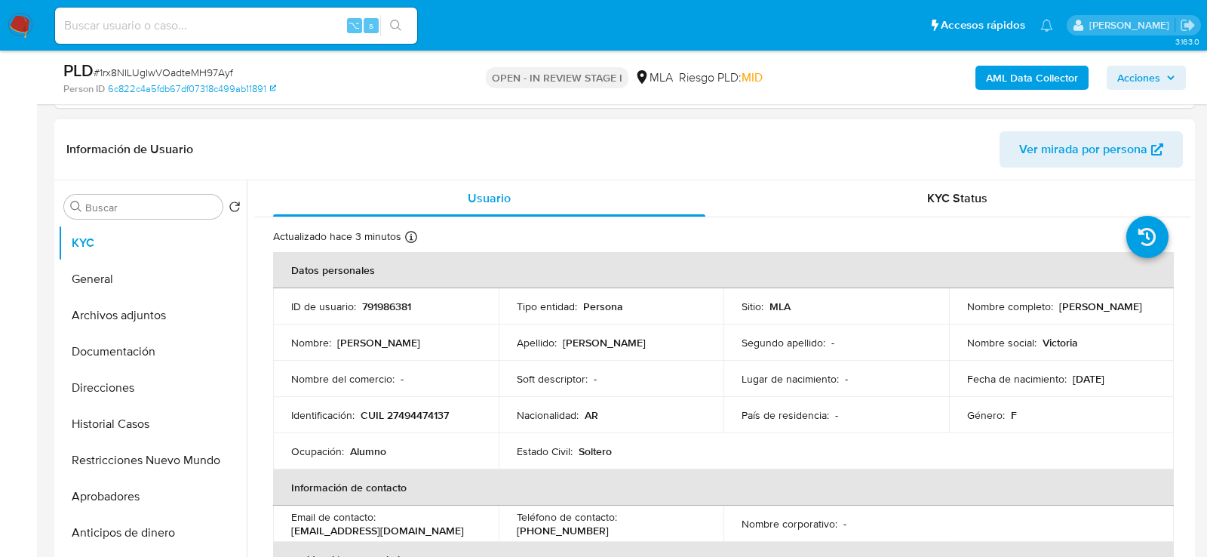
drag, startPoint x: 959, startPoint y: 314, endPoint x: 1080, endPoint y: 314, distance: 120.7
click at [1080, 314] on td "Nombre completo : Victoria Camila Rossi" at bounding box center [1062, 306] width 226 height 36
click at [143, 377] on button "Direcciones" at bounding box center [146, 388] width 177 height 36
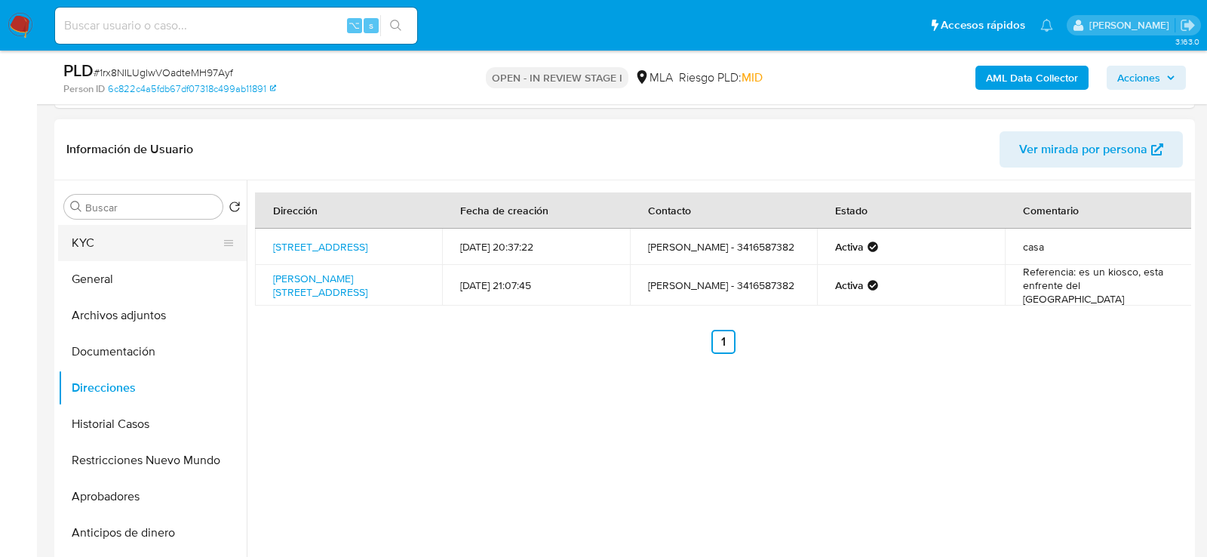
click at [113, 245] on button "KYC" at bounding box center [146, 243] width 177 height 36
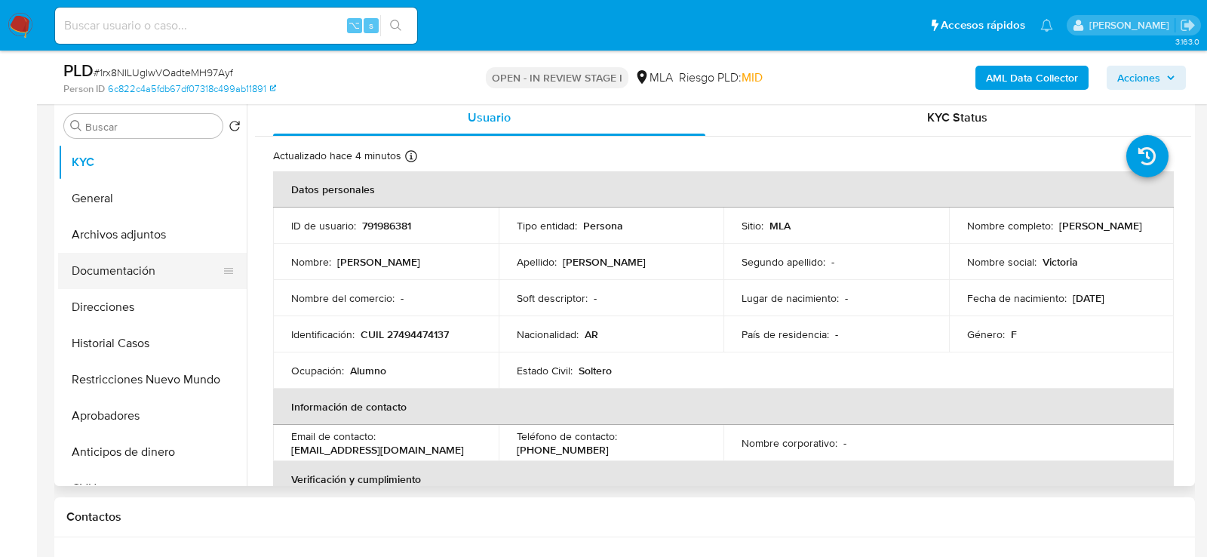
scroll to position [405, 0]
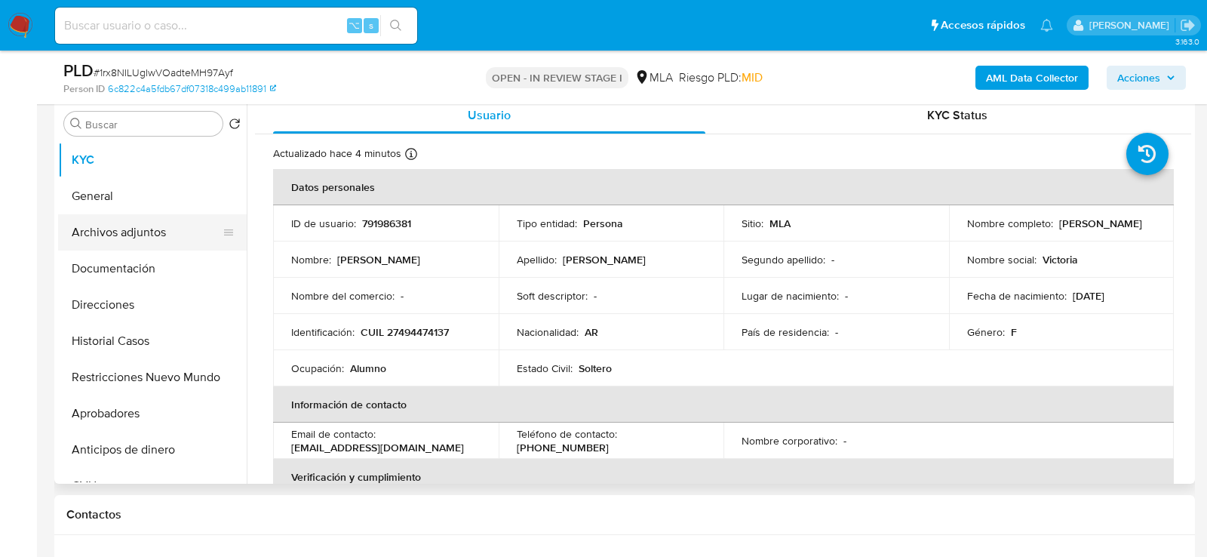
click at [115, 238] on button "Archivos adjuntos" at bounding box center [146, 232] width 177 height 36
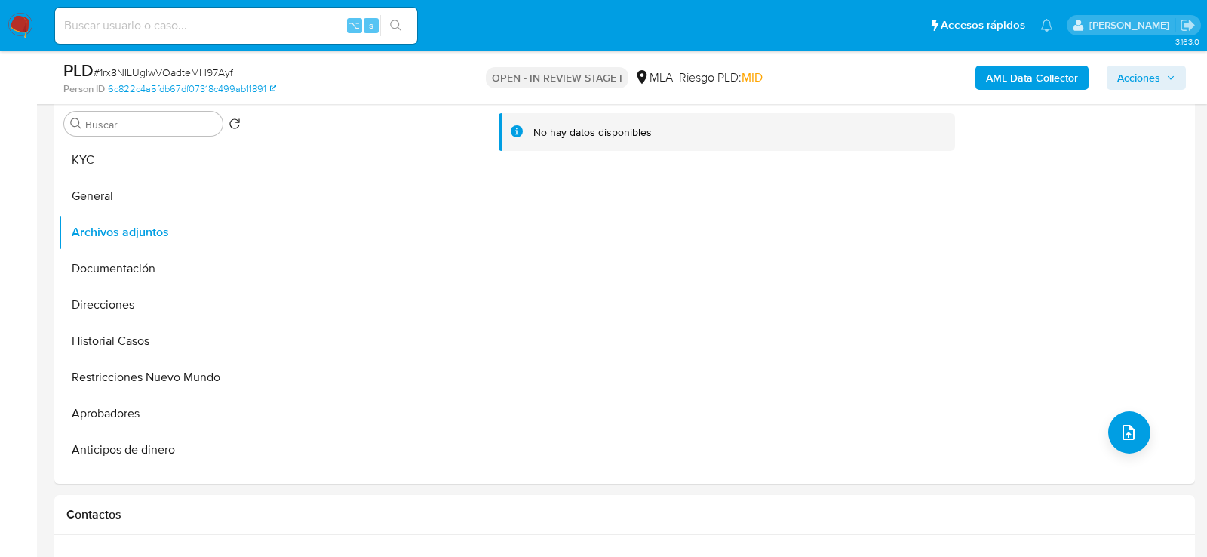
click at [998, 94] on div "AML Data Collector Acciones" at bounding box center [1001, 77] width 371 height 35
click at [1000, 82] on b "AML Data Collector" at bounding box center [1032, 78] width 92 height 24
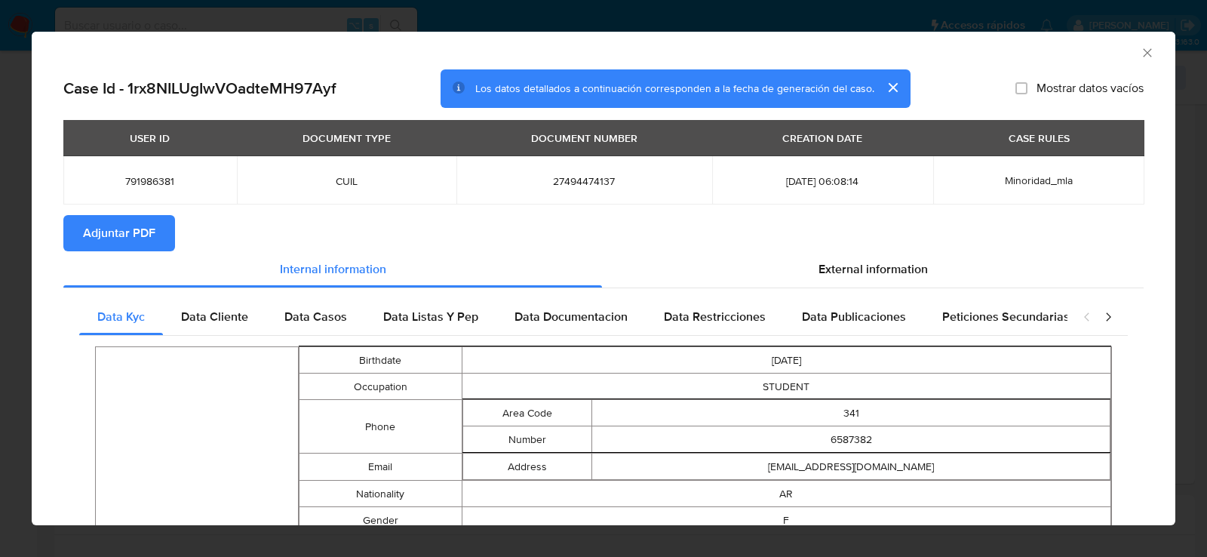
click at [1152, 57] on icon "Cerrar ventana" at bounding box center [1147, 52] width 15 height 15
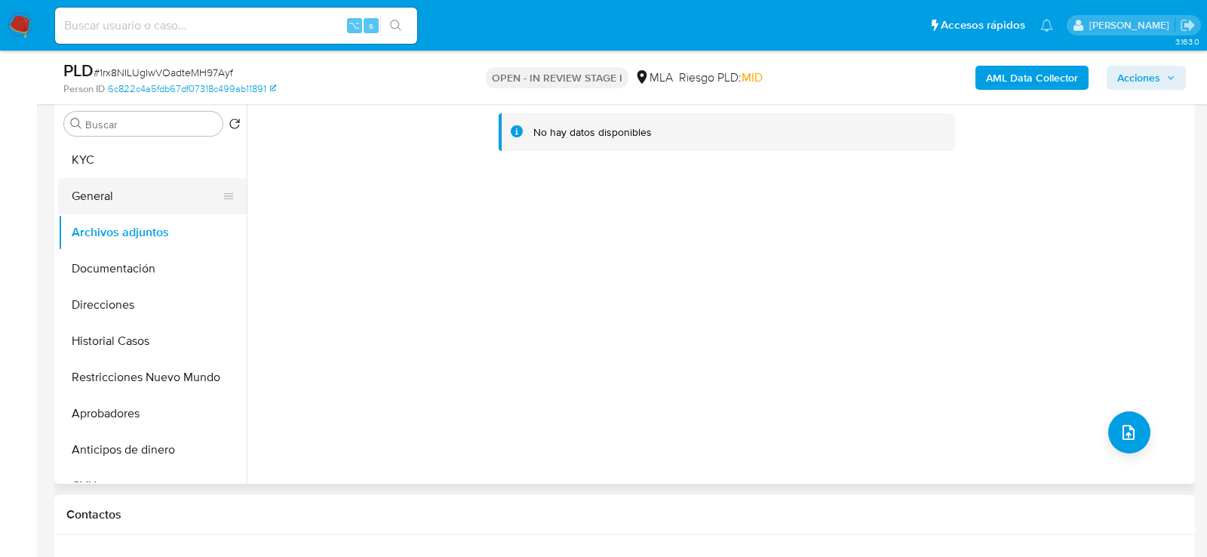
click at [101, 205] on button "General" at bounding box center [146, 196] width 177 height 36
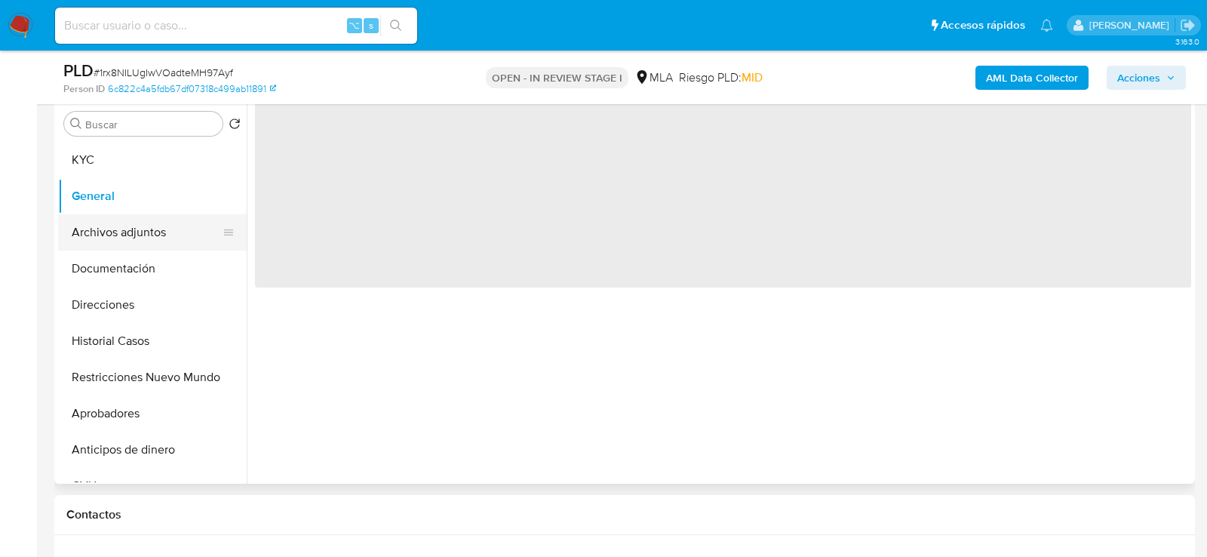
click at [101, 228] on button "Archivos adjuntos" at bounding box center [146, 232] width 177 height 36
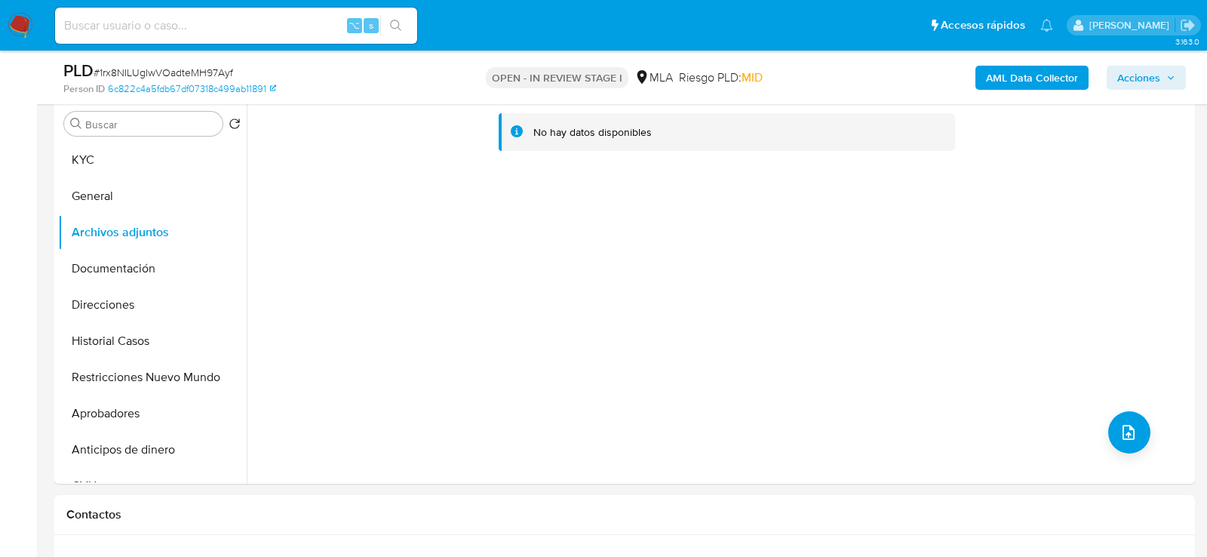
click at [987, 74] on b "AML Data Collector" at bounding box center [1032, 78] width 92 height 24
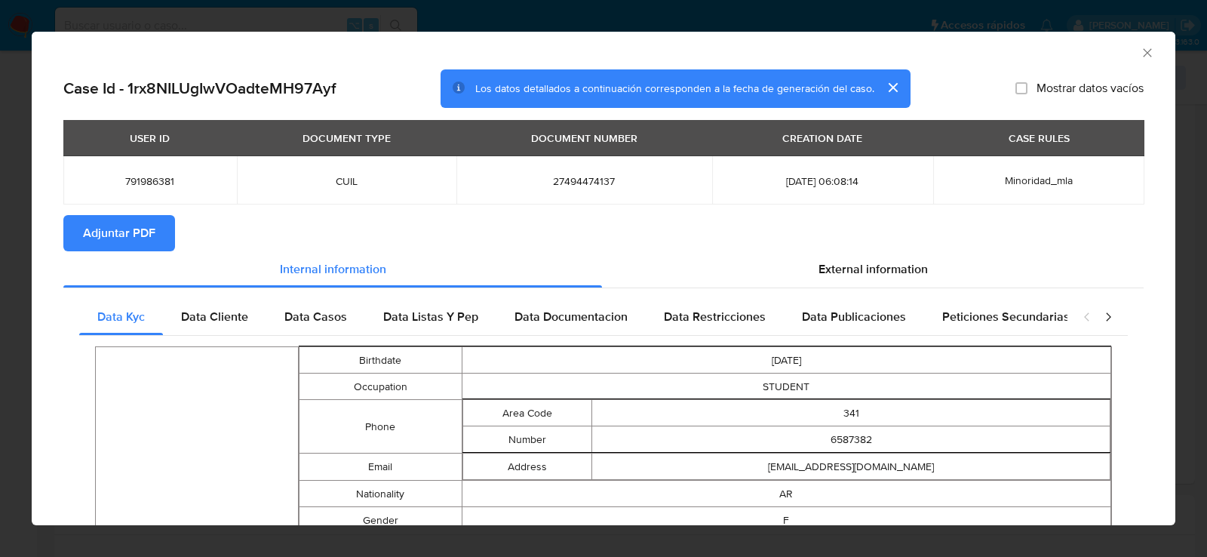
click at [158, 232] on button "Adjuntar PDF" at bounding box center [119, 233] width 112 height 36
click at [1148, 51] on icon "Cerrar ventana" at bounding box center [1147, 52] width 15 height 15
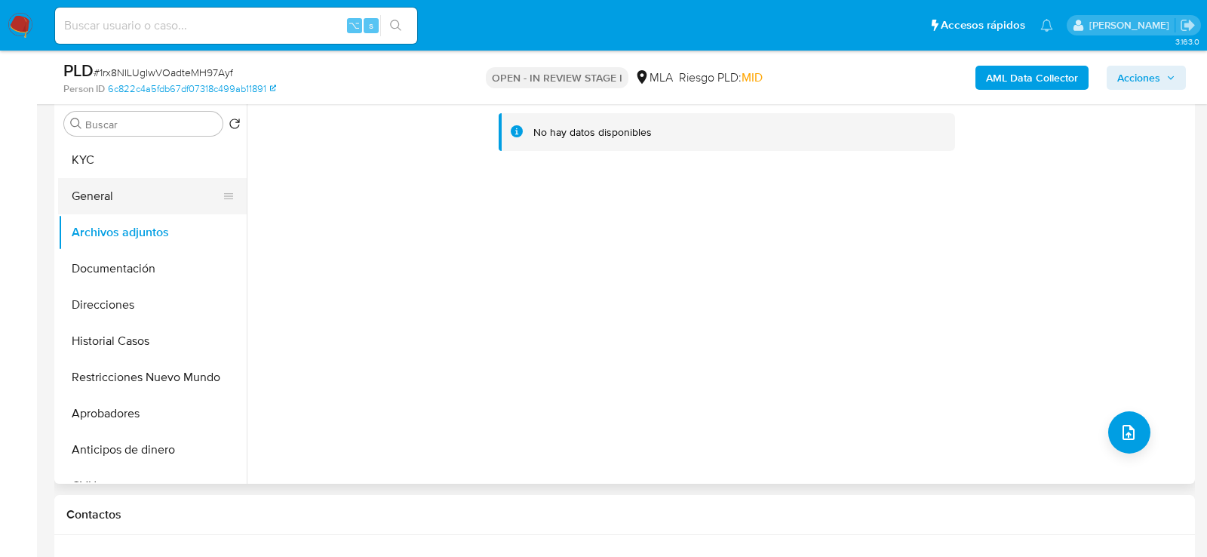
click at [137, 208] on button "General" at bounding box center [146, 196] width 177 height 36
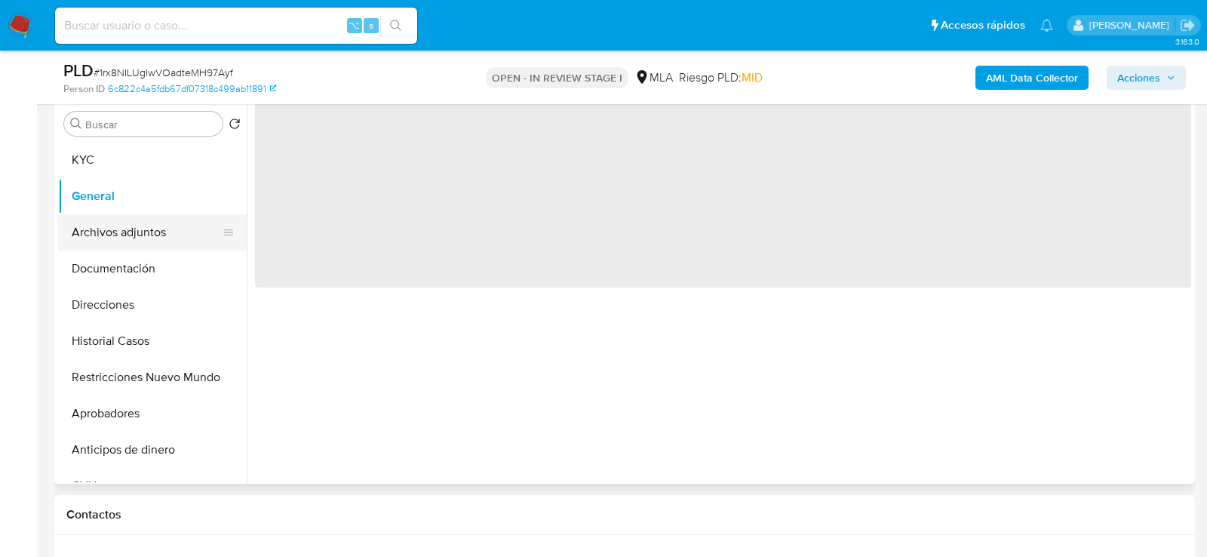
click at [137, 229] on button "Archivos adjuntos" at bounding box center [146, 232] width 177 height 36
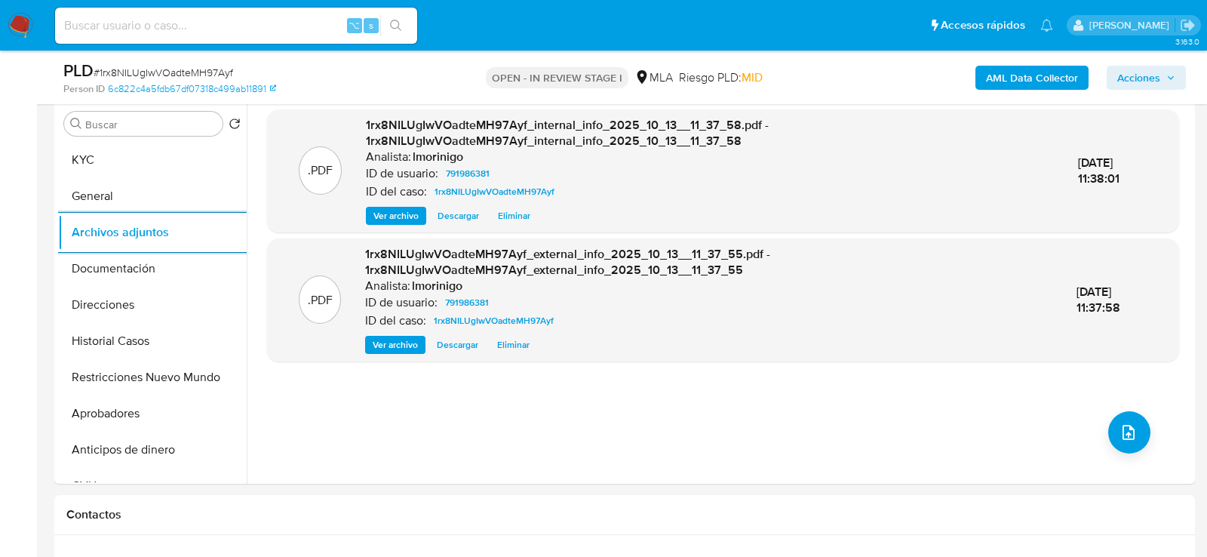
scroll to position [386, 0]
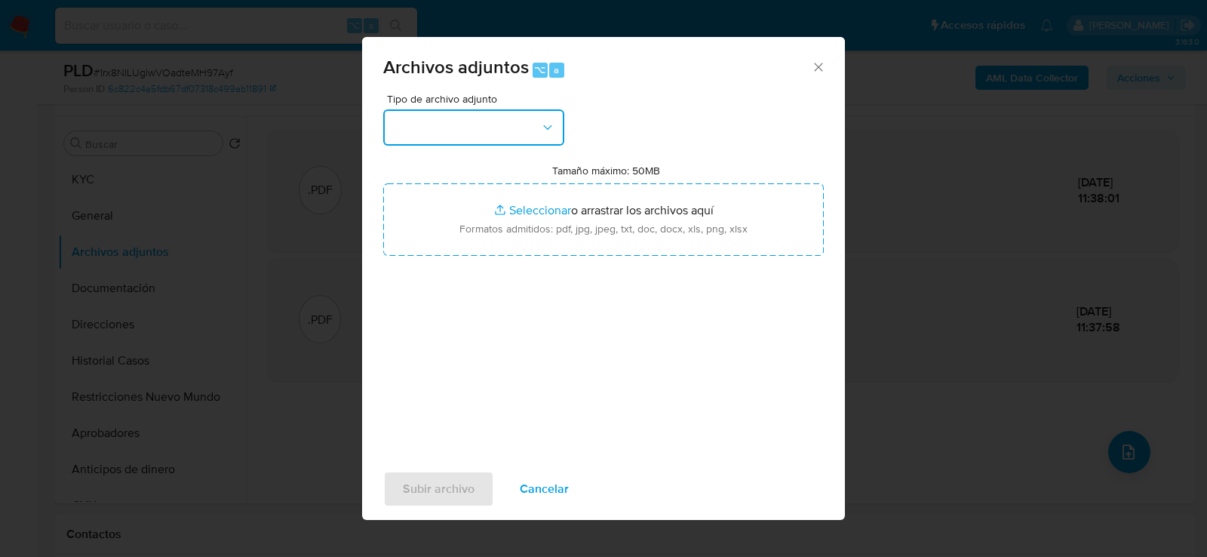
click at [494, 118] on button "button" at bounding box center [473, 127] width 181 height 36
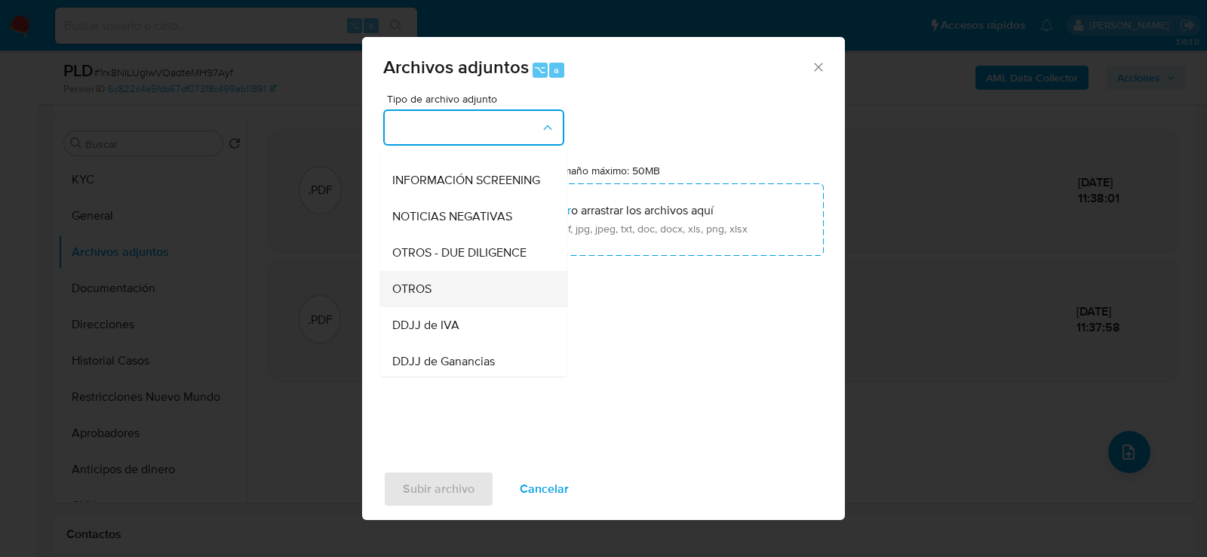
scroll to position [170, 0]
click at [464, 294] on div "OTROS" at bounding box center [469, 287] width 154 height 36
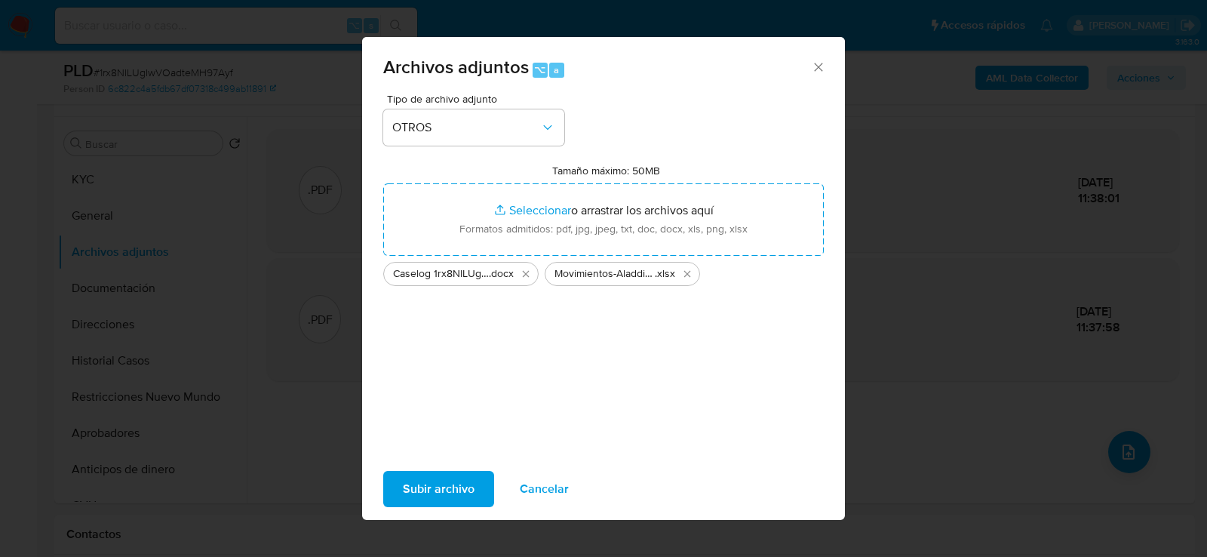
click at [417, 494] on span "Subir archivo" at bounding box center [439, 488] width 72 height 33
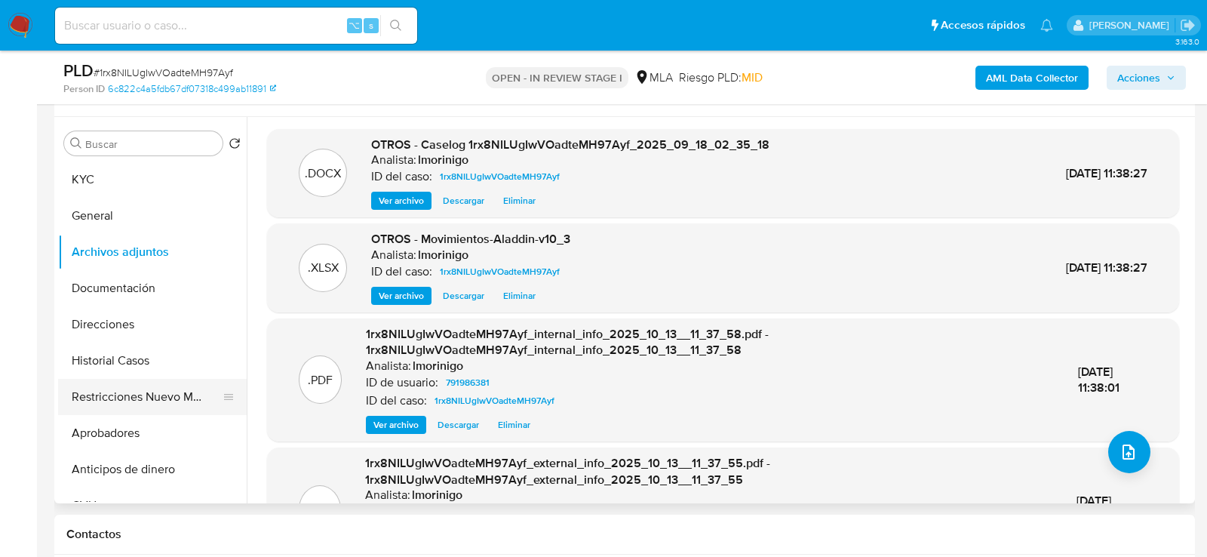
click at [140, 404] on button "Restricciones Nuevo Mundo" at bounding box center [146, 397] width 177 height 36
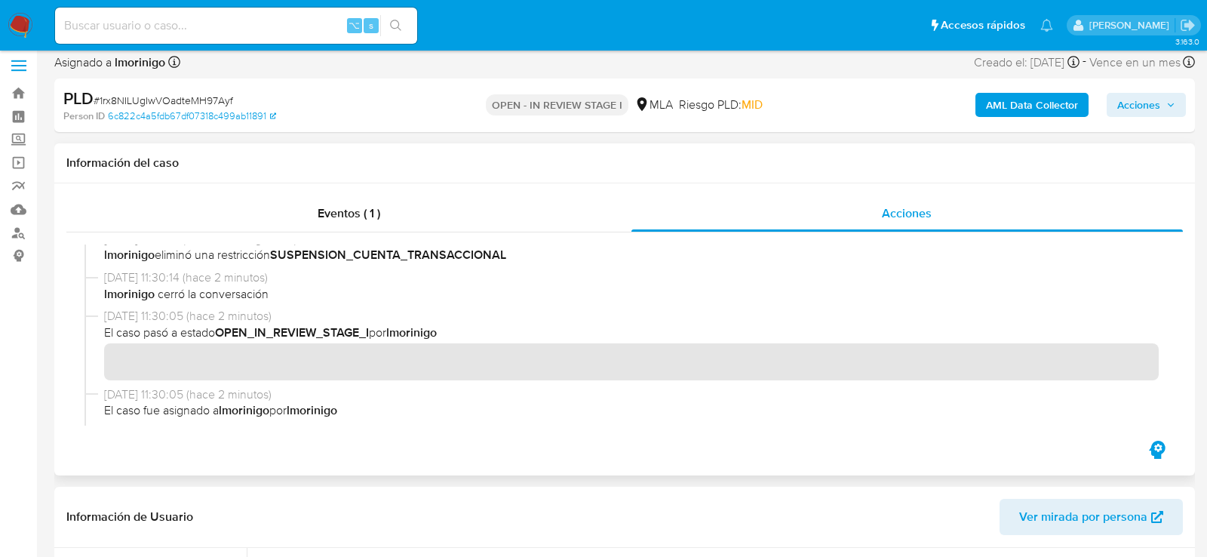
scroll to position [21, 0]
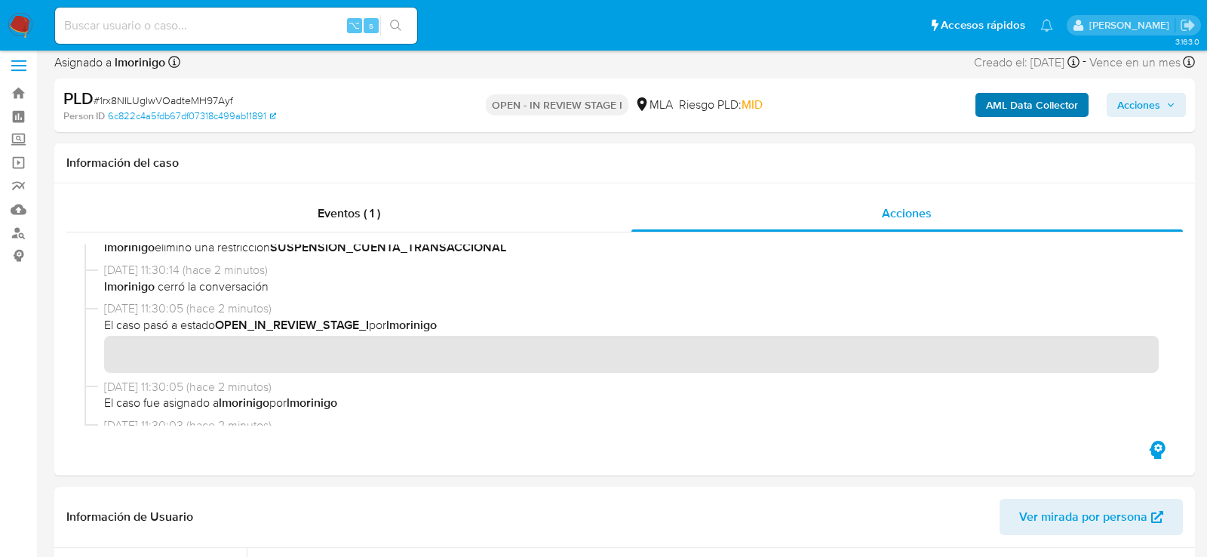
drag, startPoint x: 1144, startPoint y: 109, endPoint x: 1023, endPoint y: 109, distance: 120.7
click at [1143, 109] on span "Acciones" at bounding box center [1139, 105] width 43 height 24
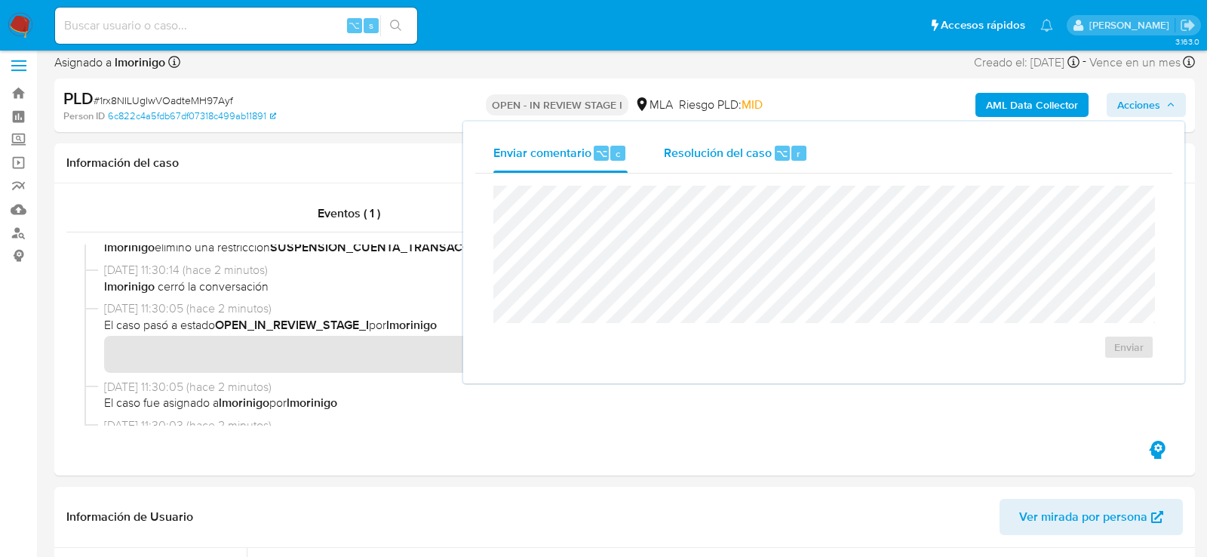
click at [767, 138] on div "Resolución del caso ⌥ r" at bounding box center [736, 153] width 144 height 39
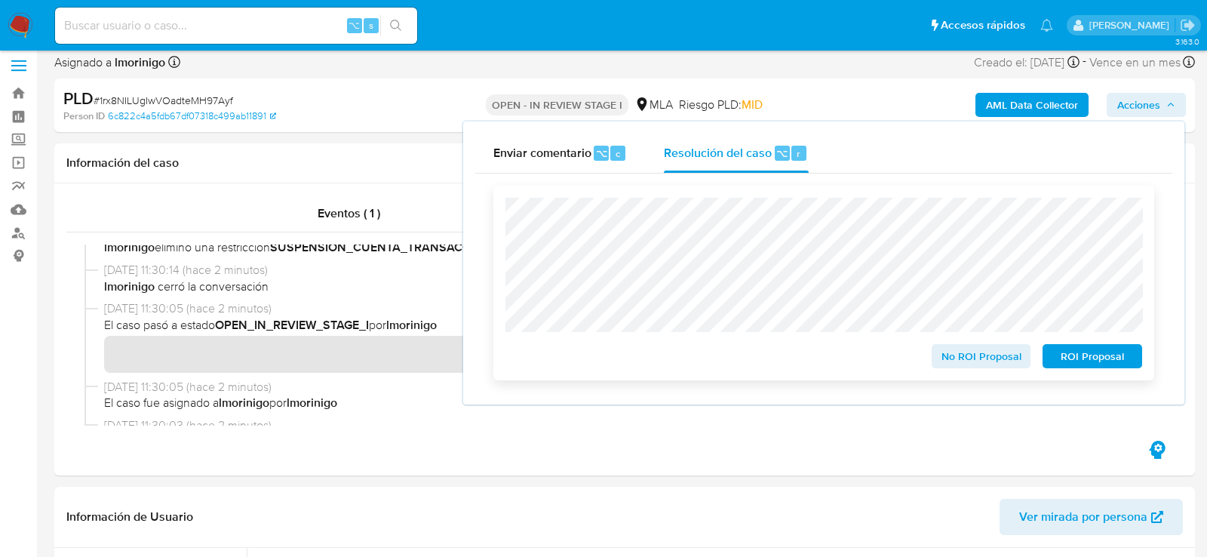
click at [990, 354] on span "No ROI Proposal" at bounding box center [982, 356] width 78 height 21
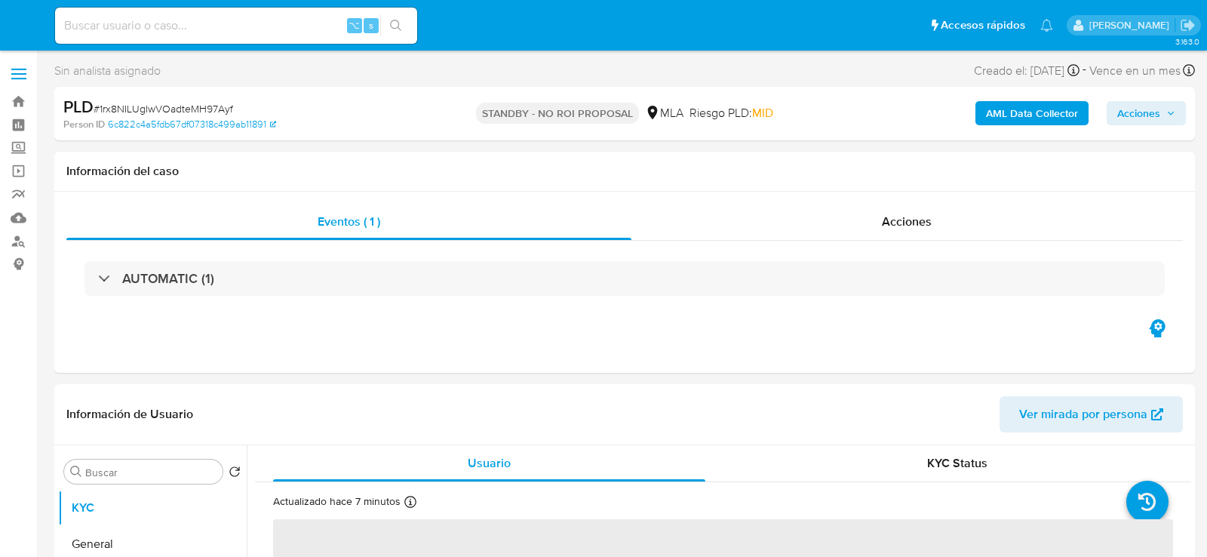
select select "10"
click at [182, 20] on input at bounding box center [236, 26] width 362 height 20
paste input "dsmFPlmuGZJQ7zbBMzx070vO"
type input "dsmFPlmuGZJQ7zbBMzx070vO"
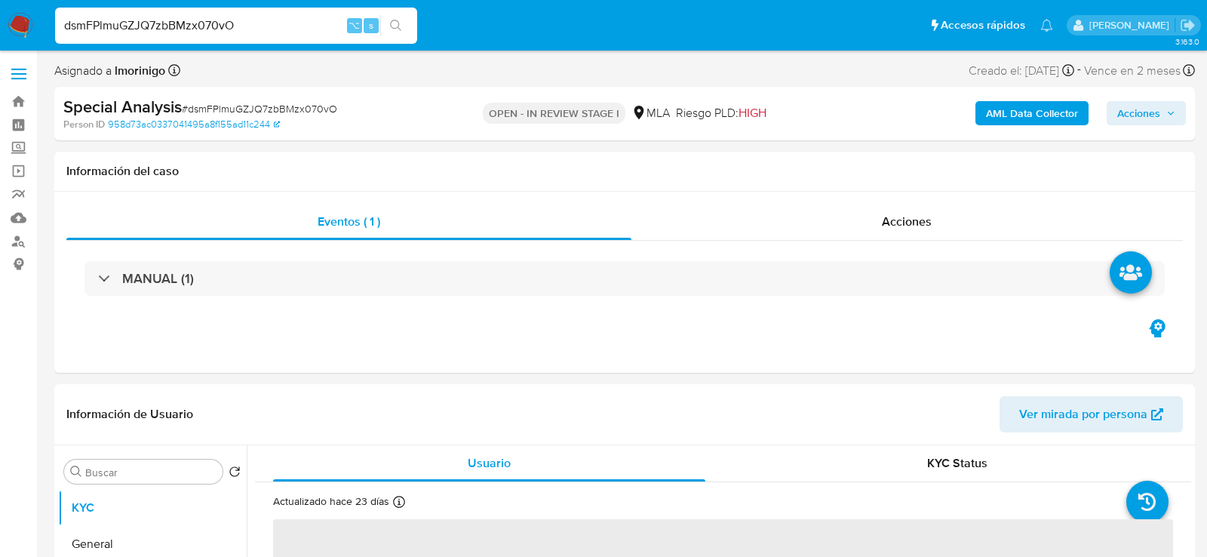
select select "10"
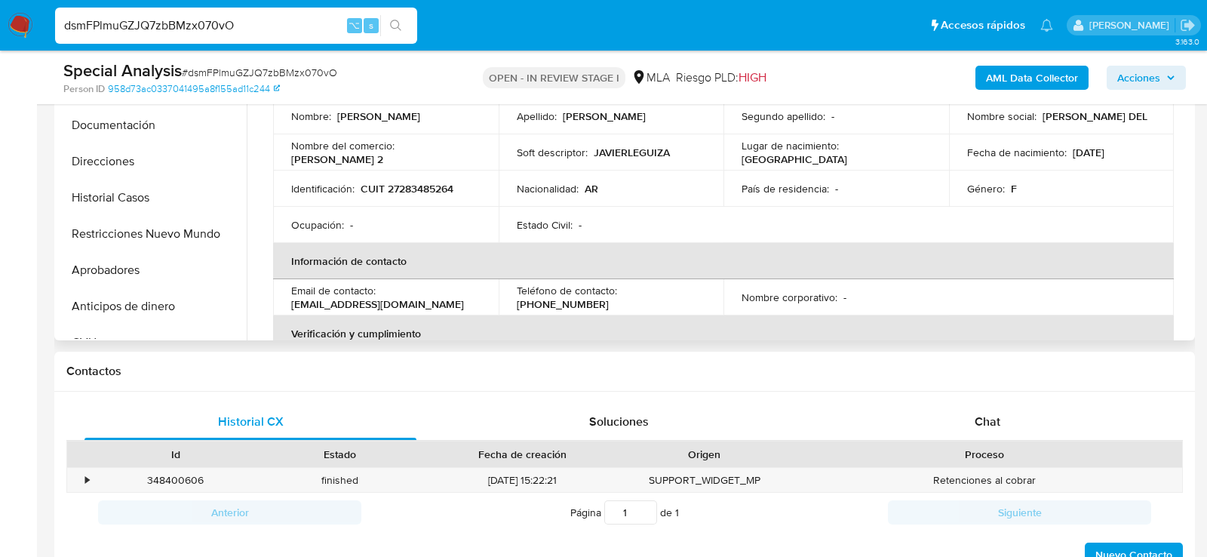
scroll to position [509, 0]
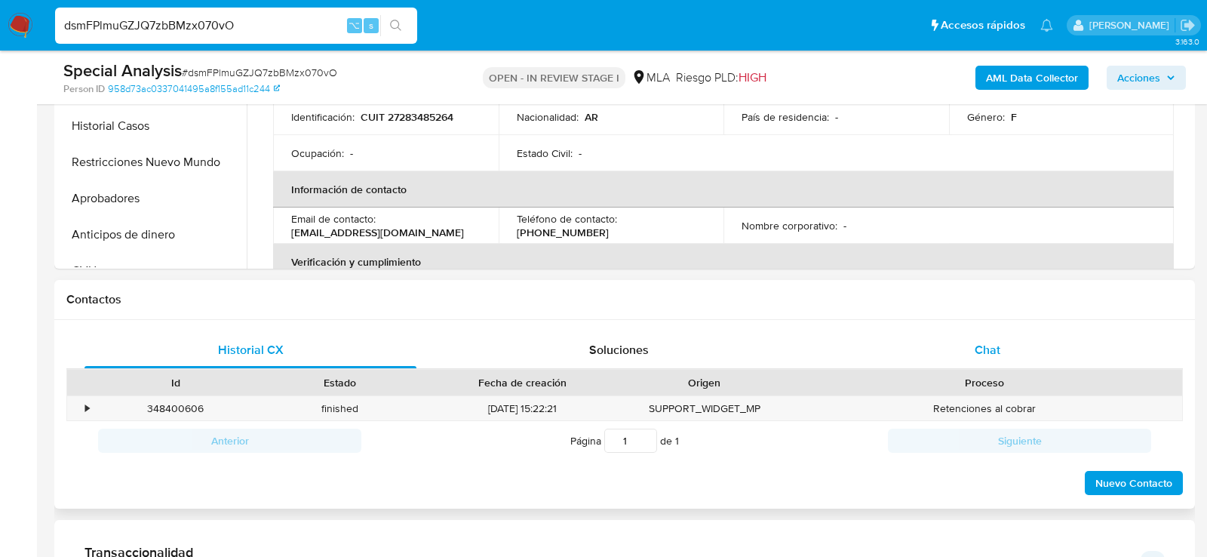
click at [988, 359] on div "Chat" at bounding box center [988, 350] width 332 height 36
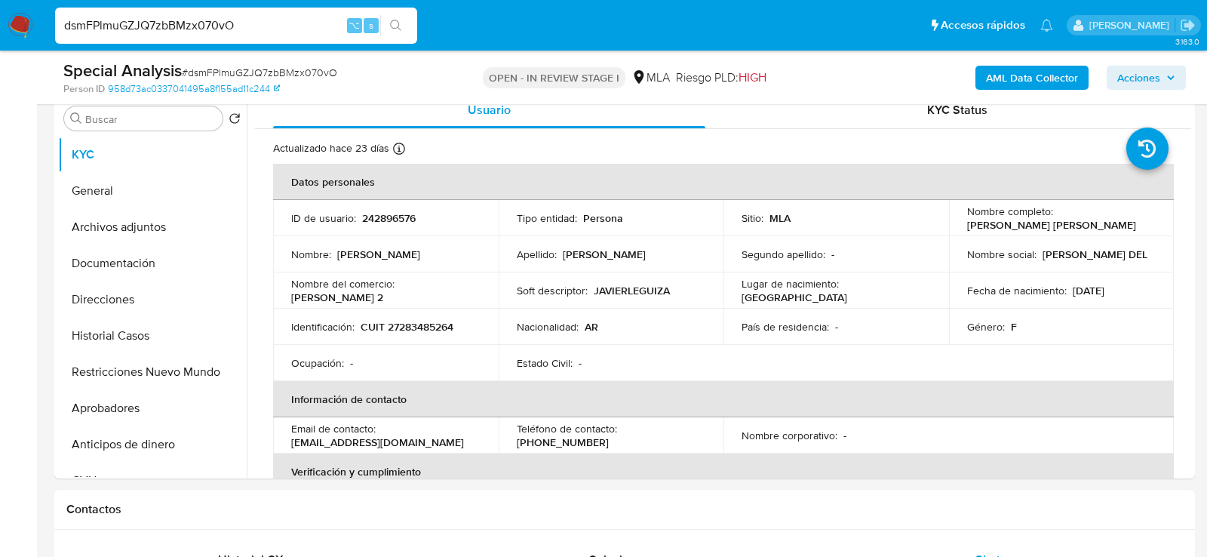
scroll to position [277, 0]
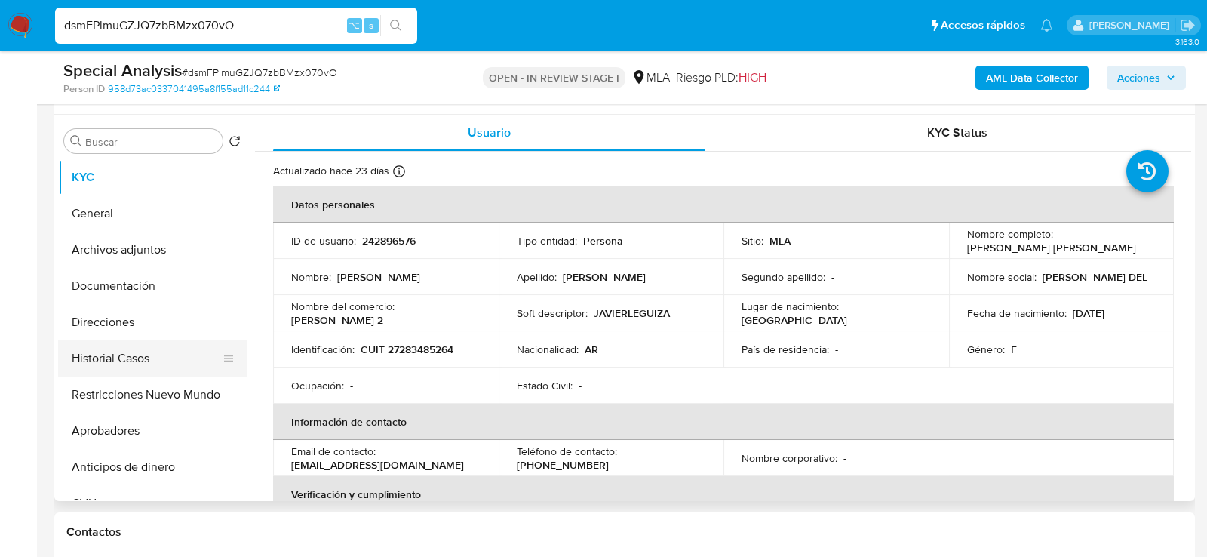
click at [152, 350] on button "Historial Casos" at bounding box center [146, 358] width 177 height 36
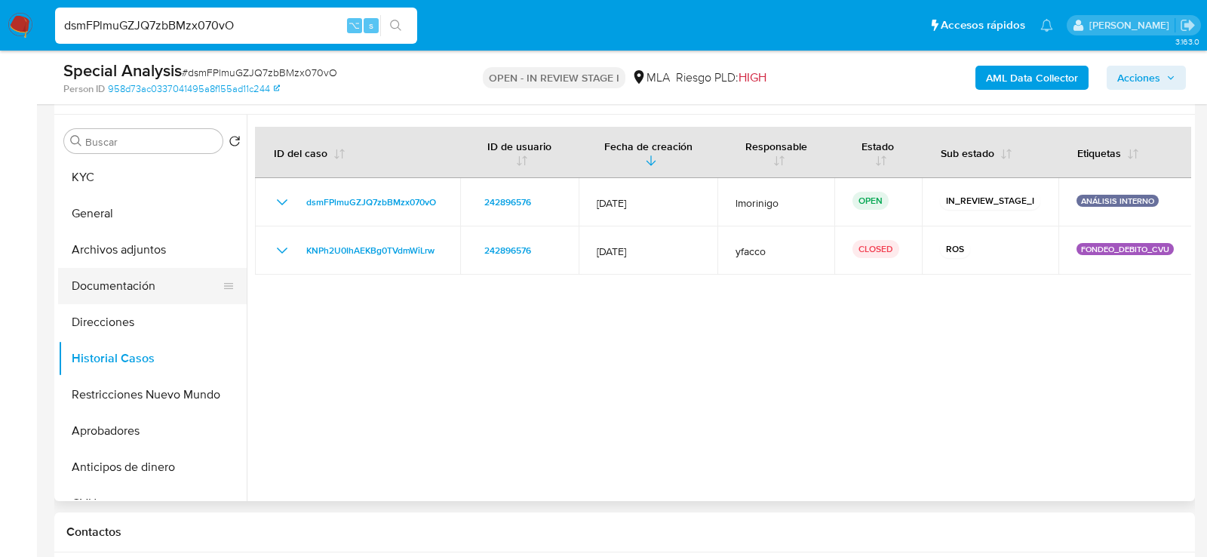
click at [92, 278] on button "Documentación" at bounding box center [146, 286] width 177 height 36
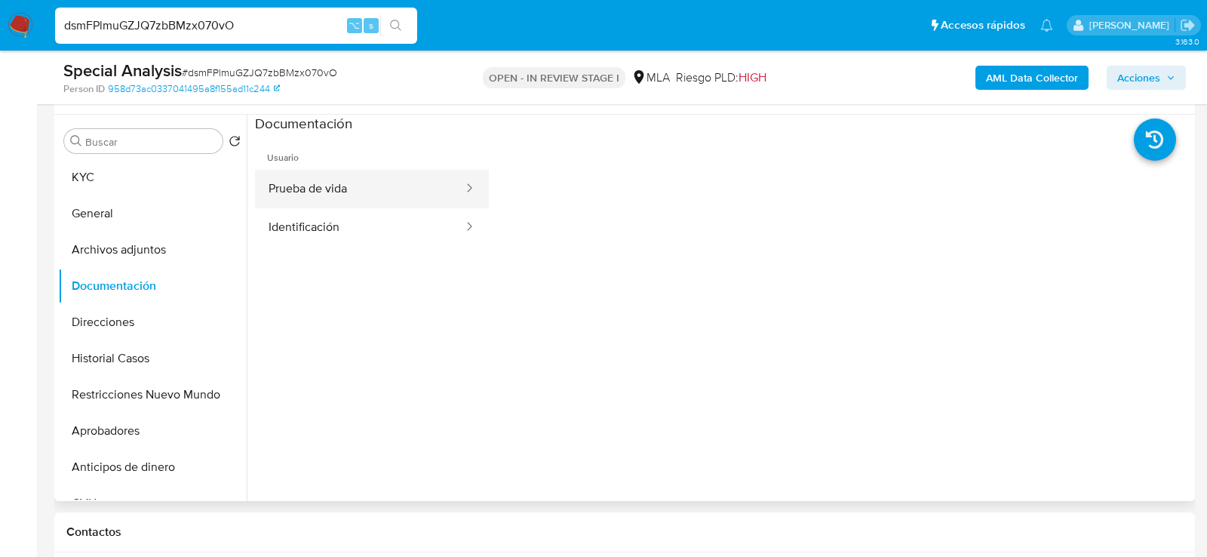
click at [287, 193] on button "Prueba de vida" at bounding box center [360, 189] width 210 height 38
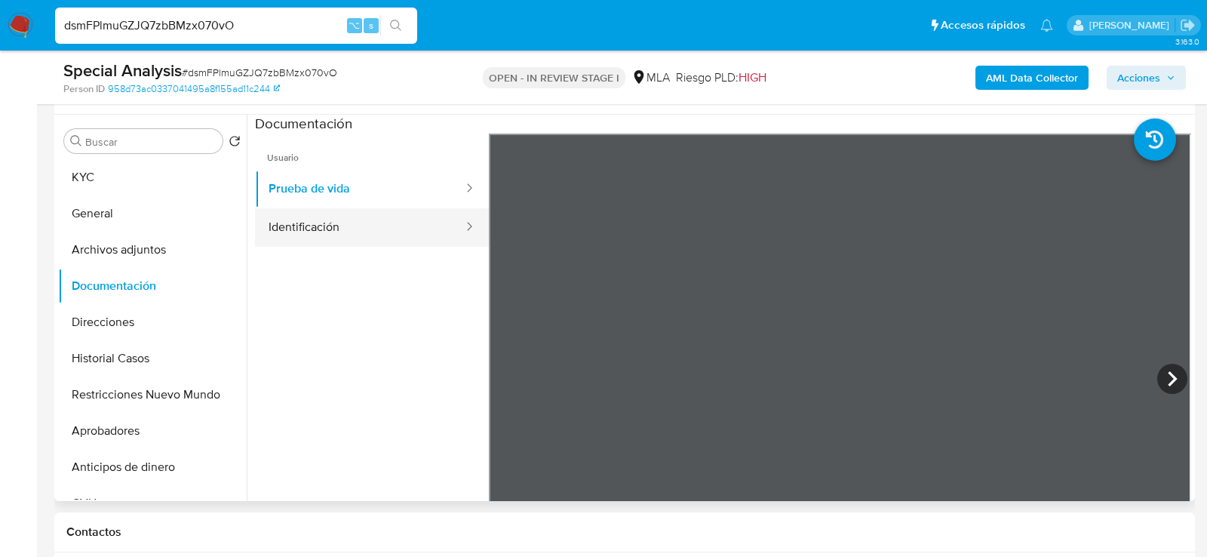
click at [369, 209] on button "Identificación" at bounding box center [360, 227] width 210 height 38
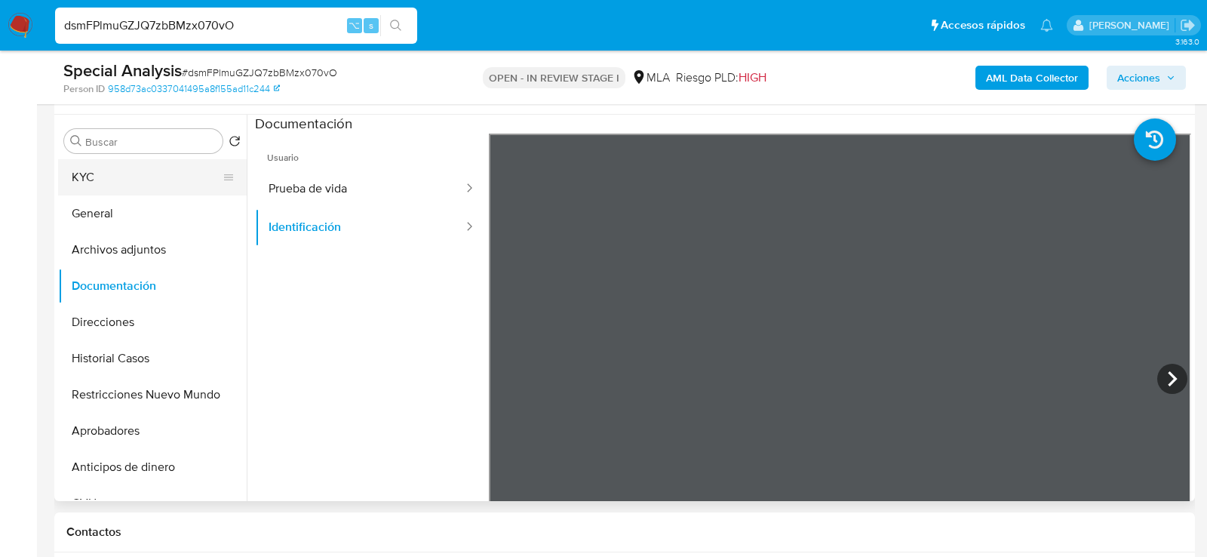
click at [93, 173] on button "KYC" at bounding box center [146, 177] width 177 height 36
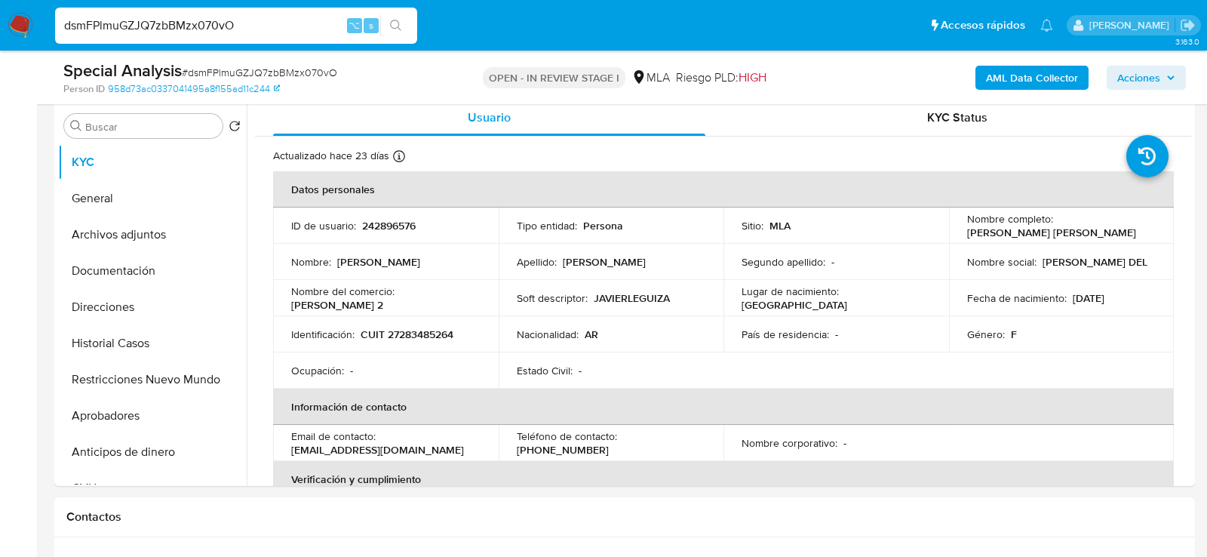
scroll to position [288, 0]
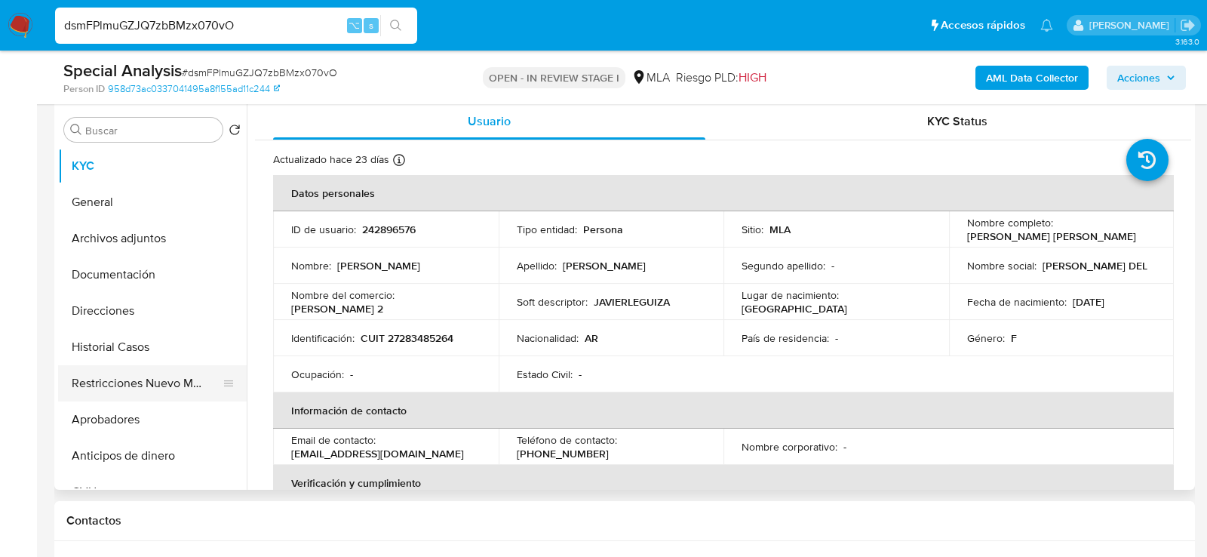
click at [102, 378] on button "Restricciones Nuevo Mundo" at bounding box center [146, 383] width 177 height 36
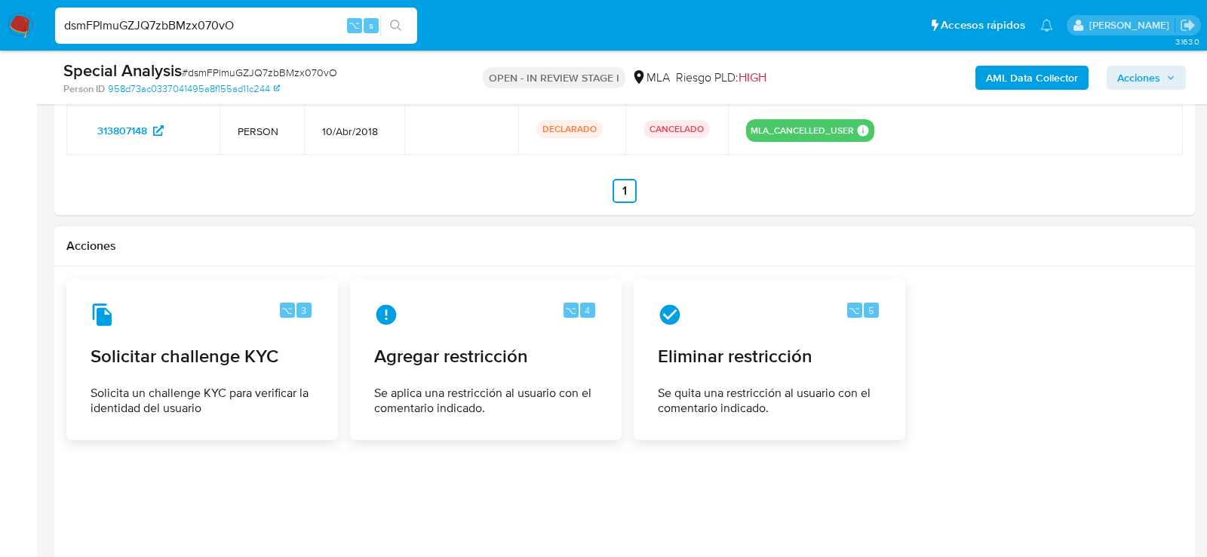
scroll to position [2410, 0]
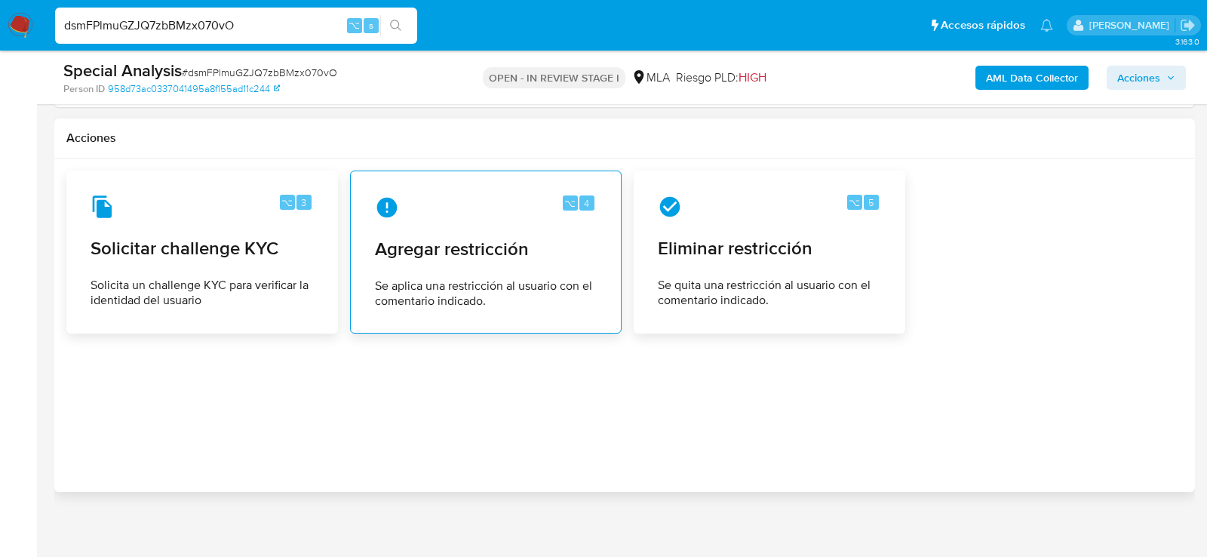
click at [564, 278] on span "Se aplica una restricción al usuario con el comentario indicado." at bounding box center [486, 293] width 222 height 30
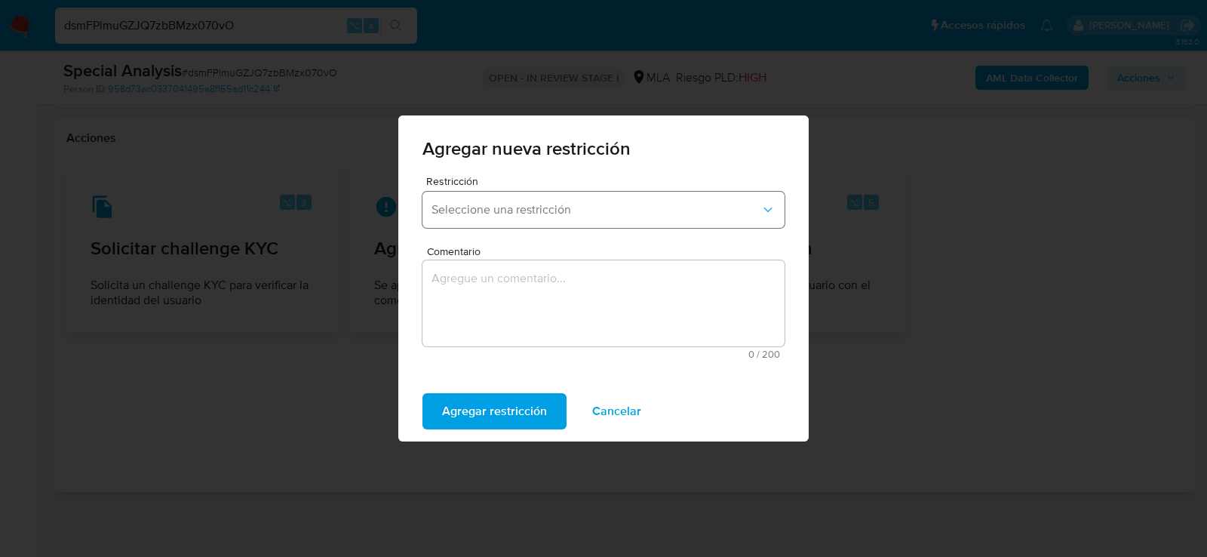
click at [521, 213] on span "Seleccione una restricción" at bounding box center [596, 209] width 329 height 15
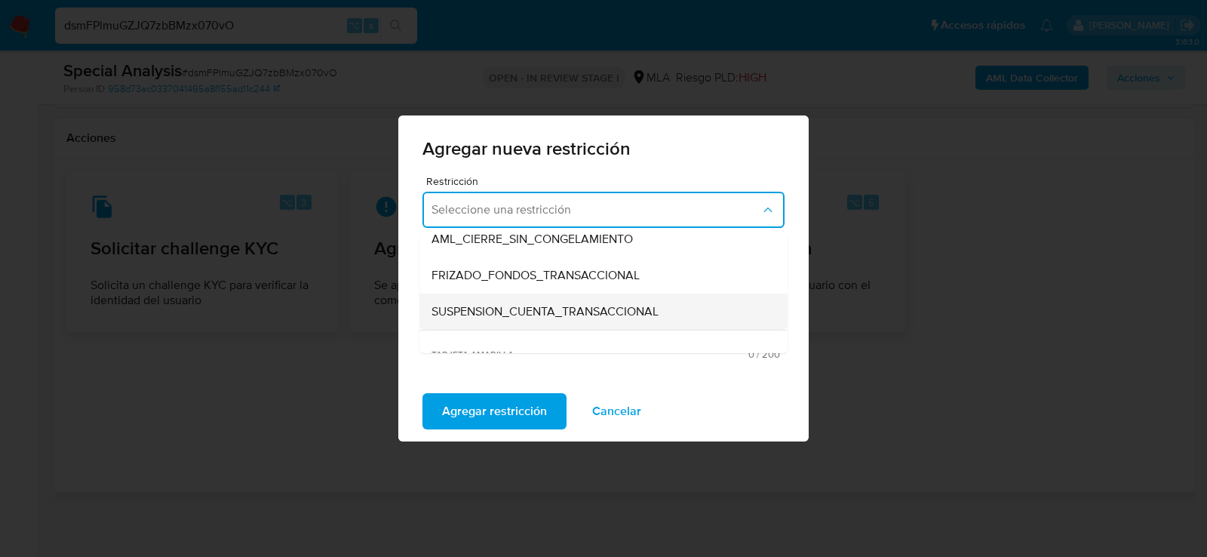
scroll to position [157, 0]
click at [507, 303] on span "SUSPENSION_CUENTA_TRANSACCIONAL" at bounding box center [545, 310] width 227 height 15
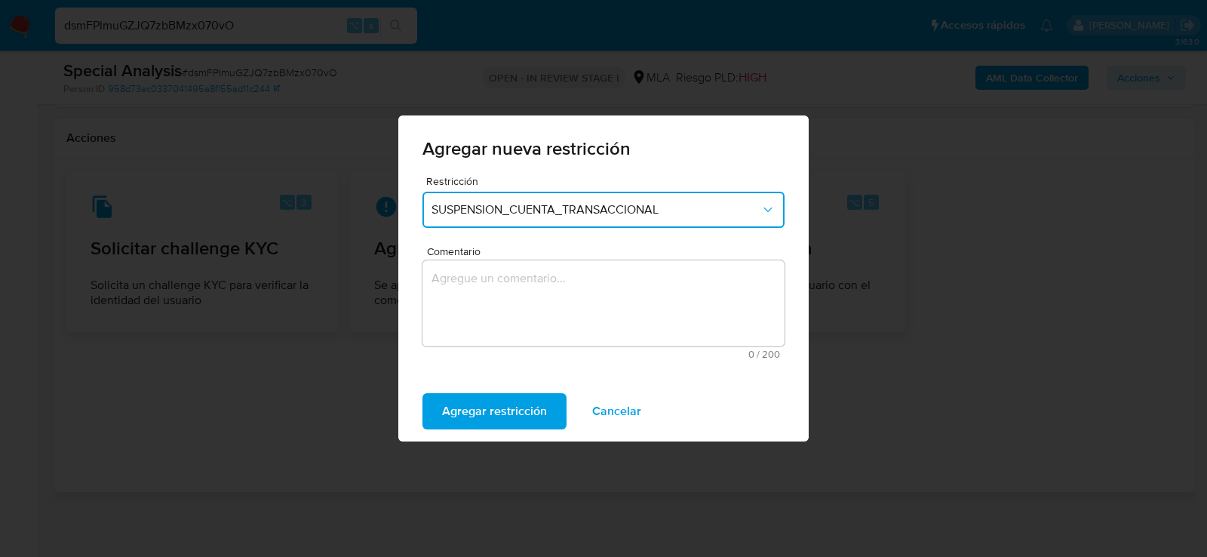
click at [507, 303] on textarea "Comentario" at bounding box center [604, 303] width 362 height 86
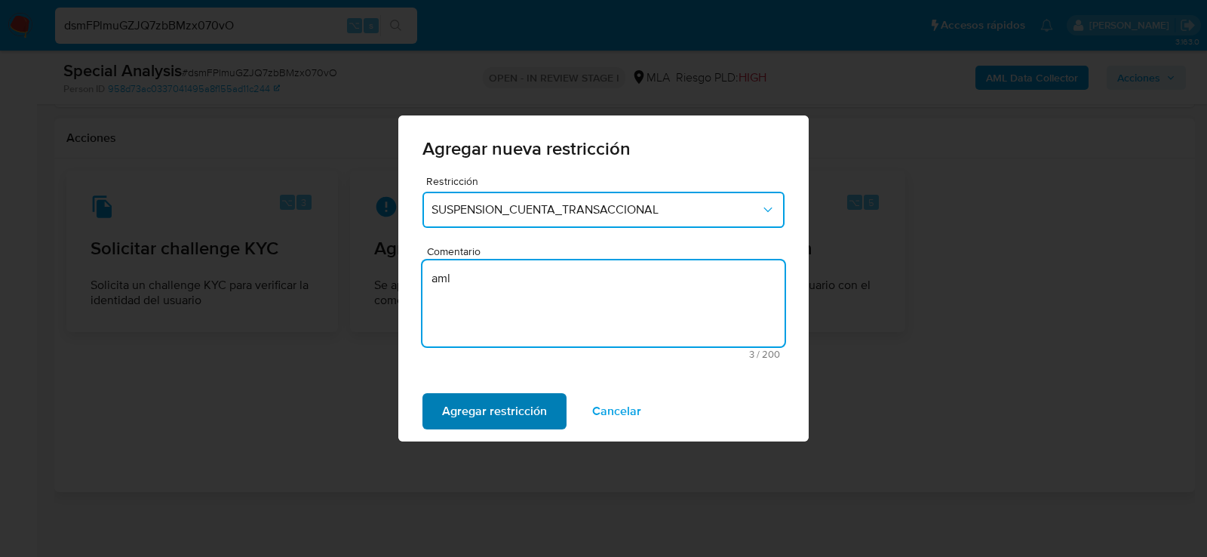
type textarea "aml"
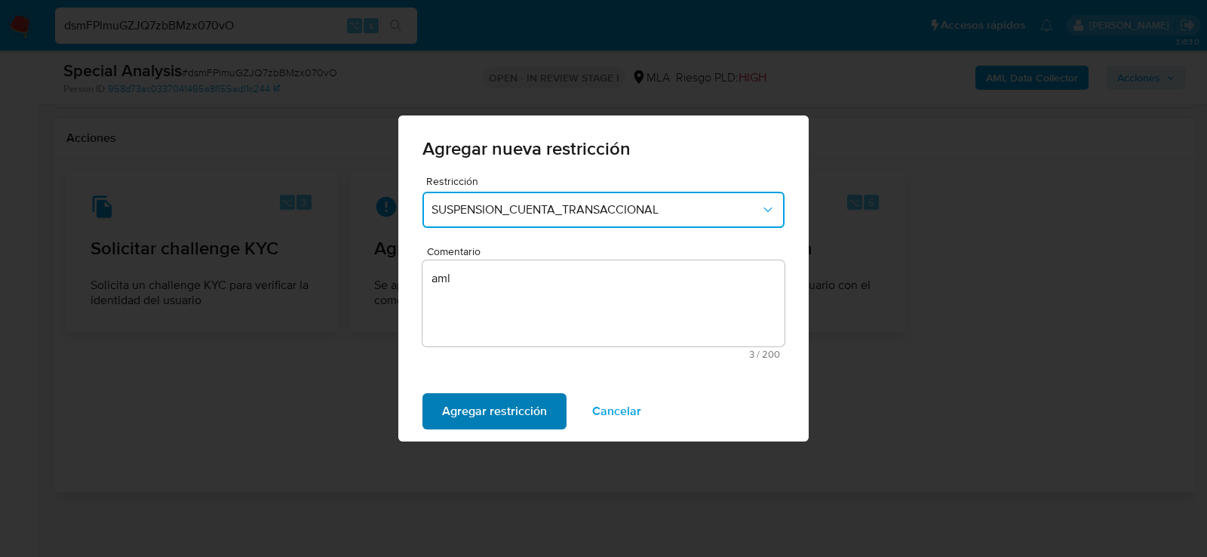
click at [502, 423] on span "Agregar restricción" at bounding box center [494, 411] width 105 height 33
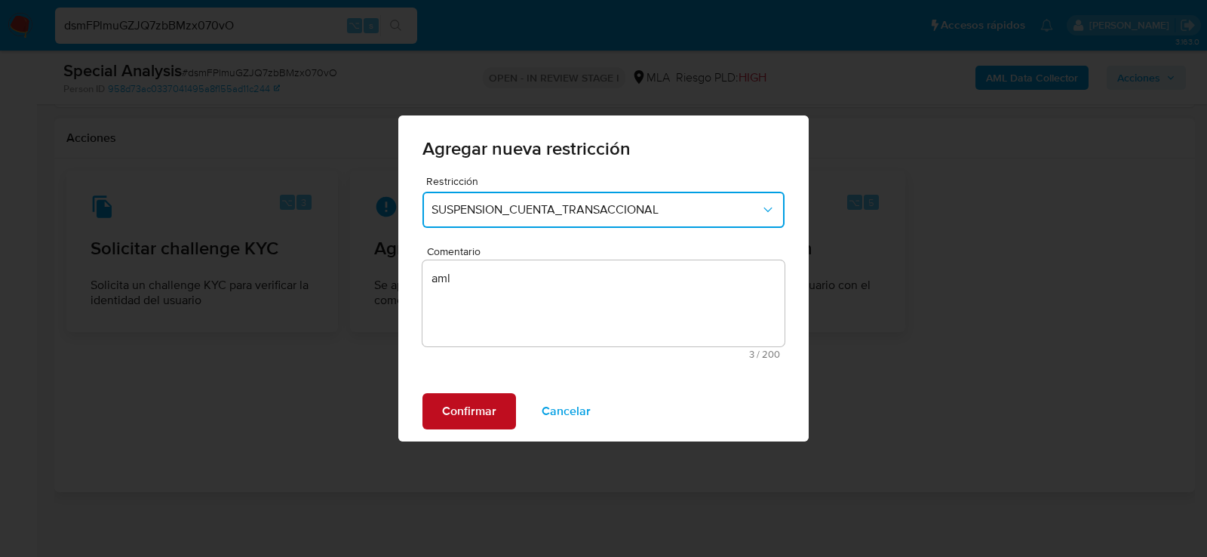
click at [481, 414] on span "Confirmar" at bounding box center [469, 411] width 54 height 33
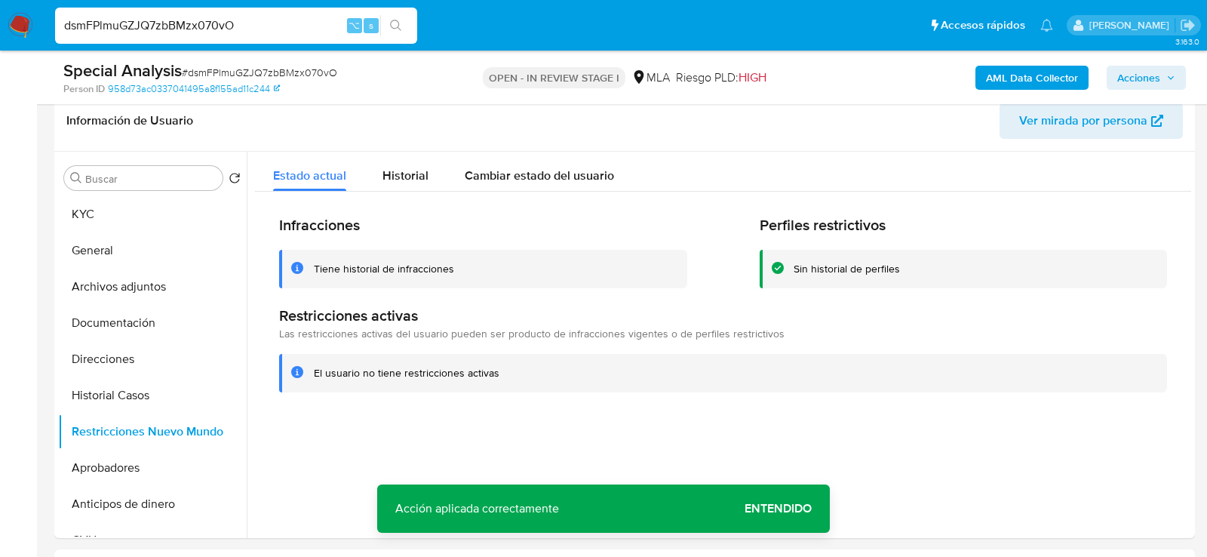
scroll to position [234, 0]
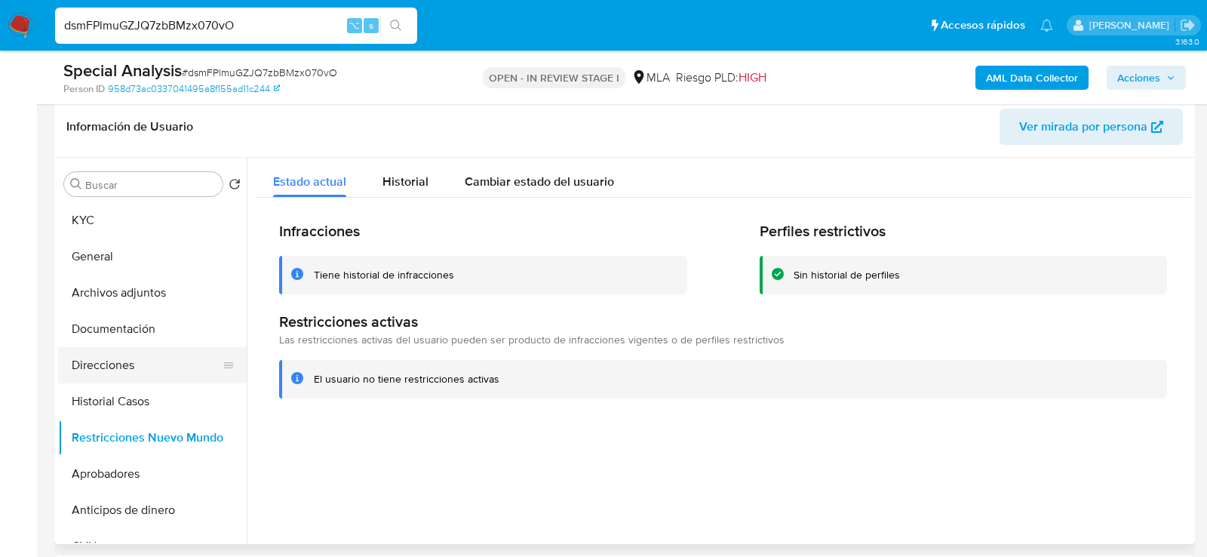
click at [120, 376] on button "Direcciones" at bounding box center [146, 365] width 177 height 36
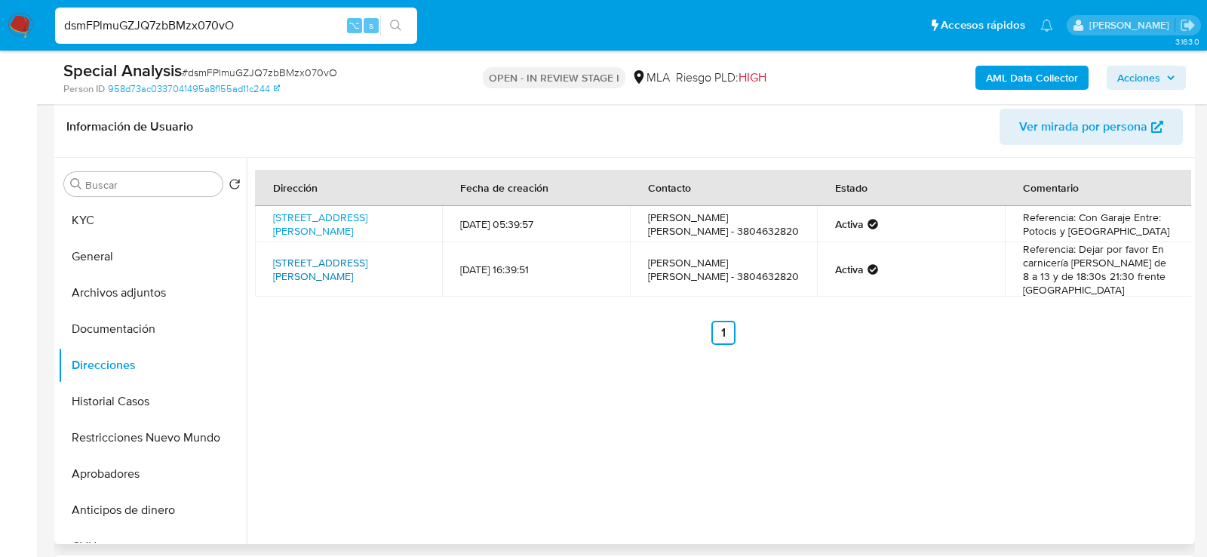
click at [354, 272] on link "[STREET_ADDRESS][PERSON_NAME]" at bounding box center [320, 269] width 94 height 29
click at [107, 214] on button "KYC" at bounding box center [146, 220] width 177 height 36
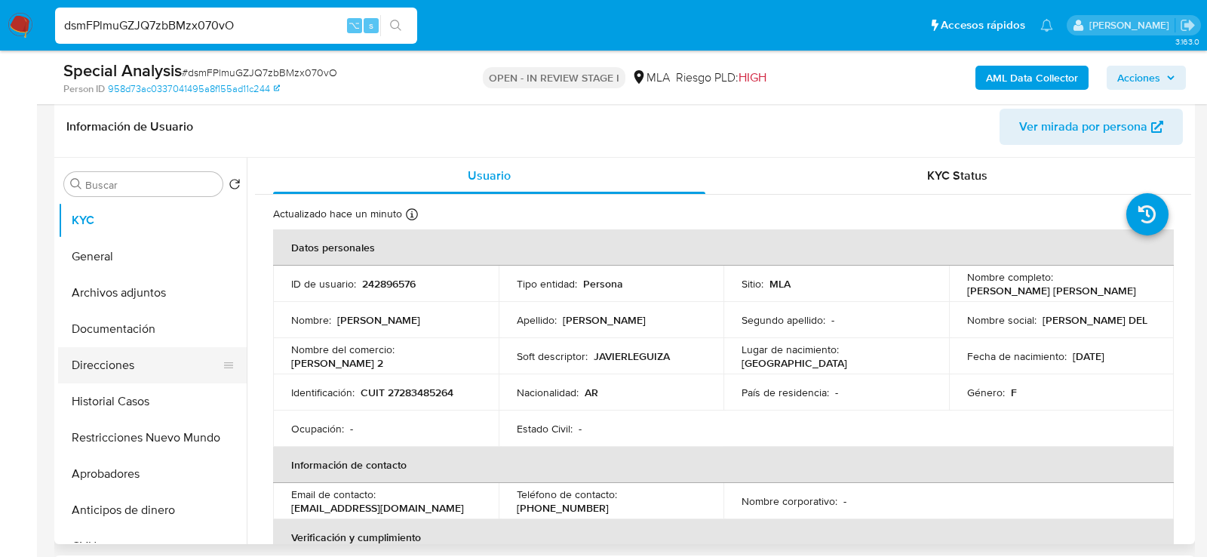
click at [158, 358] on button "Direcciones" at bounding box center [146, 365] width 177 height 36
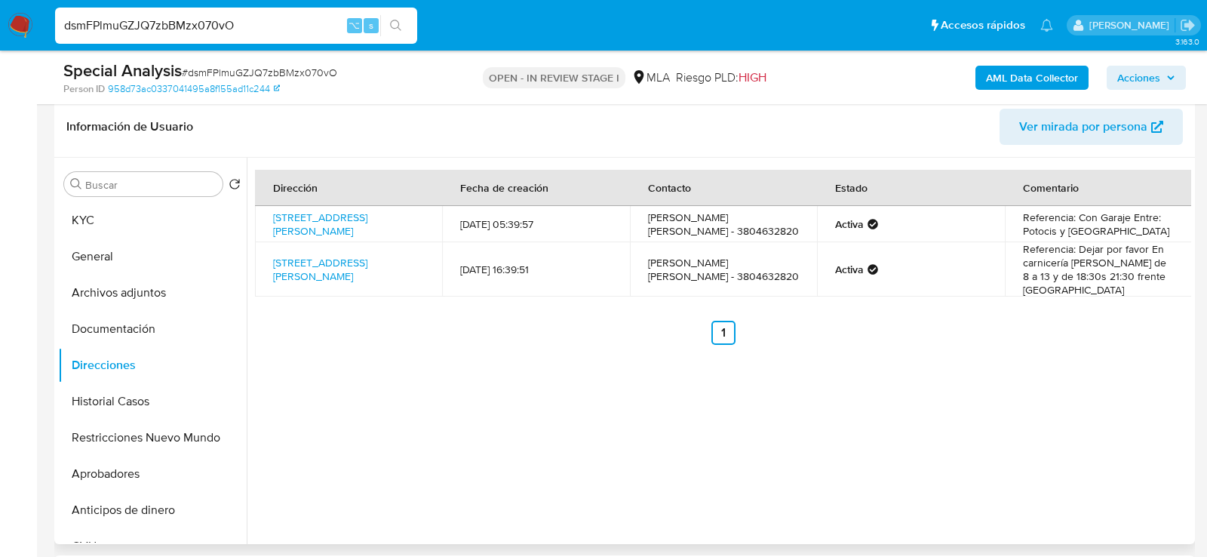
click at [404, 291] on td "Avenida San Francisco 3228, La Rioja Capital, La Rioja, 5305, Argentina 3228" at bounding box center [348, 269] width 187 height 54
copy td "Avenida San Francisco 3228, La Rioja Capital, La Rioja, 5305, Argentina 3228"
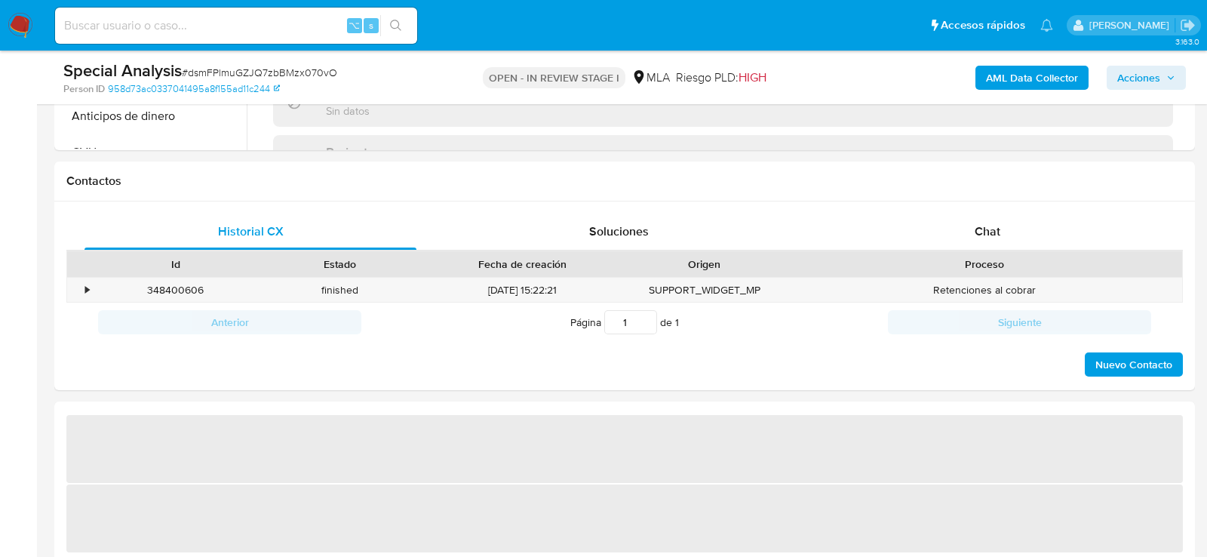
scroll to position [646, 0]
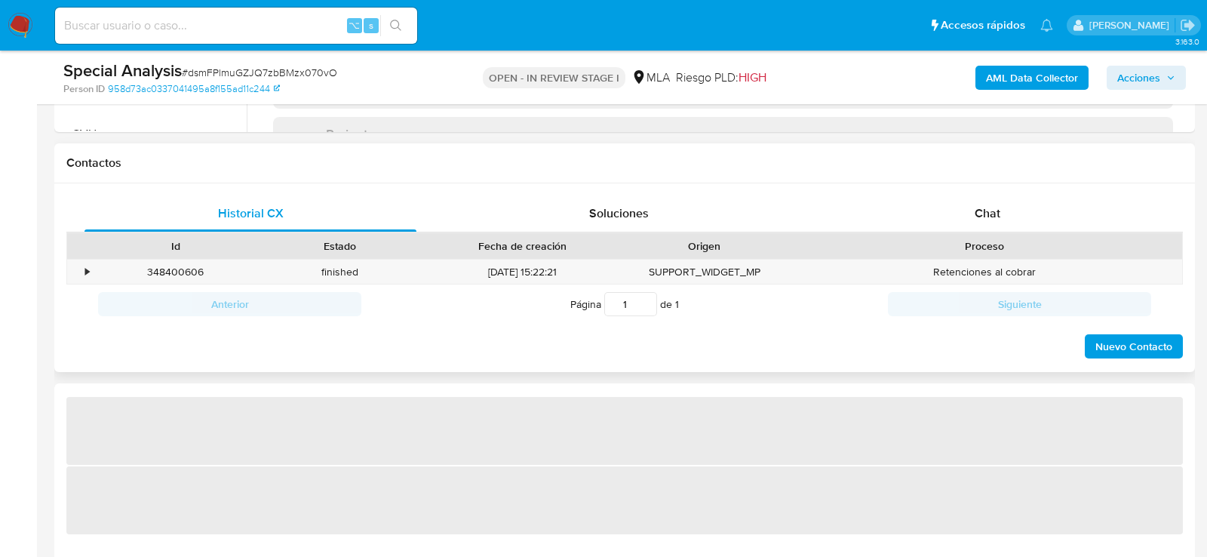
select select "10"
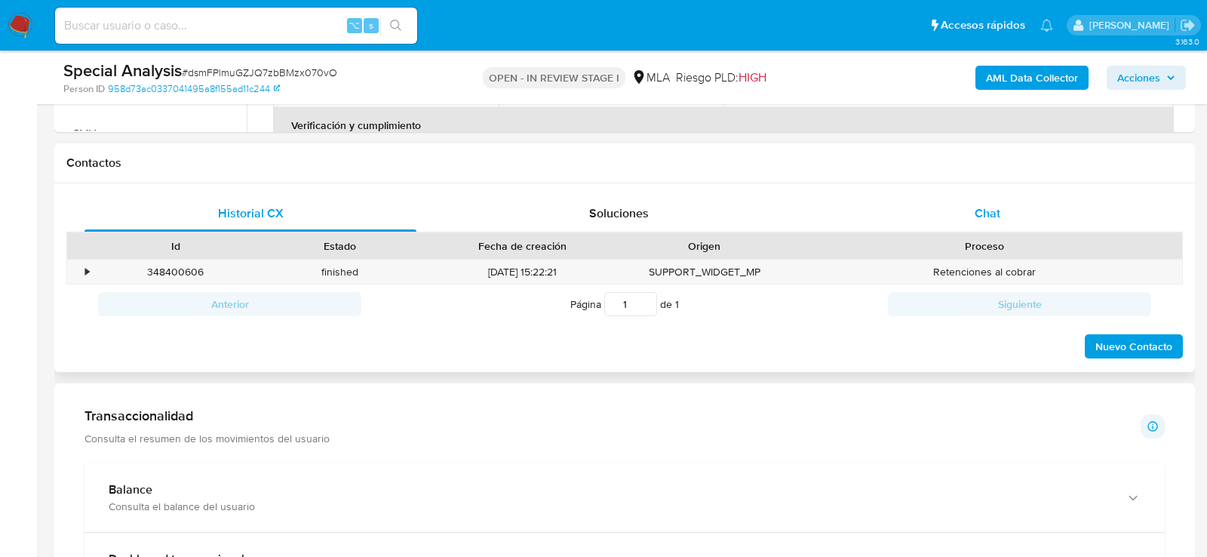
click at [894, 195] on div "Chat" at bounding box center [988, 213] width 332 height 36
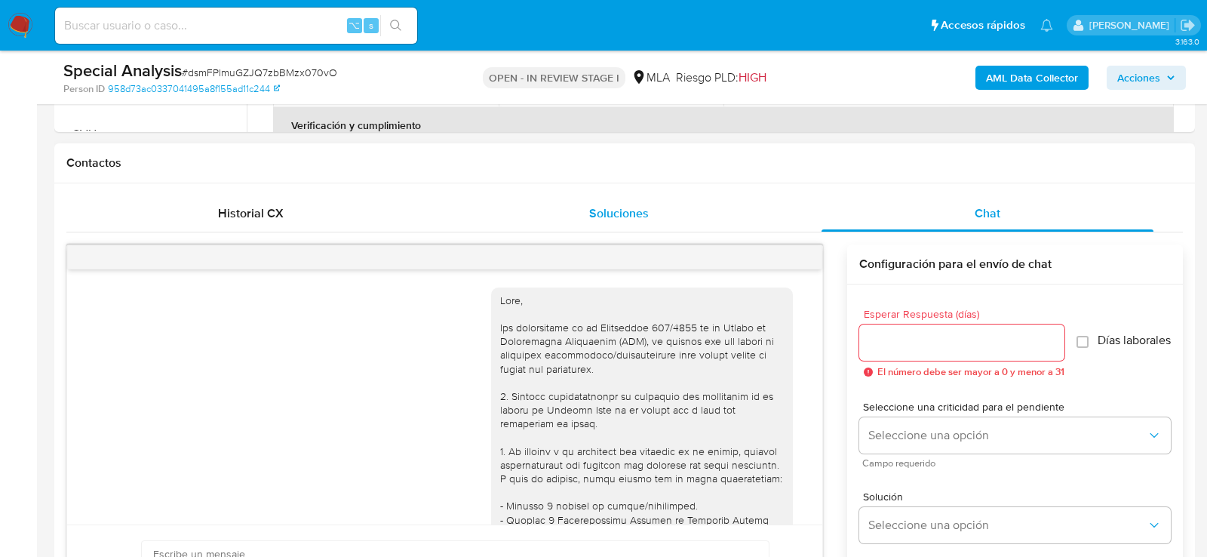
scroll to position [1745, 0]
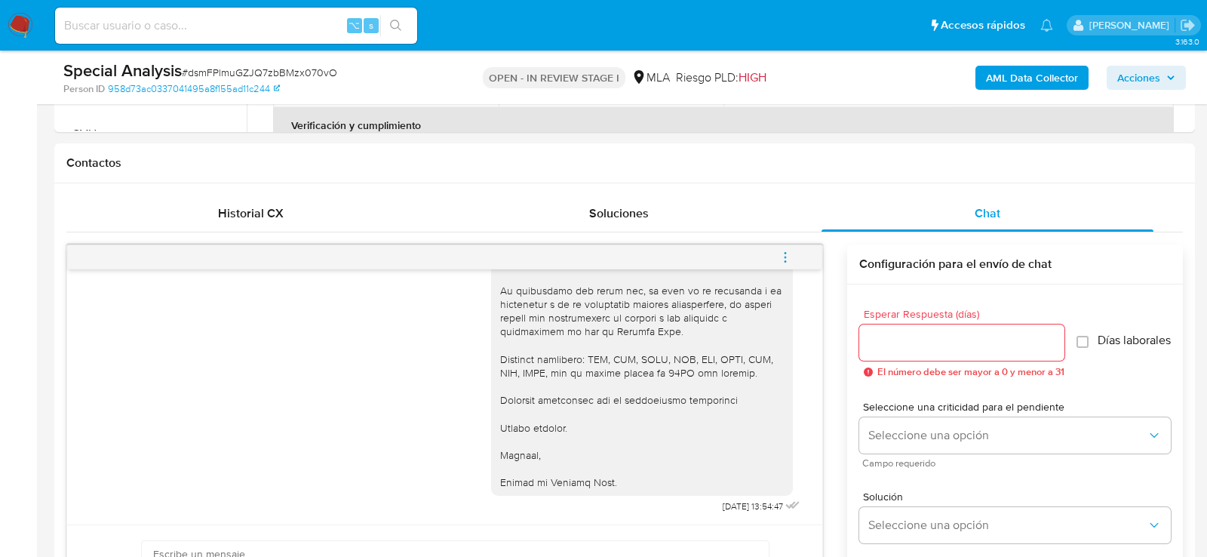
click at [312, 26] on input at bounding box center [236, 26] width 362 height 20
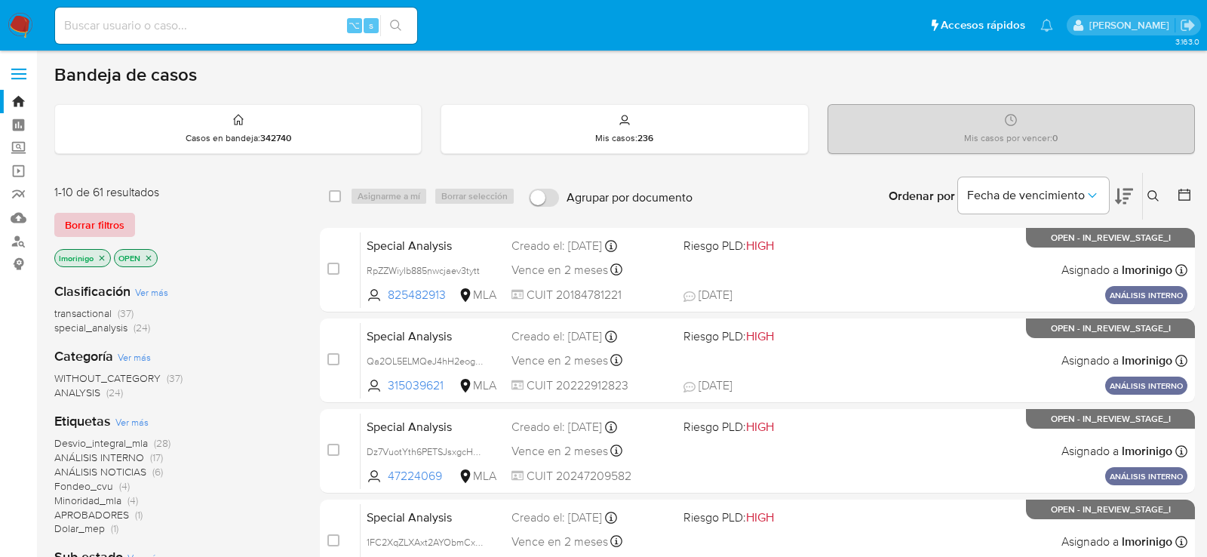
click at [108, 223] on span "Borrar filtros" at bounding box center [95, 224] width 60 height 21
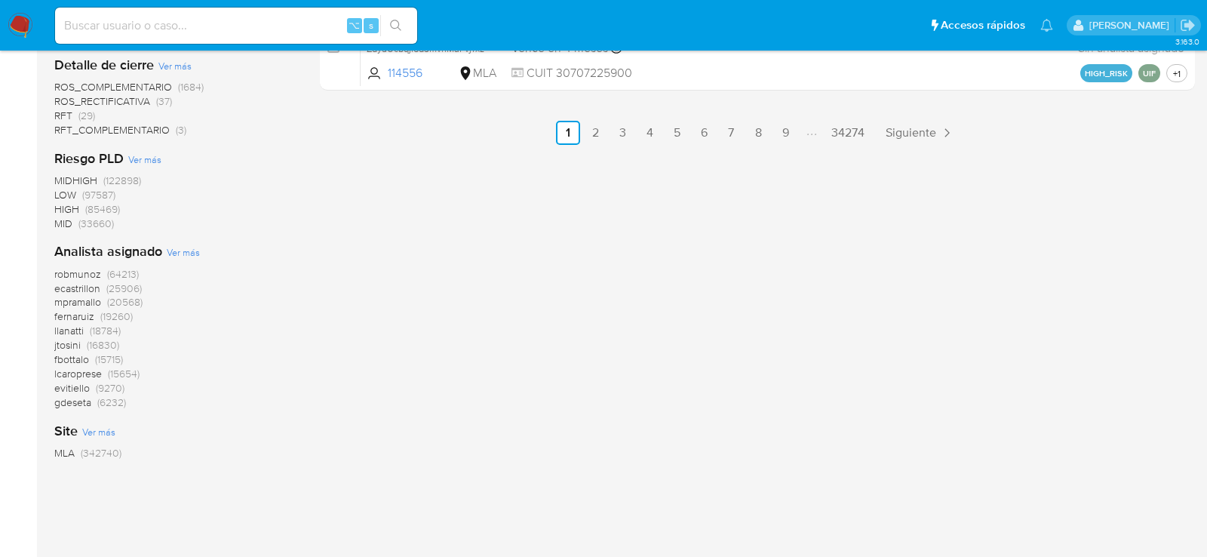
scroll to position [1077, 0]
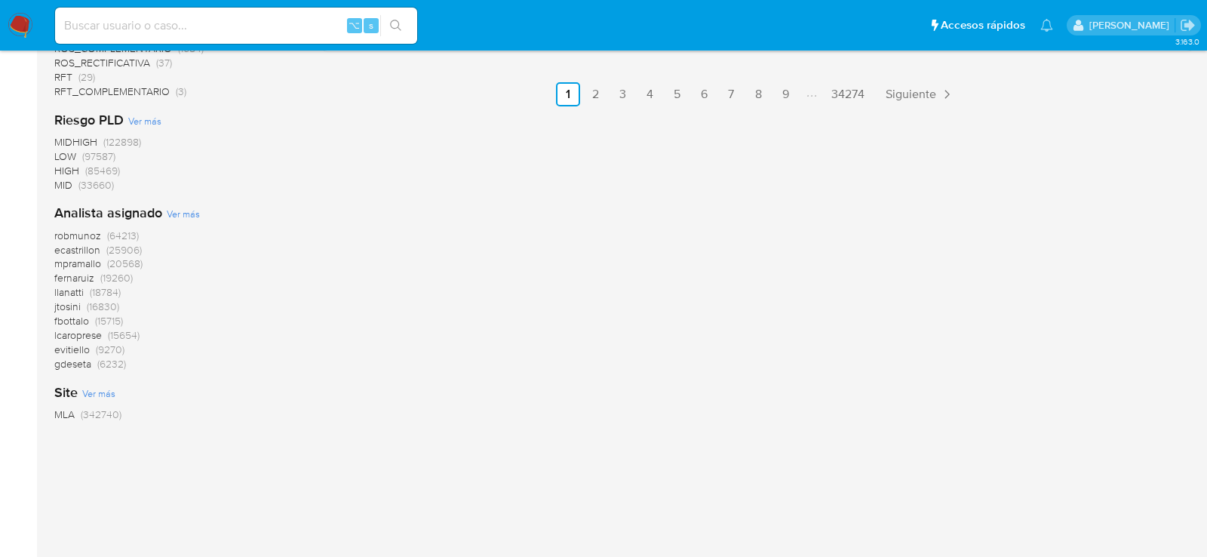
click at [186, 214] on span "Ver más" at bounding box center [183, 214] width 33 height 14
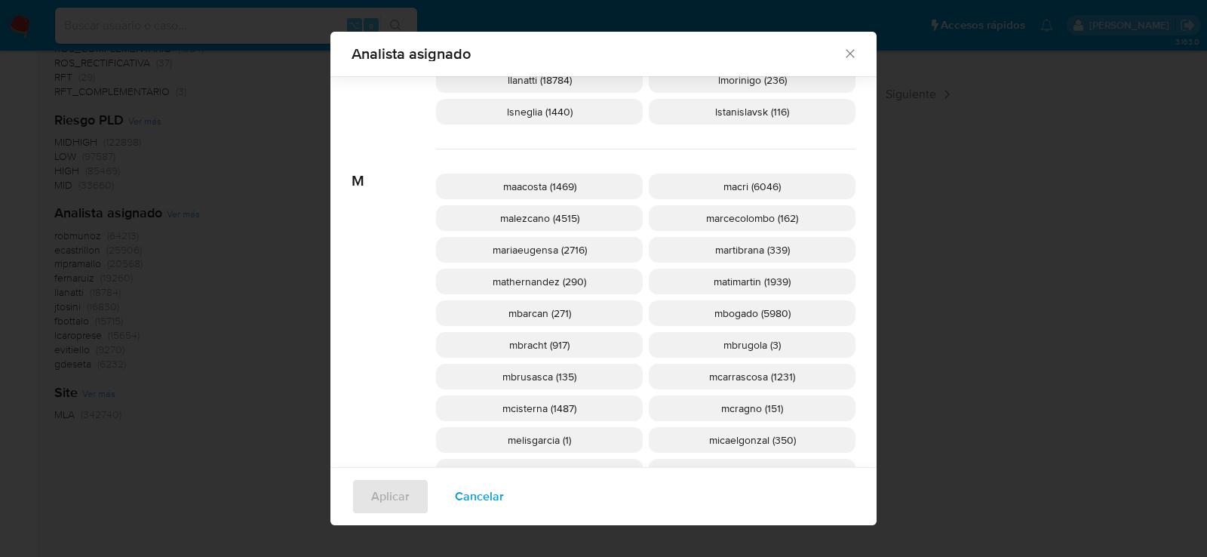
scroll to position [1336, 0]
click at [534, 406] on span "mcisterna (1487)" at bounding box center [540, 405] width 74 height 15
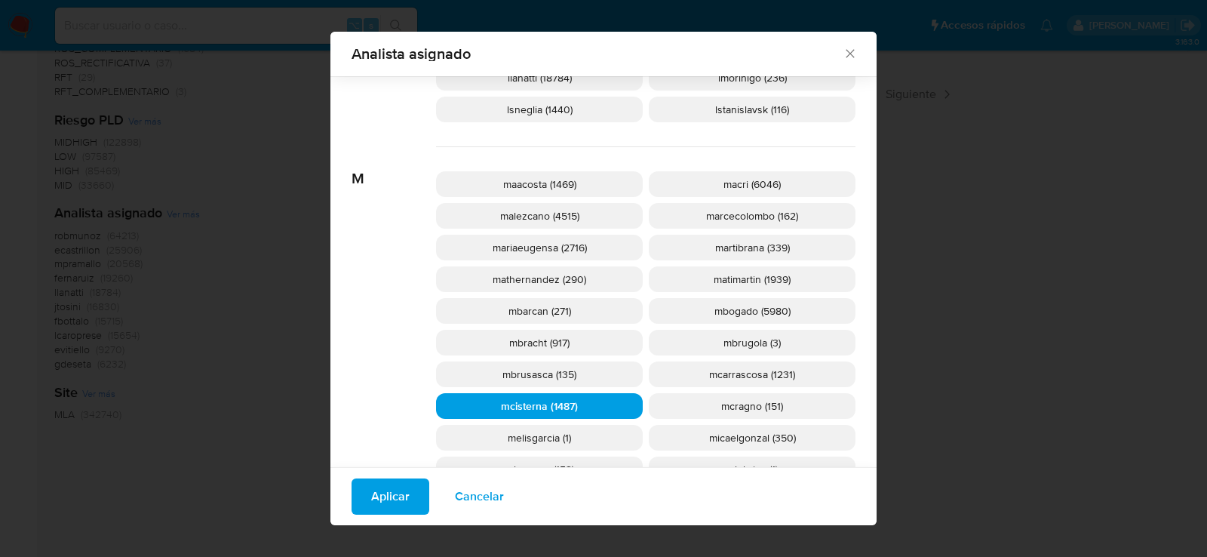
click at [411, 500] on button "Aplicar" at bounding box center [391, 496] width 78 height 36
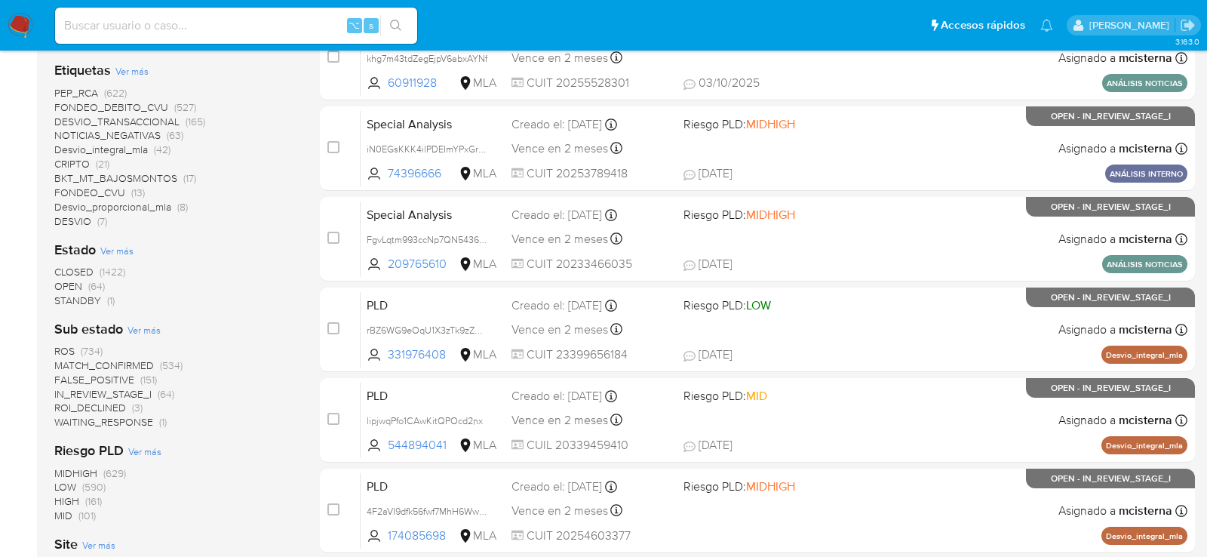
scroll to position [515, 0]
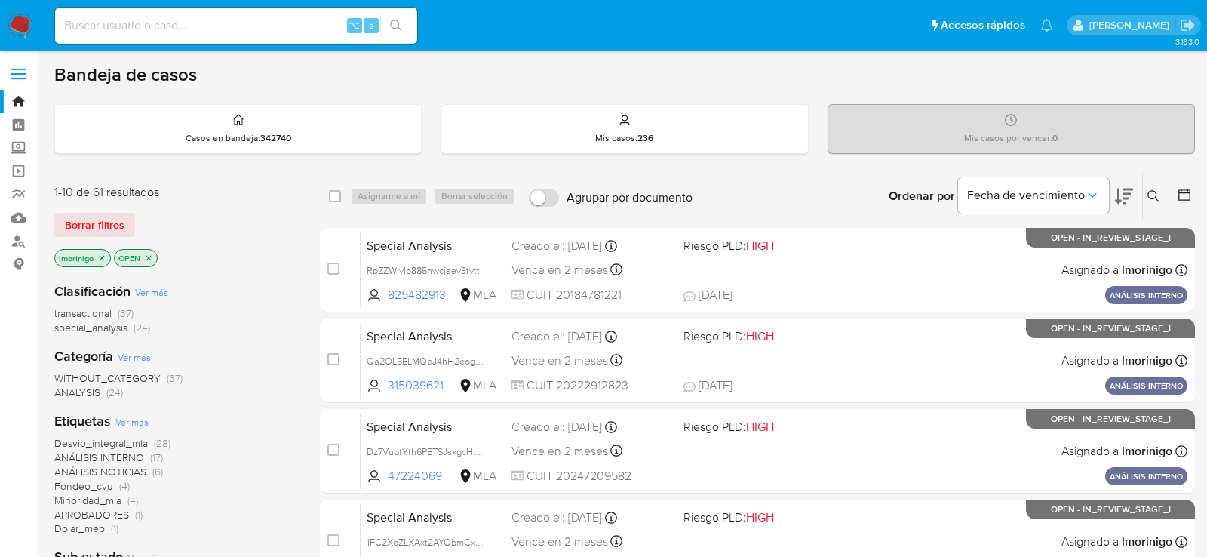
click at [149, 254] on icon "close-filter" at bounding box center [148, 258] width 9 height 9
click at [1083, 208] on button "Fecha de vencimiento" at bounding box center [1033, 195] width 151 height 36
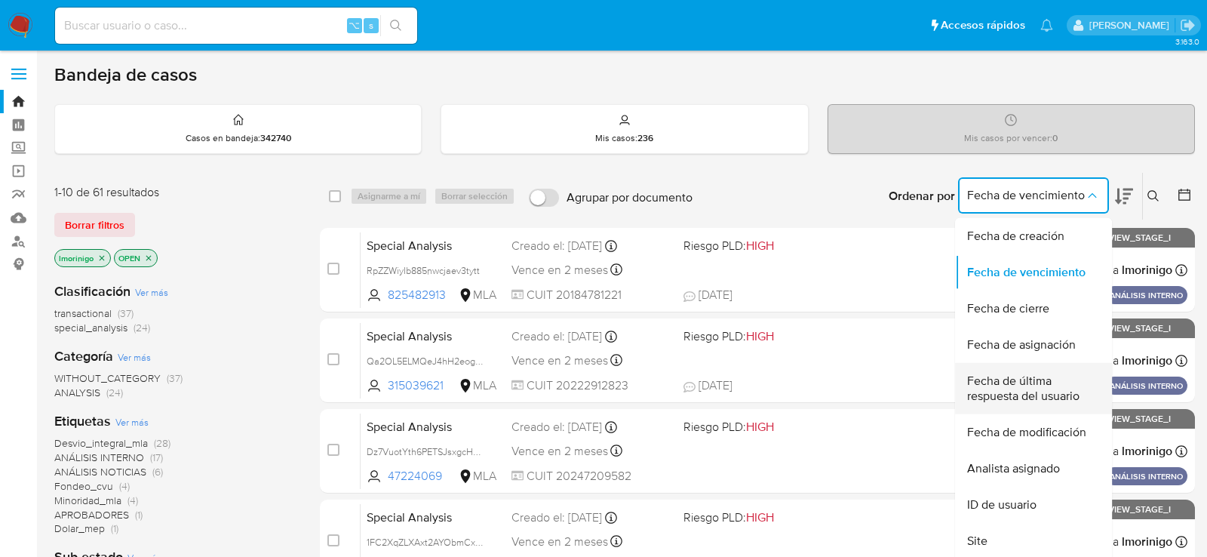
click at [1020, 397] on span "Fecha de última respuesta del usuario" at bounding box center [1029, 389] width 124 height 30
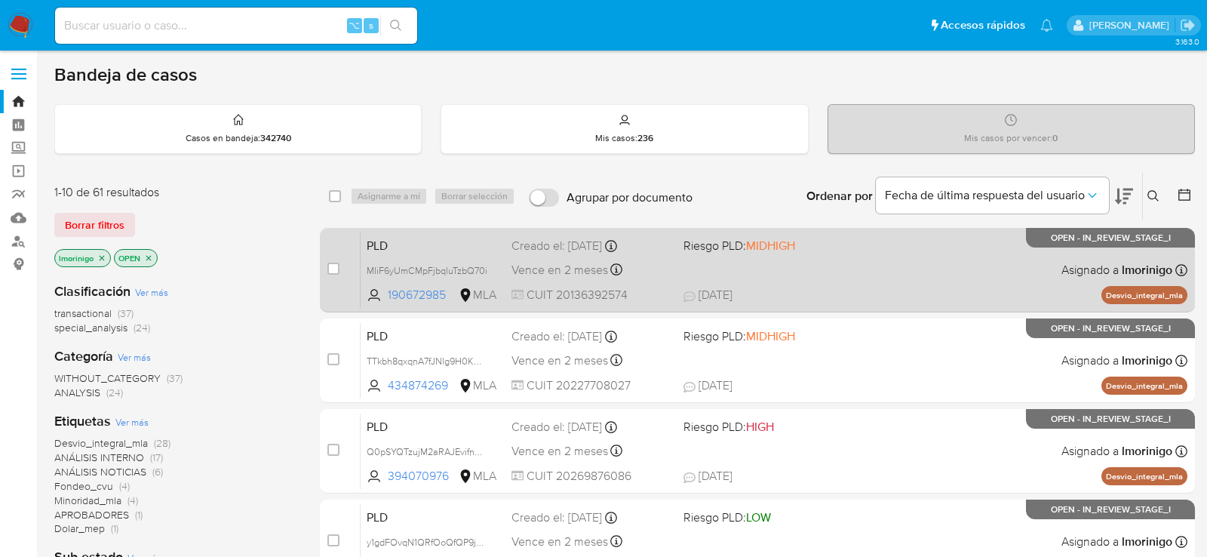
click at [945, 285] on div "PLD MIiF6yUmCMpFjbqluTzbQ70i 190672985 MLA Riesgo PLD: MIDHIGH Creado el: 12/09…" at bounding box center [774, 270] width 827 height 76
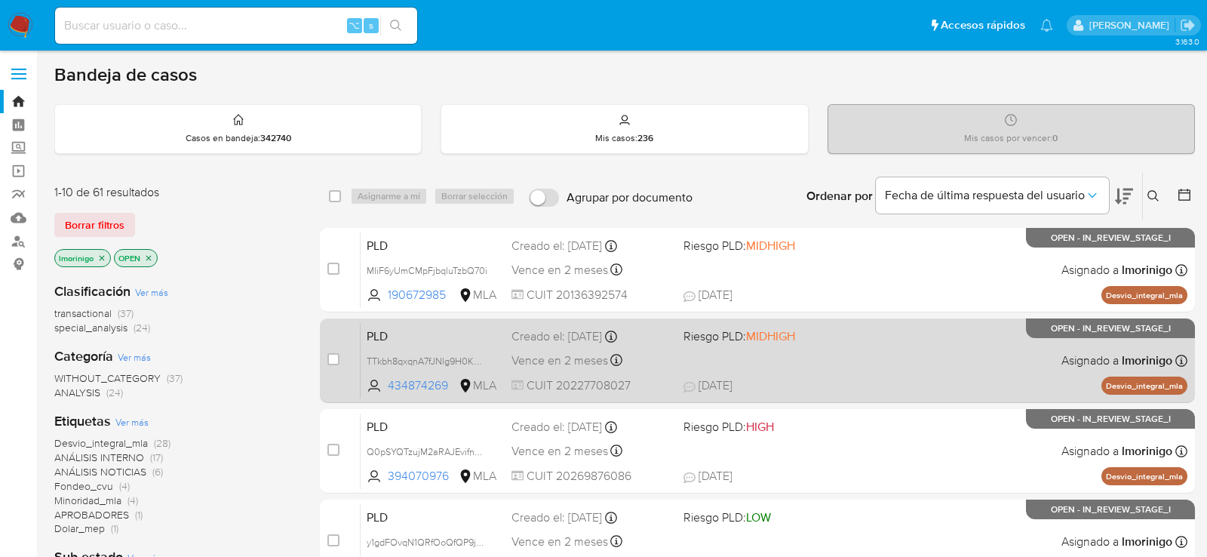
click at [845, 387] on span "07/10/2025 07/10/2025 19:23" at bounding box center [850, 385] width 332 height 17
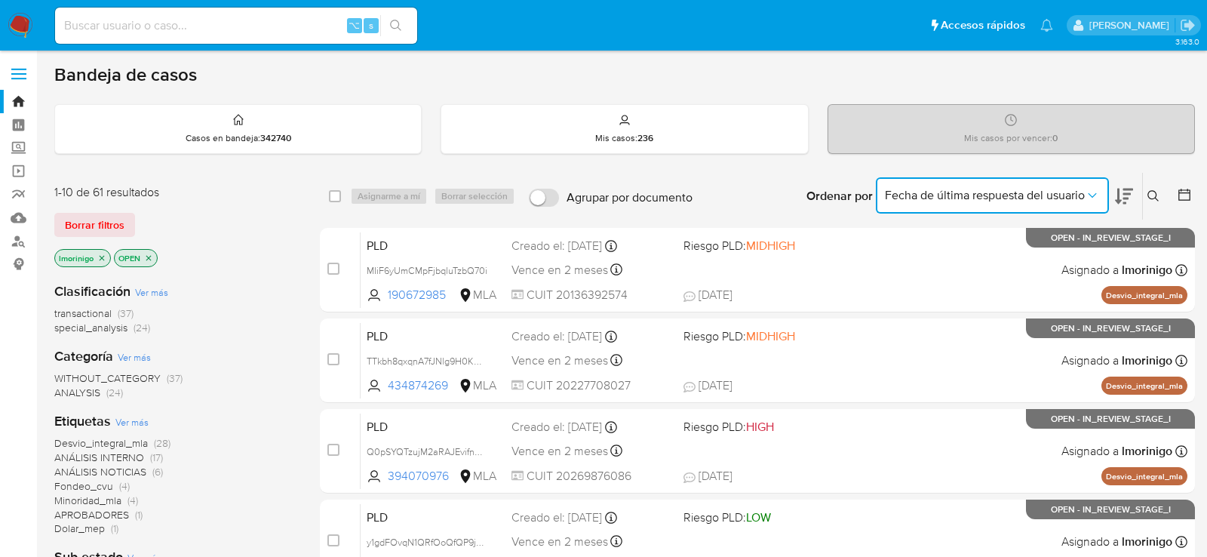
click at [1035, 189] on span "Fecha de última respuesta del usuario" at bounding box center [985, 195] width 200 height 15
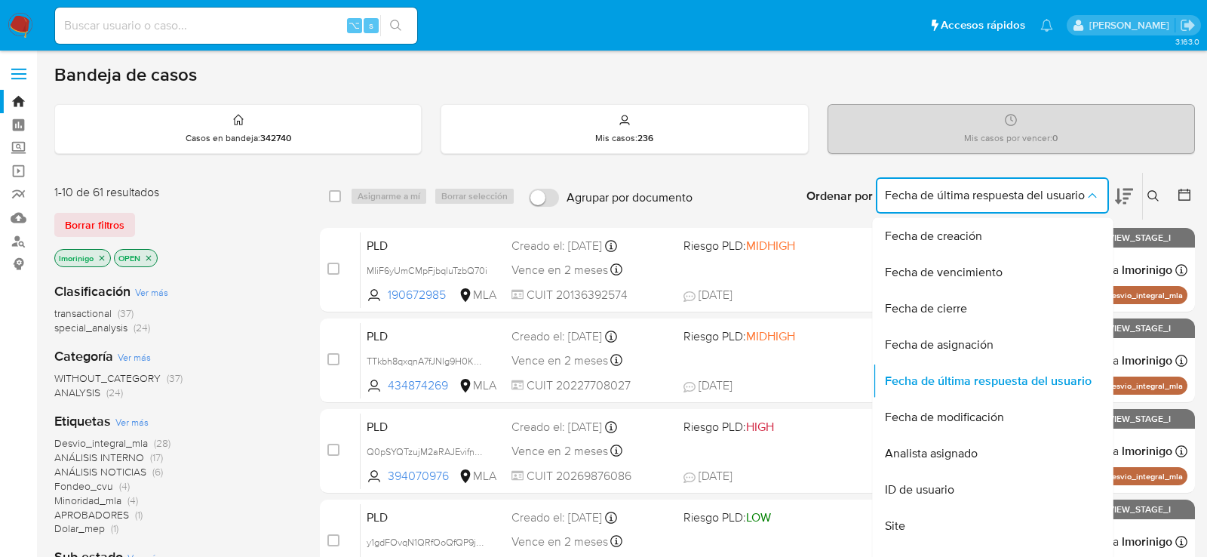
click at [764, 193] on div "Ordenar por Fecha de última respuesta del usuario Fecha de creación Fecha de ve…" at bounding box center [947, 196] width 495 height 47
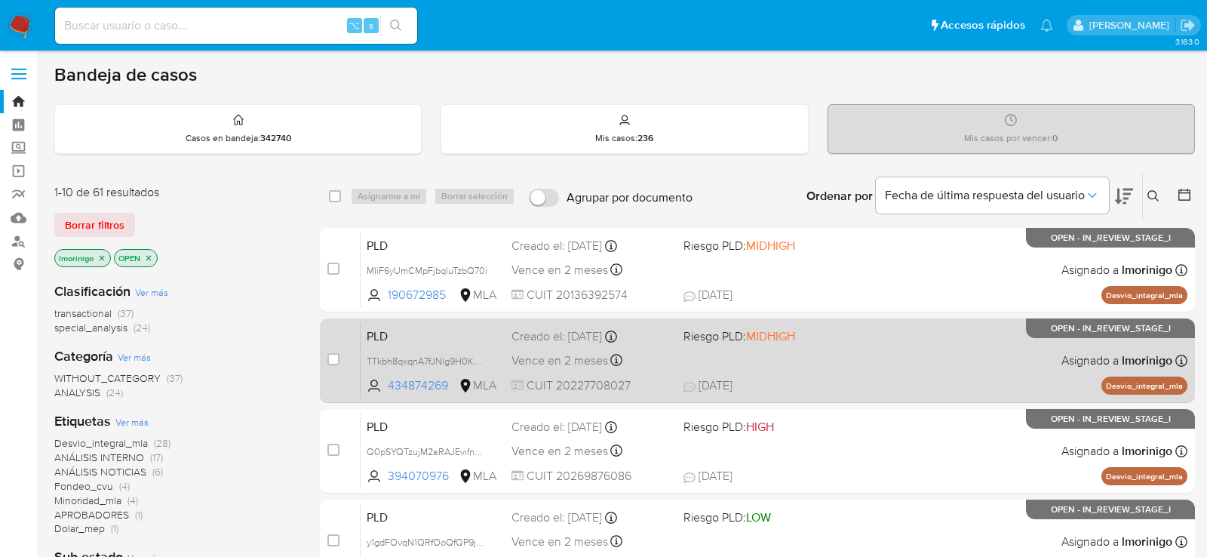
click at [788, 343] on div "PLD TTkbh8qxqnA7fJNlg9H0KBA4 434874269 MLA Riesgo PLD: MIDHIGH Creado el: 12/09…" at bounding box center [774, 360] width 827 height 76
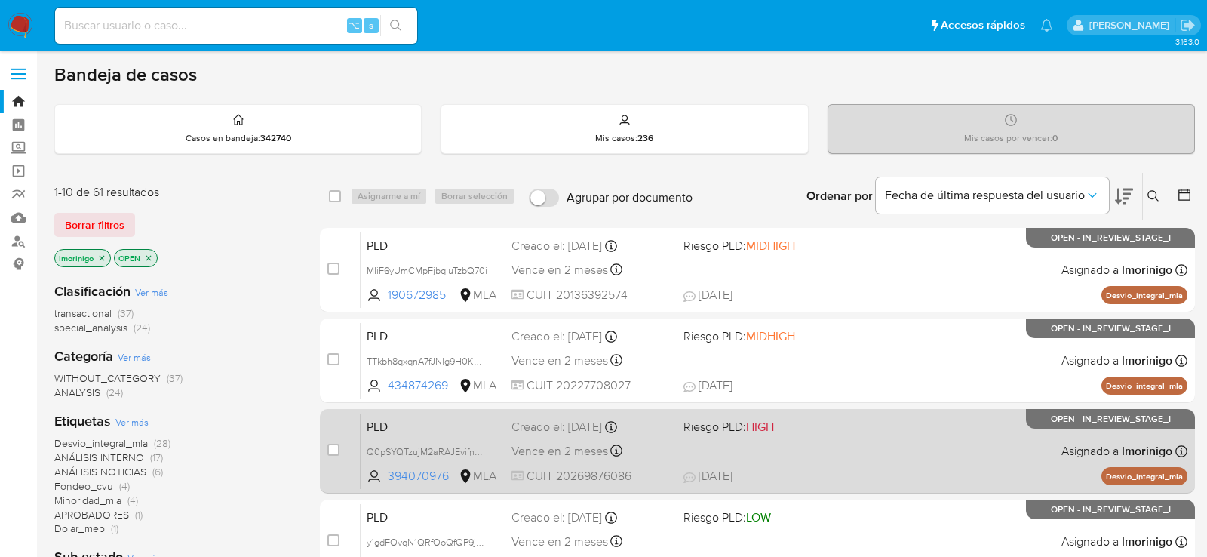
click at [823, 436] on div "PLD Q0pSYQTzujM2aRAJEvifnuGm 394070976 MLA Riesgo PLD: HIGH Creado el: 12/09/20…" at bounding box center [774, 451] width 827 height 76
click at [866, 426] on div "PLD Q0pSYQTzujM2aRAJEvifnuGm 394070976 MLA Riesgo PLD: HIGH Creado el: 12/09/20…" at bounding box center [774, 451] width 827 height 76
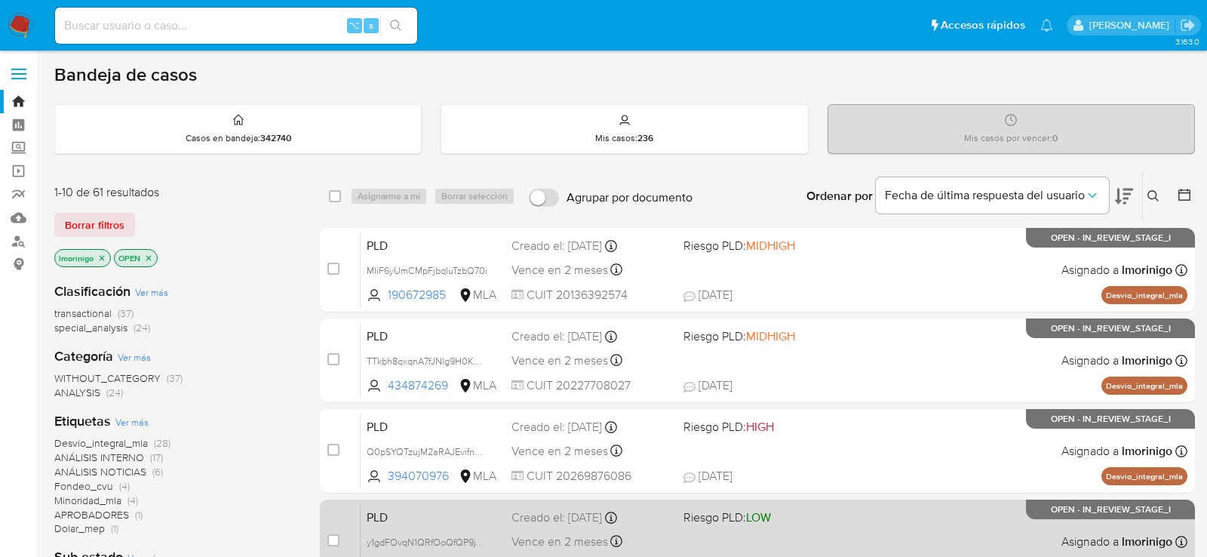
click at [798, 516] on span "Riesgo PLD: LOW" at bounding box center [764, 516] width 160 height 20
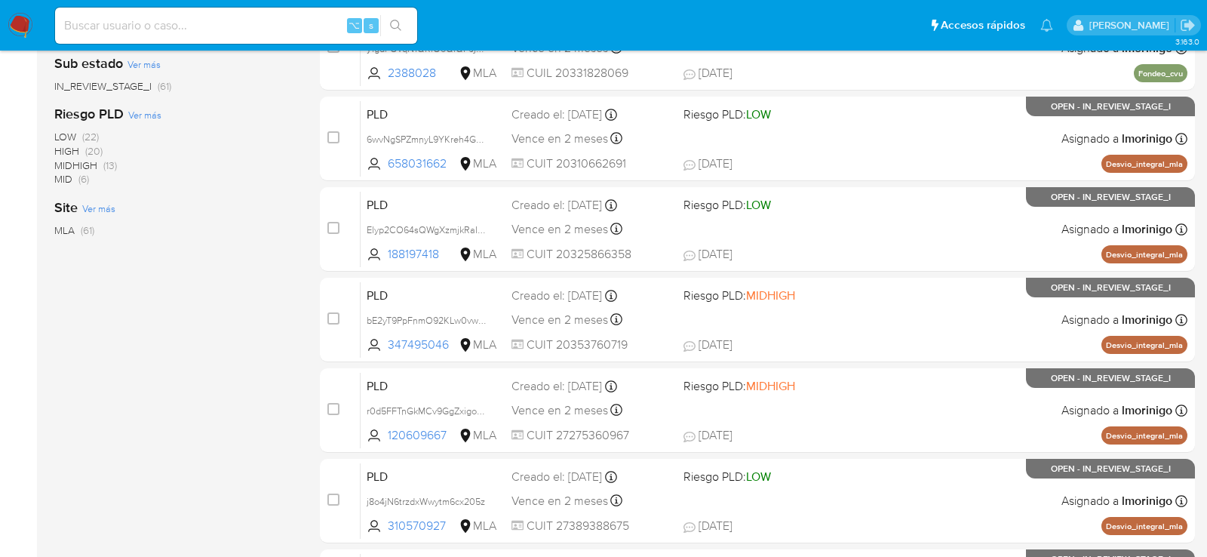
scroll to position [503, 0]
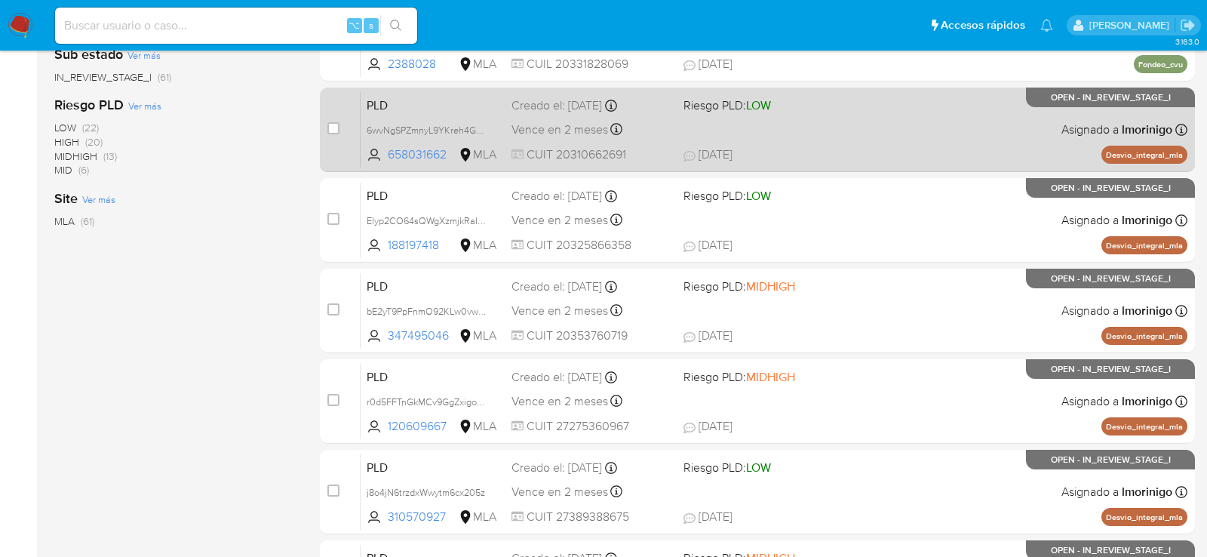
click at [844, 139] on div "PLD 6wvNgSPZmnyL9YKreh4GXxJq 658031662 MLA Riesgo PLD: LOW Creado el: 12/09/202…" at bounding box center [774, 129] width 827 height 76
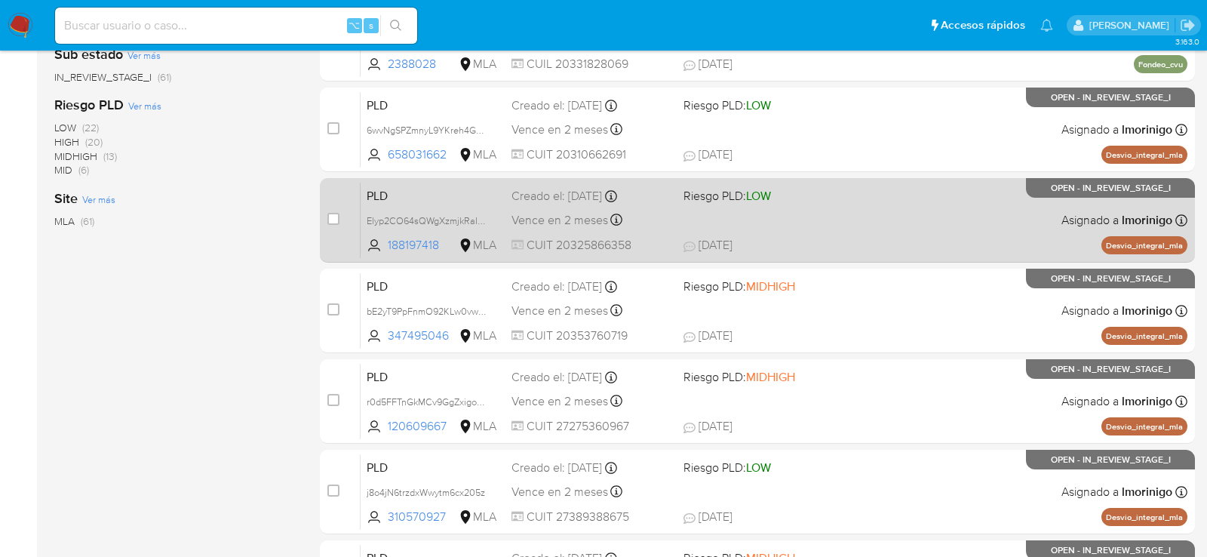
click at [834, 212] on div "PLD Elyp2CO64sQWgXzmjkRaIslC 188197418 MLA Riesgo PLD: LOW Creado el: 12/09/202…" at bounding box center [774, 220] width 827 height 76
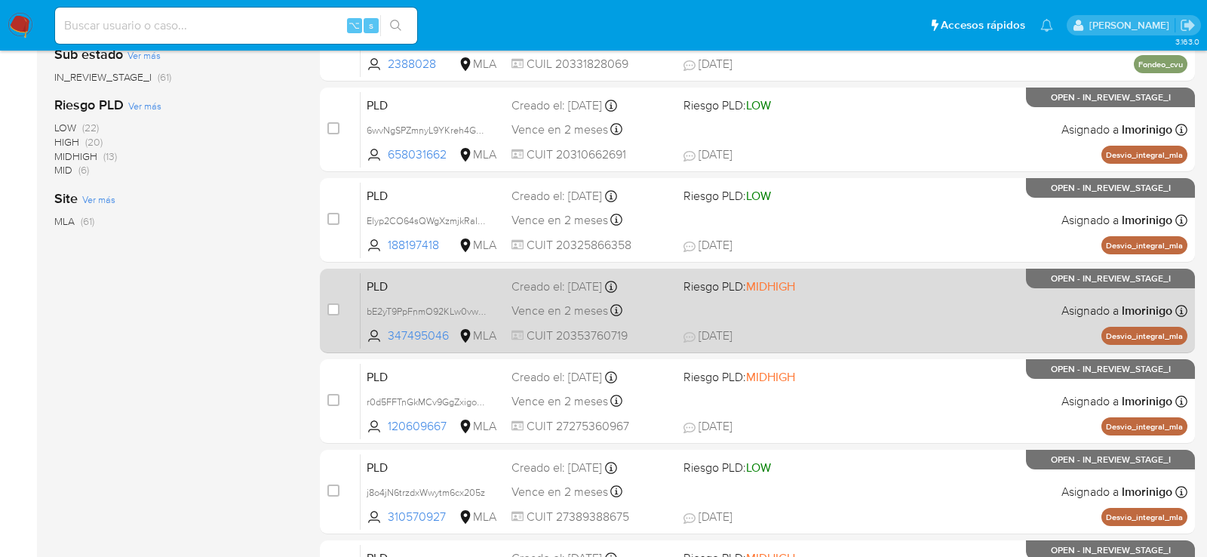
click at [838, 309] on span at bounding box center [764, 310] width 160 height 3
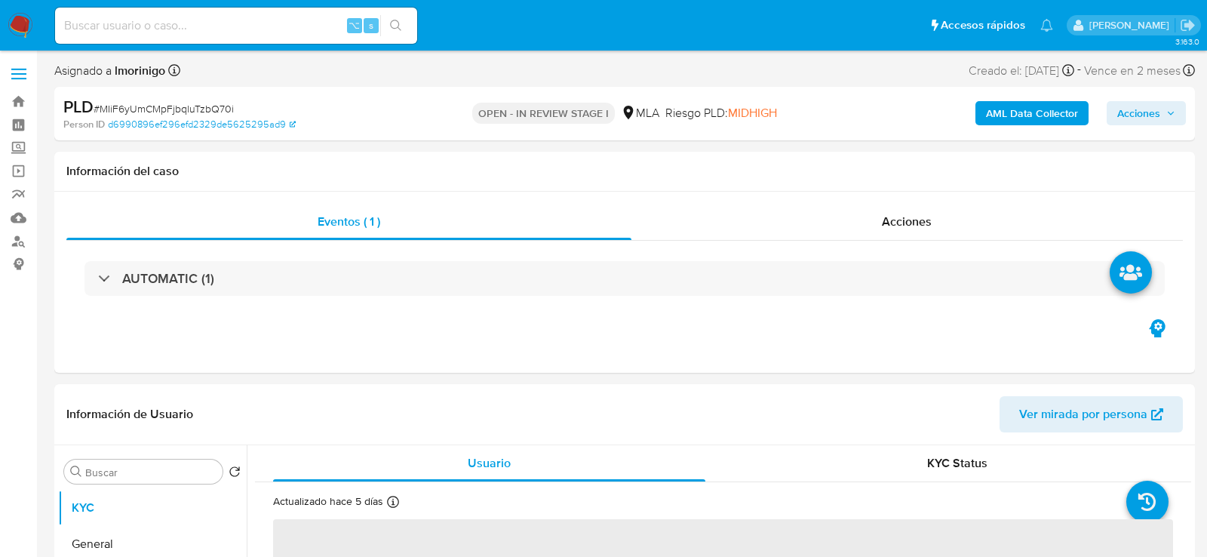
select select "10"
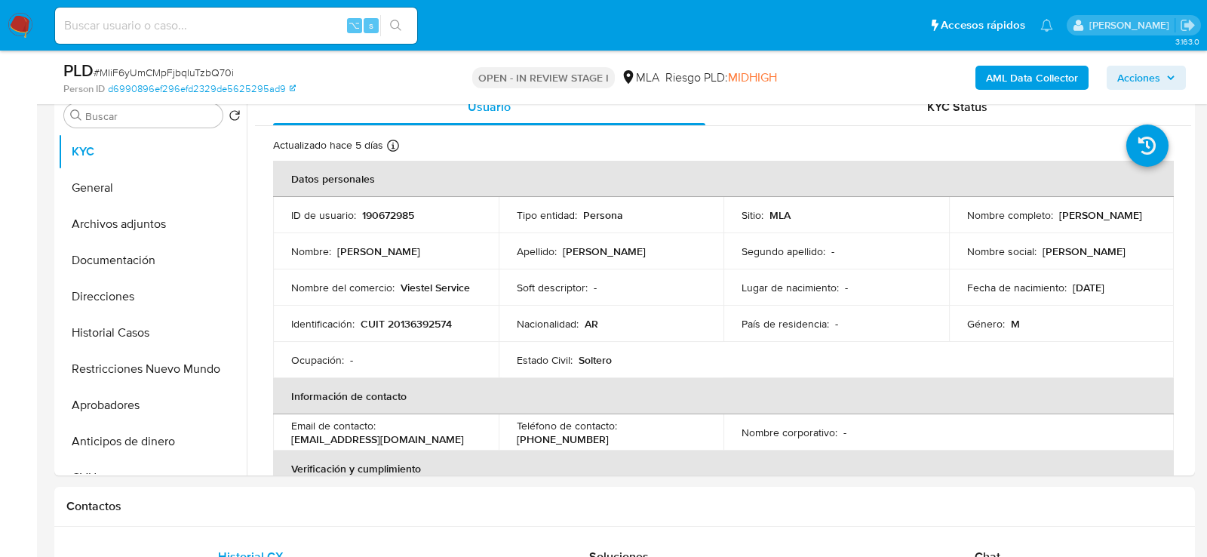
scroll to position [309, 0]
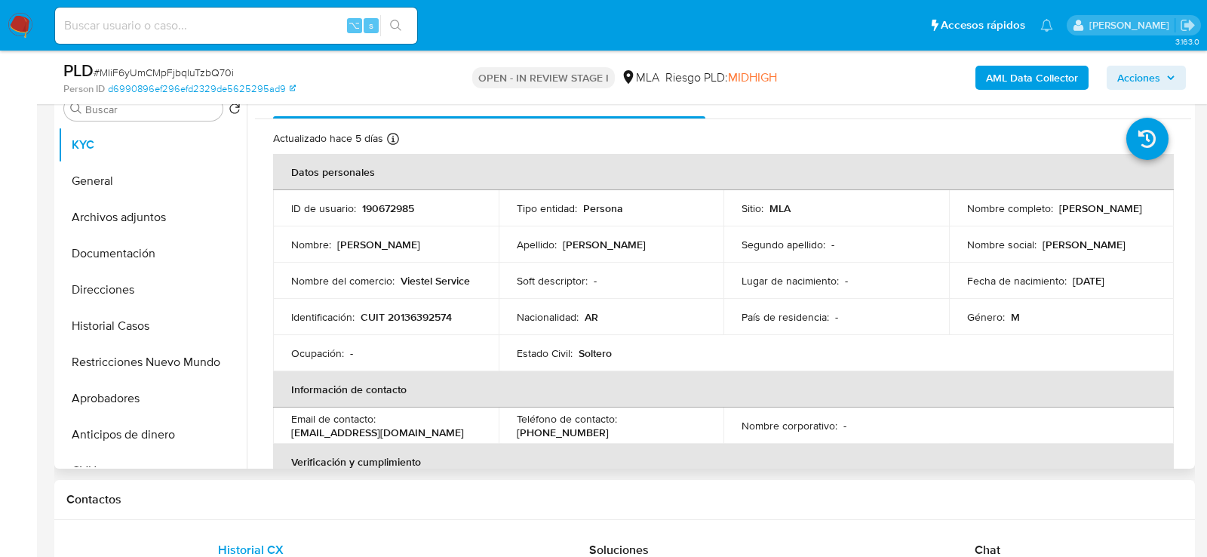
click at [374, 210] on p "190672985" at bounding box center [388, 208] width 52 height 14
copy p "190672985"
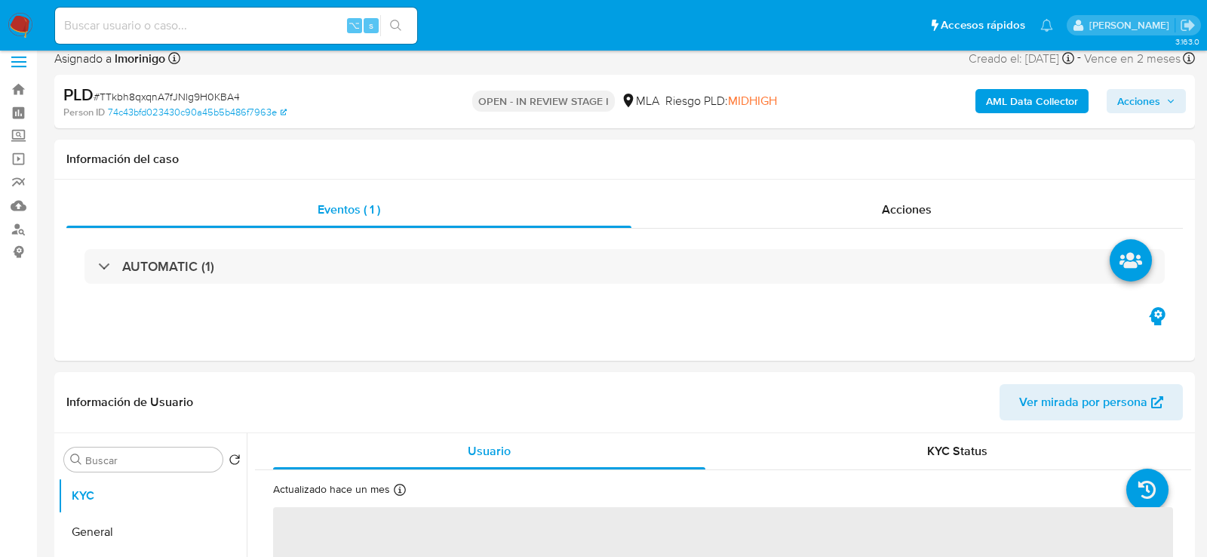
select select "10"
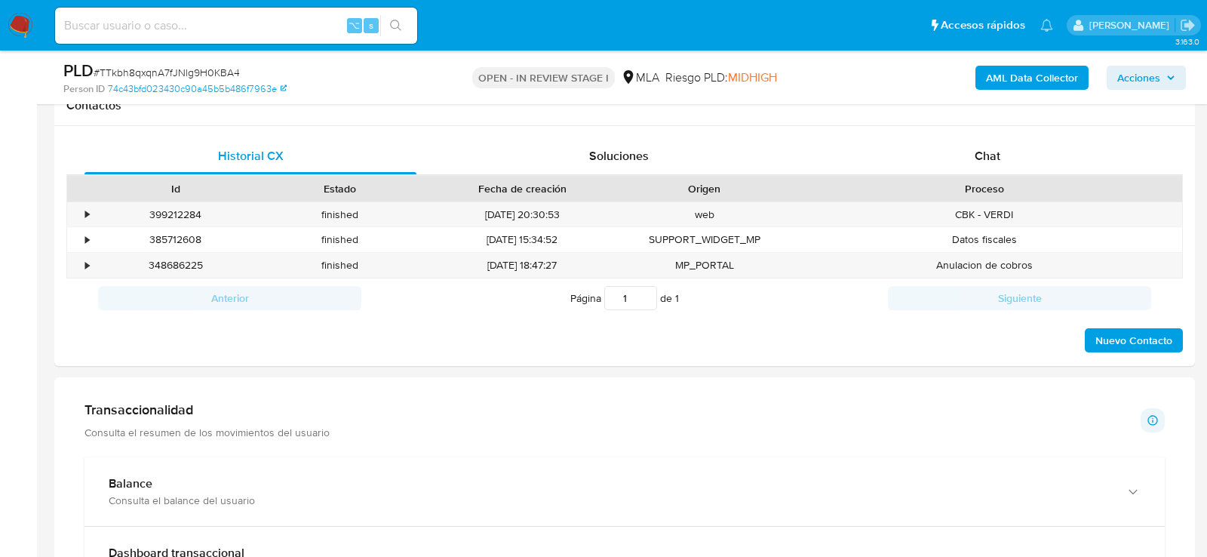
scroll to position [705, 0]
click at [973, 169] on div "Chat" at bounding box center [988, 155] width 332 height 36
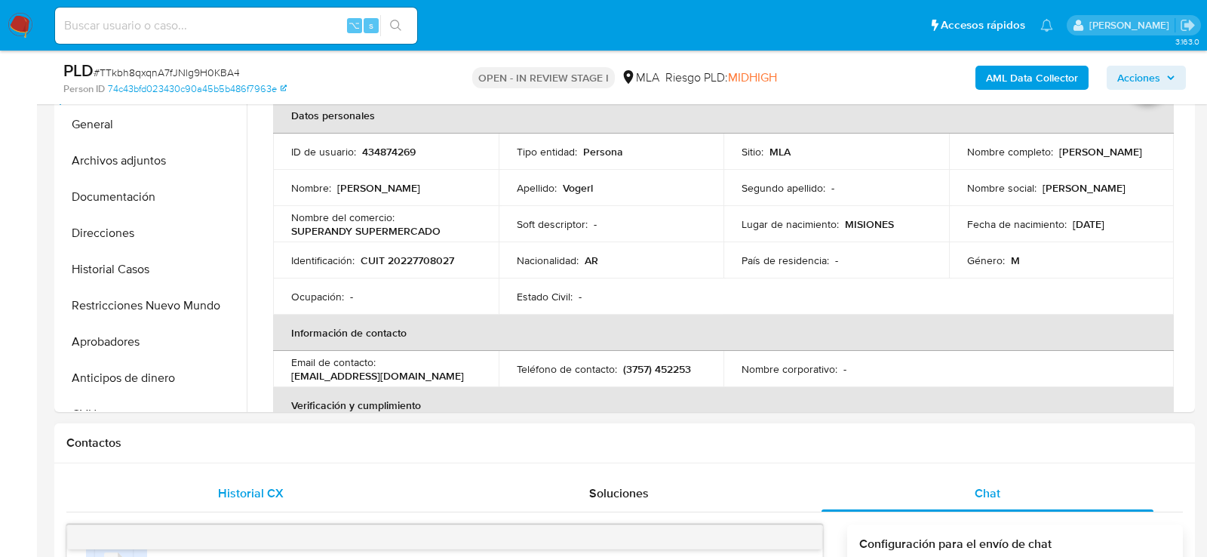
scroll to position [364, 0]
click at [409, 156] on p "434874269" at bounding box center [389, 153] width 54 height 14
copy p "434874269"
click at [122, 274] on button "Historial Casos" at bounding box center [146, 271] width 177 height 36
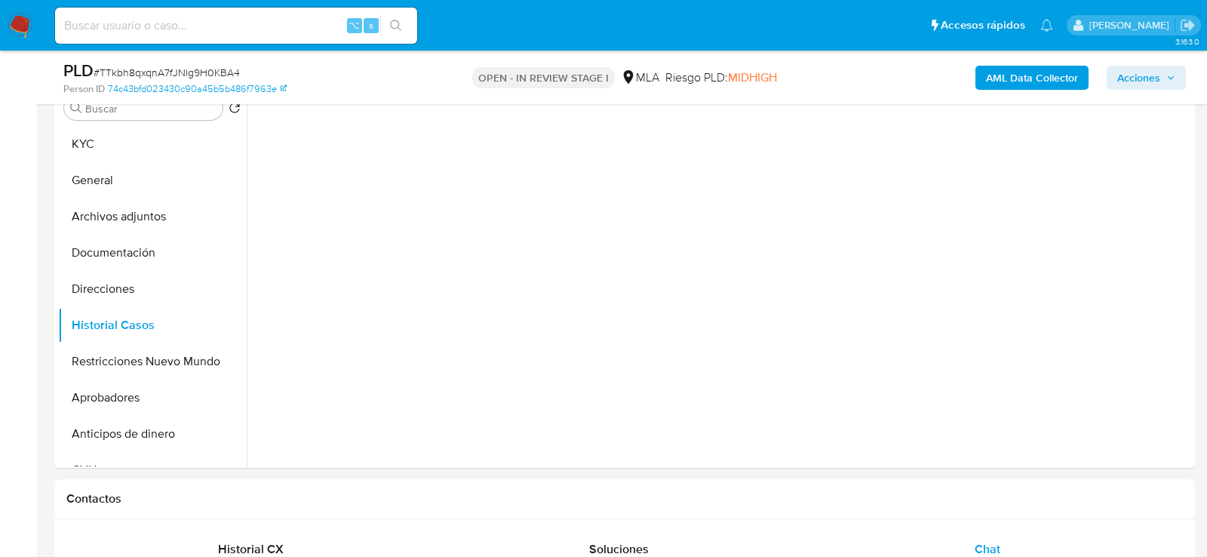
scroll to position [295, 0]
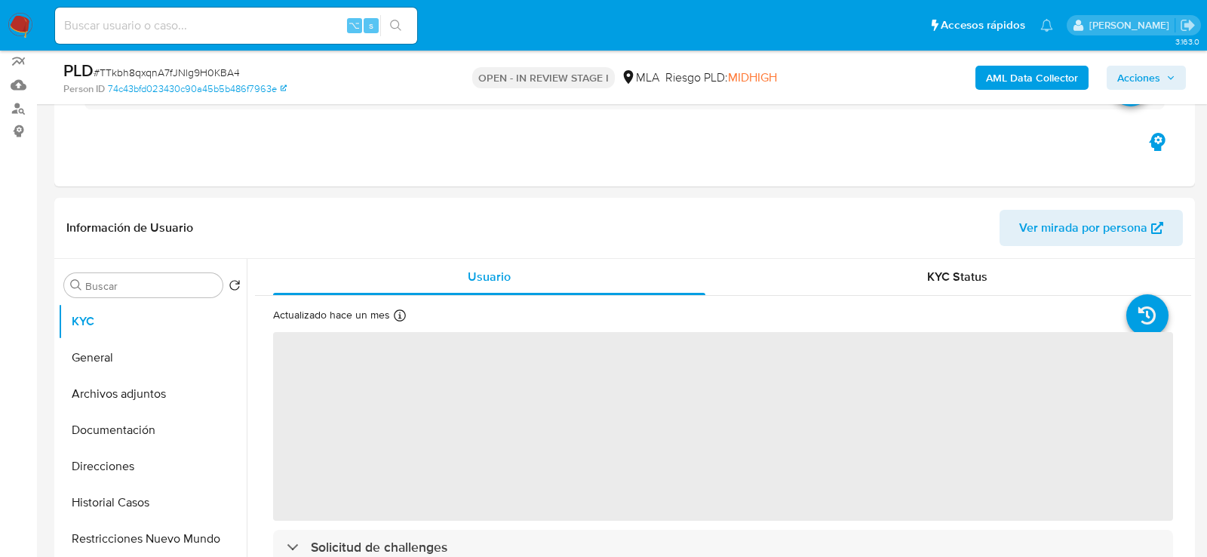
select select "10"
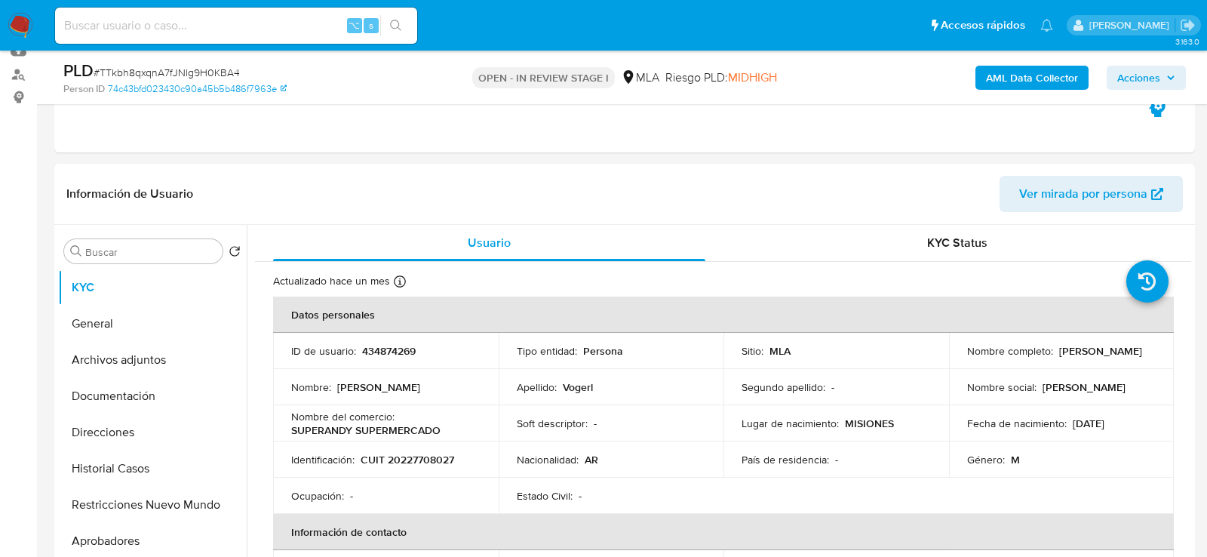
scroll to position [181, 0]
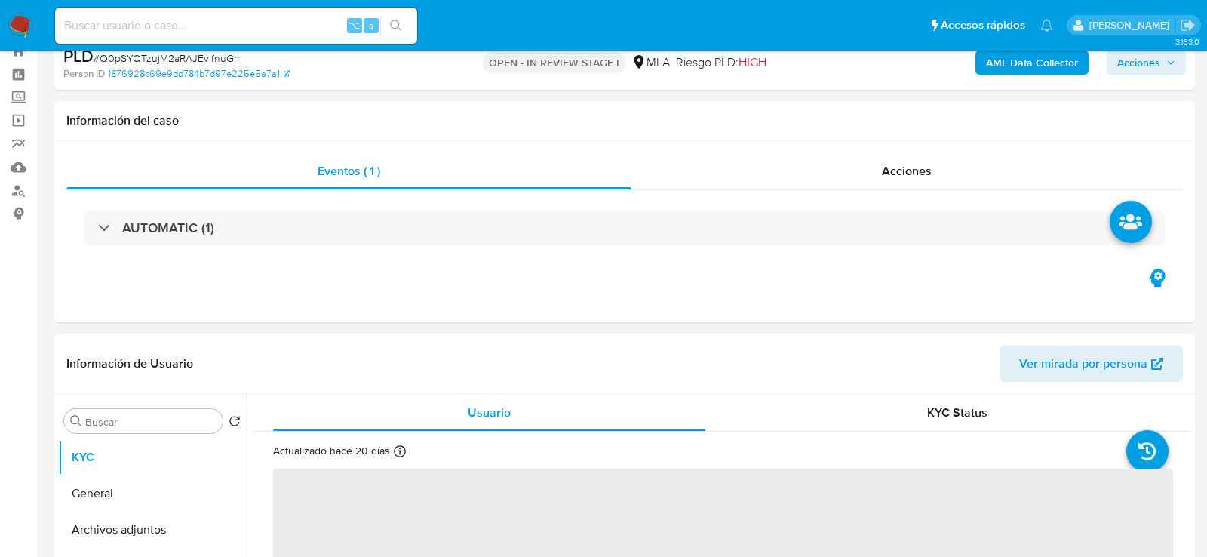
select select "10"
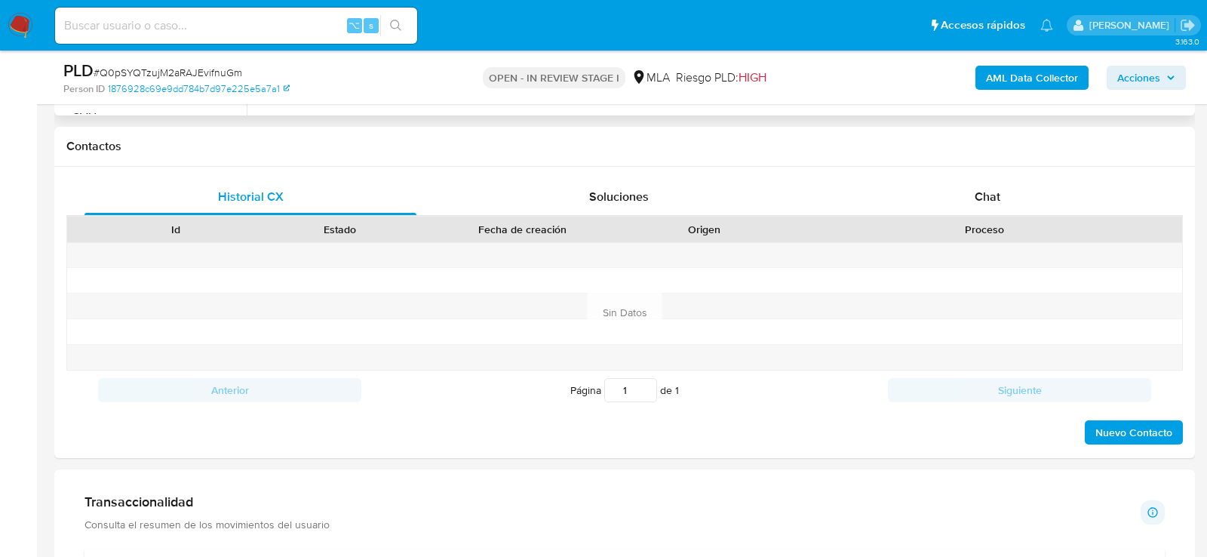
scroll to position [679, 0]
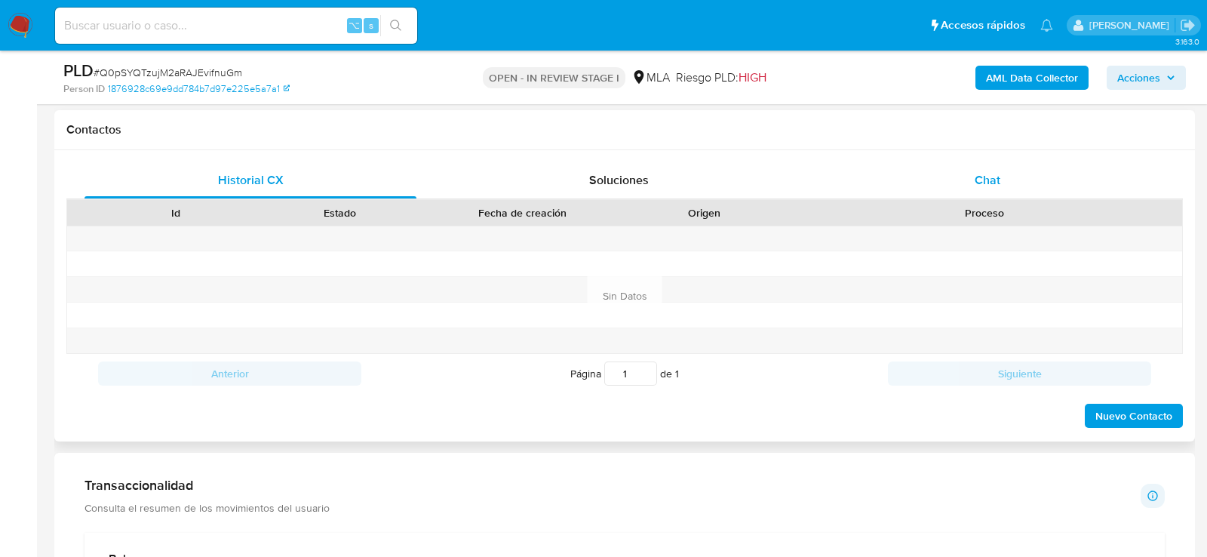
click at [974, 188] on div "Chat" at bounding box center [988, 180] width 332 height 36
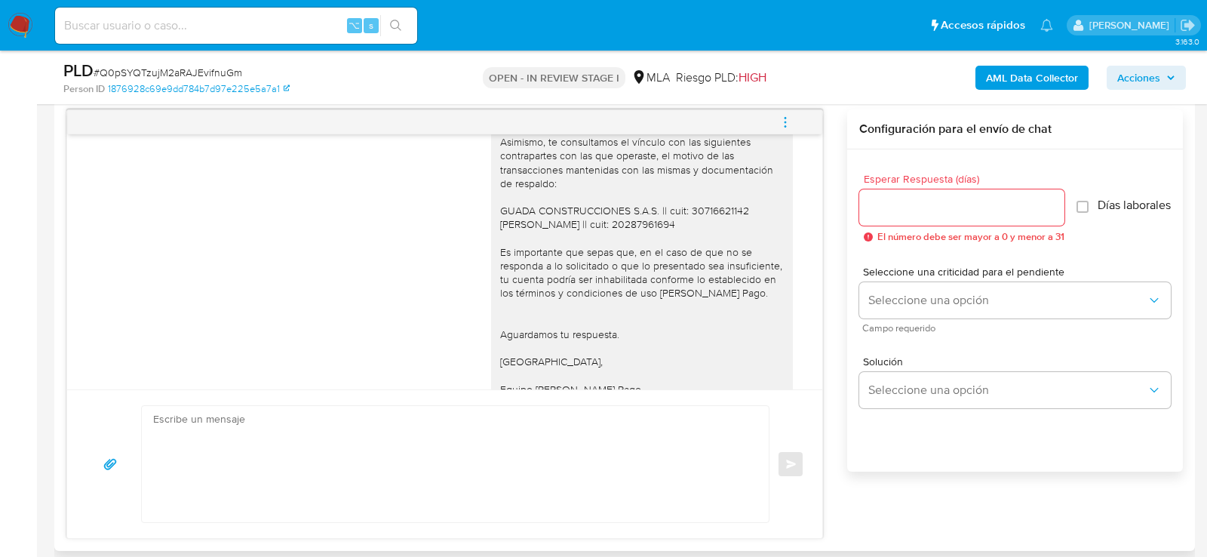
scroll to position [1392, 0]
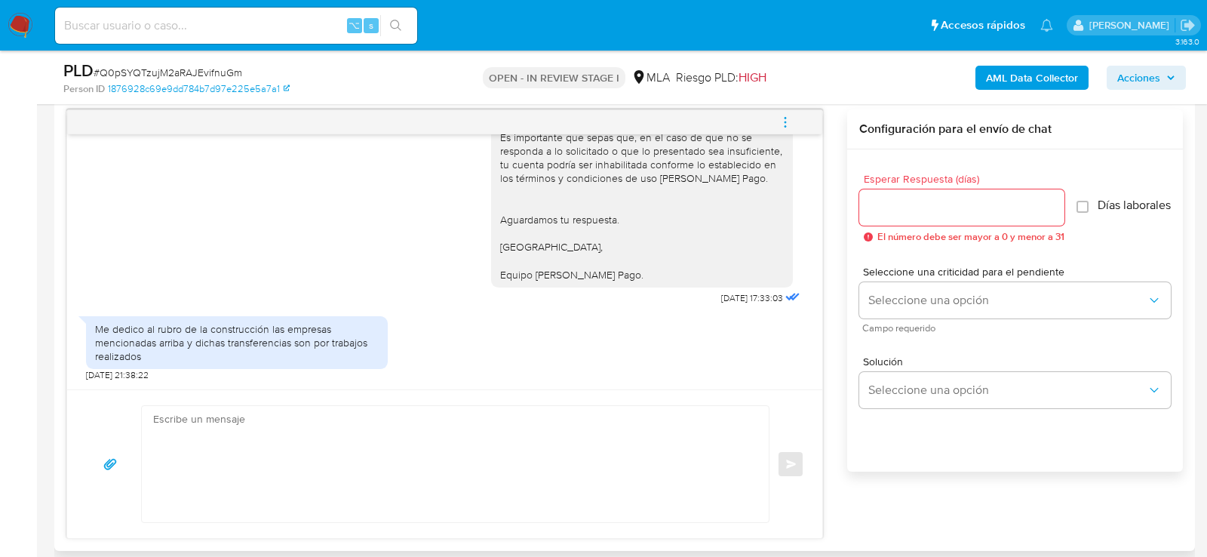
click at [490, 428] on textarea at bounding box center [451, 464] width 597 height 116
drag, startPoint x: 748, startPoint y: 298, endPoint x: 682, endPoint y: 298, distance: 65.7
click at [682, 298] on div "Hola, esperamos que te encuentres muy bien. Te consultamos si tuviste oportunid…" at bounding box center [647, 122] width 312 height 374
copy div "[DATE]"
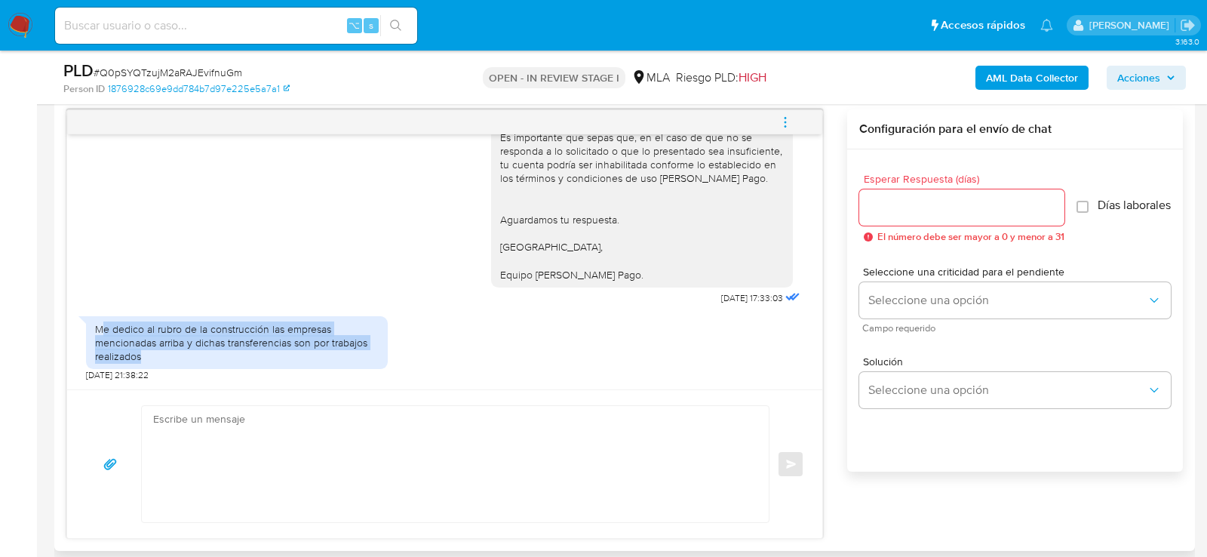
drag, startPoint x: 100, startPoint y: 331, endPoint x: 184, endPoint y: 352, distance: 86.9
click at [184, 352] on div "Me dedico al rubro de la construcción las empresas mencionadas arriba y dichas …" at bounding box center [237, 343] width 284 height 42
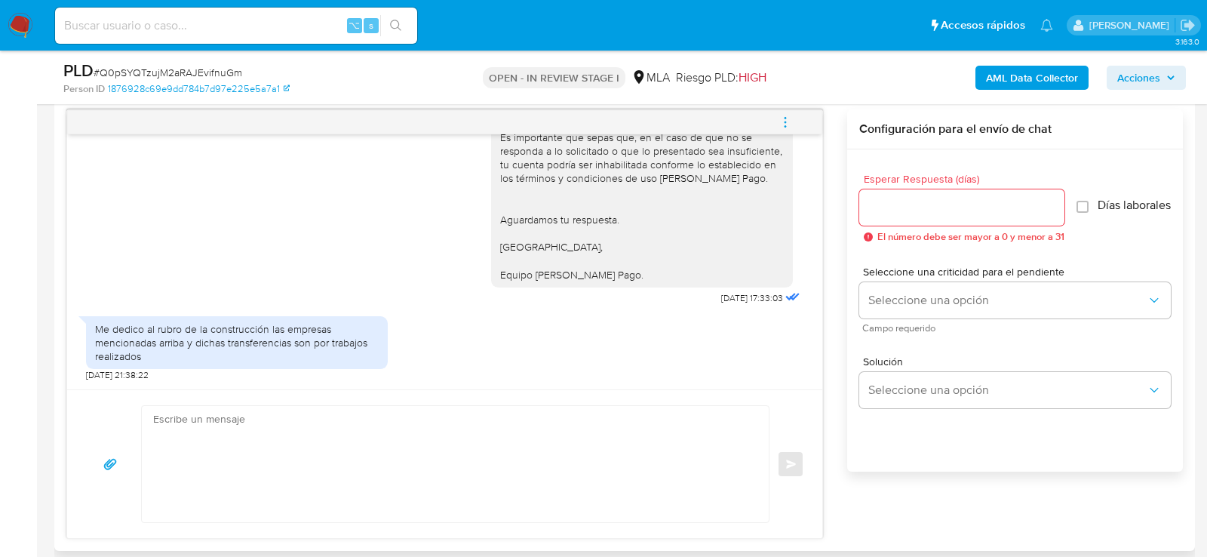
click at [184, 352] on div "Me dedico al rubro de la construcción las empresas mencionadas arriba y dichas …" at bounding box center [237, 343] width 284 height 42
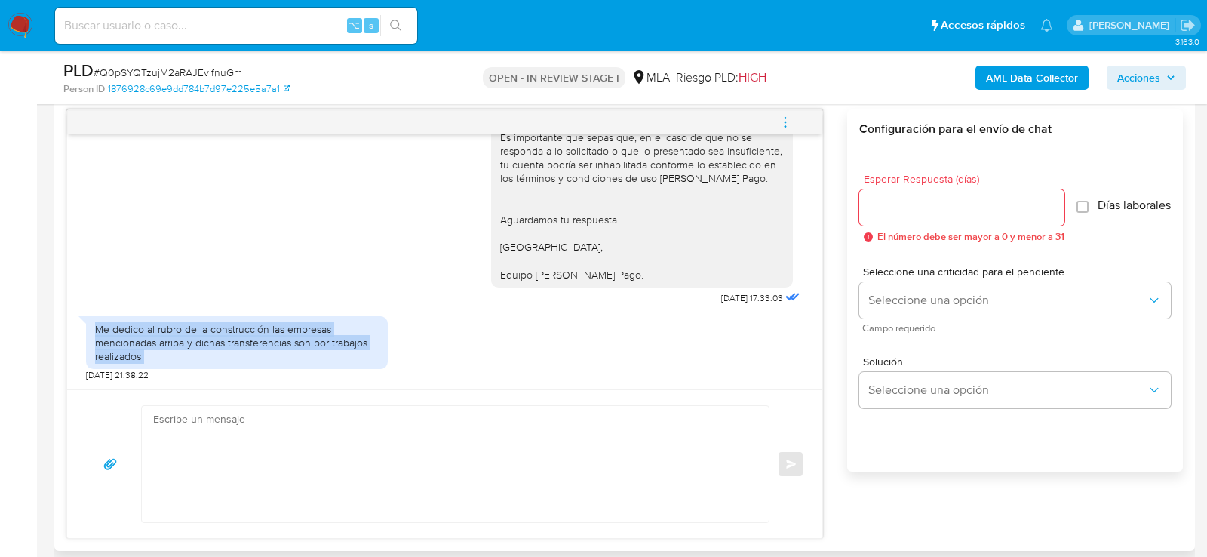
click at [184, 352] on div "Me dedico al rubro de la construcción las empresas mencionadas arriba y dichas …" at bounding box center [237, 343] width 284 height 42
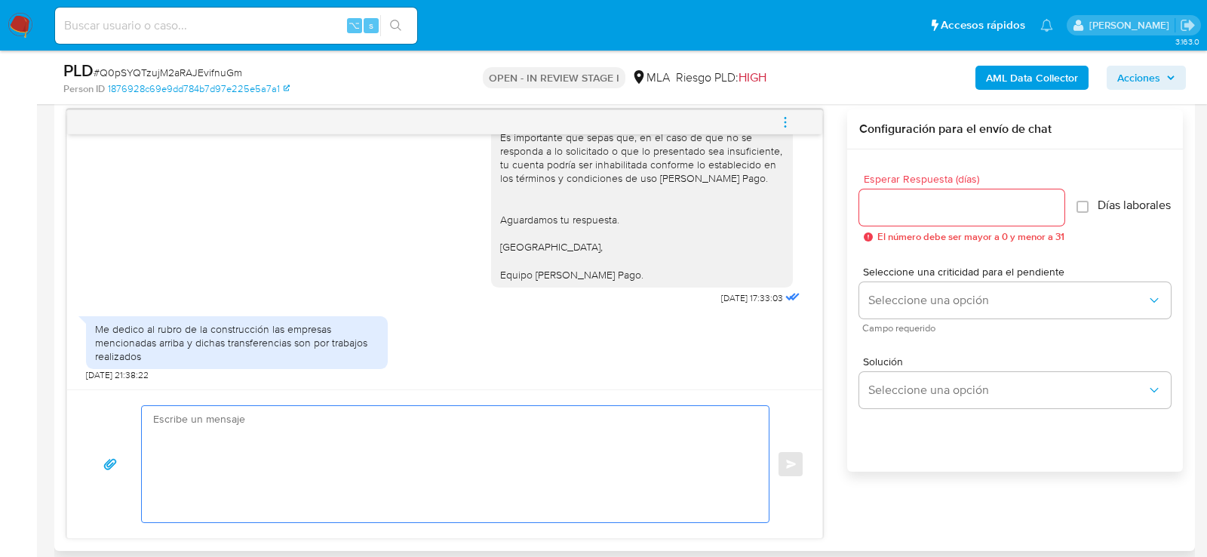
click at [537, 460] on textarea at bounding box center [451, 464] width 597 height 116
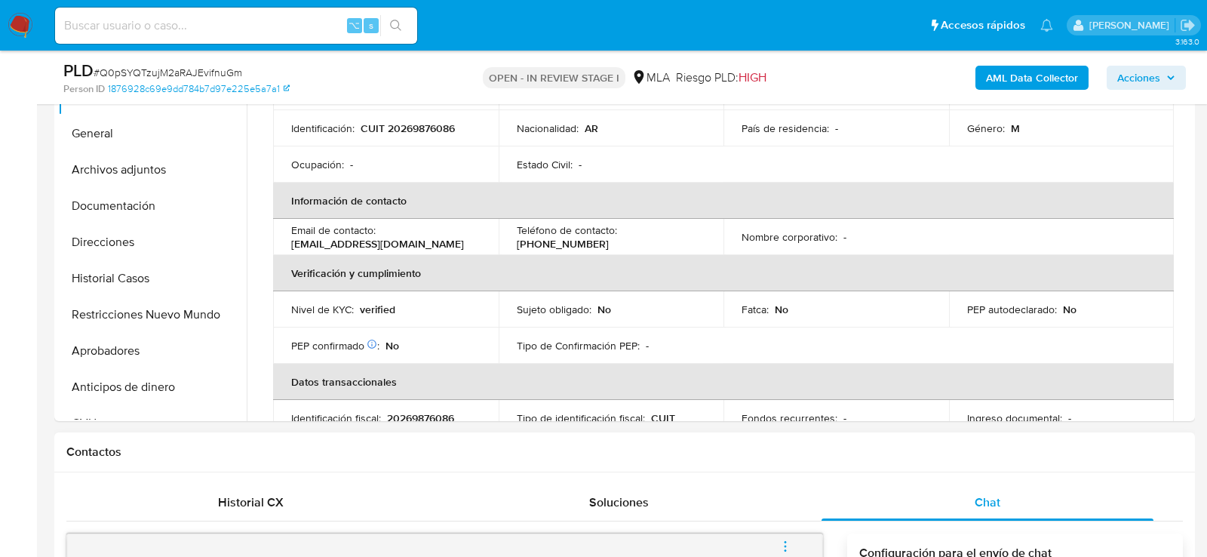
scroll to position [0, 0]
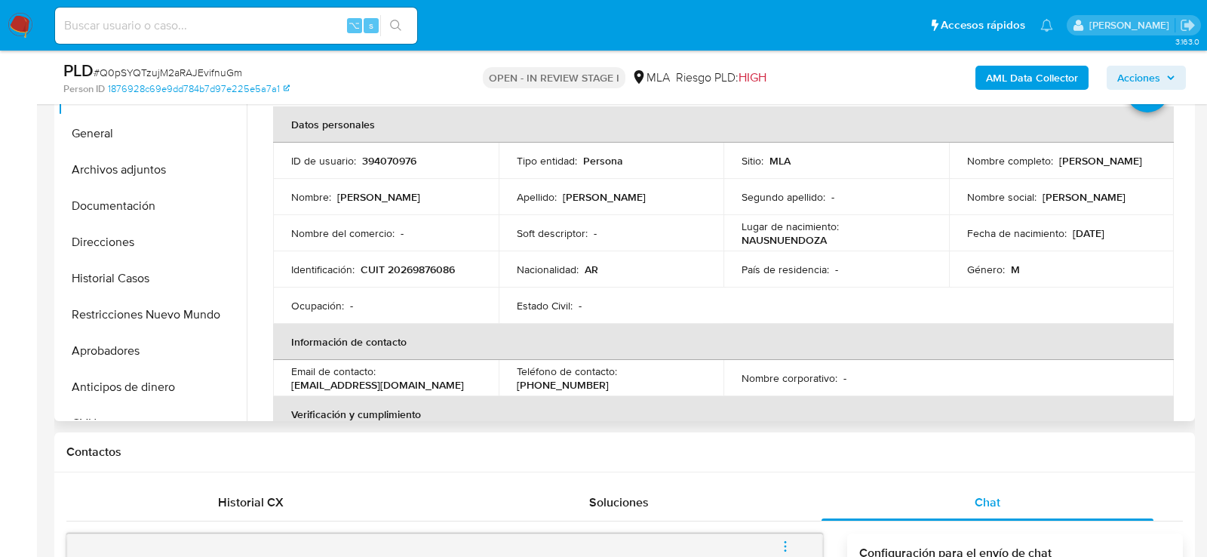
drag, startPoint x: 965, startPoint y: 168, endPoint x: 1090, endPoint y: 168, distance: 124.5
click at [1090, 168] on div "Nombre completo : Claudio Salvador Pecoraro" at bounding box center [1061, 161] width 189 height 14
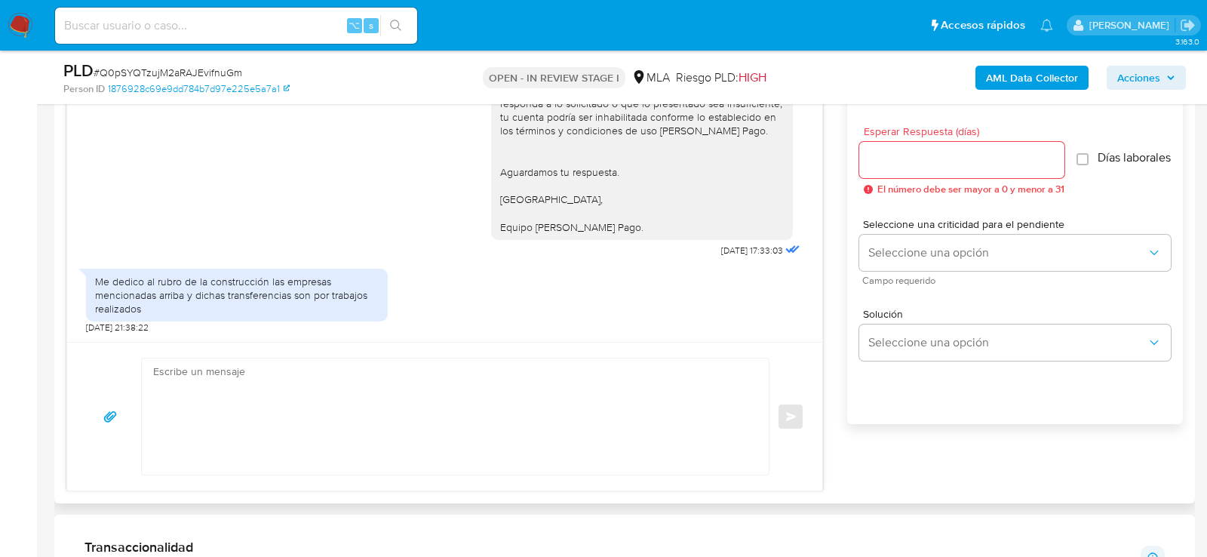
scroll to position [894, 0]
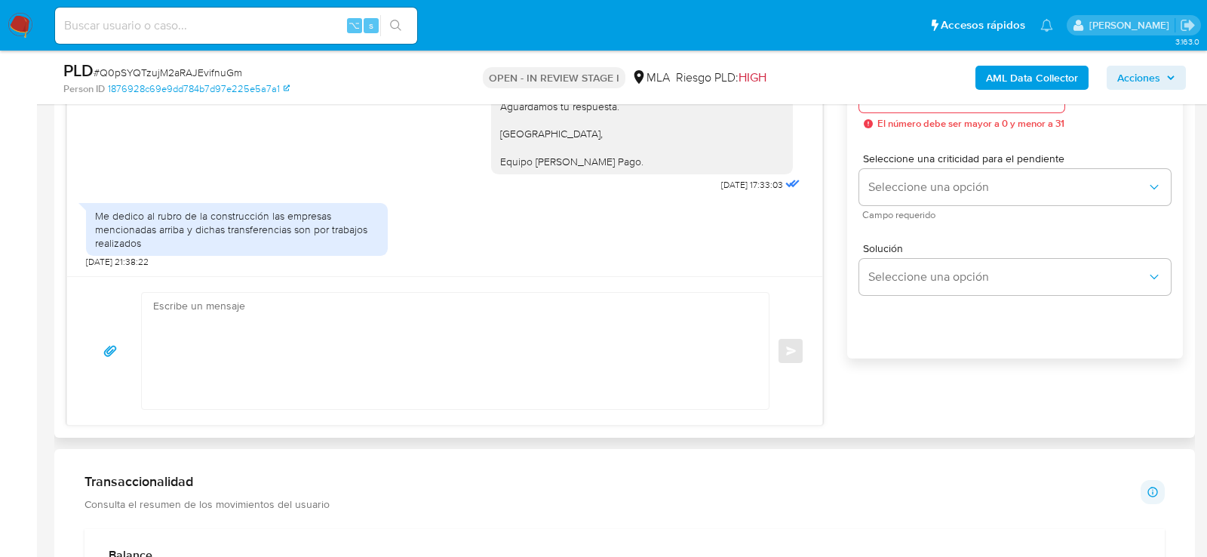
click at [543, 392] on textarea at bounding box center [451, 351] width 597 height 116
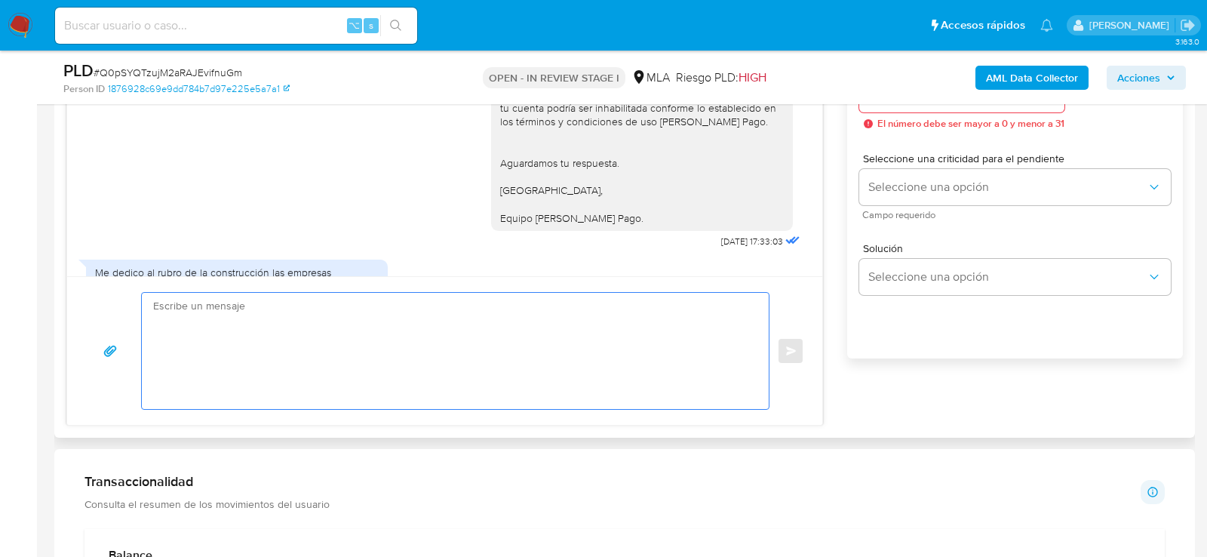
scroll to position [1392, 0]
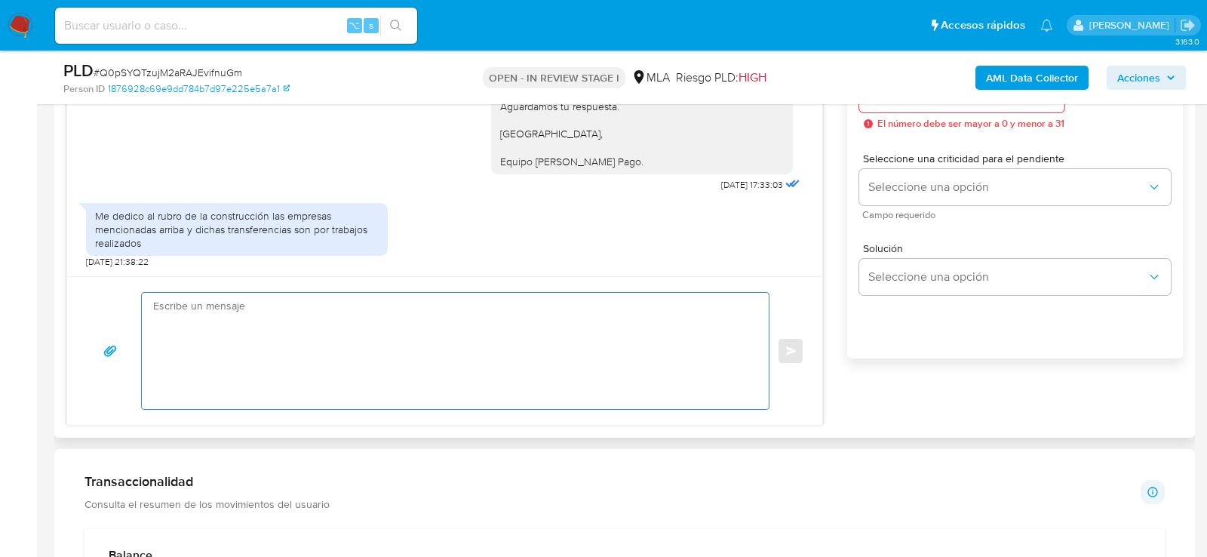
click at [499, 360] on textarea at bounding box center [451, 351] width 597 height 116
paste textarea "Hola, En función de las operaciones registradas en tu cuenta de Mercado Pago, n…"
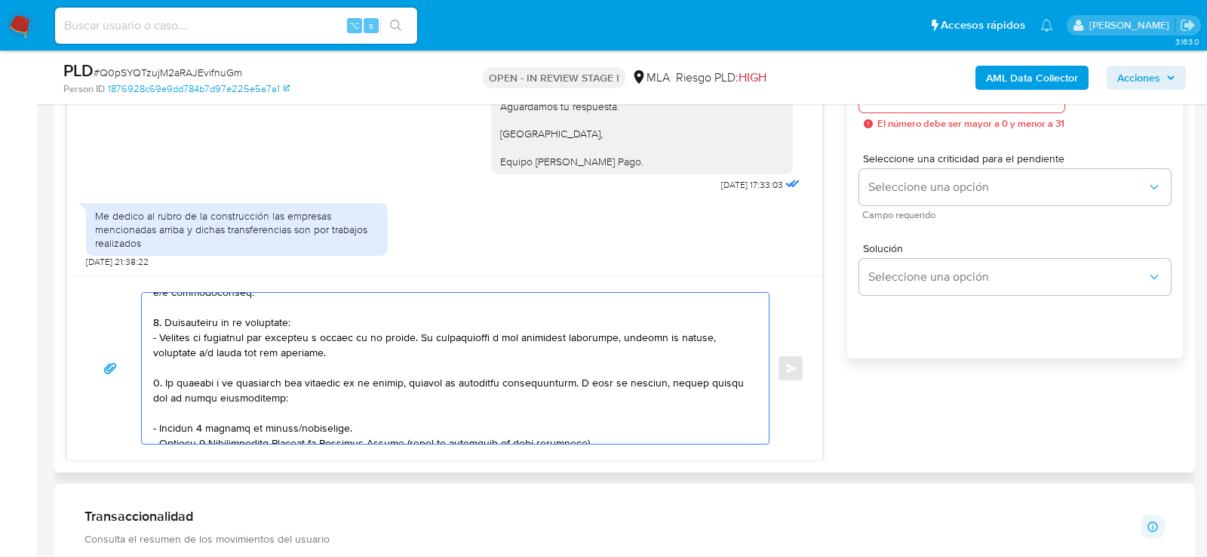
scroll to position [0, 0]
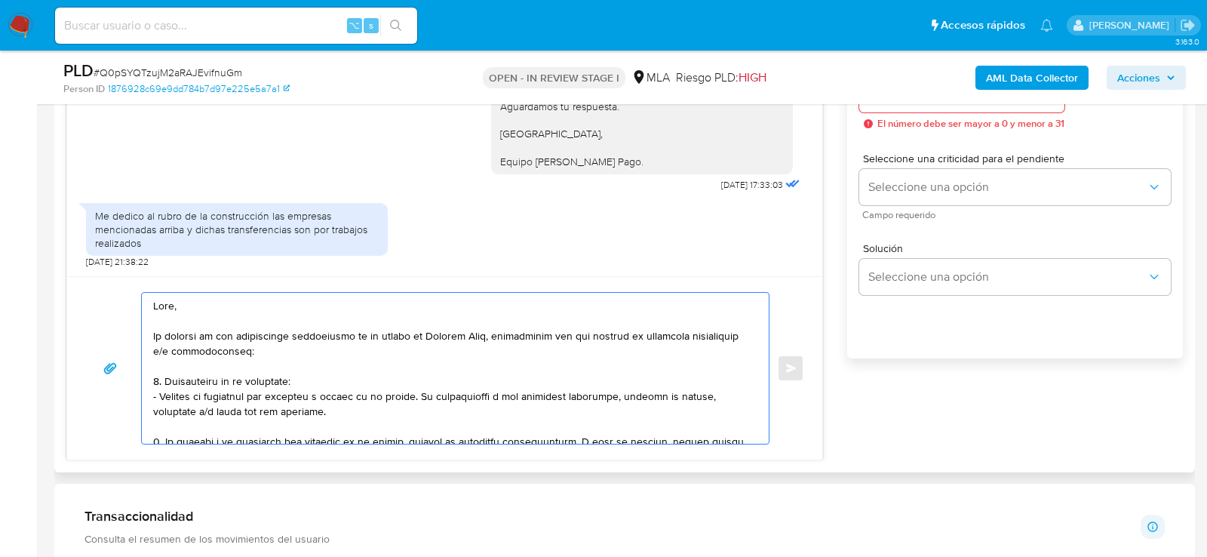
click at [272, 300] on textarea at bounding box center [451, 368] width 597 height 151
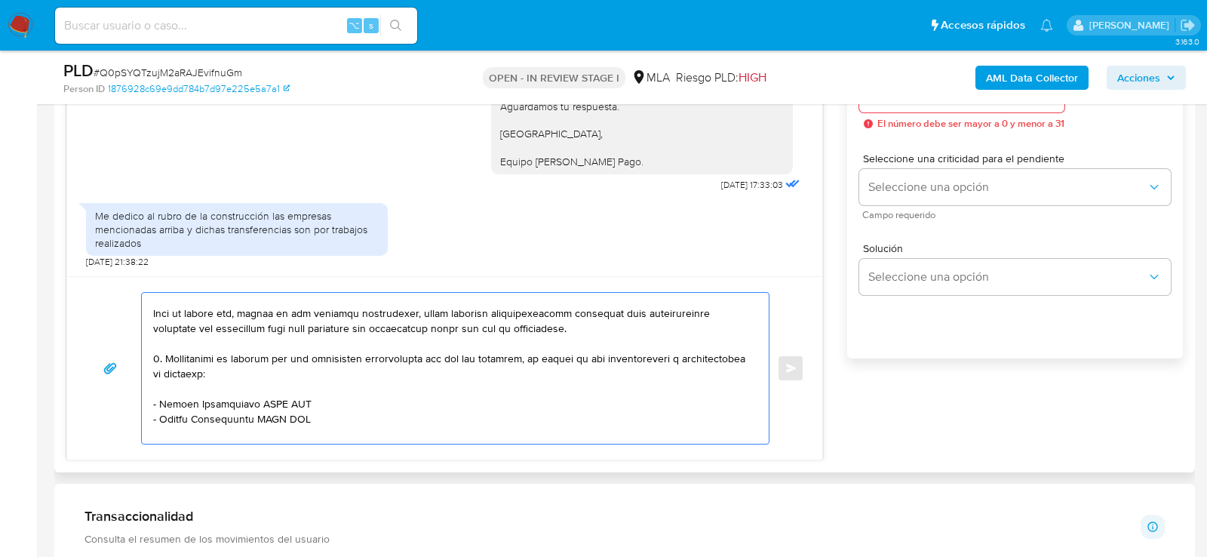
scroll to position [282, 0]
drag, startPoint x: 155, startPoint y: 355, endPoint x: 321, endPoint y: 419, distance: 178.0
click at [321, 419] on textarea at bounding box center [451, 368] width 597 height 151
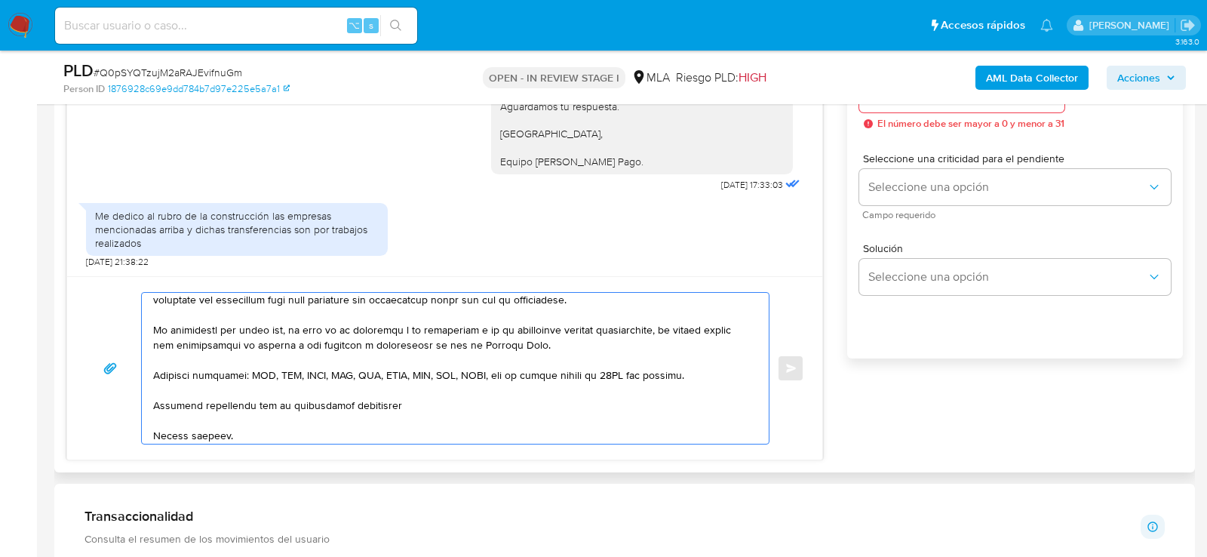
scroll to position [342, 0]
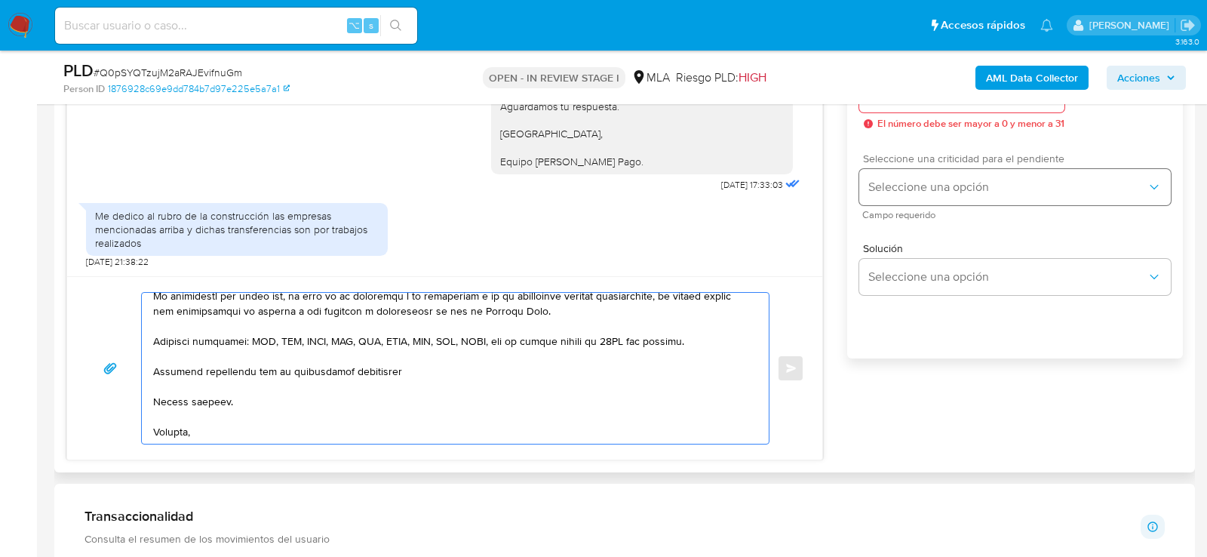
type textarea "Hola, En función de las operaciones registradas en tu cuenta de Mercado Pago, n…"
click at [946, 195] on span "Seleccione una opción" at bounding box center [1008, 187] width 278 height 15
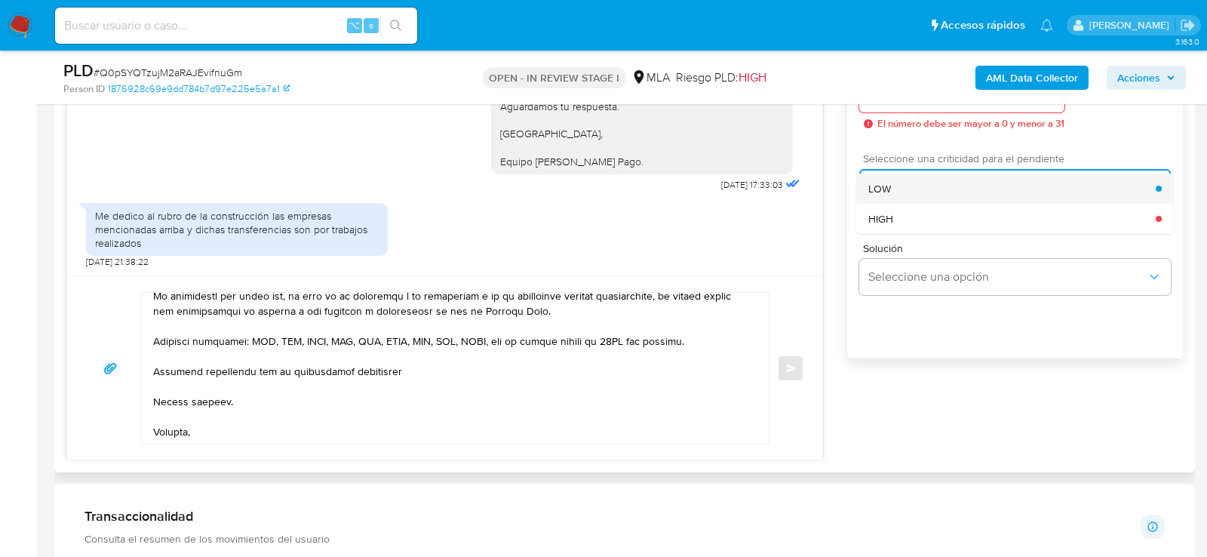
click at [932, 204] on div "LOW" at bounding box center [1013, 189] width 288 height 30
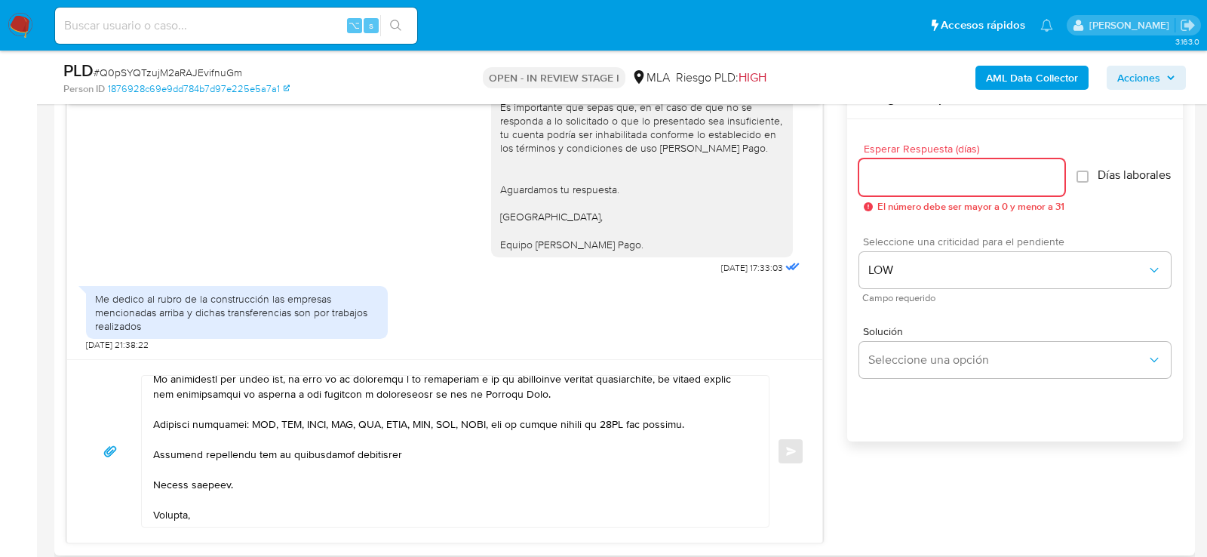
click at [928, 177] on input "Esperar Respuesta (días)" at bounding box center [962, 178] width 205 height 20
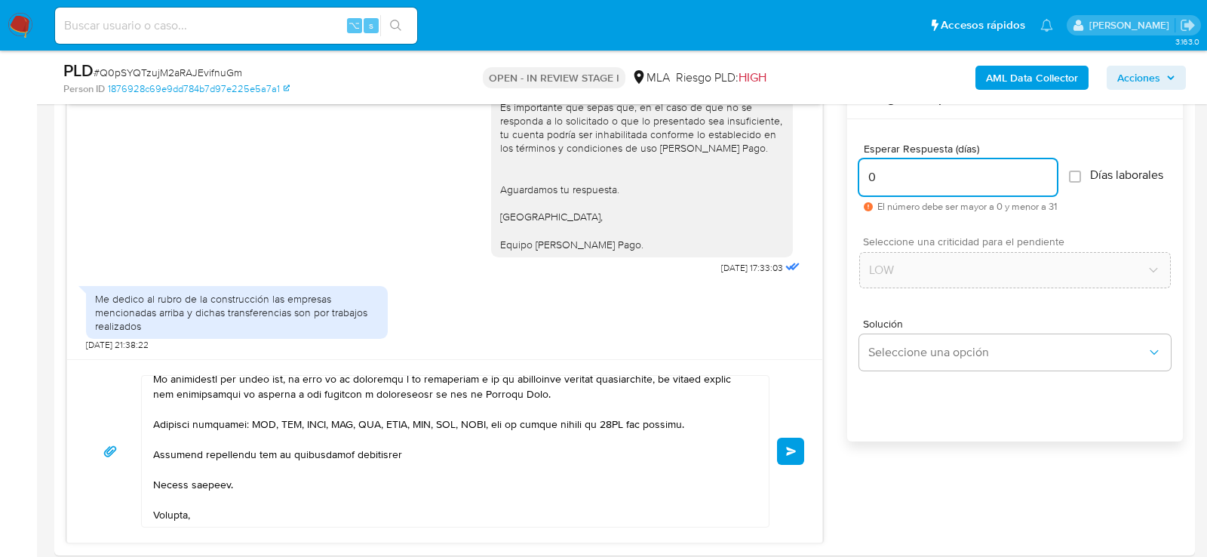
type input "0"
click at [132, 69] on span "# Q0pSYQTzujM2aRAJEvifnuGm" at bounding box center [168, 72] width 149 height 15
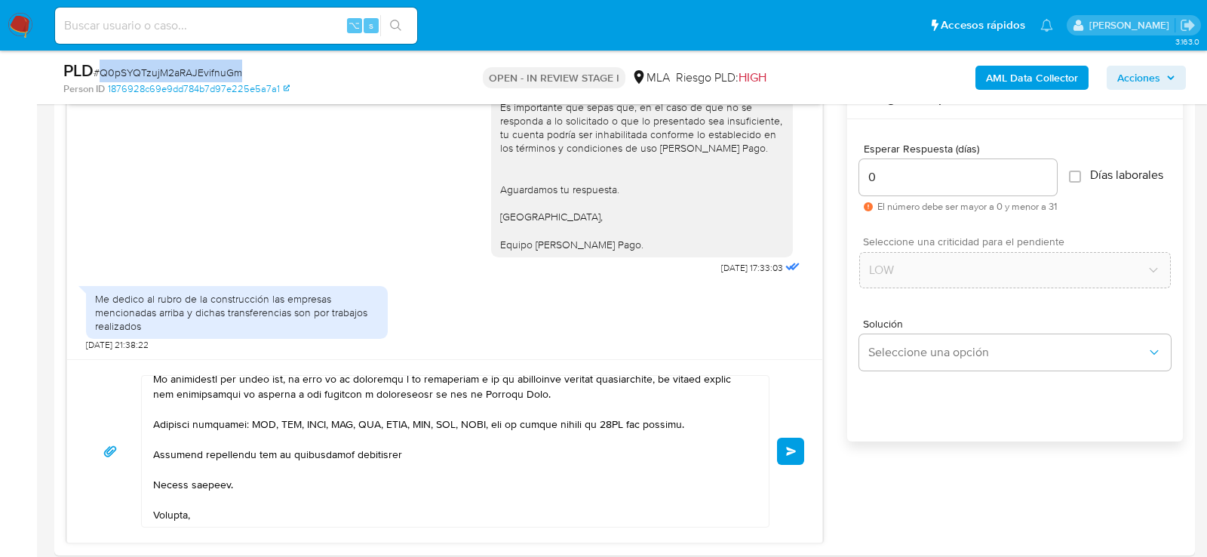
click at [132, 69] on span "# Q0pSYQTzujM2aRAJEvifnuGm" at bounding box center [168, 72] width 149 height 15
copy span "Q0pSYQTzujM2aRAJEvifnuGm"
click at [798, 449] on button "Enviar" at bounding box center [790, 451] width 27 height 27
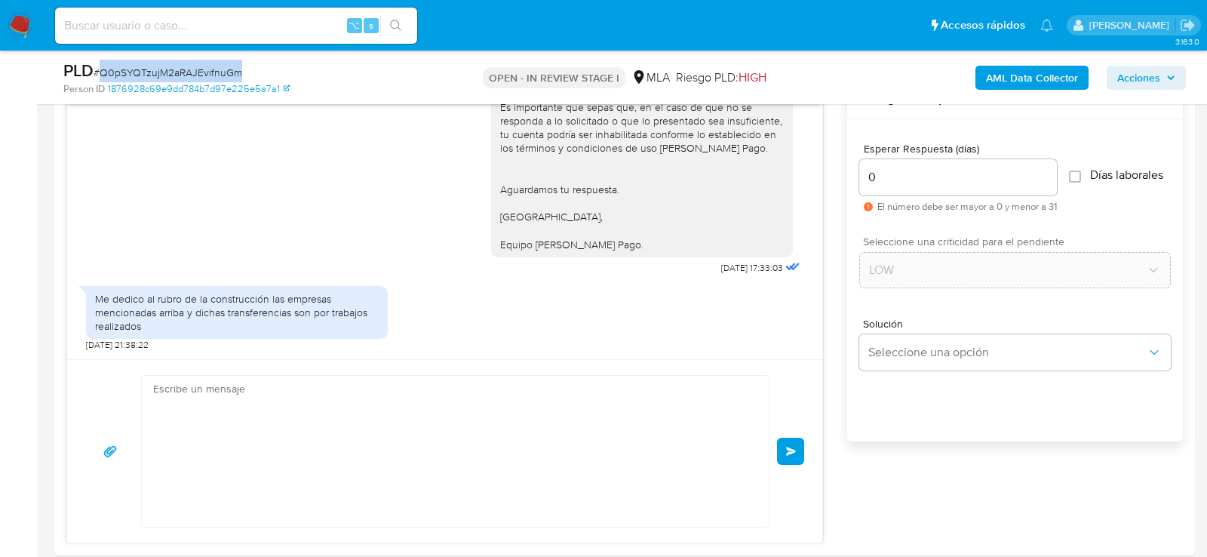
scroll to position [2040, 0]
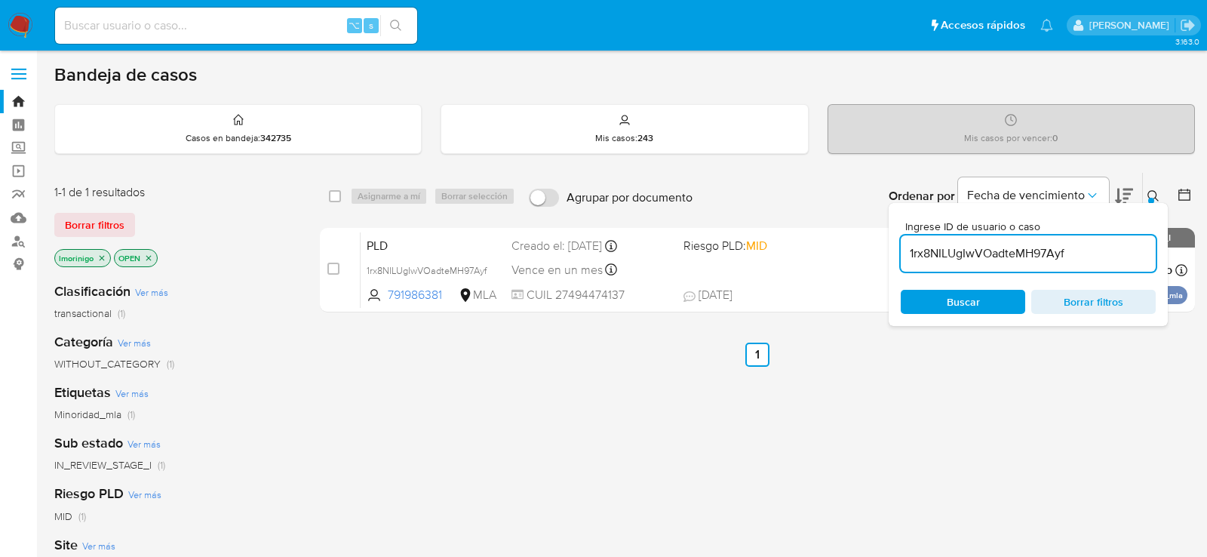
click at [966, 254] on input "1rx8NILUgIwVOadteMH97Ayf" at bounding box center [1028, 254] width 255 height 20
type input "Q0pSYQTzujM2aRAJEvifnuGm"
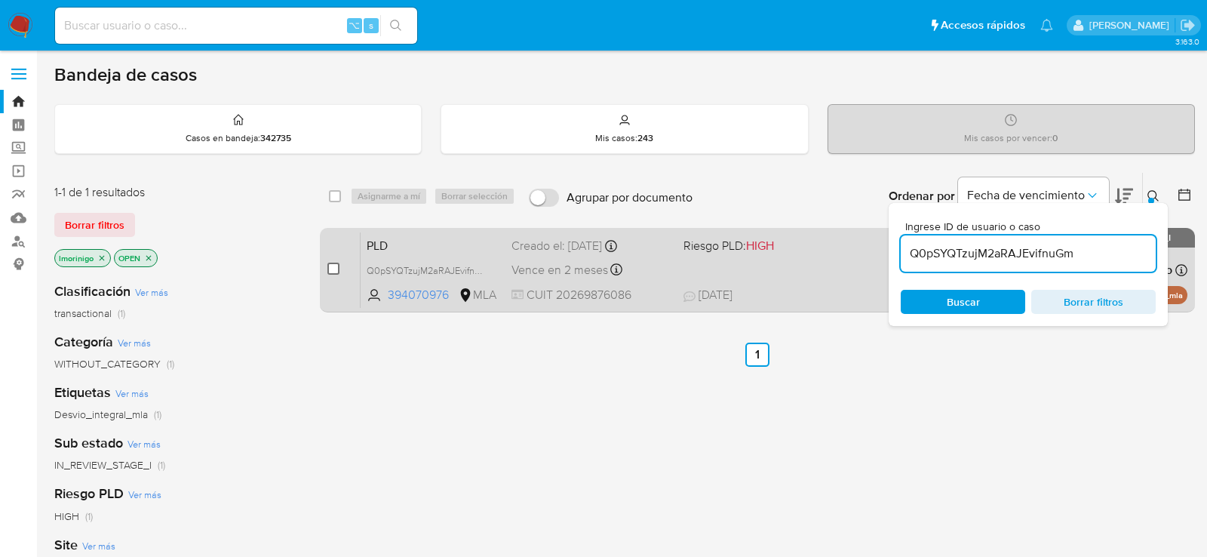
click at [328, 263] on input "checkbox" at bounding box center [334, 269] width 12 height 12
checkbox input "true"
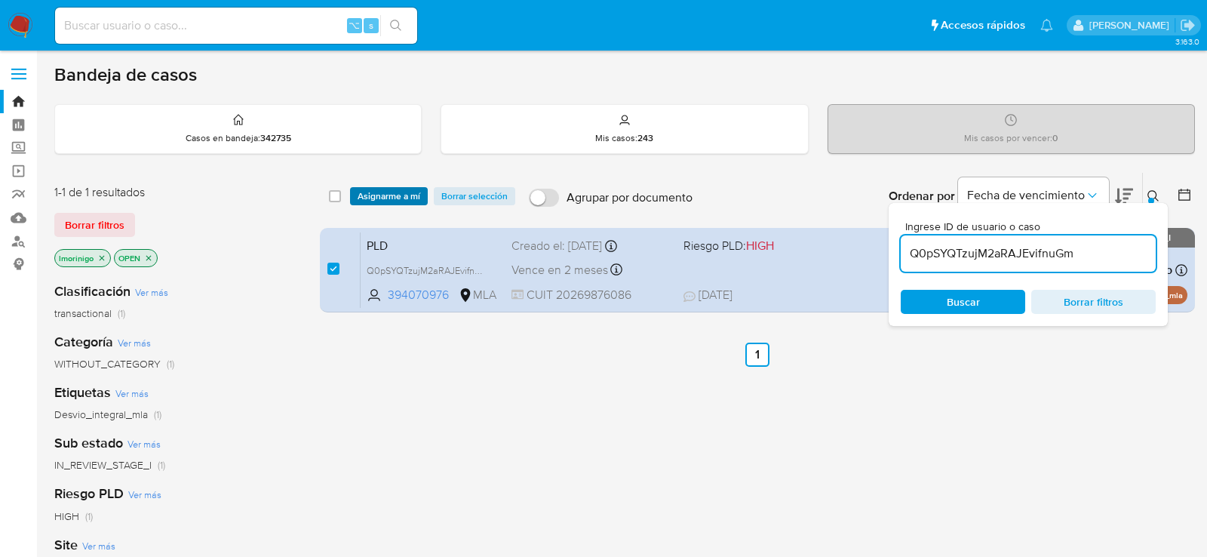
click at [385, 195] on span "Asignarme a mí" at bounding box center [389, 196] width 63 height 15
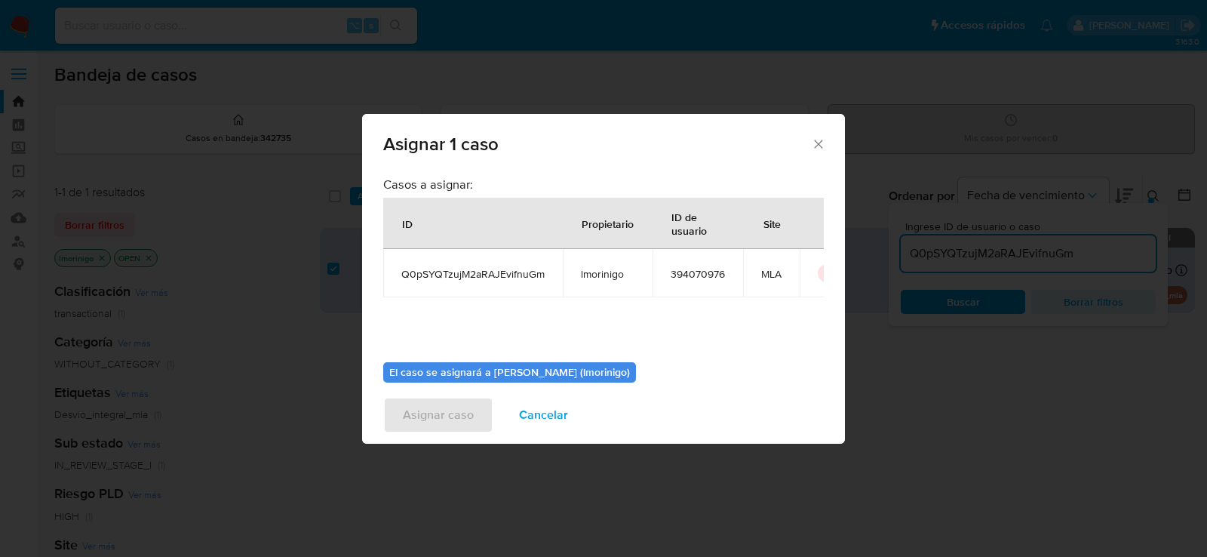
scroll to position [77, 0]
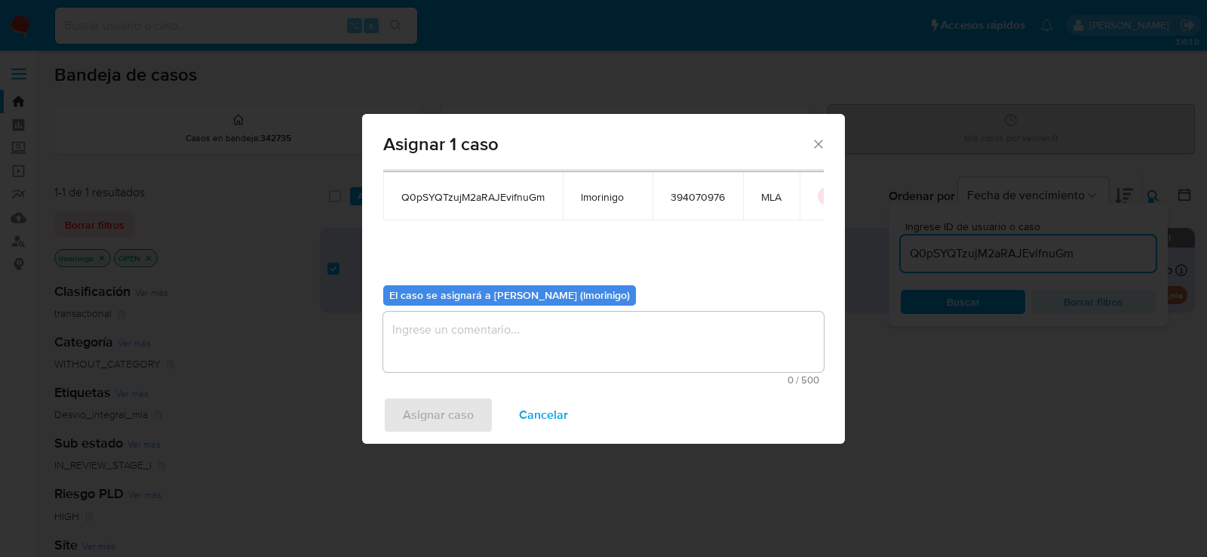
click at [509, 304] on div "El caso se asignará a Lourdes Magali Morinigo (lmorinigo)" at bounding box center [509, 295] width 253 height 21
click at [509, 324] on textarea "assign-modal" at bounding box center [603, 342] width 441 height 60
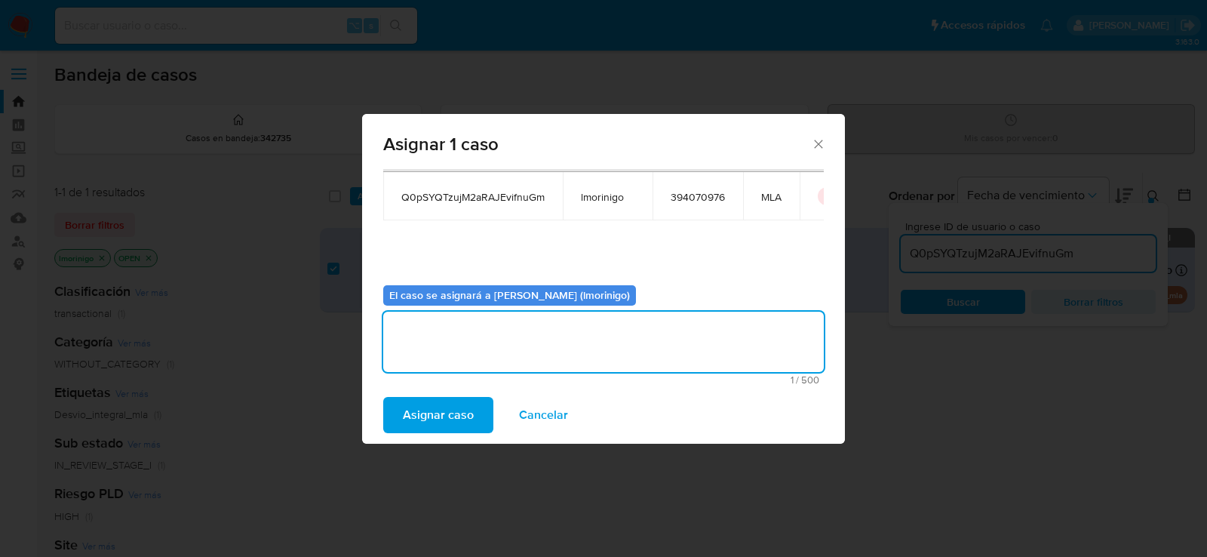
click at [442, 407] on span "Asignar caso" at bounding box center [438, 414] width 71 height 33
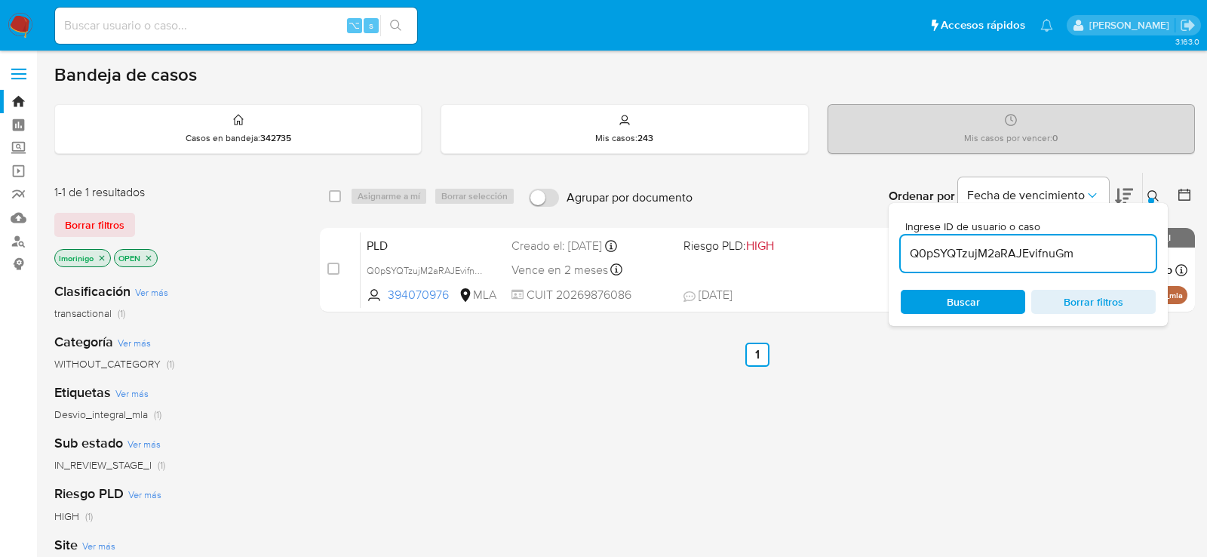
click at [964, 258] on input "Q0pSYQTzujM2aRAJEvifnuGm" at bounding box center [1028, 254] width 255 height 20
paste input "6wvNgSPZmnyL9YKreh4GXxJq"
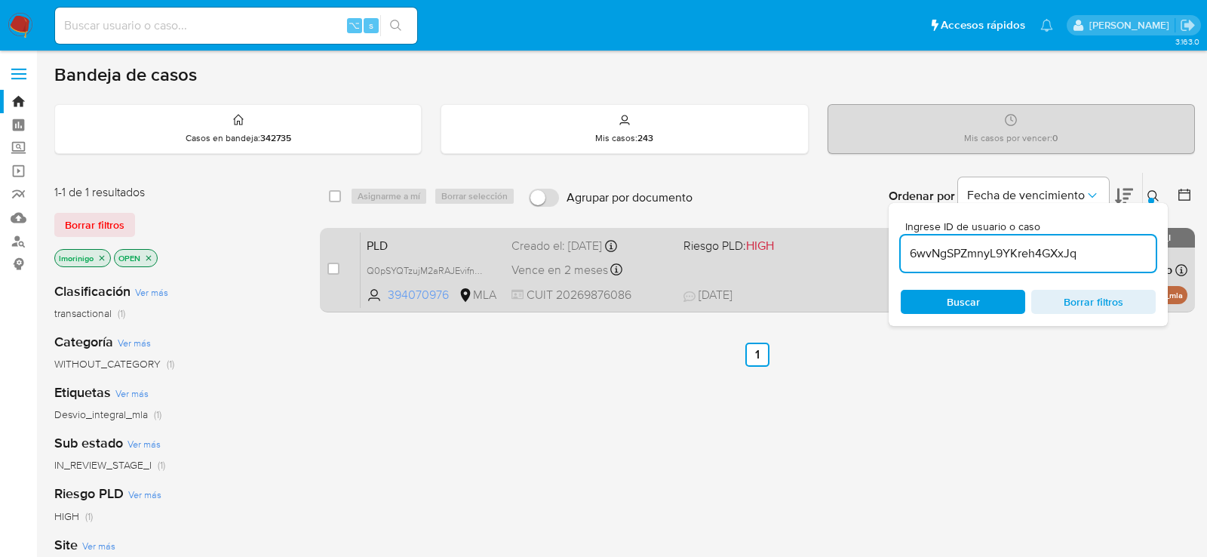
type input "6wvNgSPZmnyL9YKreh4GXxJq"
click at [331, 266] on input "checkbox" at bounding box center [334, 269] width 12 height 12
checkbox input "true"
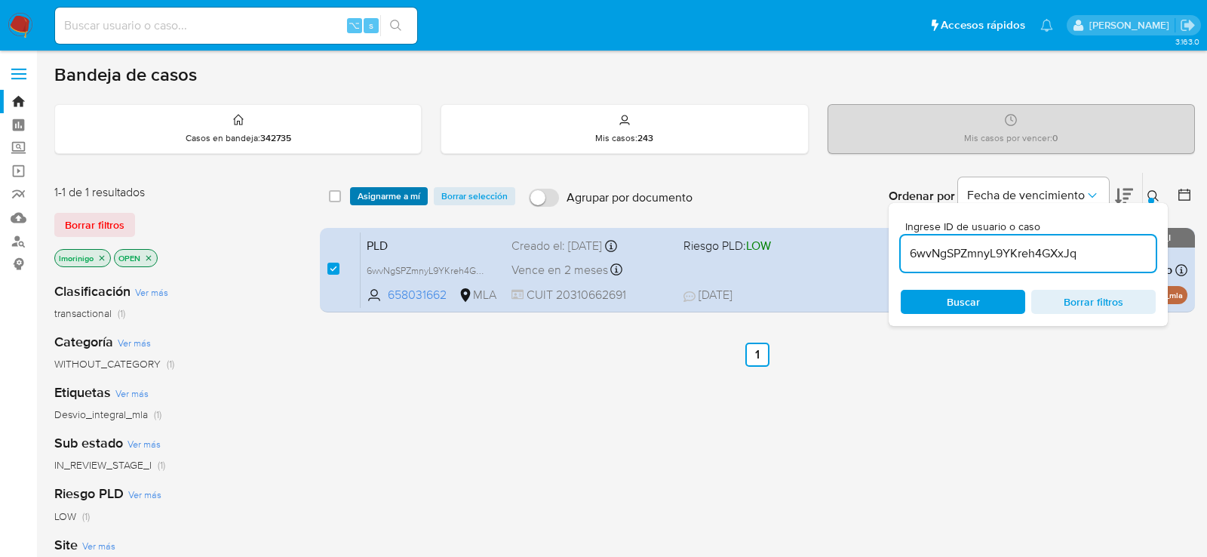
click at [387, 195] on span "Asignarme a mí" at bounding box center [389, 196] width 63 height 15
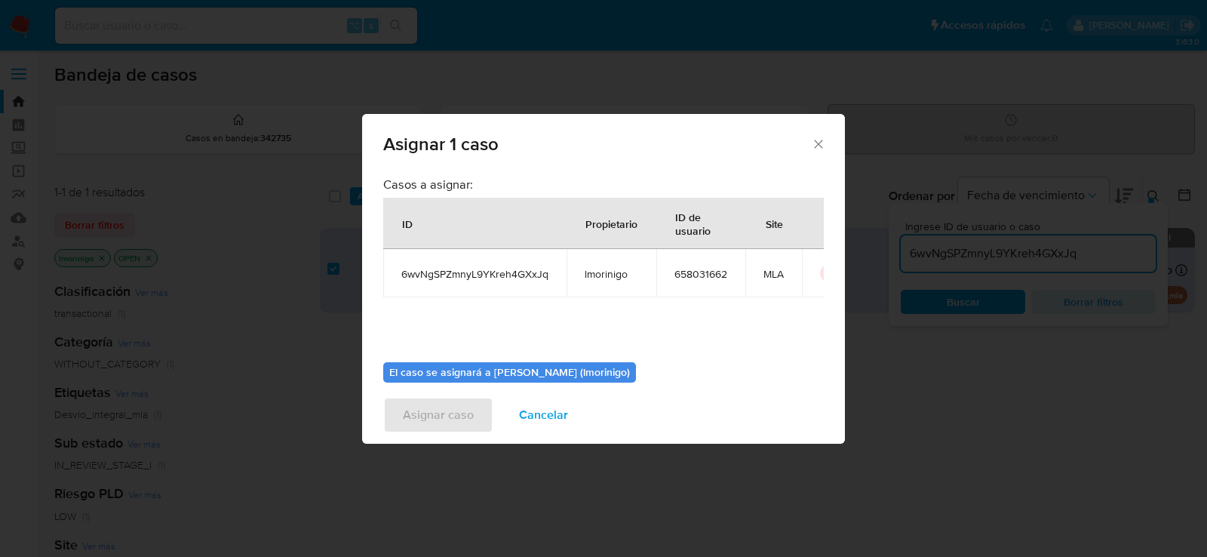
scroll to position [77, 0]
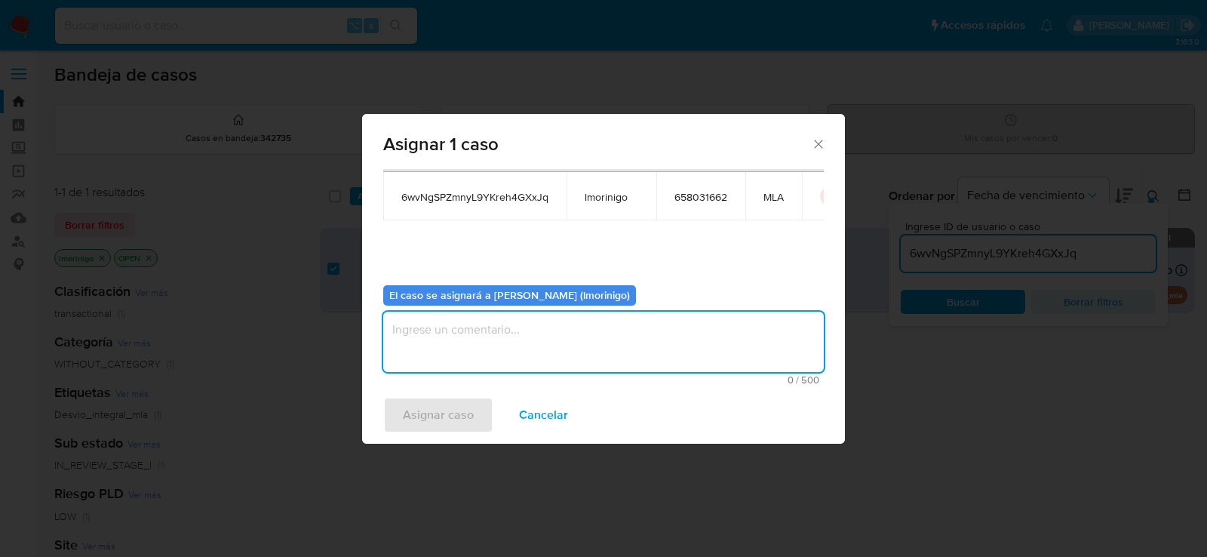
click at [491, 334] on textarea "assign-modal" at bounding box center [603, 342] width 441 height 60
click at [464, 411] on span "Asignar caso" at bounding box center [438, 414] width 71 height 33
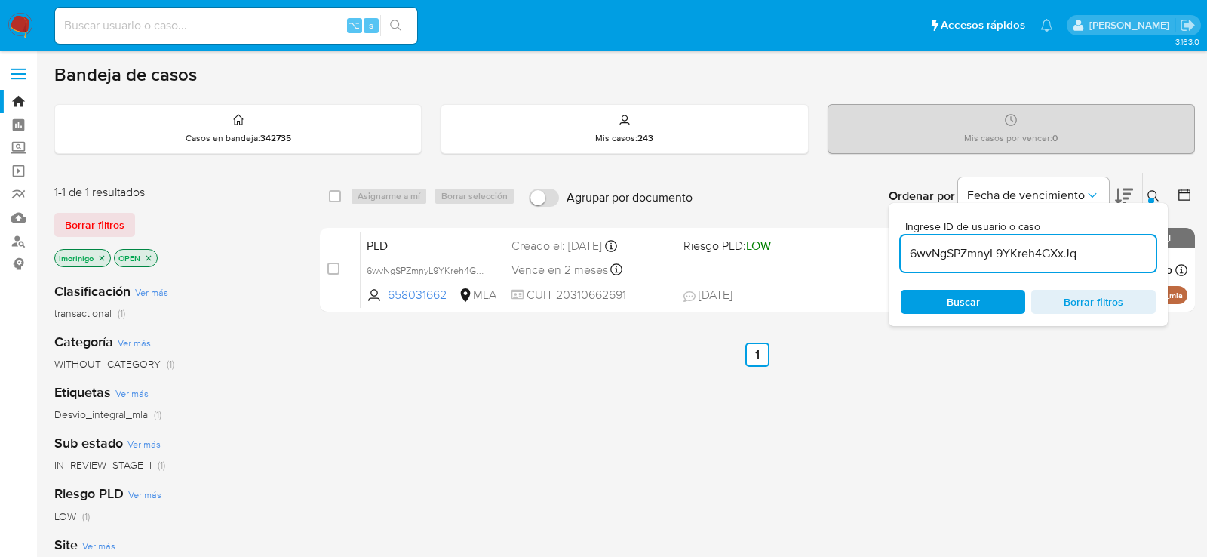
click at [940, 253] on input "6wvNgSPZmnyL9YKreh4GXxJq" at bounding box center [1028, 254] width 255 height 20
paste input "bE2yT9PpFnmO92KLw0vwIMuL"
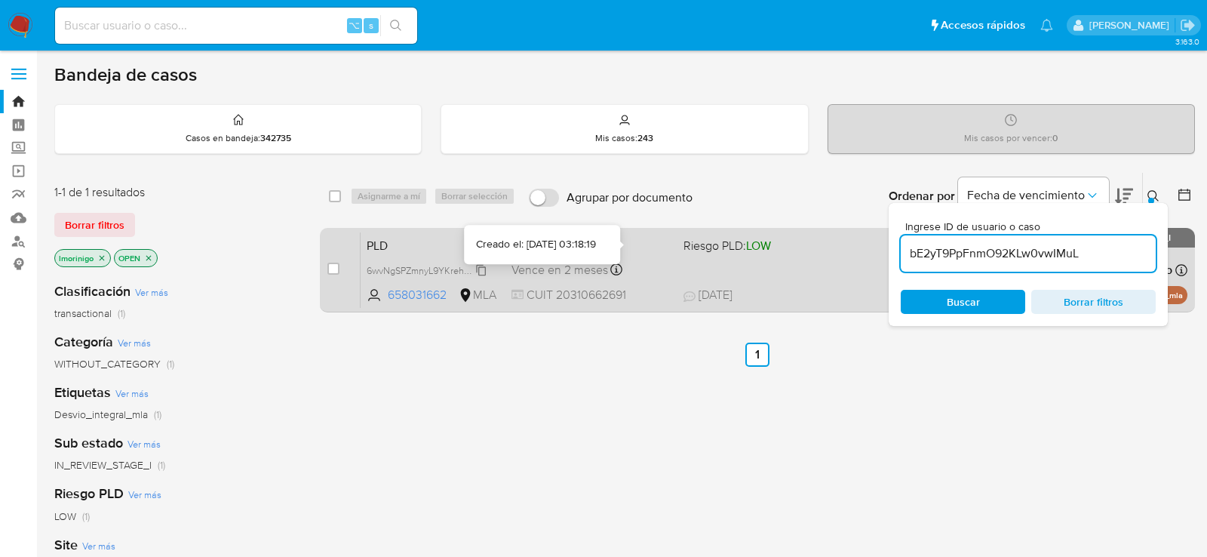
type input "bE2yT9PpFnmO92KLw0vwIMuL"
click at [332, 266] on input "checkbox" at bounding box center [334, 269] width 12 height 12
checkbox input "true"
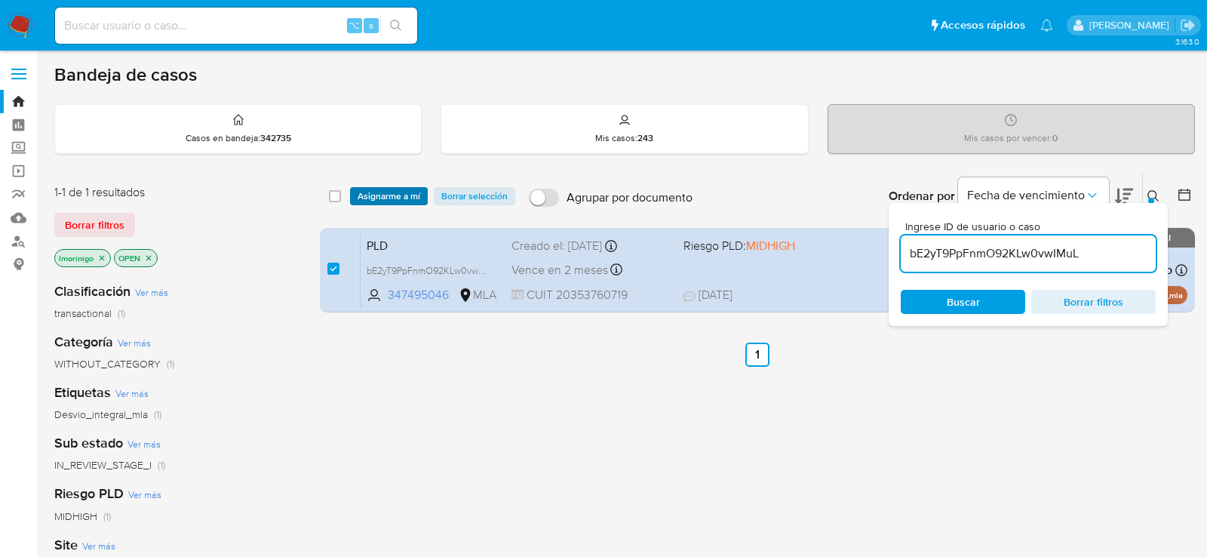
click at [367, 196] on span "Asignarme a mí" at bounding box center [389, 196] width 63 height 15
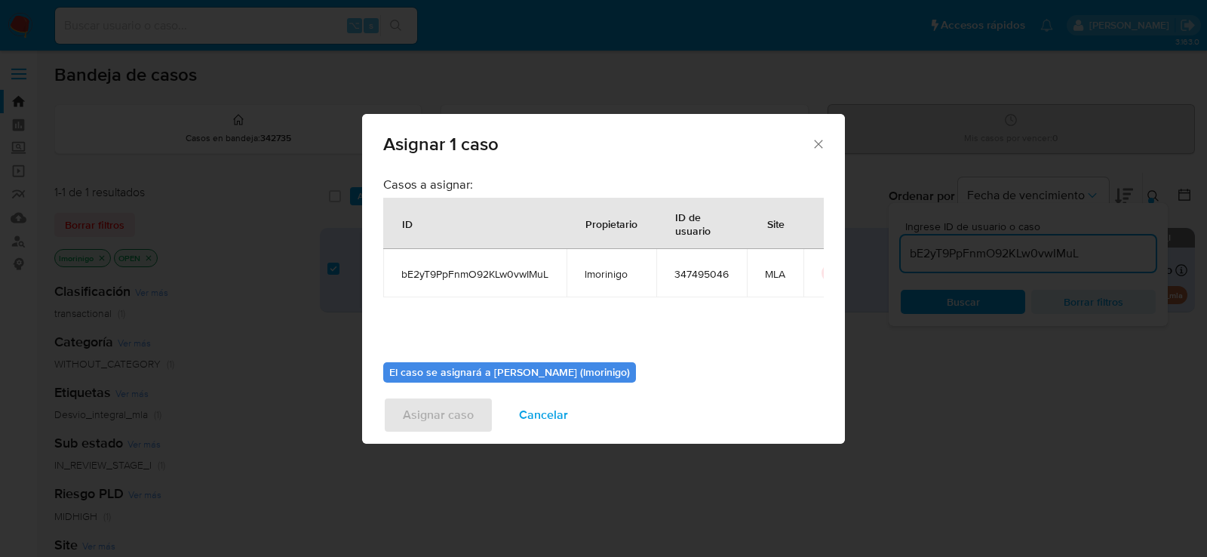
scroll to position [77, 0]
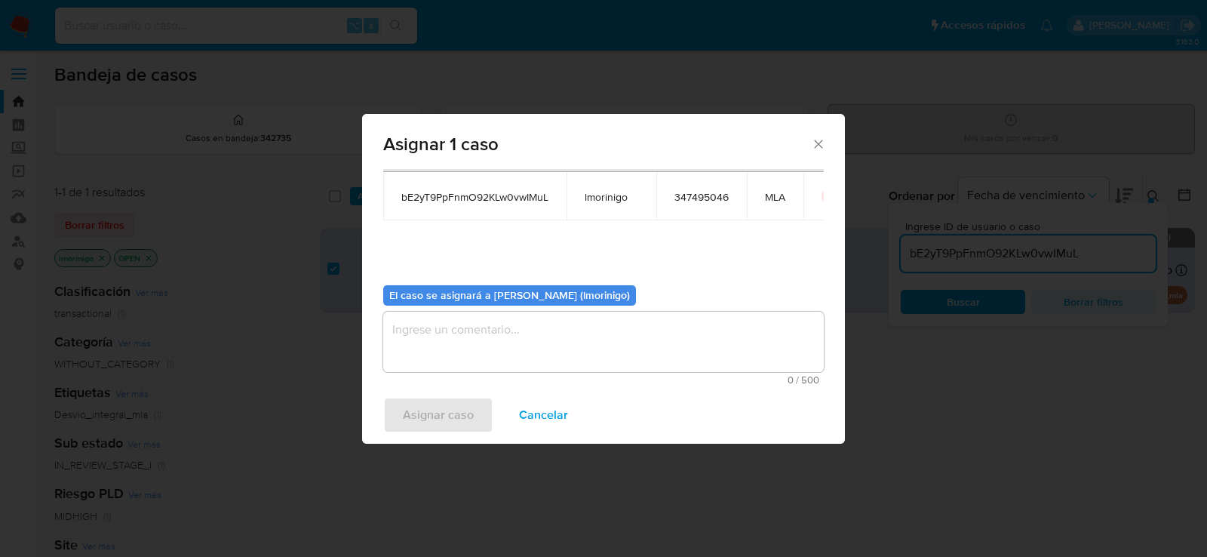
click at [492, 323] on textarea "assign-modal" at bounding box center [603, 342] width 441 height 60
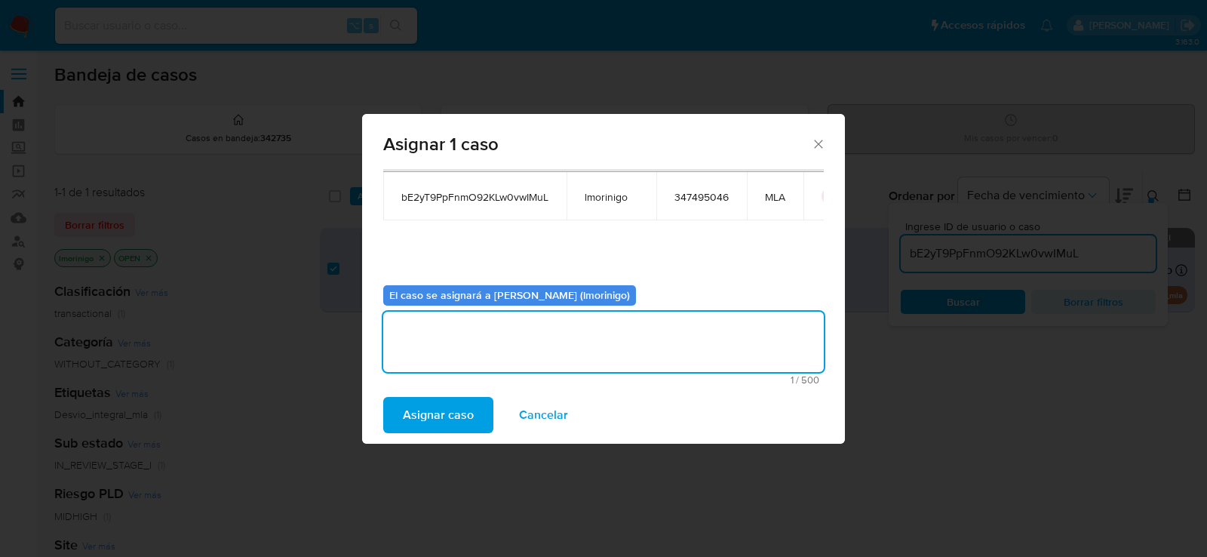
click at [422, 443] on div "Asignar 1 caso Casos a asignar: ID Propietario ID de usuario Site bE2yT9PpFnmO9…" at bounding box center [603, 278] width 1207 height 557
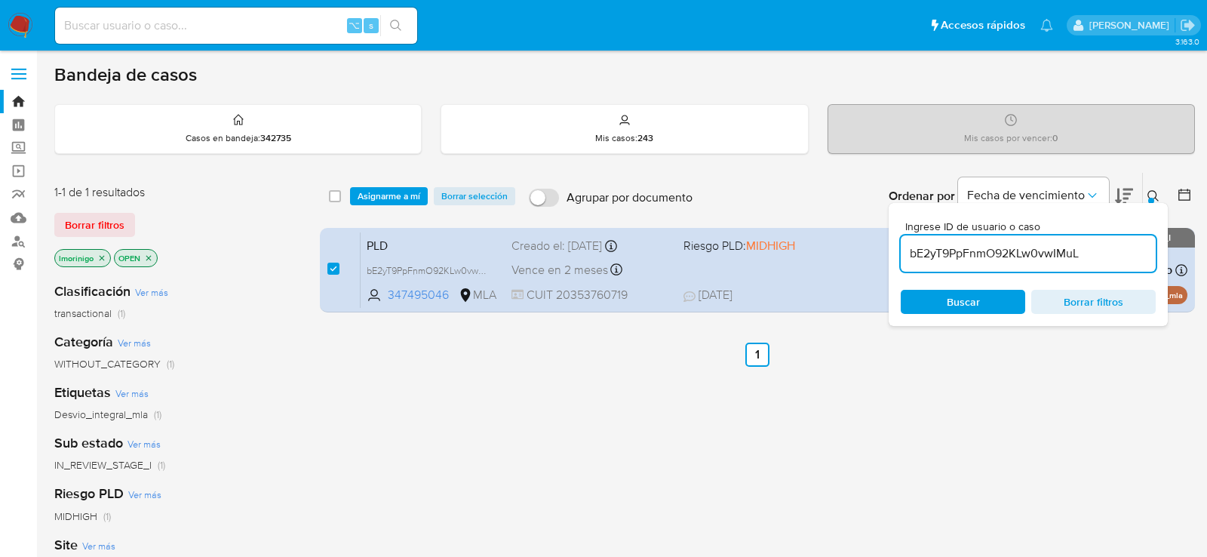
click at [422, 415] on div "select-all-cases-checkbox Asignarme a mí Borrar selección Agrupar por documento…" at bounding box center [757, 514] width 875 height 684
click at [411, 191] on span "Asignarme a mí" at bounding box center [389, 196] width 63 height 15
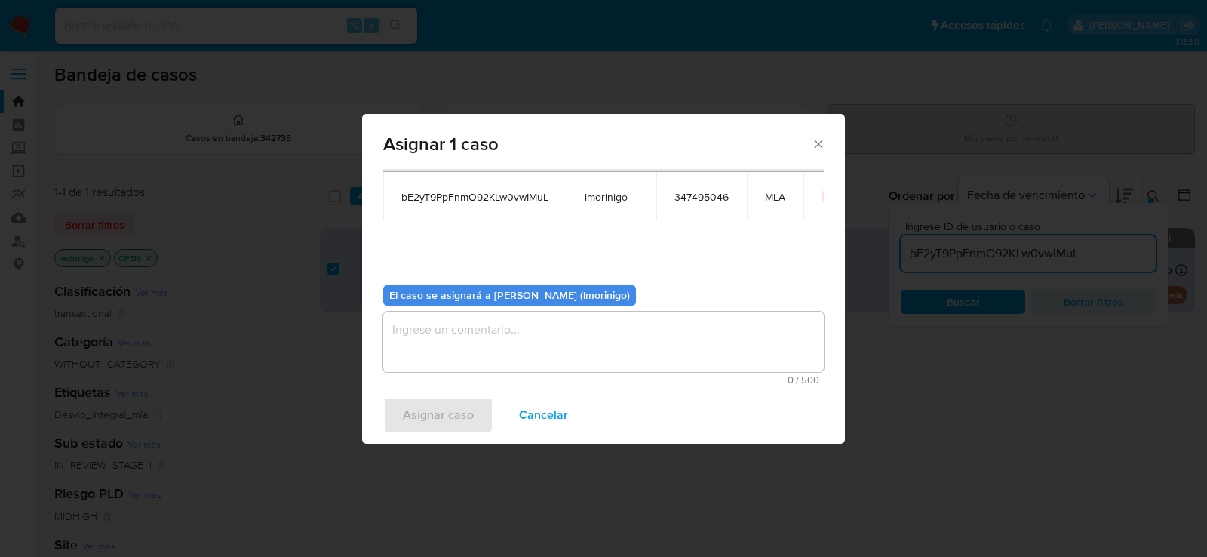
click at [533, 349] on textarea "assign-modal" at bounding box center [603, 342] width 441 height 60
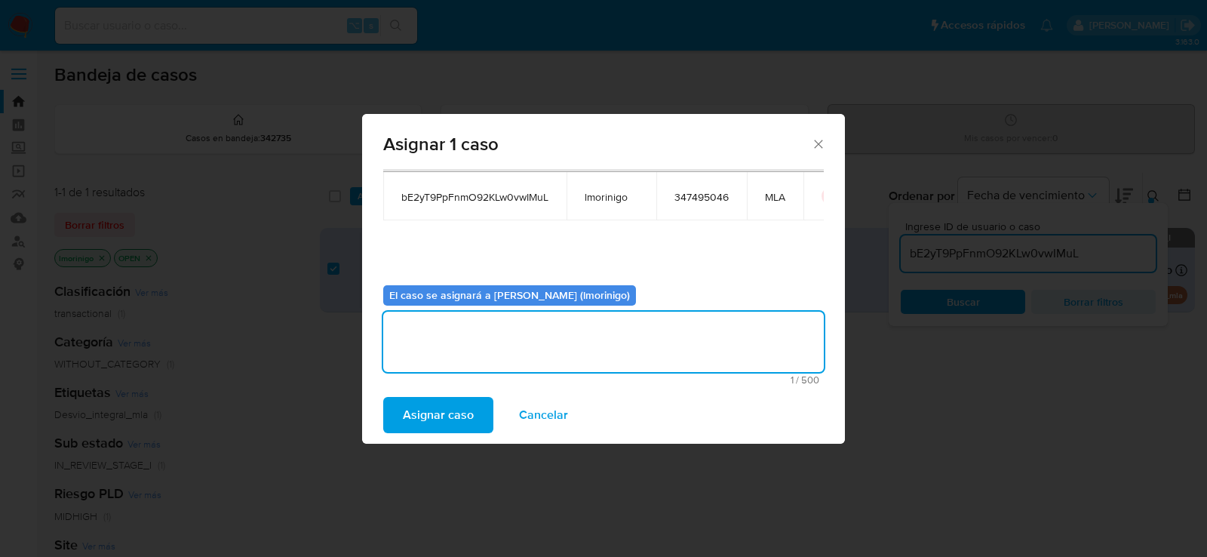
click at [464, 414] on span "Asignar caso" at bounding box center [438, 414] width 71 height 33
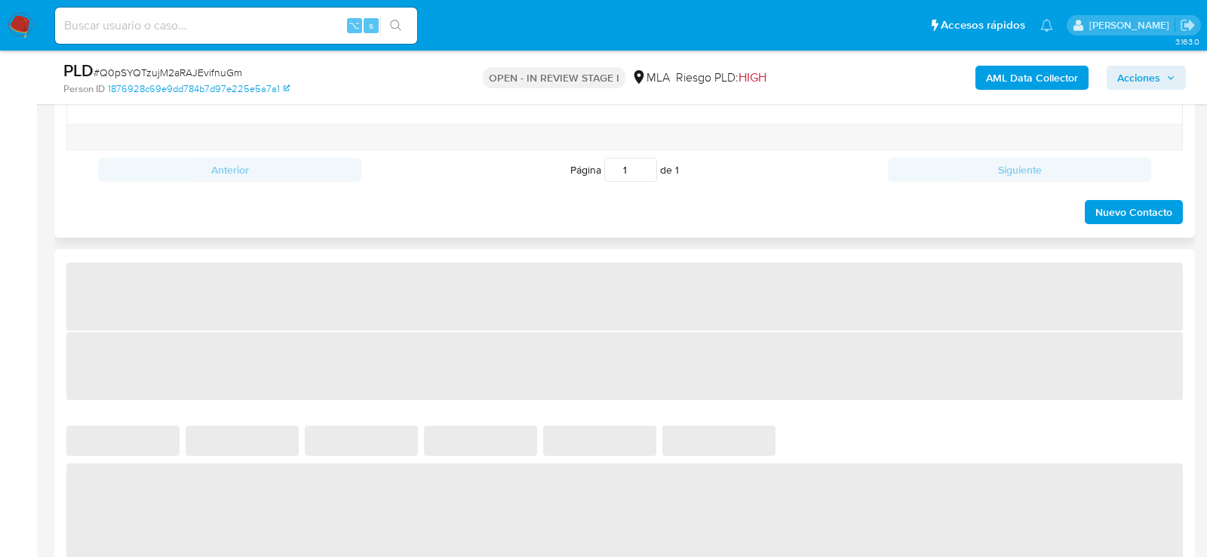
select select "10"
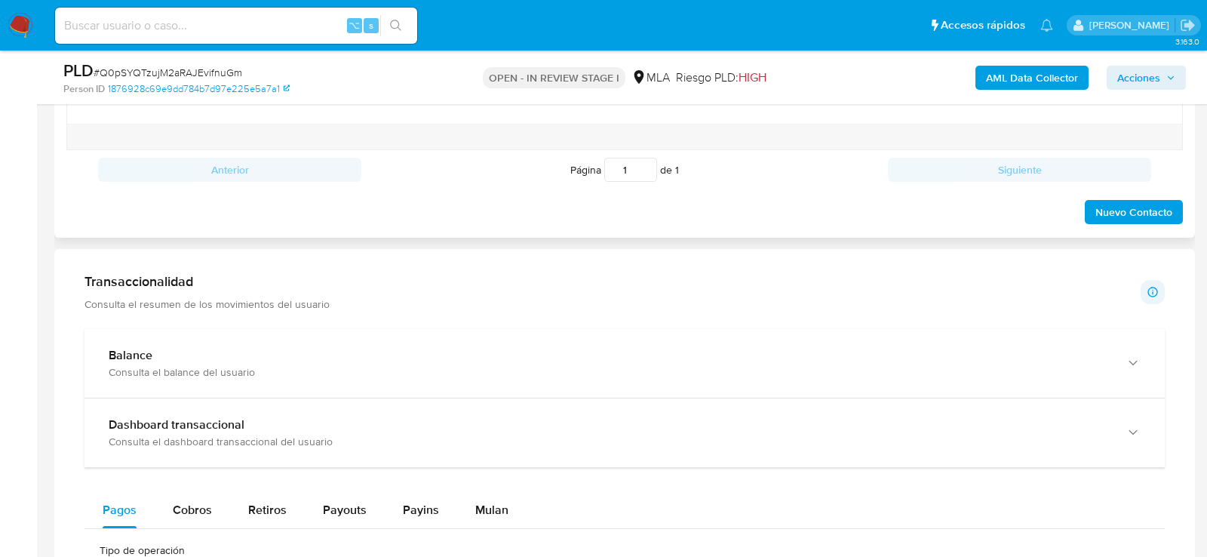
scroll to position [600, 0]
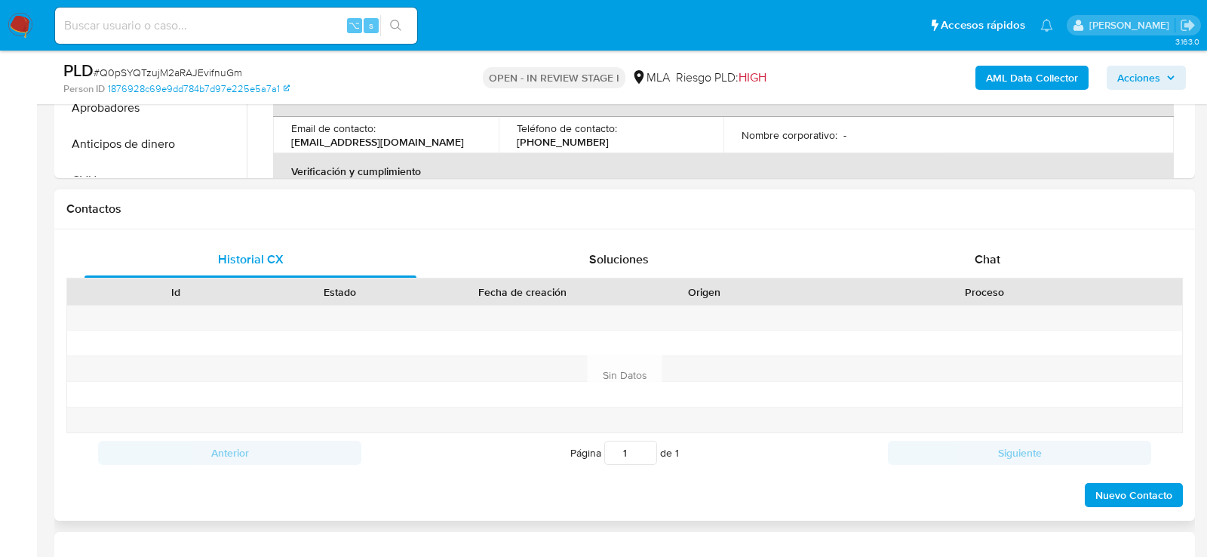
click at [991, 285] on div "Proceso" at bounding box center [985, 292] width 374 height 15
click at [981, 260] on span "Chat" at bounding box center [988, 259] width 26 height 17
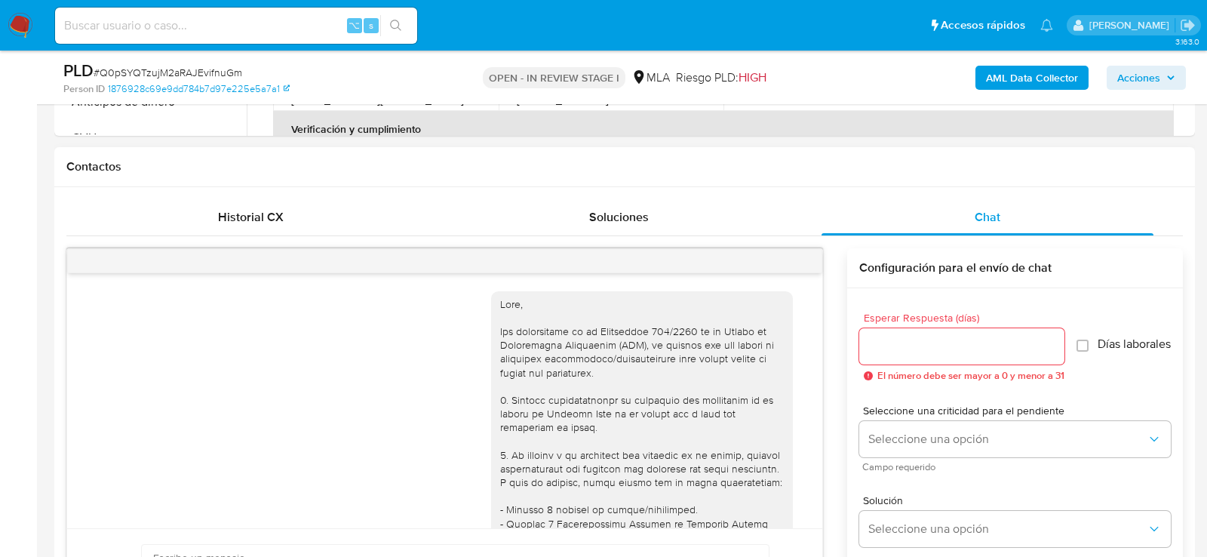
scroll to position [2040, 0]
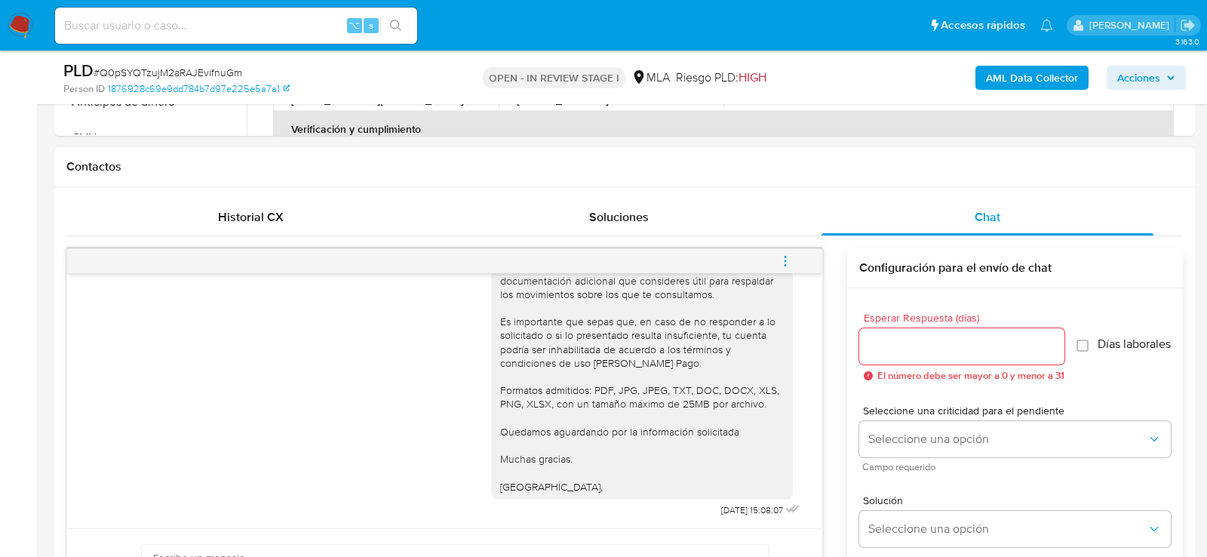
click at [798, 257] on button "menu-action" at bounding box center [786, 261] width 50 height 36
click at [690, 229] on li "Cerrar conversación" at bounding box center [683, 230] width 155 height 27
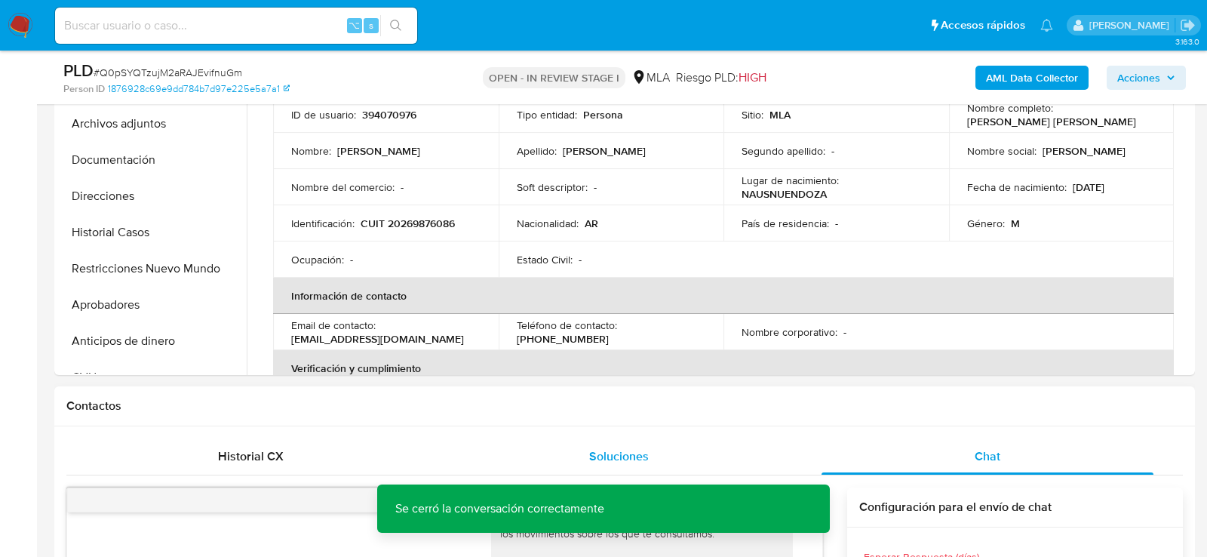
scroll to position [325, 0]
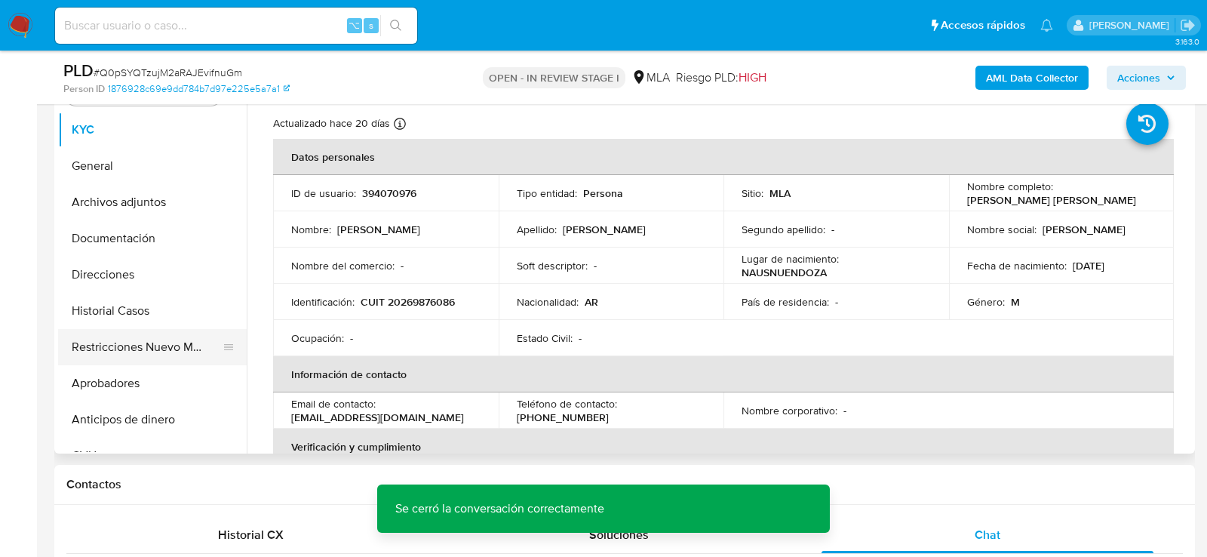
click at [135, 339] on button "Restricciones Nuevo Mundo" at bounding box center [146, 347] width 177 height 36
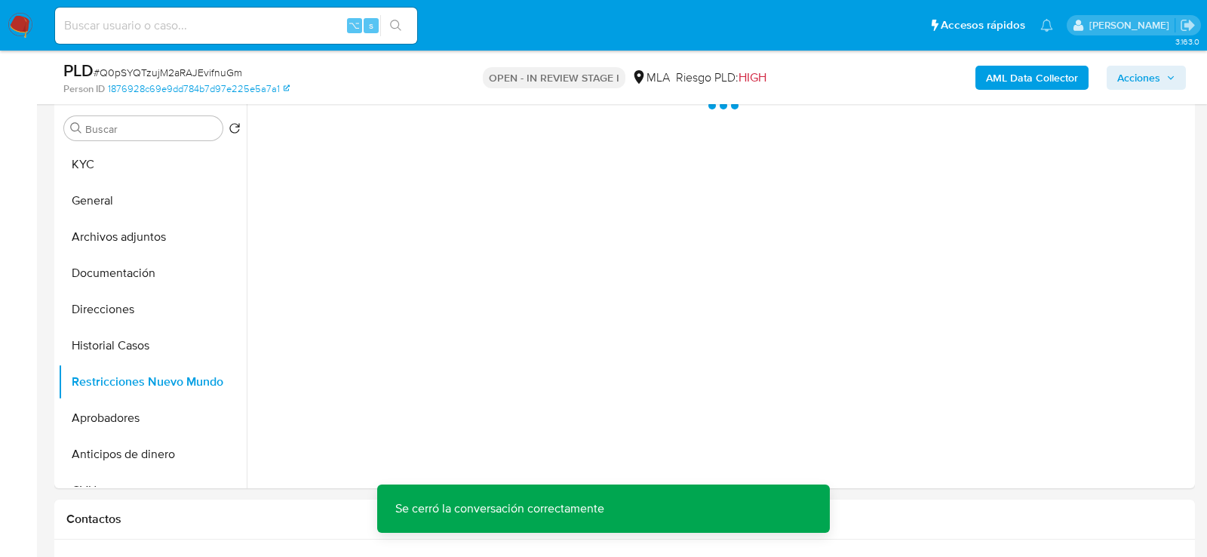
scroll to position [284, 0]
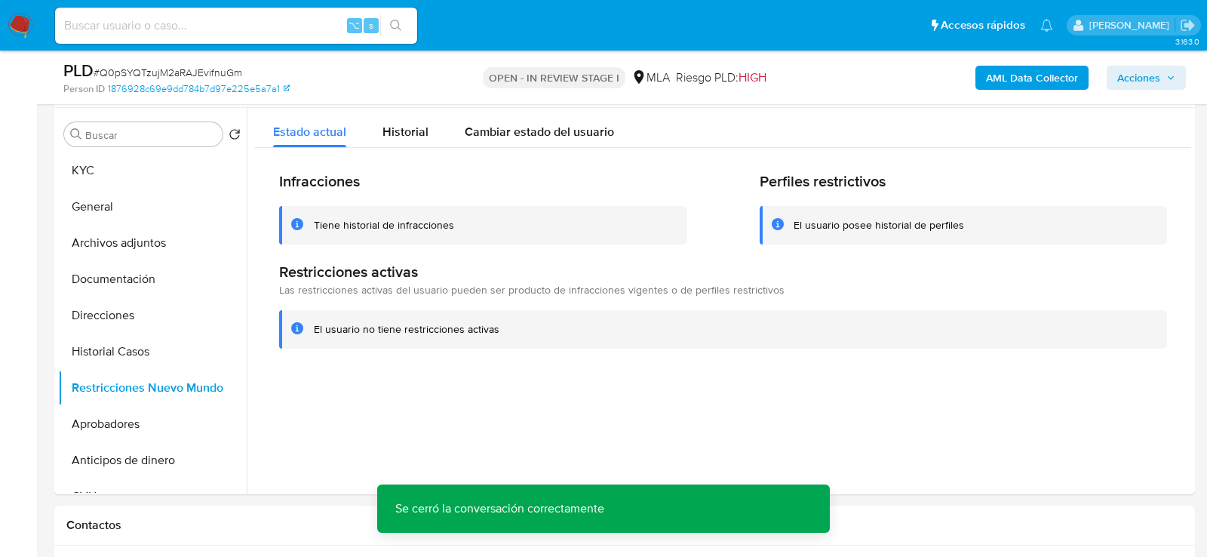
click at [1022, 82] on b "AML Data Collector" at bounding box center [1032, 78] width 92 height 24
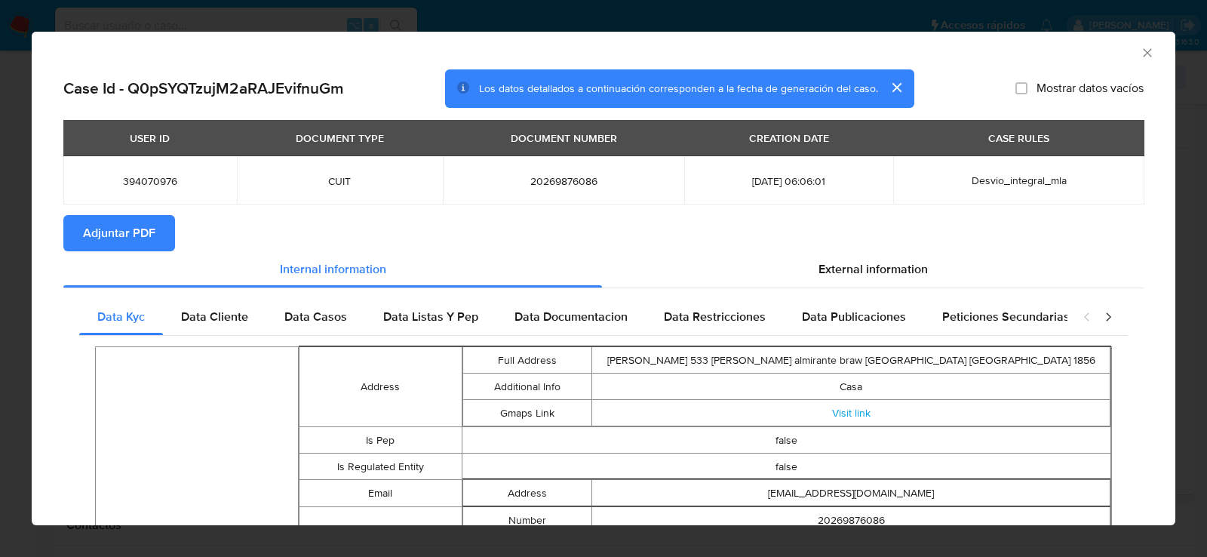
click at [179, 229] on section "Adjuntar PDF" at bounding box center [603, 233] width 1081 height 36
click at [168, 229] on button "Adjuntar PDF" at bounding box center [119, 233] width 112 height 36
click at [1150, 56] on icon "Cerrar ventana" at bounding box center [1147, 52] width 15 height 15
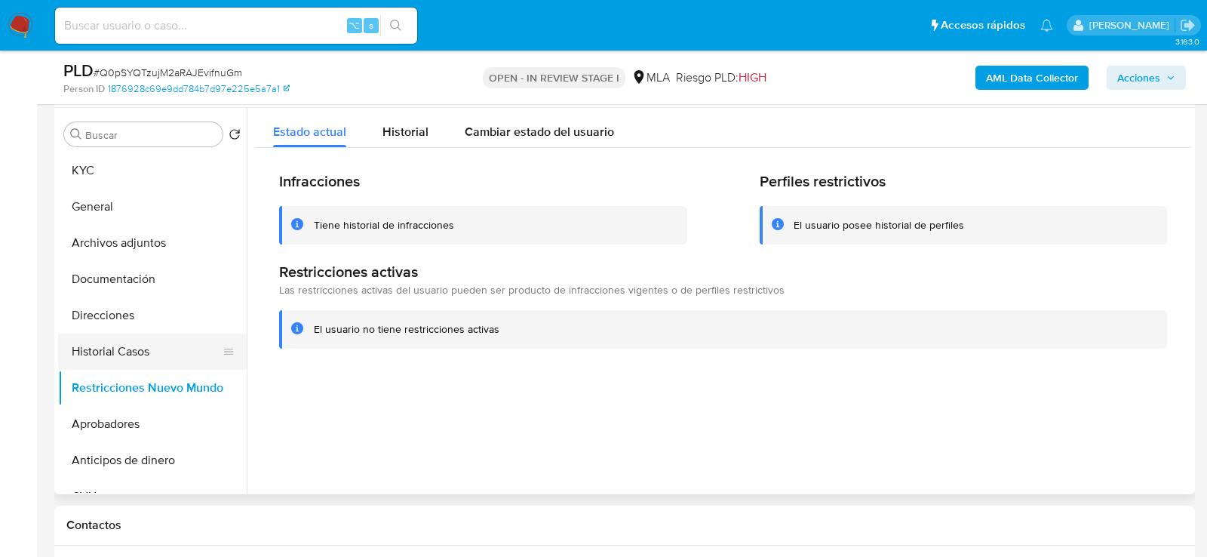
click at [112, 342] on button "Historial Casos" at bounding box center [146, 352] width 177 height 36
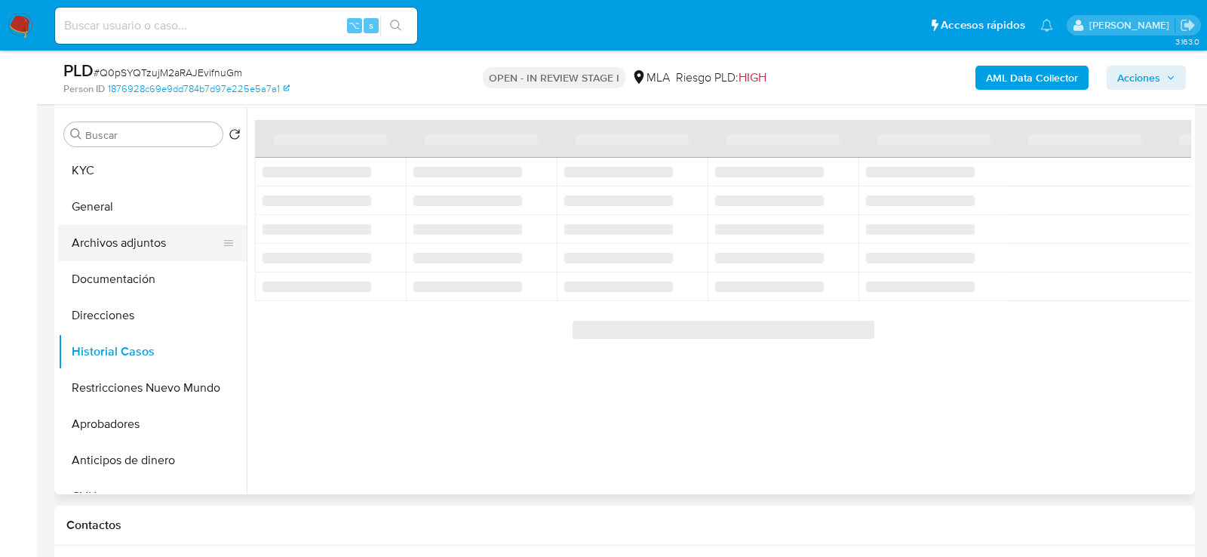
click at [88, 256] on button "Archivos adjuntos" at bounding box center [146, 243] width 177 height 36
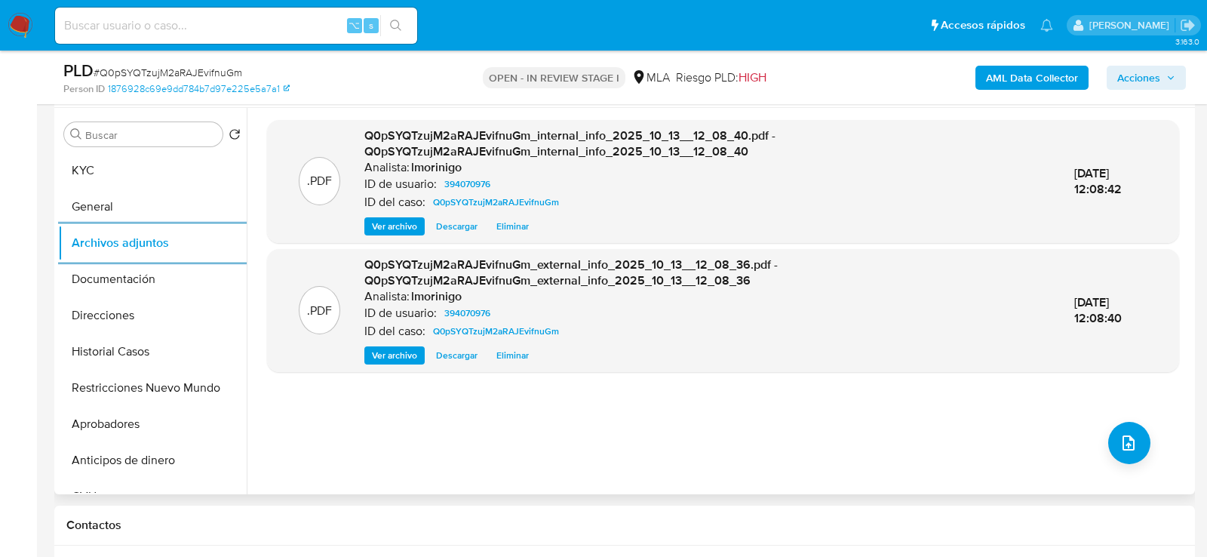
scroll to position [275, 0]
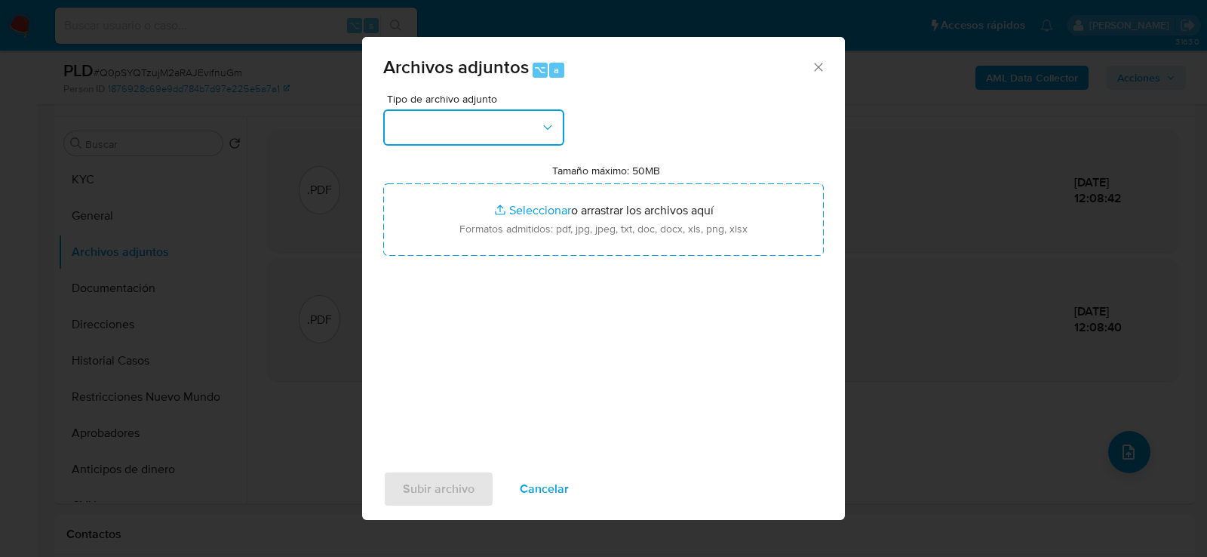
click at [542, 138] on button "button" at bounding box center [473, 127] width 181 height 36
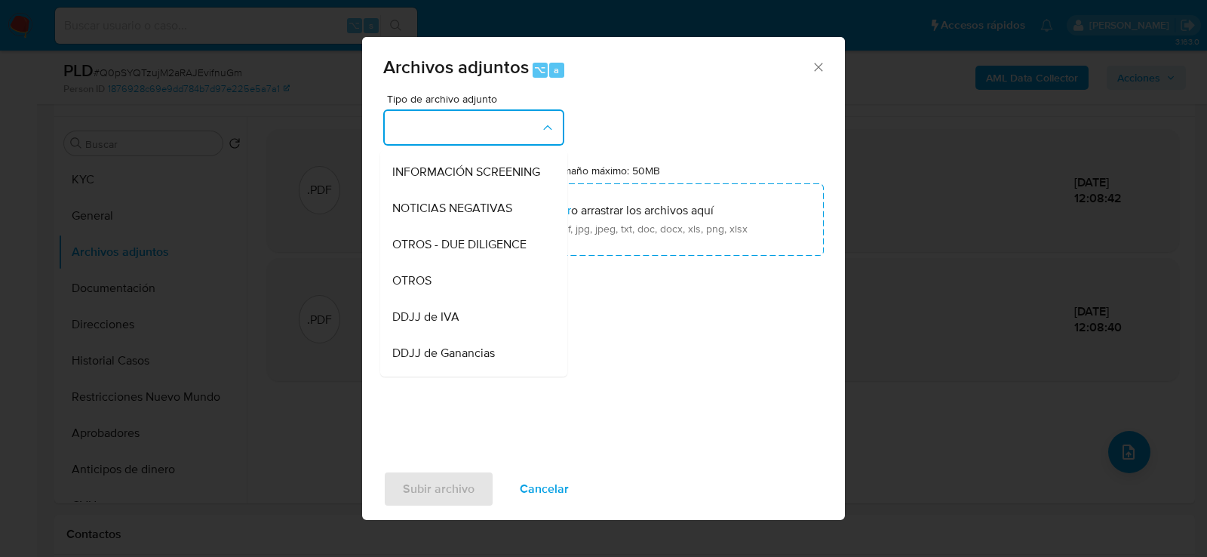
scroll to position [191, 0]
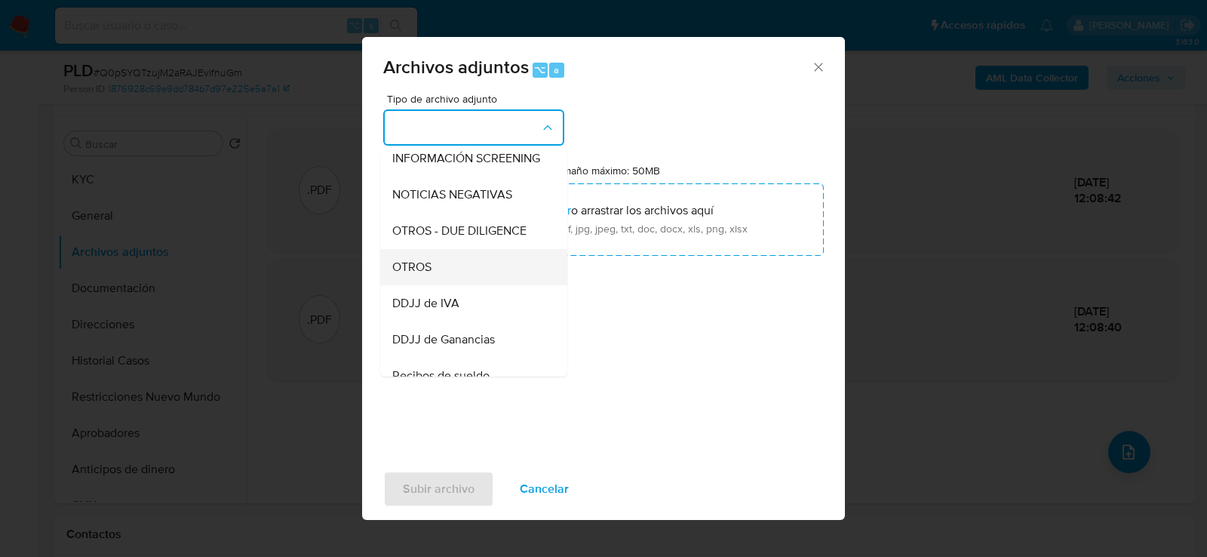
click at [495, 254] on div "OTROS" at bounding box center [469, 266] width 154 height 36
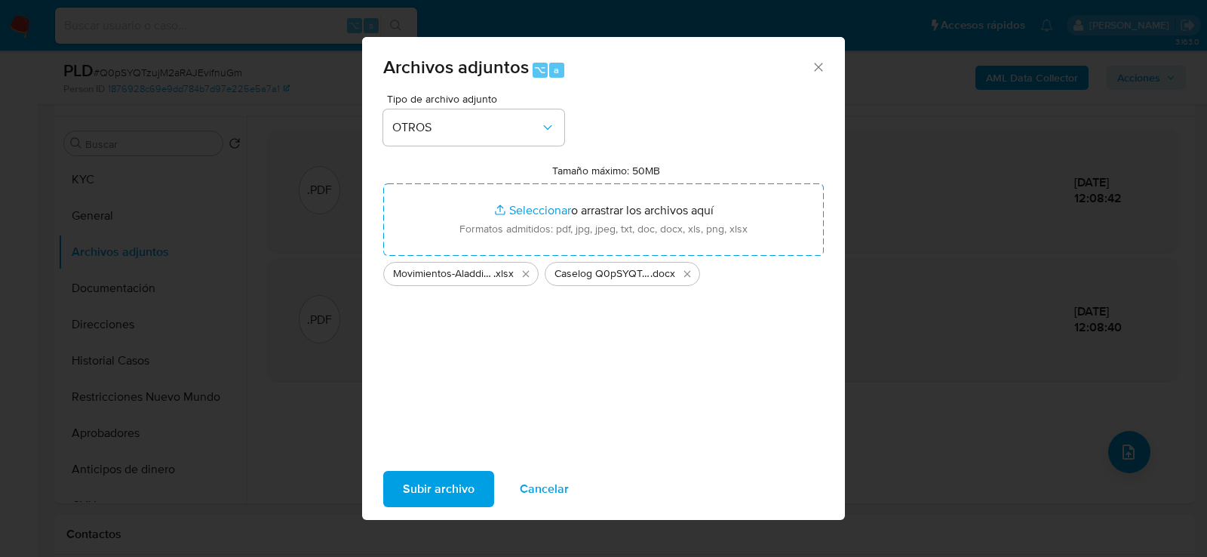
click at [454, 493] on span "Subir archivo" at bounding box center [439, 488] width 72 height 33
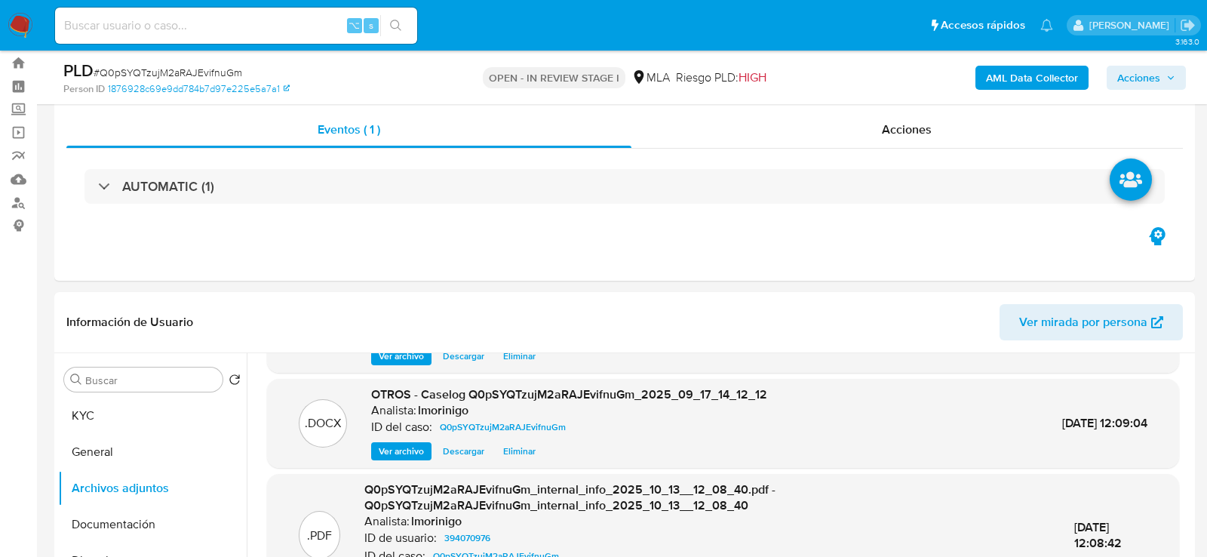
scroll to position [0, 0]
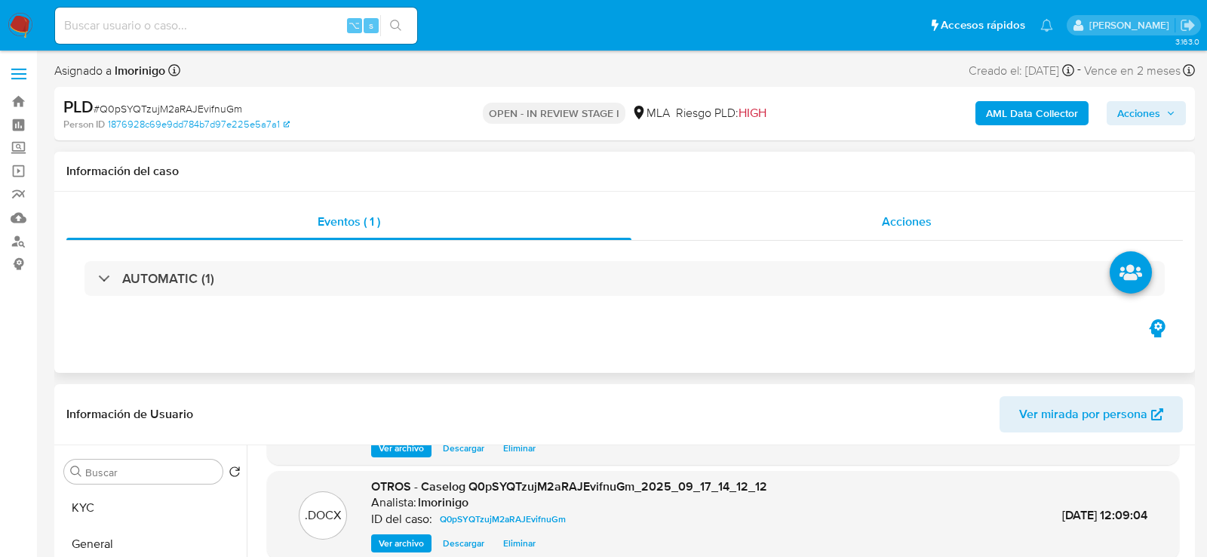
click at [864, 223] on div "Acciones" at bounding box center [908, 222] width 552 height 36
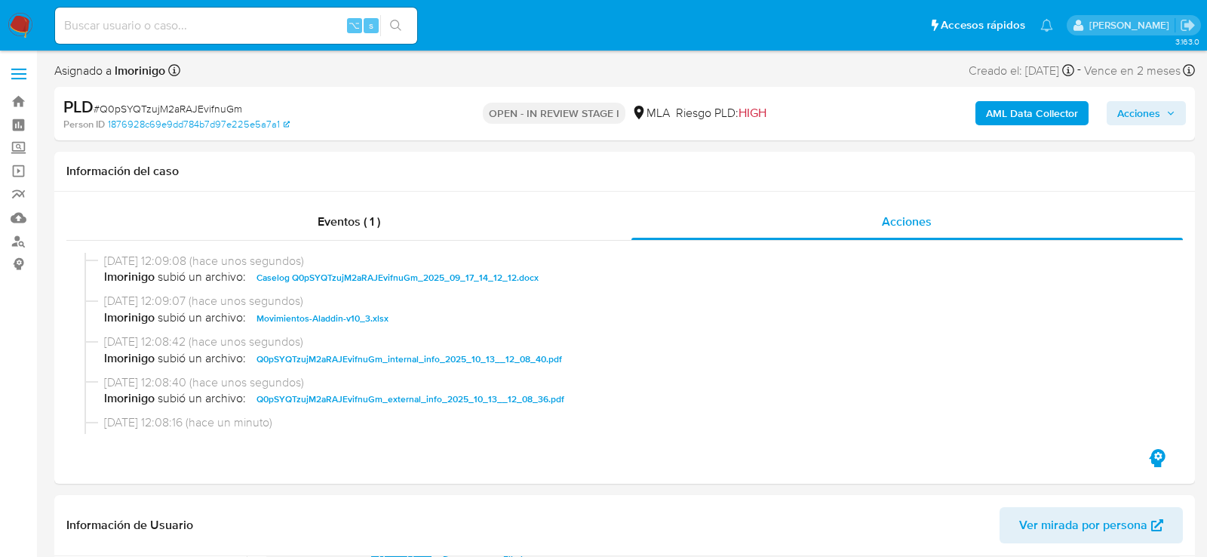
drag, startPoint x: 1155, startPoint y: 114, endPoint x: 955, endPoint y: 120, distance: 200.1
click at [1155, 114] on span "Acciones" at bounding box center [1139, 113] width 43 height 24
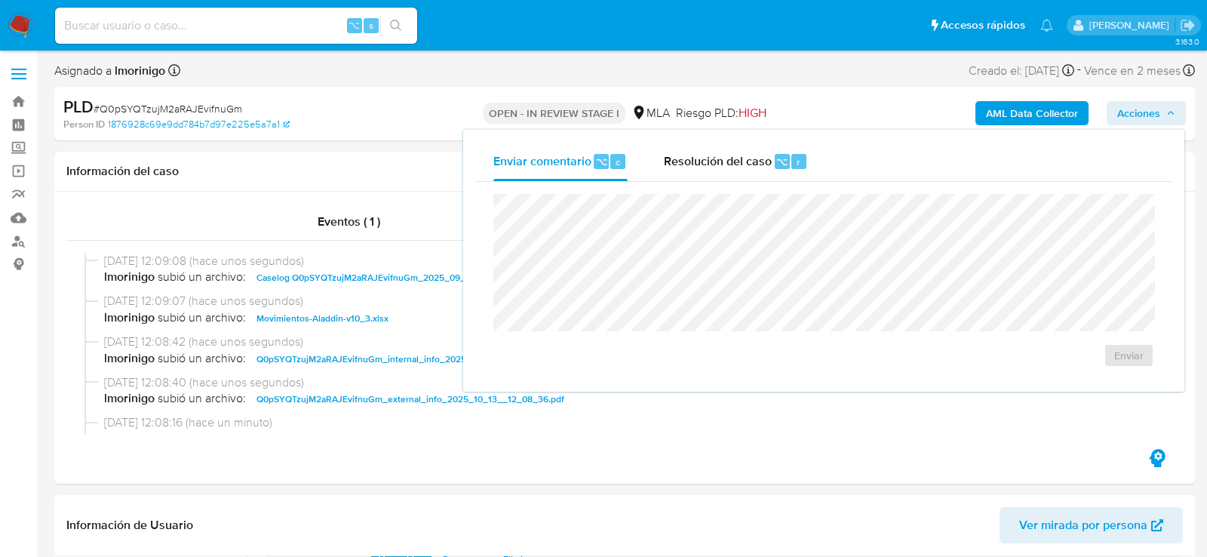
click at [745, 149] on div "Resolución del caso ⌥ r" at bounding box center [736, 161] width 144 height 39
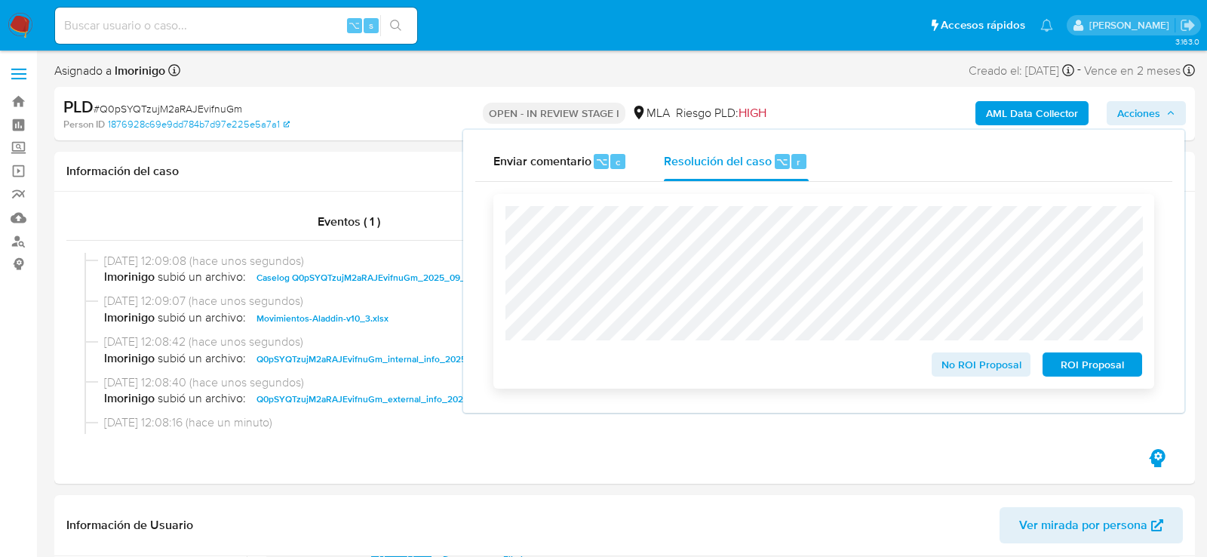
click at [986, 368] on span "No ROI Proposal" at bounding box center [982, 364] width 78 height 21
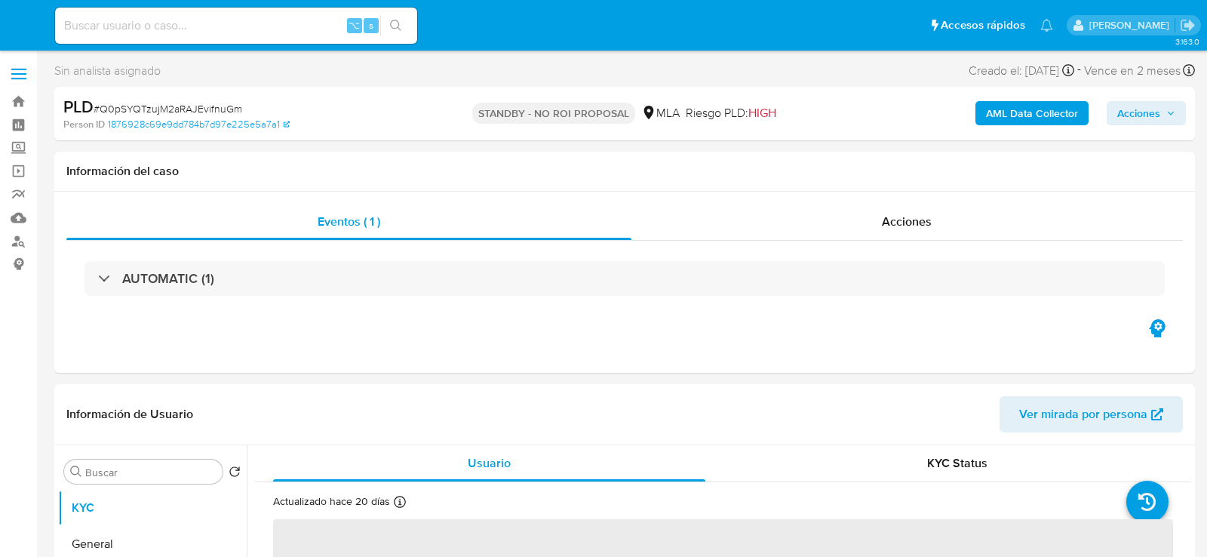
select select "10"
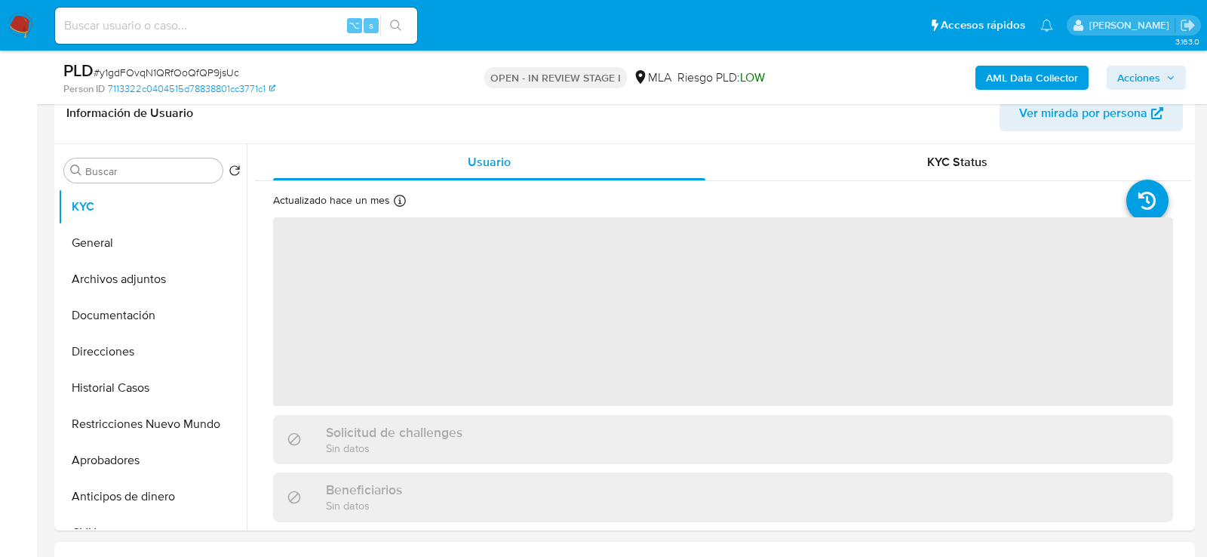
scroll to position [253, 0]
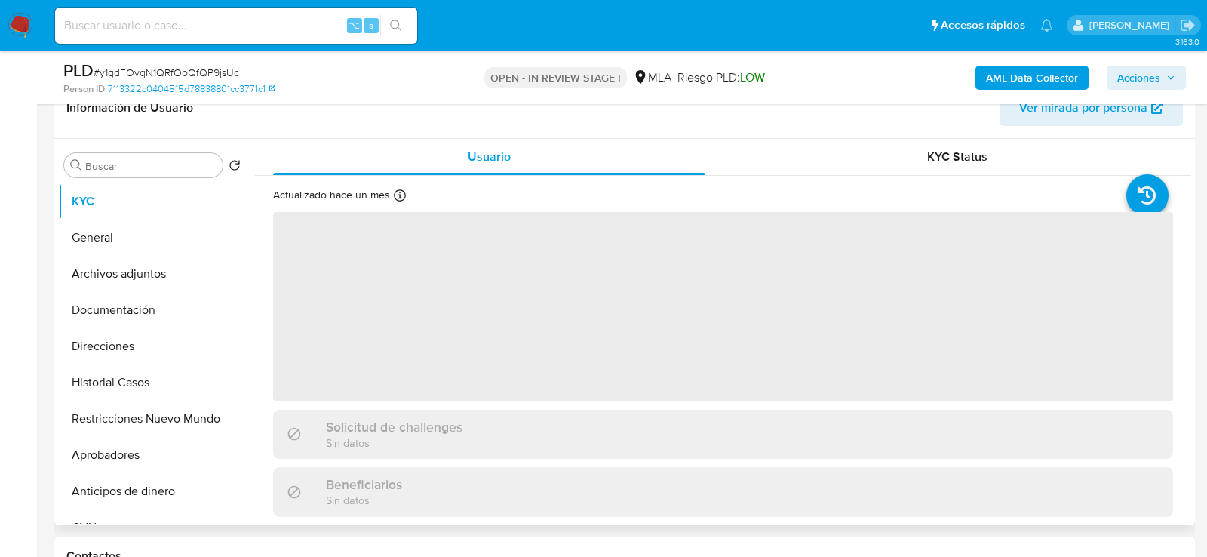
select select "10"
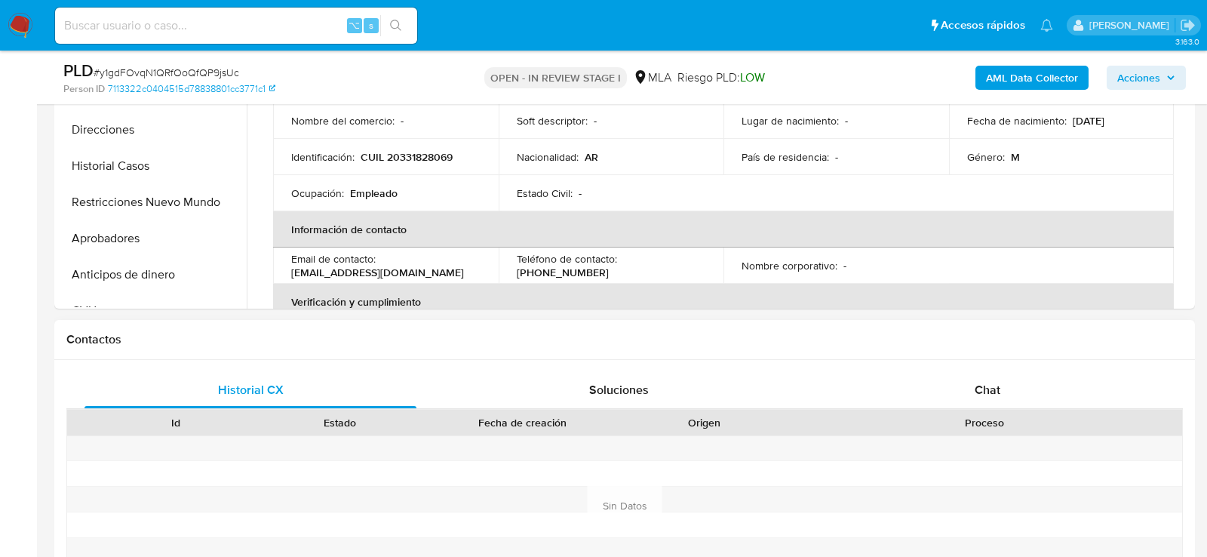
scroll to position [494, 0]
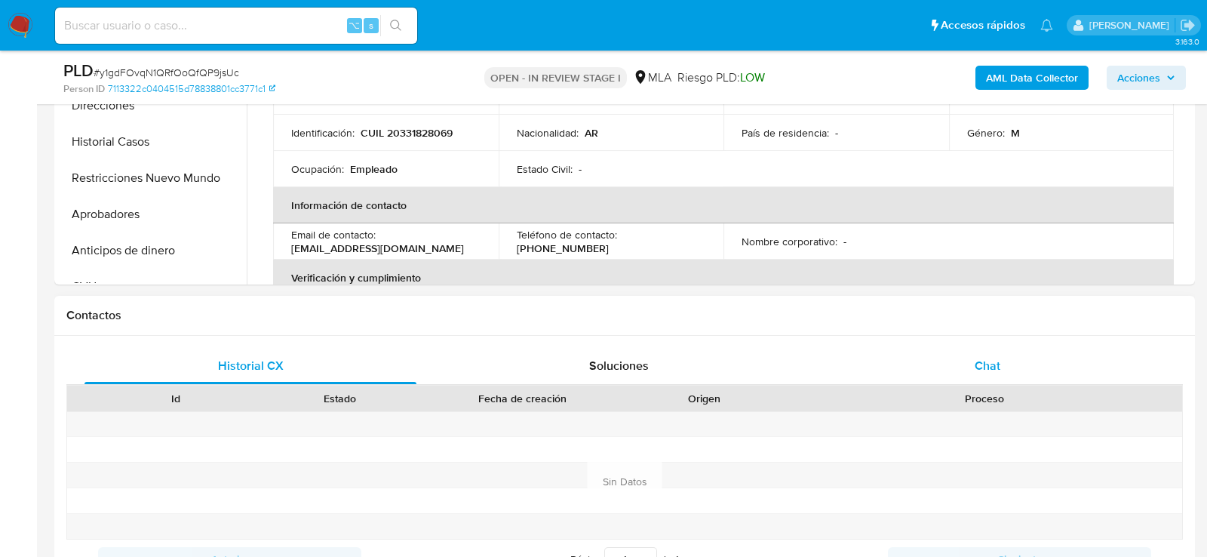
click at [1027, 363] on div "Chat" at bounding box center [988, 366] width 332 height 36
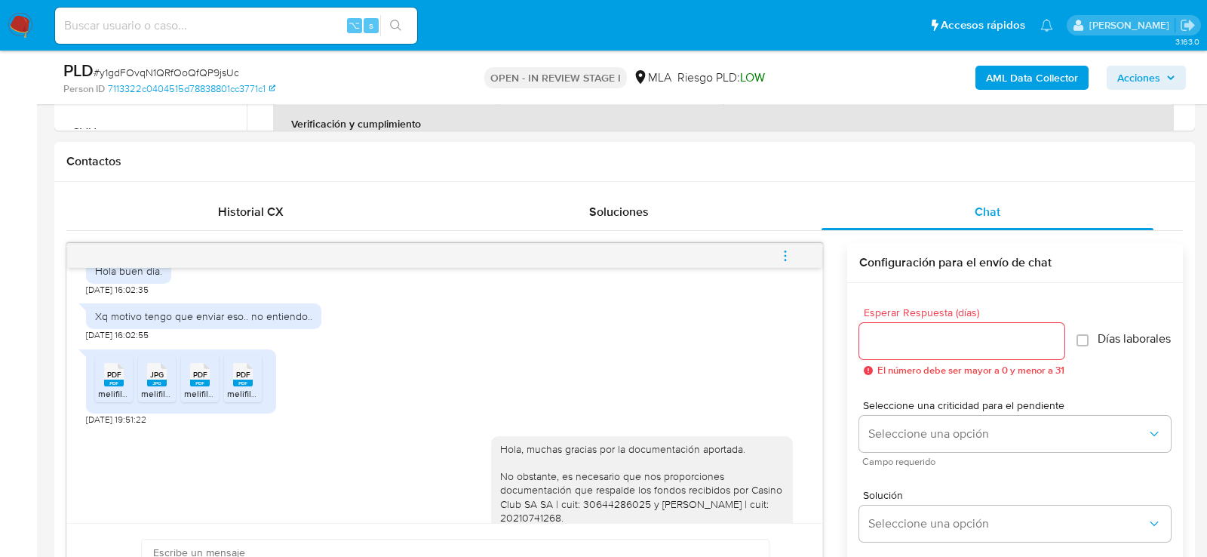
scroll to position [1115, 0]
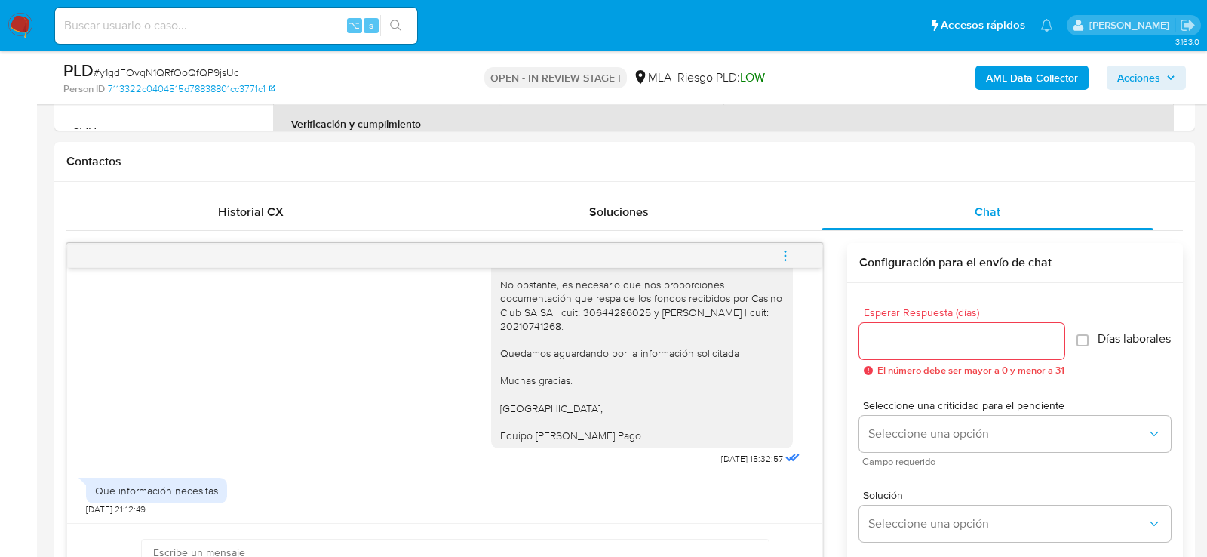
click at [195, 74] on span "# y1gdFOvqN1QRfOoQfQP9jsUc" at bounding box center [167, 72] width 146 height 15
copy span "y1gdFOvqN1QRfOoQfQP9jsUc"
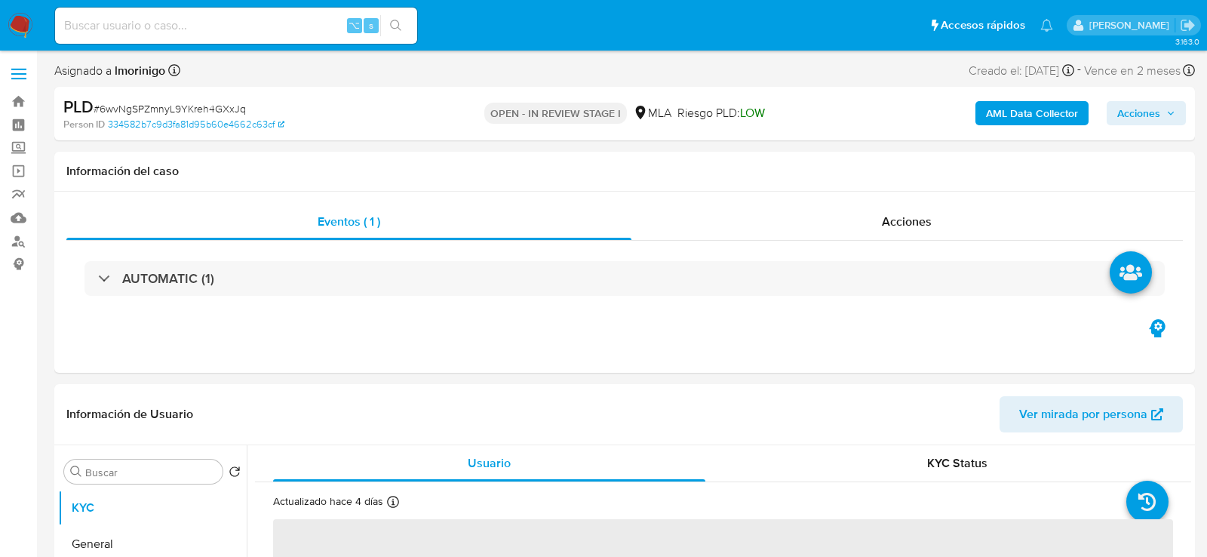
select select "10"
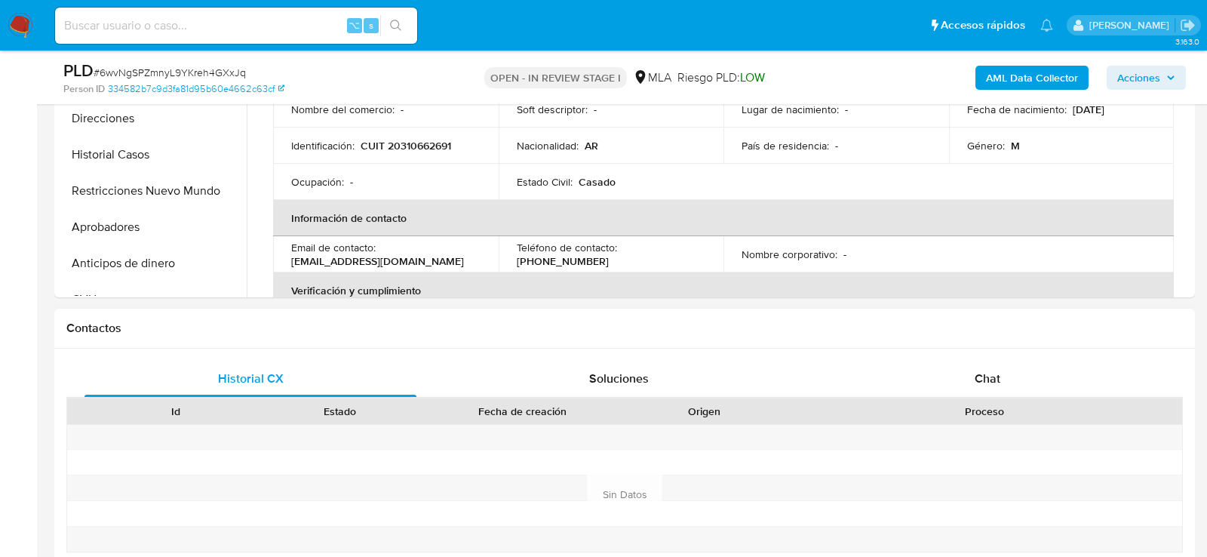
scroll to position [538, 0]
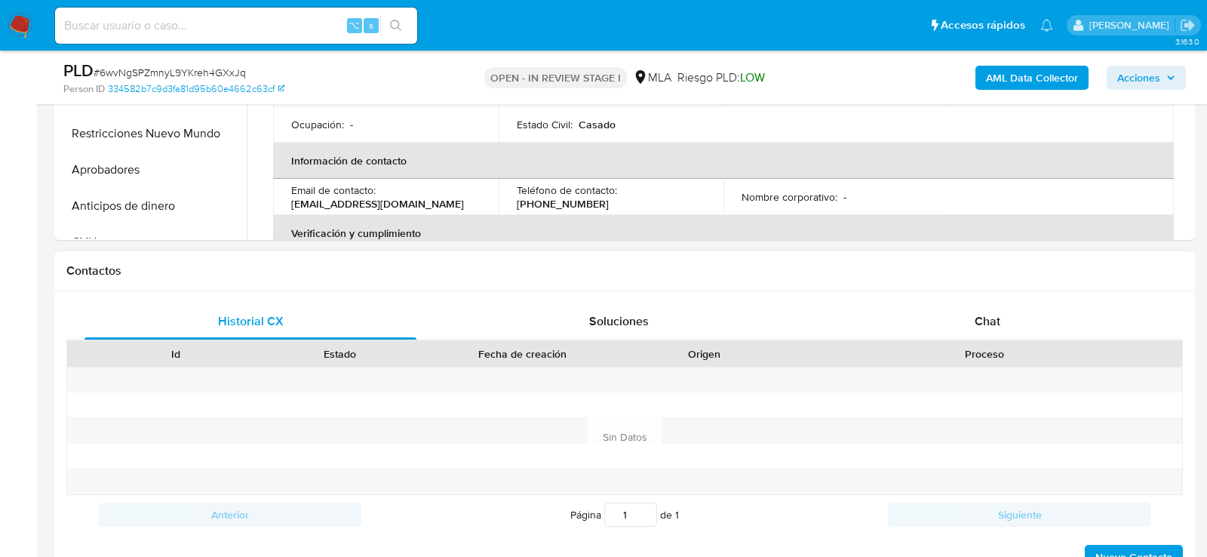
click at [1001, 278] on div "Contactos" at bounding box center [624, 271] width 1141 height 40
click at [1001, 312] on div "Chat" at bounding box center [988, 321] width 332 height 36
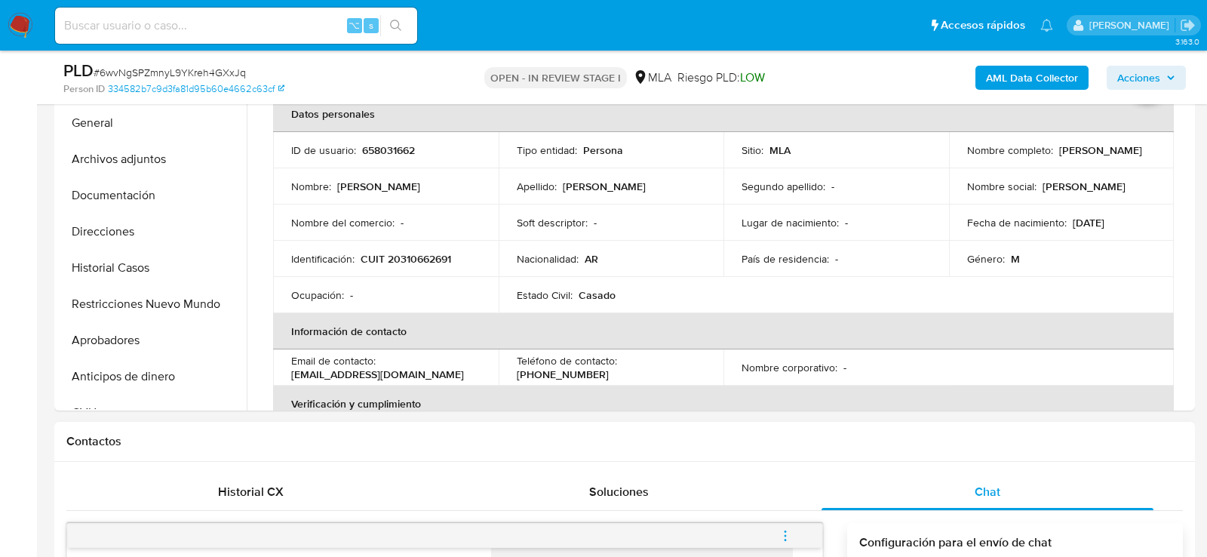
scroll to position [346, 0]
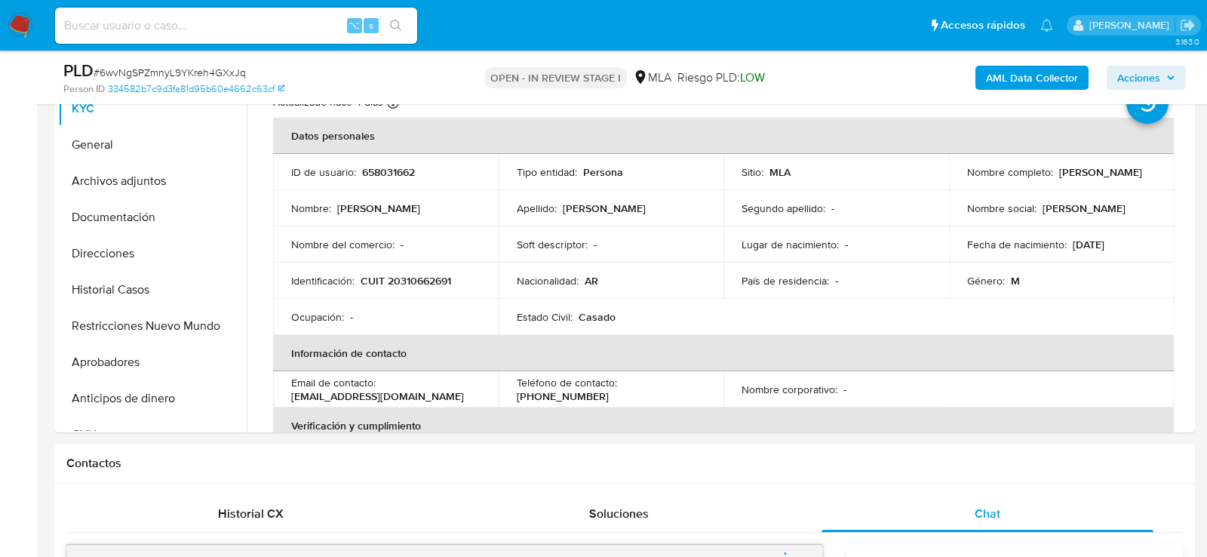
click at [204, 78] on span "# 6wvNgSPZmnyL9YKreh4GXxJq" at bounding box center [170, 72] width 152 height 15
copy span "6wvNgSPZmnyL9YKreh4GXxJq"
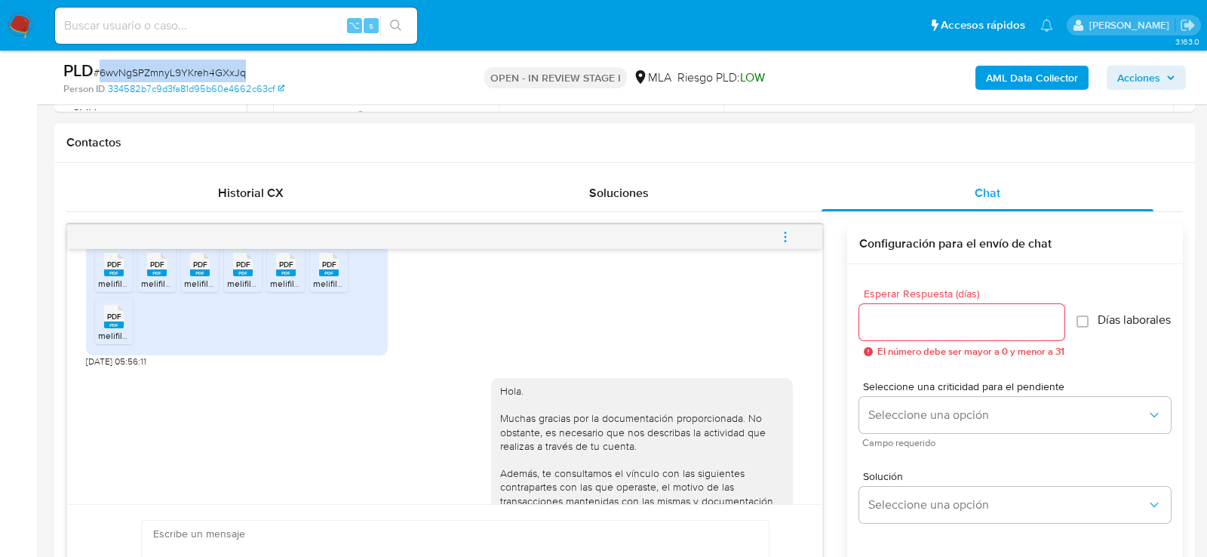
scroll to position [1557, 0]
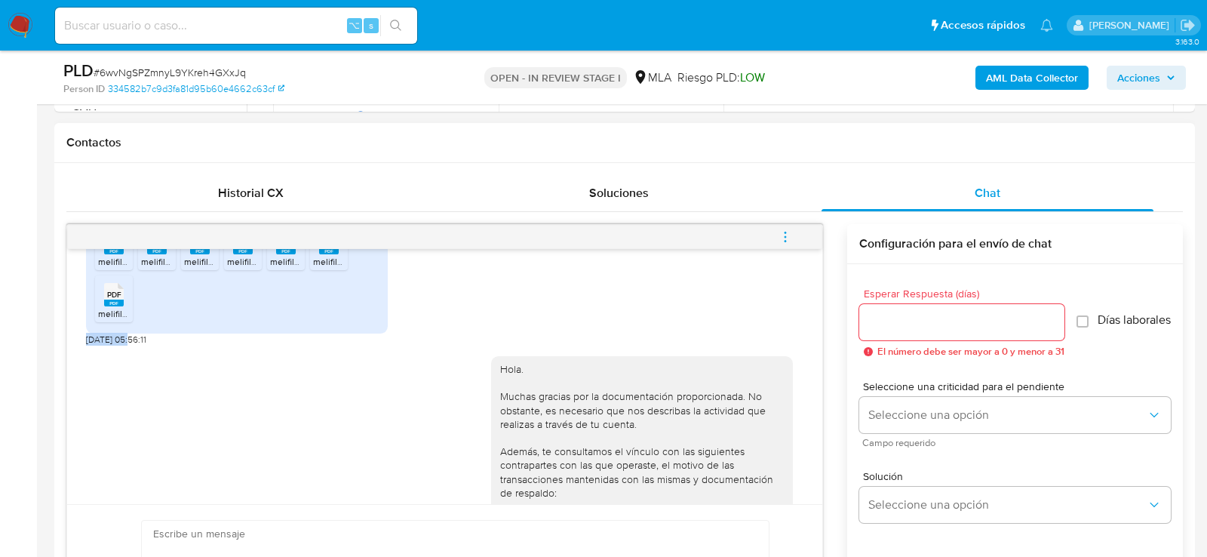
drag, startPoint x: 130, startPoint y: 368, endPoint x: 81, endPoint y: 365, distance: 49.1
click at [81, 366] on div "17/09/2025 14:29:15 Hola buenas tardess 19/09/2025 16:51:32 Como ago para subir…" at bounding box center [444, 376] width 755 height 255
copy span "05/10/2025"
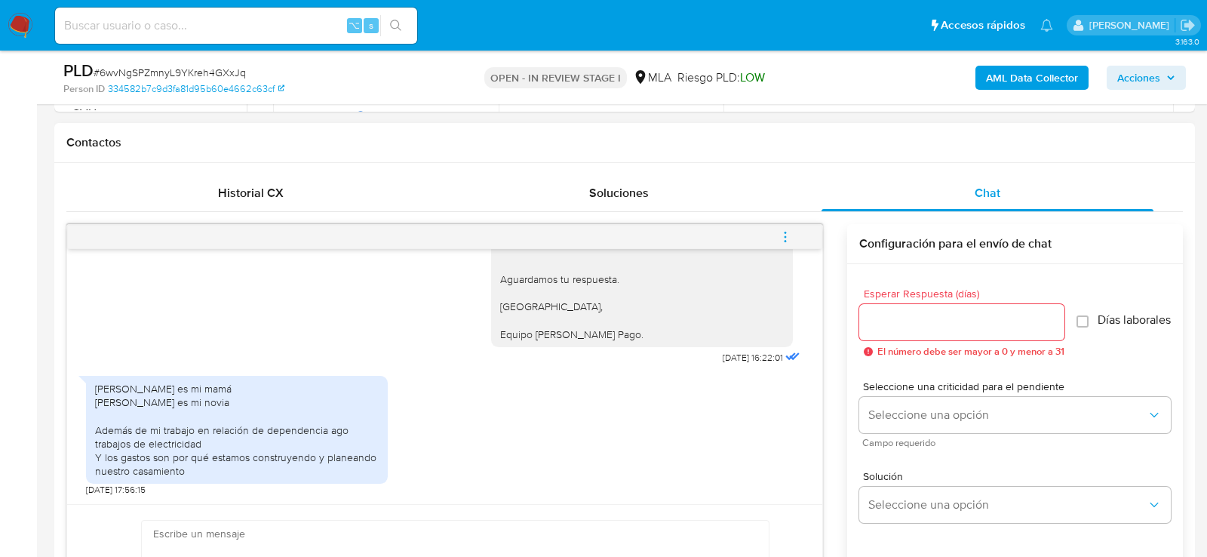
scroll to position [1949, 0]
drag, startPoint x: 749, startPoint y: 356, endPoint x: 702, endPoint y: 356, distance: 47.5
click at [702, 356] on div "Hola. Muchas gracias por la documentación proporcionada. No obstante, es necesa…" at bounding box center [647, 174] width 312 height 387
copy span "07/10/2025"
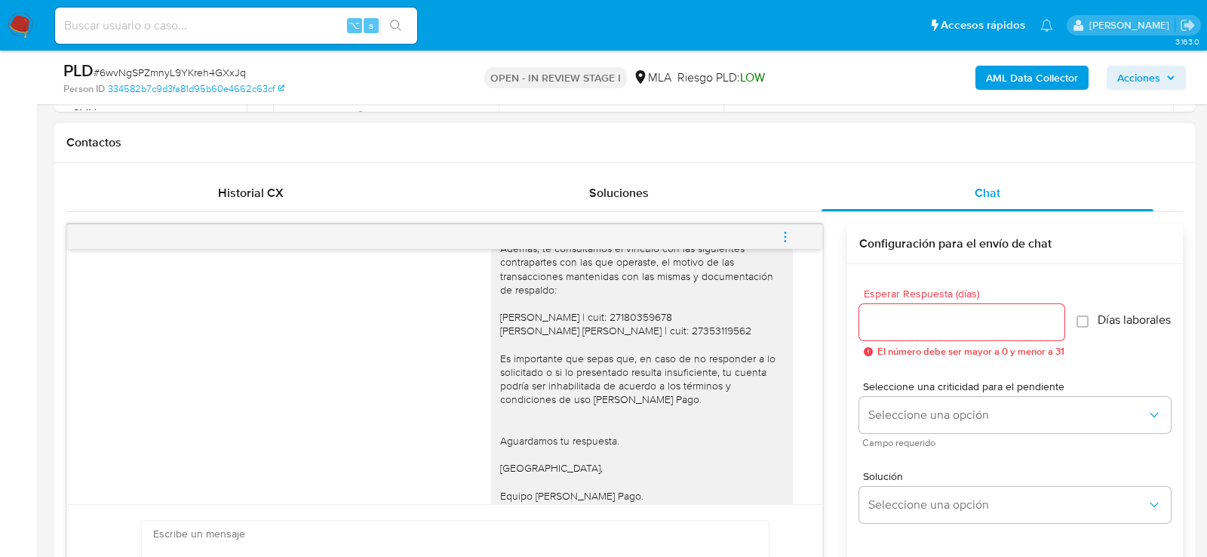
scroll to position [1757, 0]
copy div "María Cristina Alcala | cuit: 27180359678 Stefanis Gisel Romero | cuit: 2735311…"
drag, startPoint x: 497, startPoint y: 346, endPoint x: 699, endPoint y: 360, distance: 202.7
click at [699, 360] on div "Hola. Muchas gracias por la documentación proporcionada. No obstante, es necesa…" at bounding box center [642, 333] width 302 height 355
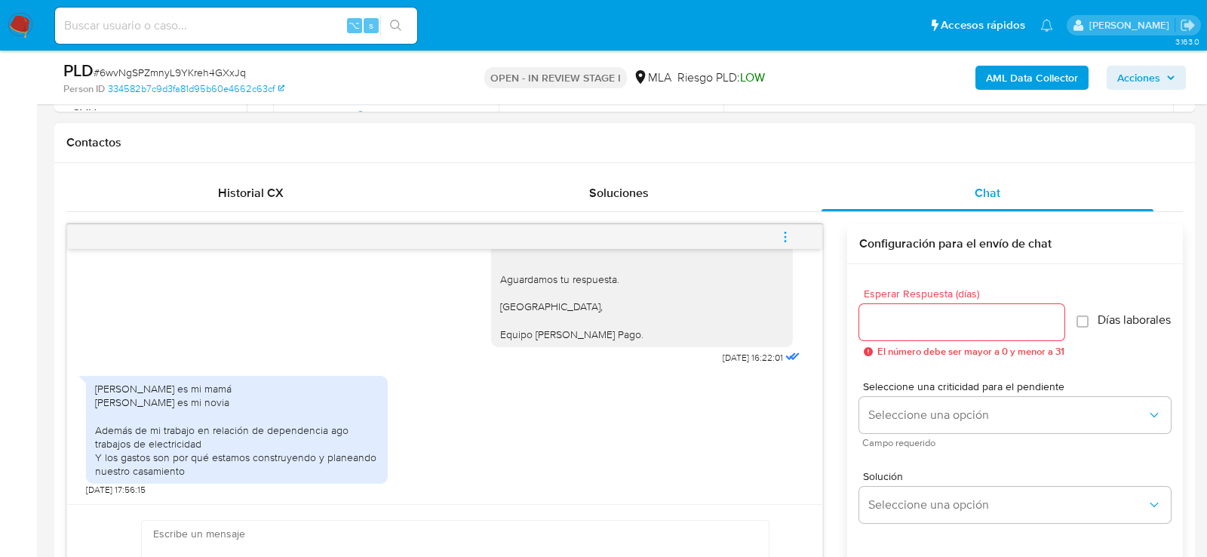
scroll to position [672, 0]
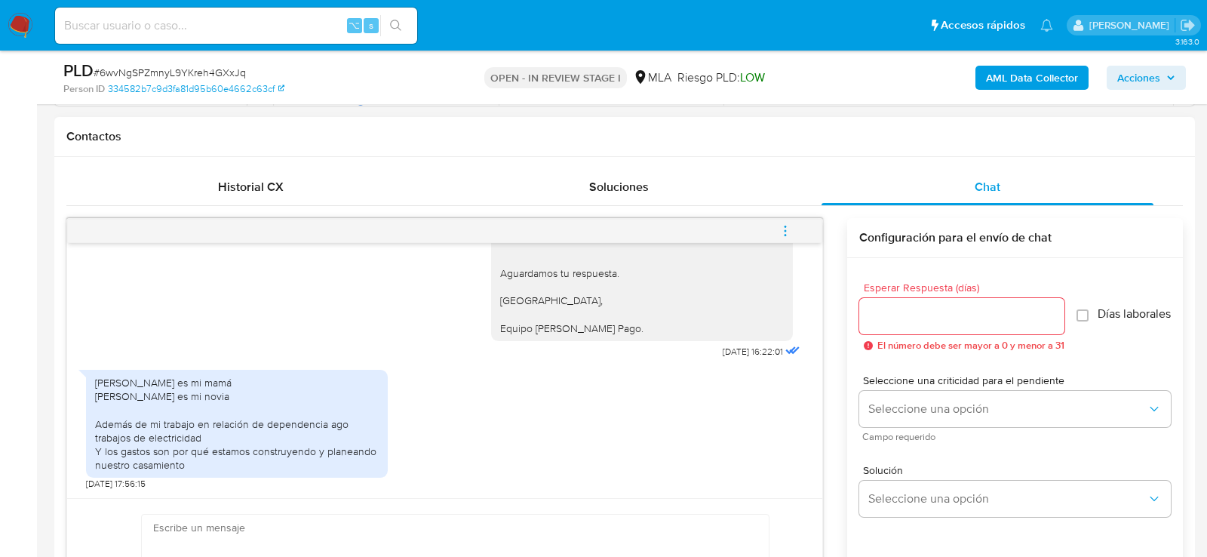
copy div "María Cristina alcala es mi mamá Stefania Gisel es mi novia Además de mi trabaj…"
drag, startPoint x: 98, startPoint y: 380, endPoint x: 238, endPoint y: 459, distance: 160.2
click at [238, 459] on div "María Cristina alcala es mi mamá Stefania Gisel es mi novia Además de mi trabaj…" at bounding box center [237, 424] width 284 height 96
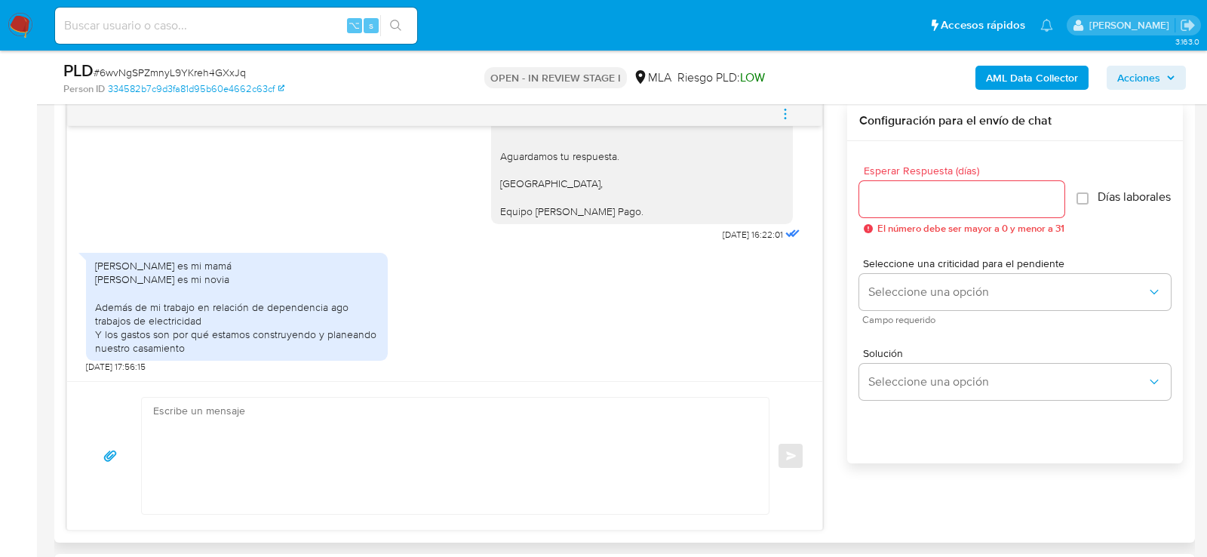
scroll to position [789, 0]
click at [228, 446] on textarea at bounding box center [451, 456] width 597 height 116
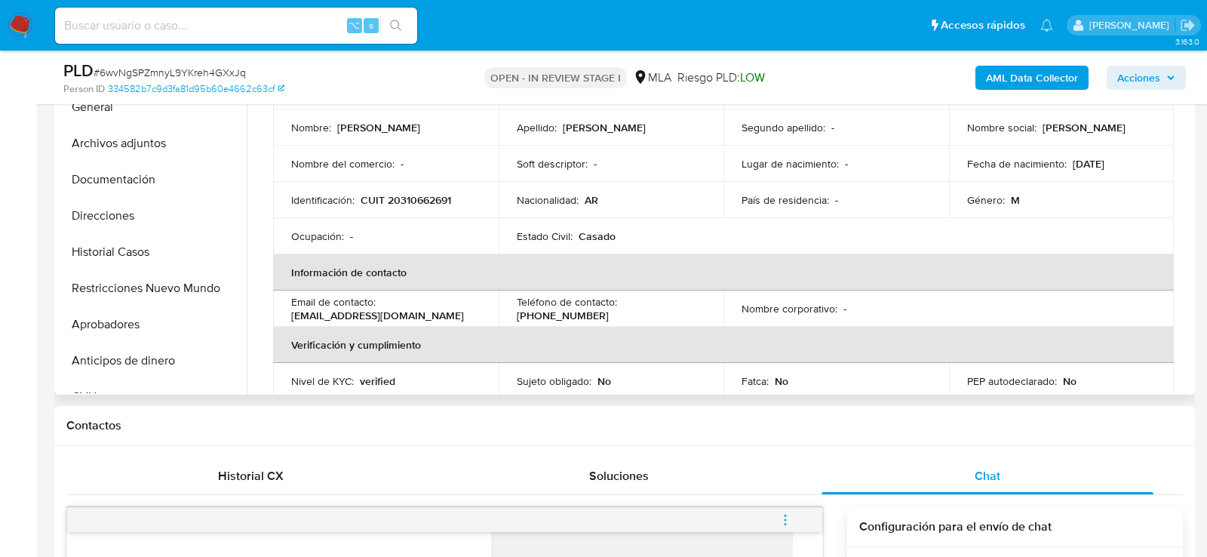
scroll to position [0, 0]
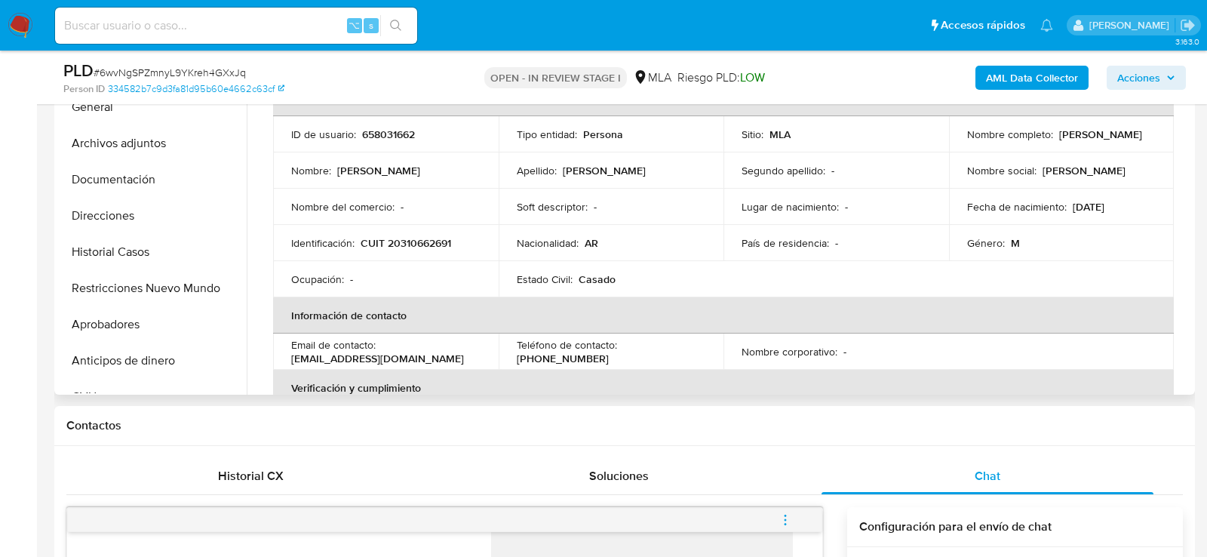
click at [420, 244] on p "CUIT 20310662691" at bounding box center [406, 243] width 91 height 14
copy p "20310662691"
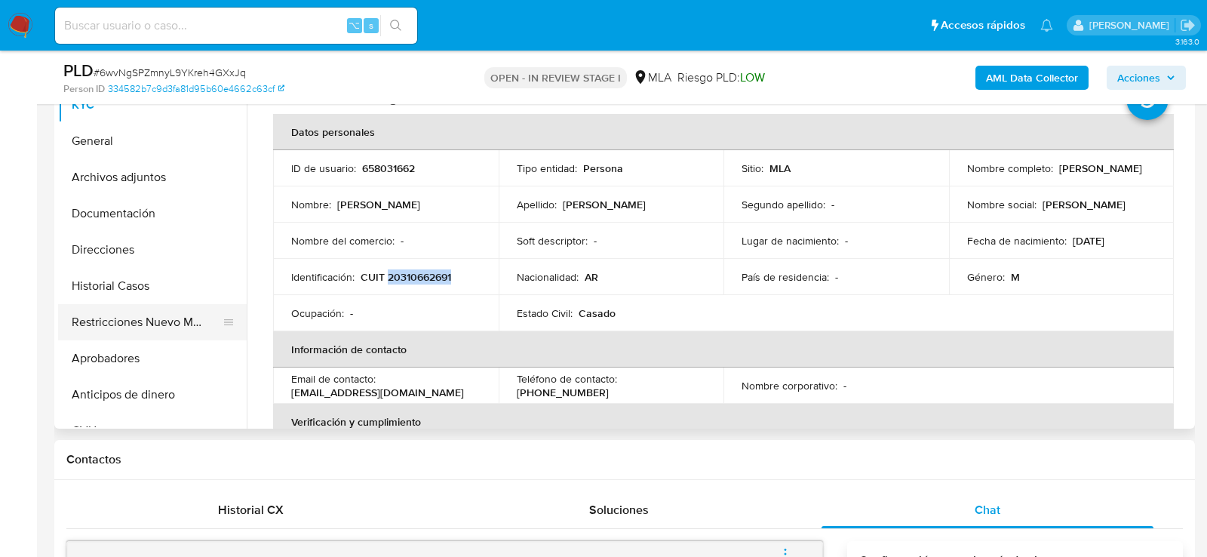
click at [118, 332] on button "Restricciones Nuevo Mundo" at bounding box center [146, 322] width 177 height 36
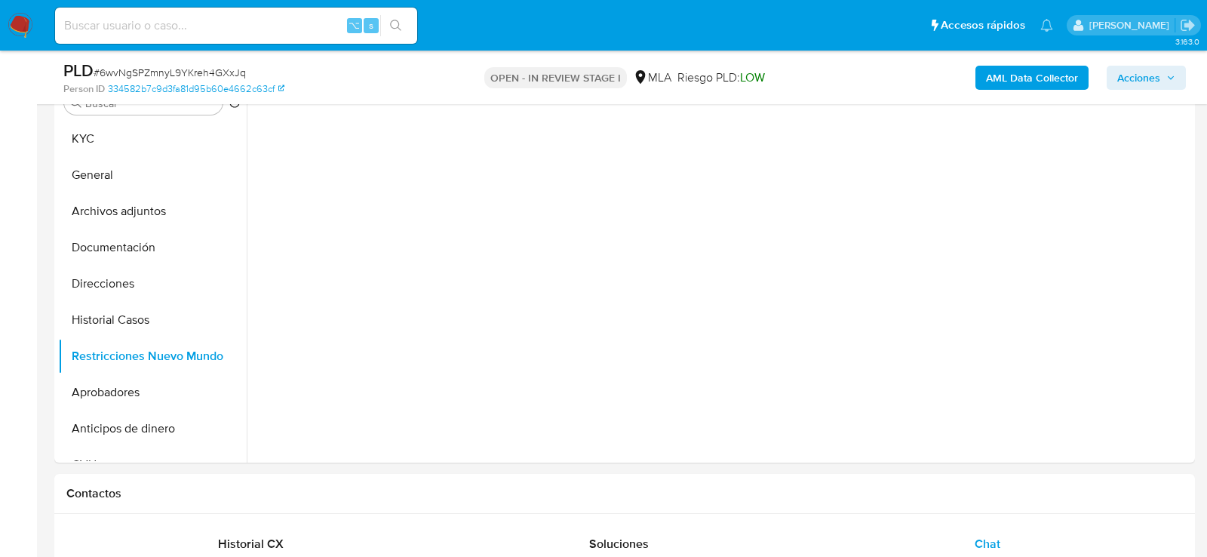
scroll to position [310, 0]
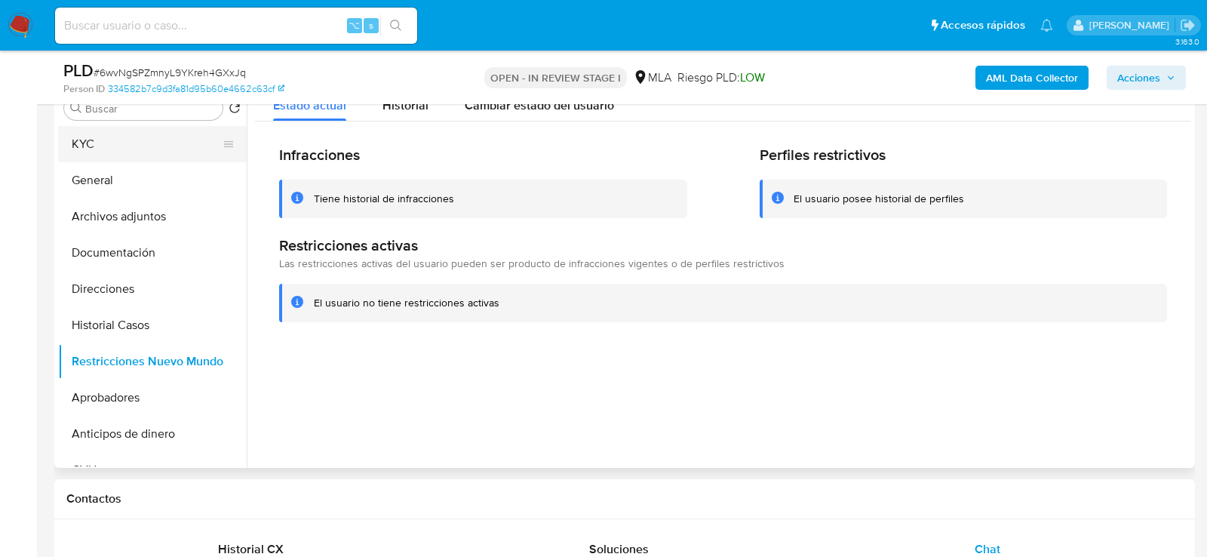
click at [109, 134] on button "KYC" at bounding box center [146, 144] width 177 height 36
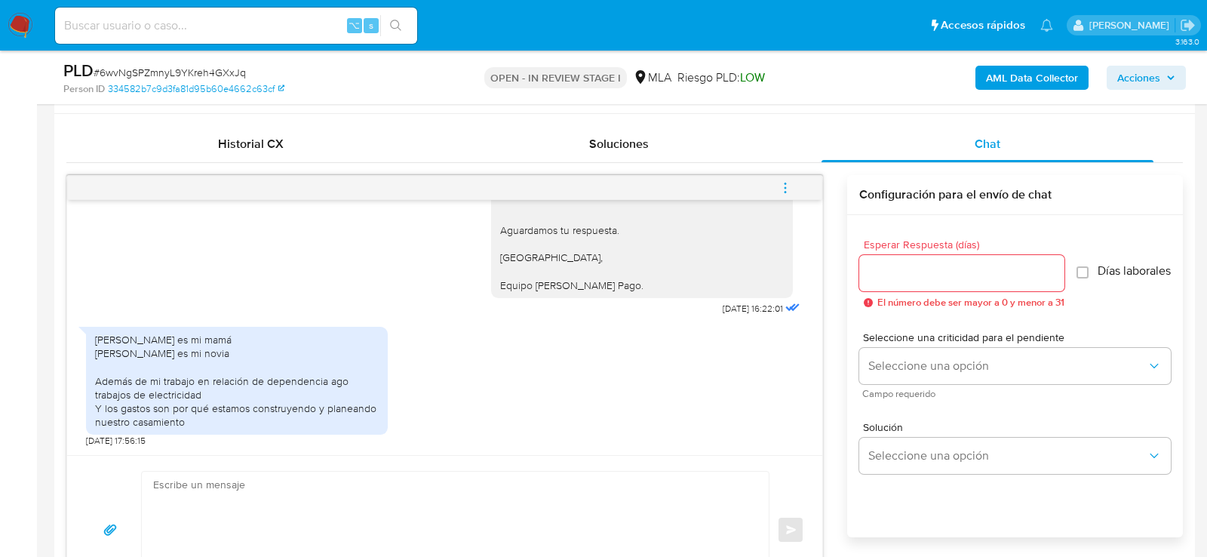
scroll to position [1949, 0]
click at [617, 484] on textarea at bounding box center [451, 530] width 597 height 116
paste textarea "Hola, ¡Muchas gracias por tu respuesta! Confirmamos la recepción de la document…"
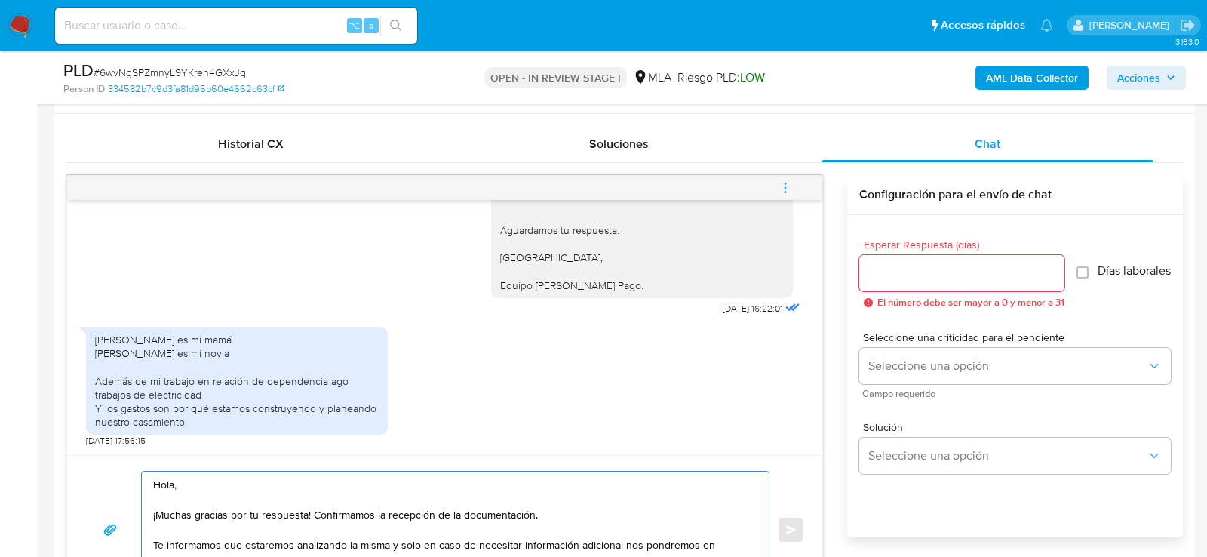
scroll to position [753, 0]
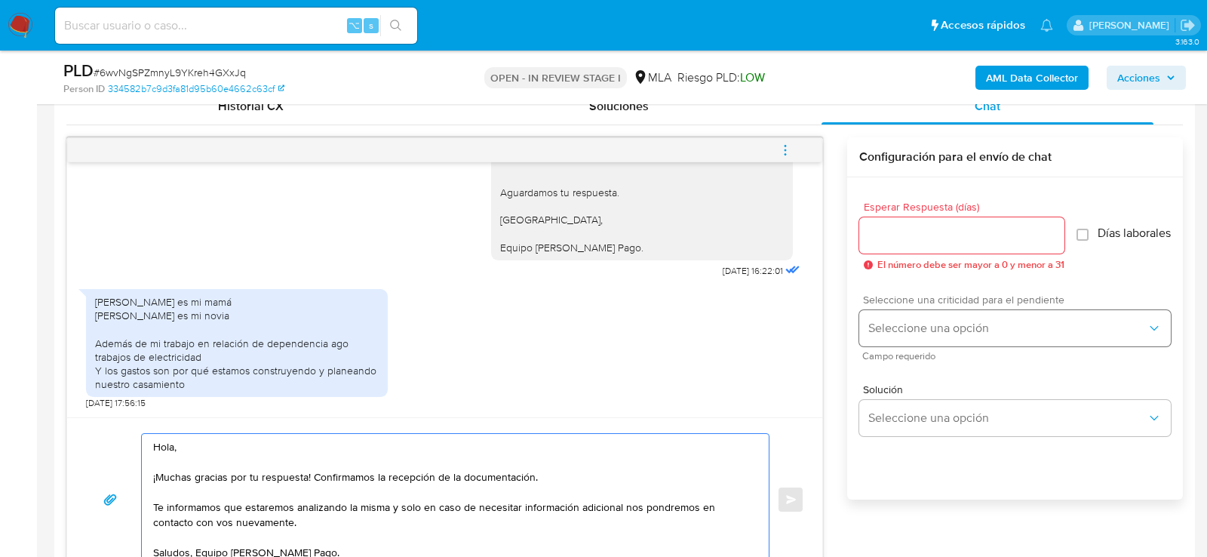
type textarea "Hola, ¡Muchas gracias por tu respuesta! Confirmamos la recepción de la document…"
click at [980, 334] on span "Seleccione una opción" at bounding box center [1008, 328] width 278 height 15
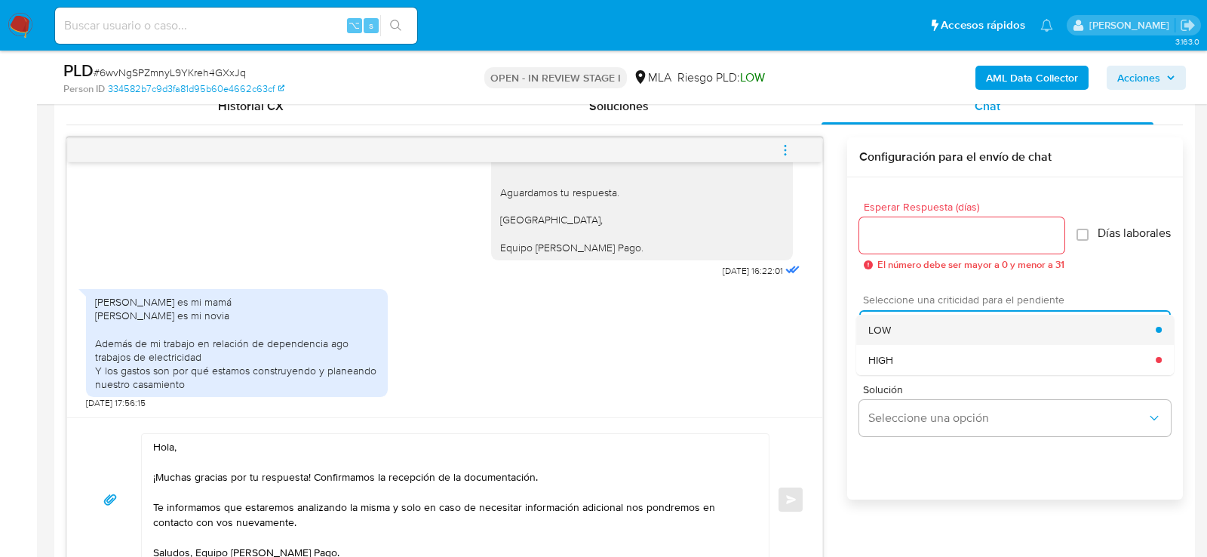
click at [940, 333] on div "LOW" at bounding box center [1013, 330] width 288 height 30
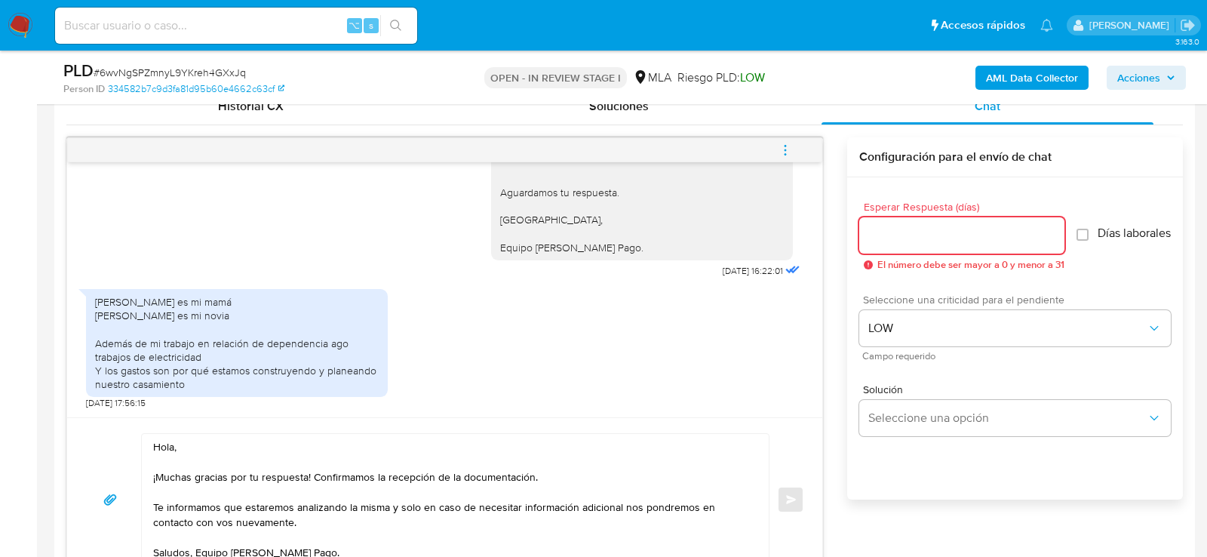
click at [905, 240] on input "Esperar Respuesta (días)" at bounding box center [962, 236] width 205 height 20
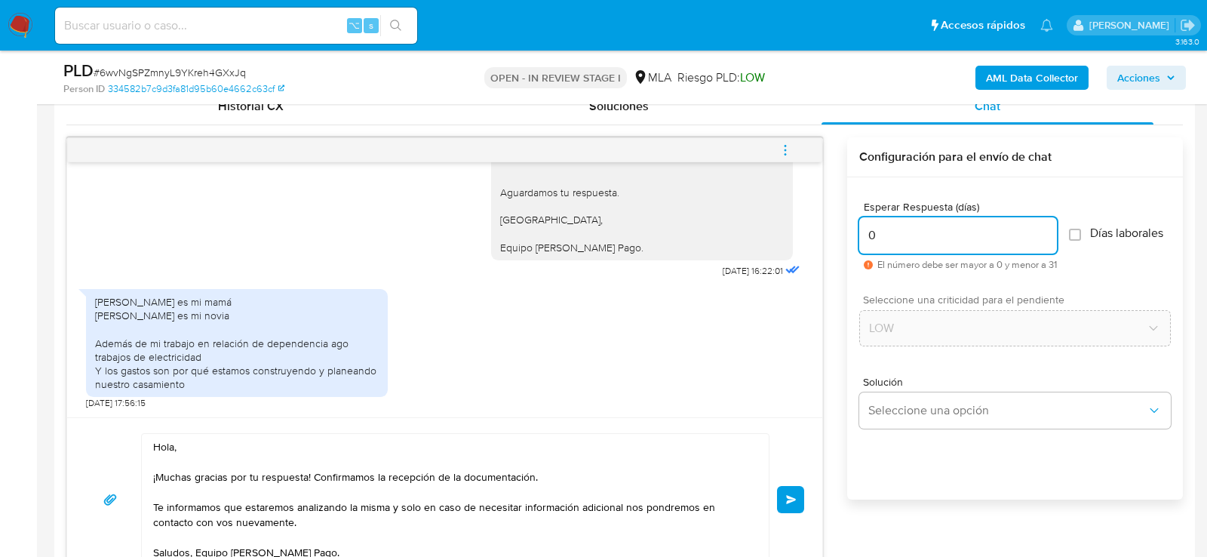
type input "0"
click at [180, 68] on span "# 6wvNgSPZmnyL9YKreh4GXxJq" at bounding box center [170, 72] width 152 height 15
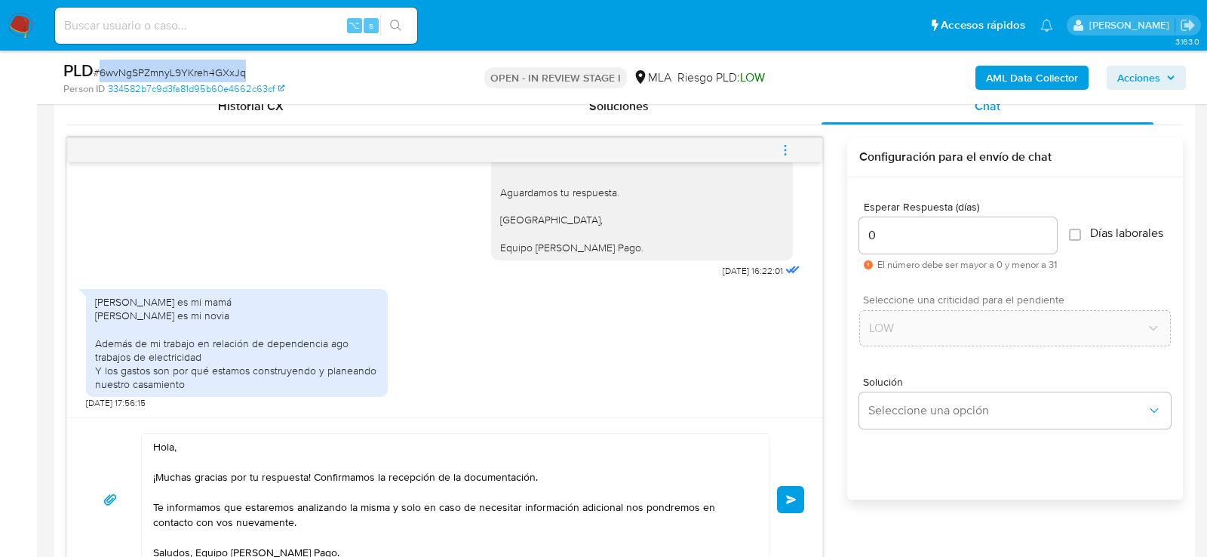
click at [180, 68] on span "# 6wvNgSPZmnyL9YKreh4GXxJq" at bounding box center [170, 72] width 152 height 15
copy span "6wvNgSPZmnyL9YKreh4GXxJq"
click at [789, 507] on button "Enviar" at bounding box center [790, 499] width 27 height 27
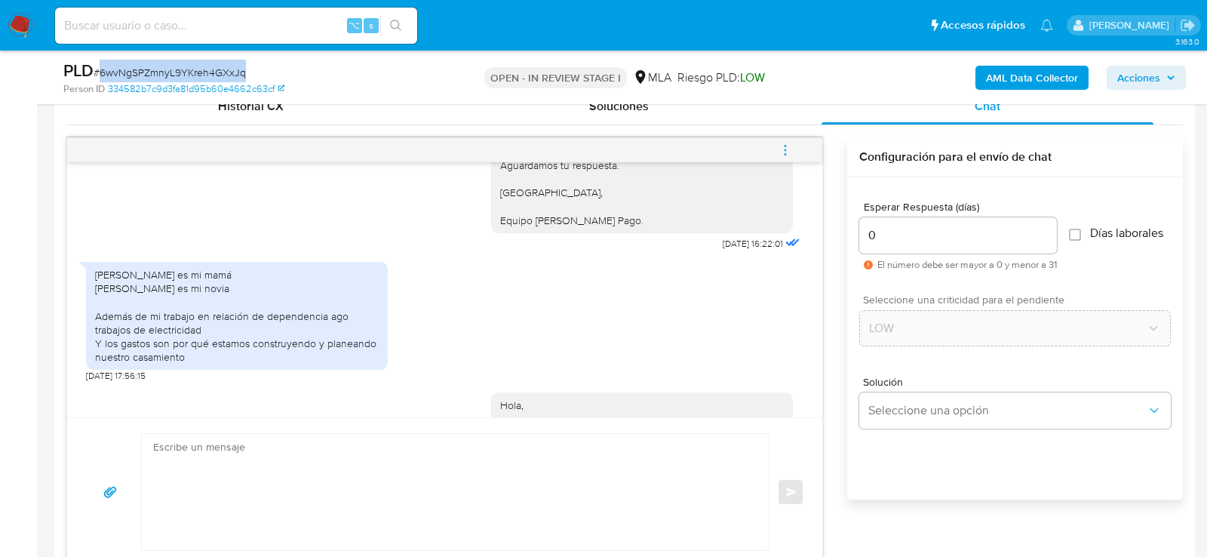
scroll to position [2130, 0]
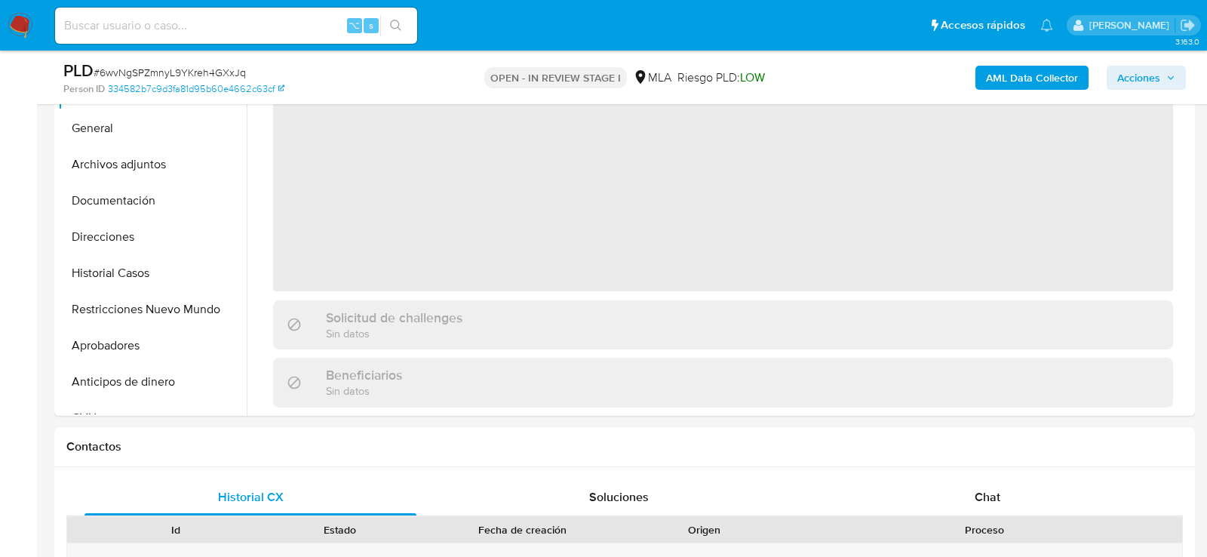
scroll to position [533, 0]
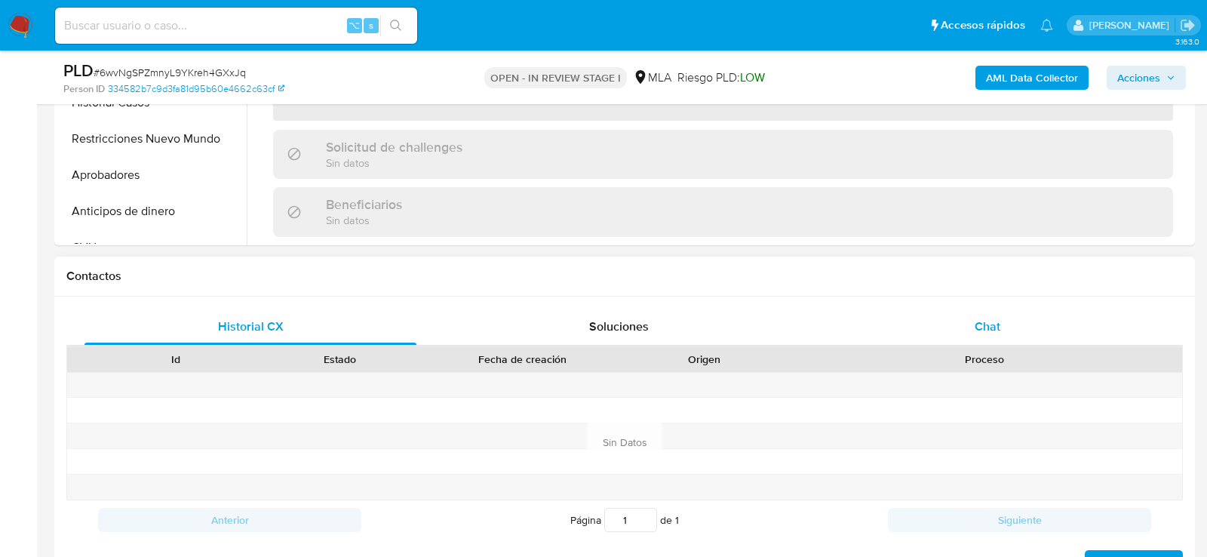
click at [987, 309] on div "Chat" at bounding box center [988, 327] width 332 height 36
select select "10"
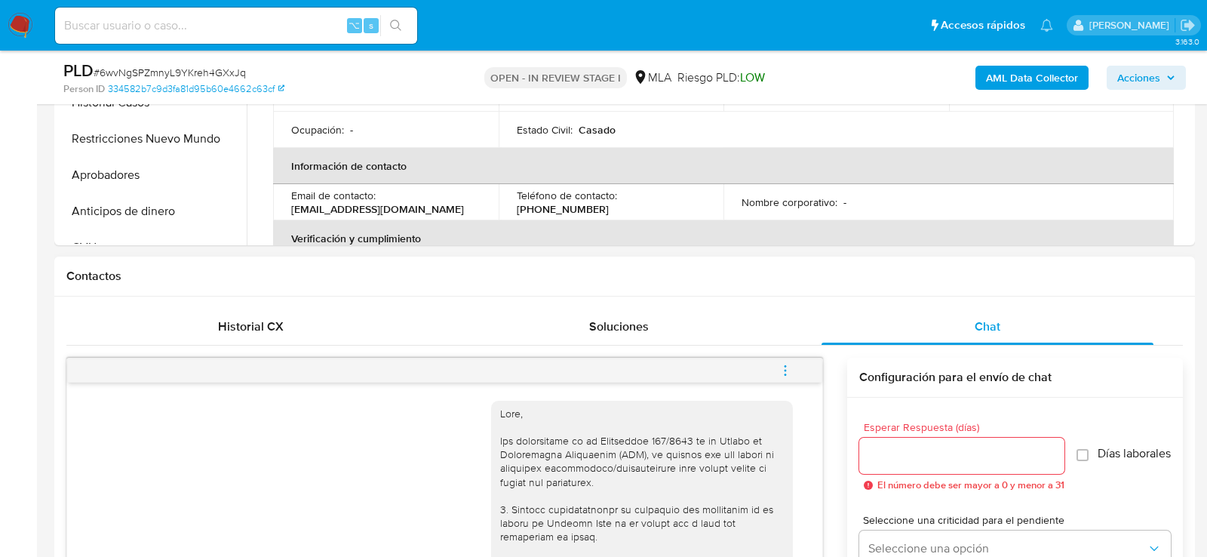
scroll to position [2130, 0]
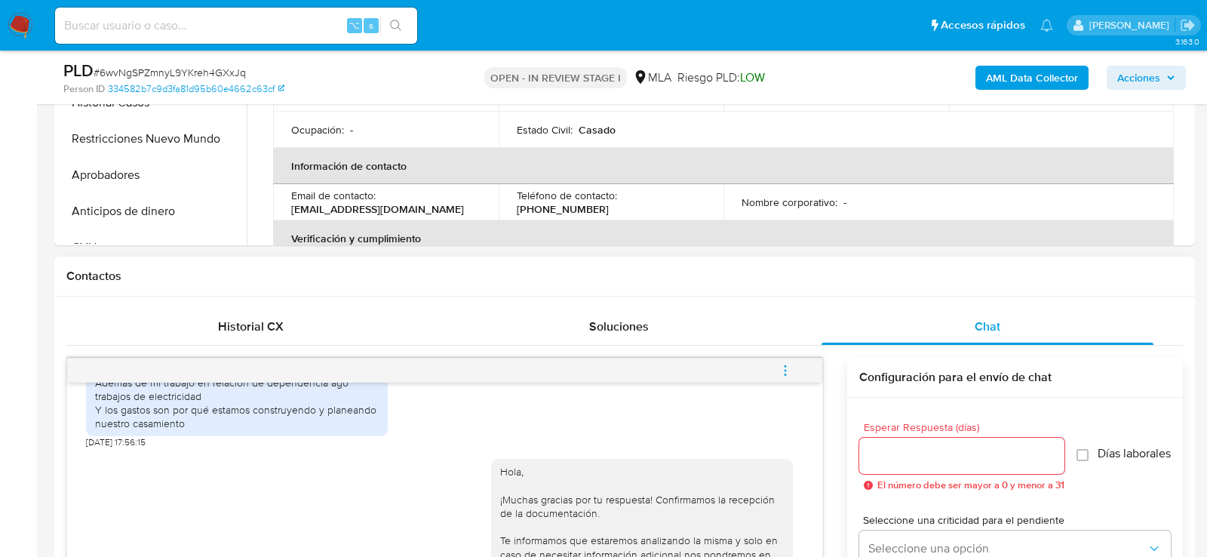
click at [795, 374] on button "menu-action" at bounding box center [786, 370] width 50 height 36
click at [709, 331] on li "Cerrar conversación" at bounding box center [683, 339] width 155 height 27
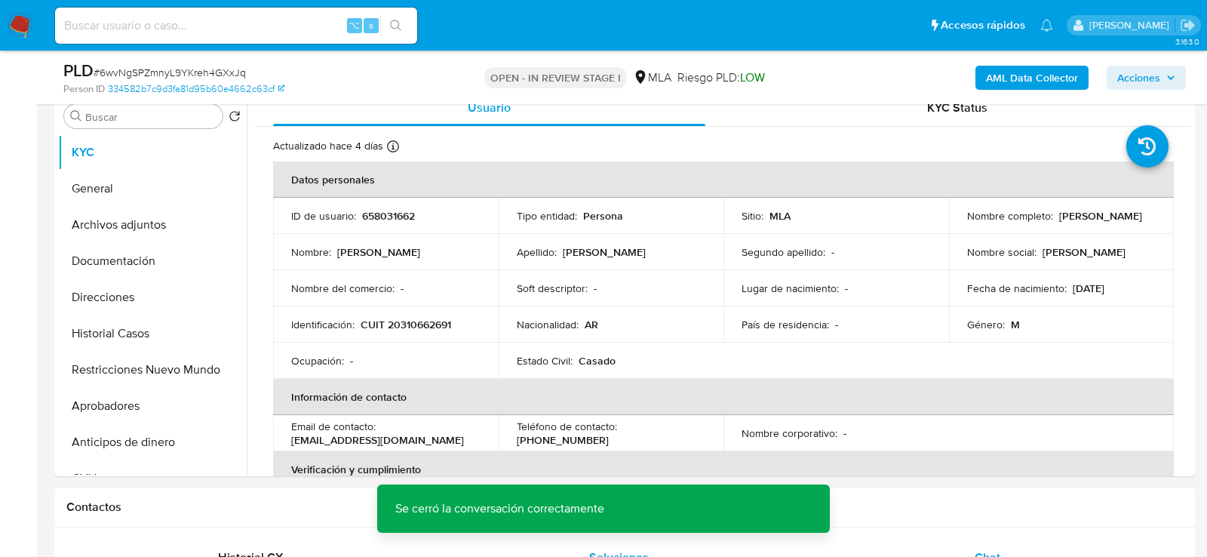
scroll to position [299, 0]
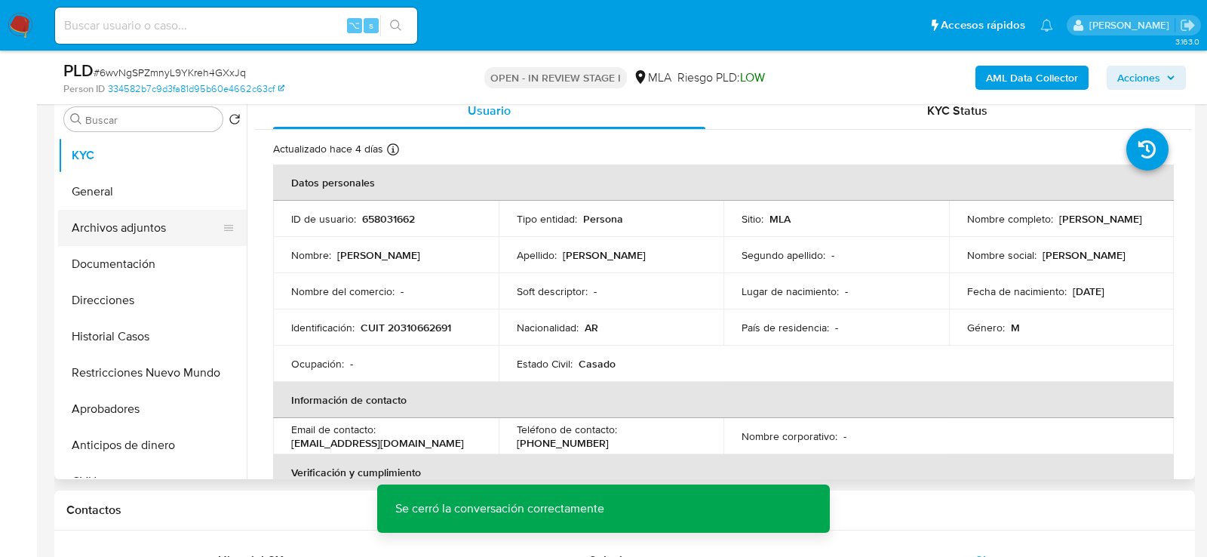
click at [83, 241] on button "Archivos adjuntos" at bounding box center [146, 228] width 177 height 36
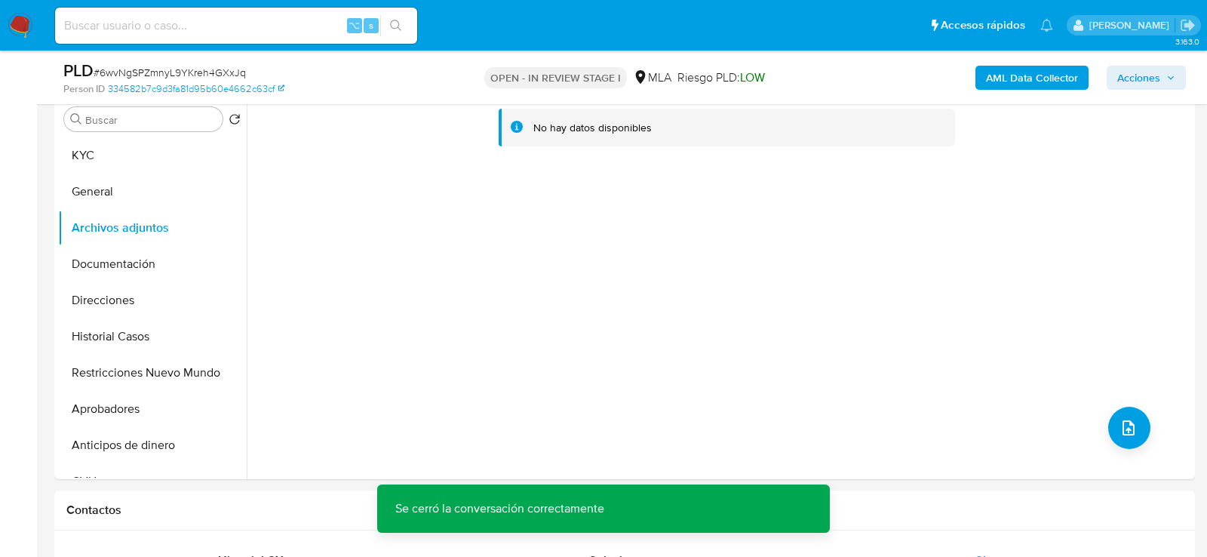
click at [1010, 82] on b "AML Data Collector" at bounding box center [1032, 78] width 92 height 24
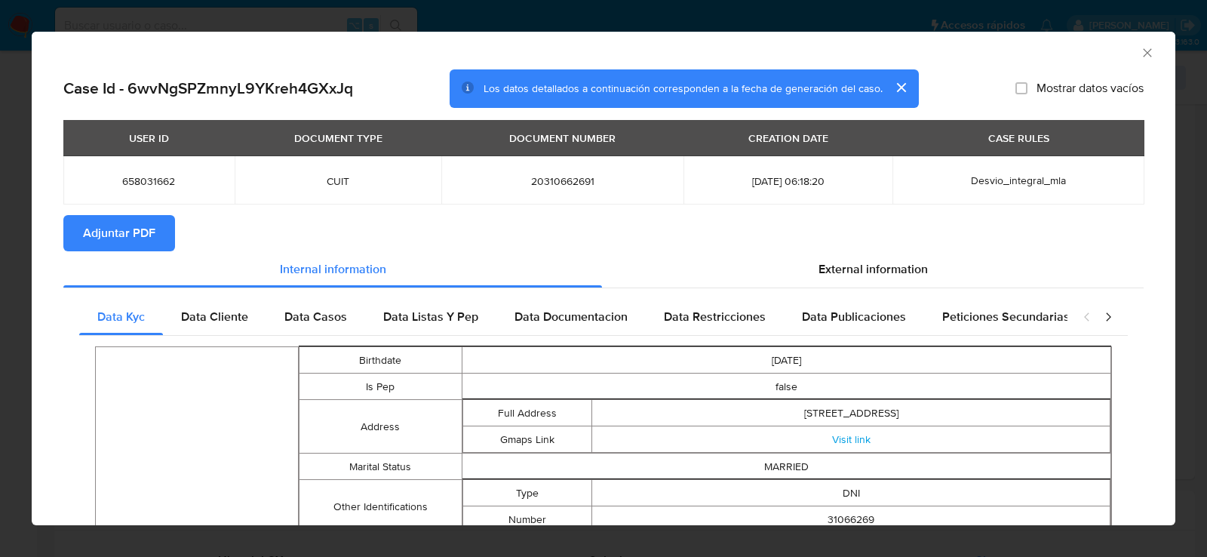
click at [143, 238] on span "Adjuntar PDF" at bounding box center [119, 233] width 72 height 33
click at [1152, 50] on icon "Cerrar ventana" at bounding box center [1147, 52] width 15 height 15
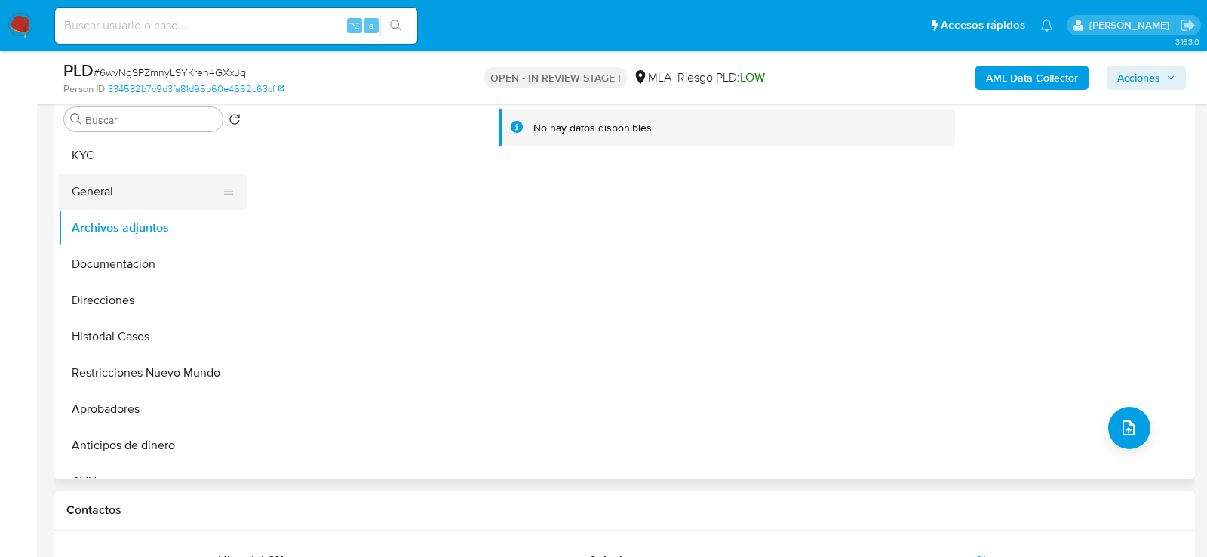
click at [115, 198] on button "General" at bounding box center [146, 192] width 177 height 36
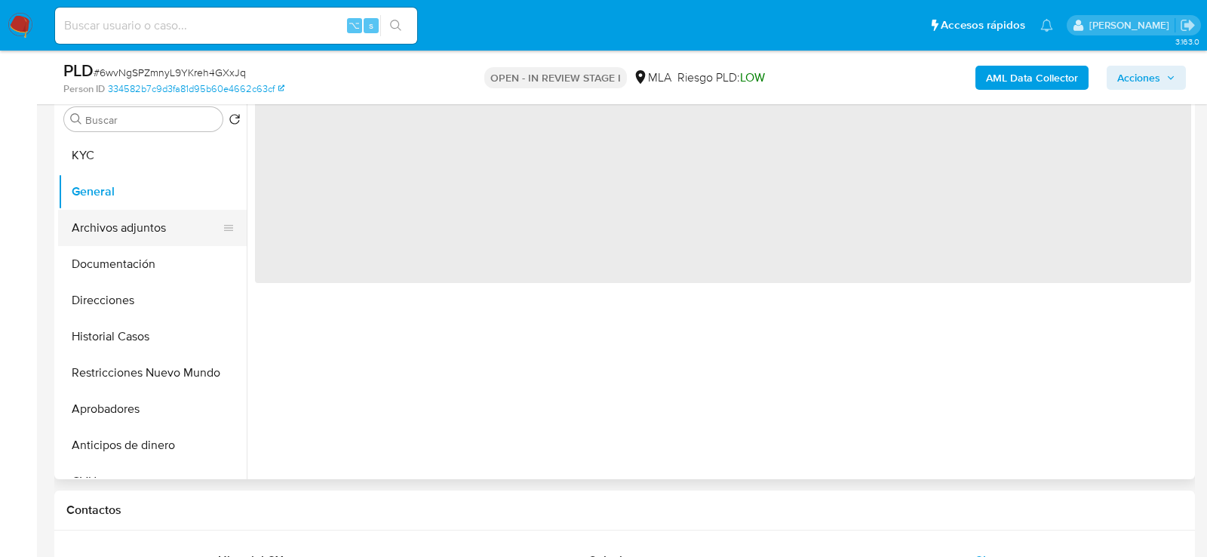
click at [115, 216] on button "Archivos adjuntos" at bounding box center [146, 228] width 177 height 36
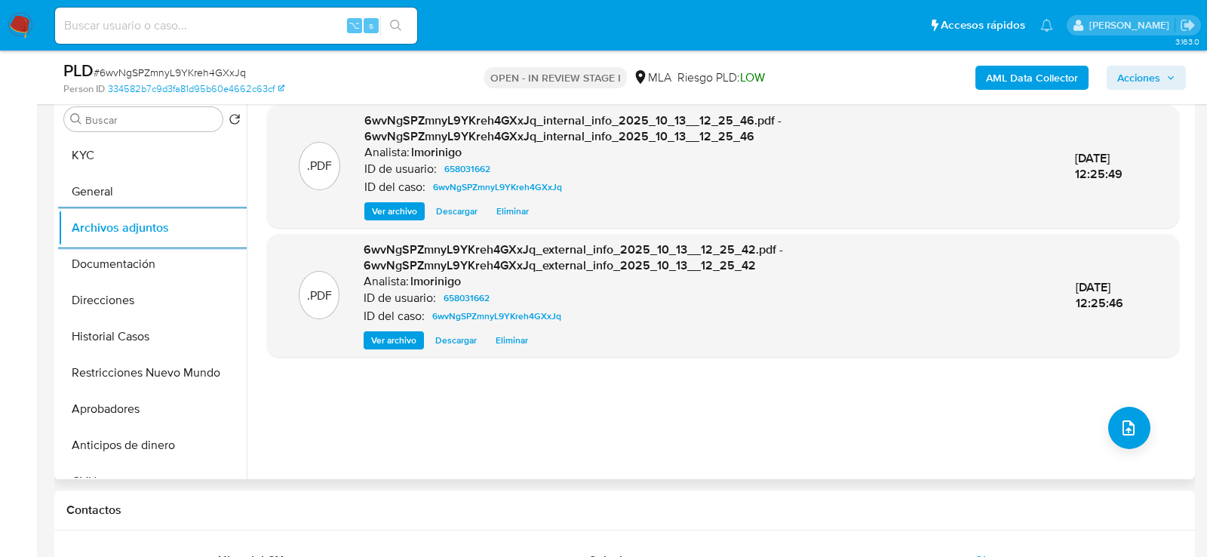
scroll to position [275, 0]
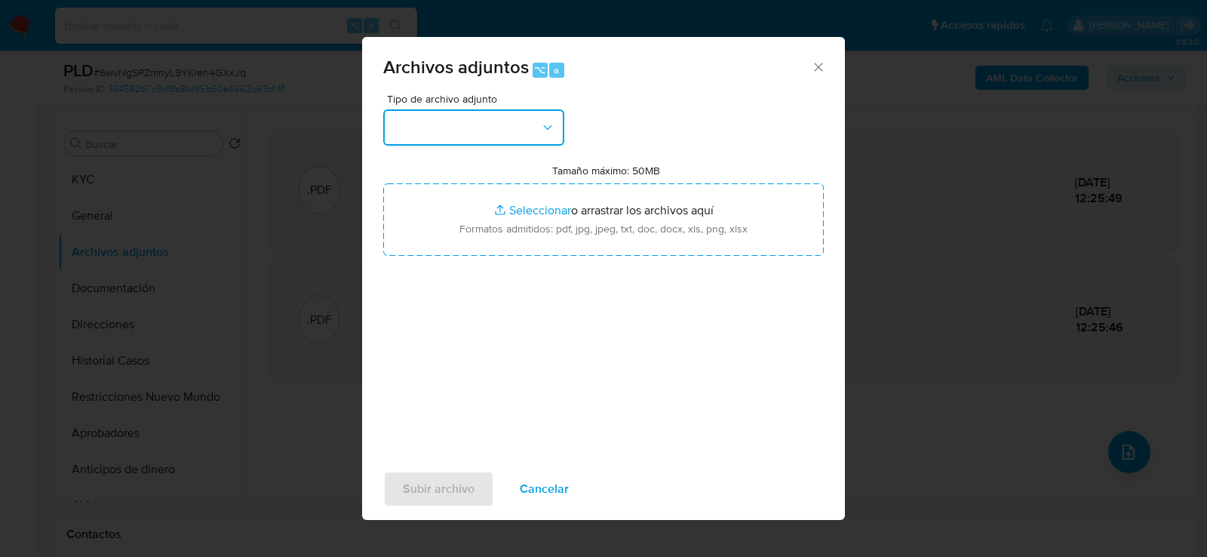
click at [450, 136] on button "button" at bounding box center [473, 127] width 181 height 36
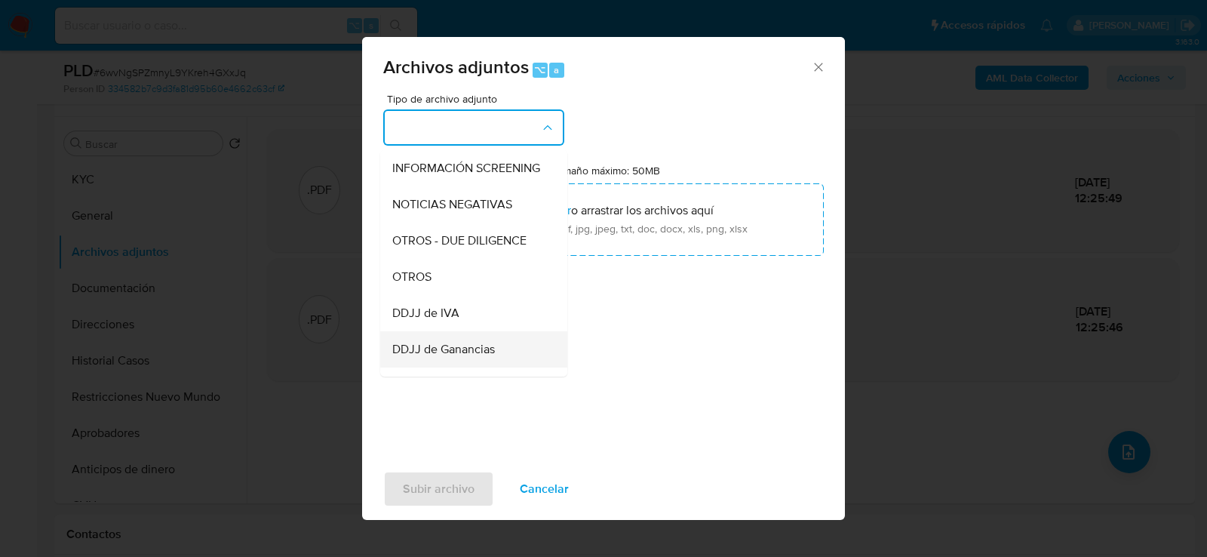
scroll to position [180, 0]
click at [422, 281] on span "OTROS" at bounding box center [411, 277] width 39 height 15
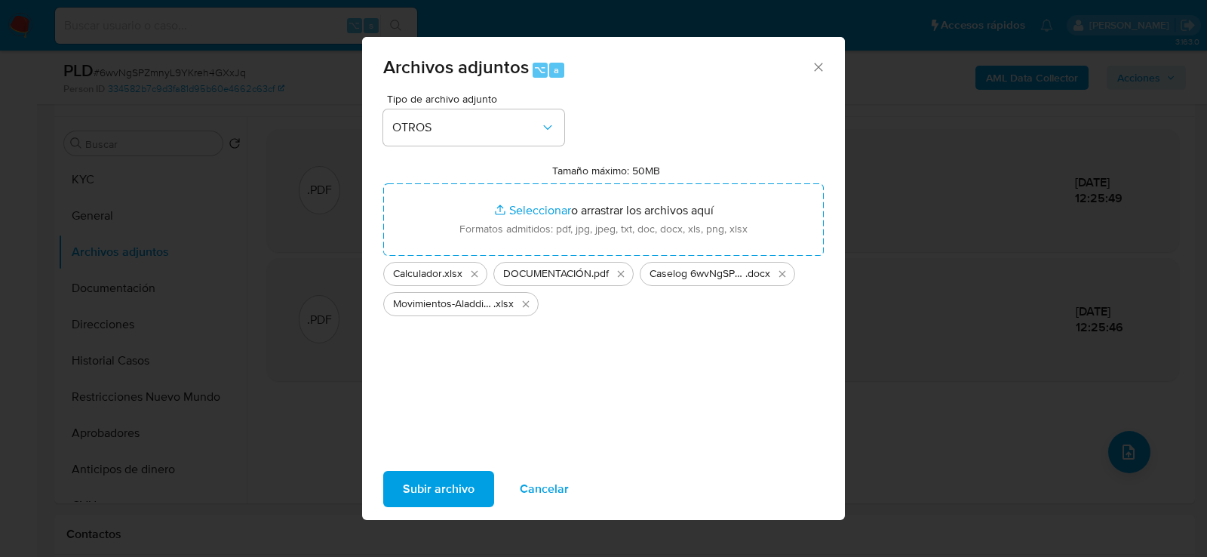
click at [438, 485] on span "Subir archivo" at bounding box center [439, 488] width 72 height 33
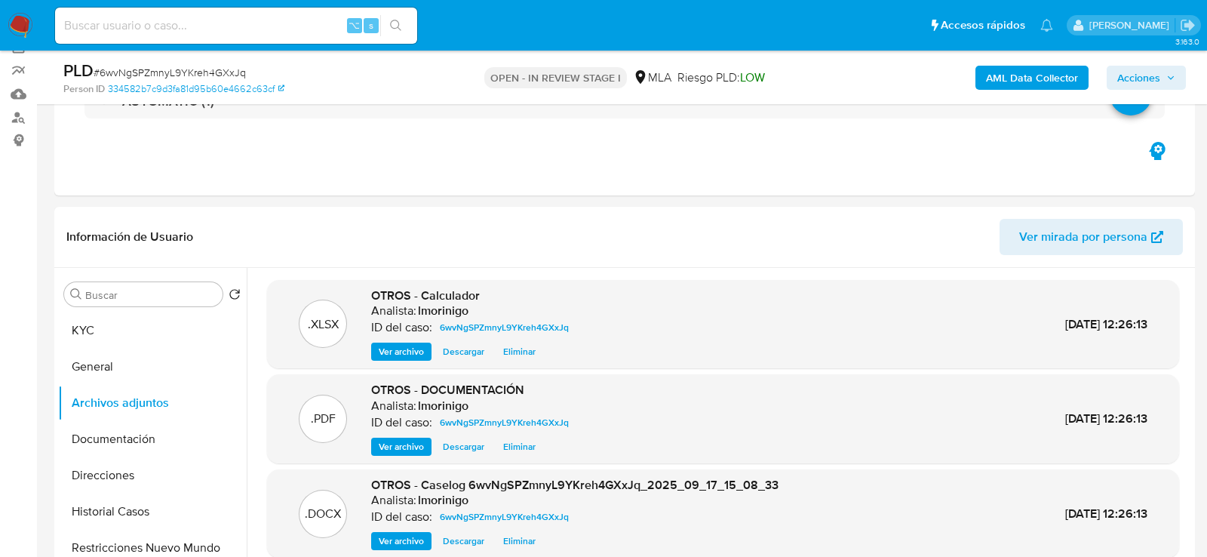
scroll to position [107, 0]
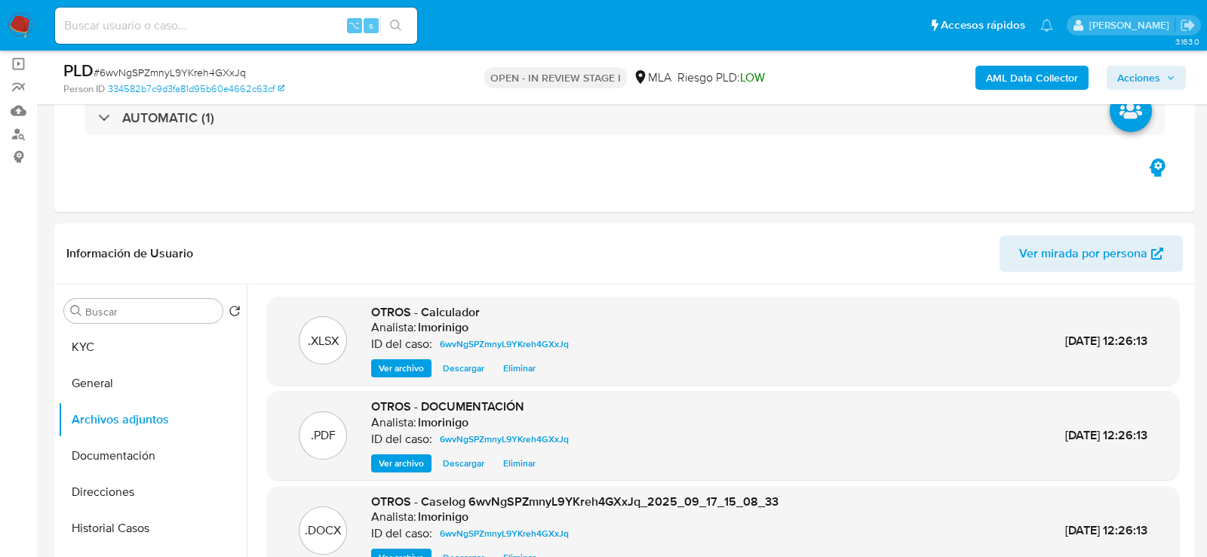
click at [1148, 86] on span "Acciones" at bounding box center [1139, 78] width 43 height 24
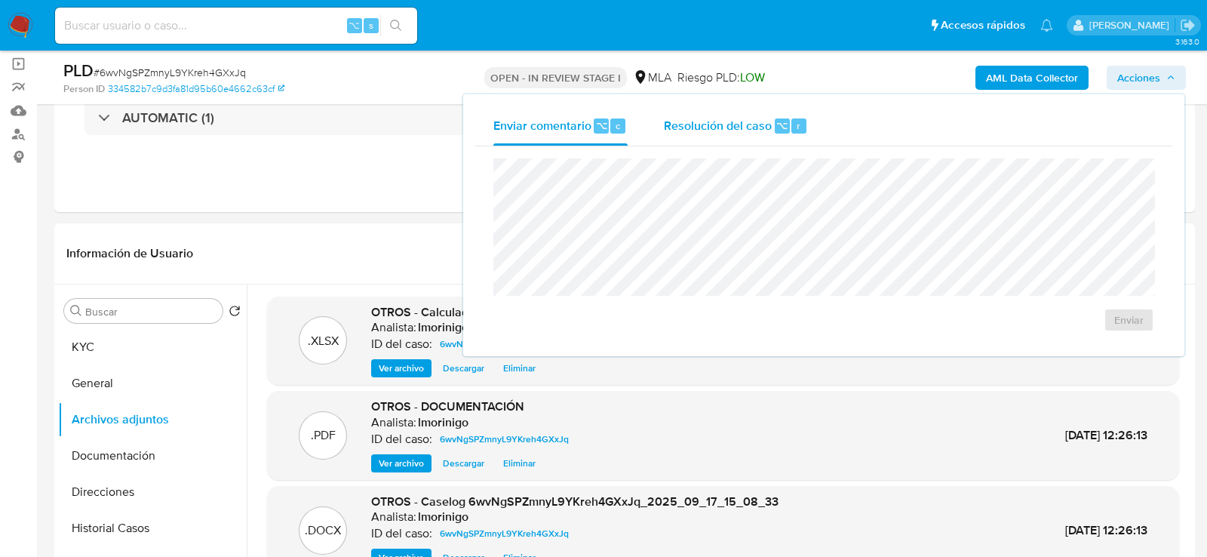
click at [764, 130] on span "Resolución del caso" at bounding box center [718, 124] width 108 height 17
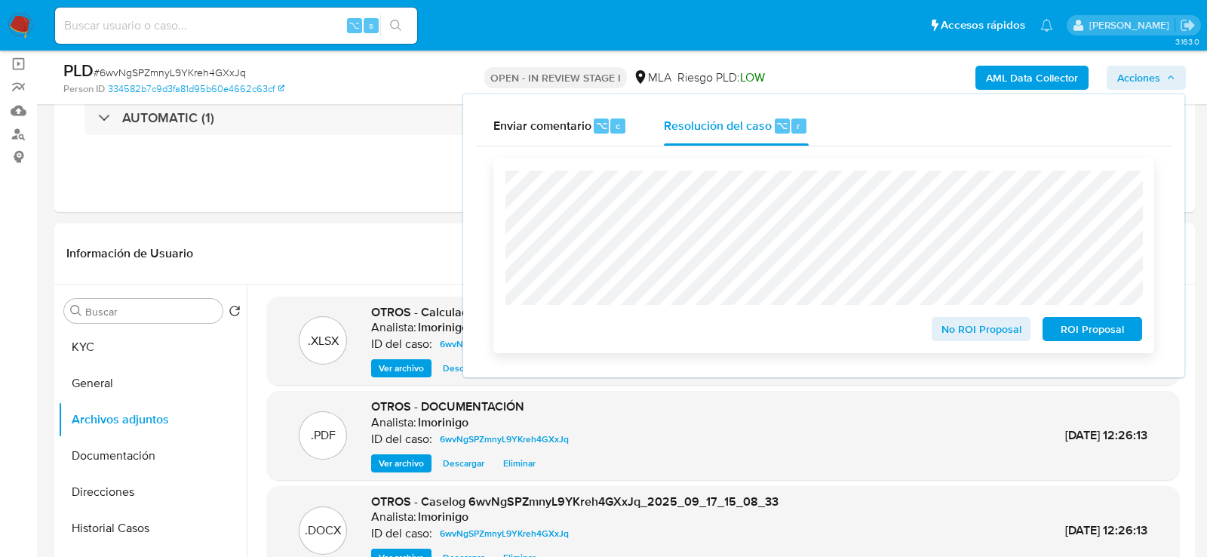
click at [1010, 336] on span "No ROI Proposal" at bounding box center [982, 328] width 78 height 21
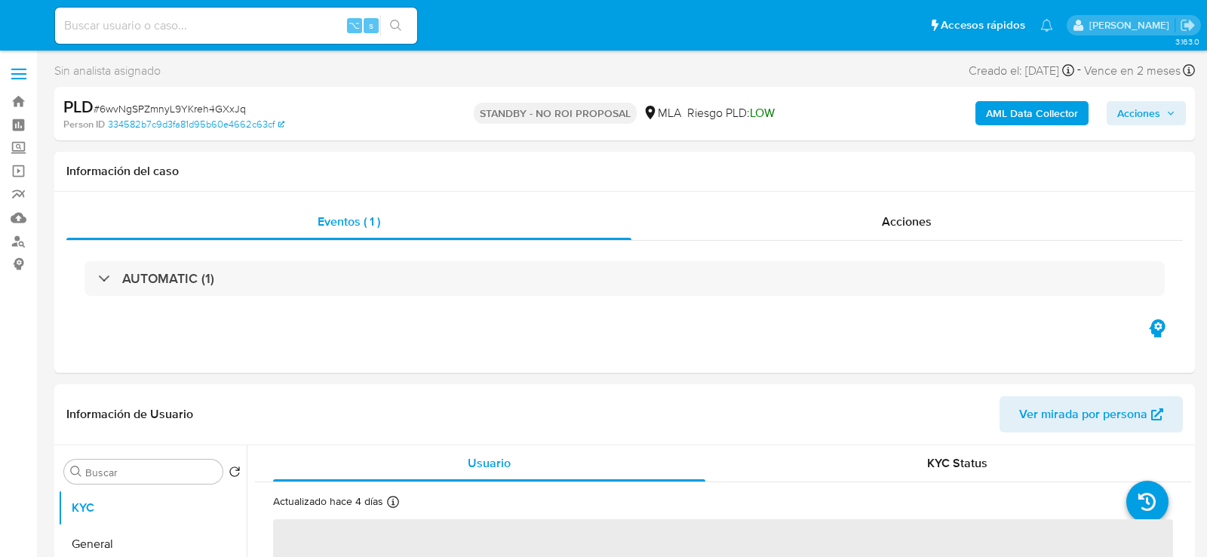
select select "10"
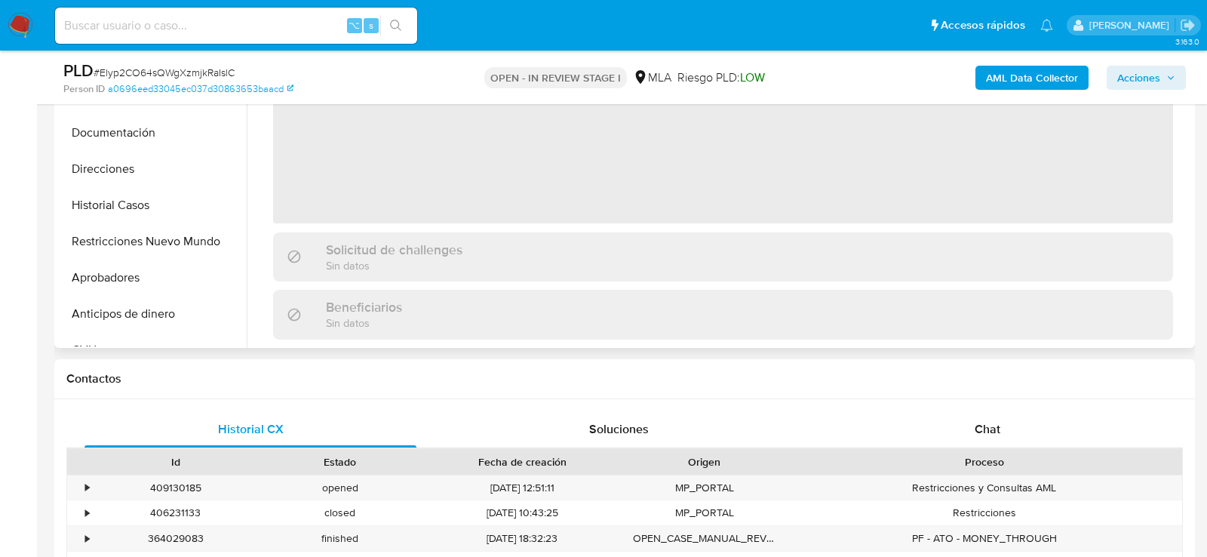
select select "10"
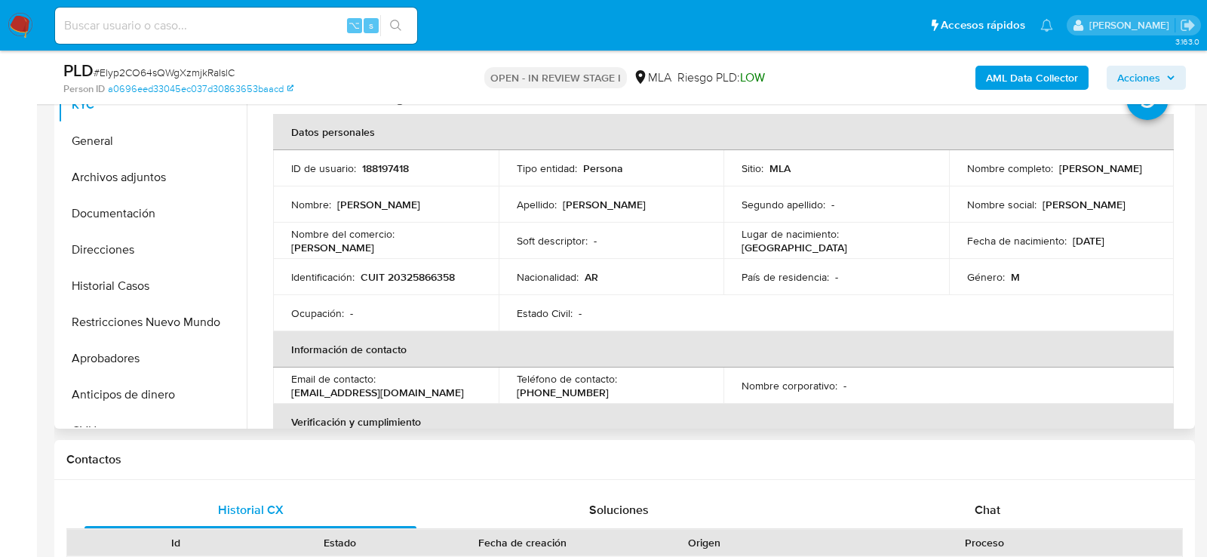
scroll to position [347, 0]
click at [378, 168] on p "188197418" at bounding box center [385, 171] width 47 height 14
copy p "188197418"
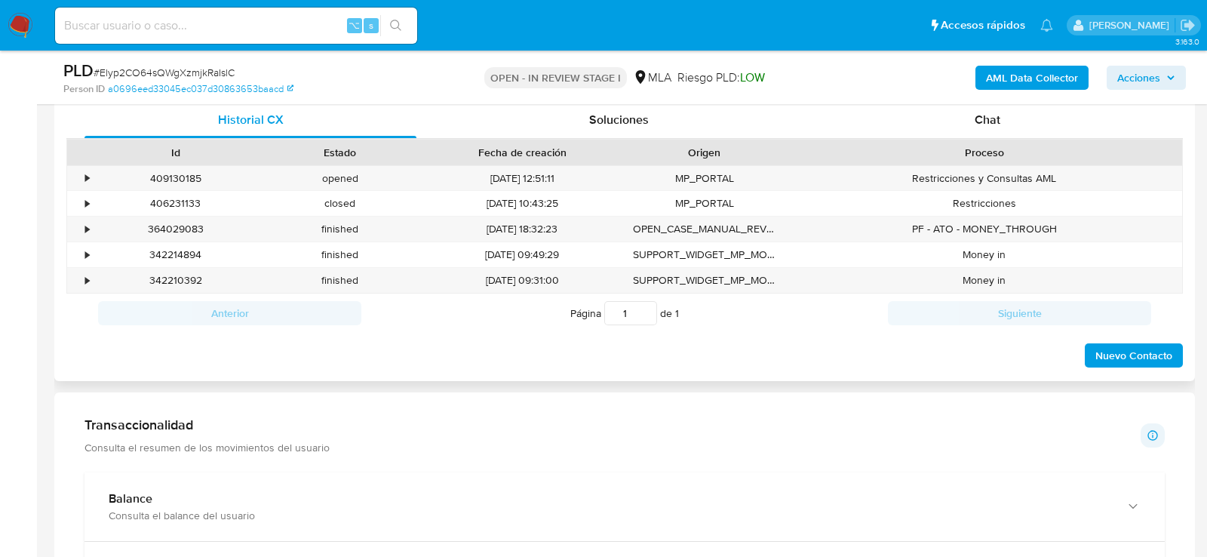
scroll to position [735, 0]
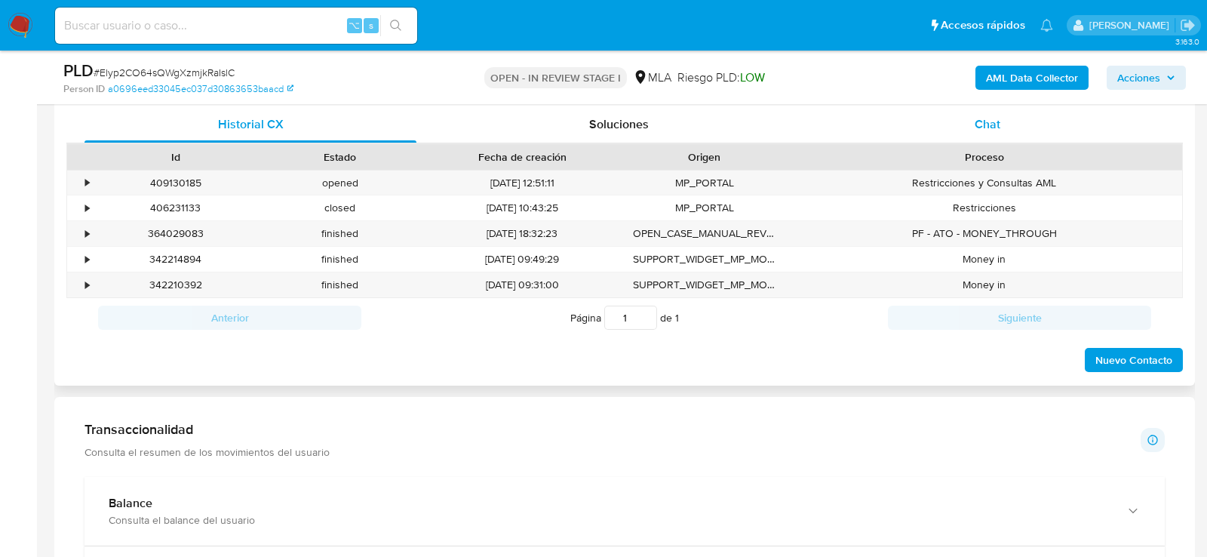
click at [992, 111] on div "Chat" at bounding box center [988, 124] width 332 height 36
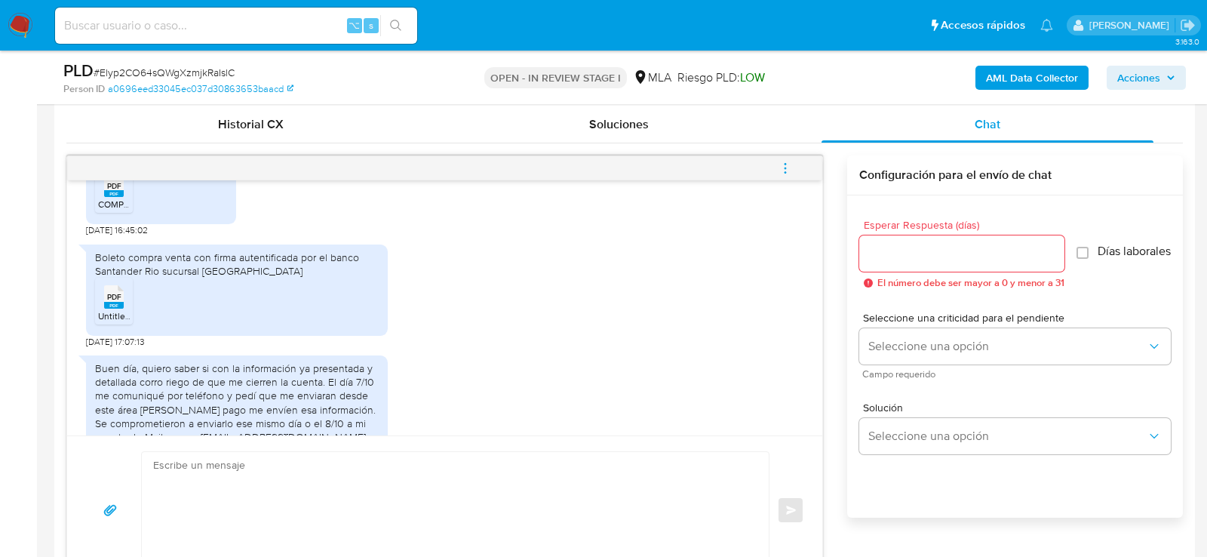
scroll to position [1795, 0]
click at [110, 190] on span "PDF" at bounding box center [114, 185] width 14 height 10
click at [120, 324] on li "PDF PDF Untitled_23092025_123357.pdf" at bounding box center [114, 300] width 38 height 47
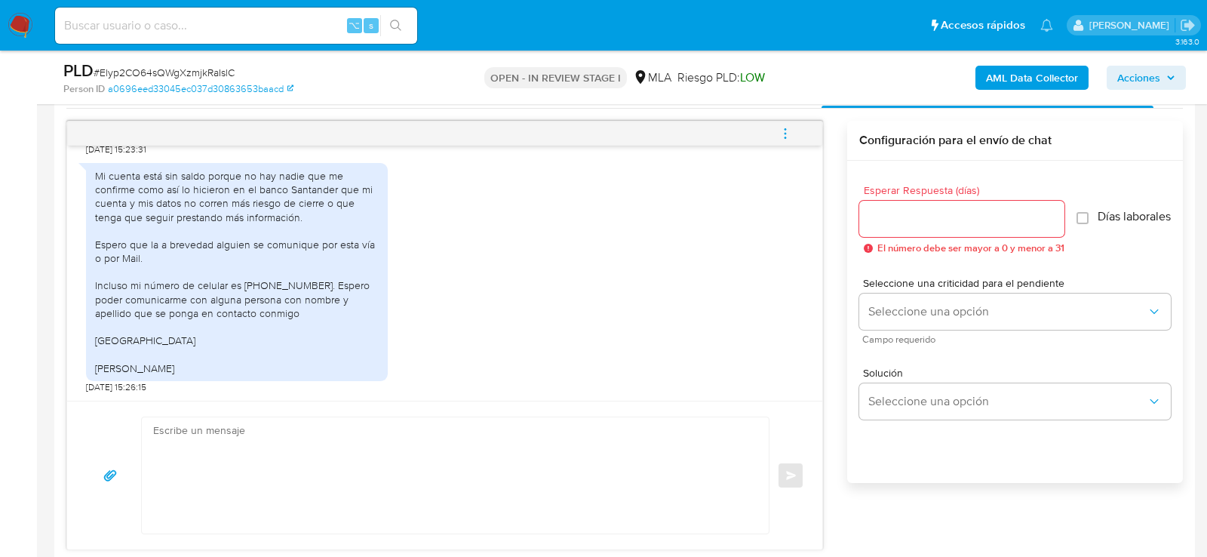
scroll to position [774, 0]
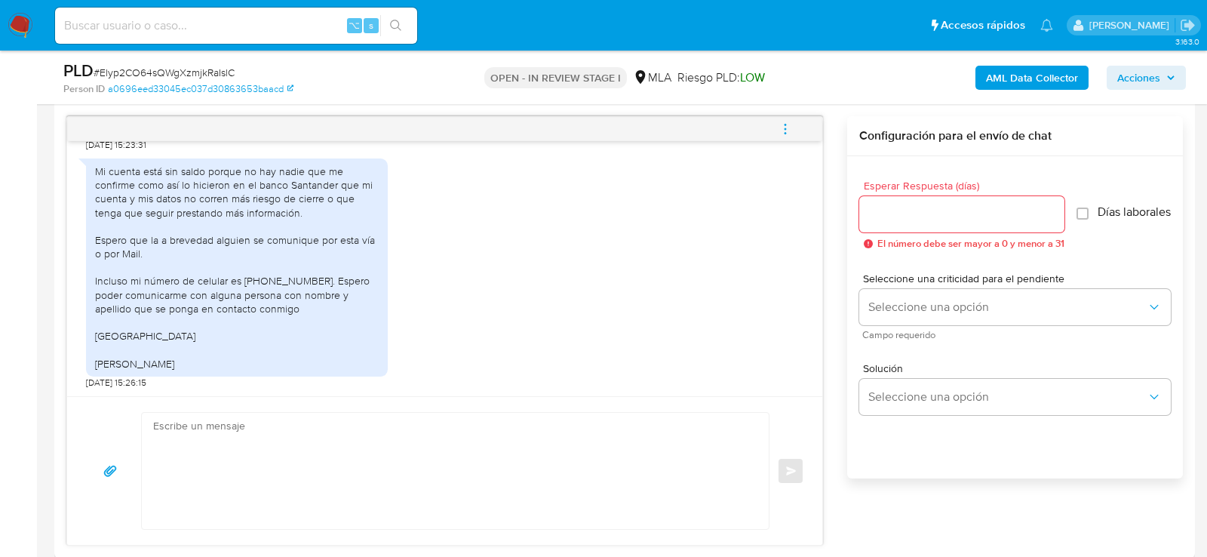
click at [291, 448] on textarea at bounding box center [451, 471] width 597 height 116
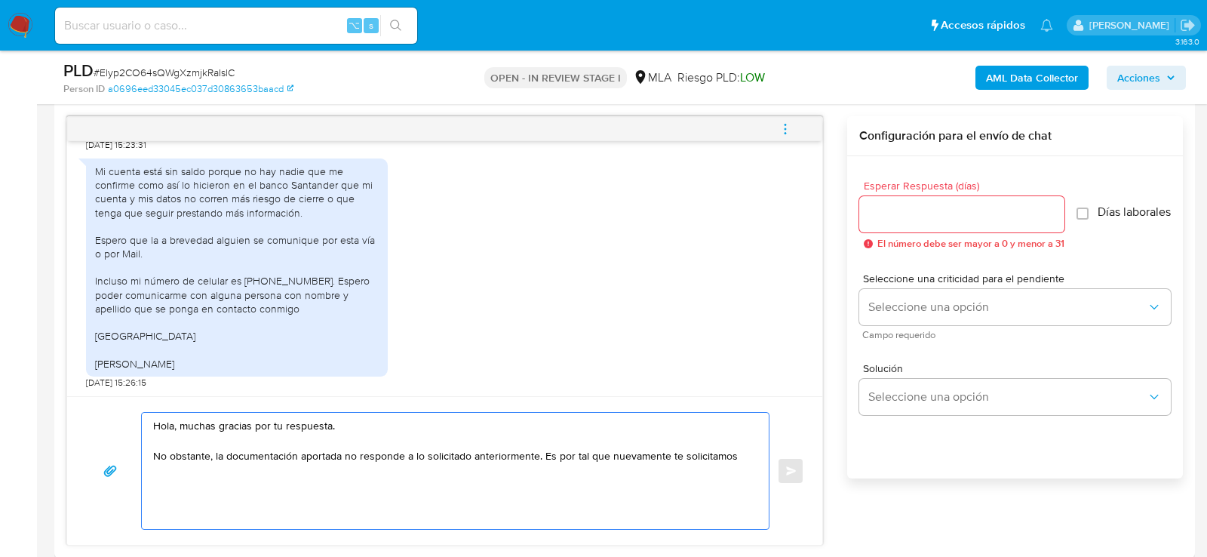
click at [455, 457] on textarea "Hola, muchas gracias por tu respuesta. No obstante, la documentación aportada n…" at bounding box center [451, 471] width 597 height 116
click at [746, 454] on textarea "Hola, muchas gracias por tu respuesta. No obstante, la documentación aportada n…" at bounding box center [451, 471] width 597 height 116
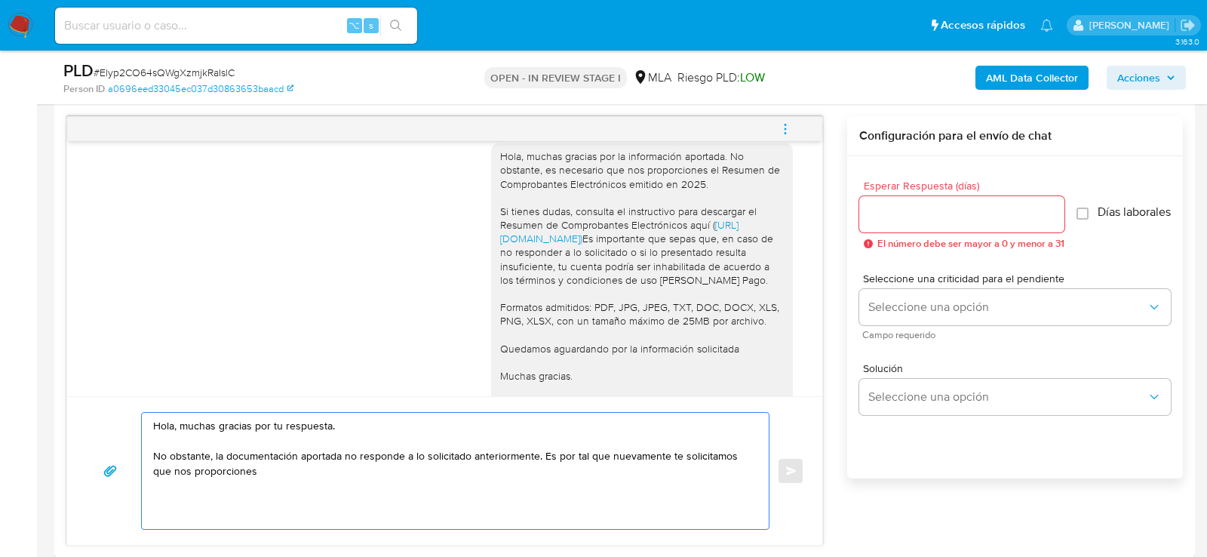
scroll to position [1253, 0]
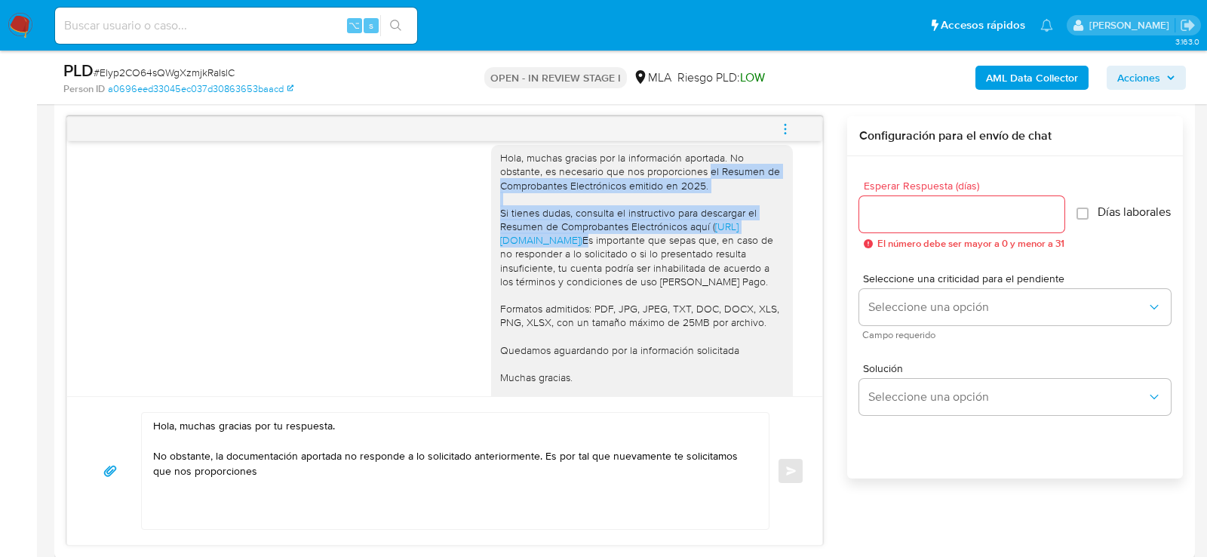
drag, startPoint x: 712, startPoint y: 213, endPoint x: 755, endPoint y: 285, distance: 84.6
click at [756, 286] on div "Hola, muchas gracias por la información aportada. No obstante, es necesario que…" at bounding box center [642, 295] width 284 height 288
copy div "el Resumen de Comprobantes Electrónicos emitido en 2025. Si tienes dudas, consu…"
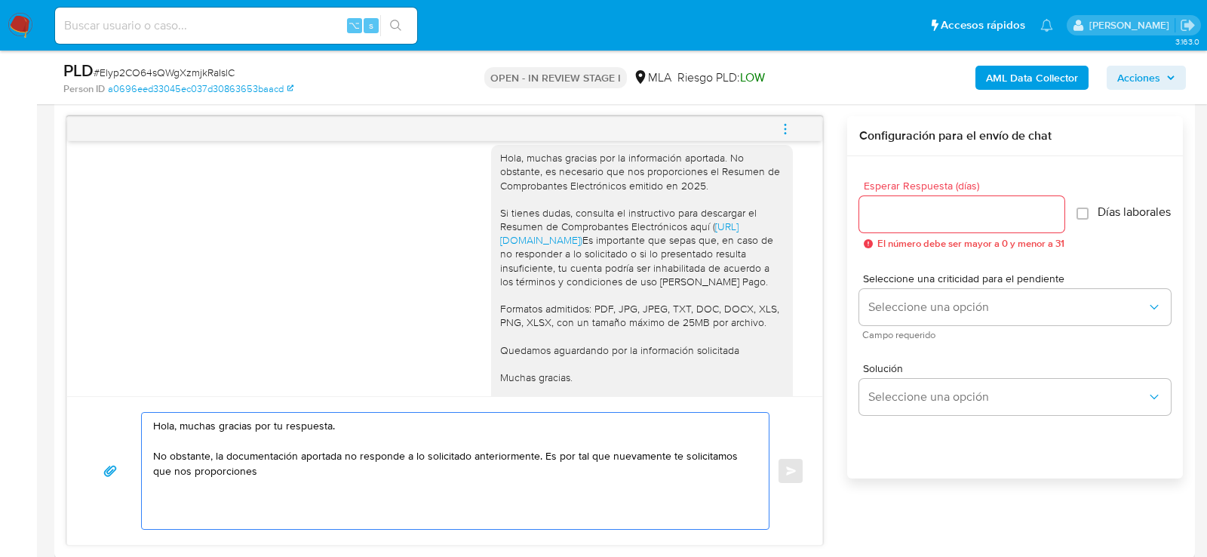
click at [355, 478] on textarea "Hola, muchas gracias por tu respuesta. No obstante, la documentación aportada n…" at bounding box center [451, 471] width 597 height 116
paste textarea "el Resumen de Comprobantes Electrónicos emitido en 2025. Si tienes dudas, consu…"
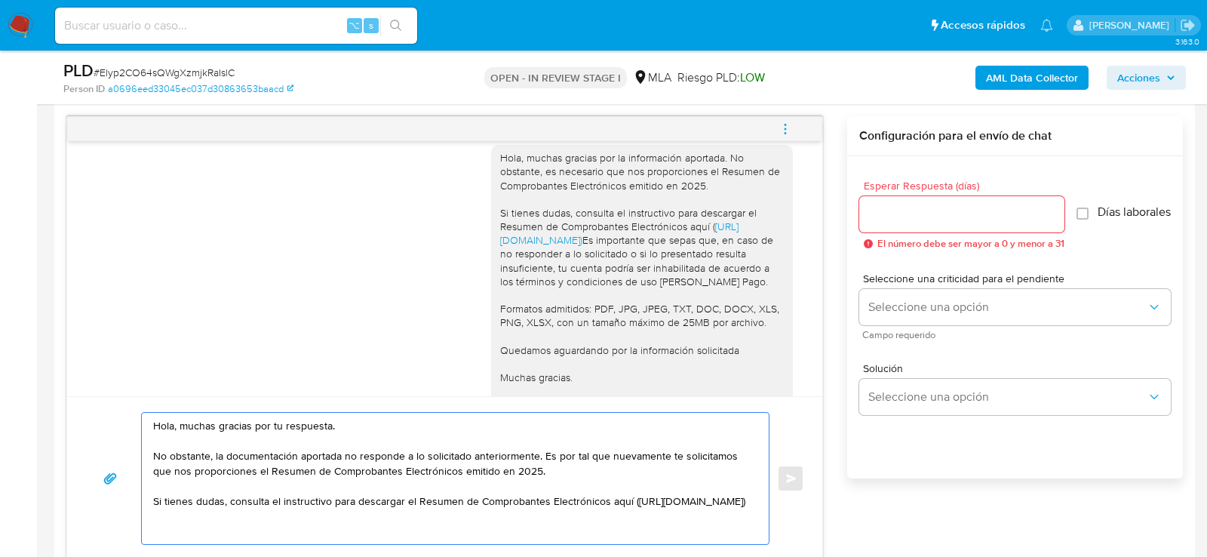
click at [438, 512] on textarea "Hola, muchas gracias por tu respuesta. No obstante, la documentación aportada n…" at bounding box center [451, 478] width 597 height 131
click at [154, 517] on textarea "Hola, muchas gracias por tu respuesta. No obstante, la documentación aportada n…" at bounding box center [451, 478] width 597 height 131
click at [441, 516] on textarea "Hola, muchas gracias por tu respuesta. No obstante, la documentación aportada n…" at bounding box center [451, 478] width 597 height 131
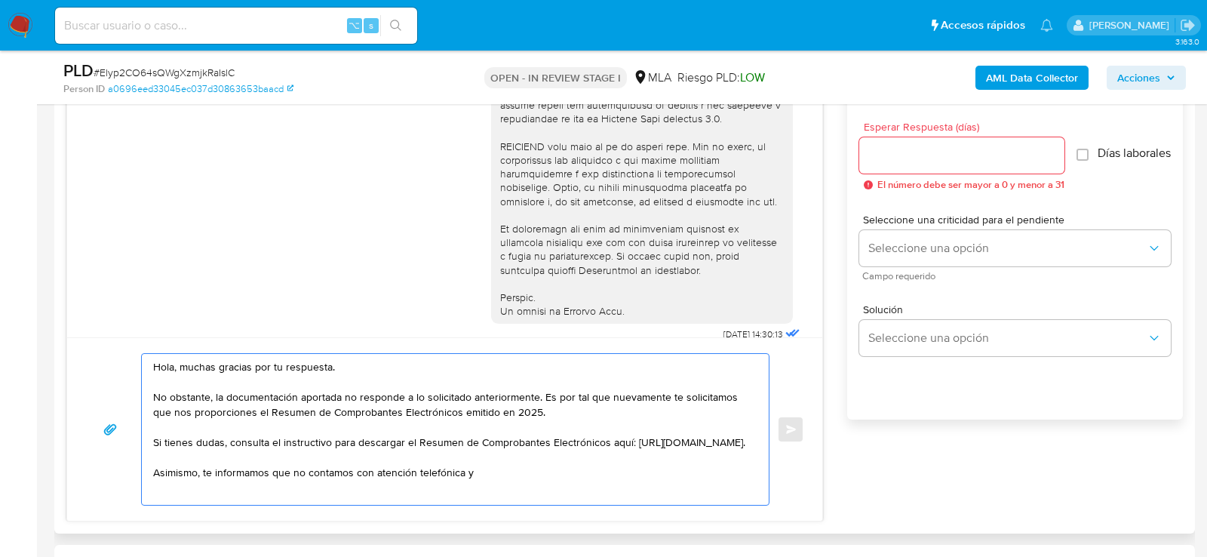
scroll to position [601, 0]
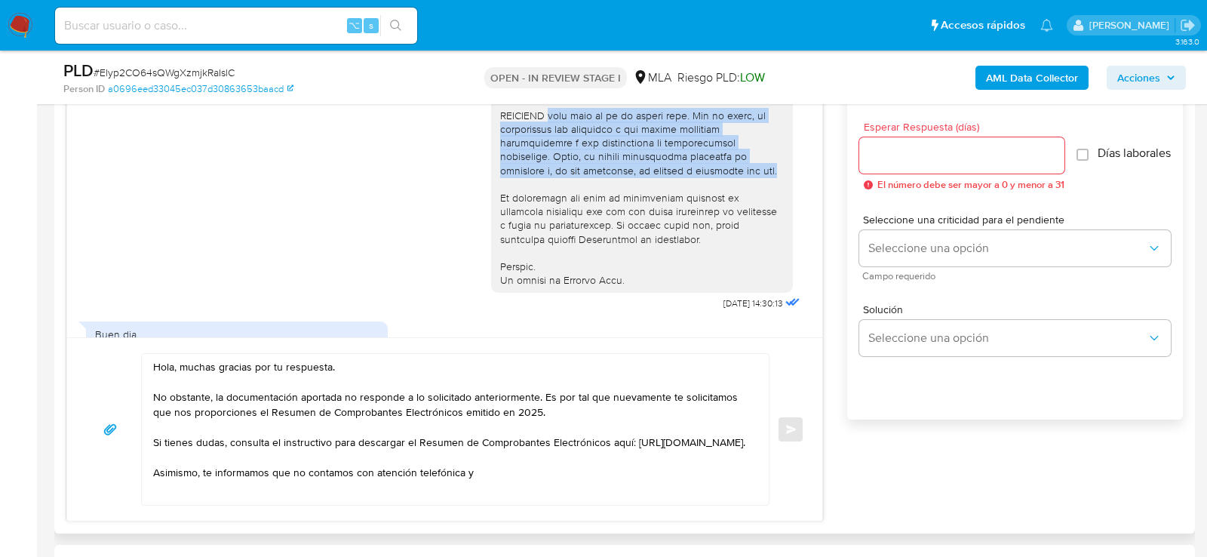
drag, startPoint x: 554, startPoint y: 129, endPoint x: 690, endPoint y: 190, distance: 149.0
copy div "este chat no es en tiempo real. Por lo tanto, te solicitamos que respondas a lo…"
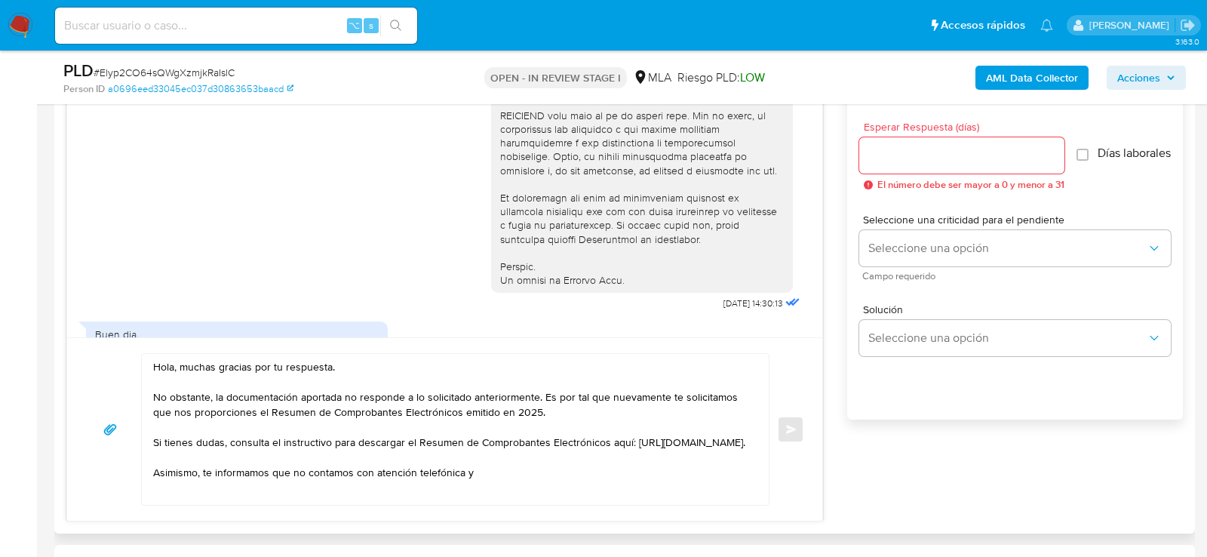
click at [568, 469] on textarea "Hola, muchas gracias por tu respuesta. No obstante, la documentación aportada n…" at bounding box center [451, 429] width 597 height 151
paste textarea "este chat no es en tiempo real. Por lo tanto, te solicitamos que respondas a lo…"
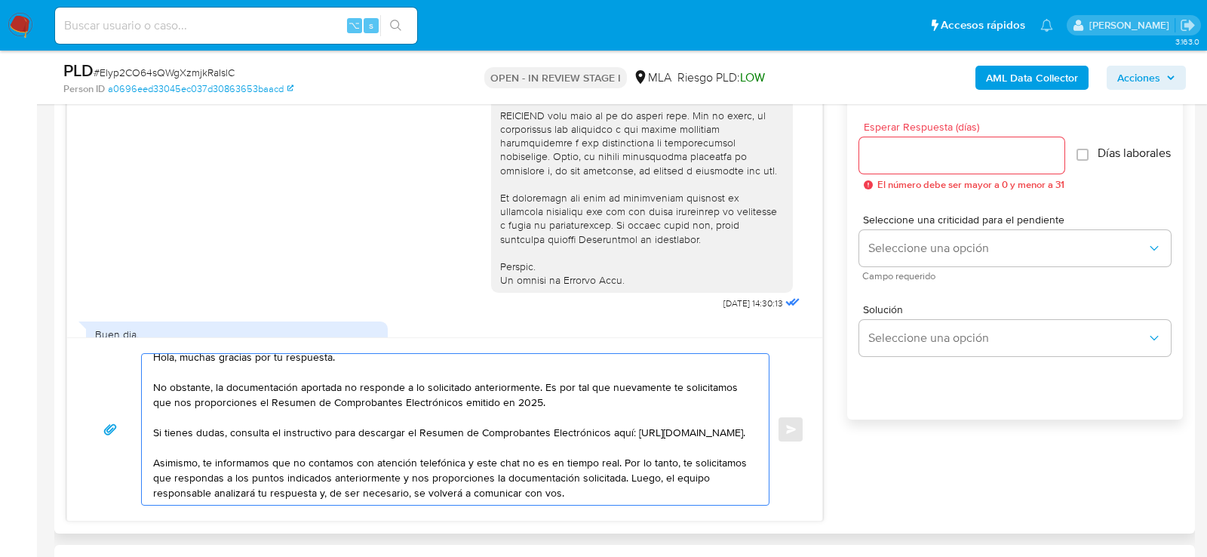
scroll to position [20, 0]
click at [472, 465] on textarea "Hola, muchas gracias por tu respuesta. No obstante, la documentación aportada n…" at bounding box center [451, 429] width 597 height 151
click at [647, 478] on textarea "Hola, muchas gracias por tu respuesta. No obstante, la documentación aportada n…" at bounding box center [451, 429] width 597 height 151
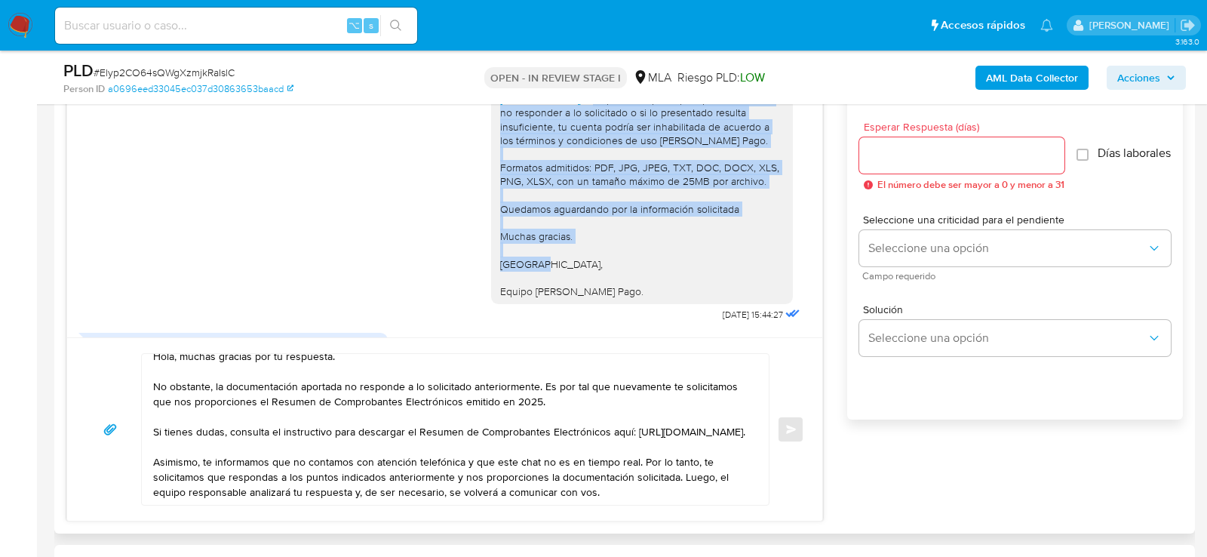
scroll to position [1375, 0]
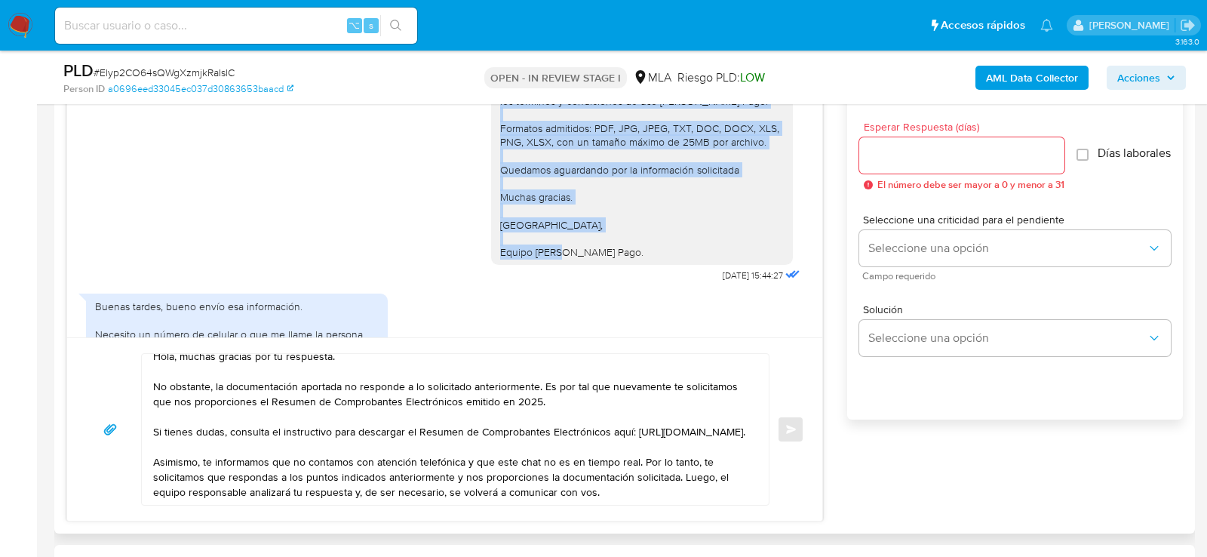
drag, startPoint x: 502, startPoint y: 205, endPoint x: 752, endPoint y: 315, distance: 273.7
click at [752, 259] on div "Hola, muchas gracias por la información aportada. No obstante, es necesario que…" at bounding box center [642, 115] width 284 height 288
copy div "Es importante que sepas que, en caso de no responder a lo solicitado o si lo pr…"
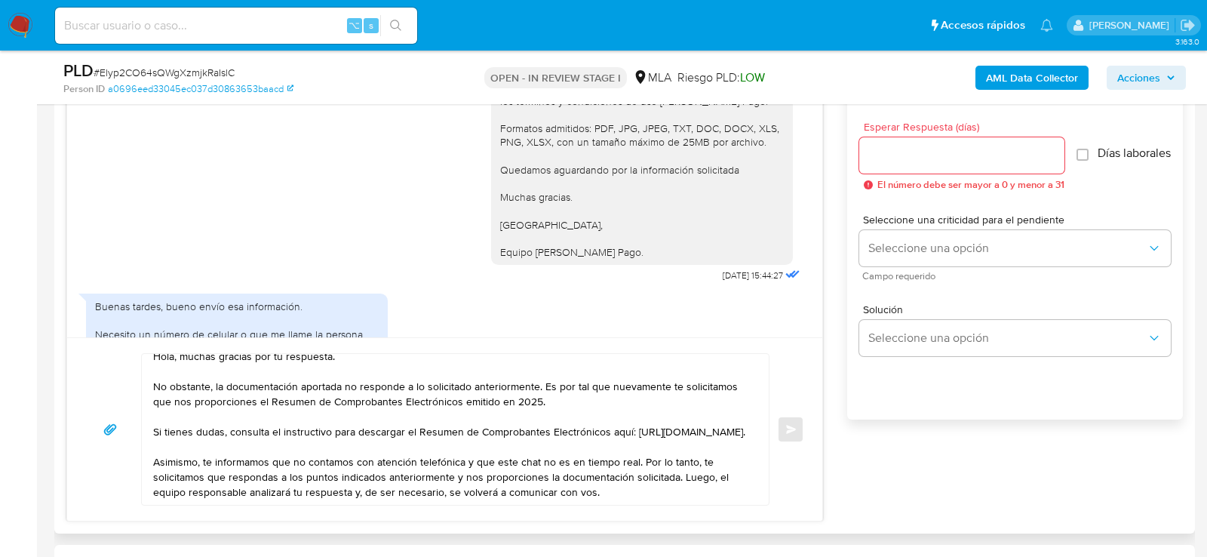
click at [562, 491] on textarea "Hola, muchas gracias por tu respuesta. No obstante, la documentación aportada n…" at bounding box center [451, 429] width 597 height 151
paste textarea "Es importante que sepas que, en caso de no responder a lo solicitado o si lo pr…"
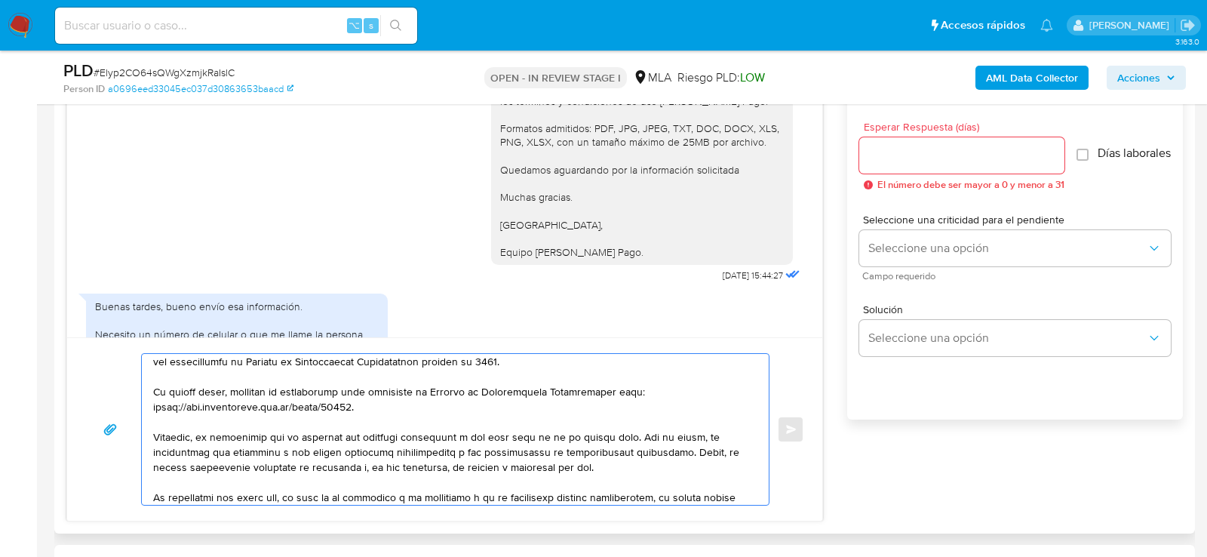
scroll to position [217, 0]
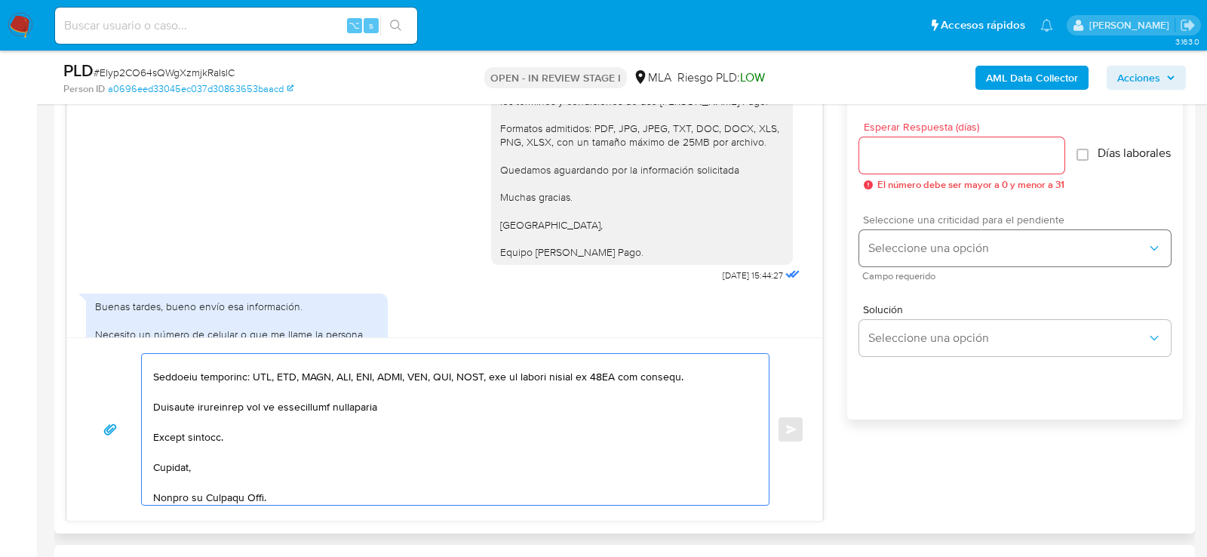
type textarea "Hola, muchas gracias por tu respuesta. No obstante, la documentación aportada n…"
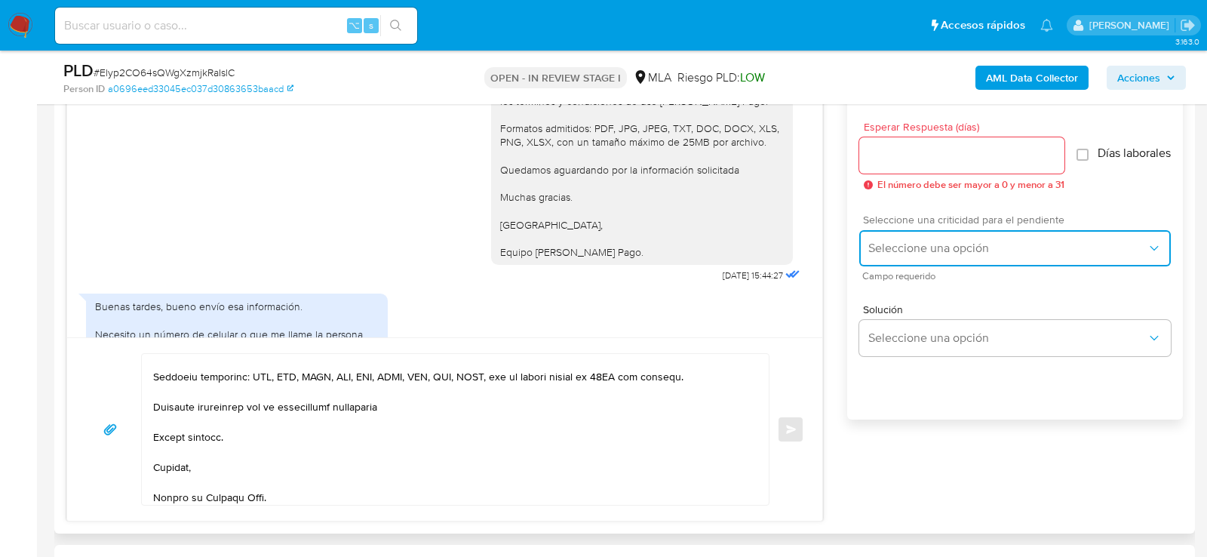
click at [889, 256] on span "Seleccione una opción" at bounding box center [1008, 248] width 278 height 15
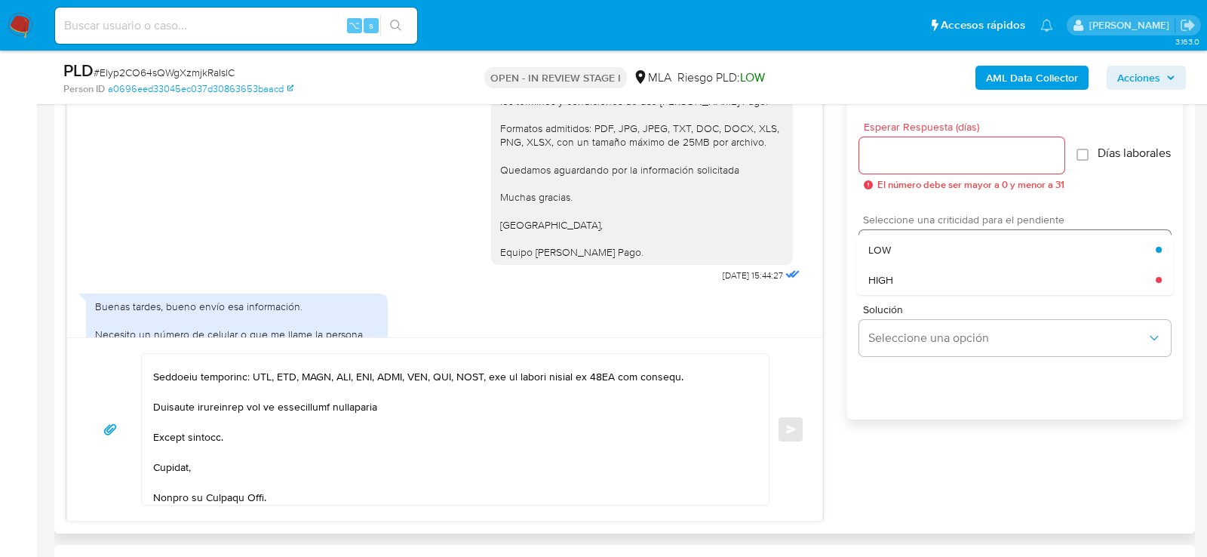
click at [889, 287] on span "HIGH" at bounding box center [881, 280] width 25 height 14
click at [888, 131] on div "Esperar Respuesta (días) El número debe ser mayor a 0 y menor a 31" at bounding box center [962, 155] width 205 height 69
click at [888, 149] on input "Esperar Respuesta (días)" at bounding box center [962, 156] width 205 height 20
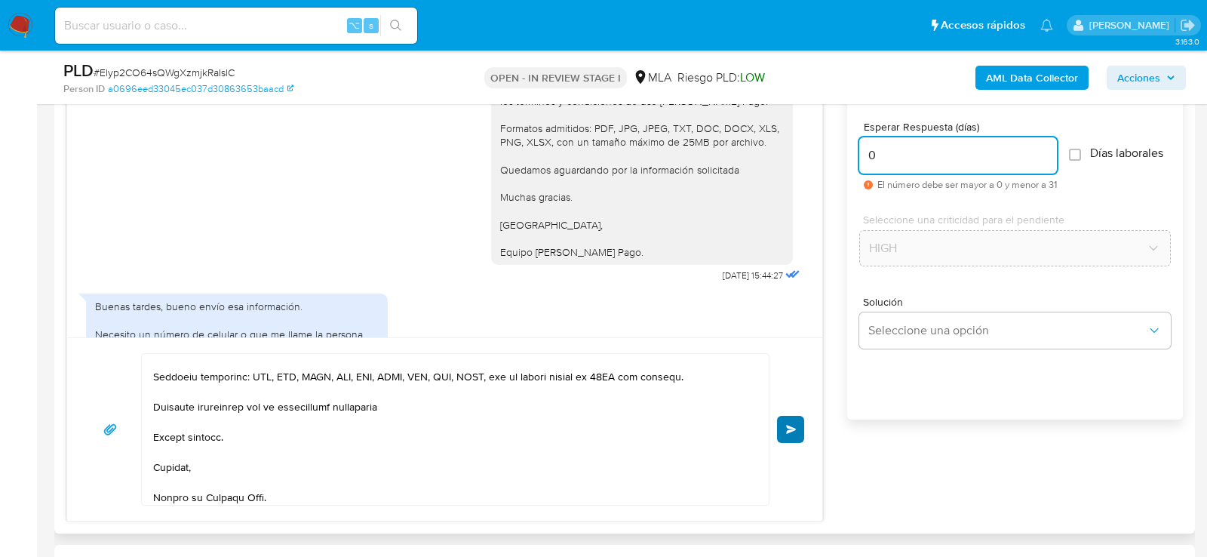
type input "0"
click at [786, 418] on button "Enviar" at bounding box center [790, 429] width 27 height 27
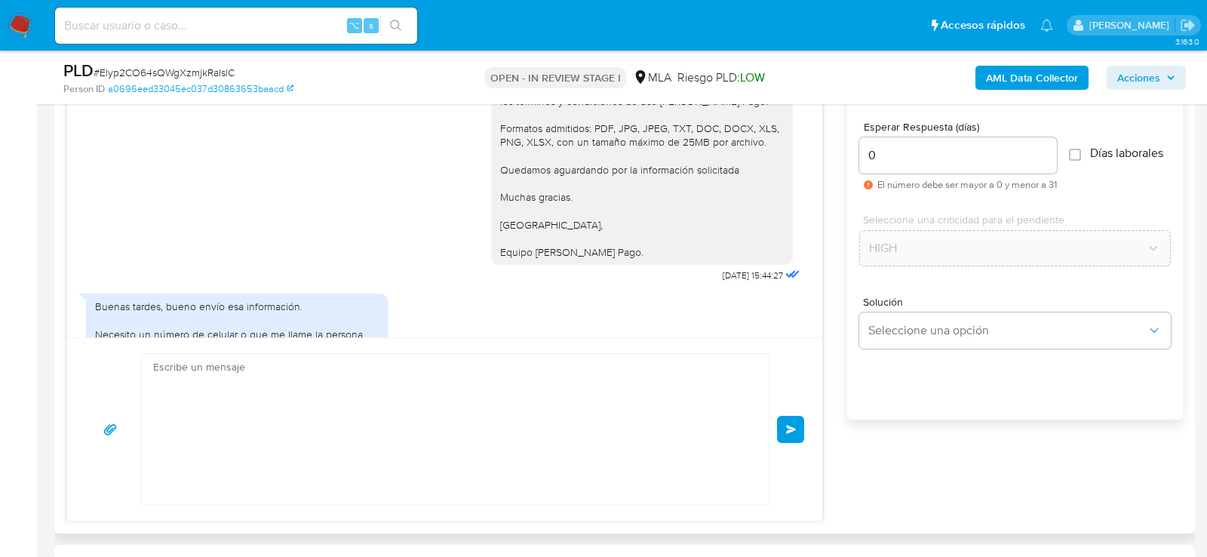
scroll to position [2687, 0]
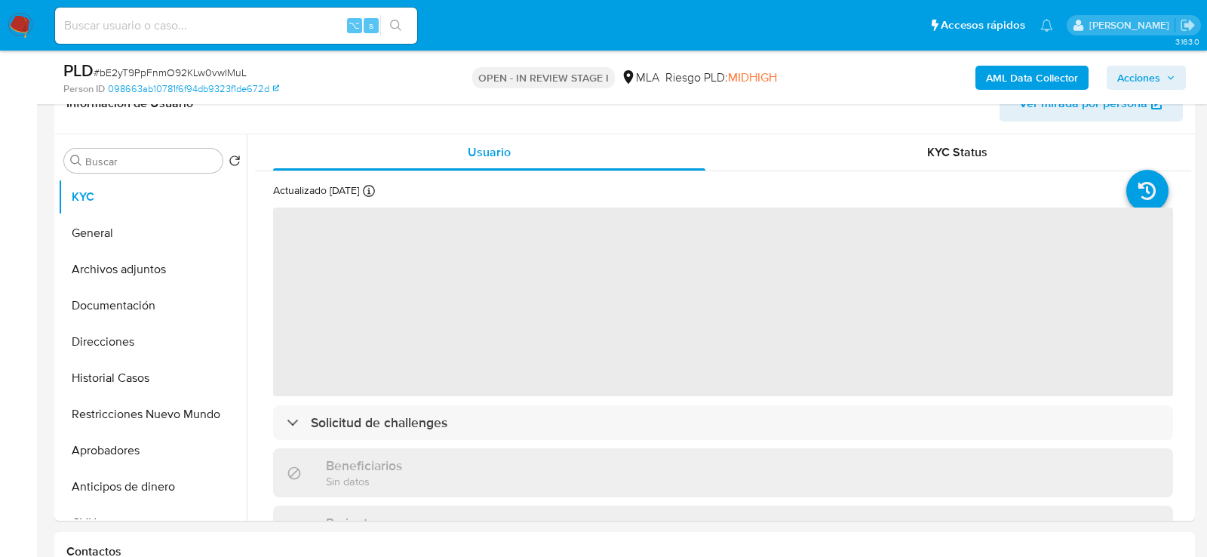
select select "10"
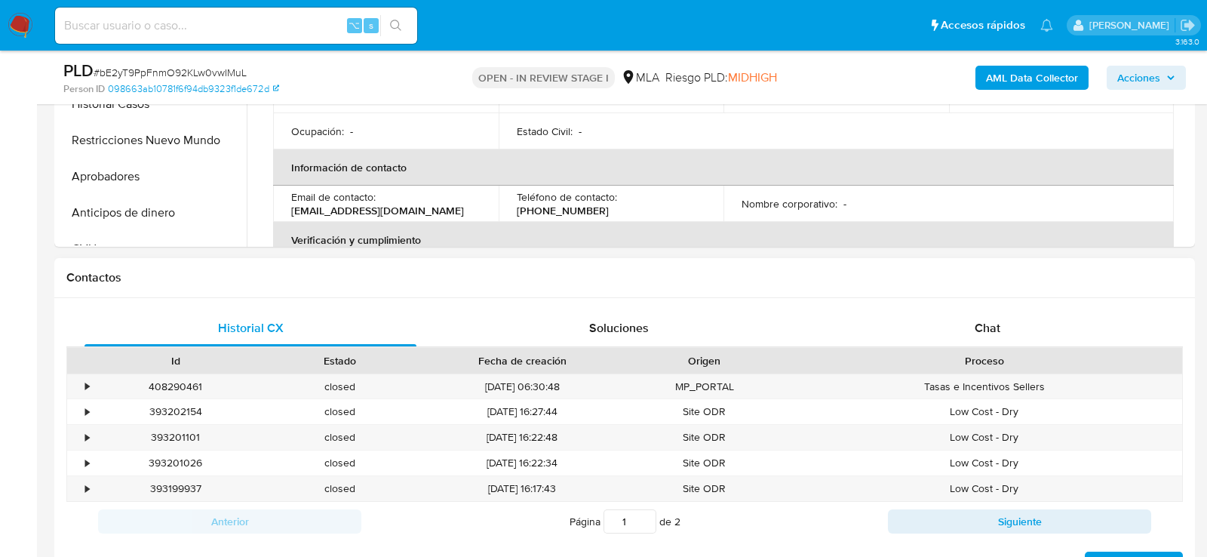
scroll to position [534, 0]
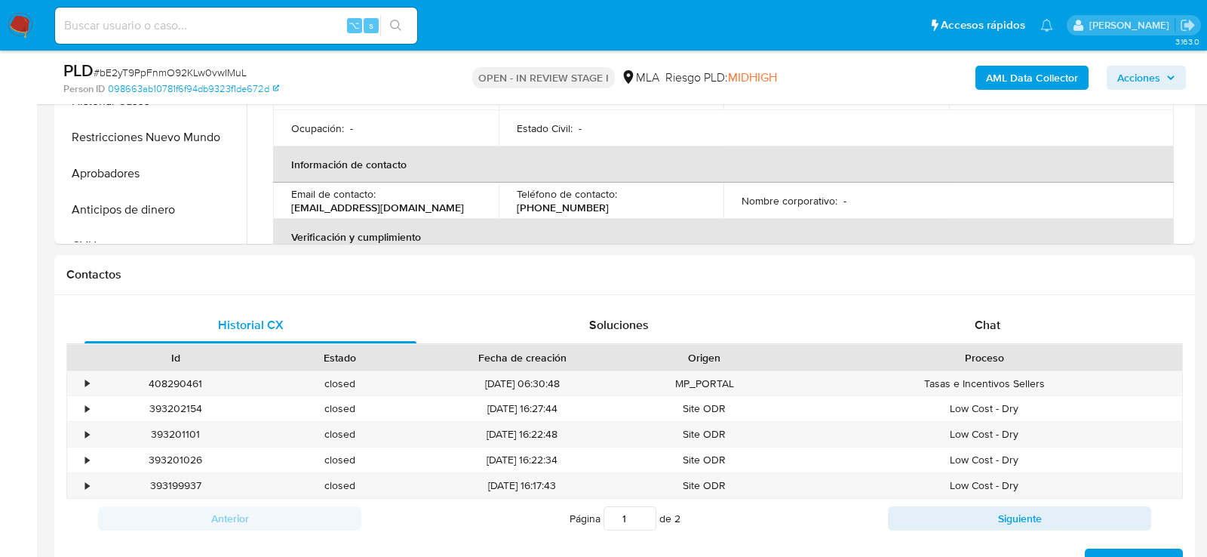
click at [230, 71] on span "# bE2yT9PpFnmO92KLw0vwIMuL" at bounding box center [170, 72] width 153 height 15
copy span "bE2yT9PpFnmO92KLw0vwIMuL"
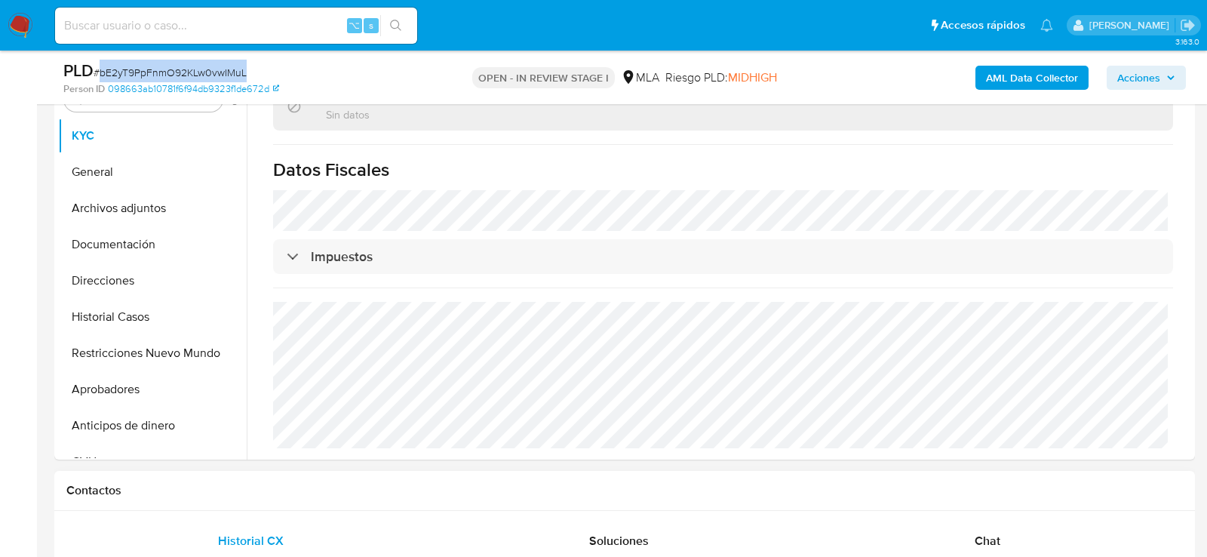
scroll to position [685, 0]
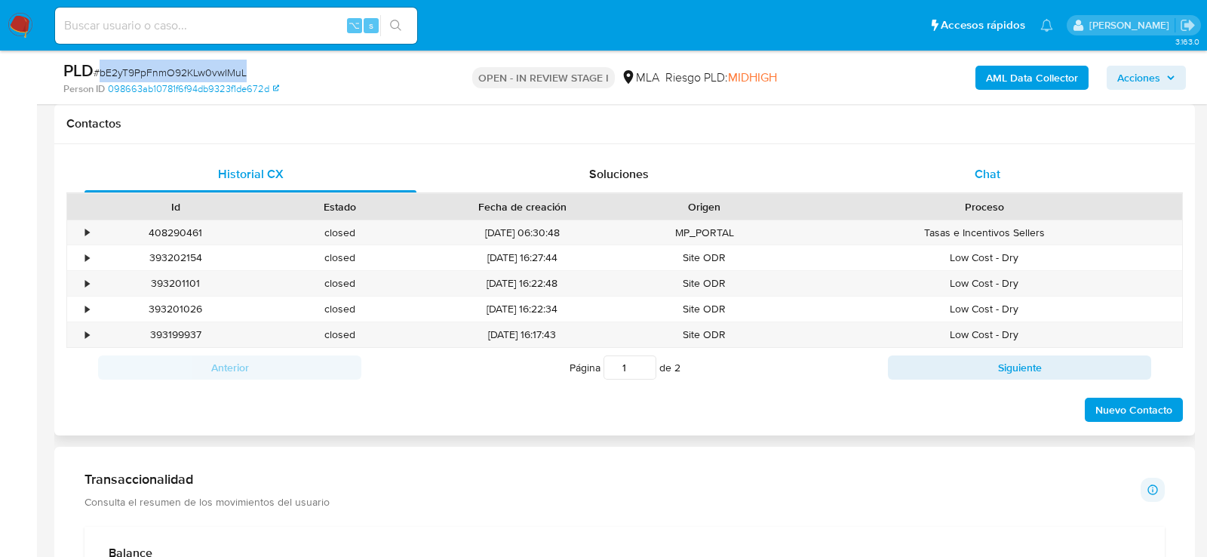
click at [961, 186] on div "Chat" at bounding box center [988, 174] width 332 height 36
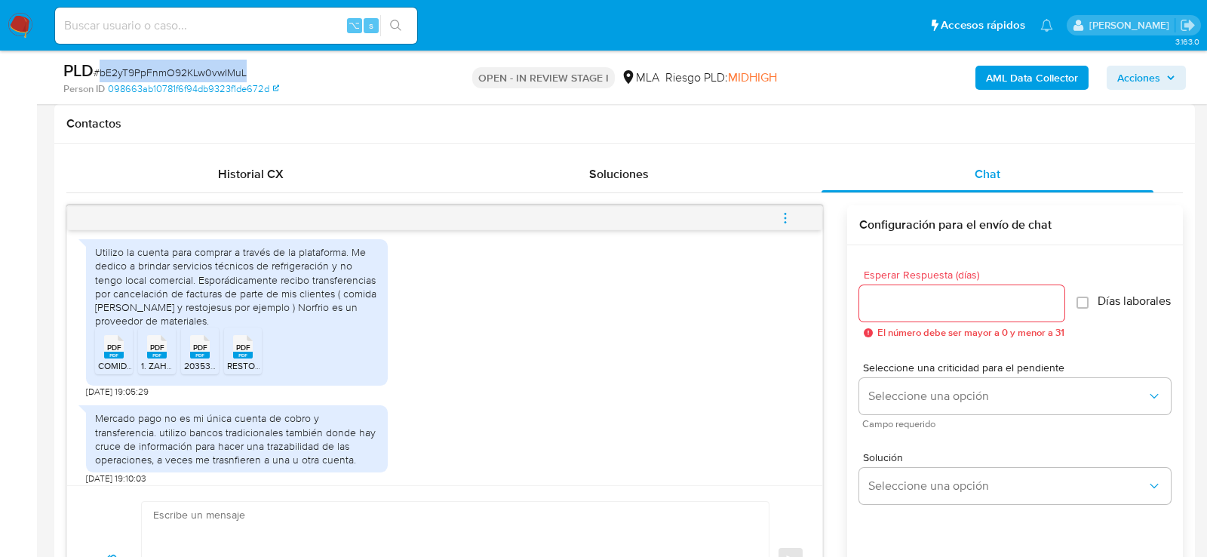
scroll to position [1681, 0]
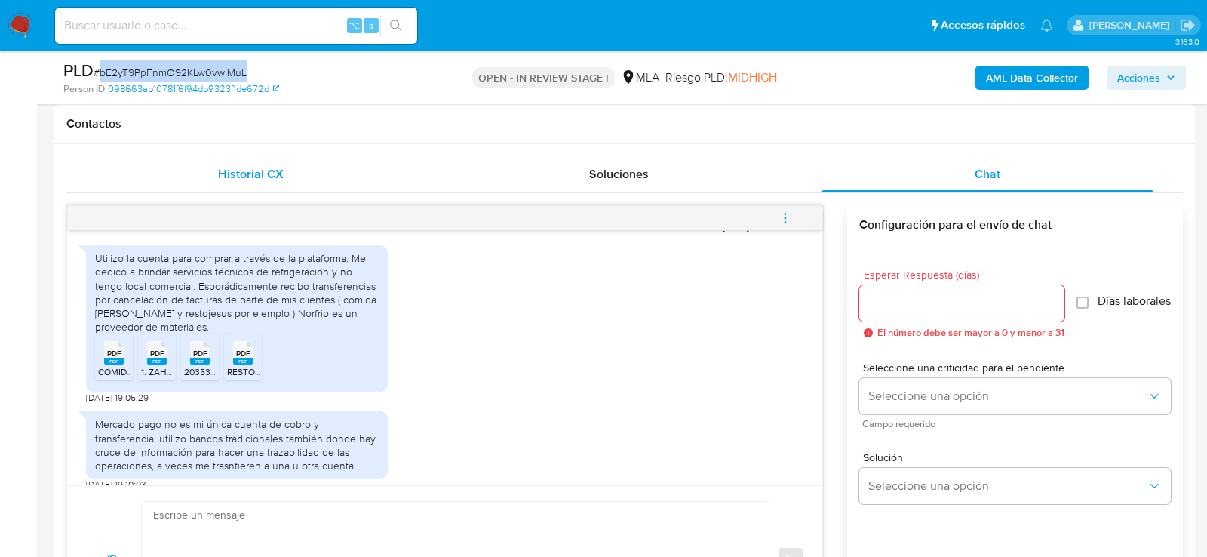
click at [424, 173] on button "Historial CX" at bounding box center [250, 174] width 368 height 36
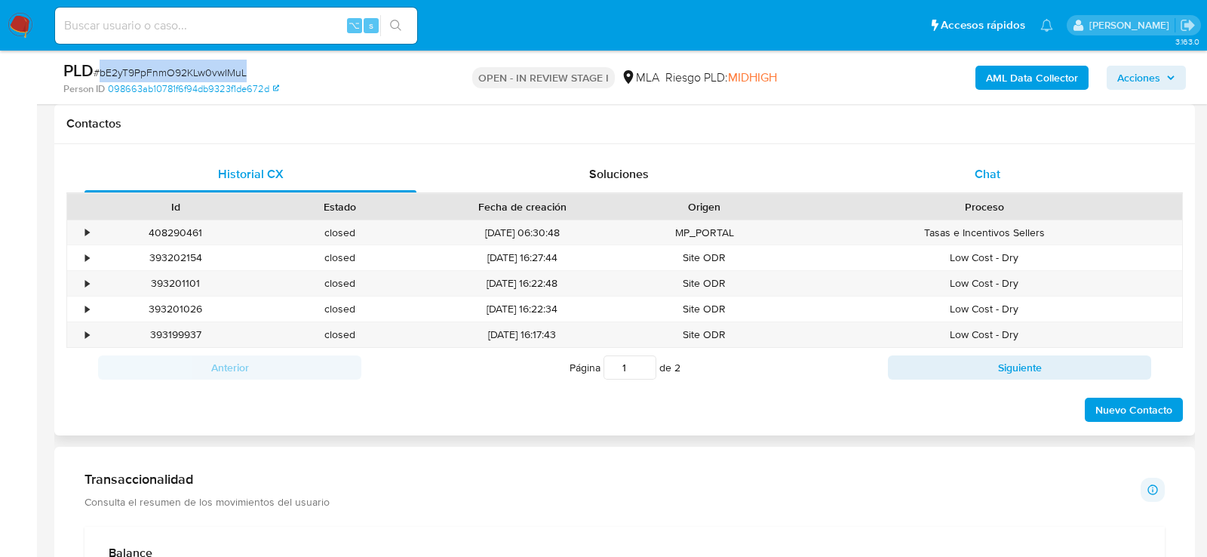
click at [938, 169] on div "Chat" at bounding box center [988, 174] width 332 height 36
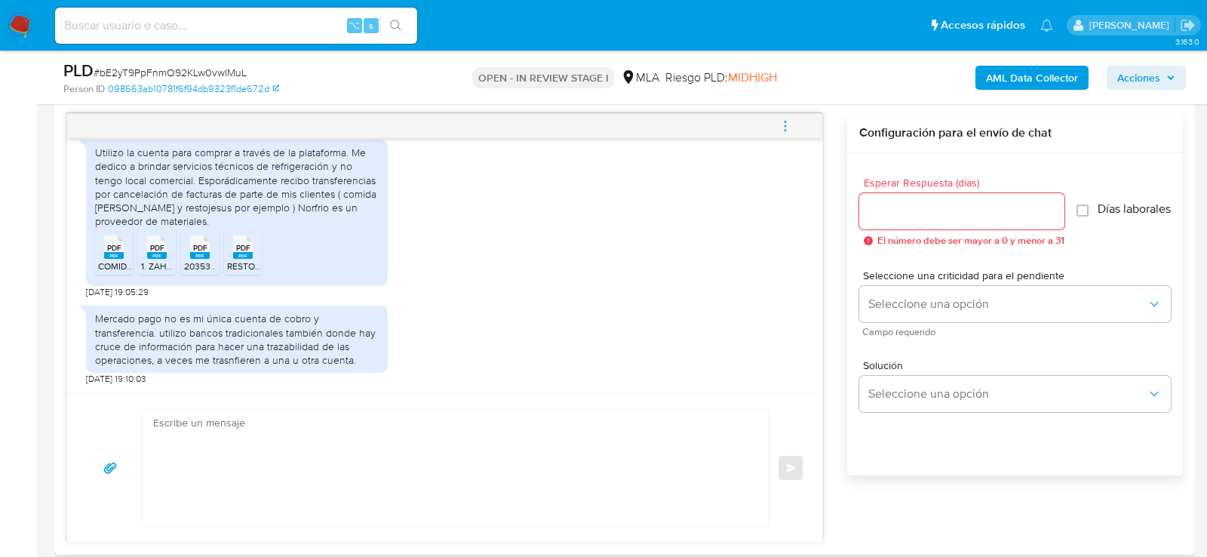
scroll to position [1736, 0]
click at [117, 260] on span "COMIDAPALERMOSA_op0001-00005064_JORGEEMILIANOZAHORECZ.pdf" at bounding box center [249, 266] width 303 height 13
click at [152, 264] on span "1. ZAHORECZ GANANCIAS INVERSIONES FON.pdf" at bounding box center [243, 266] width 205 height 13
click at [190, 264] on span "20353760719_001_00002_00000797.pdf" at bounding box center [266, 266] width 165 height 13
click at [253, 264] on span "RESTOJESUSSA_op0001-00006596_JORGEEMILIANOZAHORECZ (1).pdf" at bounding box center [373, 266] width 293 height 13
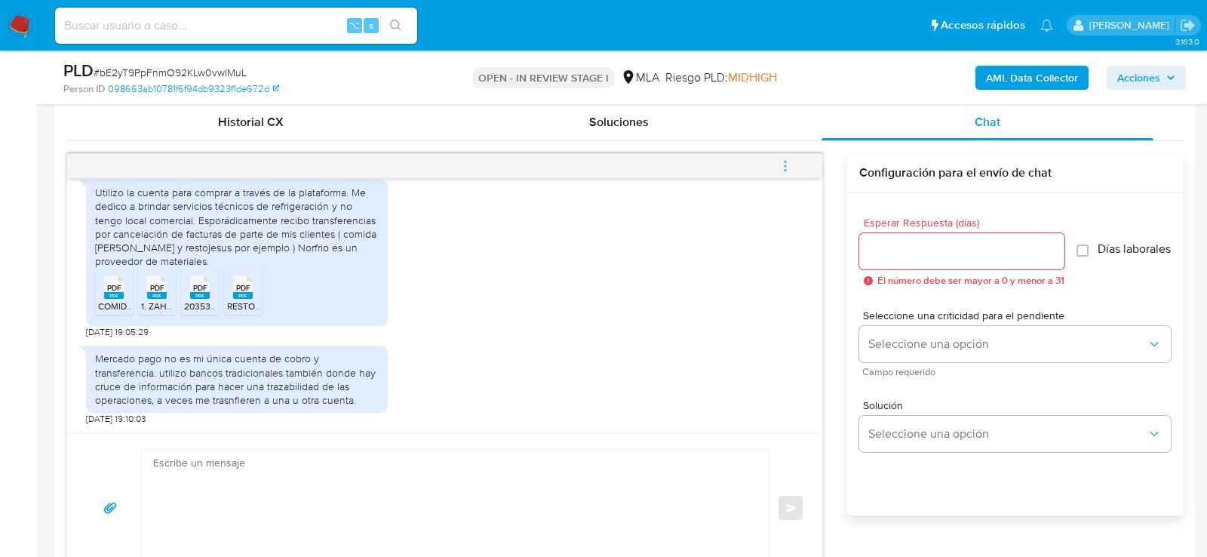
scroll to position [740, 0]
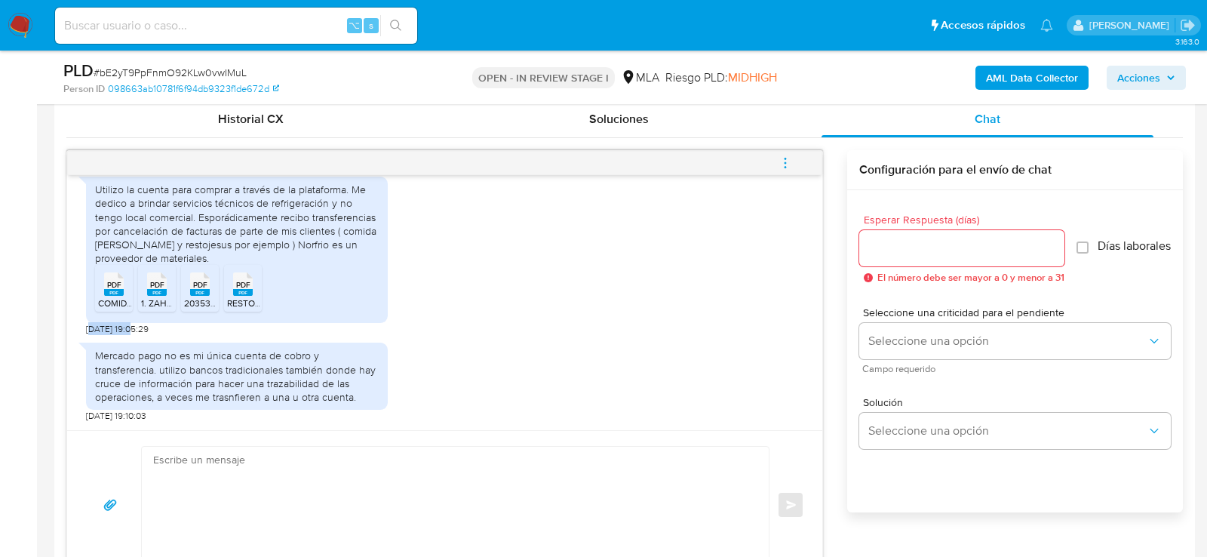
drag, startPoint x: 132, startPoint y: 331, endPoint x: 88, endPoint y: 329, distance: 43.8
click at [88, 329] on span "[DATE] 19:05:29" at bounding box center [117, 329] width 63 height 12
copy span "06/10/2025"
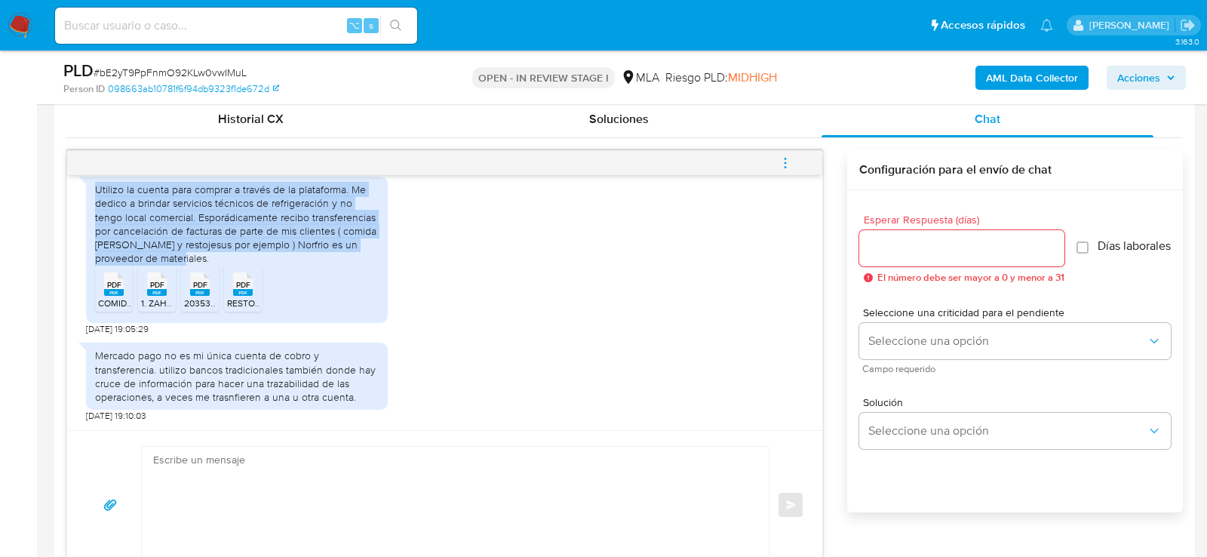
drag, startPoint x: 97, startPoint y: 191, endPoint x: 168, endPoint y: 257, distance: 96.7
click at [168, 257] on div "Utilizo la cuenta para comprar a través de la plataforma. Me dedico a brindar s…" at bounding box center [237, 224] width 284 height 82
copy div "Utilizo la cuenta para comprar a través de la plataforma. Me dedico a brindar s…"
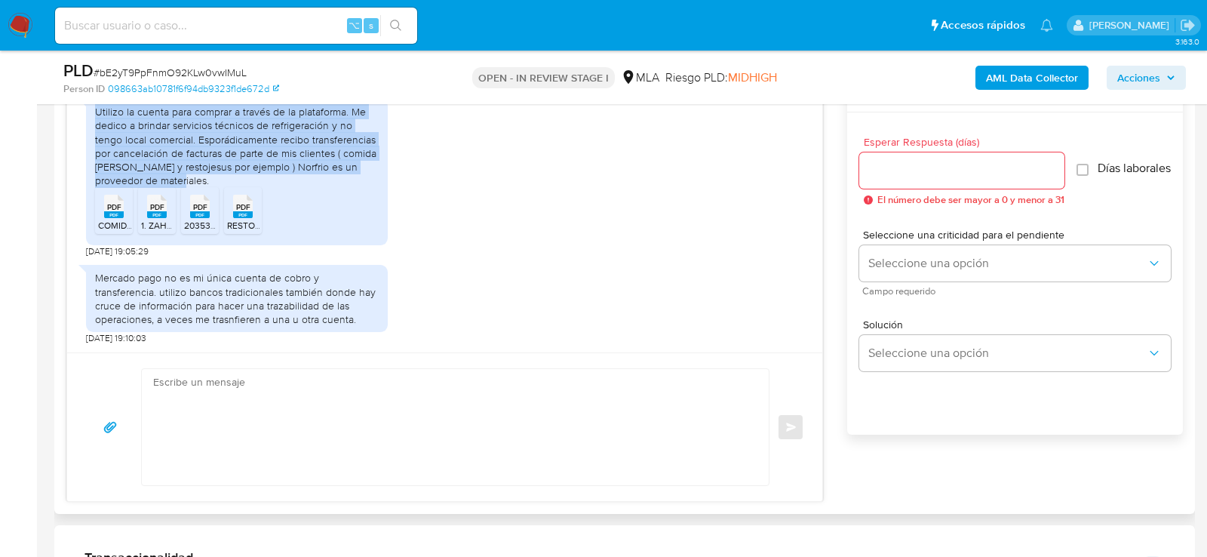
scroll to position [1736, 0]
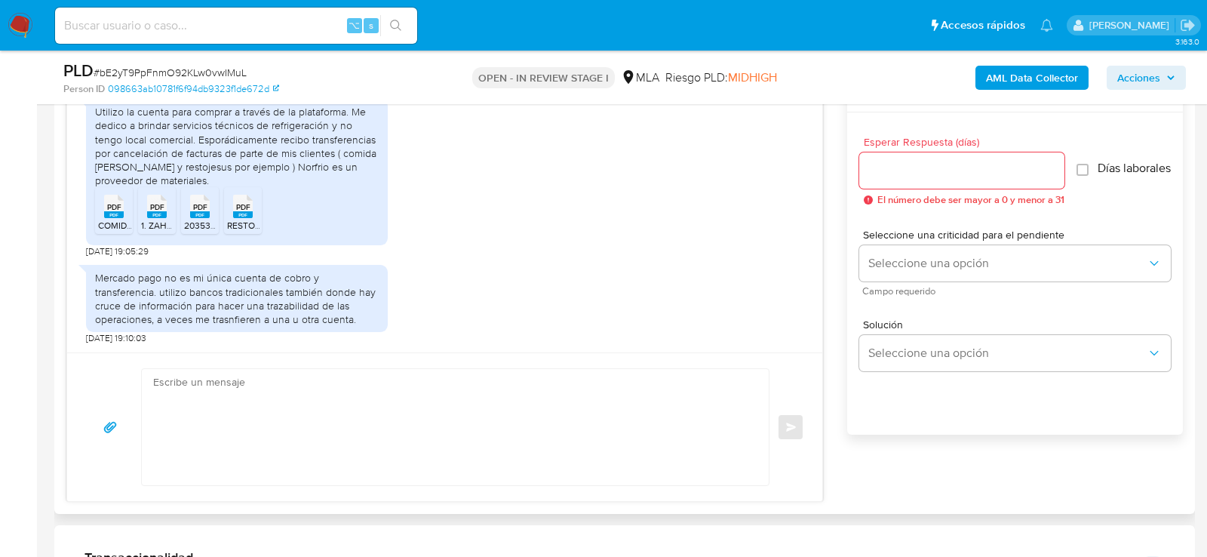
click at [432, 410] on textarea at bounding box center [451, 427] width 597 height 116
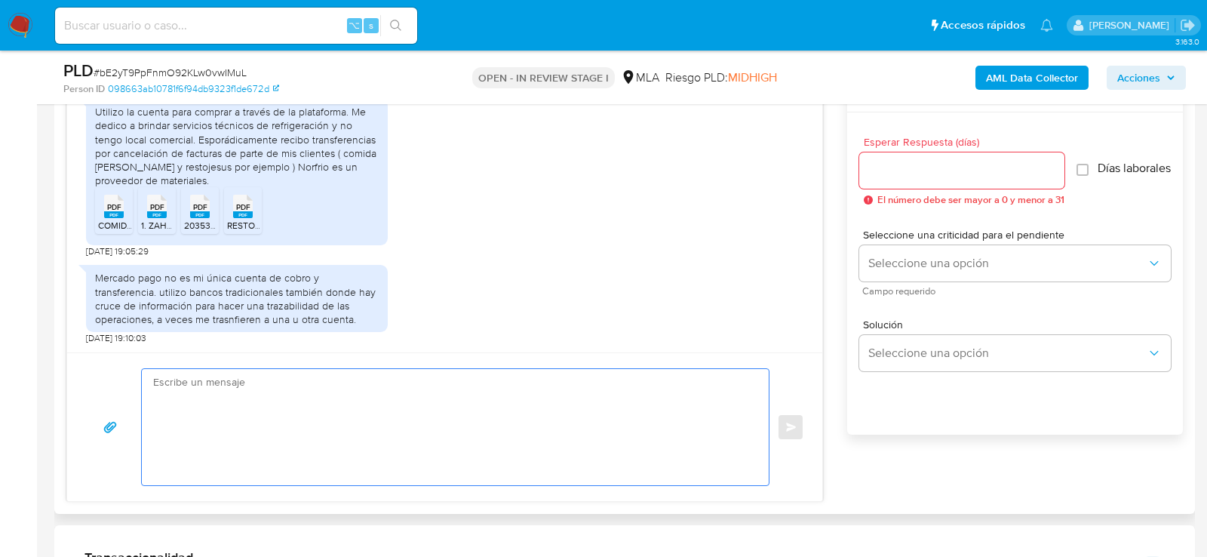
paste textarea "Hola, ¡Muchas gracias por tu respuesta! Confirmamos la recepción de la document…"
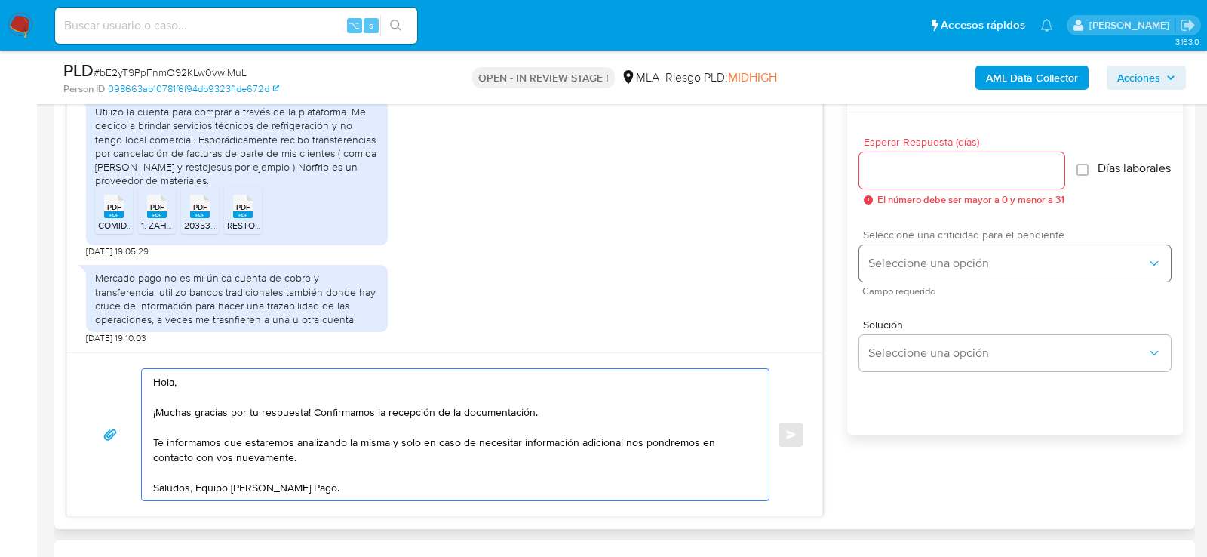
type textarea "Hola, ¡Muchas gracias por tu respuesta! Confirmamos la recepción de la document…"
click at [878, 270] on span "Seleccione una opción" at bounding box center [1008, 263] width 278 height 15
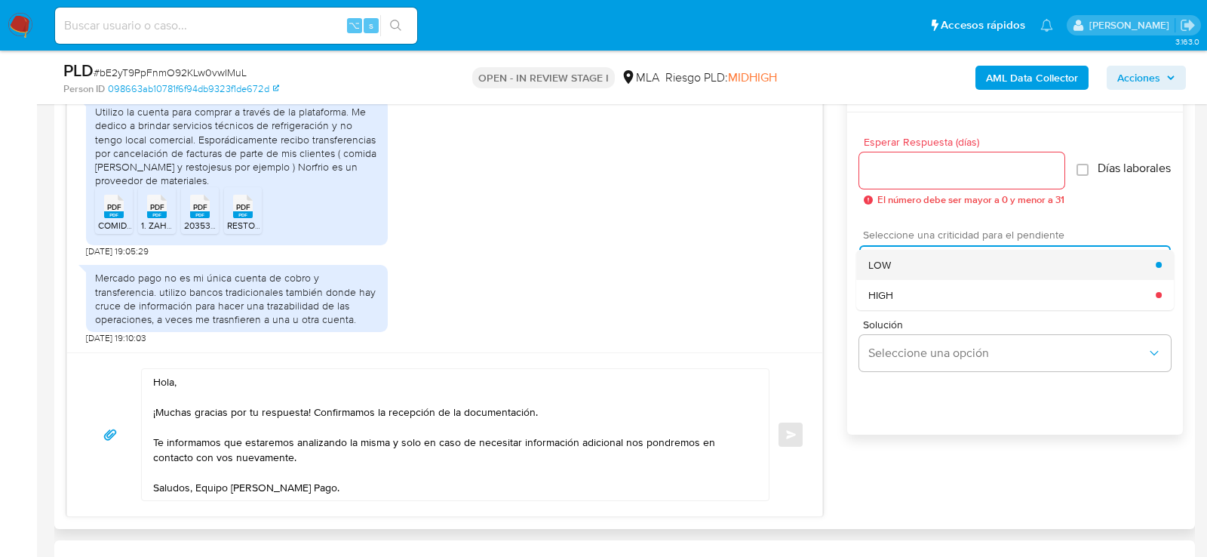
click at [878, 261] on div "LOW" at bounding box center [1013, 265] width 288 height 30
click at [880, 175] on input "Esperar Respuesta (días)" at bounding box center [962, 171] width 205 height 20
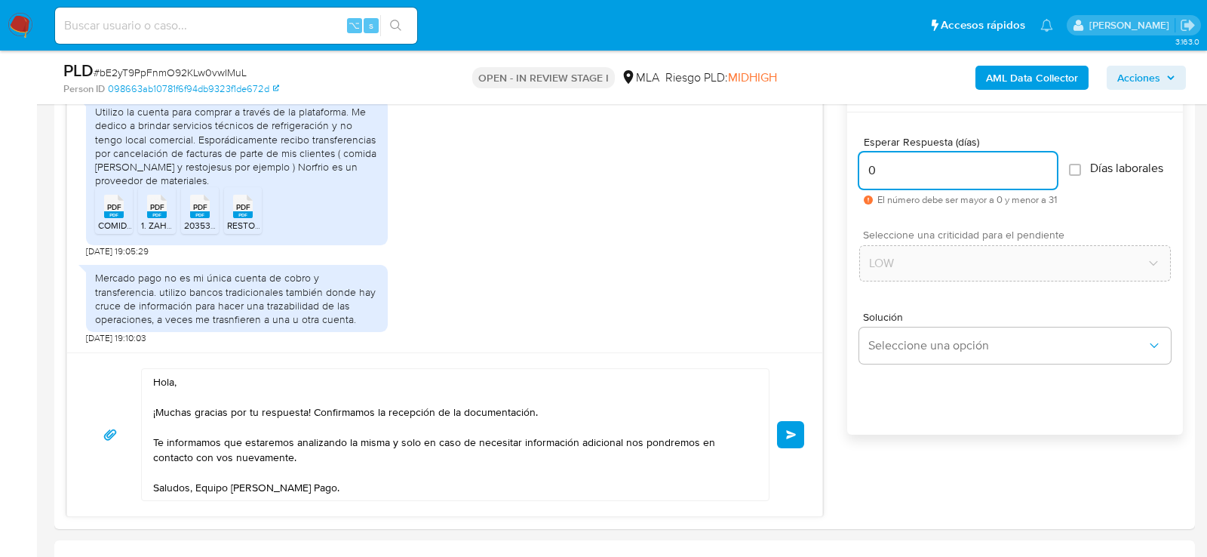
type input "0"
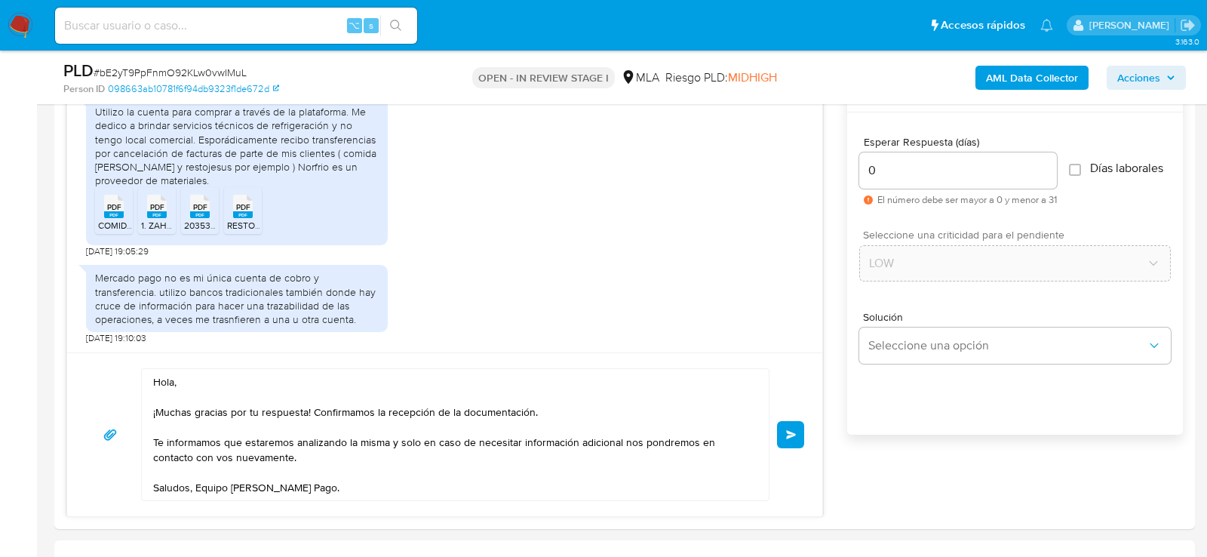
click at [232, 72] on span "# bE2yT9PpFnmO92KLw0vwIMuL" at bounding box center [170, 72] width 153 height 15
copy span "bE2yT9PpFnmO92KLw0vwIMuL"
click at [783, 434] on button "Enviar" at bounding box center [790, 434] width 27 height 27
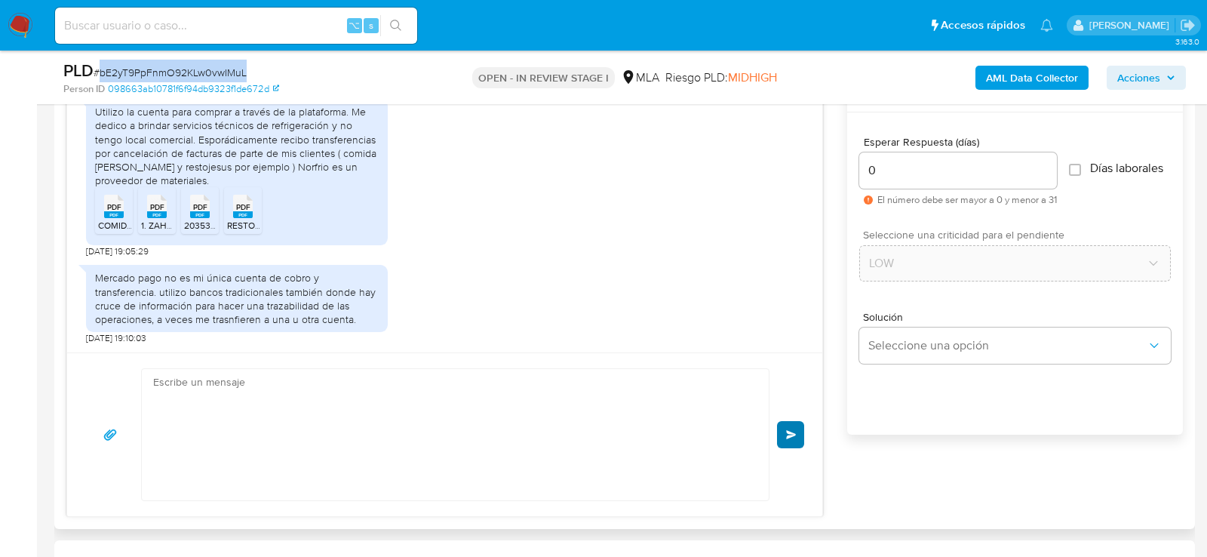
scroll to position [1917, 0]
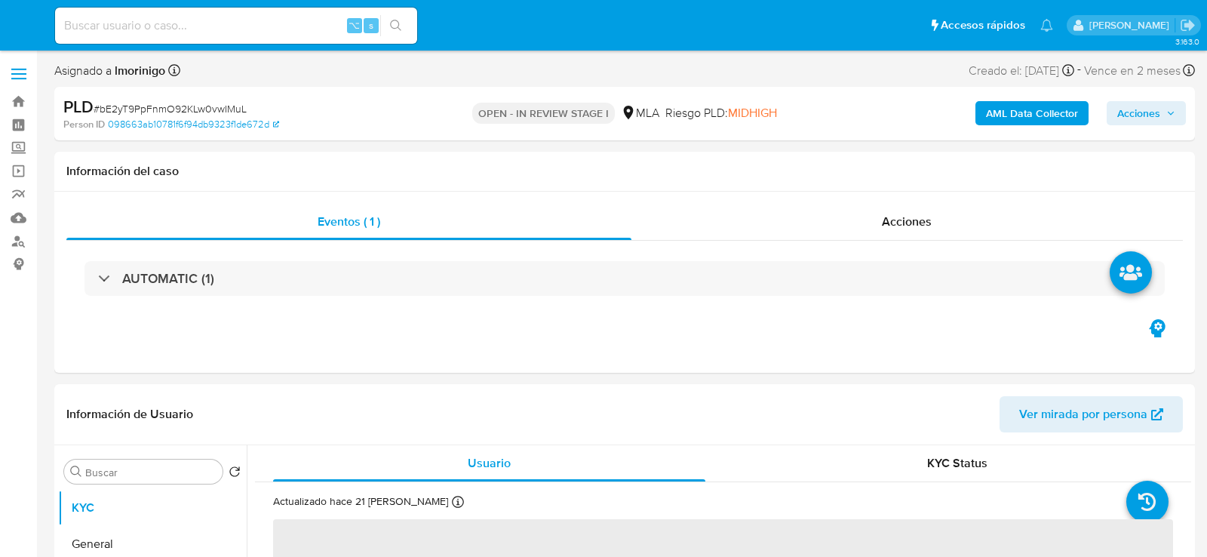
select select "10"
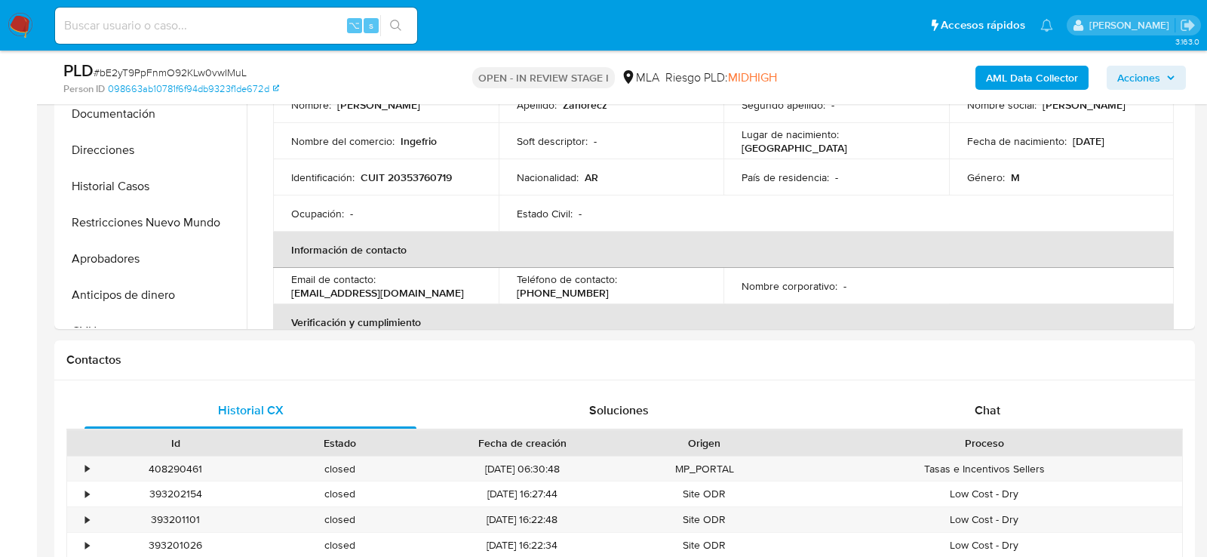
scroll to position [481, 0]
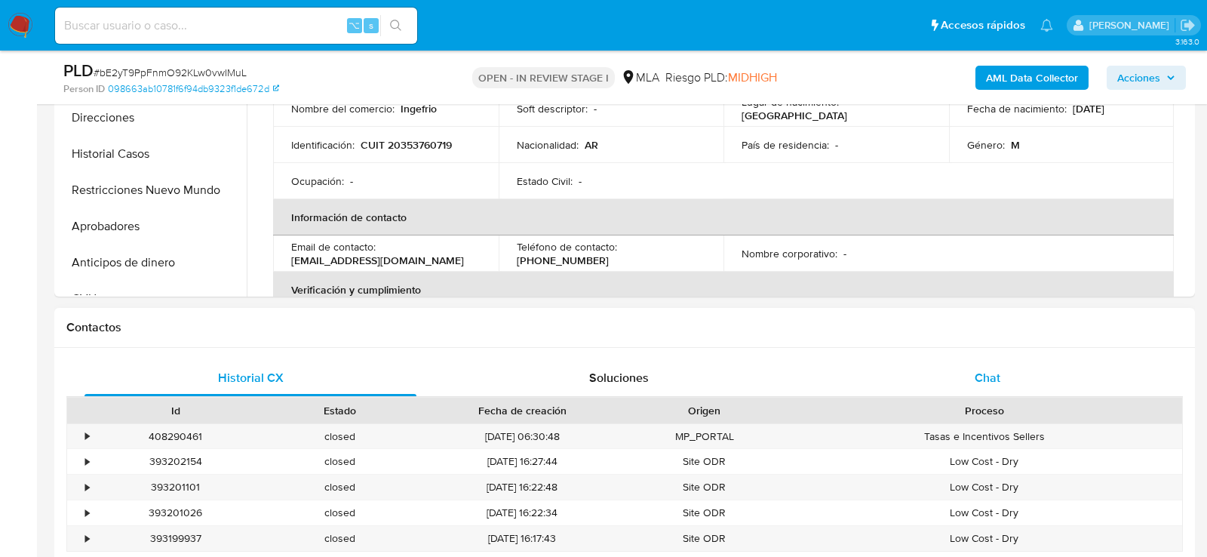
click at [951, 360] on div "Chat" at bounding box center [988, 378] width 332 height 36
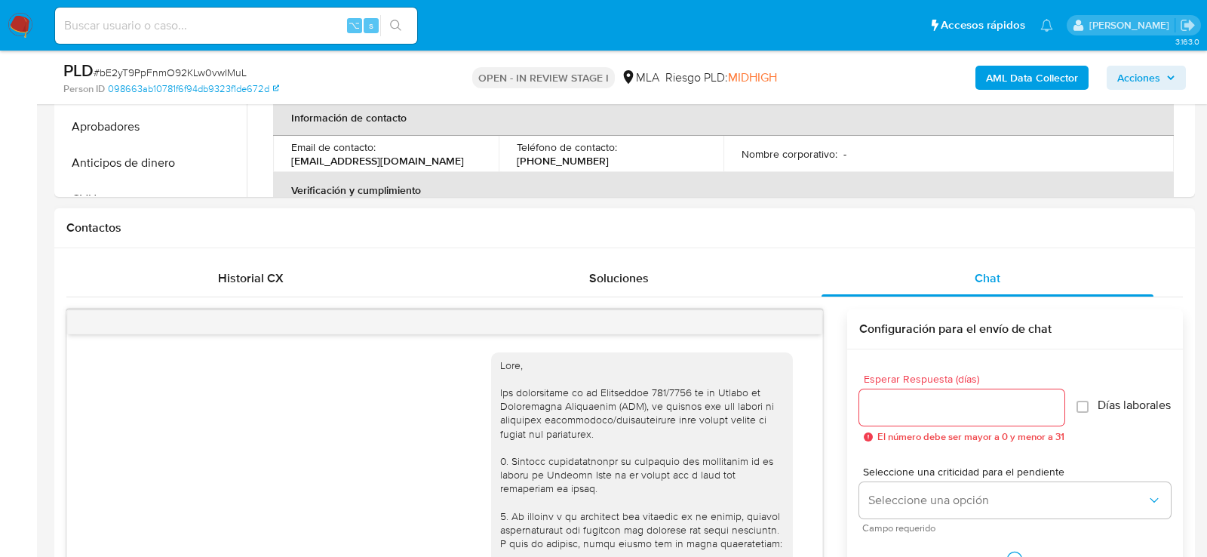
scroll to position [1917, 0]
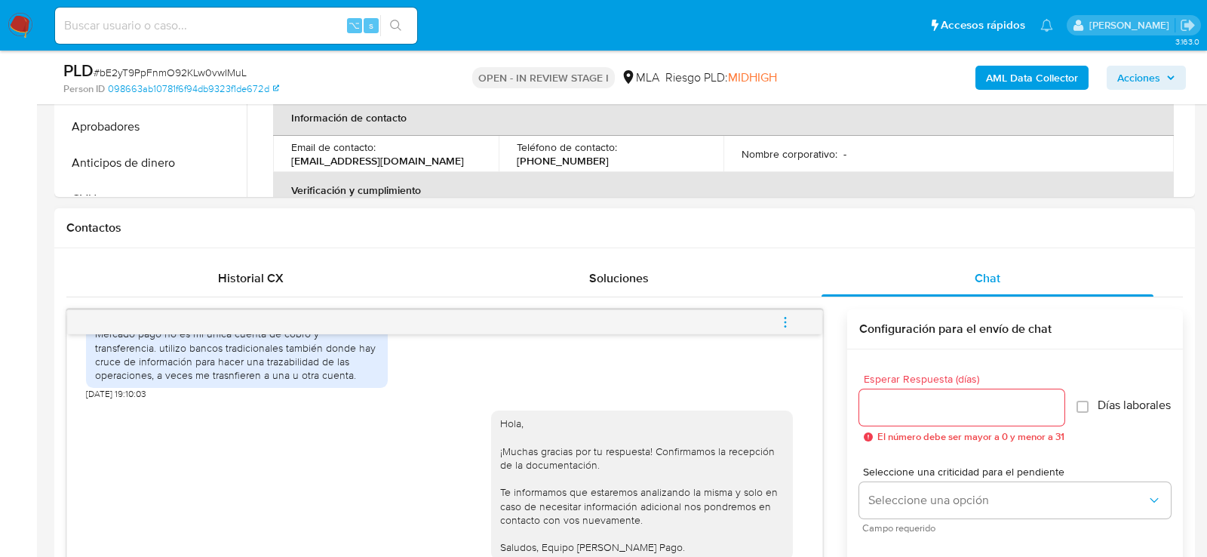
click at [781, 312] on span "menu-action" at bounding box center [786, 322] width 14 height 36
click at [722, 295] on li "Cerrar conversación" at bounding box center [683, 291] width 155 height 27
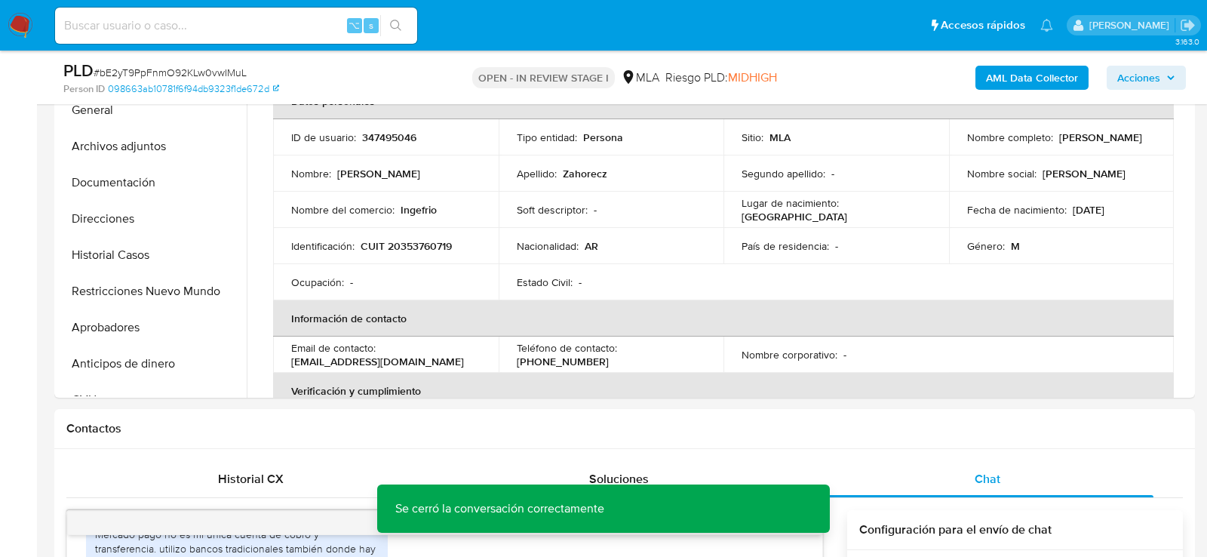
scroll to position [308, 0]
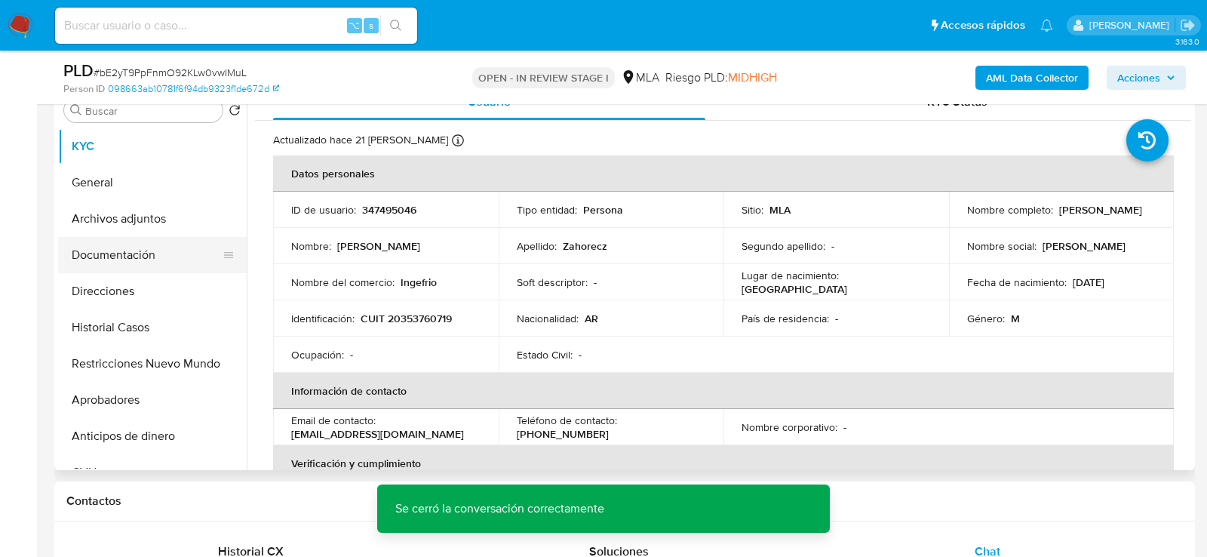
click at [91, 262] on button "Documentación" at bounding box center [146, 255] width 177 height 36
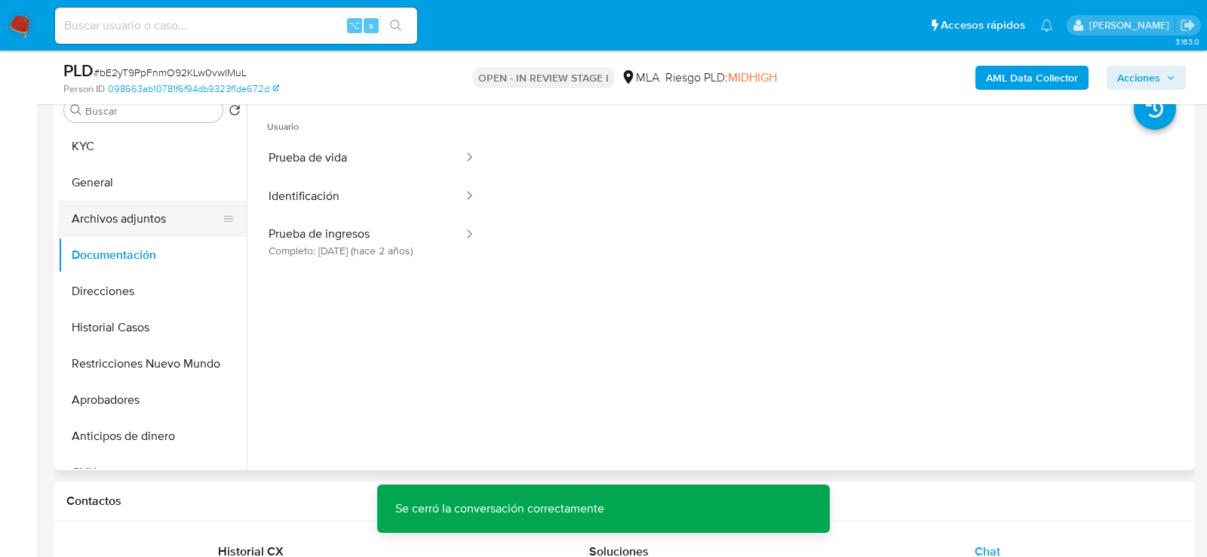
click at [106, 230] on button "Archivos adjuntos" at bounding box center [146, 219] width 177 height 36
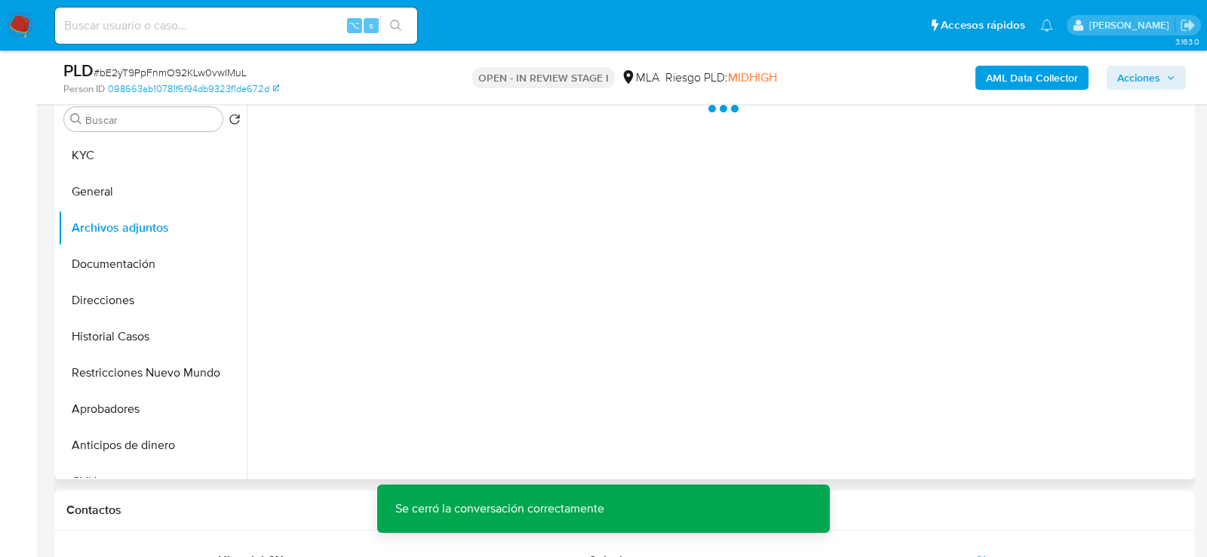
scroll to position [297, 0]
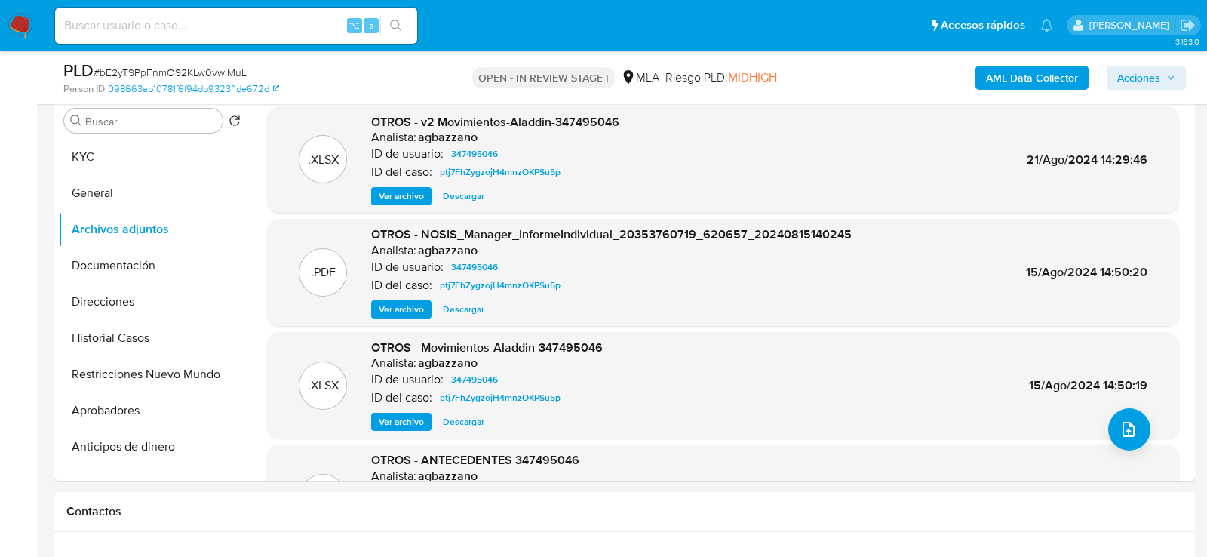
click at [1031, 71] on b "AML Data Collector" at bounding box center [1032, 78] width 92 height 24
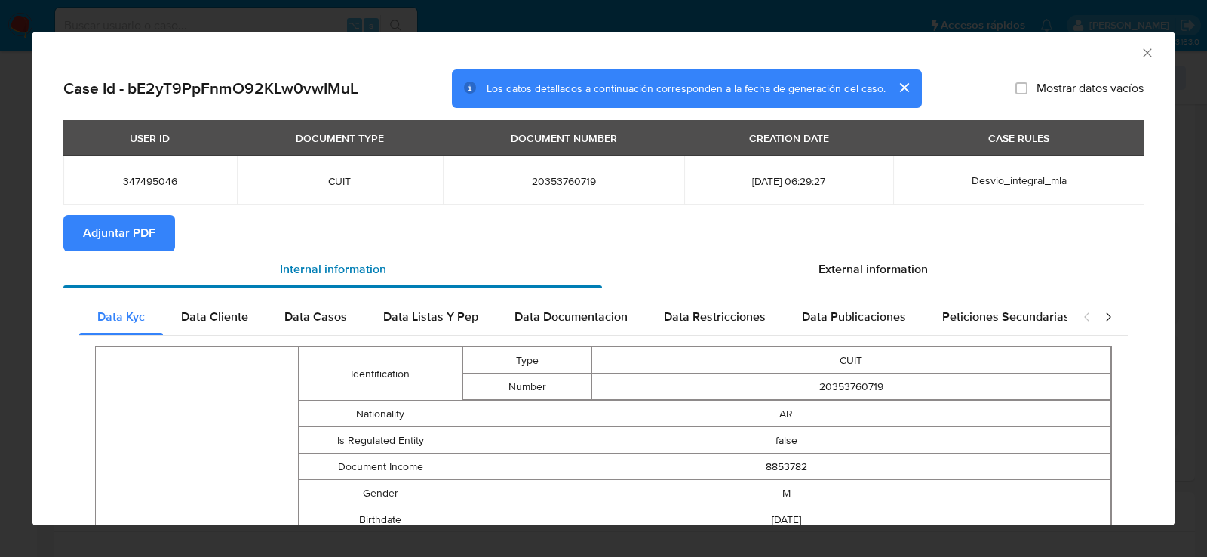
click at [118, 254] on div "Internal information" at bounding box center [332, 269] width 539 height 36
click at [118, 242] on span "Adjuntar PDF" at bounding box center [119, 233] width 72 height 33
click at [11, 229] on div "AML Data Collector Case Id - bE2yT9PpFnmO92KLw0vwIMuL Los datos detallados a co…" at bounding box center [603, 278] width 1207 height 557
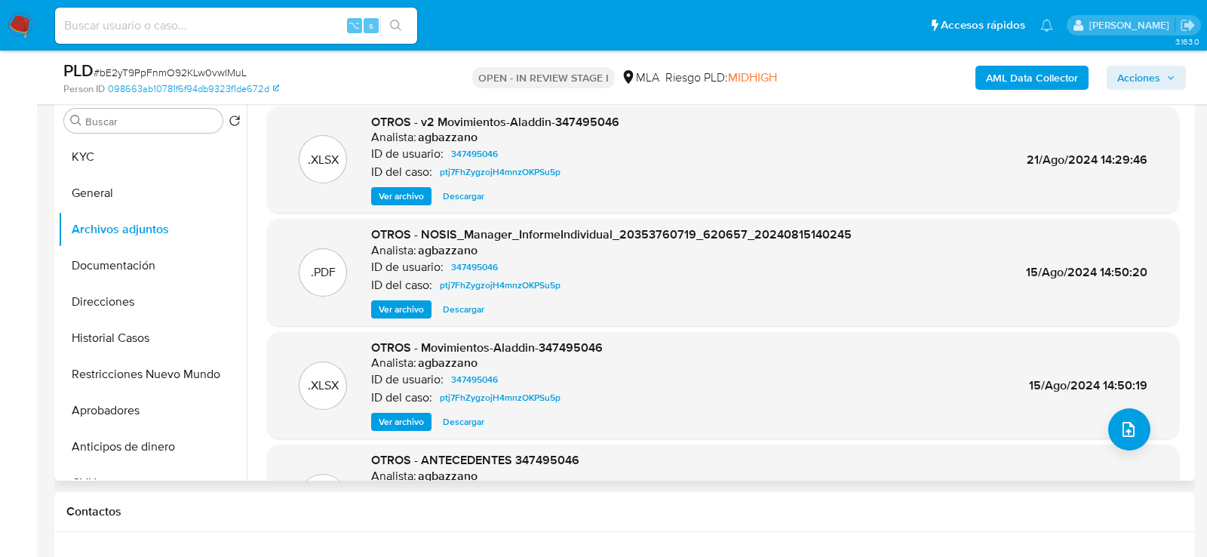
scroll to position [275, 0]
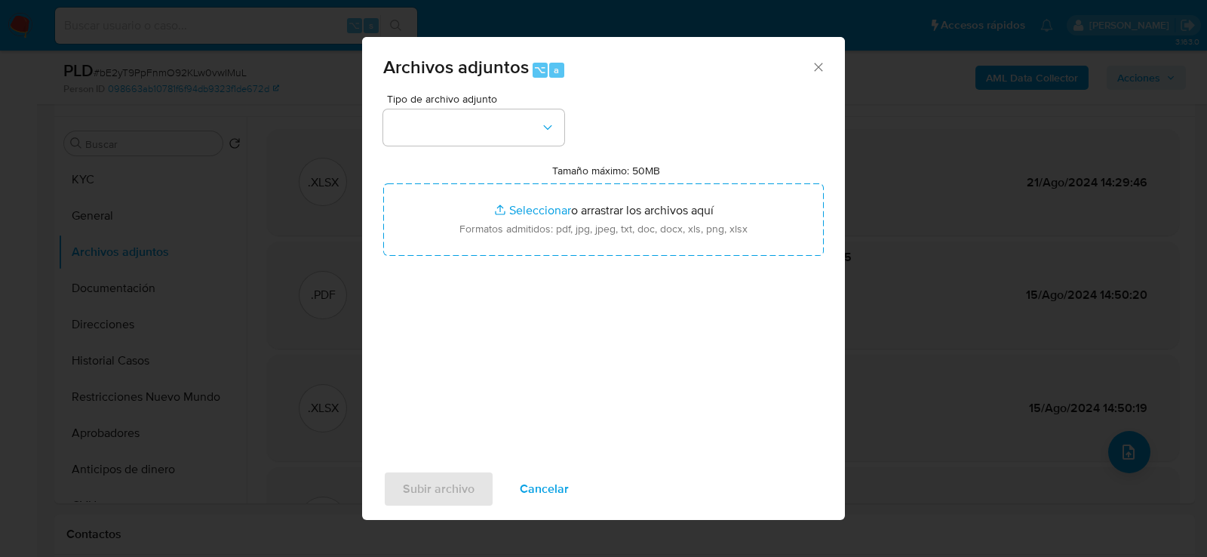
click at [566, 150] on div "Tipo de archivo adjunto Tamaño máximo: 50MB Seleccionar archivos Seleccionar o …" at bounding box center [603, 272] width 441 height 356
click at [552, 142] on button "button" at bounding box center [473, 127] width 181 height 36
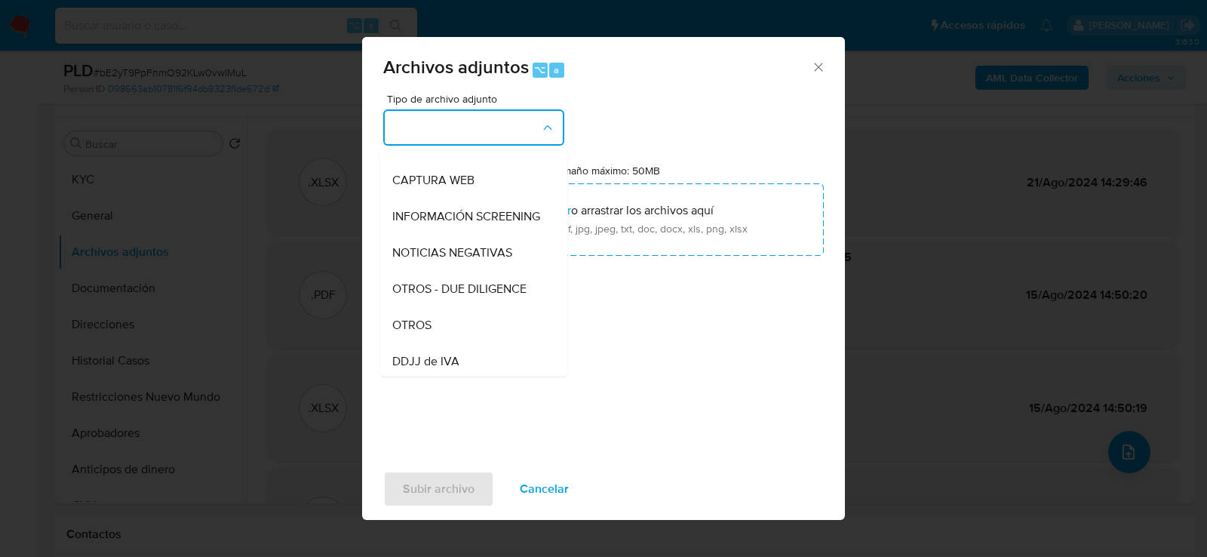
scroll to position [136, 0]
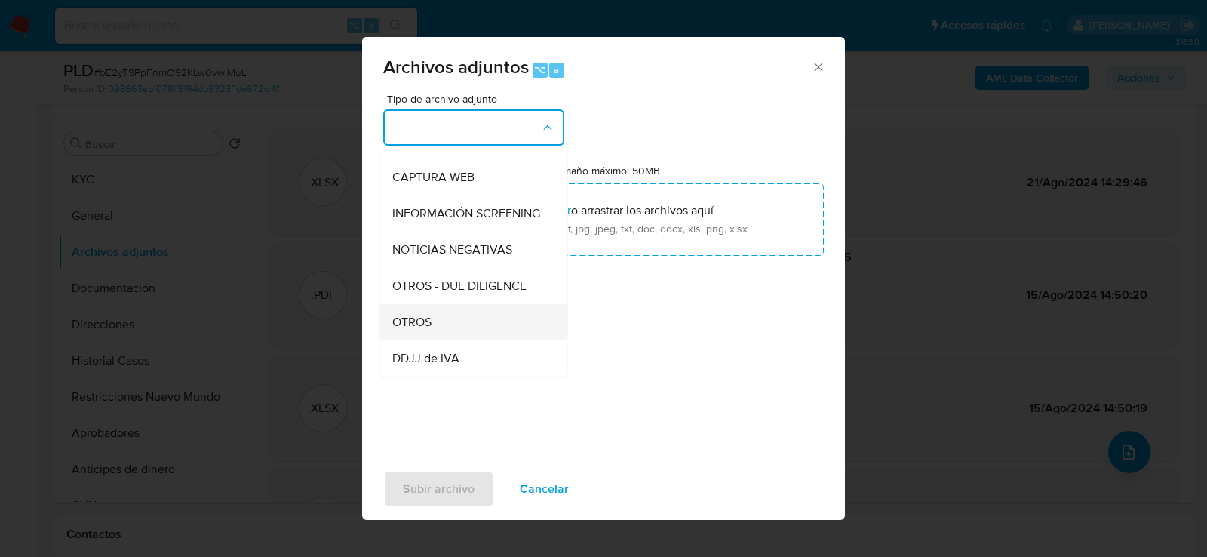
click at [535, 309] on div "OTROS" at bounding box center [469, 321] width 154 height 36
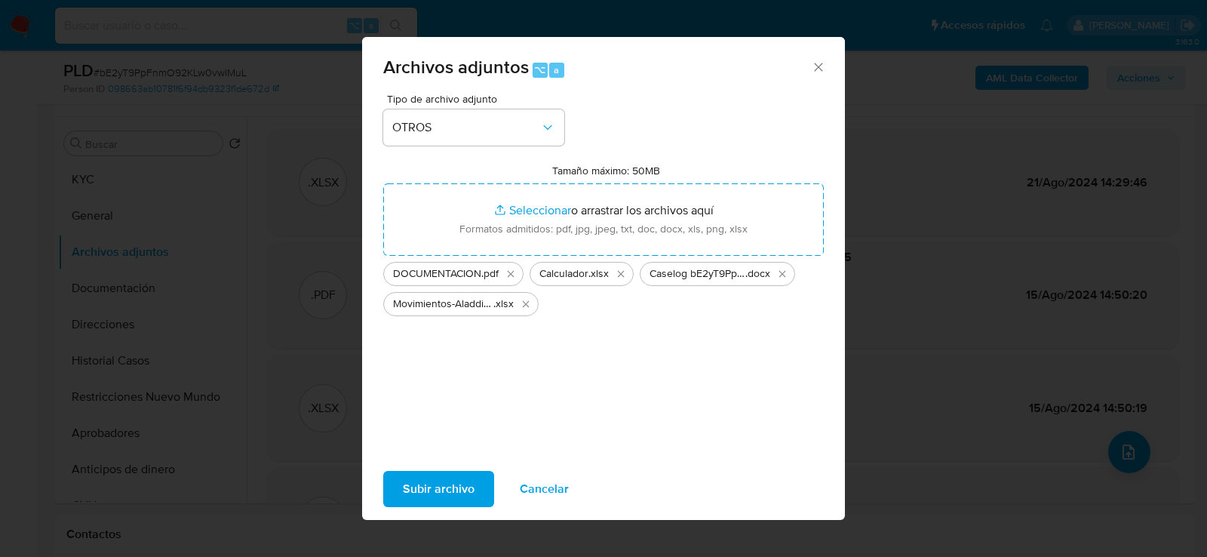
click at [461, 489] on span "Subir archivo" at bounding box center [439, 488] width 72 height 33
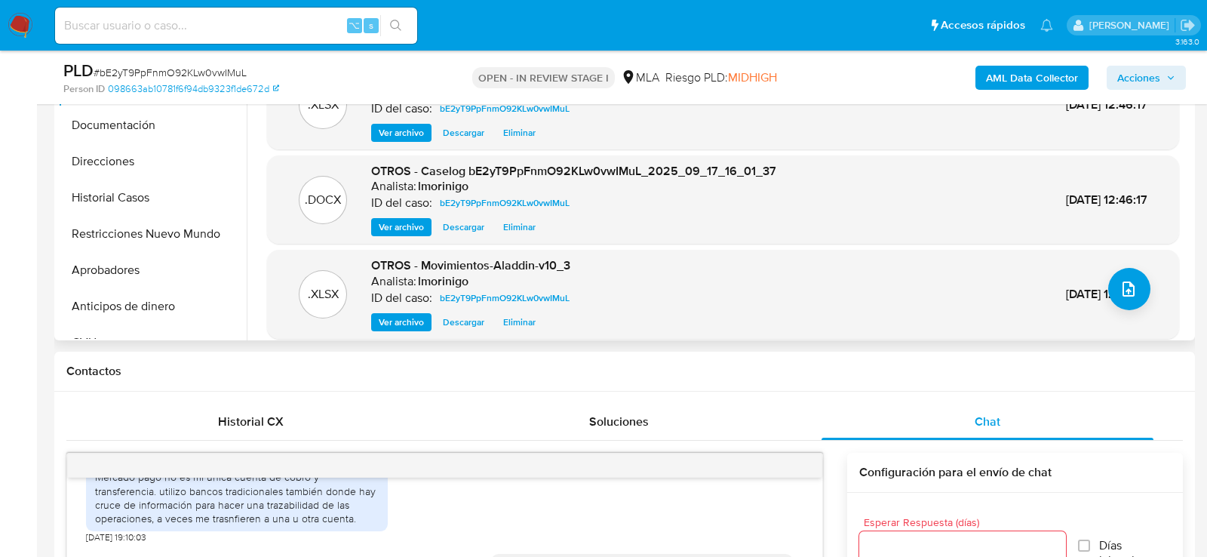
scroll to position [419, 0]
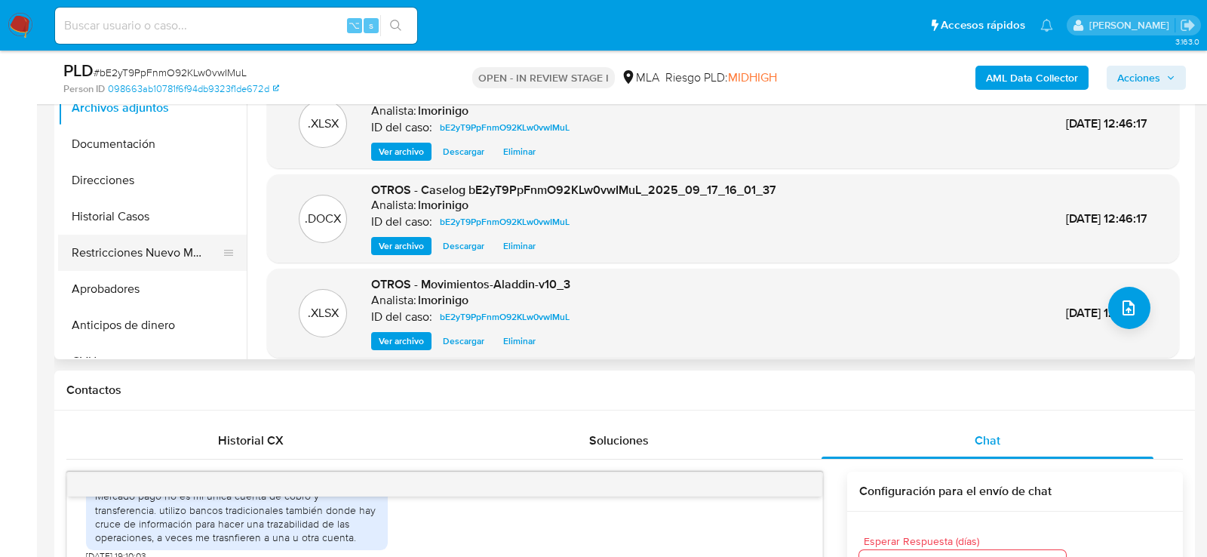
click at [123, 248] on button "Restricciones Nuevo Mundo" at bounding box center [146, 253] width 177 height 36
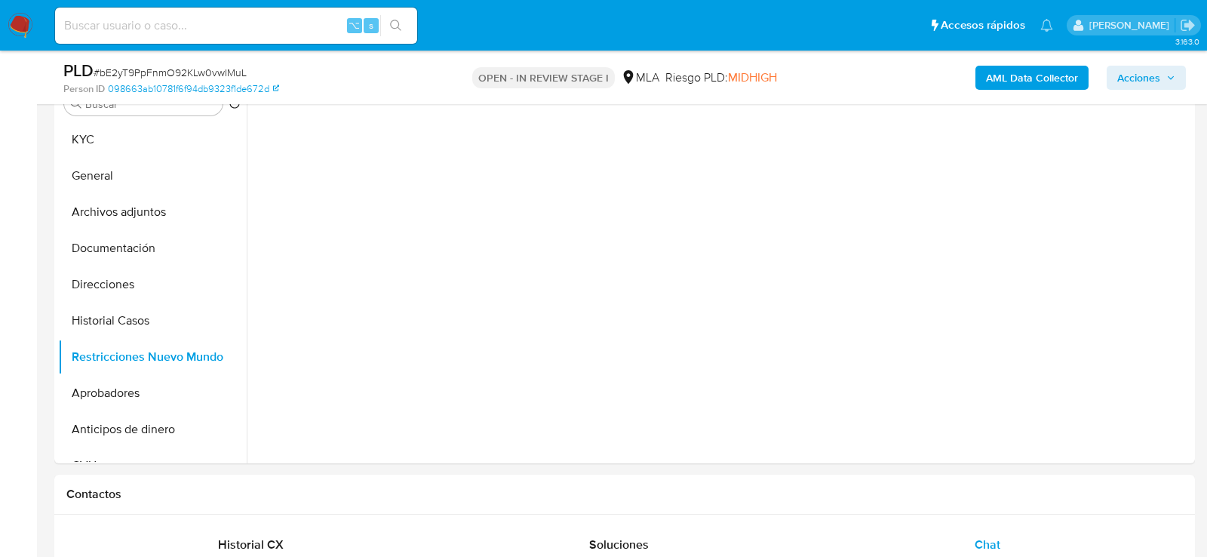
scroll to position [310, 0]
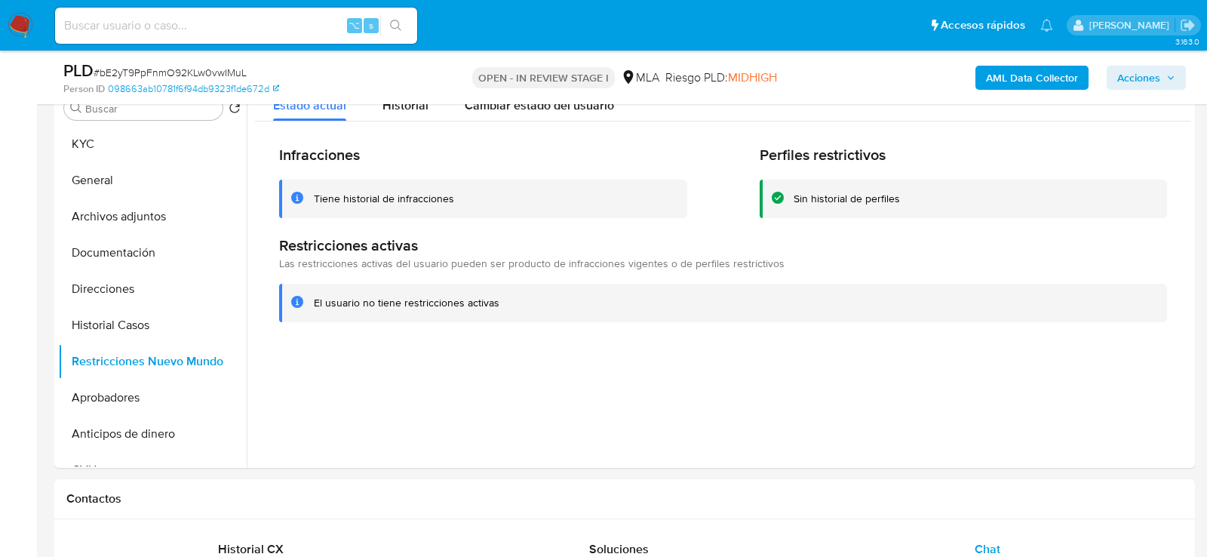
click at [1135, 72] on span "Acciones" at bounding box center [1139, 78] width 43 height 24
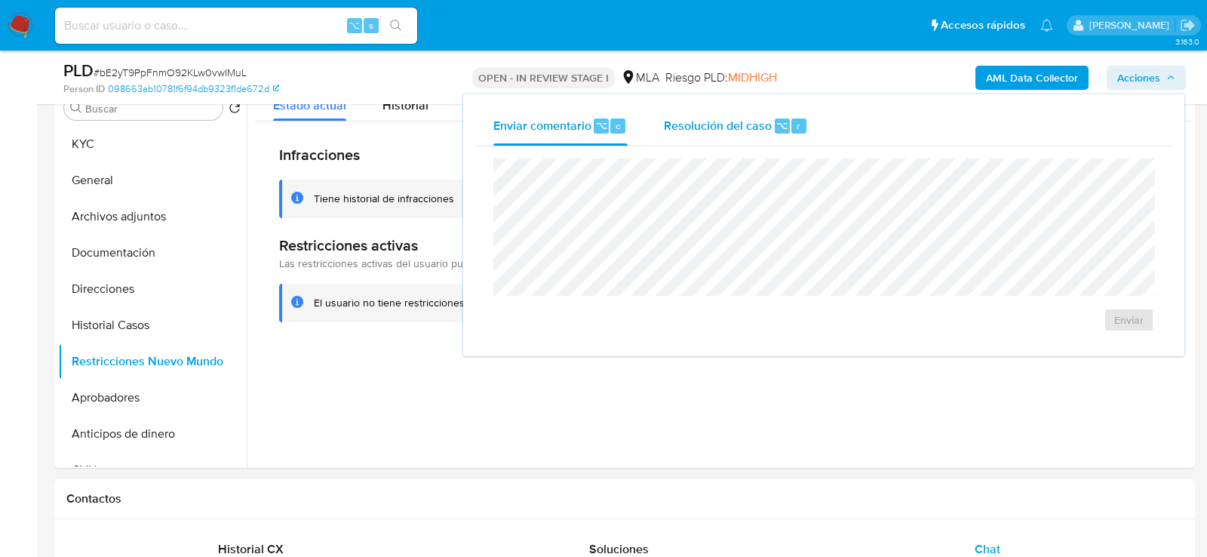
click at [764, 114] on div "Resolución del caso ⌥ r" at bounding box center [736, 125] width 144 height 39
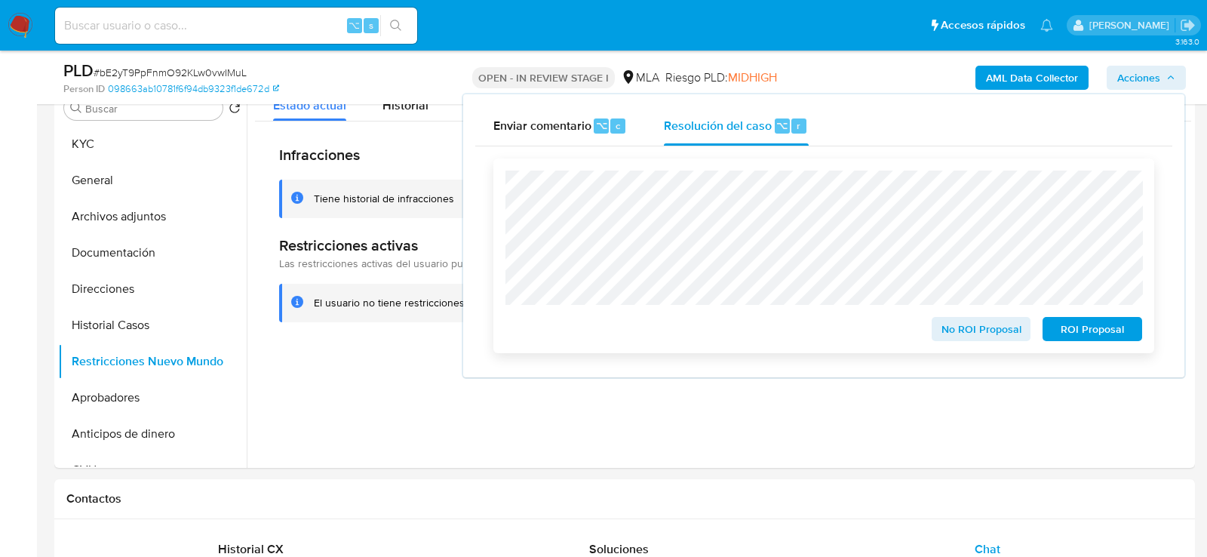
click at [974, 328] on span "No ROI Proposal" at bounding box center [982, 328] width 78 height 21
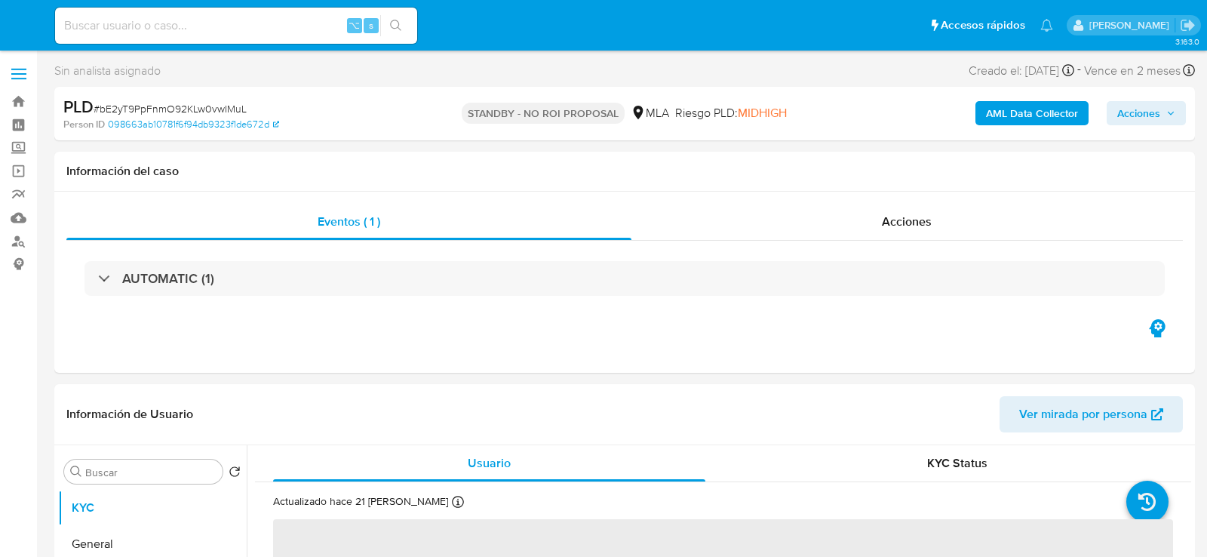
select select "10"
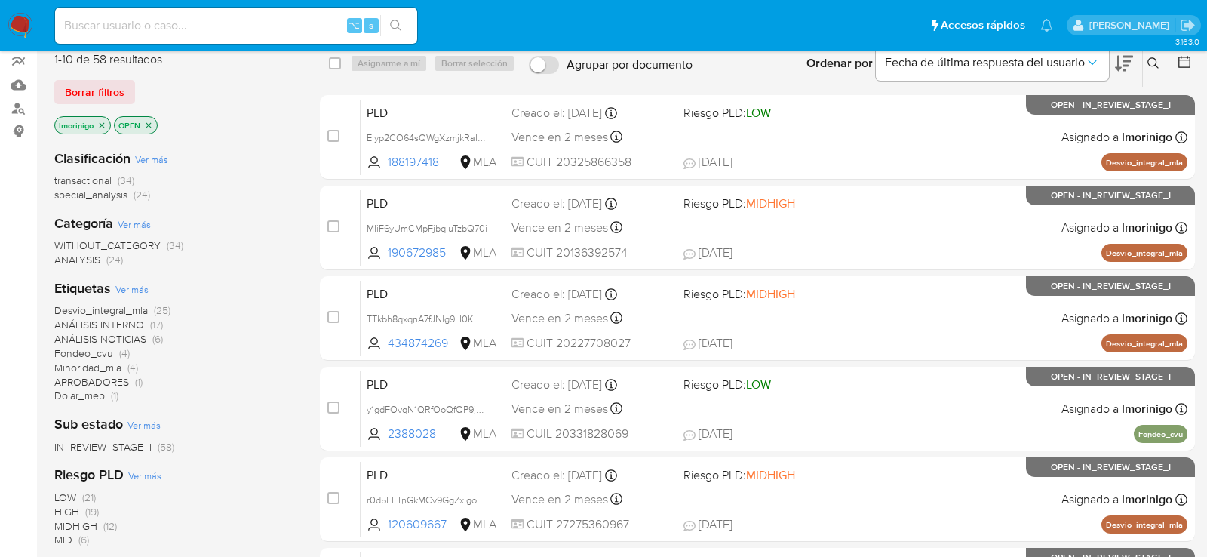
scroll to position [137, 0]
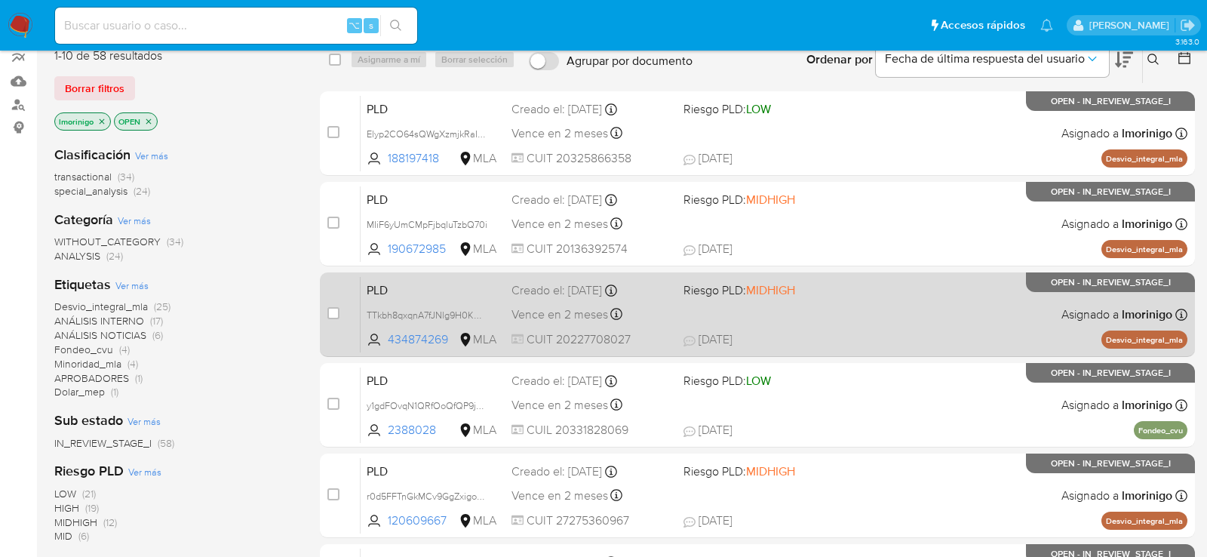
click at [850, 325] on div "PLD TTkbh8qxqnA7fJNlg9H0KBA4 434874269 MLA Riesgo PLD: MIDHIGH Creado el: 12/09…" at bounding box center [774, 314] width 827 height 76
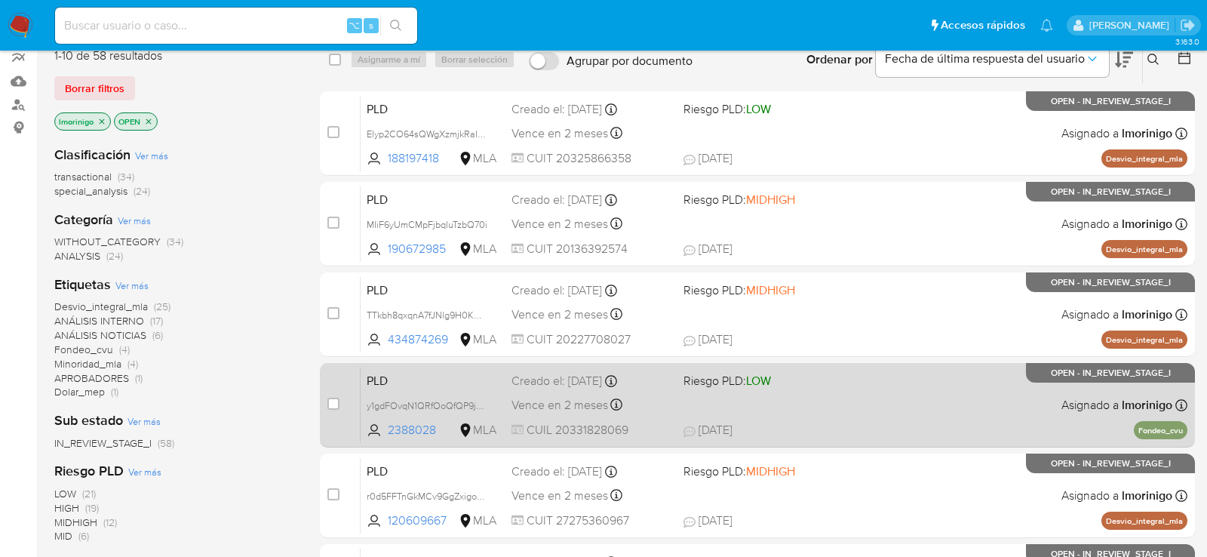
click at [844, 395] on div "PLD y1gdFOvqN1QRfOoQfQP9jsUc 2388028 MLA Riesgo PLD: LOW Creado el: 12/09/2025 …" at bounding box center [774, 405] width 827 height 76
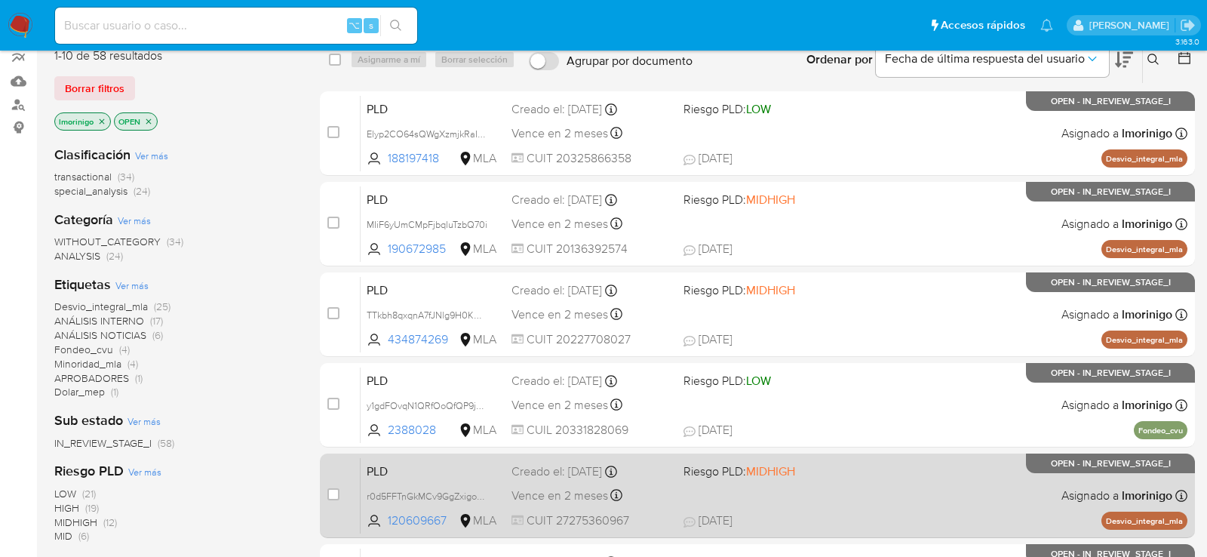
click at [821, 497] on div "PLD r0d5FFTnGkMCv9GgZxigo1pQ 120609667 MLA Riesgo PLD: MIDHIGH Creado el: 12/09…" at bounding box center [774, 495] width 827 height 76
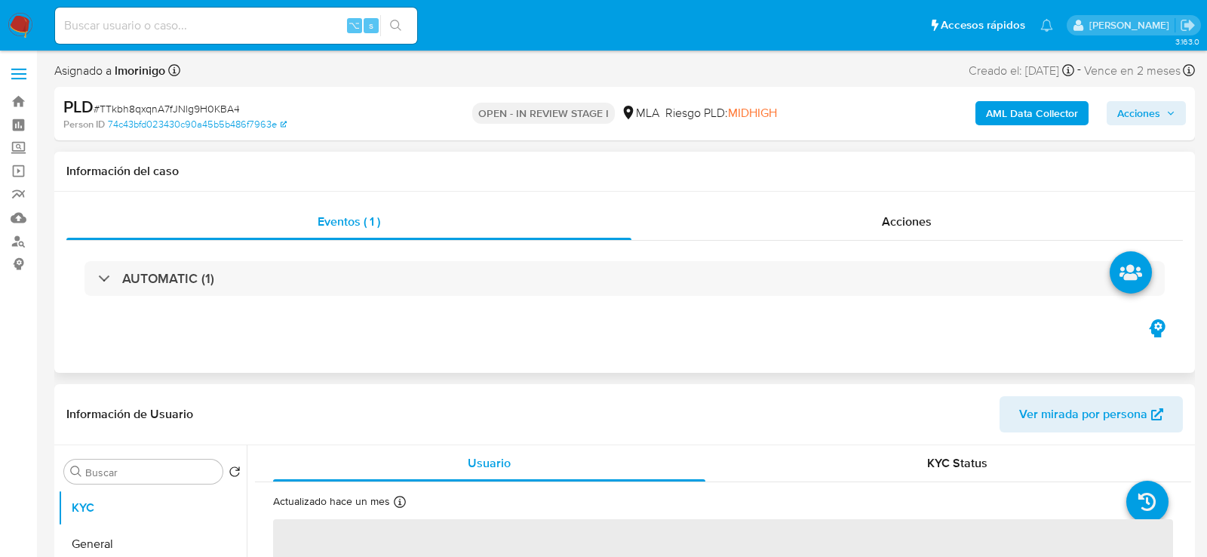
select select "10"
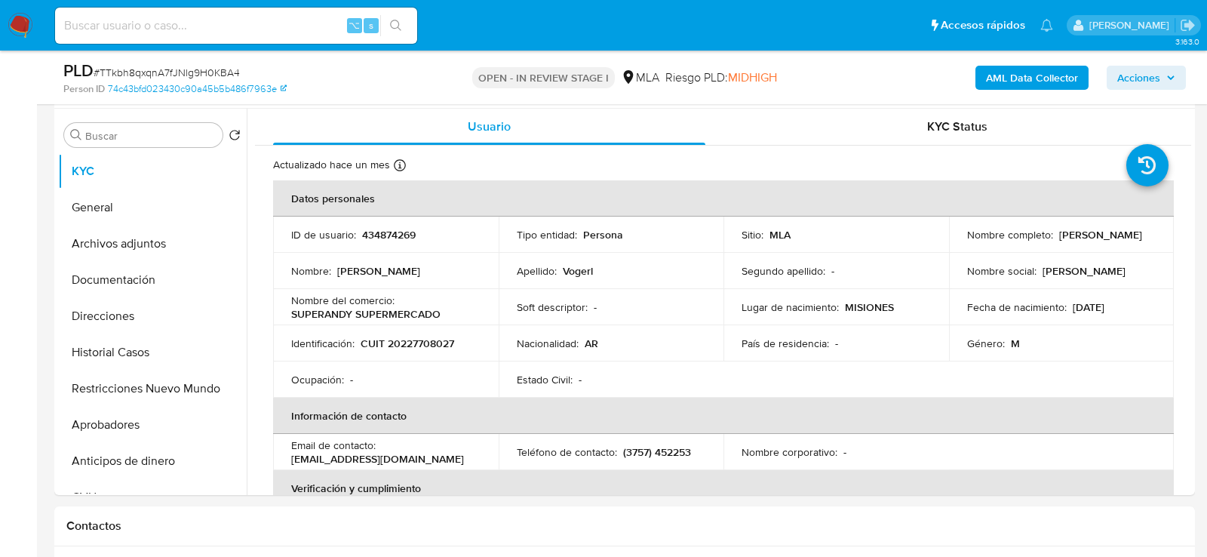
scroll to position [340, 0]
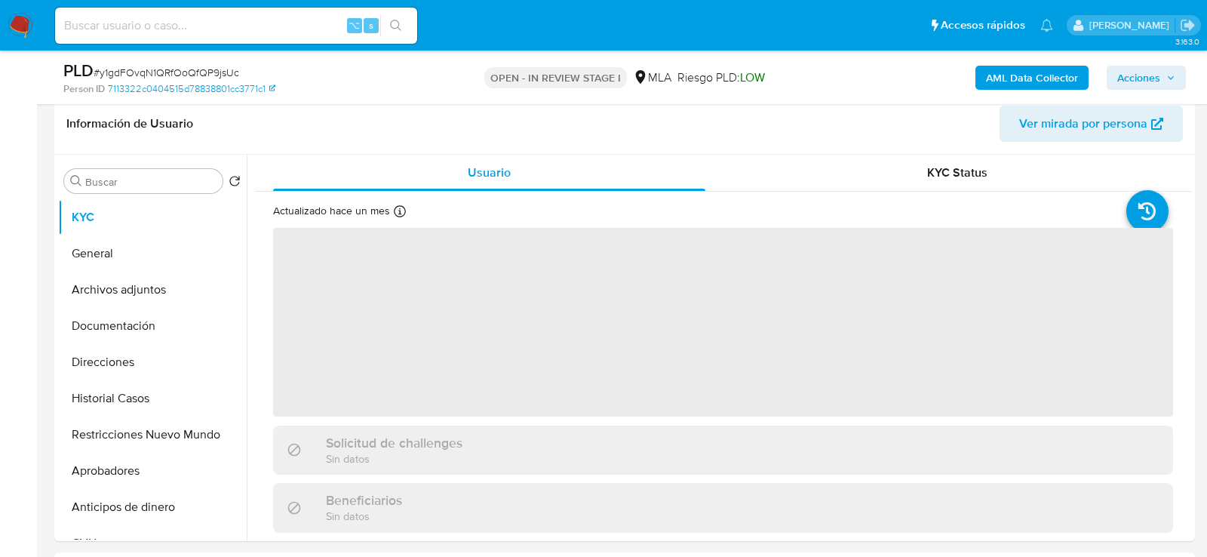
scroll to position [238, 0]
select select "10"
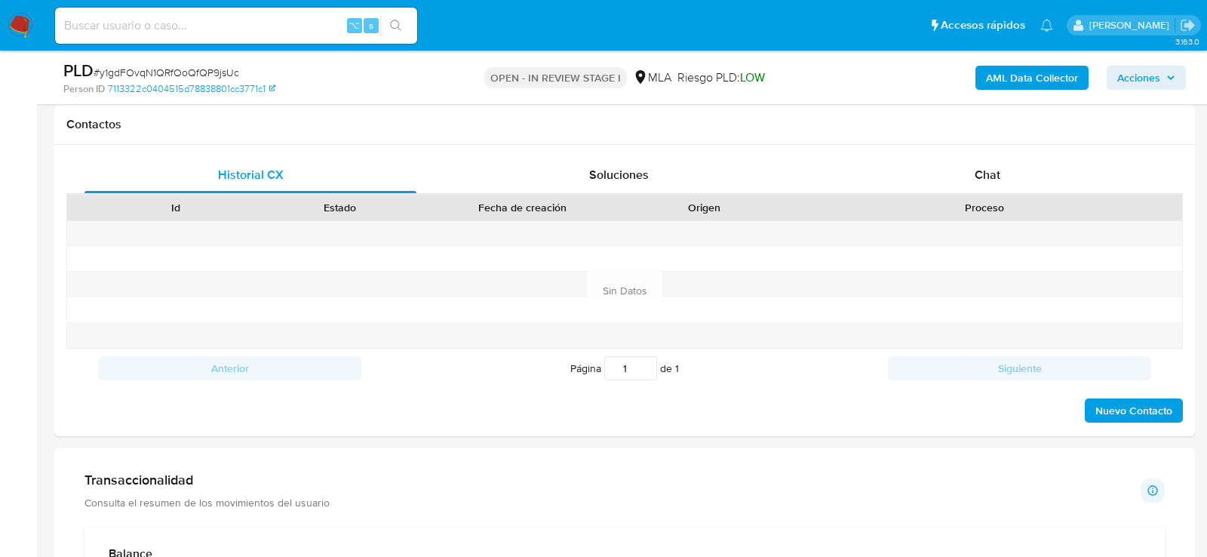
scroll to position [683, 0]
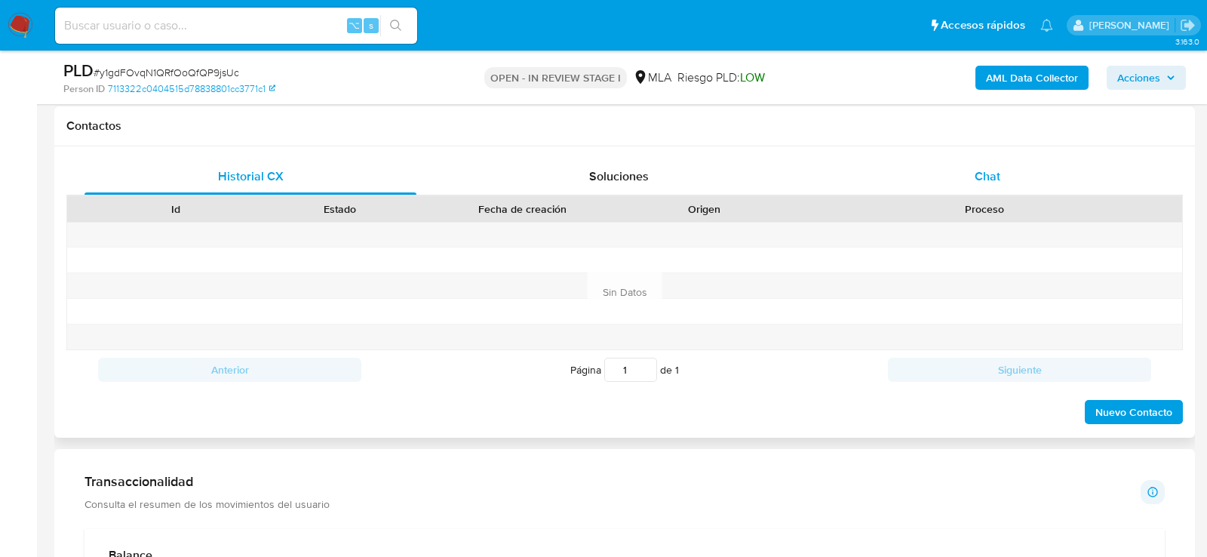
click at [1012, 173] on div "Chat" at bounding box center [988, 176] width 332 height 36
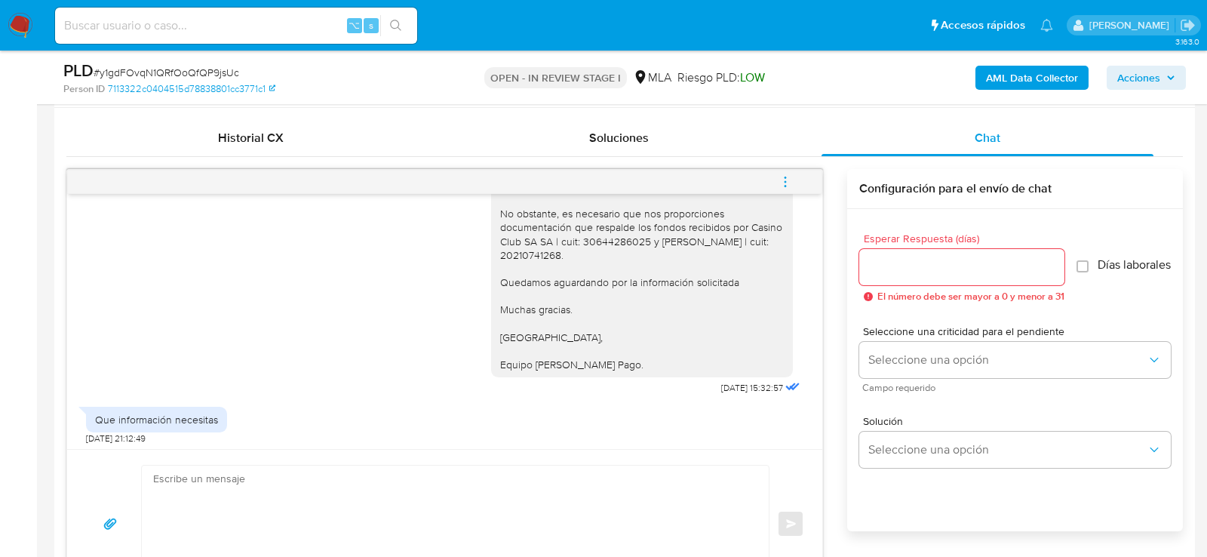
scroll to position [1082, 0]
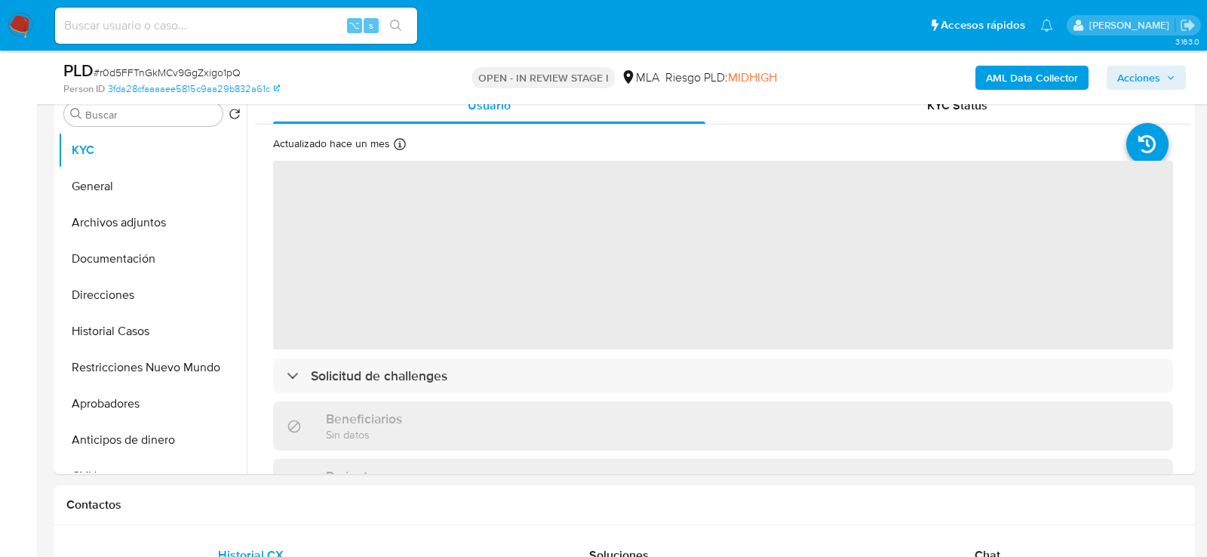
scroll to position [303, 0]
select select "10"
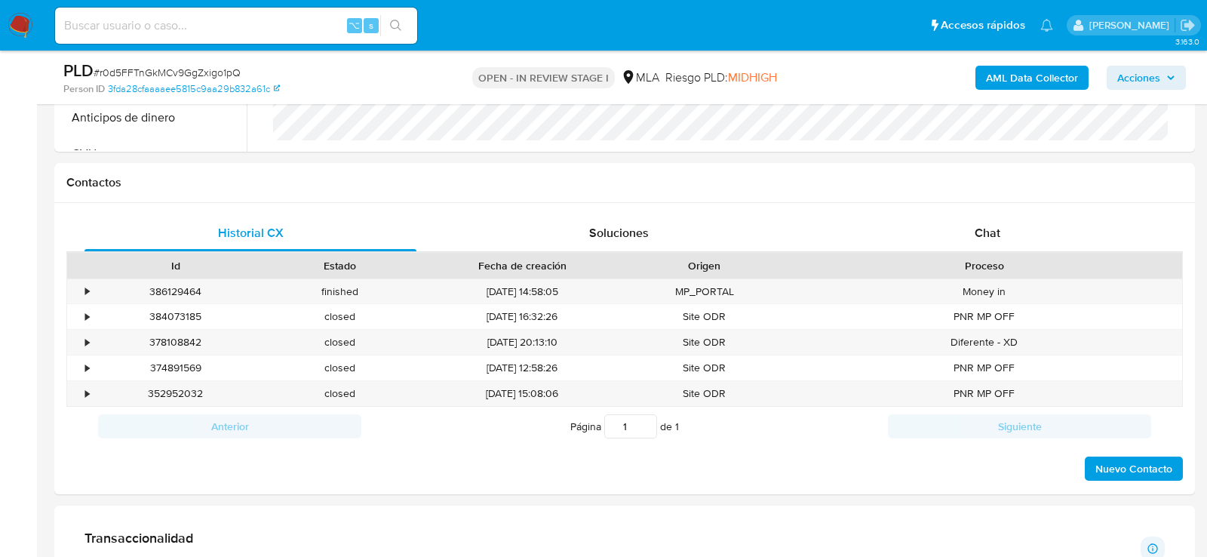
scroll to position [644, 0]
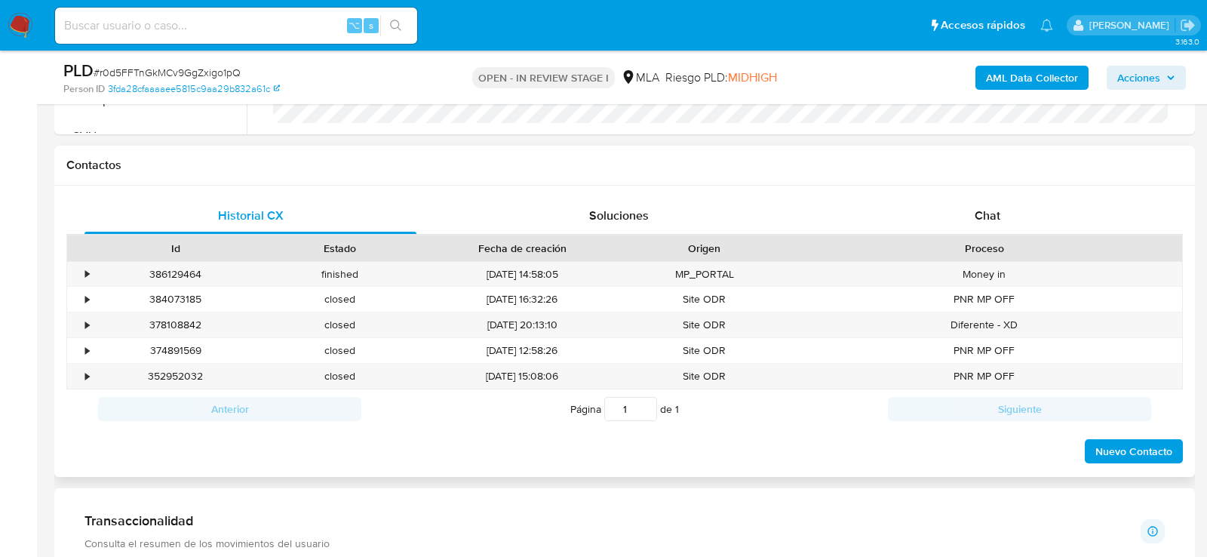
click at [949, 195] on div "Historial CX Soluciones Chat Id Estado Fecha de creación Origen Proceso • 38612…" at bounding box center [624, 331] width 1141 height 291
click at [952, 211] on div "Chat" at bounding box center [988, 216] width 332 height 36
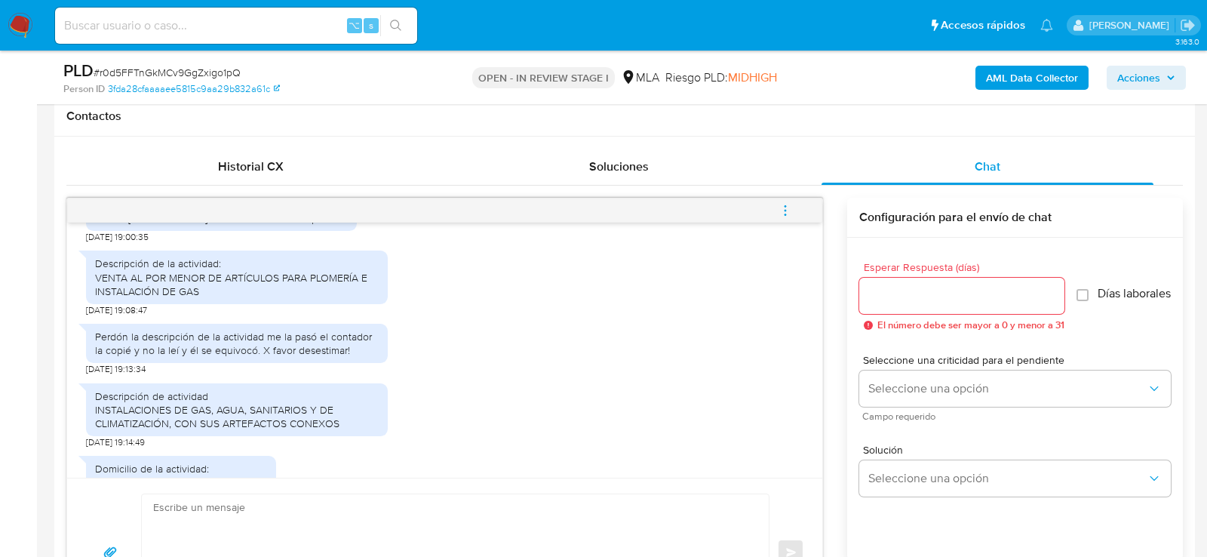
scroll to position [1117, 0]
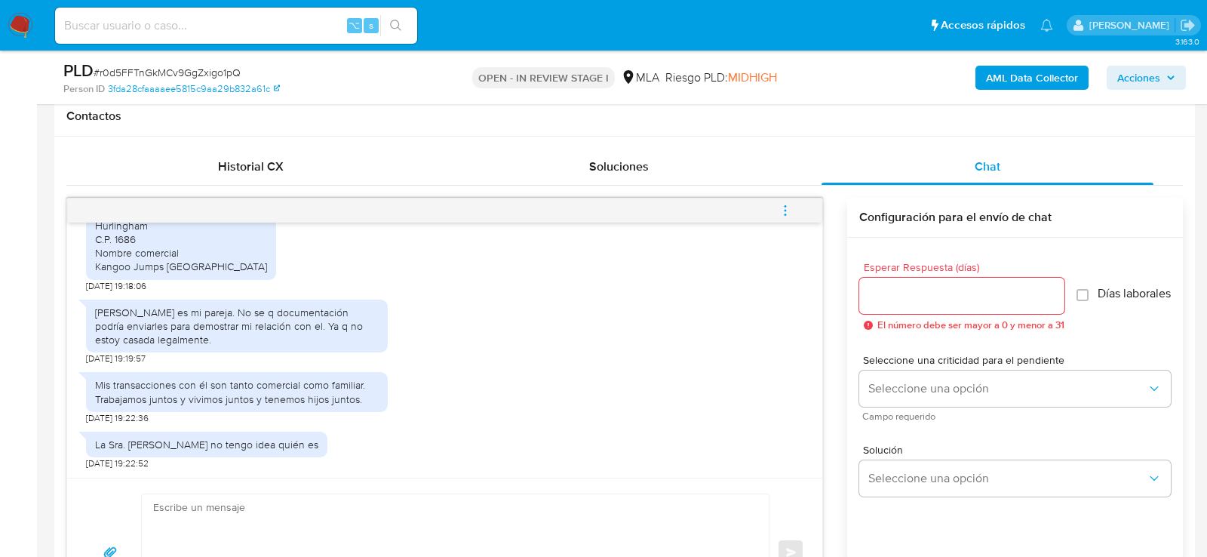
click at [205, 73] on span "# r0d5FFTnGkMCv9GgZxigo1pQ" at bounding box center [167, 72] width 147 height 15
copy span "r0d5FFTnGkMCv9GgZxigo1pQ"
